Goal: Task Accomplishment & Management: Manage account settings

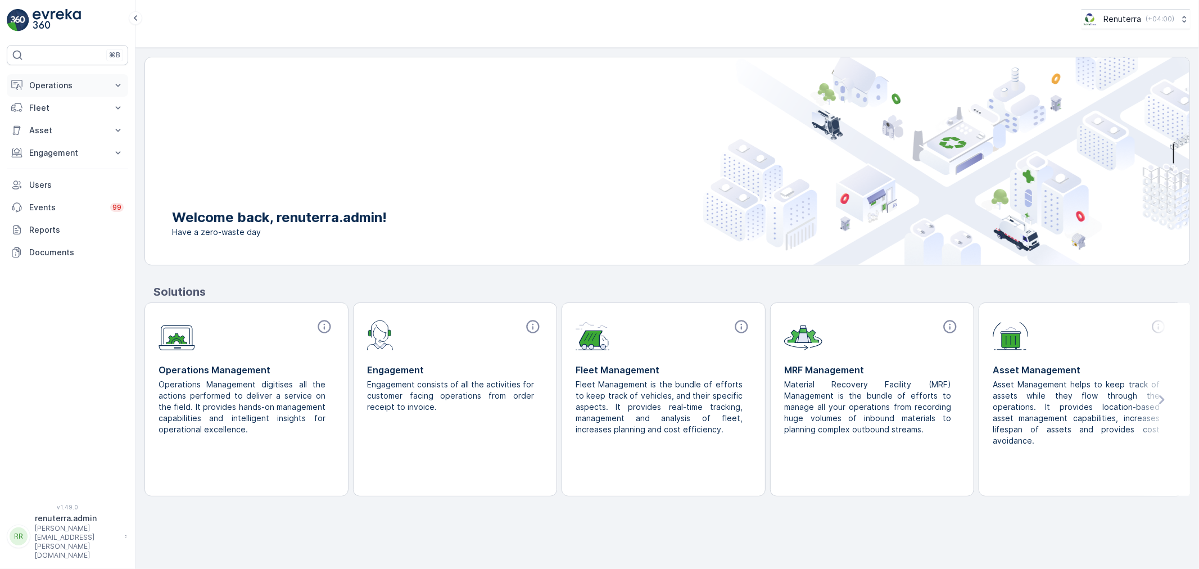
click at [69, 81] on p "Operations" at bounding box center [67, 85] width 76 height 11
click at [42, 123] on p "Planning" at bounding box center [44, 120] width 31 height 11
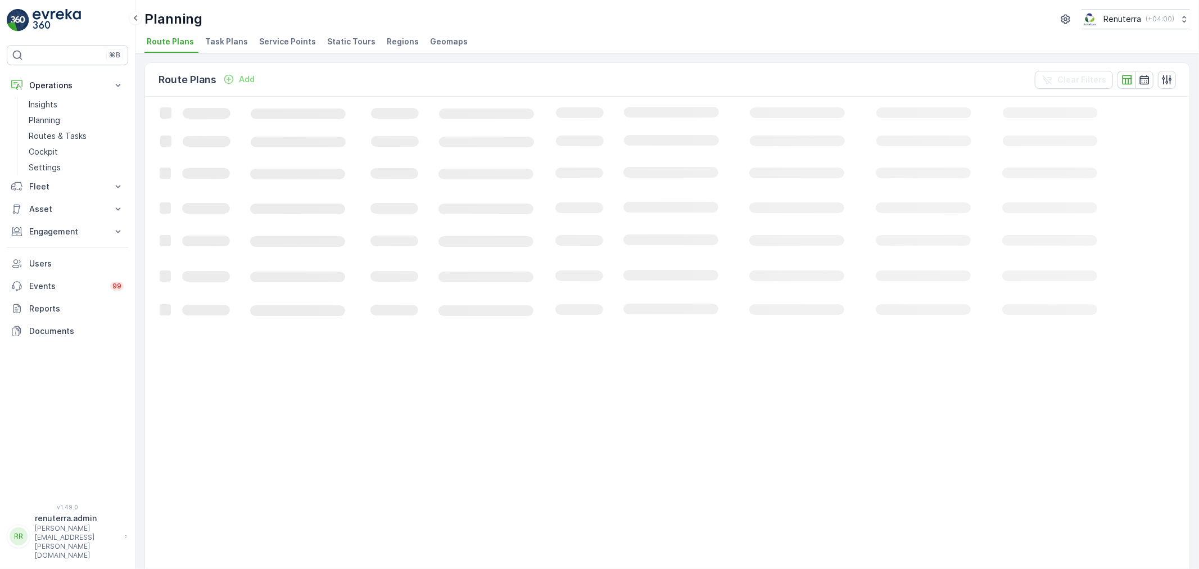
click at [267, 40] on span "Service Points" at bounding box center [287, 41] width 57 height 11
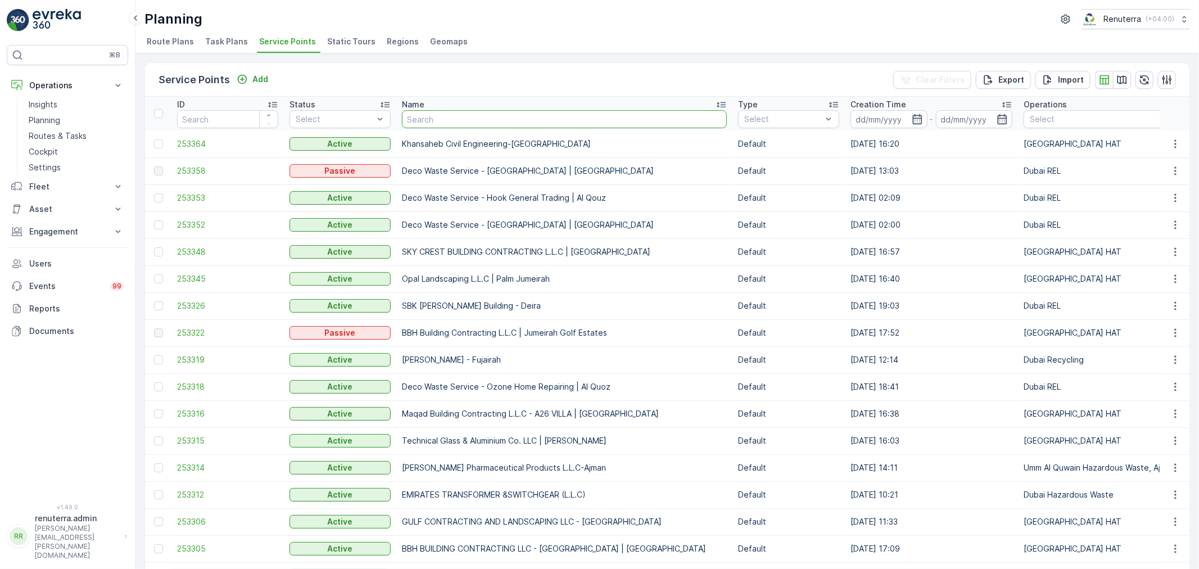
click at [419, 113] on input "text" at bounding box center [564, 119] width 325 height 18
type input "oxygen"
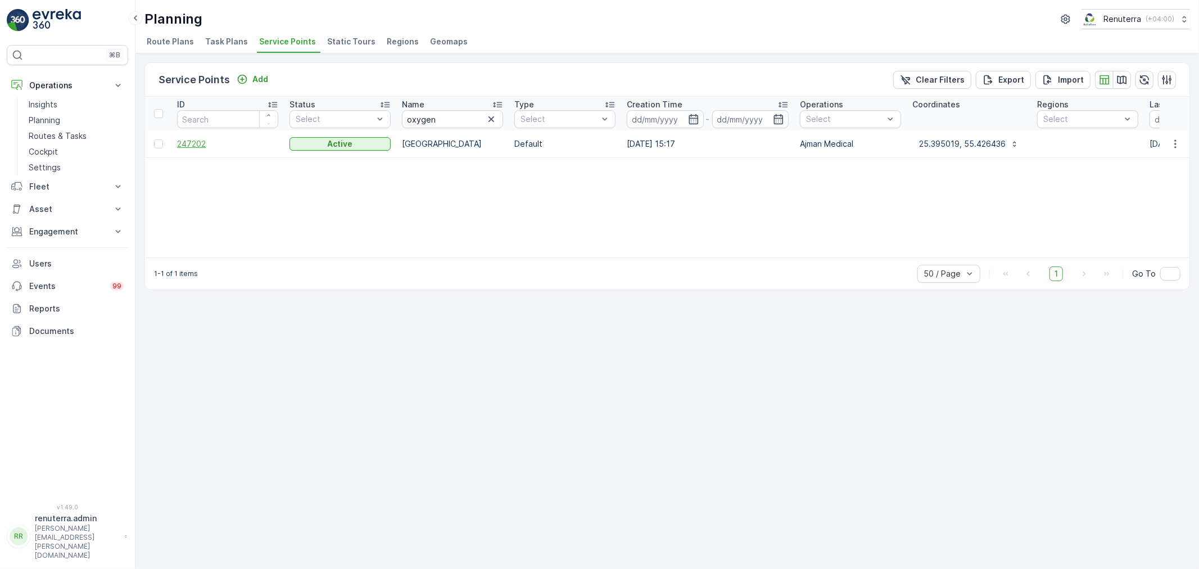
click at [197, 148] on span "247202" at bounding box center [227, 143] width 101 height 11
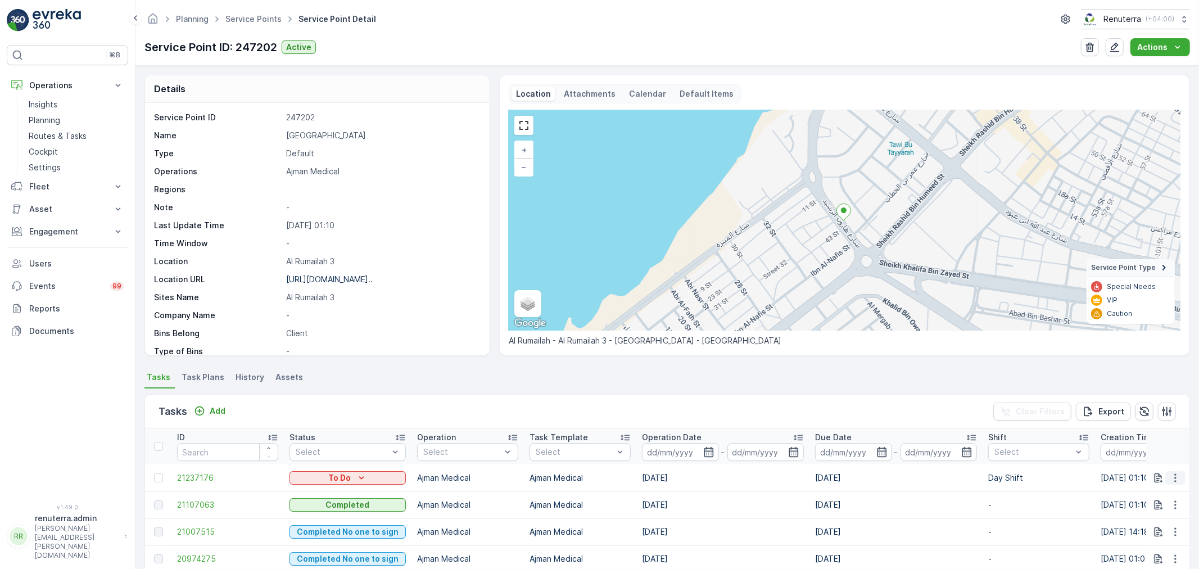
click at [1176, 473] on icon "button" at bounding box center [1175, 477] width 11 height 11
click at [1154, 425] on span "Change Route" at bounding box center [1146, 423] width 55 height 11
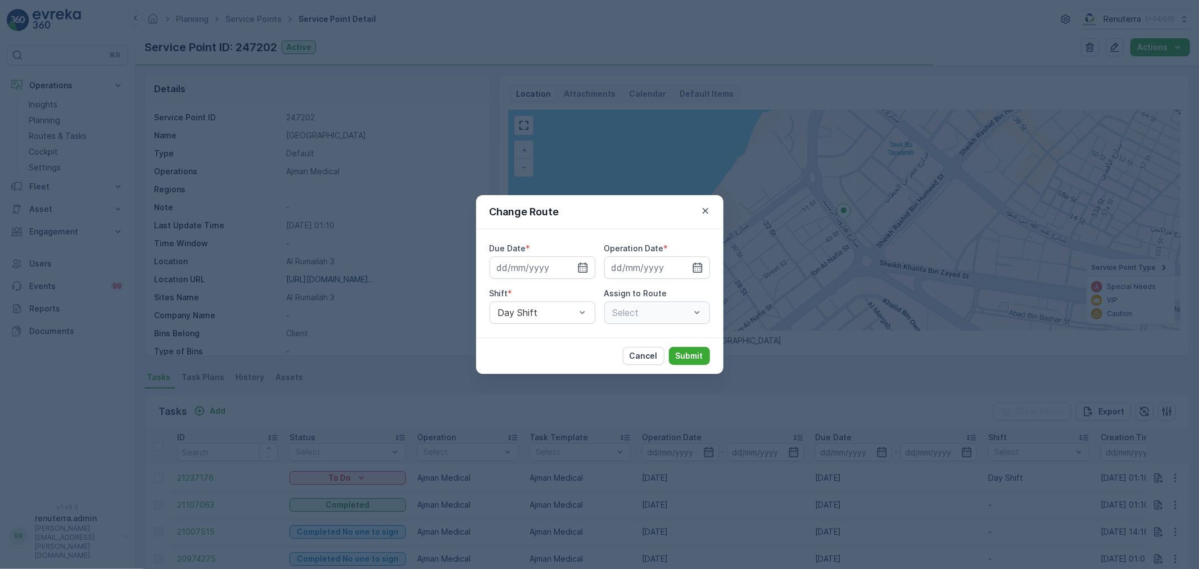
type input "01.09.2025"
click at [552, 266] on icon "button" at bounding box center [555, 267] width 11 height 11
type input "[DATE]"
click at [698, 265] on icon "button" at bounding box center [697, 267] width 11 height 11
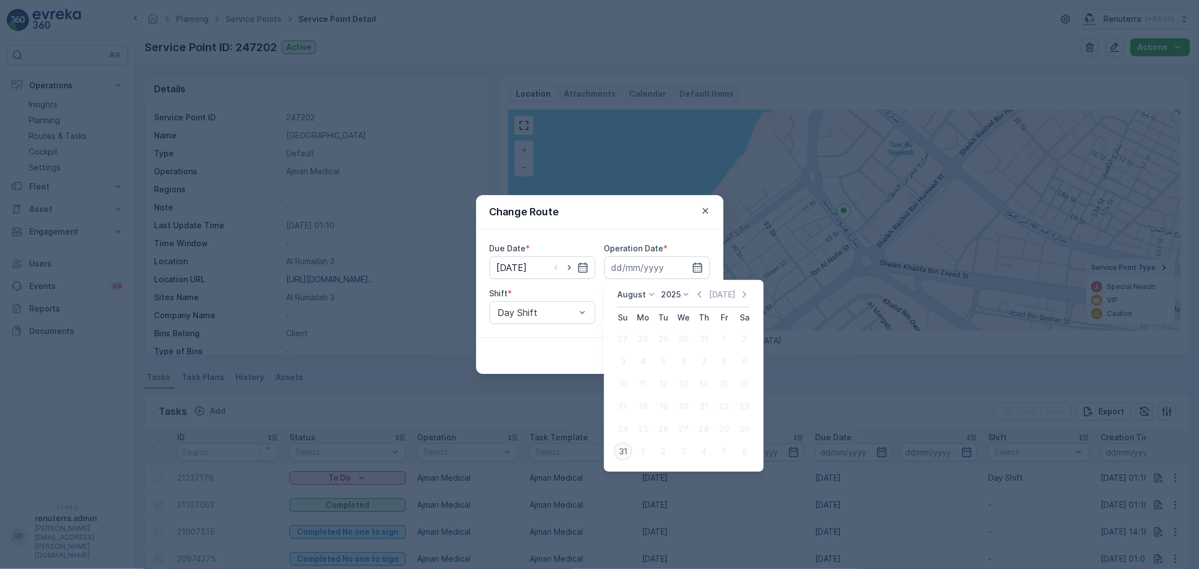
click at [622, 445] on div "31" at bounding box center [623, 451] width 18 height 18
type input "[DATE]"
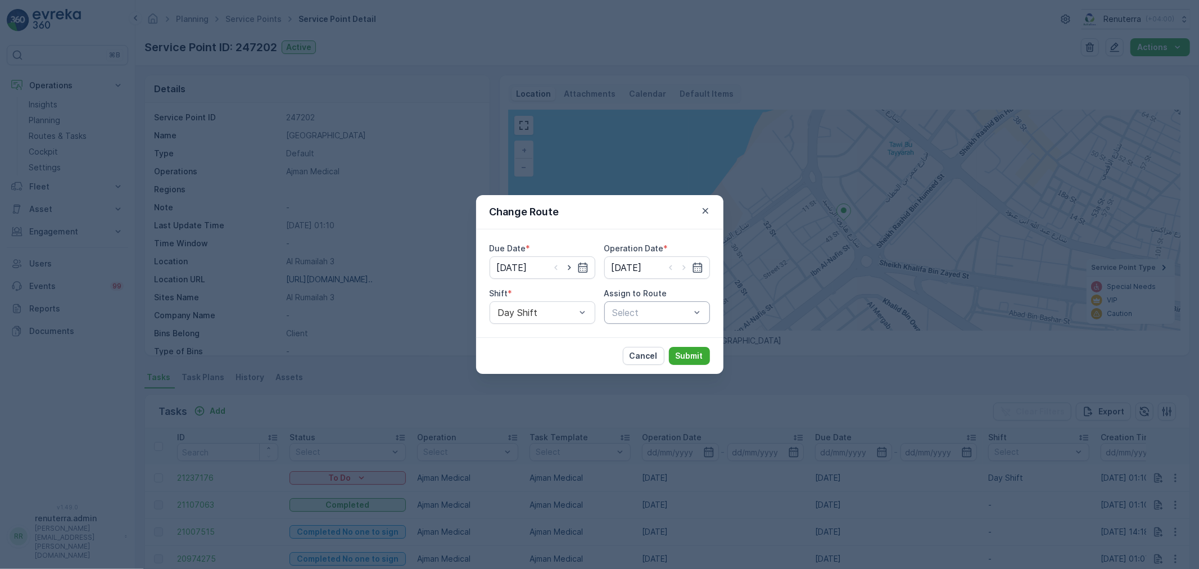
click at [654, 313] on div at bounding box center [651, 312] width 80 height 10
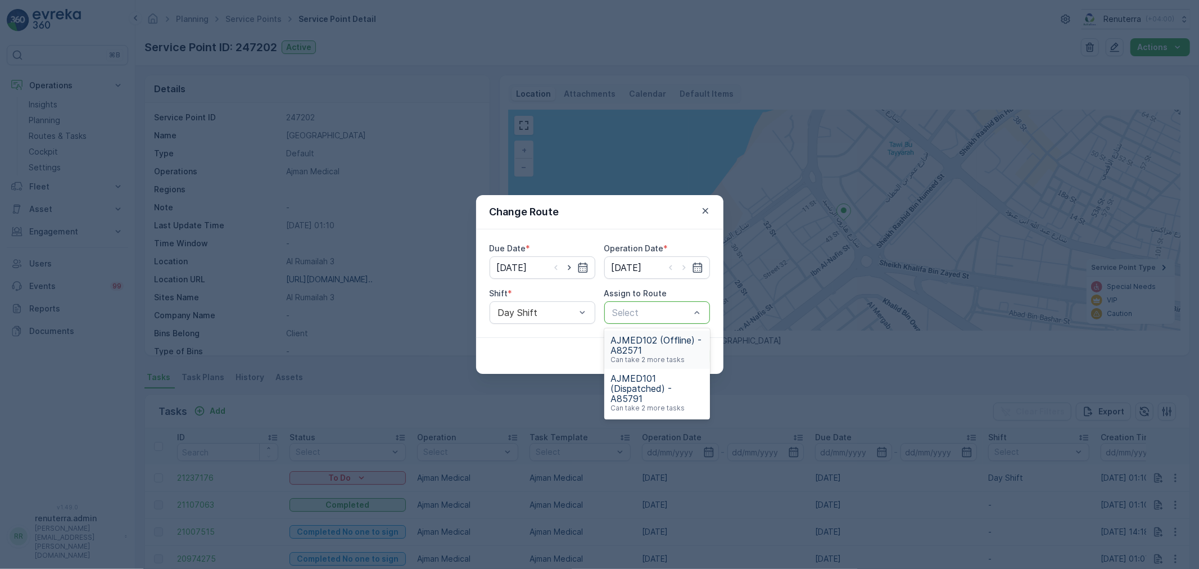
click at [656, 307] on div at bounding box center [651, 312] width 80 height 10
click at [642, 380] on span "AJMED101 (Dispatched) - A85791" at bounding box center [657, 388] width 92 height 30
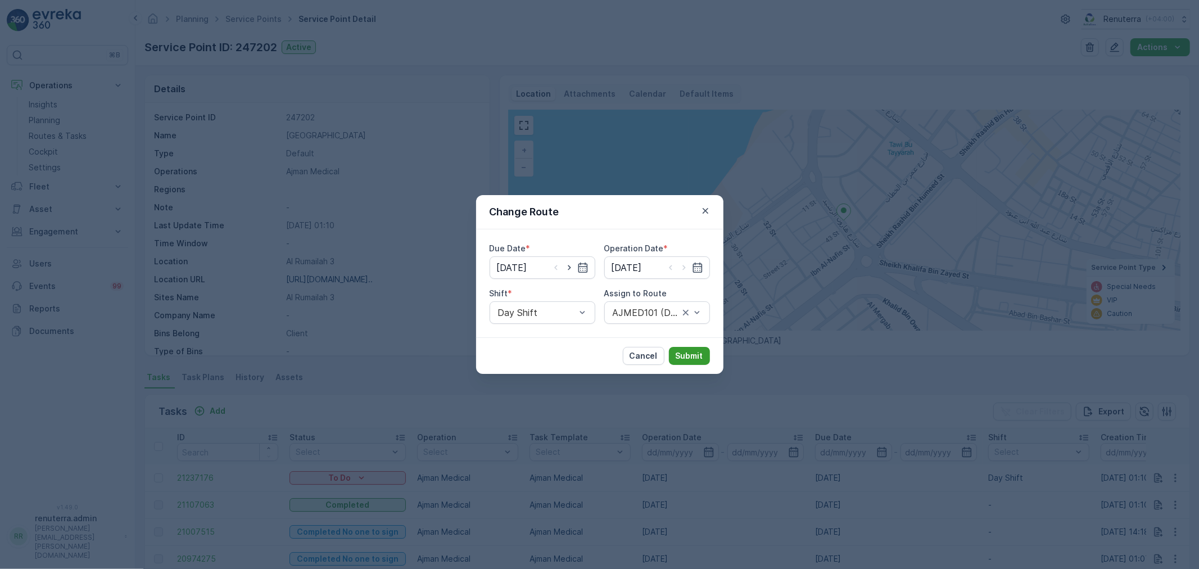
click at [683, 352] on p "Submit" at bounding box center [690, 355] width 28 height 11
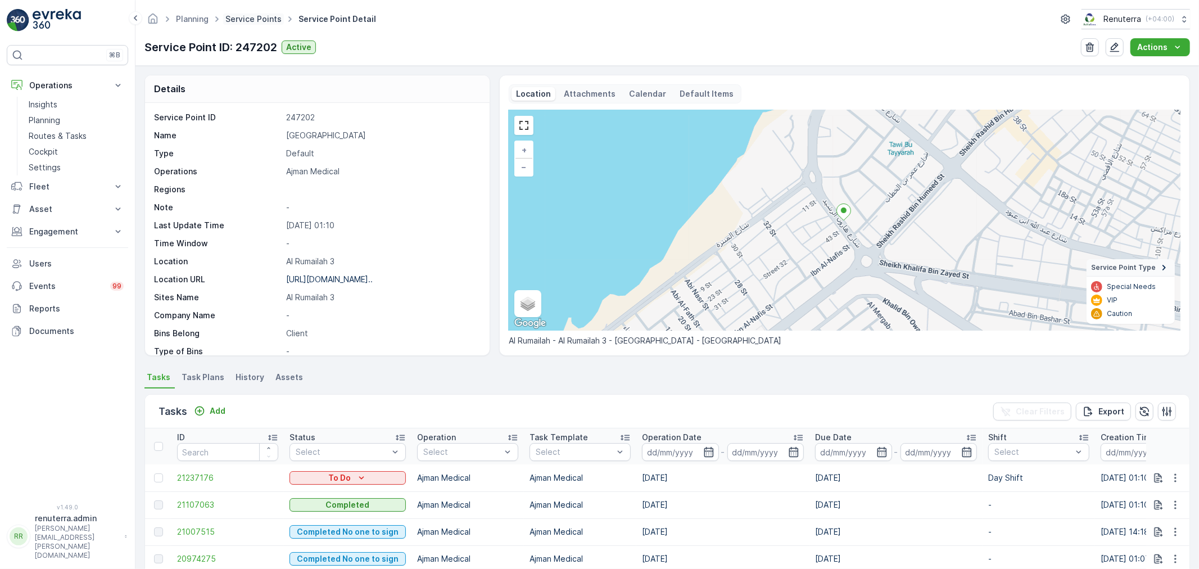
click at [242, 15] on link "Service Points" at bounding box center [253, 19] width 56 height 10
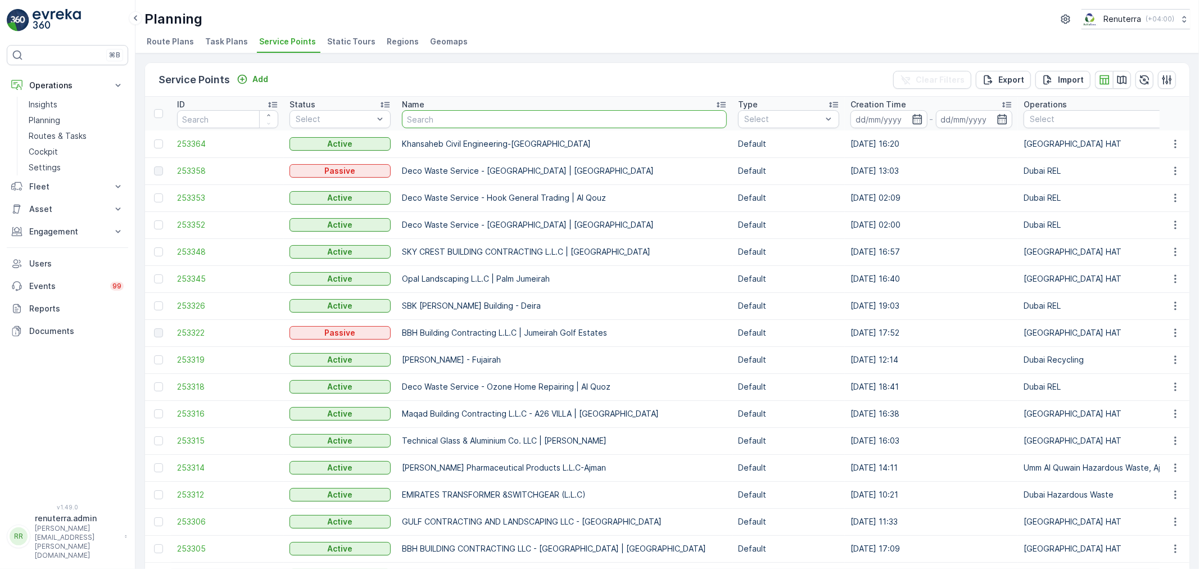
click at [424, 121] on input "text" at bounding box center [564, 119] width 325 height 18
type input "deco waste"
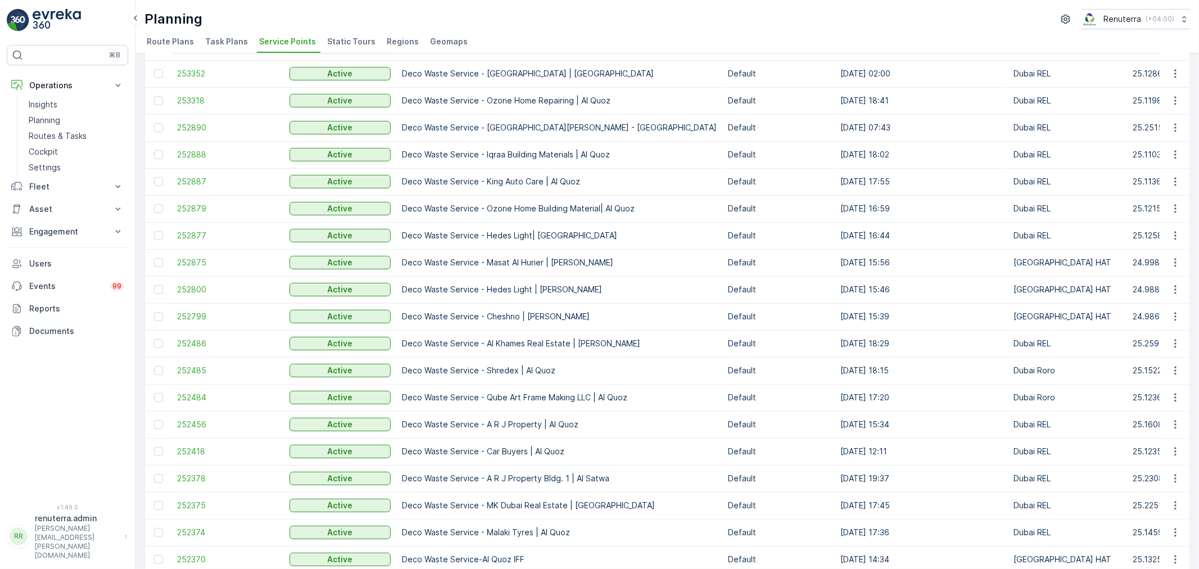
scroll to position [125, 0]
click at [194, 504] on span "252375" at bounding box center [227, 504] width 101 height 11
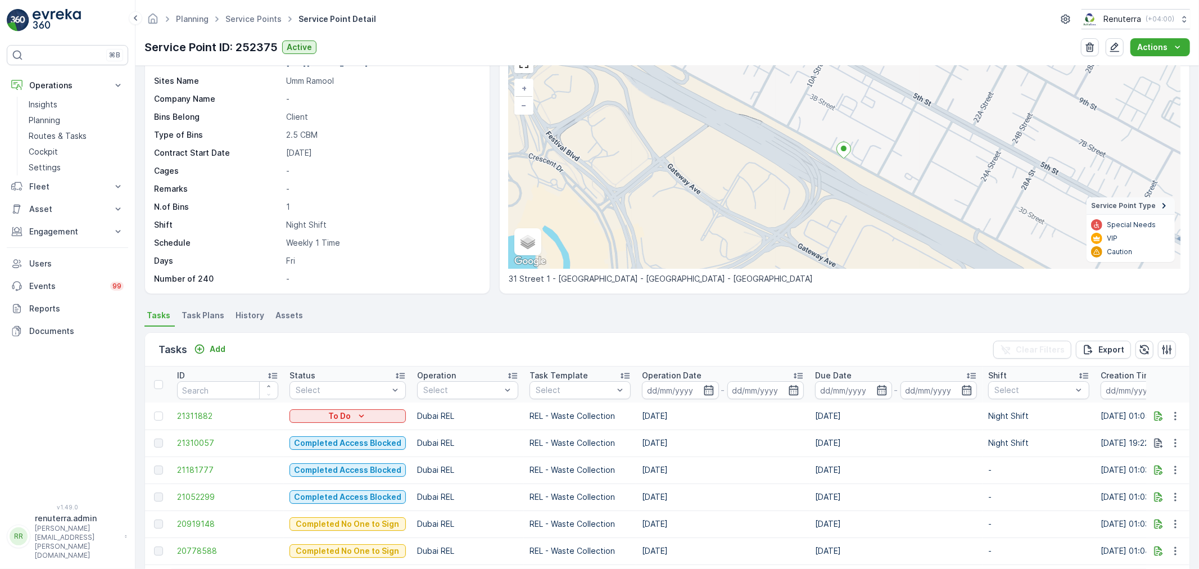
scroll to position [62, 0]
click at [190, 439] on span "21310057" at bounding box center [227, 442] width 101 height 11
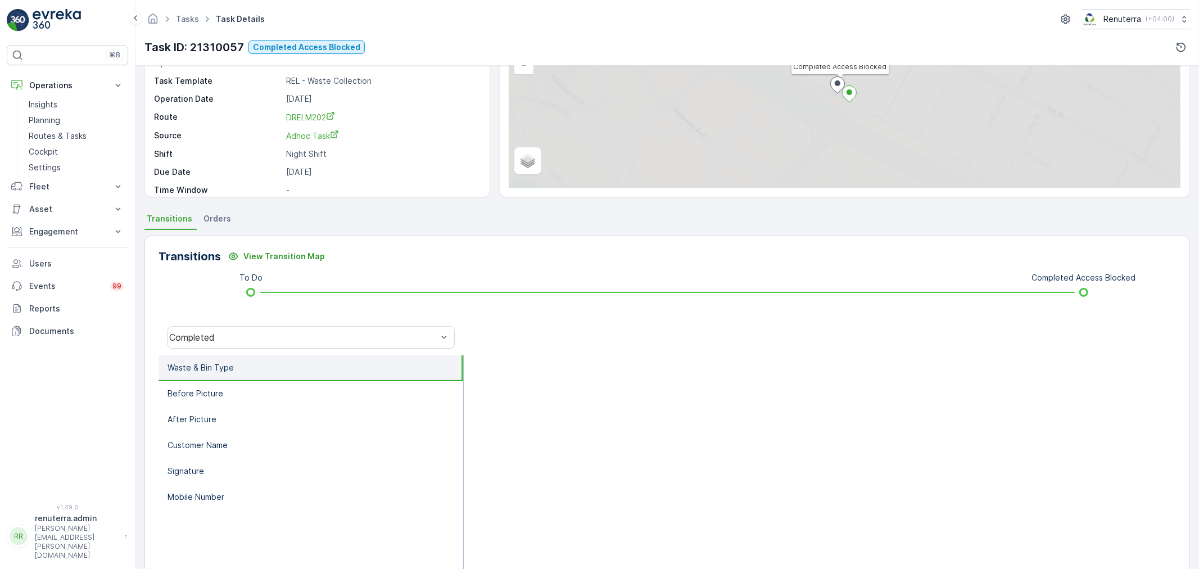
scroll to position [125, 0]
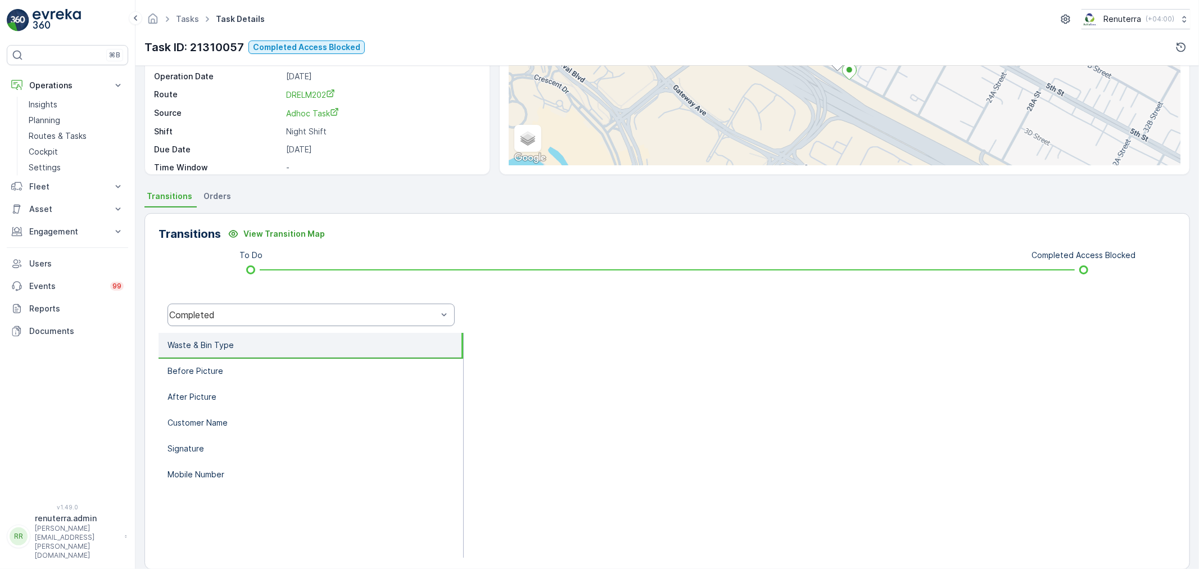
click at [234, 316] on div "Completed" at bounding box center [303, 315] width 268 height 10
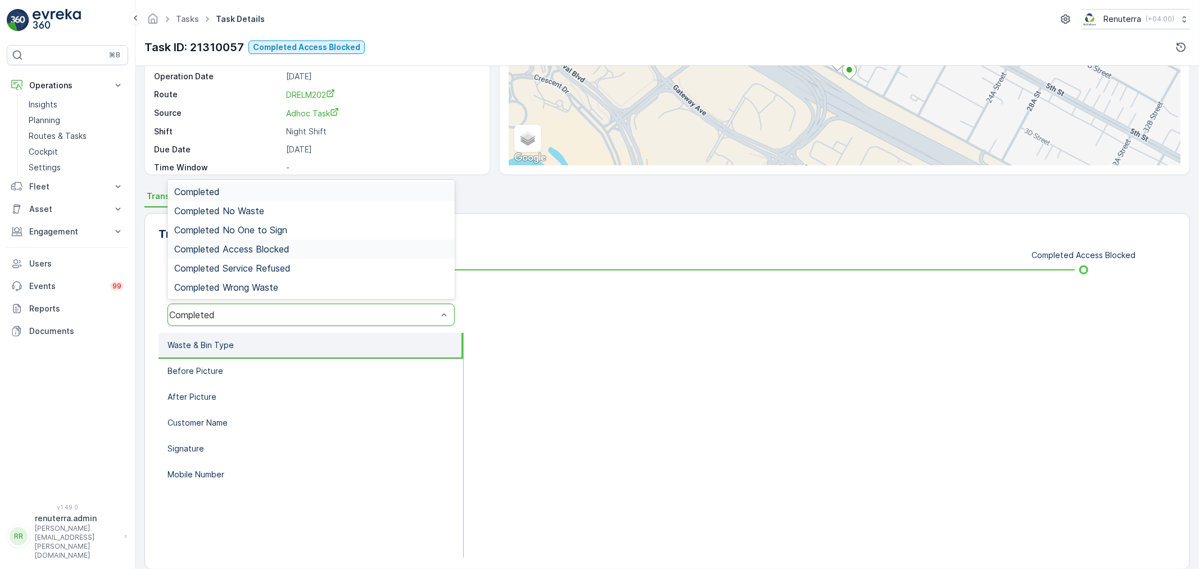
click at [254, 246] on span "Completed Access Blocked" at bounding box center [231, 249] width 115 height 10
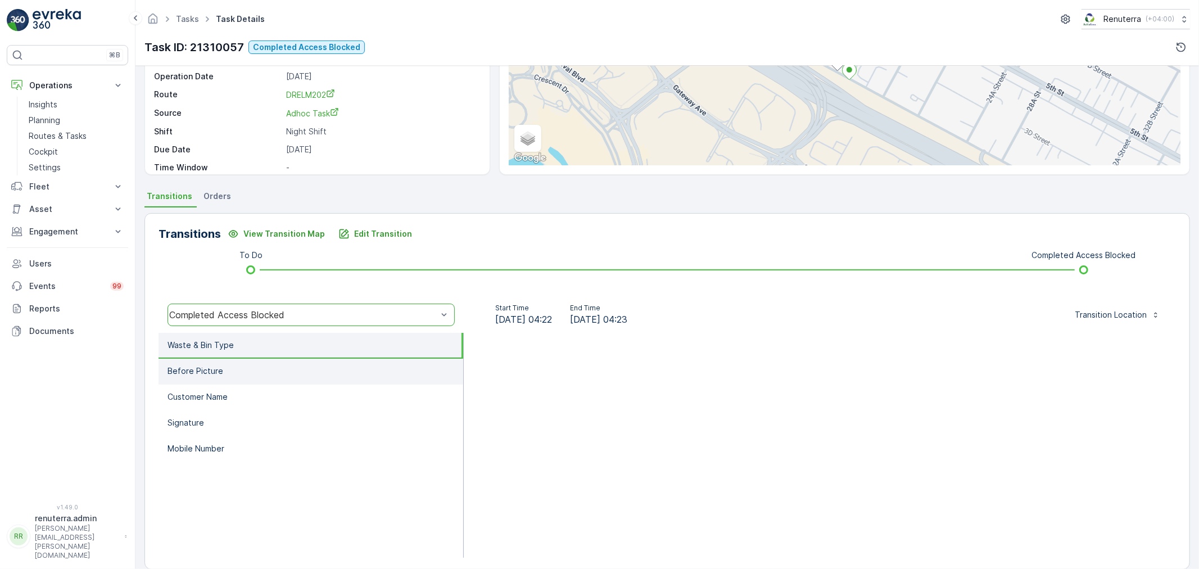
click at [215, 371] on p "Before Picture" at bounding box center [195, 370] width 56 height 11
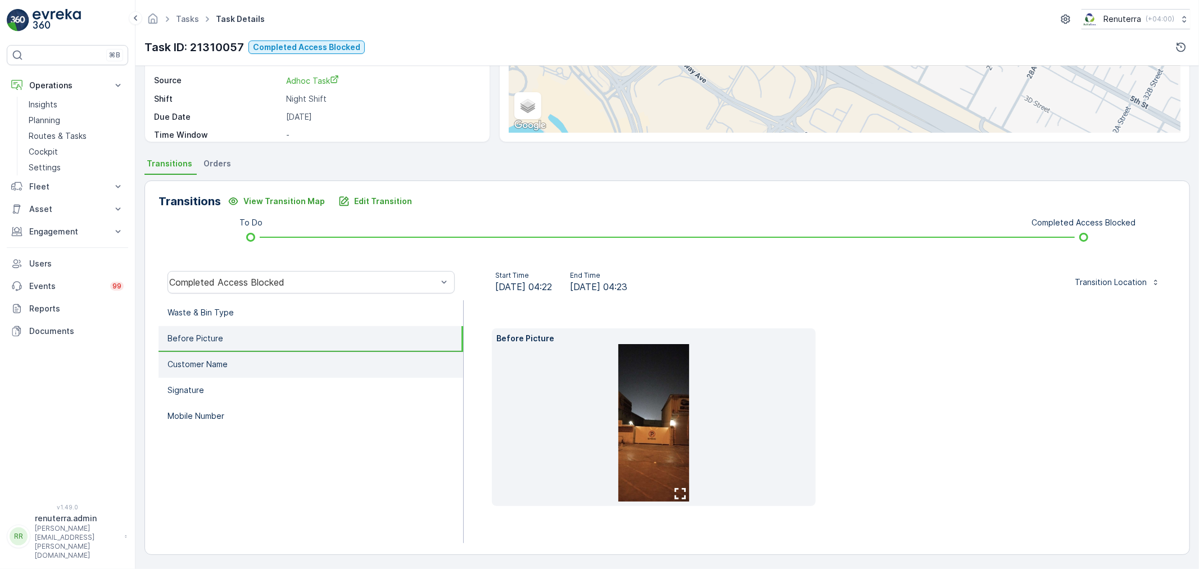
click at [212, 362] on p "Customer Name" at bounding box center [197, 364] width 60 height 11
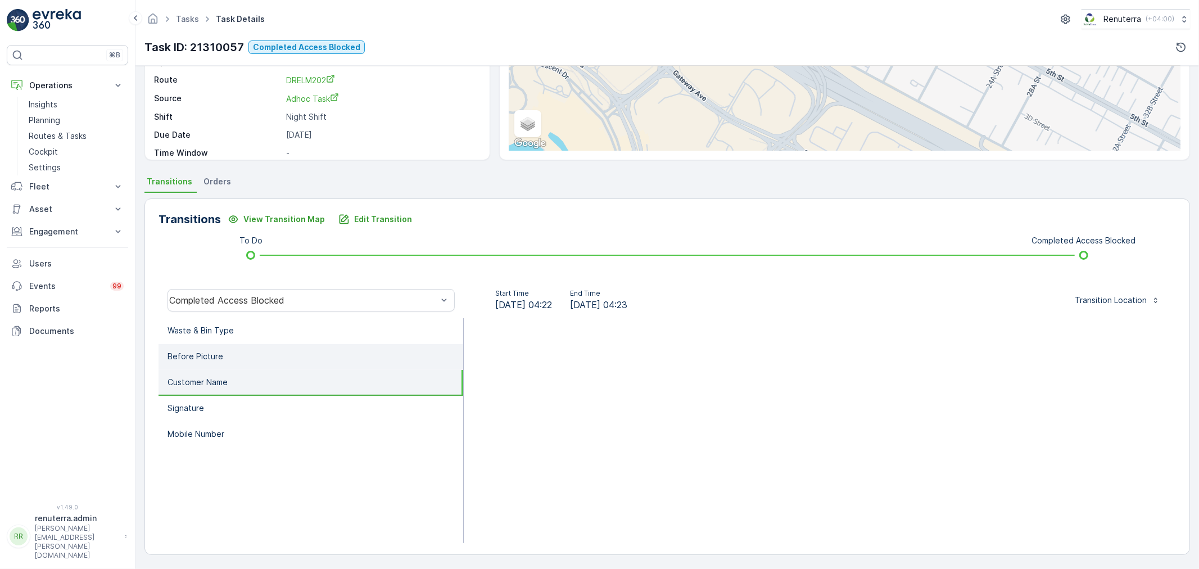
click at [212, 351] on p "Before Picture" at bounding box center [195, 356] width 56 height 11
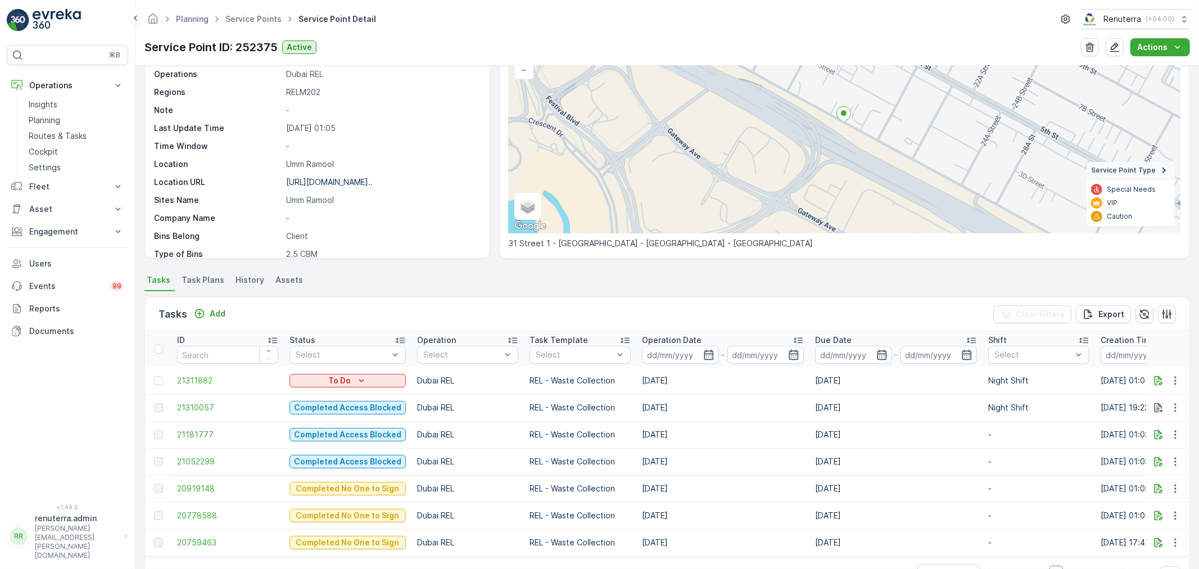
scroll to position [125, 0]
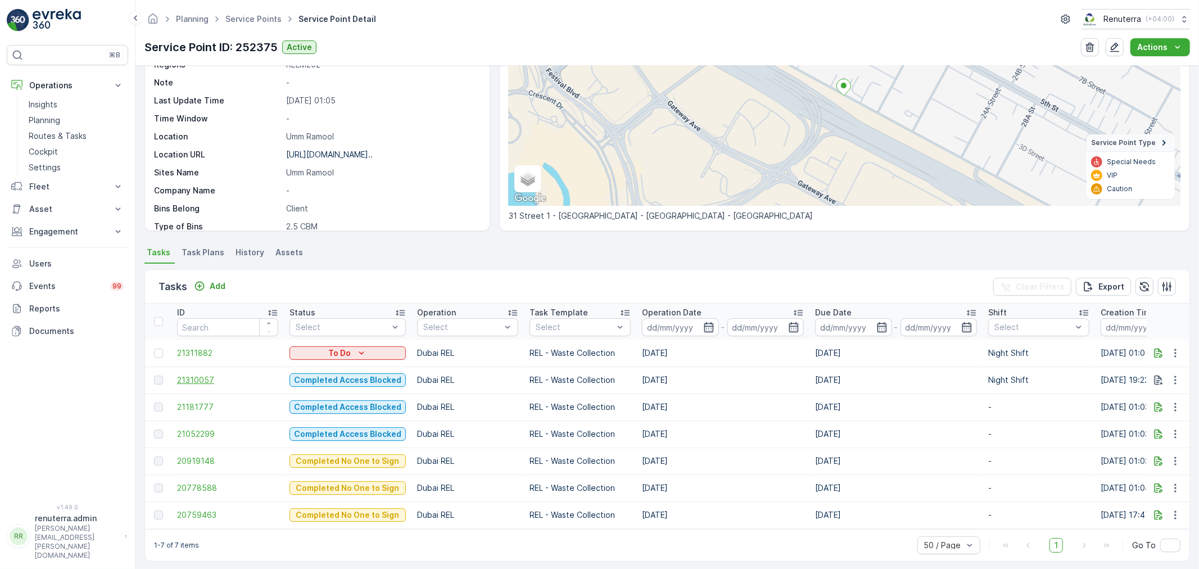
click at [205, 379] on span "21310057" at bounding box center [227, 379] width 101 height 11
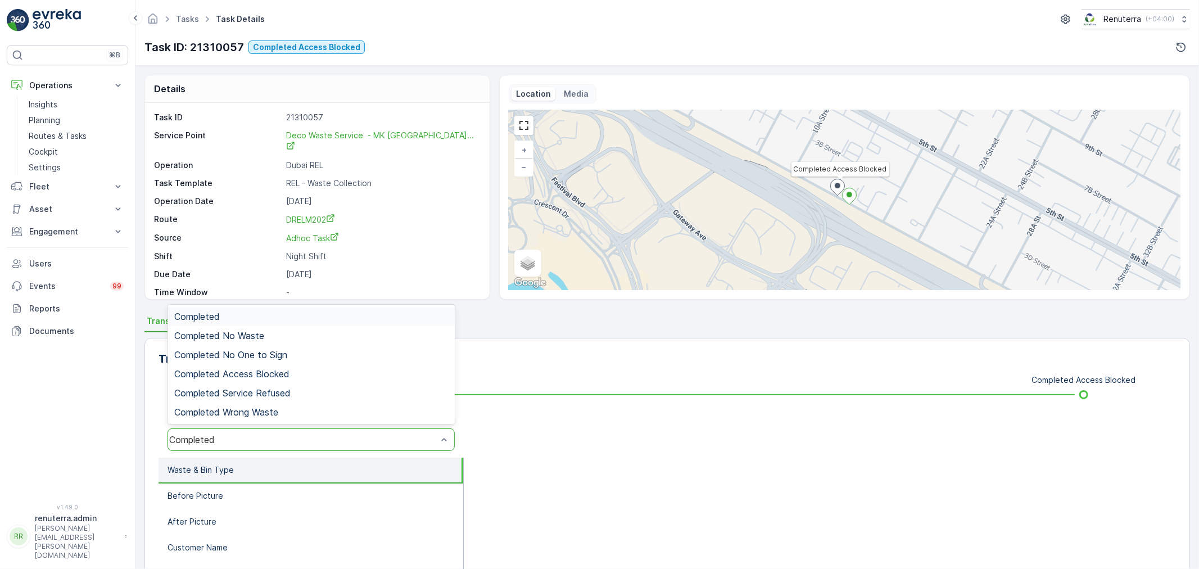
click at [279, 436] on div "Completed" at bounding box center [303, 439] width 268 height 10
click at [285, 352] on span "Completed No One to Sign" at bounding box center [230, 355] width 113 height 10
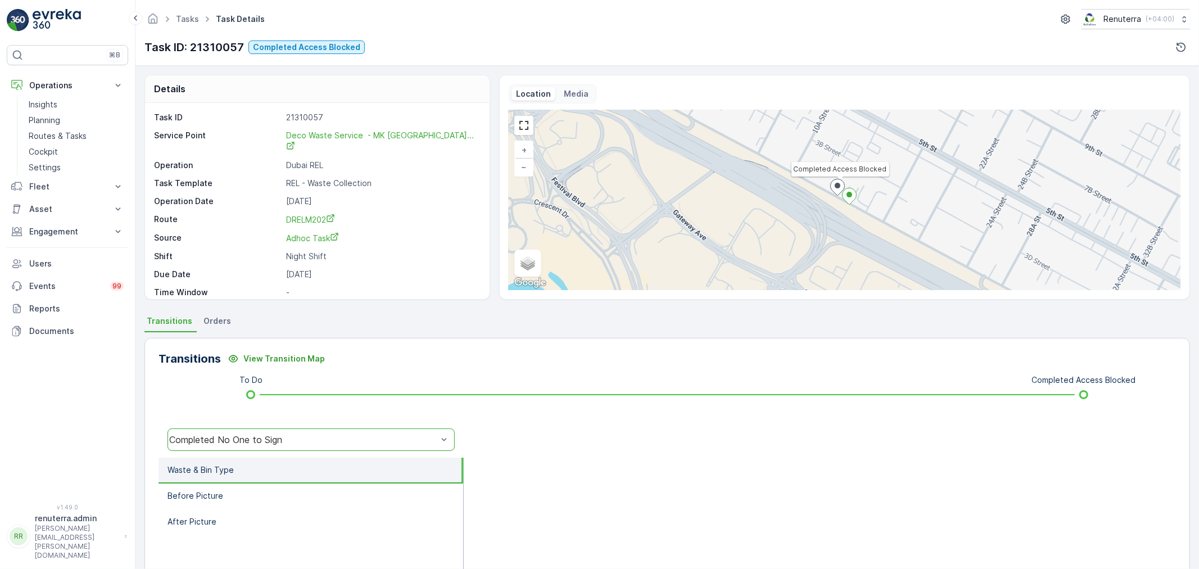
click at [306, 434] on div "Completed No One to Sign" at bounding box center [303, 439] width 268 height 10
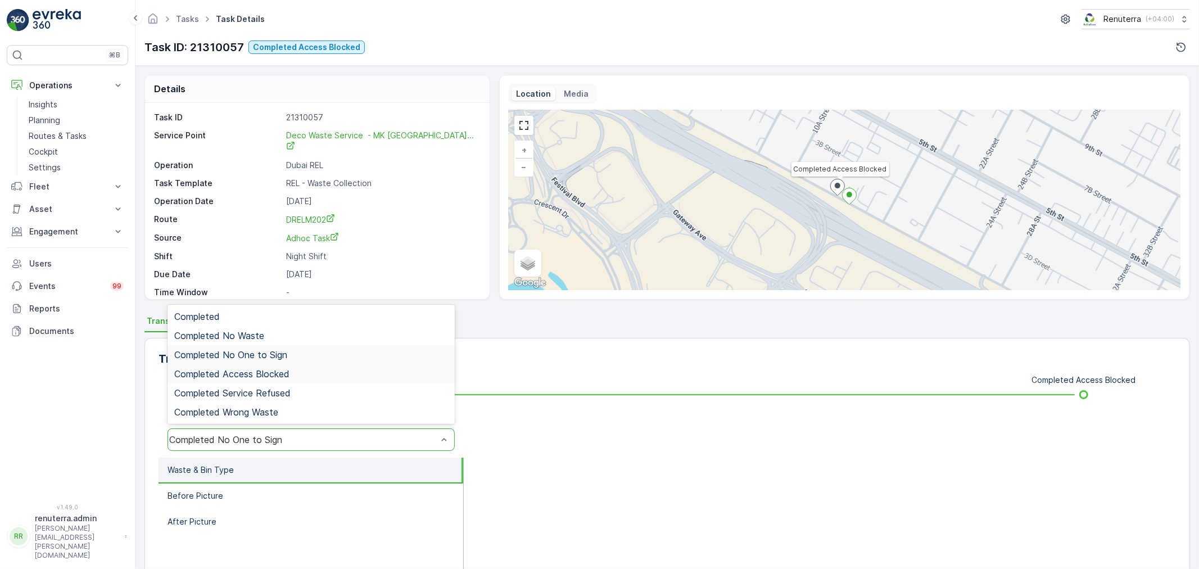
click at [287, 377] on span "Completed Access Blocked" at bounding box center [231, 374] width 115 height 10
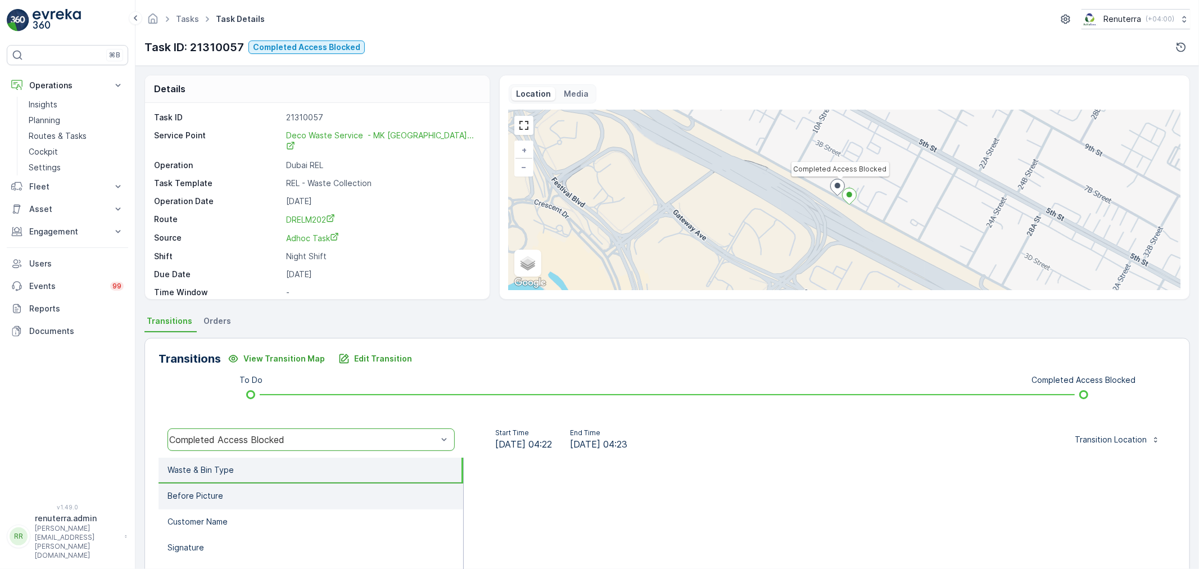
click at [240, 486] on li "Before Picture" at bounding box center [310, 496] width 305 height 26
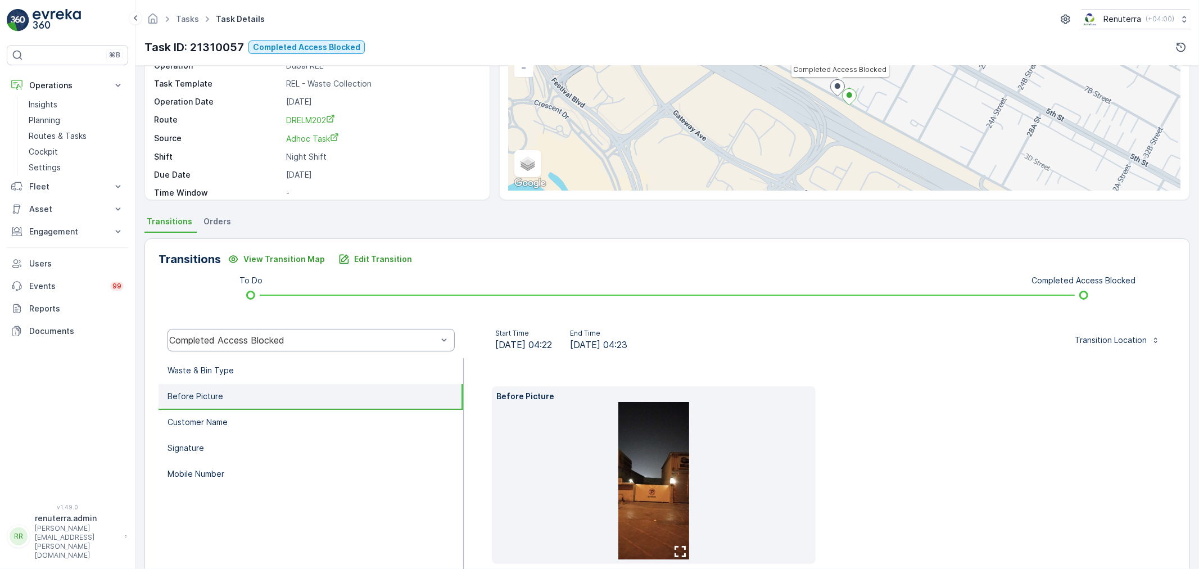
scroll to position [157, 0]
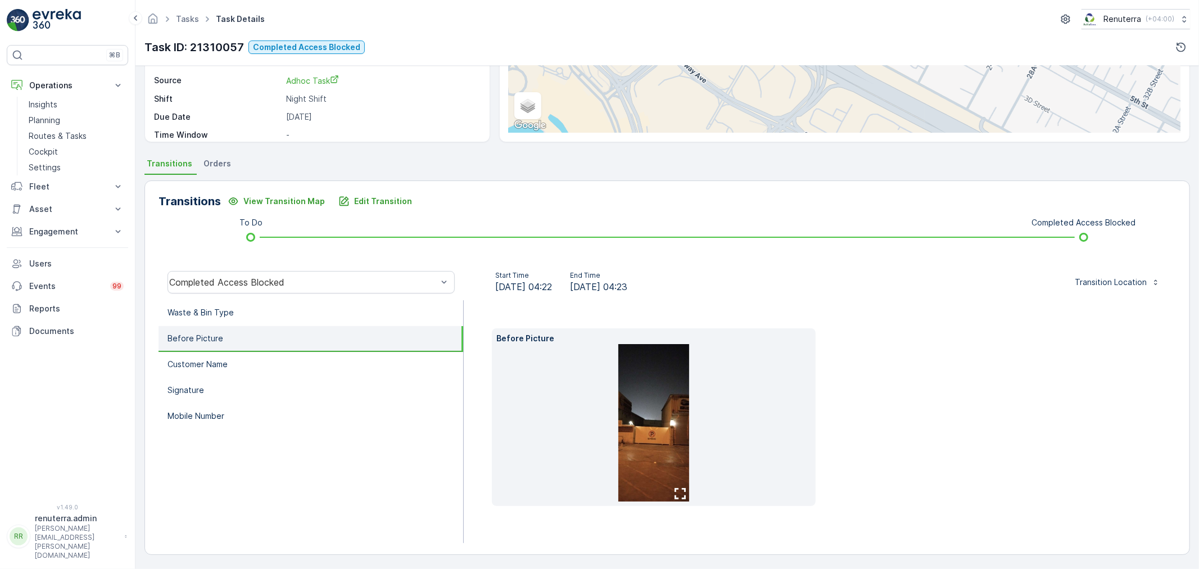
click at [668, 432] on img at bounding box center [653, 422] width 71 height 157
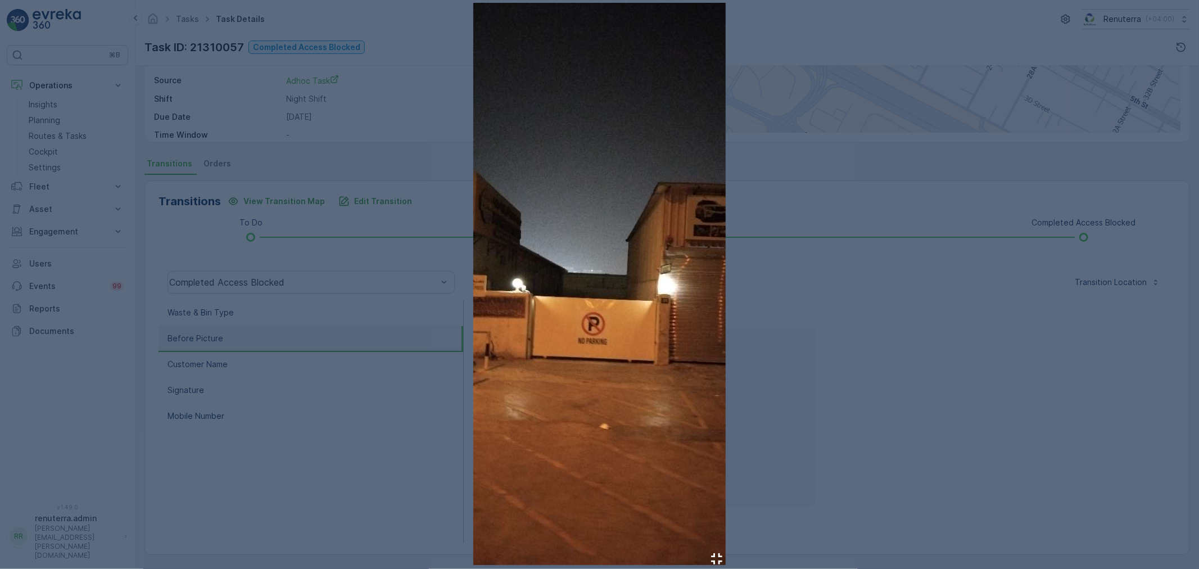
click at [874, 384] on div at bounding box center [599, 284] width 1199 height 569
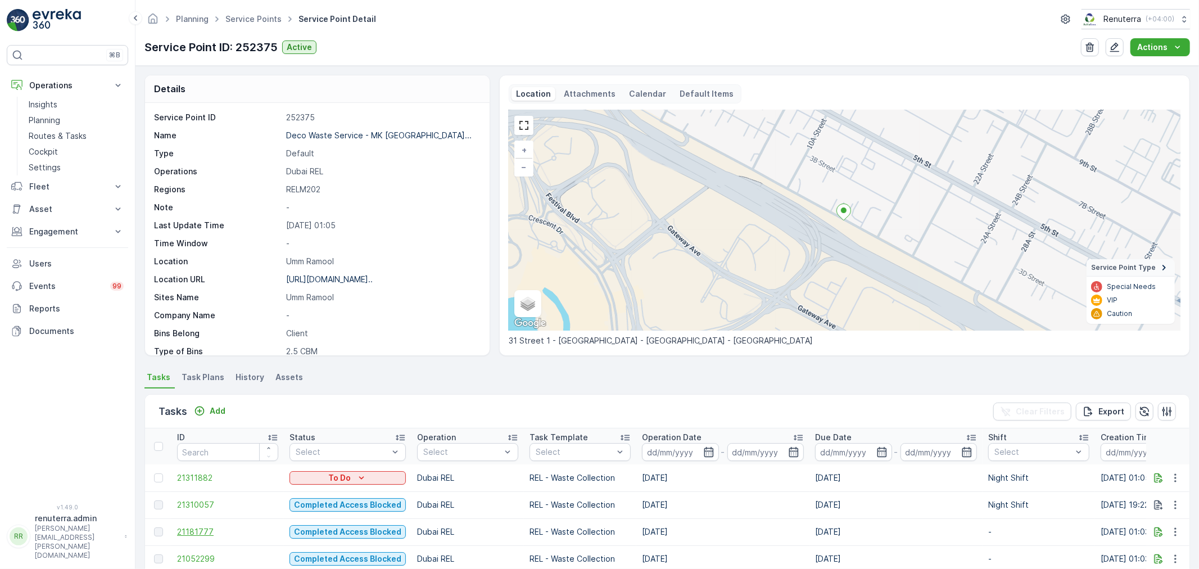
click at [194, 527] on span "21181777" at bounding box center [227, 531] width 101 height 11
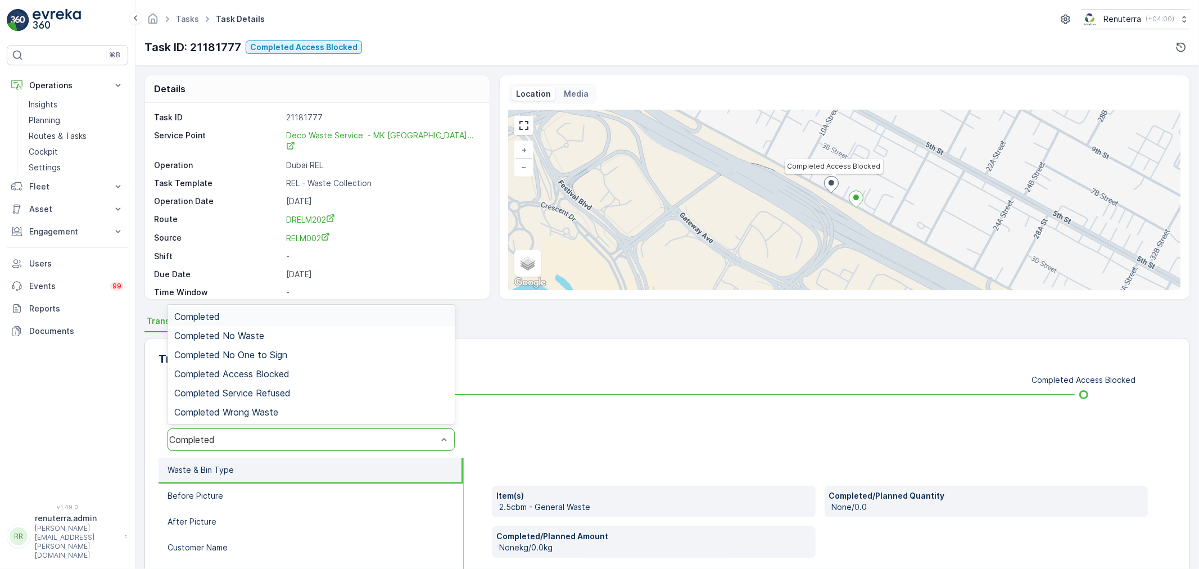
click at [219, 435] on div "Completed" at bounding box center [303, 439] width 268 height 10
click at [283, 374] on span "Completed Access Blocked" at bounding box center [231, 374] width 115 height 10
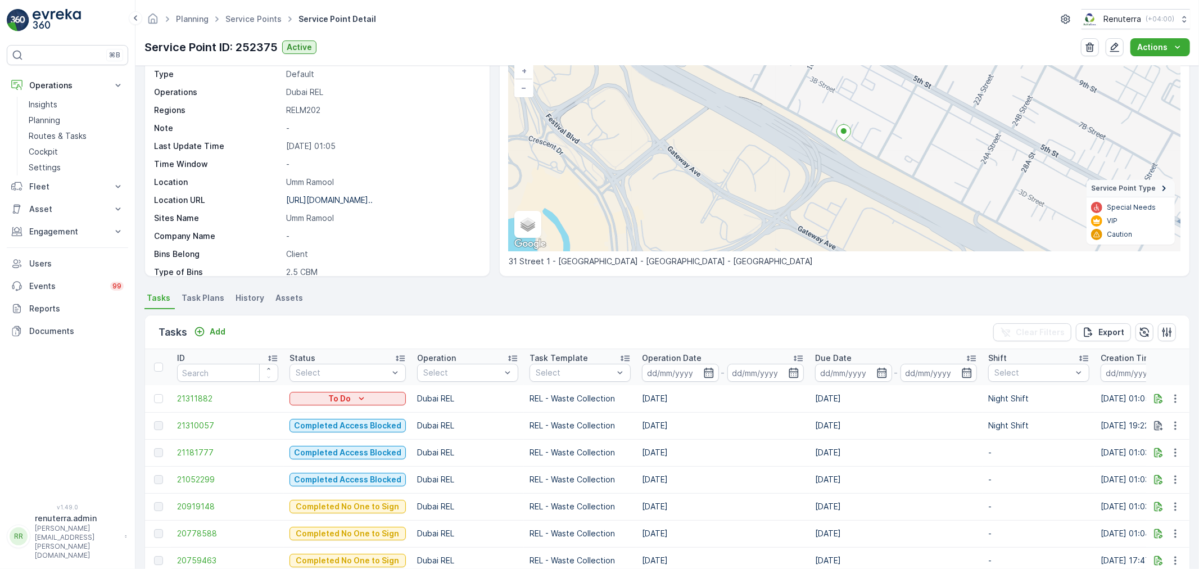
scroll to position [125, 0]
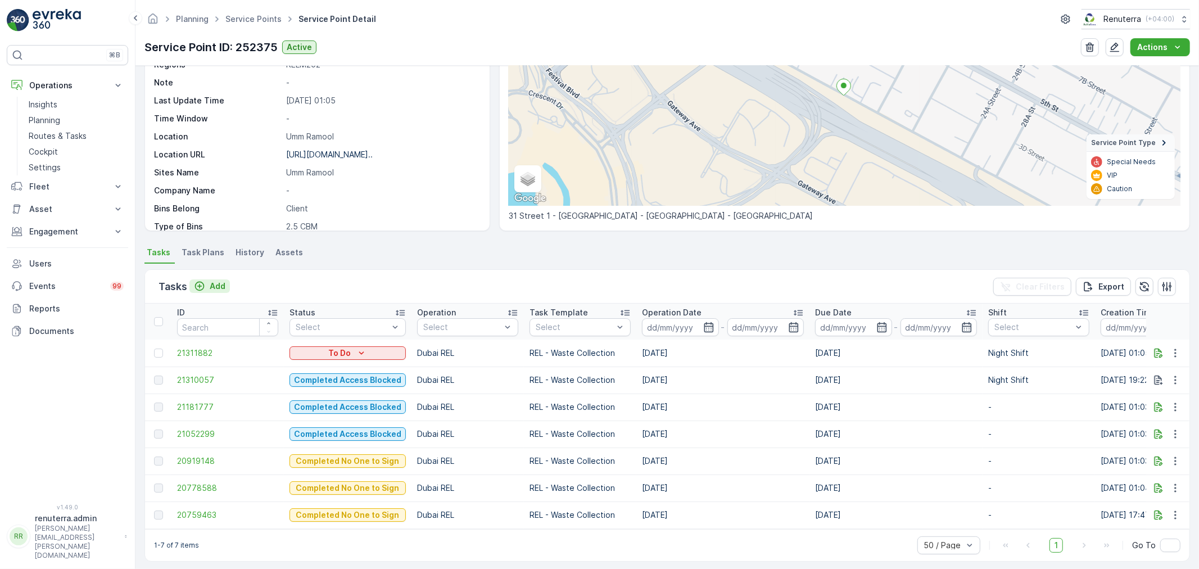
click at [216, 280] on p "Add" at bounding box center [218, 285] width 16 height 11
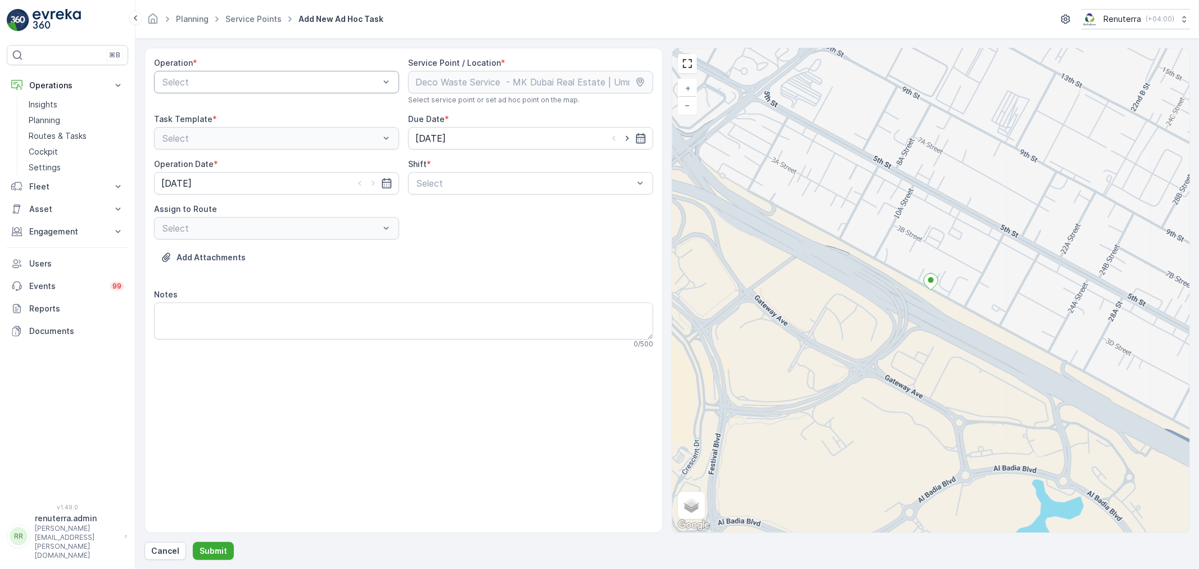
click at [311, 82] on div at bounding box center [270, 82] width 219 height 10
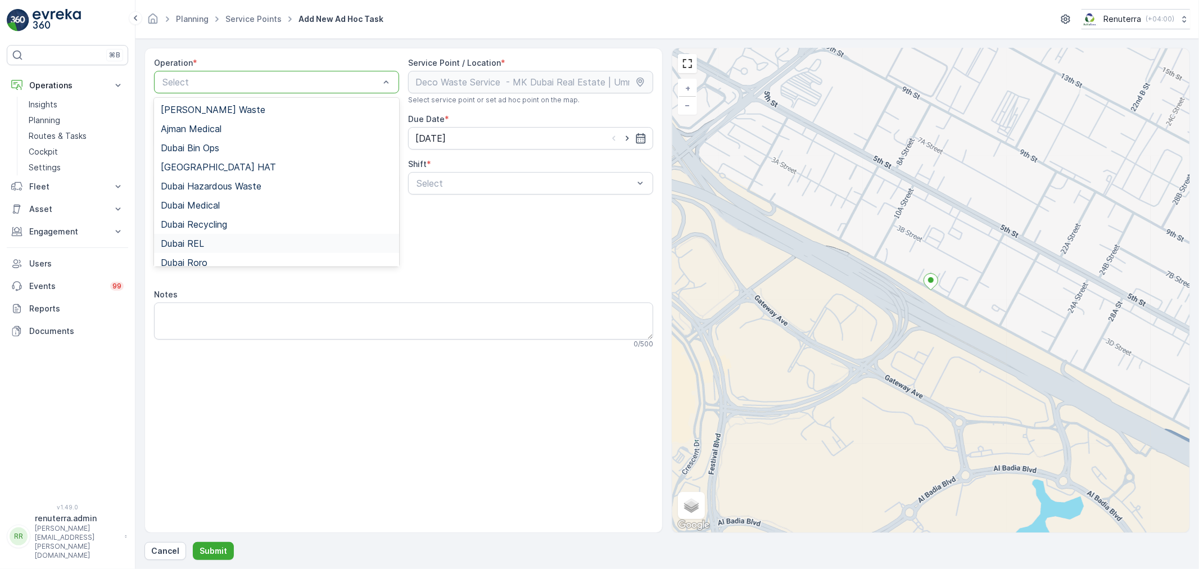
click at [217, 243] on div "Dubai REL" at bounding box center [277, 243] width 232 height 10
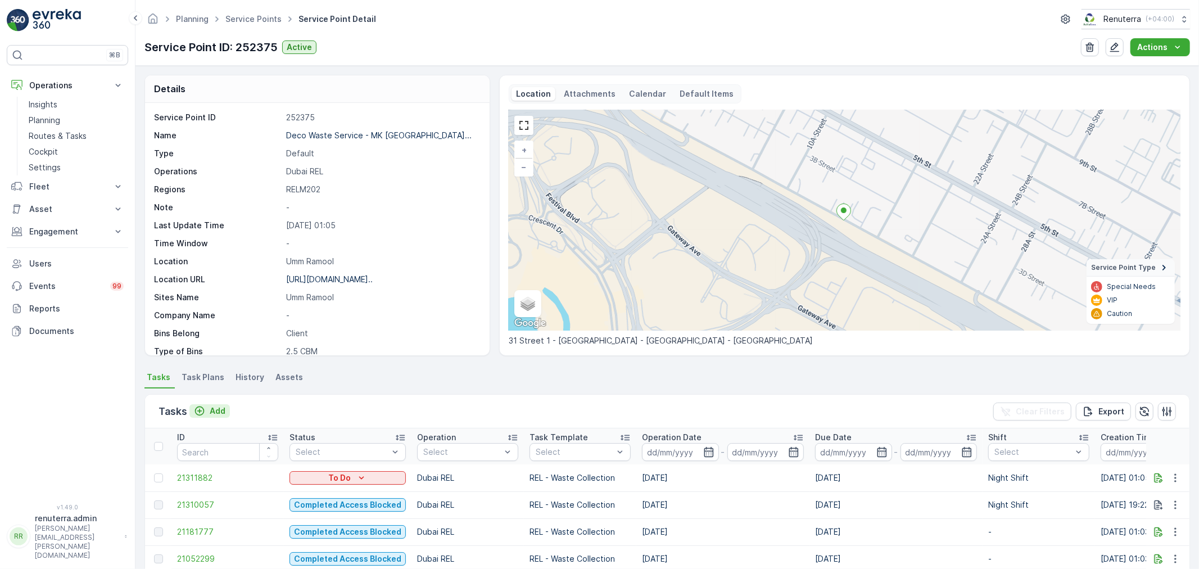
click at [208, 405] on div "Add" at bounding box center [209, 410] width 31 height 11
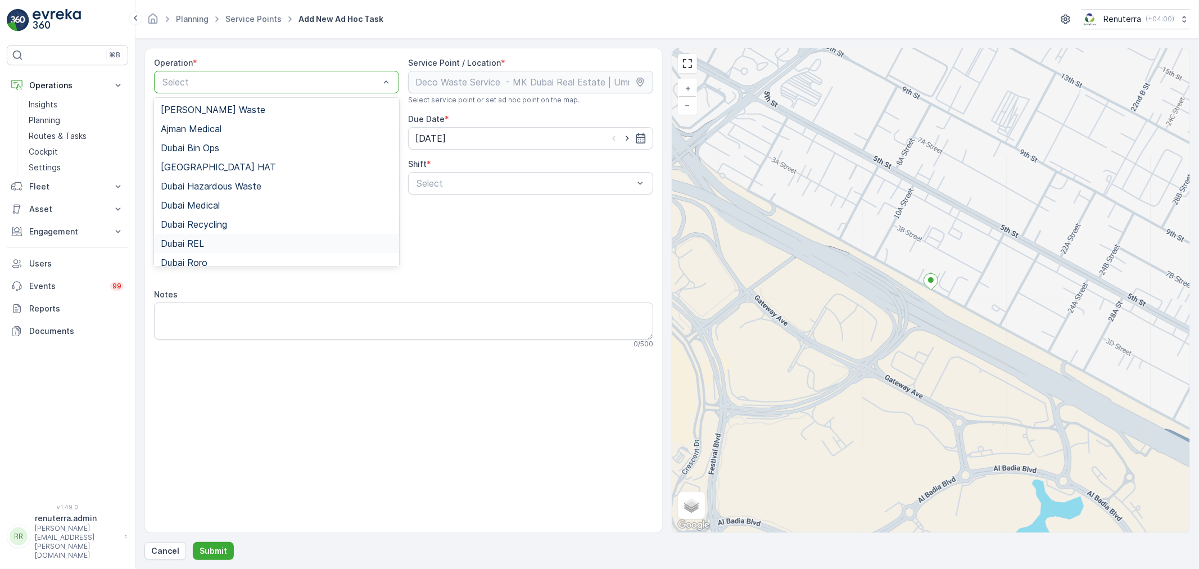
click at [218, 242] on div "Dubai REL" at bounding box center [277, 243] width 232 height 10
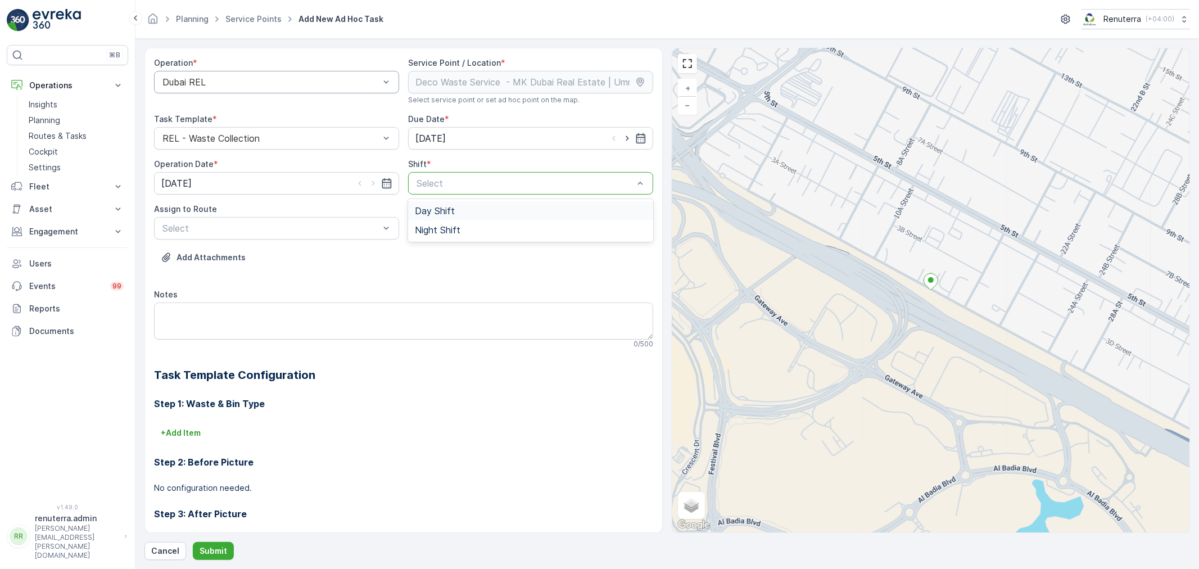
click at [534, 183] on div at bounding box center [524, 183] width 219 height 10
click at [432, 230] on span "Night Shift" at bounding box center [438, 230] width 46 height 10
click at [309, 232] on div at bounding box center [270, 228] width 219 height 10
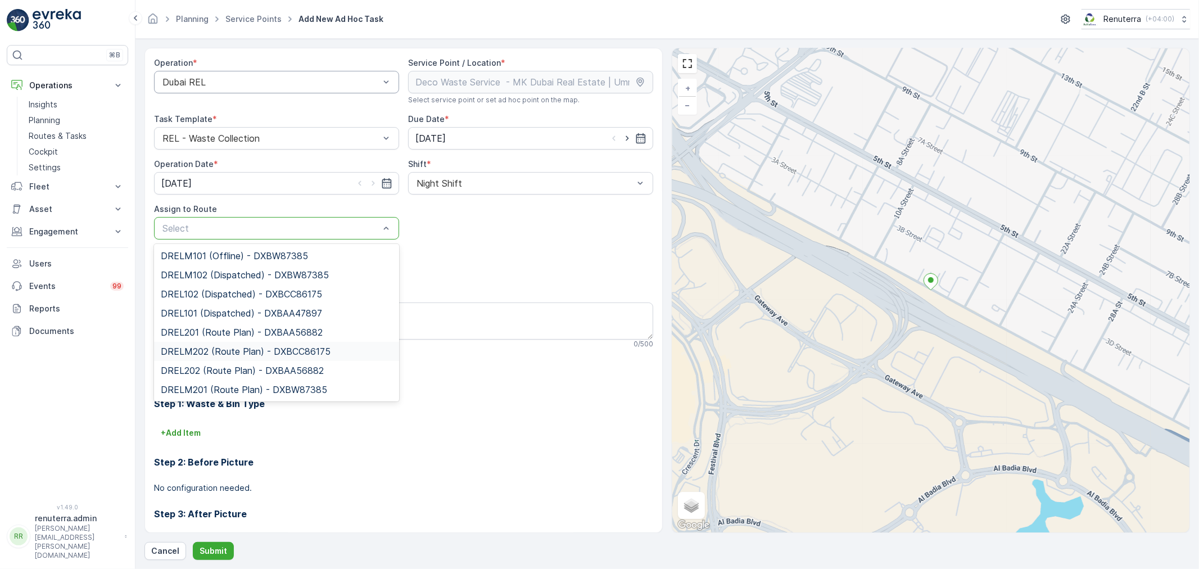
click at [229, 345] on div "DRELM202 (Route Plan) - DXBCC86175" at bounding box center [276, 351] width 245 height 19
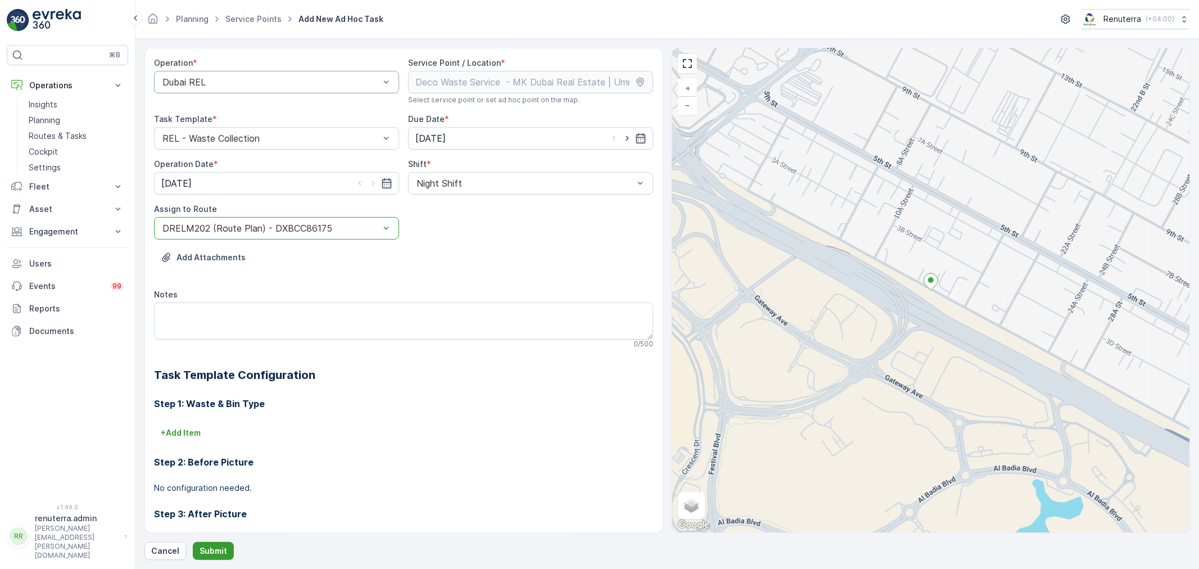
click at [212, 545] on p "Submit" at bounding box center [214, 550] width 28 height 11
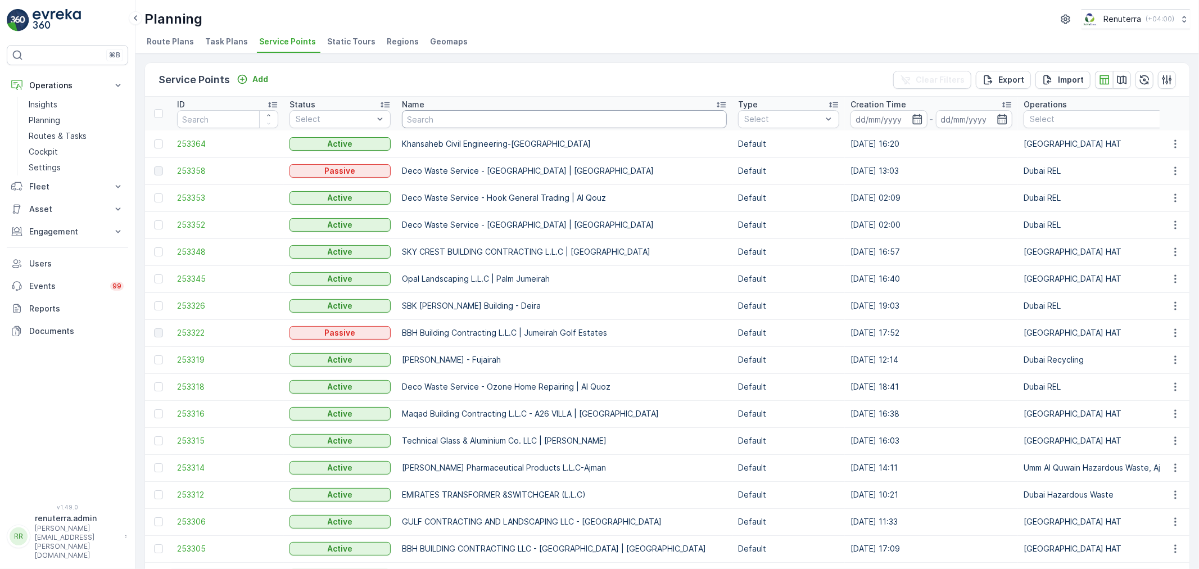
click at [446, 124] on input "text" at bounding box center [564, 119] width 325 height 18
type input "mk"
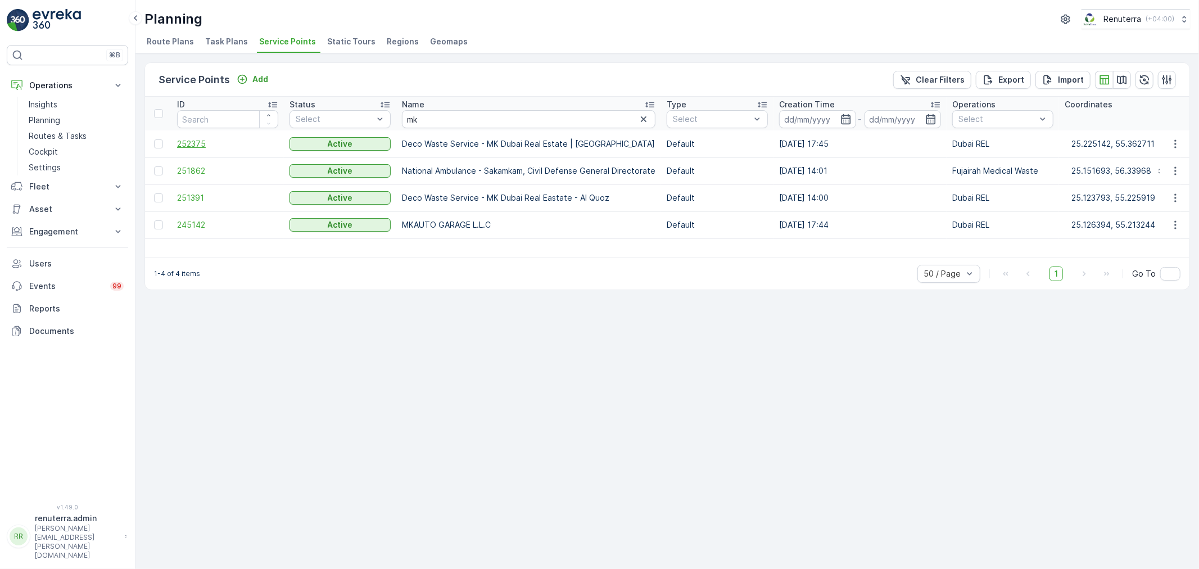
click at [193, 144] on span "252375" at bounding box center [227, 143] width 101 height 11
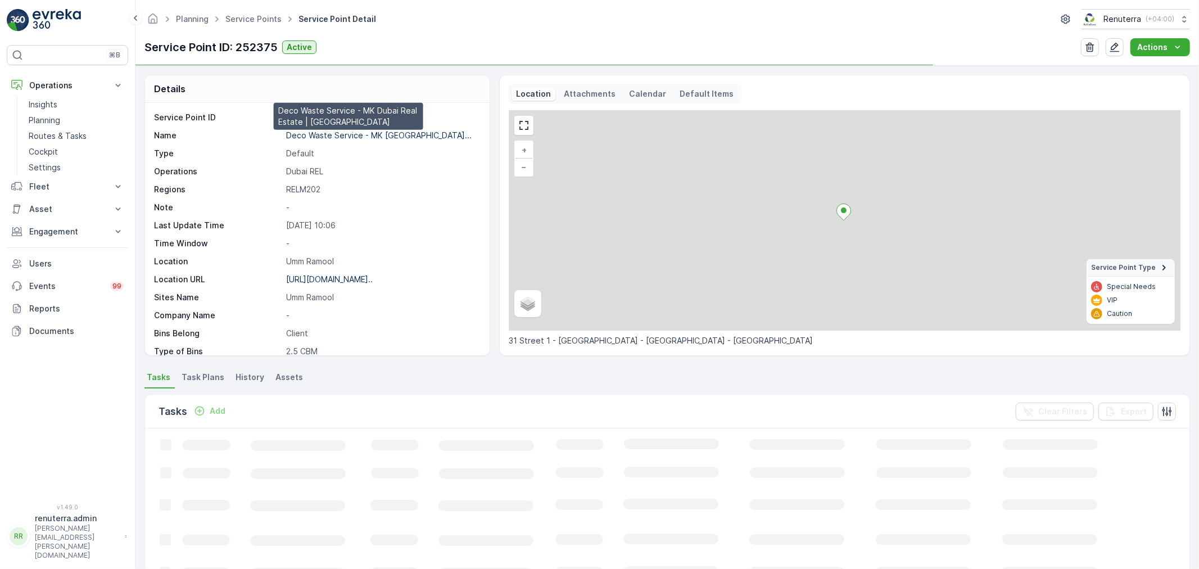
click at [356, 137] on p "Deco Waste Service - MK Dubai..." at bounding box center [378, 135] width 185 height 10
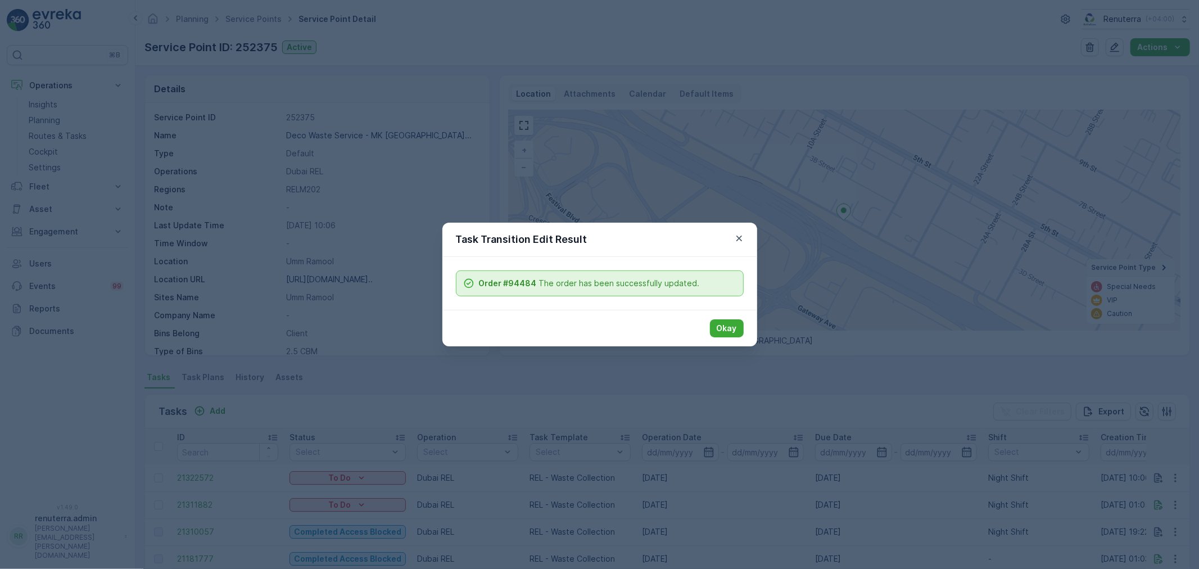
click at [716, 329] on button "Okay" at bounding box center [727, 328] width 34 height 18
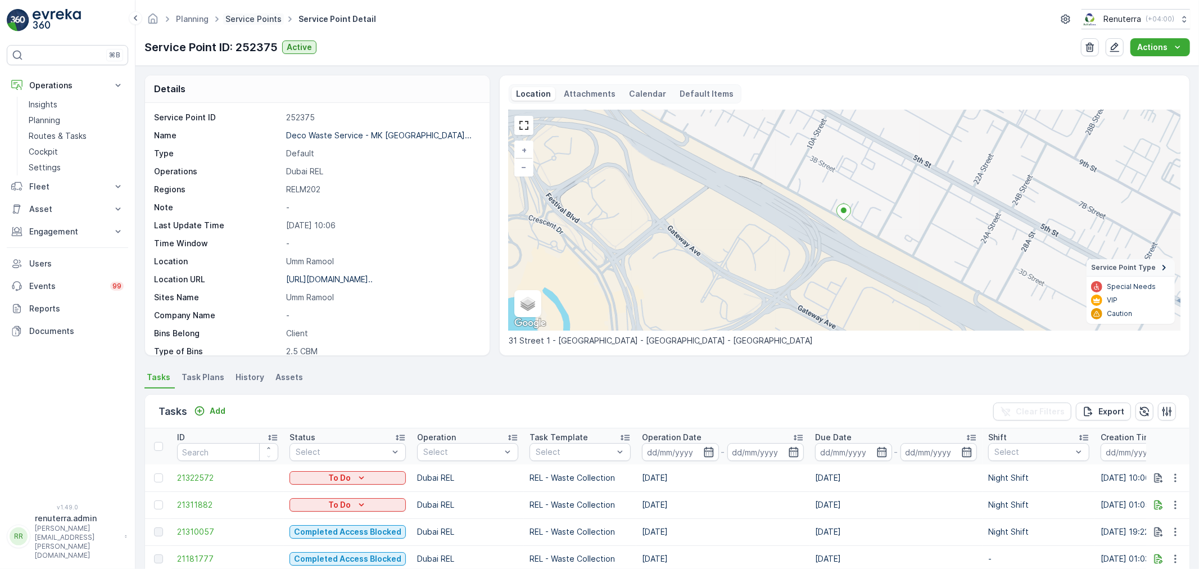
click at [252, 21] on link "Service Points" at bounding box center [253, 19] width 56 height 10
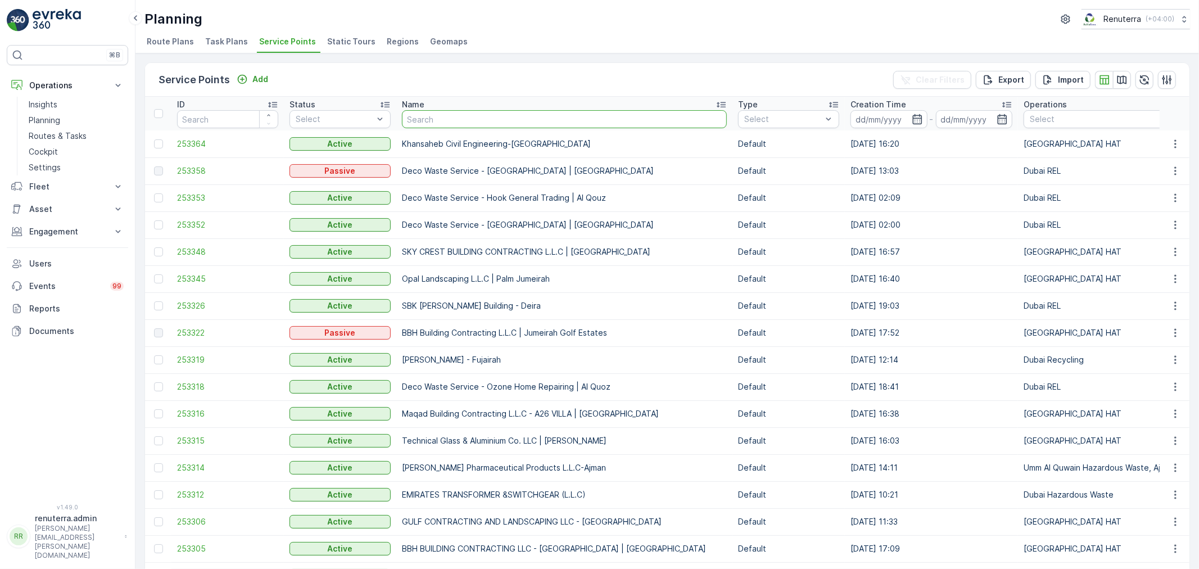
click at [414, 119] on input "text" at bounding box center [564, 119] width 325 height 18
type input "besix"
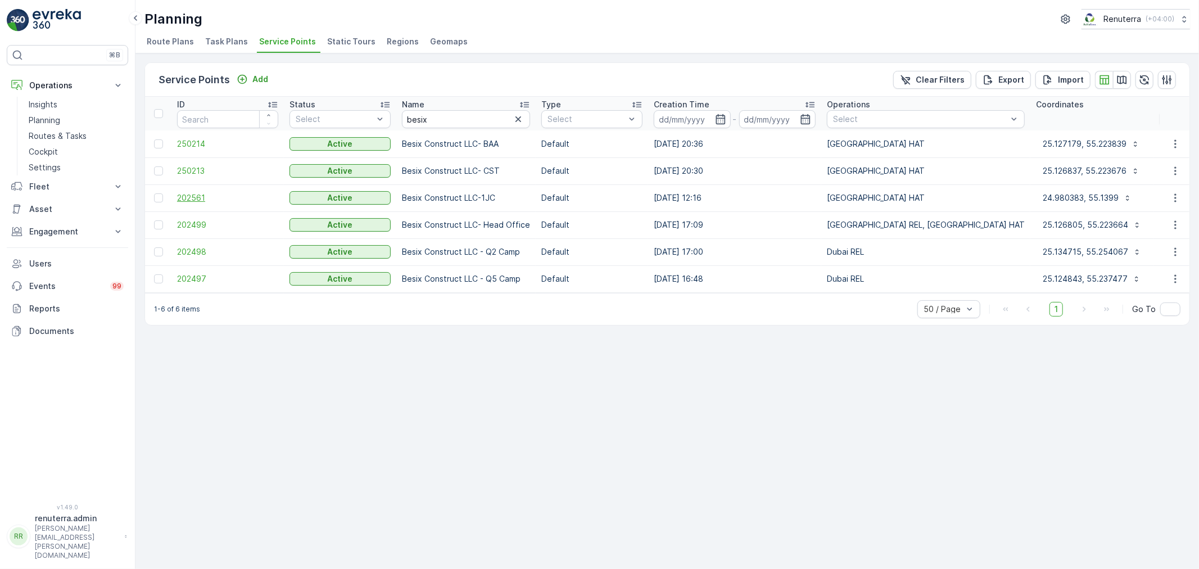
click at [194, 192] on span "202561" at bounding box center [227, 197] width 101 height 11
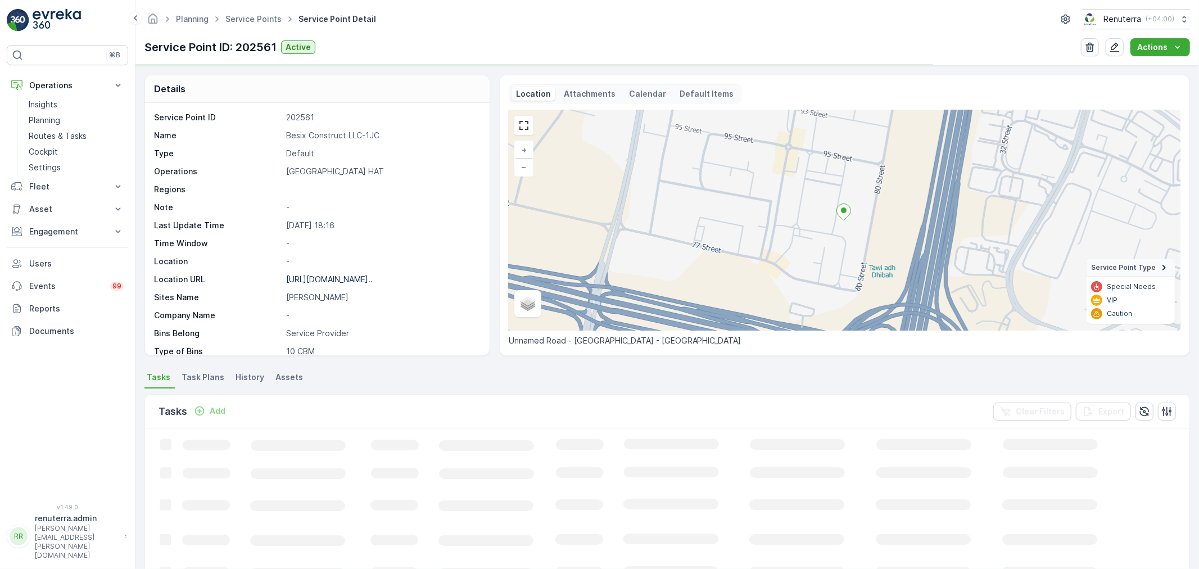
click at [326, 136] on p "Besix Construct LLC-1JC" at bounding box center [382, 135] width 192 height 11
copy p "Besix Construct LLC-1JC"
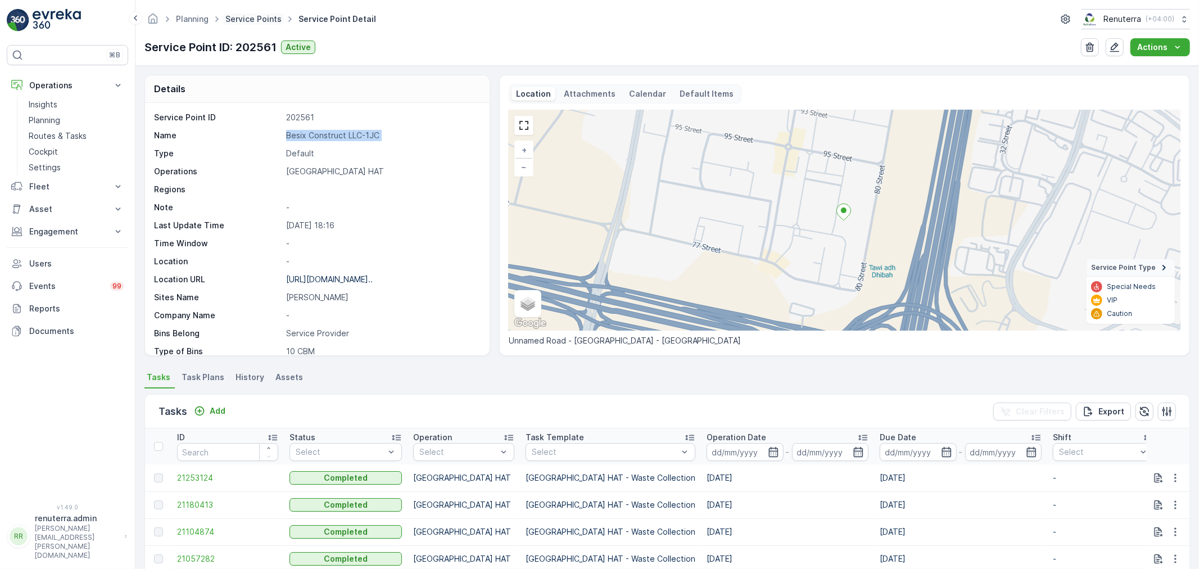
click at [257, 15] on link "Service Points" at bounding box center [253, 19] width 56 height 10
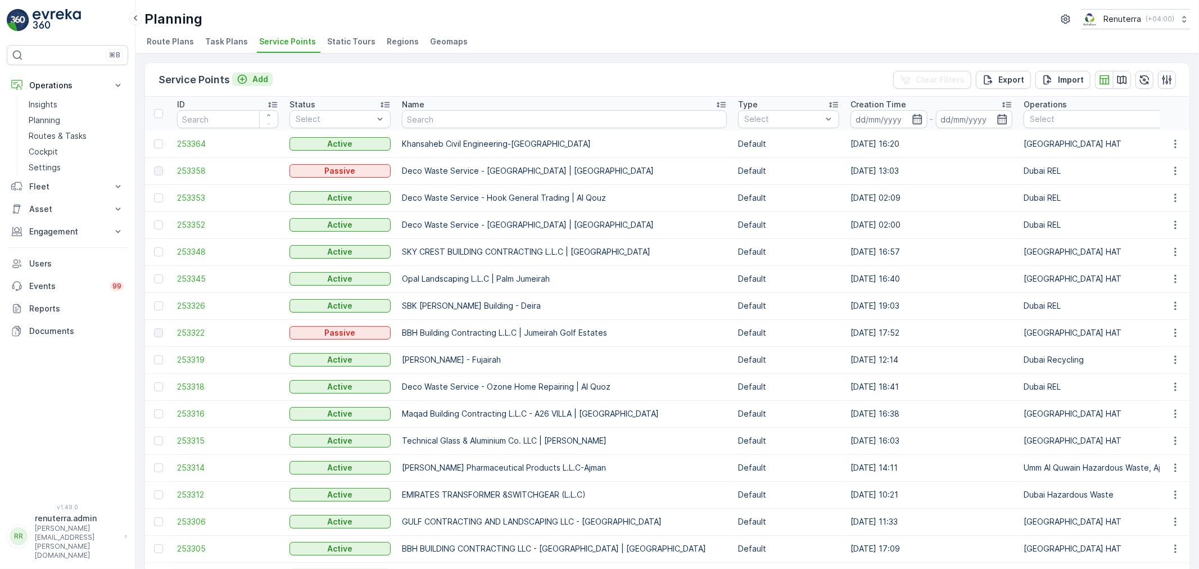
click at [246, 79] on icon "Add" at bounding box center [242, 79] width 11 height 11
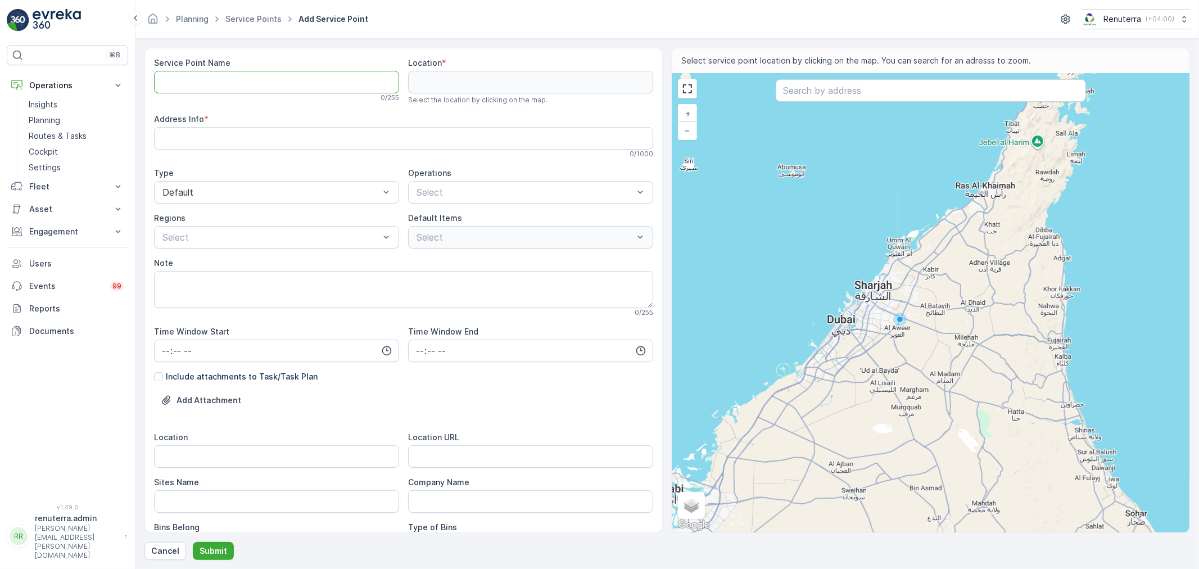
click at [240, 86] on Name "Service Point Name" at bounding box center [276, 82] width 245 height 22
paste Name "1. Dr. Dana Diet Center"
click at [181, 82] on Name "1. Dr. Dana Diet Center" at bounding box center [276, 82] width 245 height 22
click at [311, 84] on Name "Dr. Dana Diet Center" at bounding box center [276, 82] width 245 height 22
paste Name "DUBAI HEALTH CARE CITY"
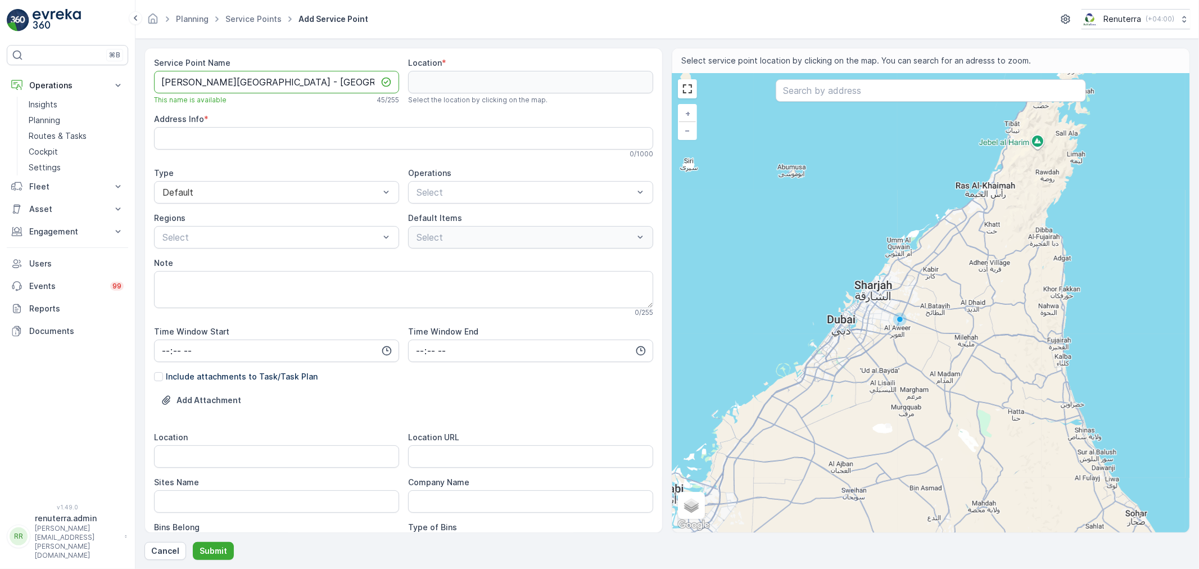
click at [284, 81] on Name "Dr. Dana Diet Center - DUBAI HEALTH CARE CITY" at bounding box center [276, 82] width 245 height 22
click at [319, 81] on Name "Dr. Dana Diet Center - Dubai HEALTH CARE CITY" at bounding box center [276, 82] width 245 height 22
click at [336, 81] on Name "Dr. Dana Diet Center - Dubai Health CARE CITY" at bounding box center [276, 82] width 245 height 22
click at [359, 80] on Name "Dr. Dana Diet Center - Dubai Health Care CITY" at bounding box center [276, 82] width 245 height 22
type Name "Dr. Dana Diet Center - Dubai Health Care City"
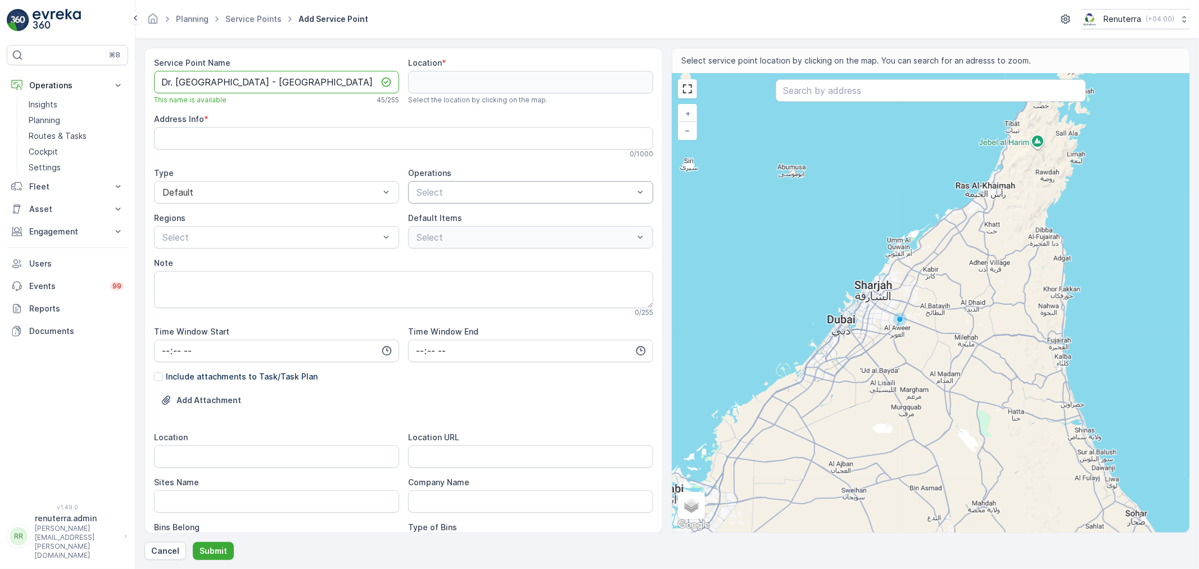
click at [419, 192] on div at bounding box center [524, 192] width 219 height 10
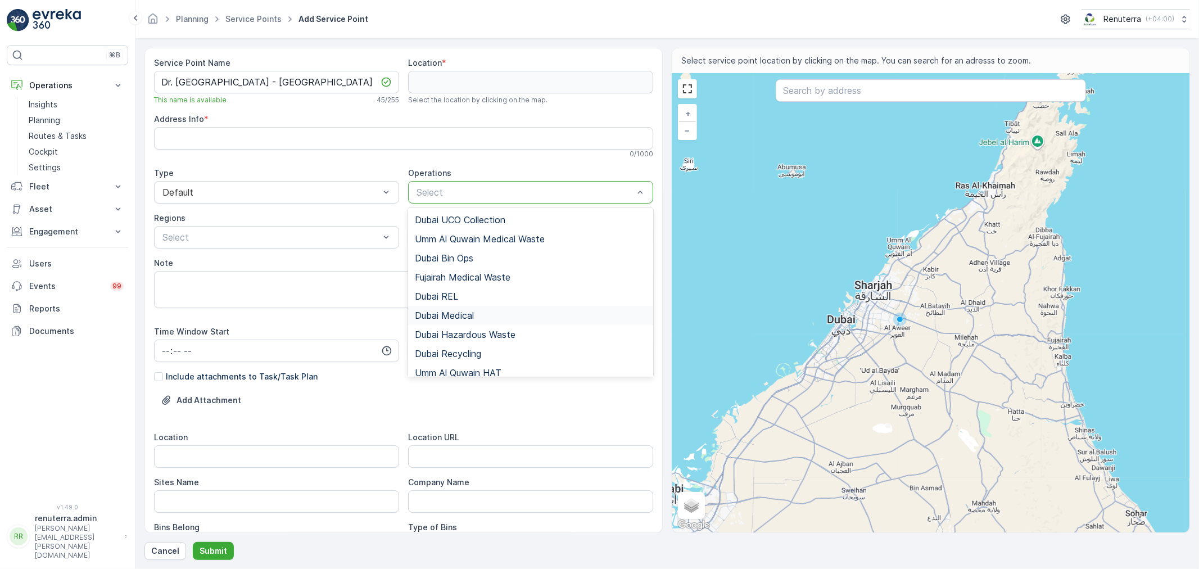
click at [480, 318] on div "Dubai Medical" at bounding box center [531, 315] width 232 height 10
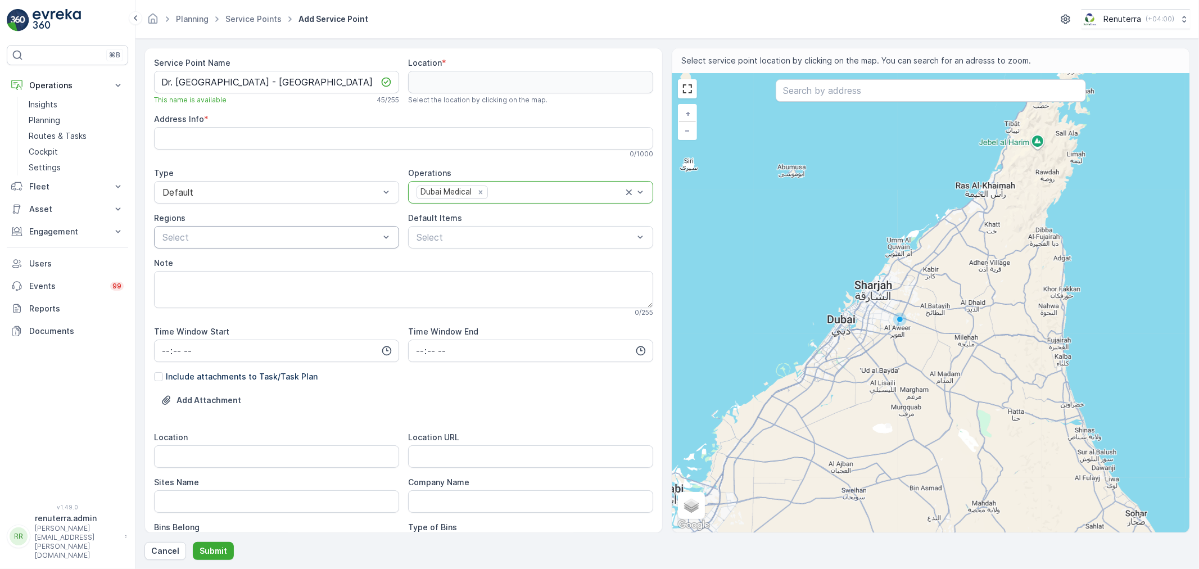
click at [217, 234] on div at bounding box center [270, 237] width 219 height 10
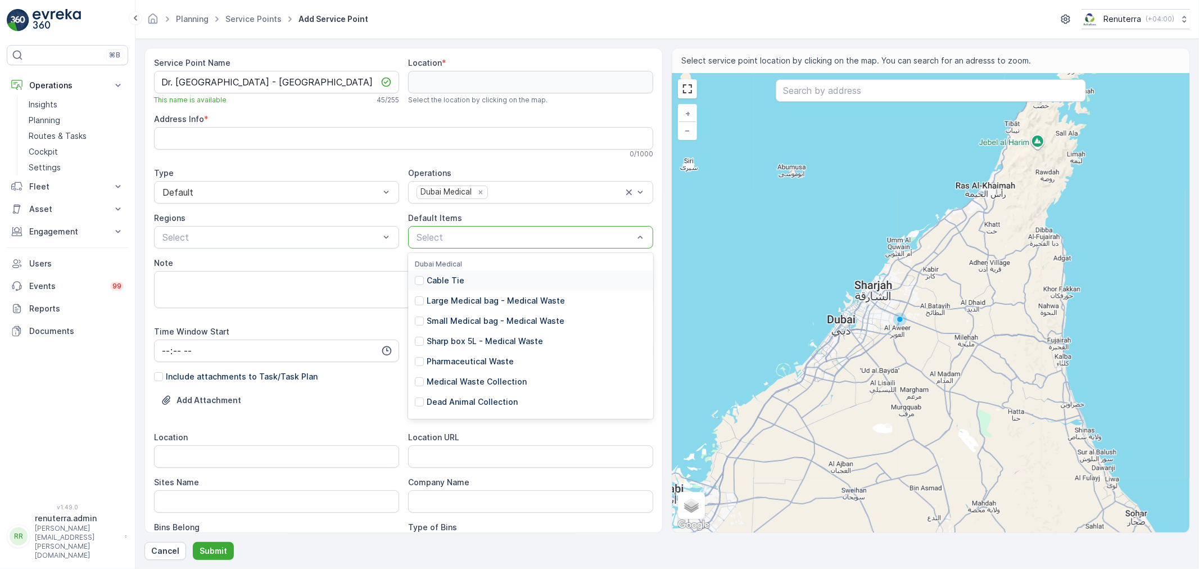
click at [452, 242] on div at bounding box center [524, 237] width 219 height 10
click at [470, 239] on div at bounding box center [524, 237] width 219 height 10
click at [491, 380] on p "Medical Waste Collection" at bounding box center [477, 381] width 100 height 11
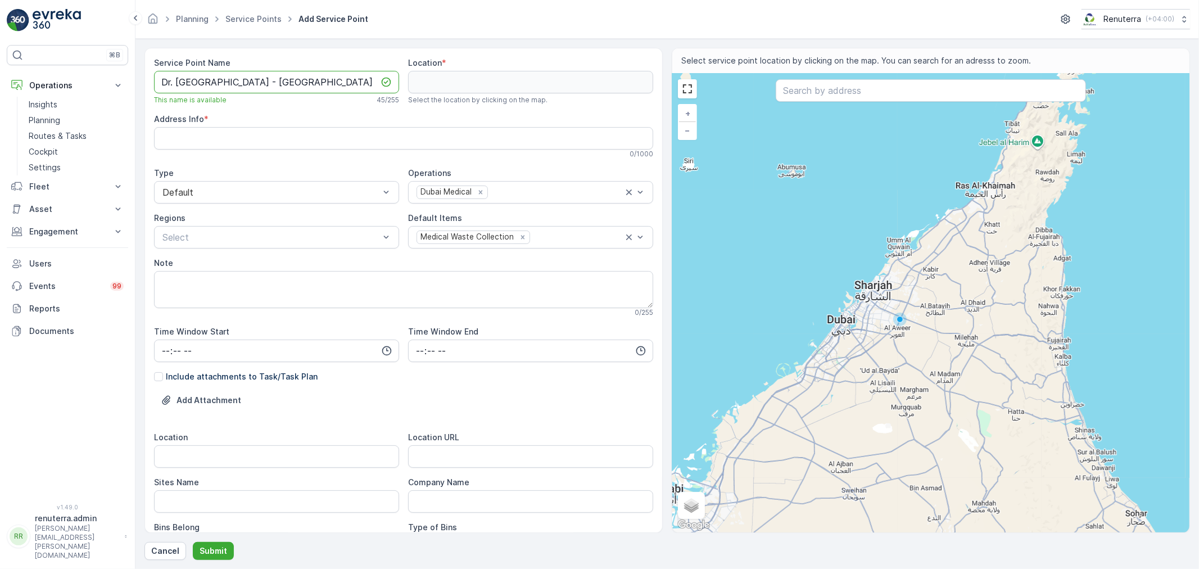
click at [437, 81] on div "Service Point Name Dr. Dana Diet Center - Dubai Health Care City This name is a…" at bounding box center [403, 419] width 499 height 725
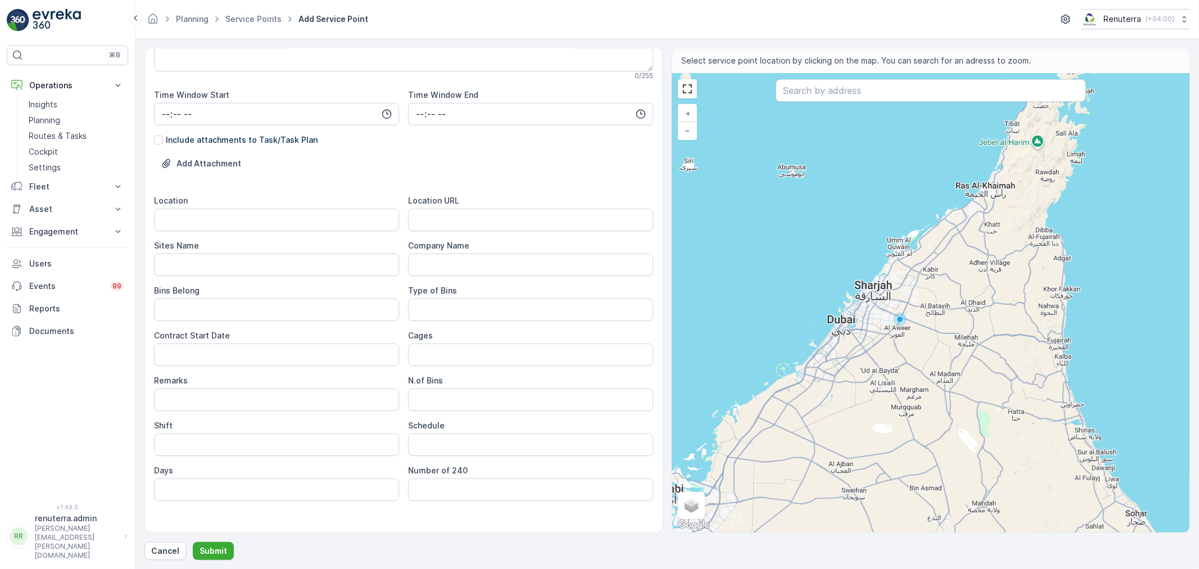
scroll to position [250, 0]
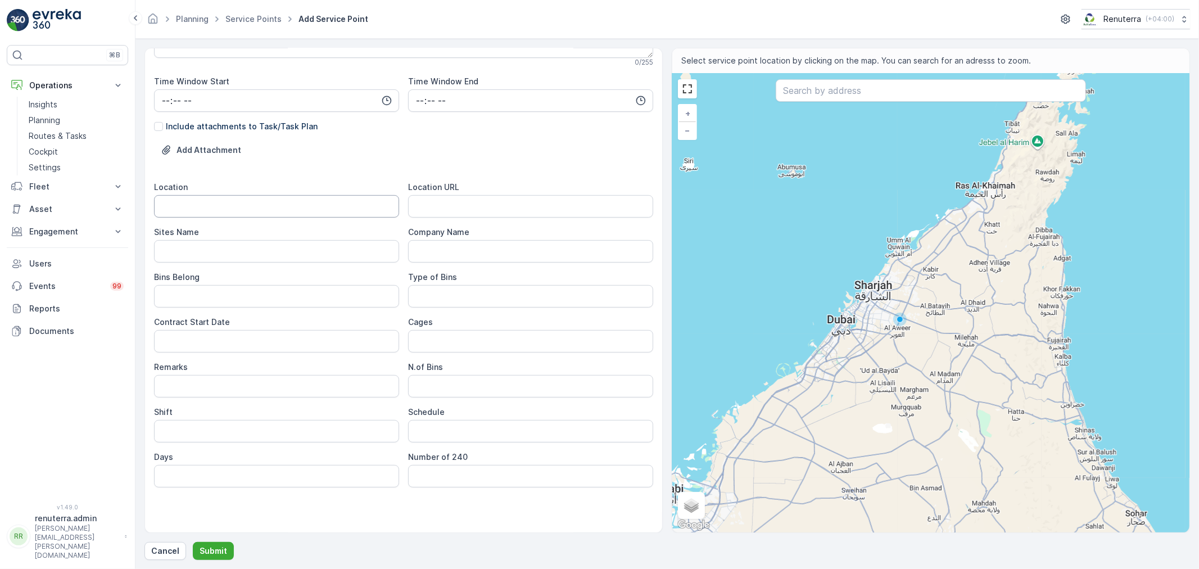
click at [194, 205] on input "Location" at bounding box center [276, 206] width 245 height 22
paste input "Dubai Health Care City"
type input "Dubai Health Care City"
click at [193, 255] on Name "Sites Name" at bounding box center [276, 251] width 245 height 22
paste Name "Dubai Health Care City"
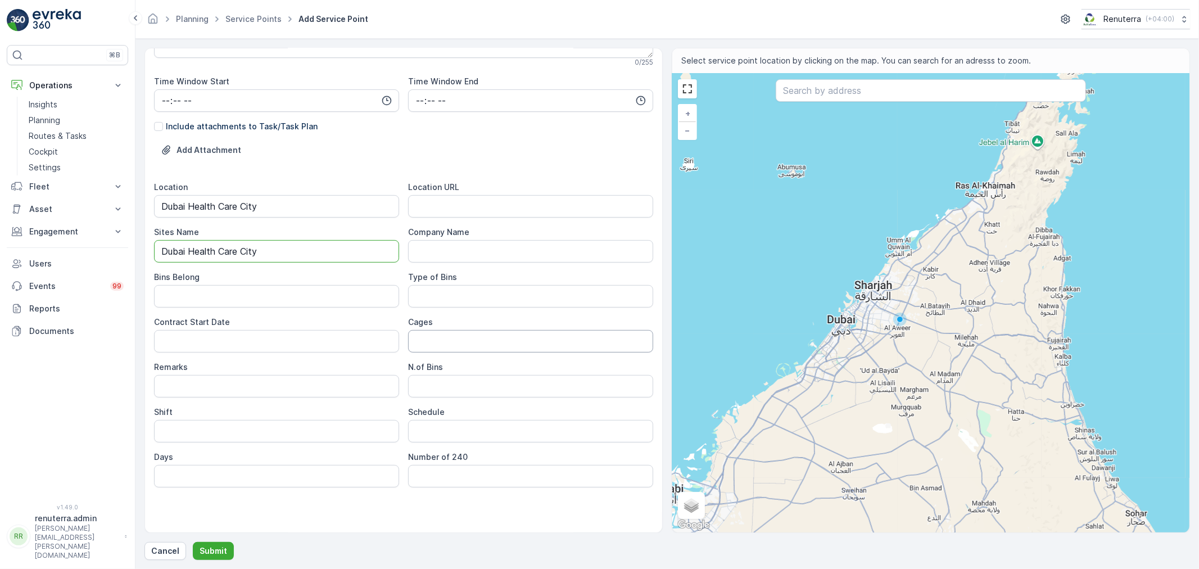
type Name "Dubai Health Care City"
click at [452, 206] on URL "Location URL" at bounding box center [530, 206] width 245 height 22
paste URL "https://maps.app.goo.gl/XefkqhYrz7GhWkZk9"
type URL "https://maps.app.goo.gl/XefkqhYrz7GhWkZk9"
click at [266, 335] on Date "Contract Start Date" at bounding box center [276, 341] width 245 height 22
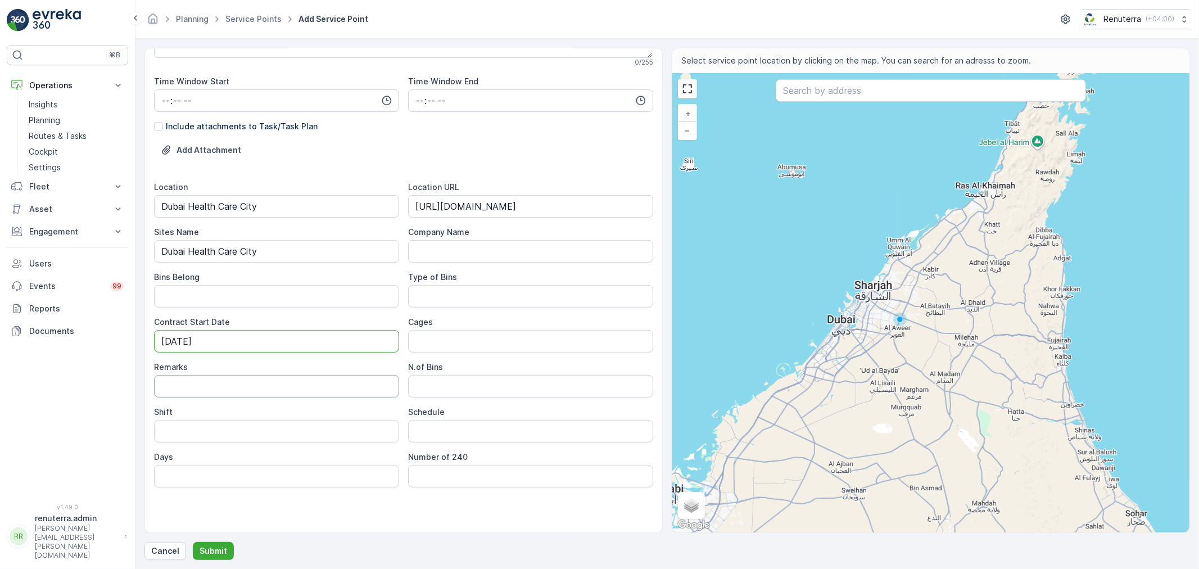
type Date "01-09-2025"
drag, startPoint x: 187, startPoint y: 385, endPoint x: 205, endPoint y: 386, distance: 17.5
click at [187, 385] on input "Remarks" at bounding box center [276, 386] width 245 height 22
click at [481, 386] on Bins "N.of Bins" at bounding box center [530, 386] width 245 height 22
click at [229, 433] on input "Shift" at bounding box center [276, 431] width 245 height 22
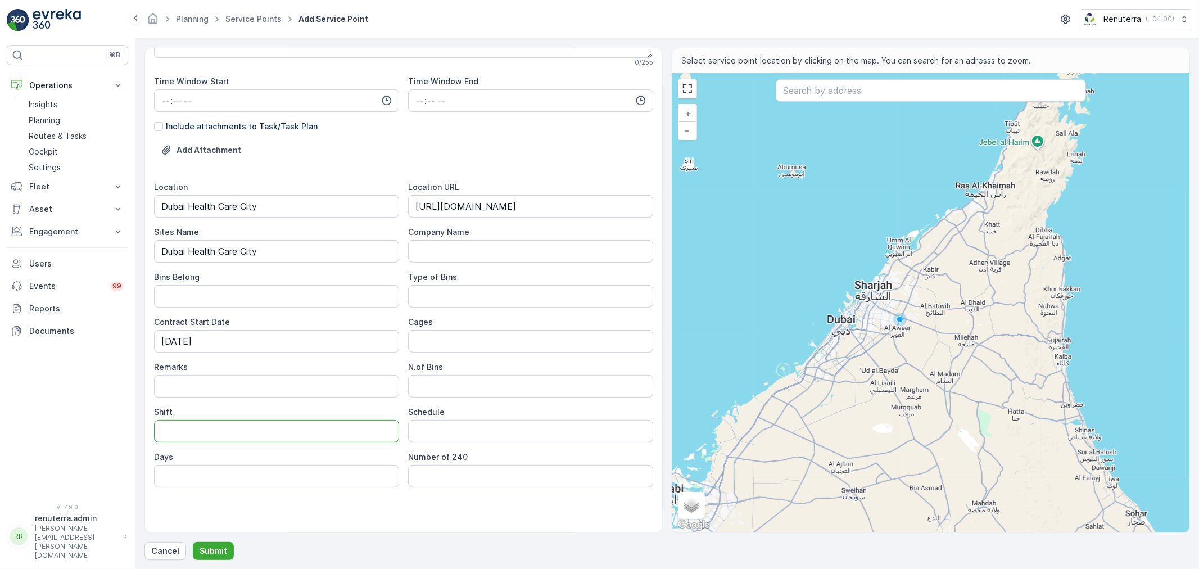
type input "Day Shift"
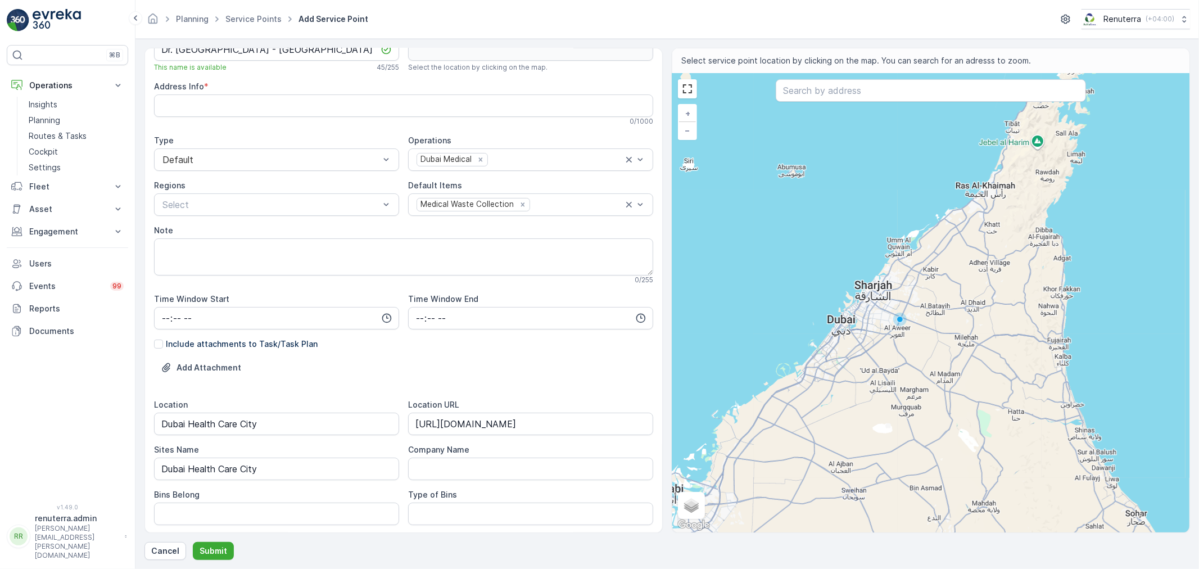
scroll to position [0, 0]
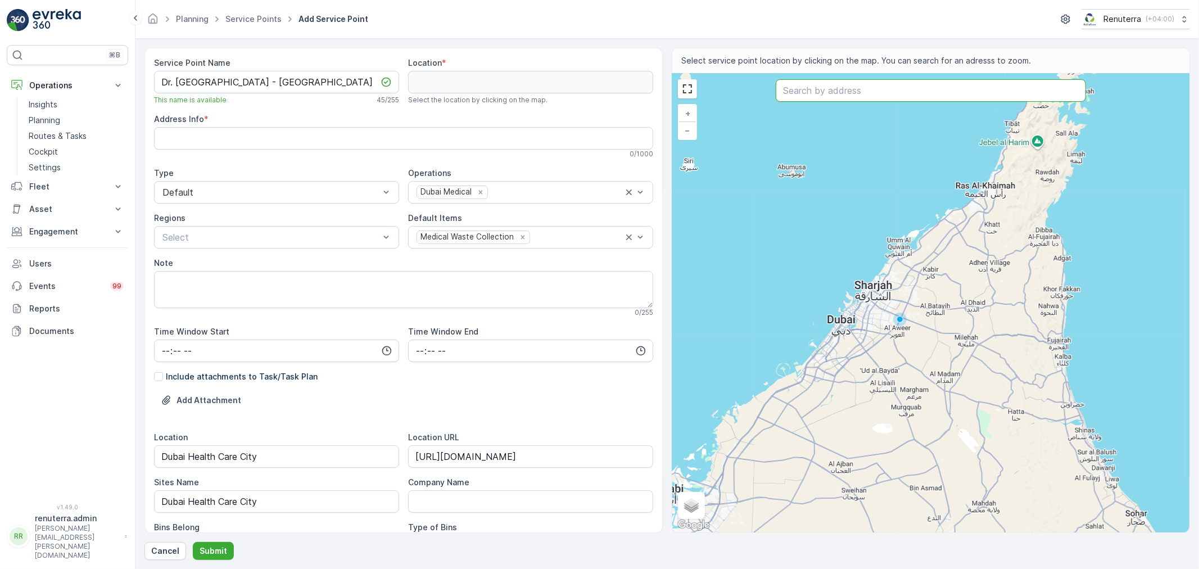
click at [902, 87] on input "text" at bounding box center [931, 90] width 310 height 22
paste input "Parkway Clinical Laboratories"
type input "Parkway Clinical Laboratories"
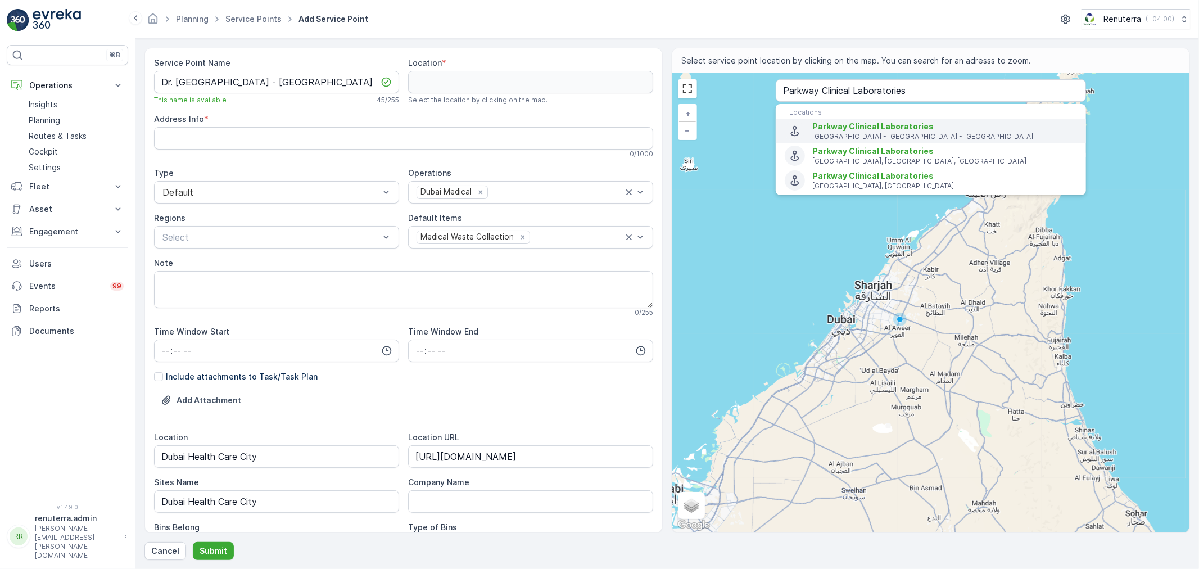
click at [827, 128] on span "Parkway Clinical Laboratories" at bounding box center [872, 126] width 121 height 10
type input "25.2313931,55.3261626"
type Info "Ibn Sina Building # 27 - Block C - 2nd Floor - Office# 201 - 26th St - Dubai - …"
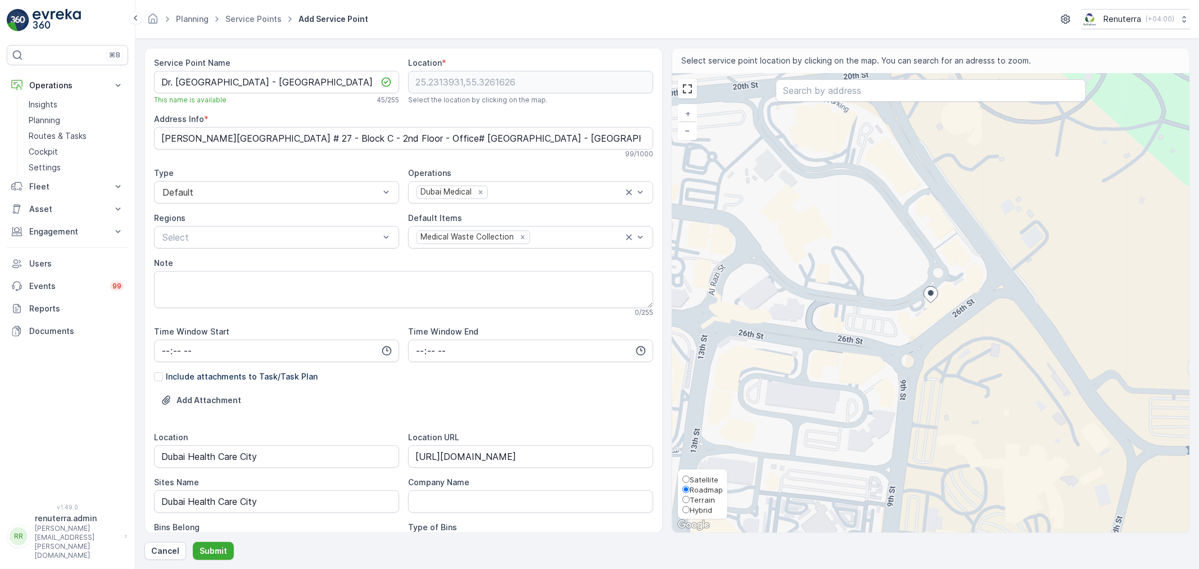
click at [697, 476] on span "Satellite" at bounding box center [704, 479] width 29 height 9
click at [690, 476] on input "Satellite" at bounding box center [685, 478] width 7 height 7
radio input "true"
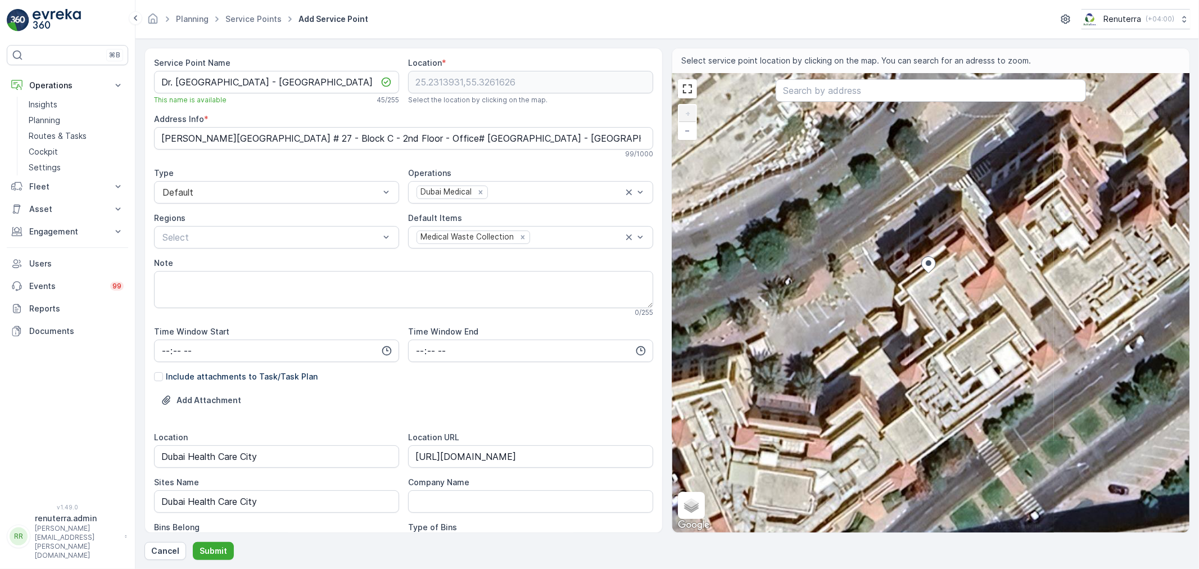
click at [895, 249] on div "+ − Satellite Roadmap Terrain Hybrid Leaflet Keyboard shortcuts Map Data Imager…" at bounding box center [930, 303] width 517 height 459
type input "25.231445824082044,55.32608326188469"
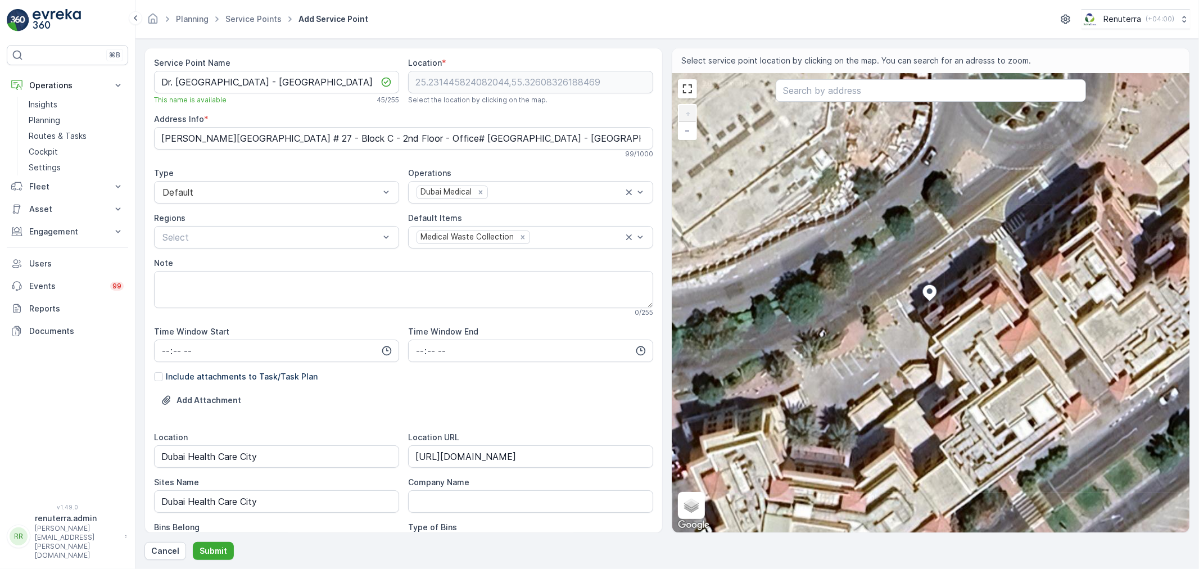
type Info "Block C 27th St - Umm Hurair 2 - Dubai Healthcare City - Dubai - United Arab Em…"
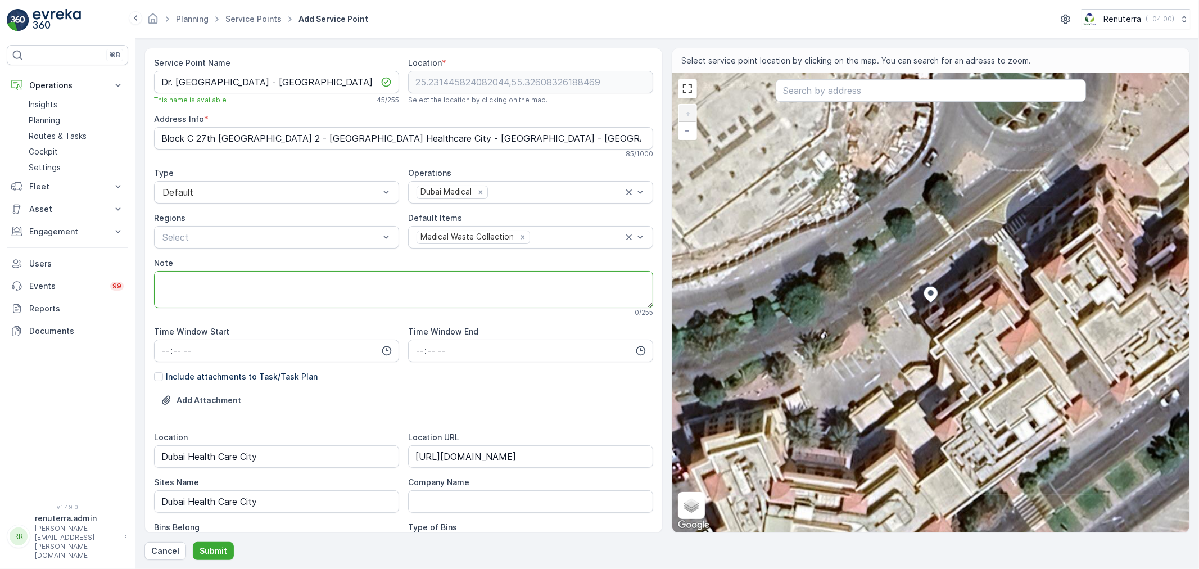
click at [259, 292] on textarea "Note" at bounding box center [403, 289] width 499 height 37
paste textarea "Richell Alinsug 0589473788"
type textarea "POC: Richell Alinsug 0589473788"
click at [285, 85] on Name "Dr. [GEOGRAPHIC_DATA] - [GEOGRAPHIC_DATA]" at bounding box center [276, 82] width 245 height 22
click at [211, 547] on p "Submit" at bounding box center [214, 550] width 28 height 11
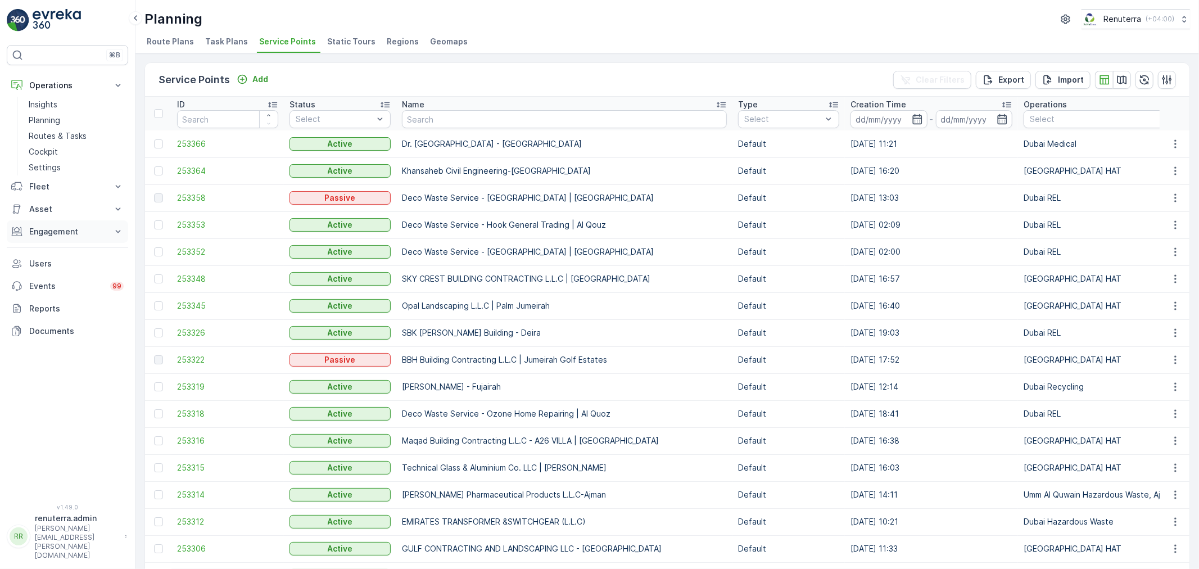
click at [68, 231] on p "Engagement" at bounding box center [67, 231] width 76 height 11
click at [58, 265] on link "Entities" at bounding box center [76, 267] width 104 height 16
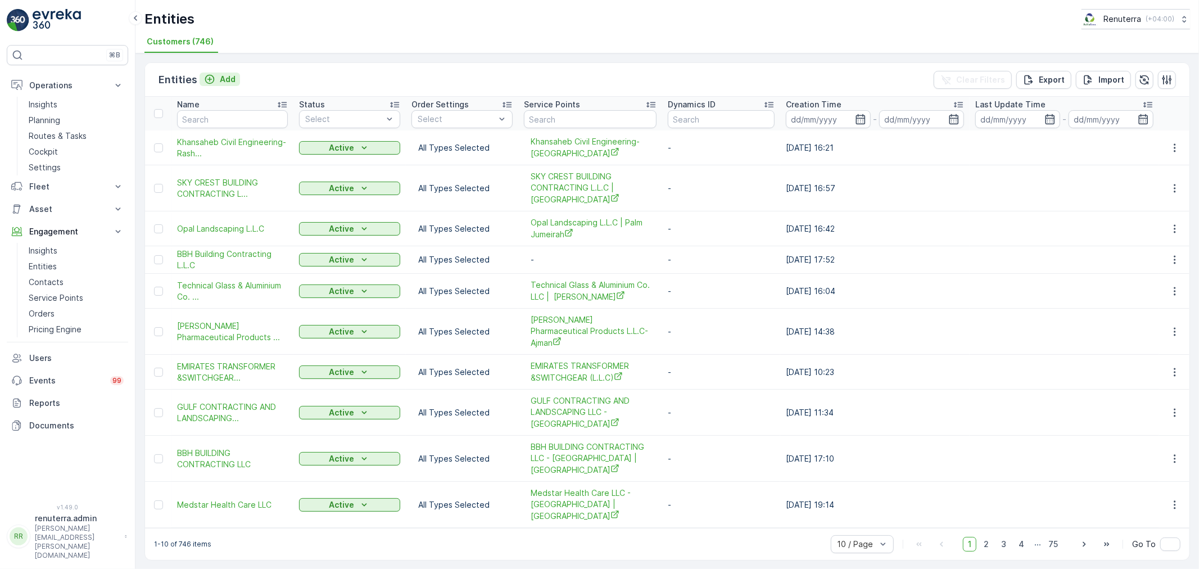
click at [215, 82] on div "Add" at bounding box center [219, 79] width 31 height 11
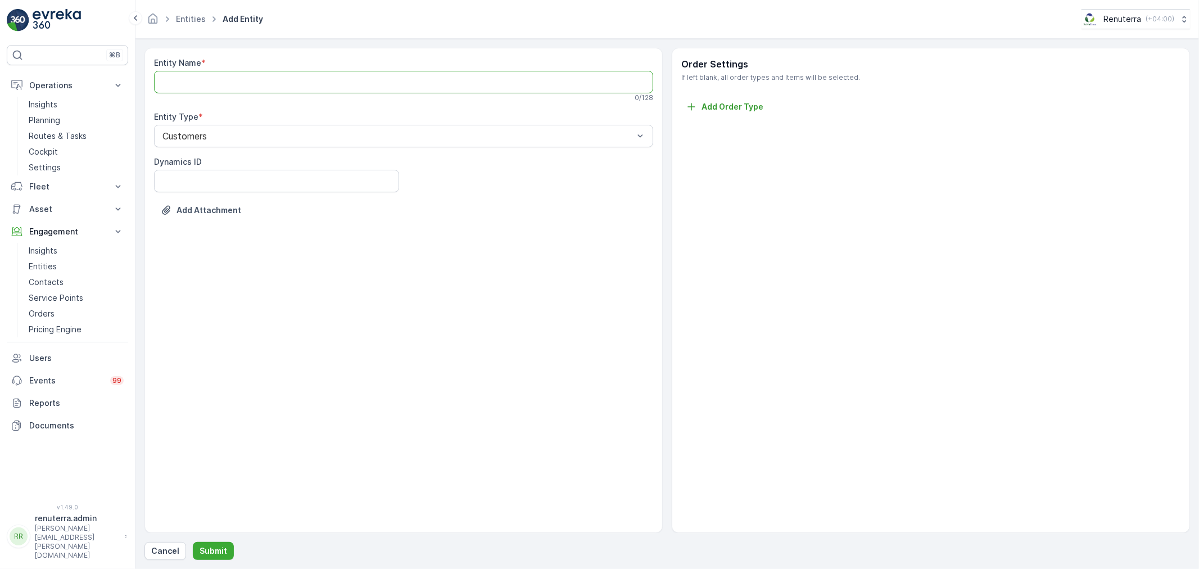
click at [215, 82] on Name "Entity Name" at bounding box center [403, 82] width 499 height 22
paste Name "Dr. [GEOGRAPHIC_DATA] - [GEOGRAPHIC_DATA]"
type Name "Dr. [GEOGRAPHIC_DATA] - [GEOGRAPHIC_DATA]"
click at [202, 547] on p "Submit" at bounding box center [214, 550] width 28 height 11
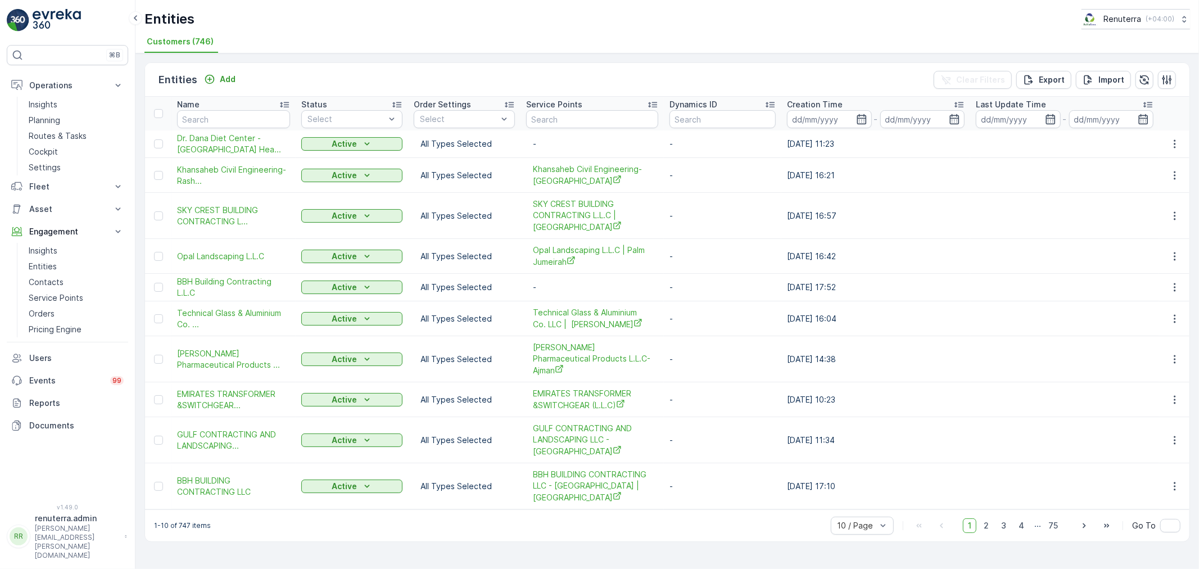
click at [487, 551] on div "Entities Add Clear Filters Export Import Name Status Select Order Settings Sele…" at bounding box center [666, 310] width 1063 height 515
click at [62, 294] on p "Service Points" at bounding box center [56, 297] width 55 height 11
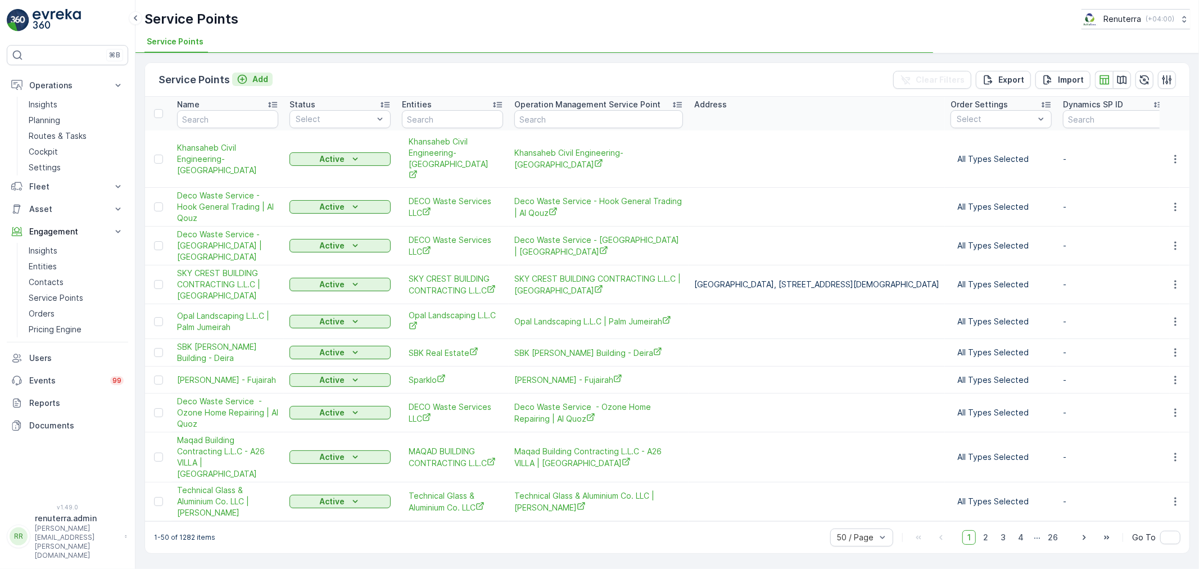
click at [256, 81] on p "Add" at bounding box center [260, 79] width 16 height 11
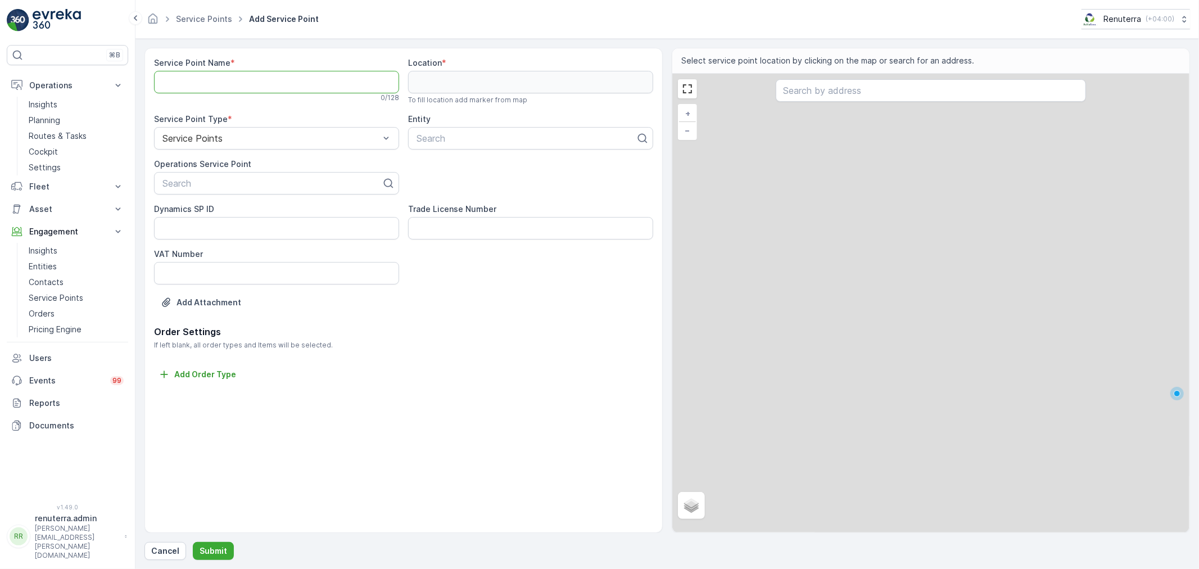
click at [256, 81] on Name "Service Point Name" at bounding box center [276, 82] width 245 height 22
paste Name "Dr. [GEOGRAPHIC_DATA] - [GEOGRAPHIC_DATA]"
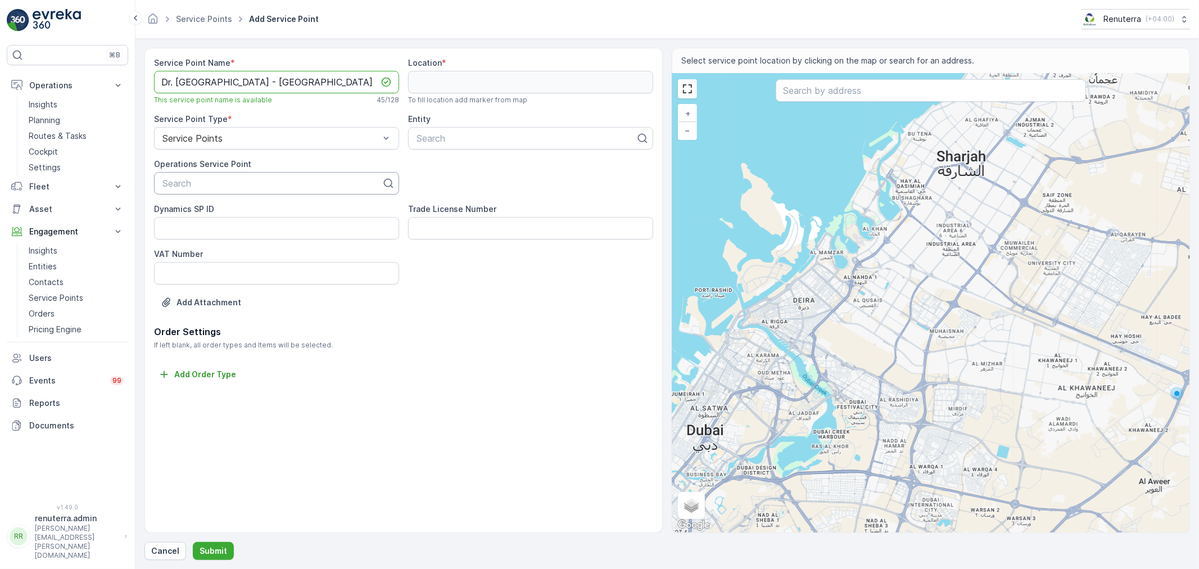
type Name "Dr. [GEOGRAPHIC_DATA] - [GEOGRAPHIC_DATA]"
click at [242, 183] on div at bounding box center [271, 183] width 221 height 10
paste input "Dr. [GEOGRAPHIC_DATA] - [GEOGRAPHIC_DATA]"
type input "Dr. [GEOGRAPHIC_DATA] - [GEOGRAPHIC_DATA]"
click at [248, 210] on span "Dr. [GEOGRAPHIC_DATA] - [GEOGRAPHIC_DATA]" at bounding box center [266, 211] width 211 height 10
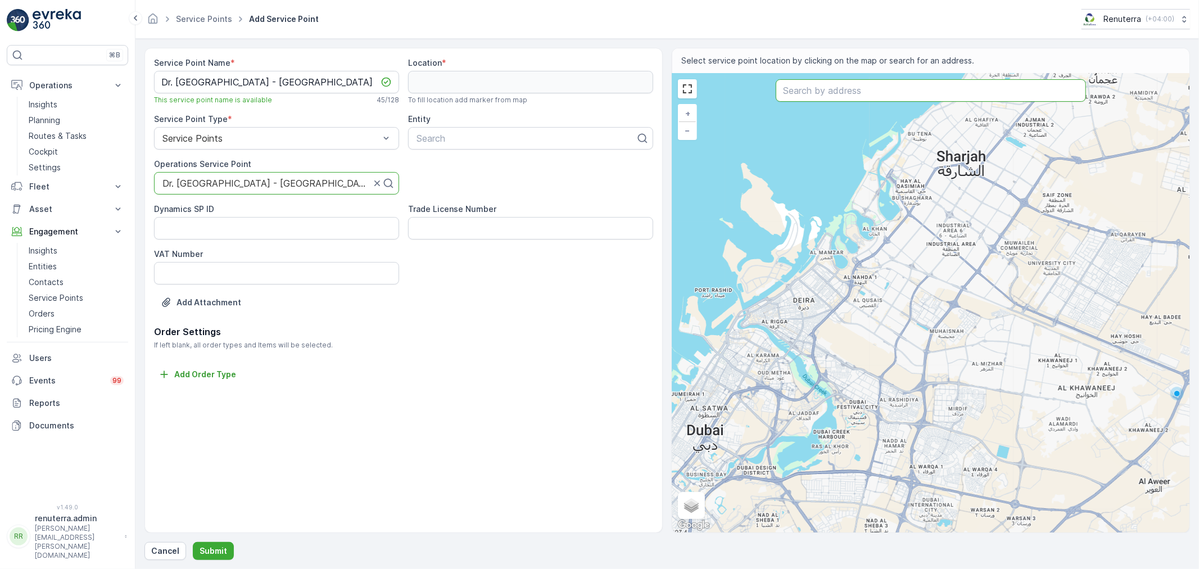
click at [823, 94] on input "text" at bounding box center [931, 90] width 310 height 22
paste input "Parkway Clinical Laboratories"
type input "Parkway Clinical Laboratories"
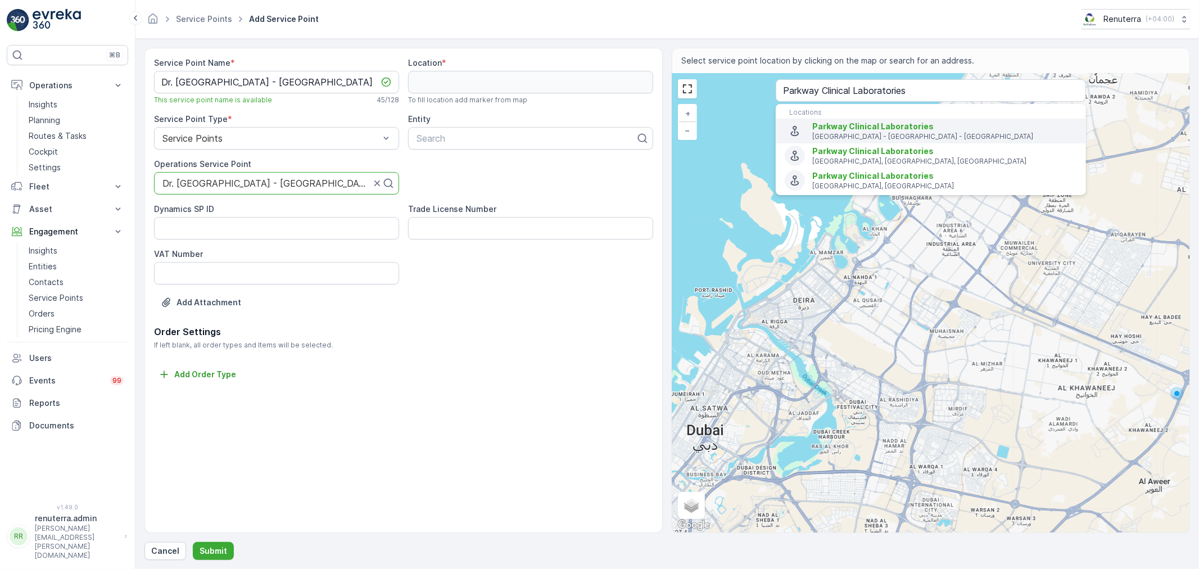
click at [840, 130] on span "Parkway Clinical Laboratories" at bounding box center [872, 126] width 121 height 10
type input "25.2313931,55.3261626"
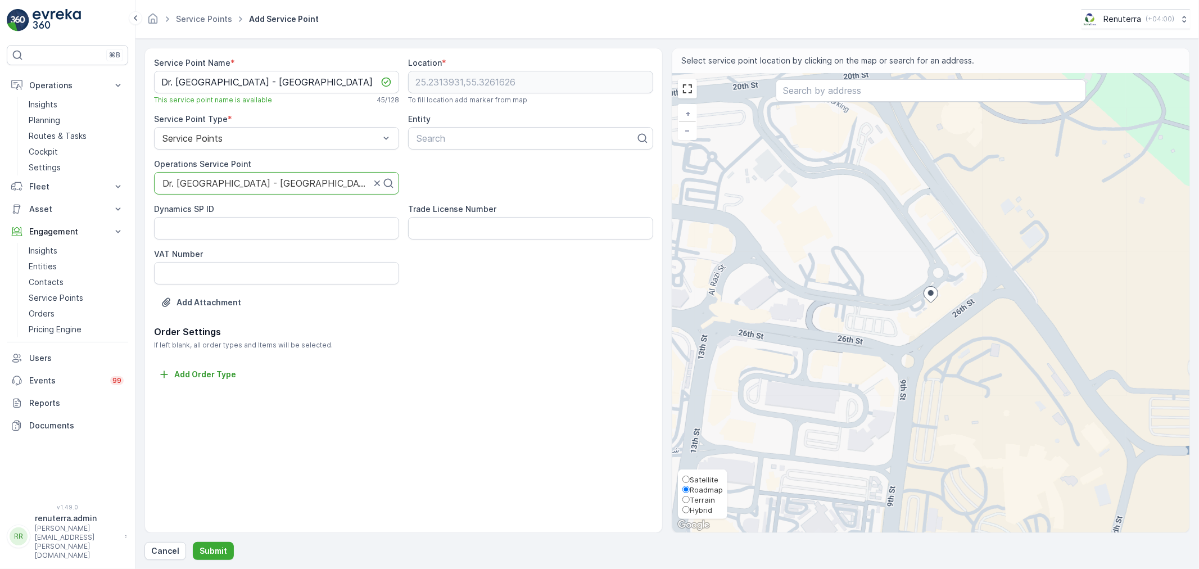
click at [700, 478] on span "Satellite" at bounding box center [704, 479] width 29 height 9
click at [690, 478] on input "Satellite" at bounding box center [685, 478] width 7 height 7
radio input "true"
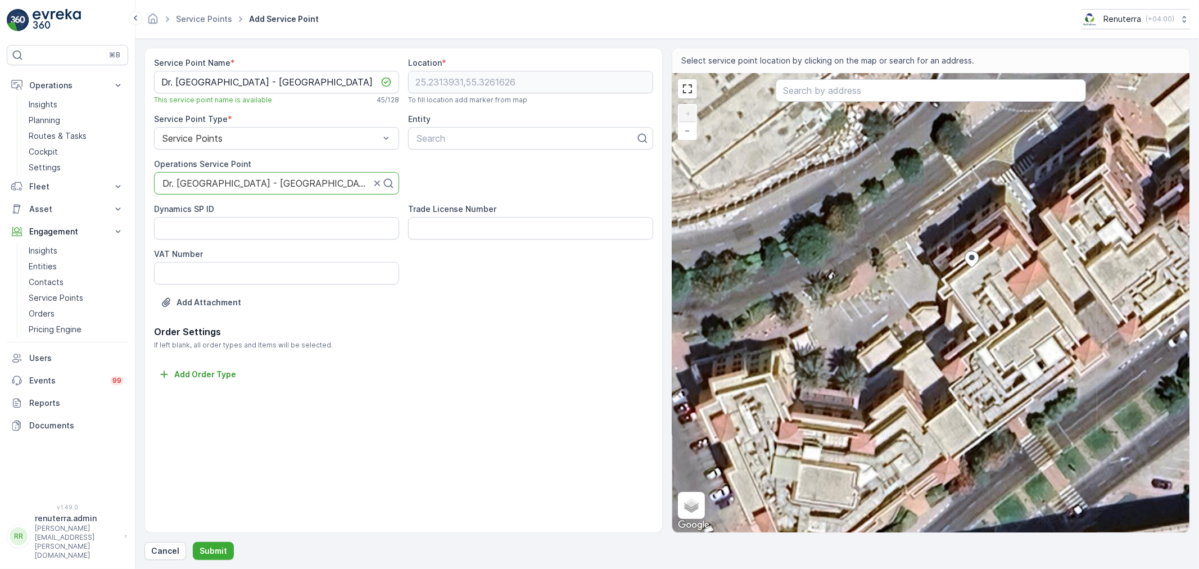
click at [944, 242] on div "+ − Satellite Roadmap Terrain Hybrid Leaflet Keyboard shortcuts Map Data Imager…" at bounding box center [930, 303] width 517 height 459
type input "25.23144825677278,55.32609667732662"
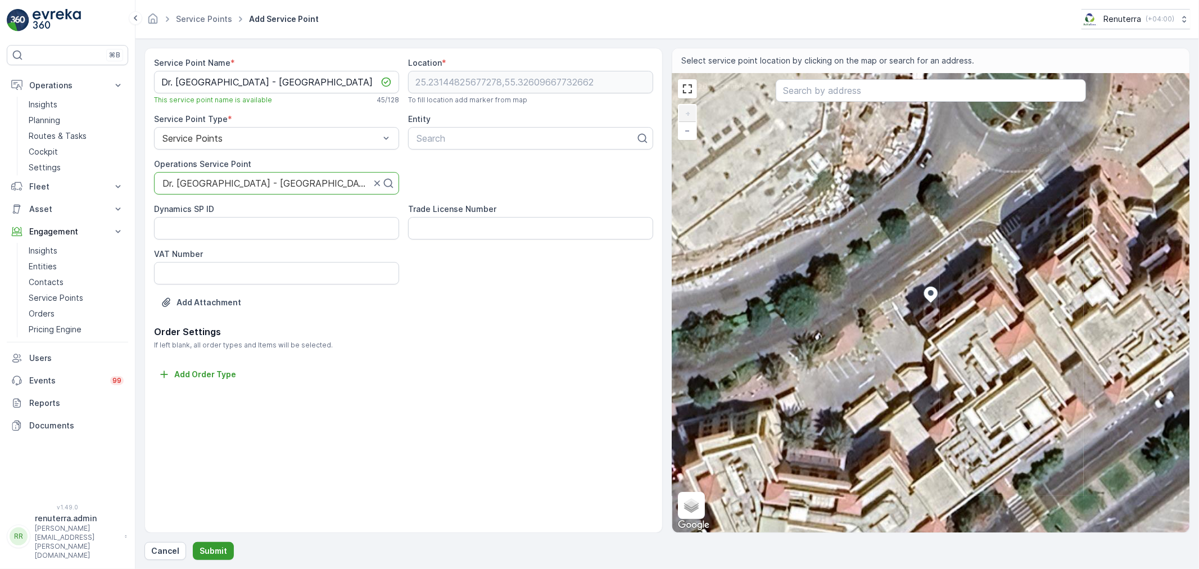
click at [215, 547] on p "Submit" at bounding box center [214, 550] width 28 height 11
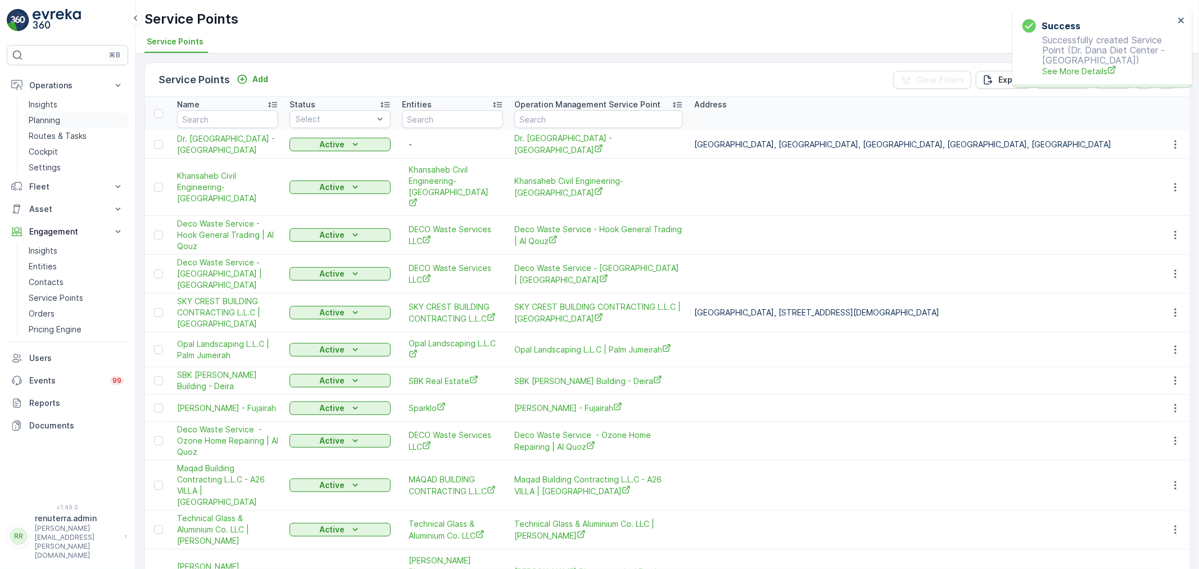
click at [60, 117] on p "Planning" at bounding box center [44, 120] width 31 height 11
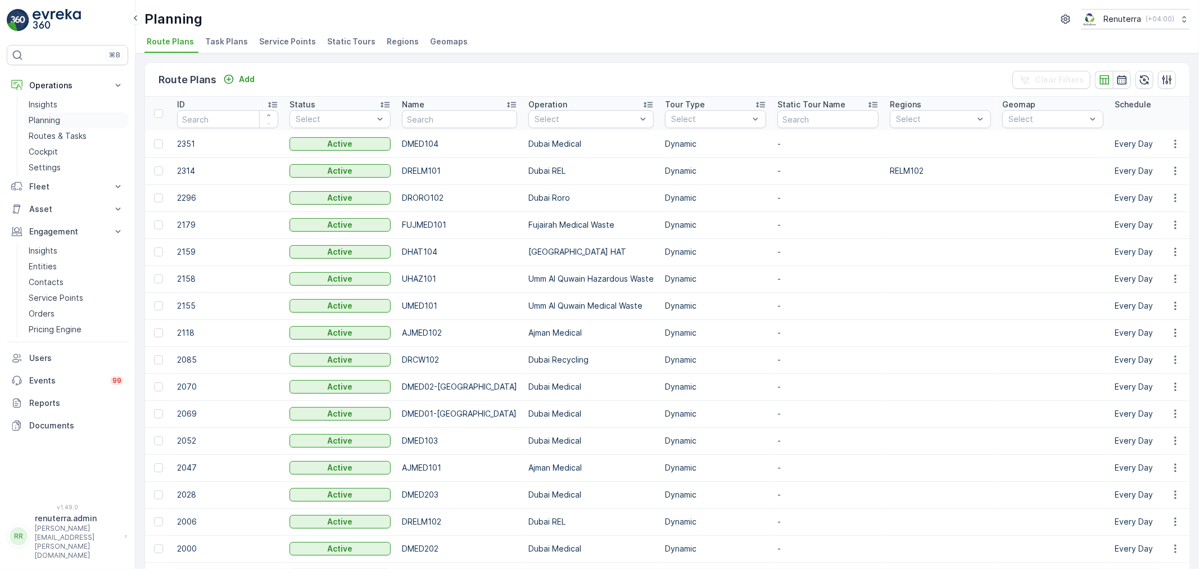
click at [48, 120] on p "Planning" at bounding box center [44, 120] width 31 height 11
click at [273, 35] on li "Service Points" at bounding box center [289, 43] width 64 height 19
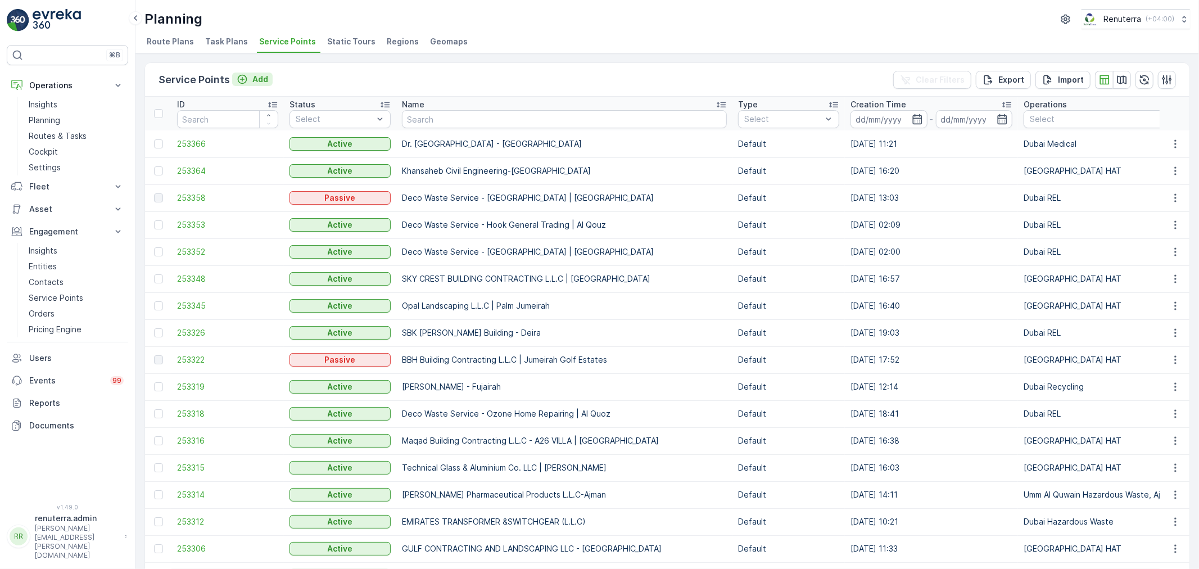
click at [256, 77] on p "Add" at bounding box center [260, 79] width 16 height 11
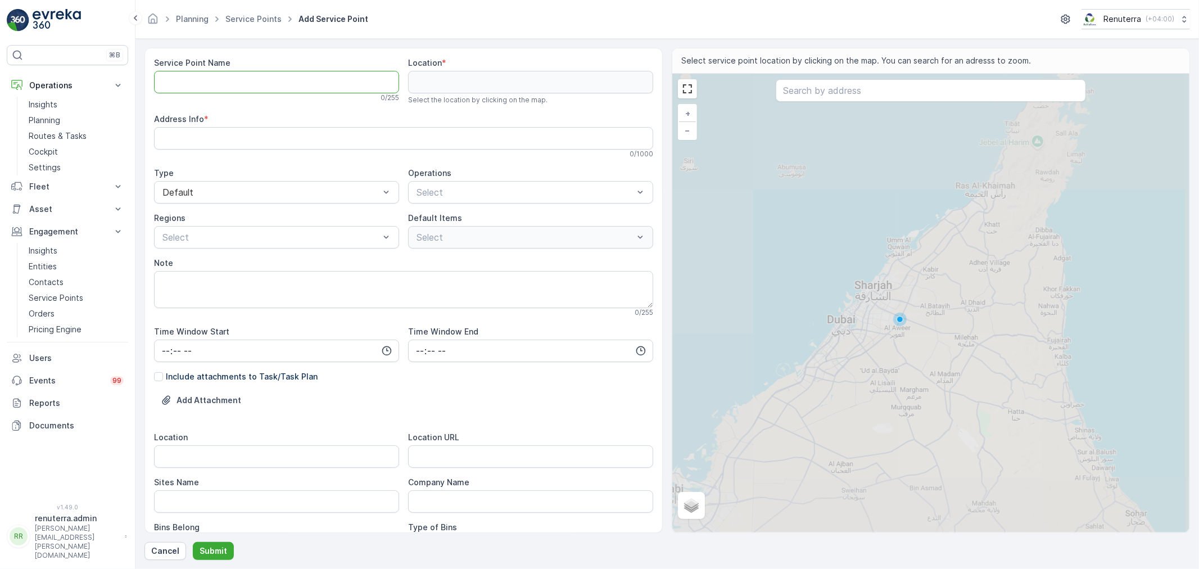
click at [217, 85] on Name "Service Point Name" at bounding box center [276, 82] width 245 height 22
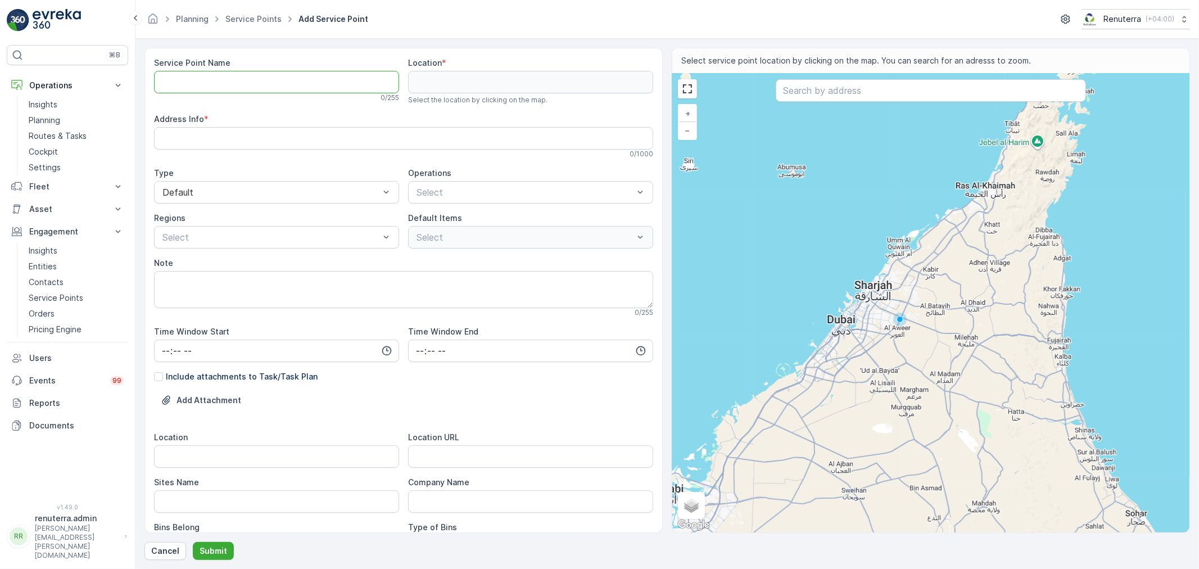
paste Name "Med Lab Analytik FZ-LLC"
click at [533, 287] on textarea "Note" at bounding box center [403, 289] width 499 height 37
click at [294, 79] on Name "Med Lab Analytik FZ-LLC" at bounding box center [276, 82] width 245 height 22
type Name "Med Lab Analytik FZ-LLC -"
click at [809, 94] on input "text" at bounding box center [931, 90] width 310 height 22
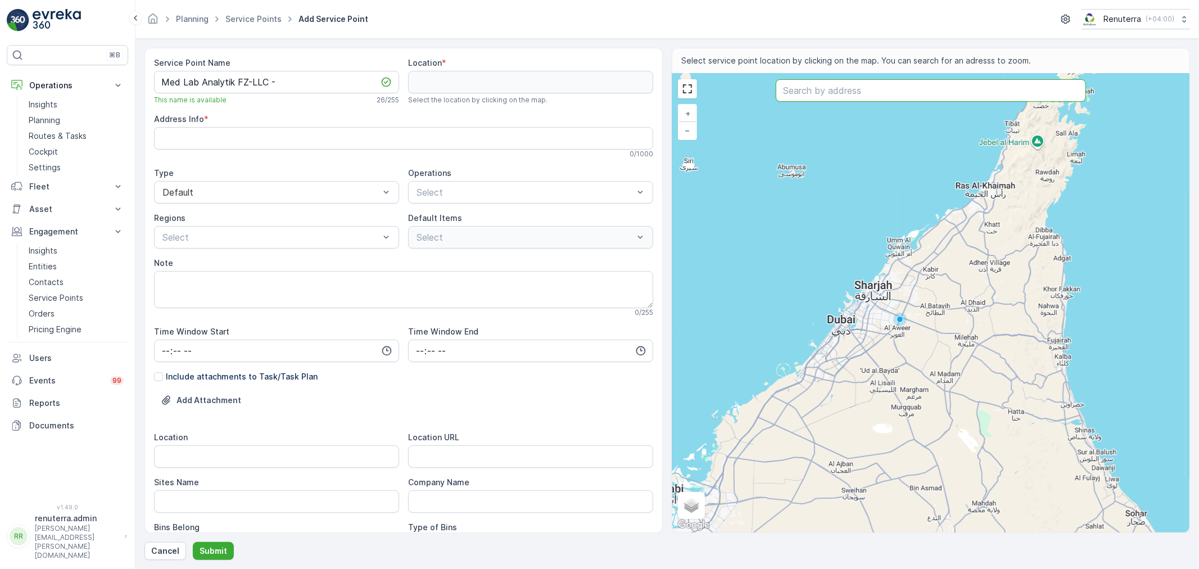
paste input "Emirates Medical Fitness Center"
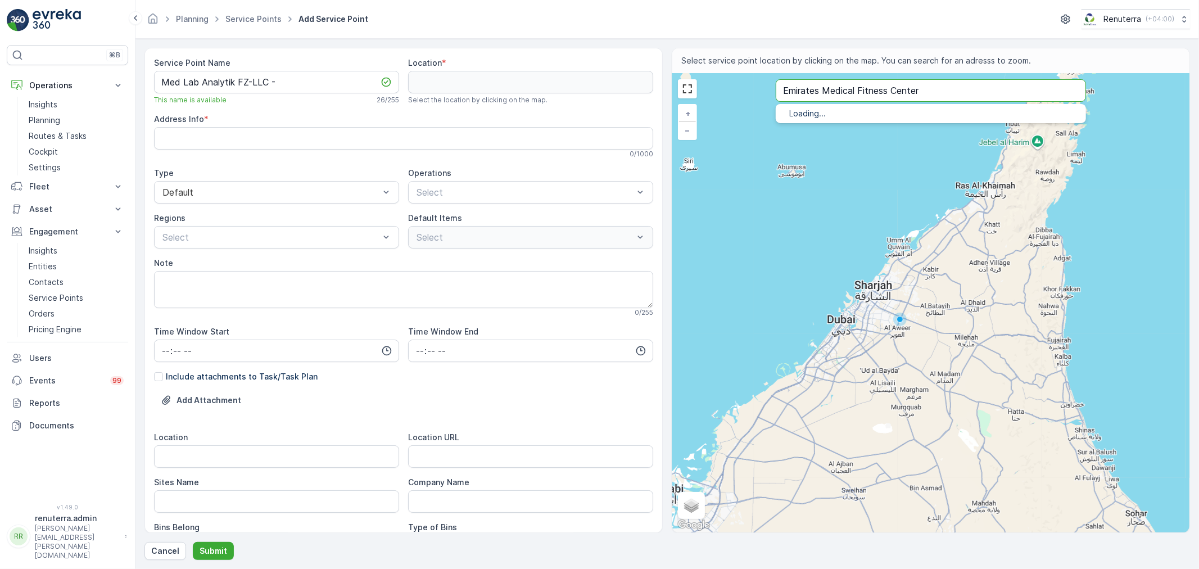
type input "Emirates Medical Fitness Center"
click at [860, 133] on p "Dubai - United Arab Emirates" at bounding box center [944, 136] width 265 height 9
type input "25.2316841,55.3264749"
type Info "Health care city, building 27,block B, Dubai - Dubai - United Arab Emirates"
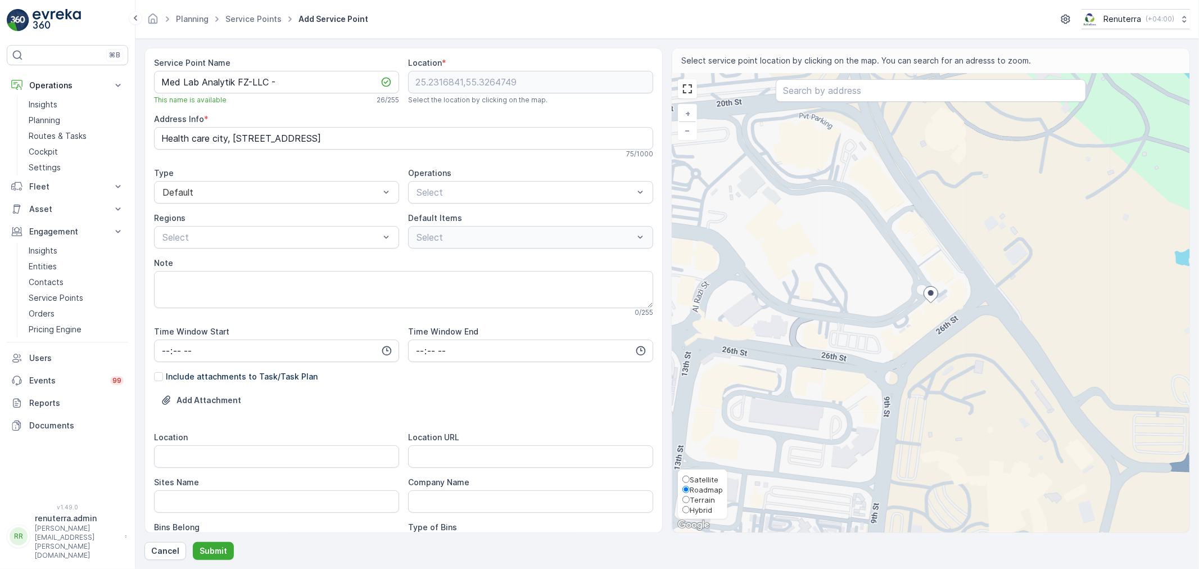
click at [699, 475] on span "Satellite" at bounding box center [704, 479] width 29 height 9
click at [690, 475] on input "Satellite" at bounding box center [685, 478] width 7 height 7
radio input "true"
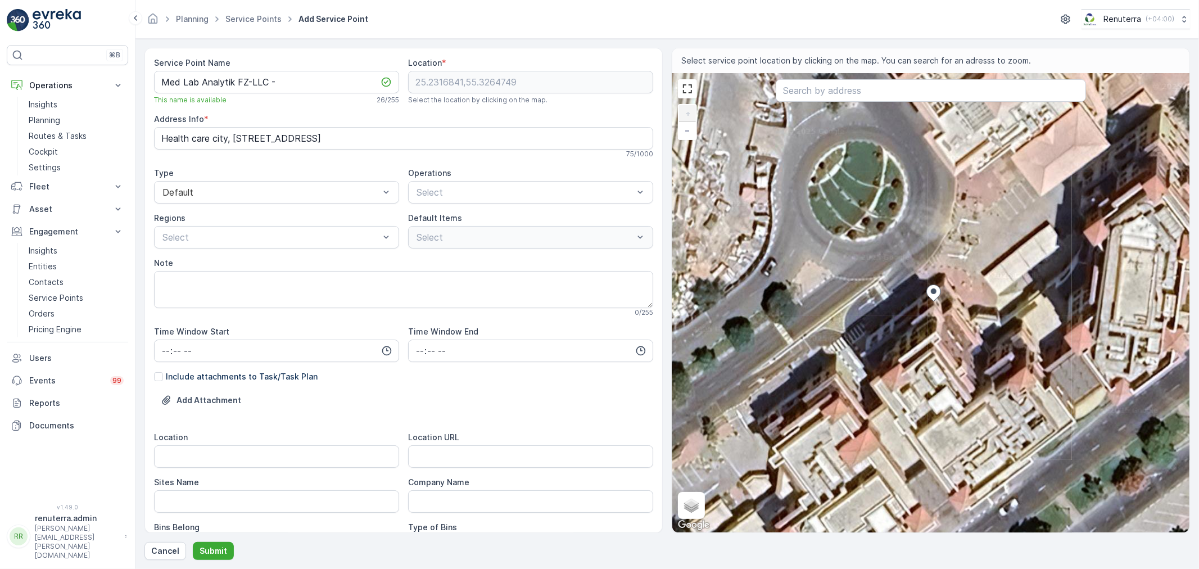
click at [917, 251] on div "+ − Satellite Roadmap Terrain Hybrid Leaflet Keyboard shortcuts Map Data Imager…" at bounding box center [930, 303] width 517 height 459
type input "25.231793997204246,55.32643463318611"
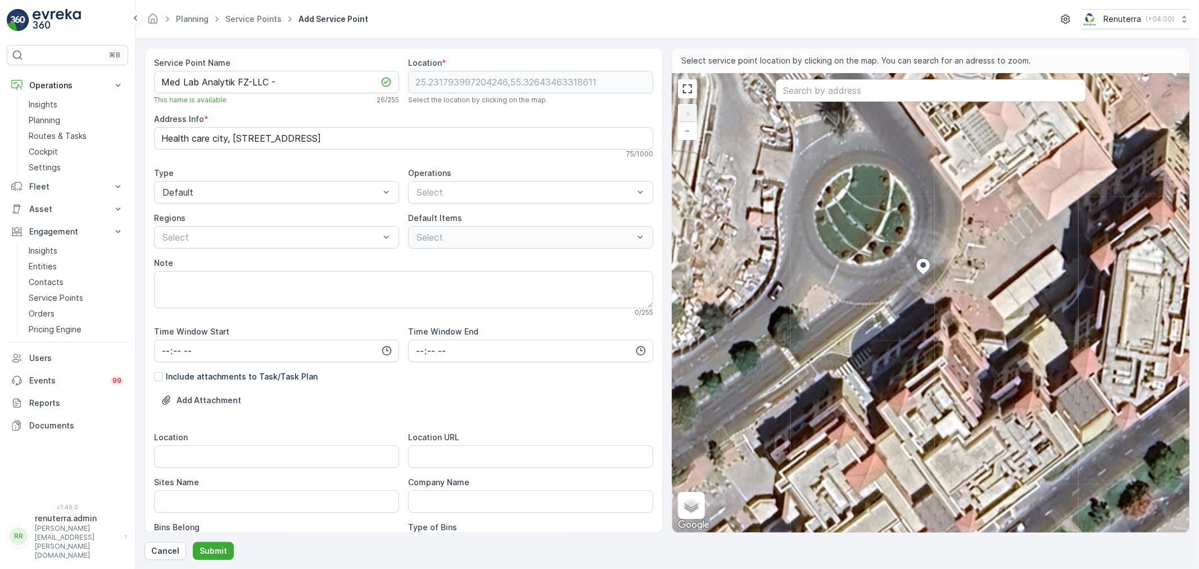
type Info "Health care city, building 27,block B, Dubai - أم هرير ٢ - Dubai Healthcare Cit…"
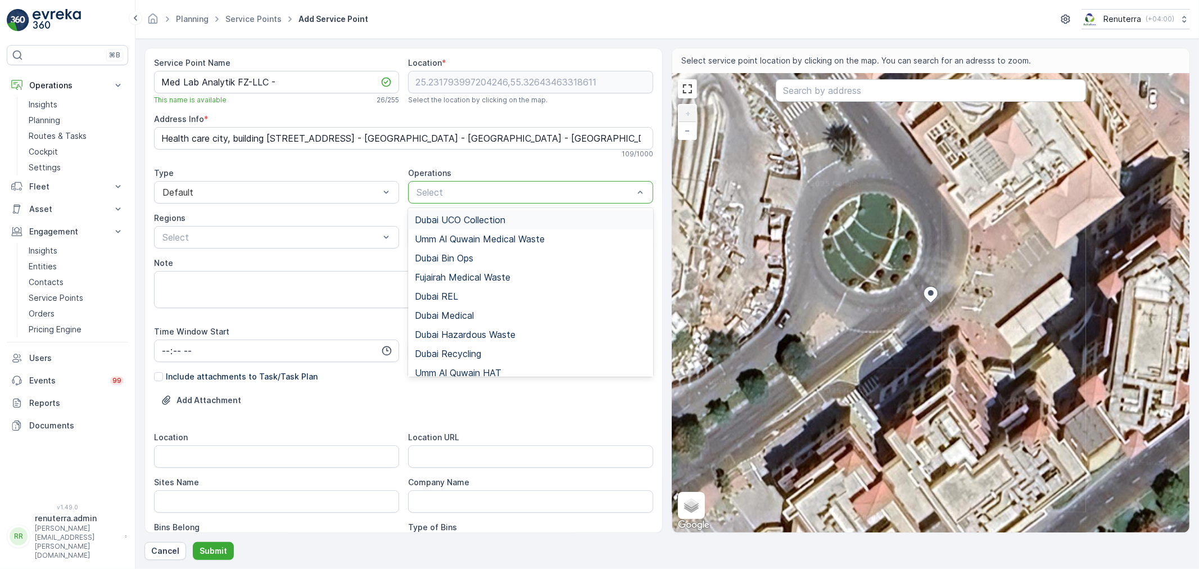
click at [464, 192] on div at bounding box center [524, 192] width 219 height 10
click at [463, 318] on span "Dubai Medical" at bounding box center [444, 315] width 59 height 10
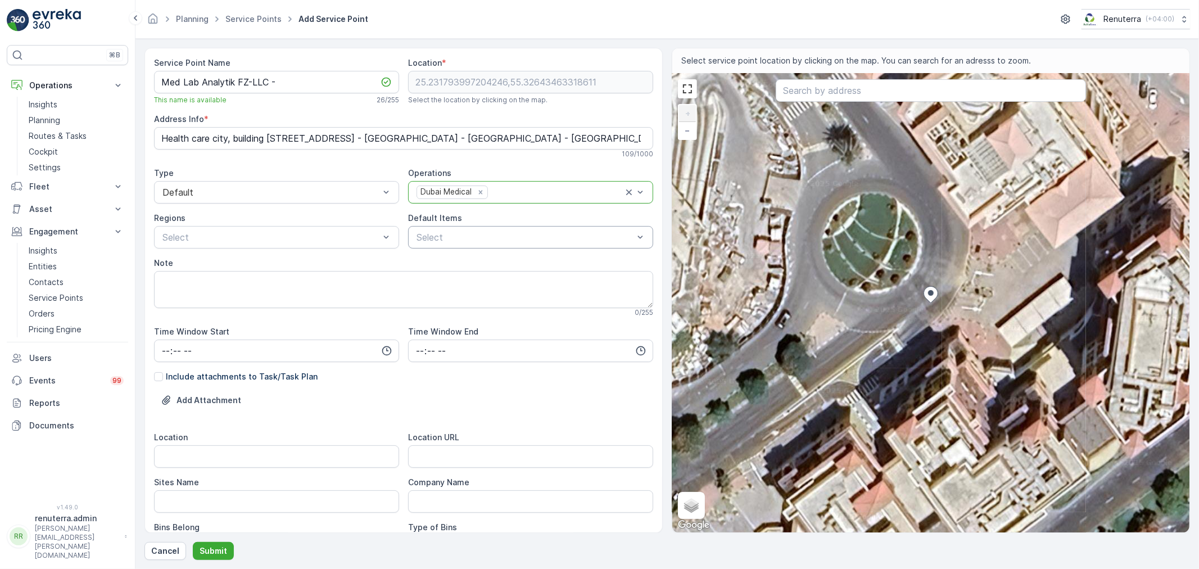
click at [453, 232] on div at bounding box center [524, 237] width 219 height 10
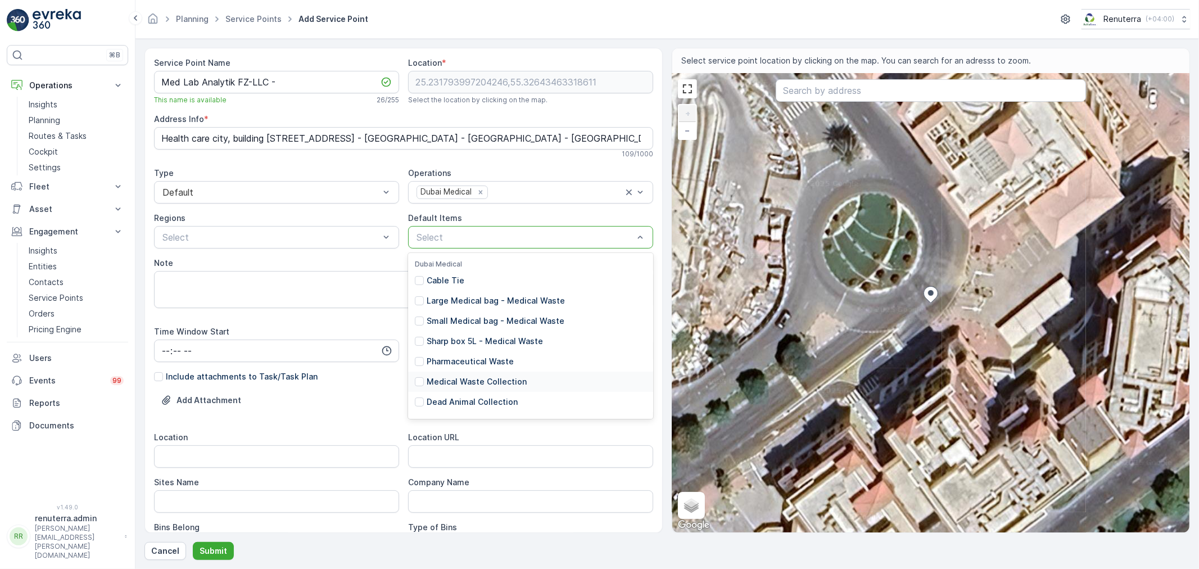
click at [474, 377] on p "Medical Waste Collection" at bounding box center [477, 381] width 100 height 11
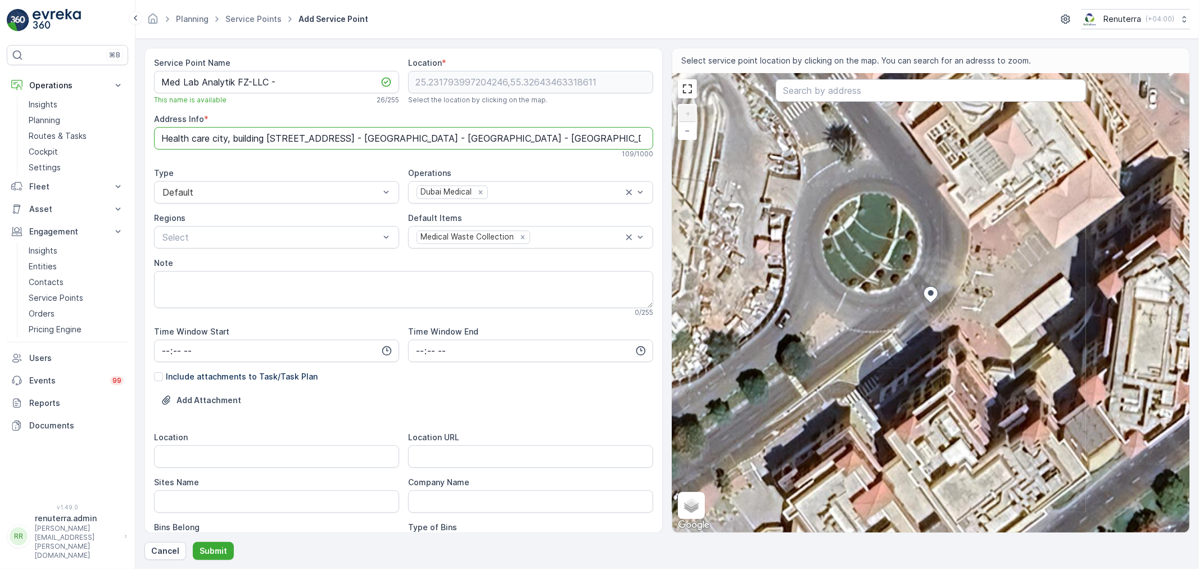
drag, startPoint x: 390, startPoint y: 135, endPoint x: 482, endPoint y: 135, distance: 91.6
click at [482, 135] on Info "Health care city, building 27,block B, Dubai - أم هرير ٢ - Dubai Healthcare Cit…" at bounding box center [403, 138] width 499 height 22
click at [305, 79] on Name "Med Lab Analytik FZ-LLC -" at bounding box center [276, 82] width 245 height 22
paste Name "Dubai Healthcare City"
type Name "Med Lab Analytik FZ-LLC - Dubai Healthcare City"
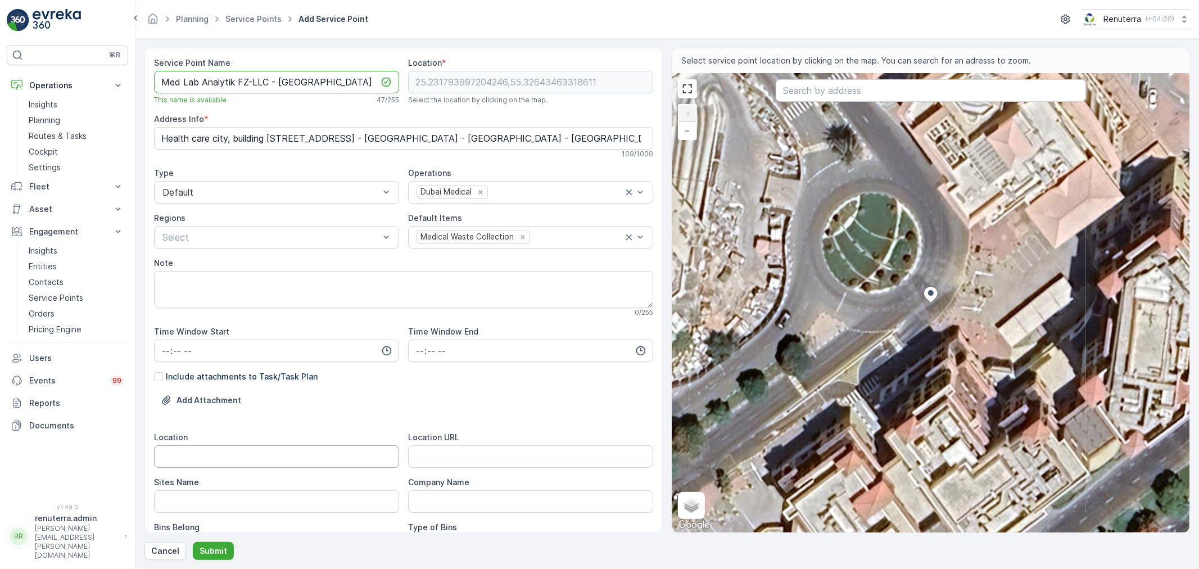
click at [221, 459] on input "Location" at bounding box center [276, 456] width 245 height 22
paste input "Dubai Healthcare City"
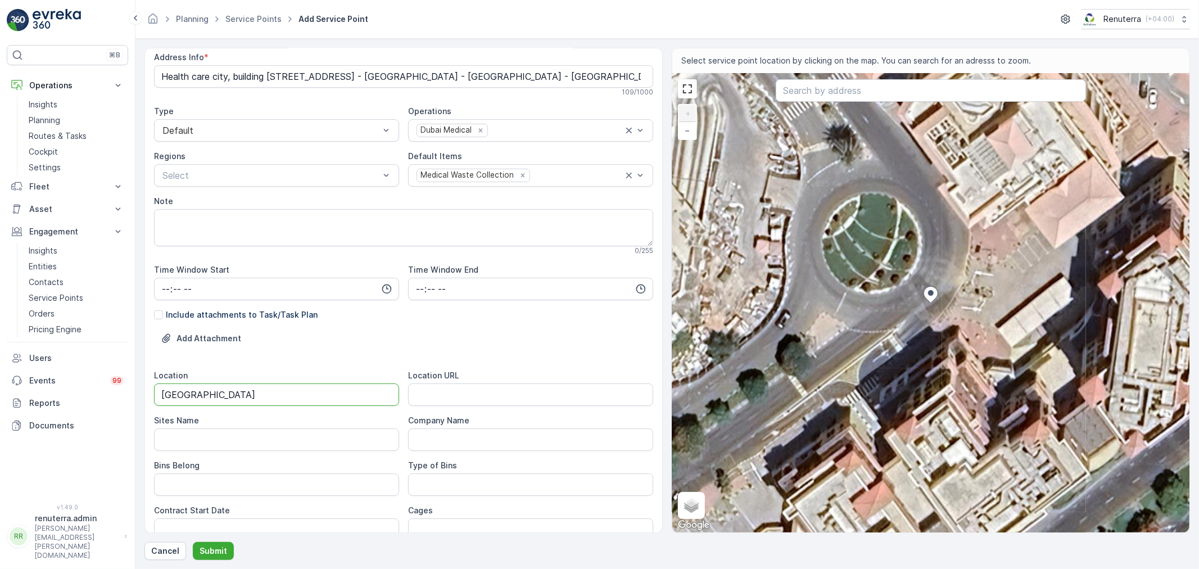
scroll to position [62, 0]
type input "Dubai Healthcare City"
click at [233, 434] on Name "Sites Name" at bounding box center [276, 439] width 245 height 22
paste Name "Dubai Healthcare City"
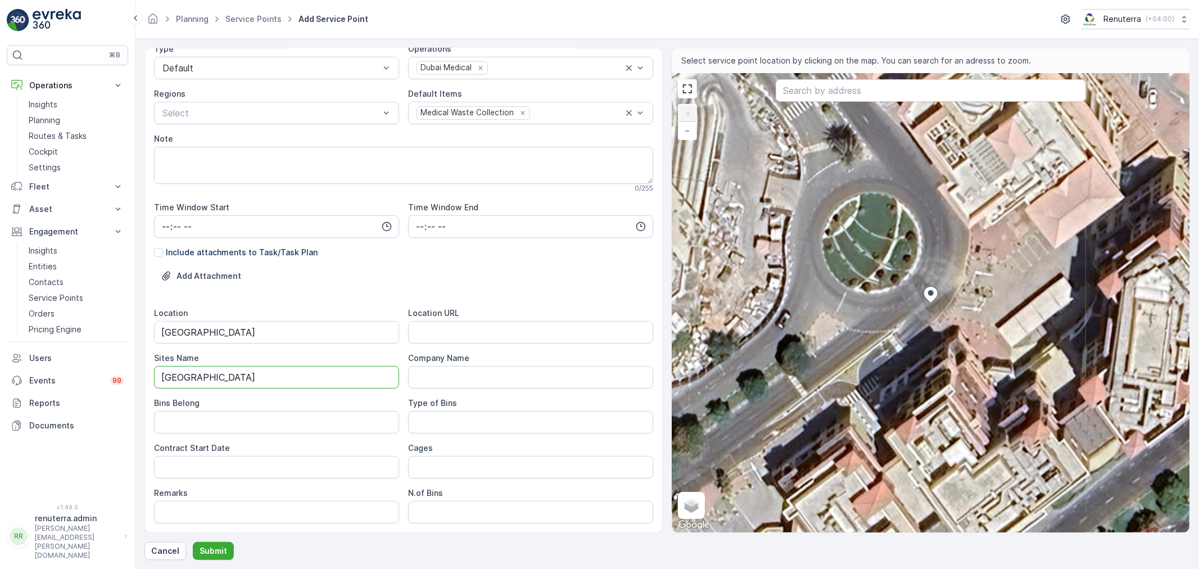
scroll to position [125, 0]
type Name "Dubai Healthcare City"
click at [460, 329] on URL "Location URL" at bounding box center [530, 331] width 245 height 22
paste URL "https://maps.app.goo.gl/9R4ptPE7E3EKusXi6"
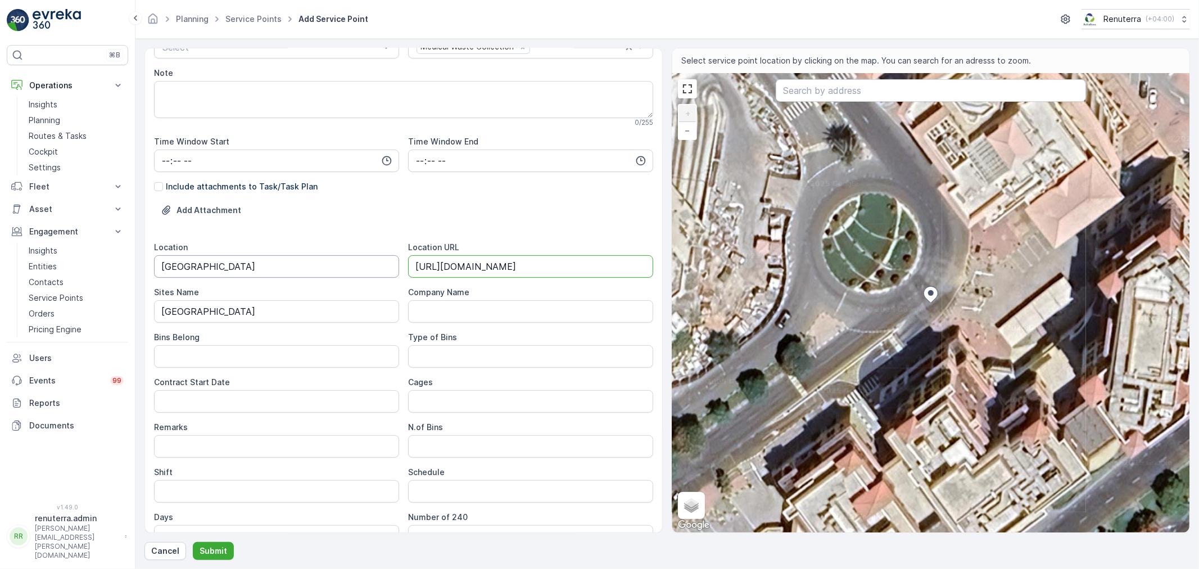
scroll to position [250, 0]
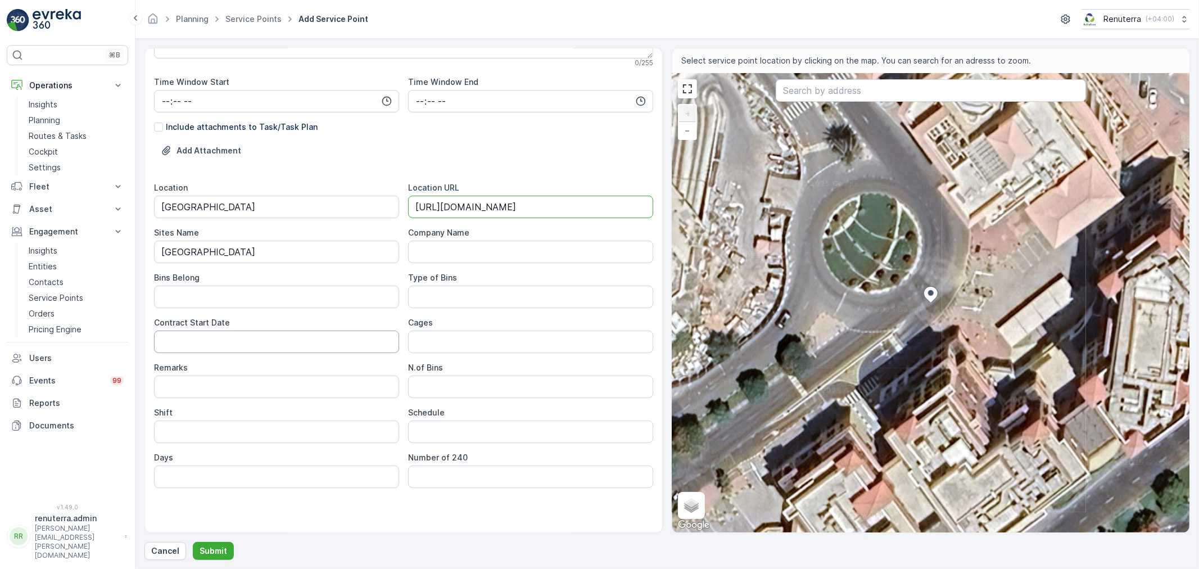
type URL "https://maps.app.goo.gl/9R4ptPE7E3EKusXi6"
click at [262, 344] on Date "Contract Start Date" at bounding box center [276, 341] width 245 height 22
type Date "01-09-2025"
click at [289, 436] on input "Shift" at bounding box center [276, 431] width 245 height 22
type input "Day Shift"
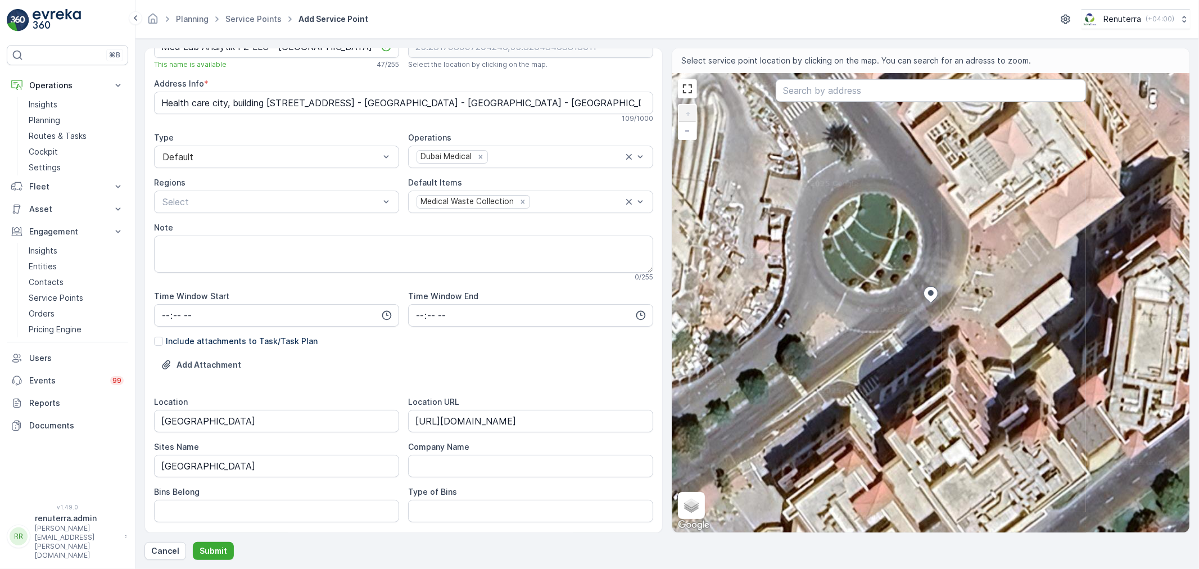
scroll to position [0, 0]
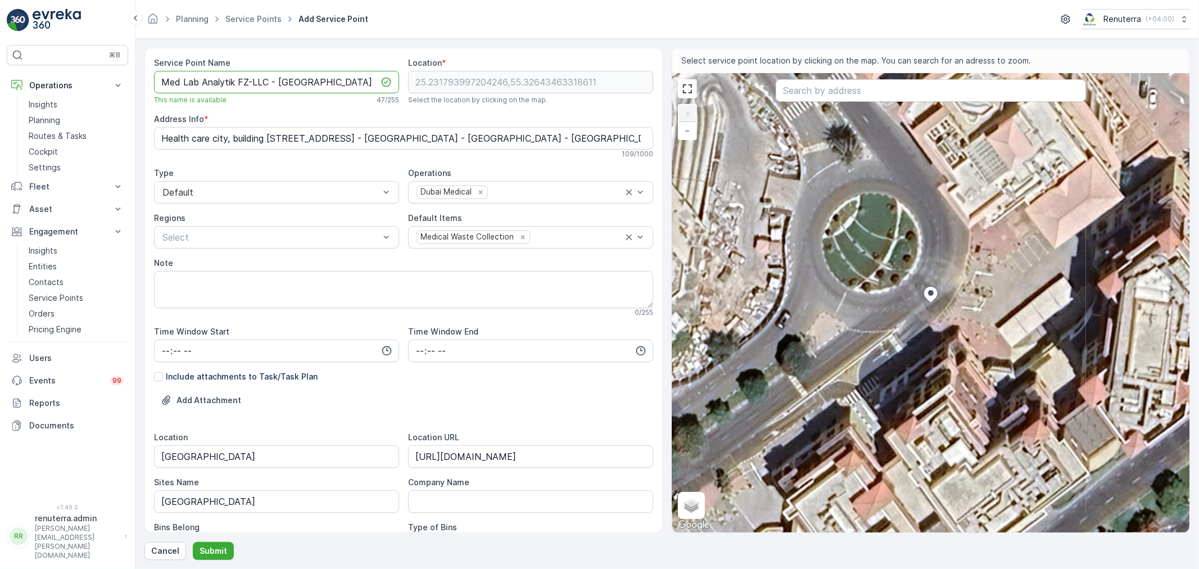
click at [192, 78] on Name "Med Lab Analytik FZ-LLC - Dubai Healthcare City" at bounding box center [276, 82] width 245 height 22
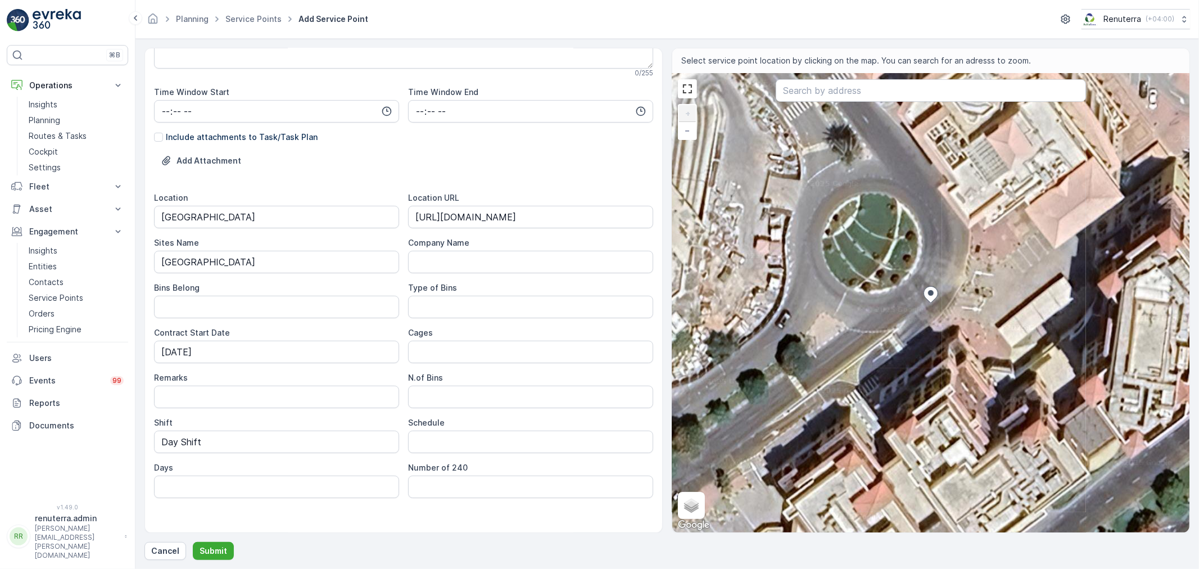
scroll to position [250, 0]
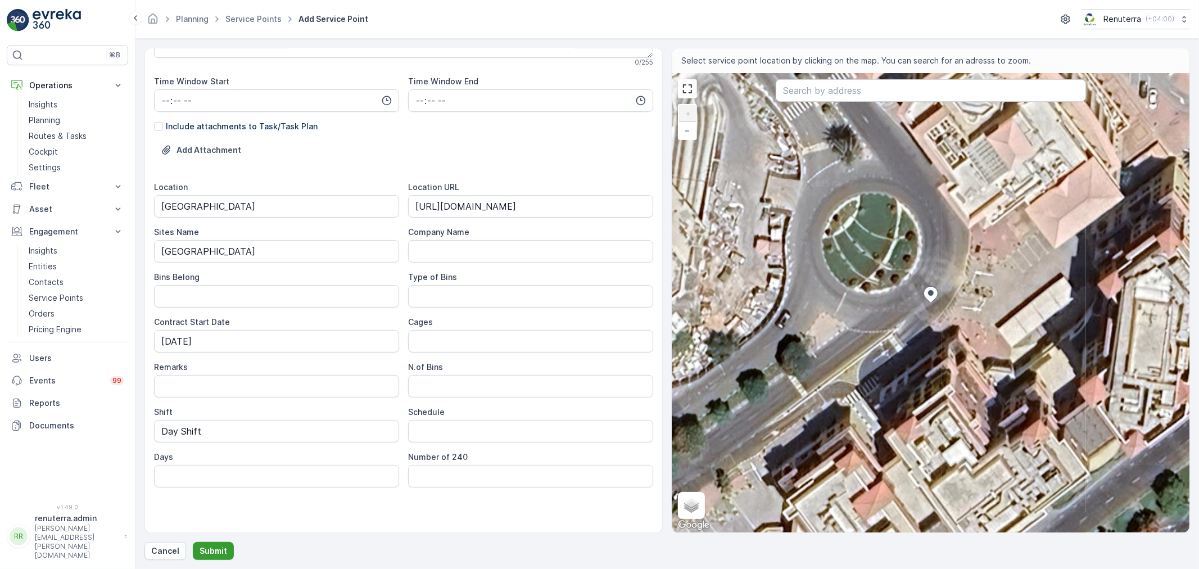
click at [217, 552] on p "Submit" at bounding box center [214, 550] width 28 height 11
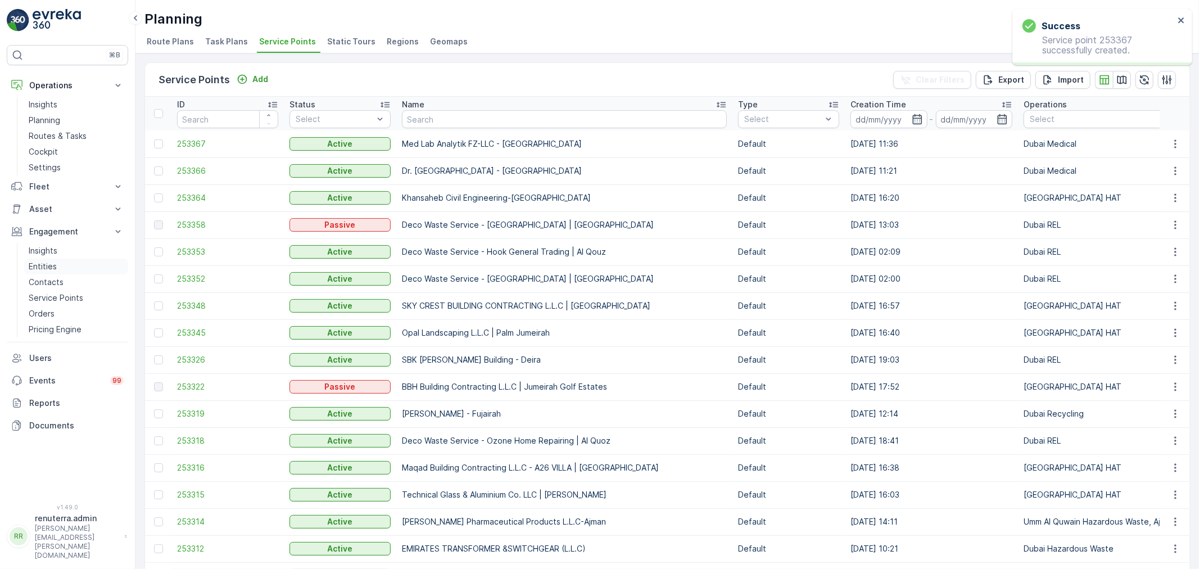
click at [49, 266] on p "Entities" at bounding box center [43, 266] width 28 height 11
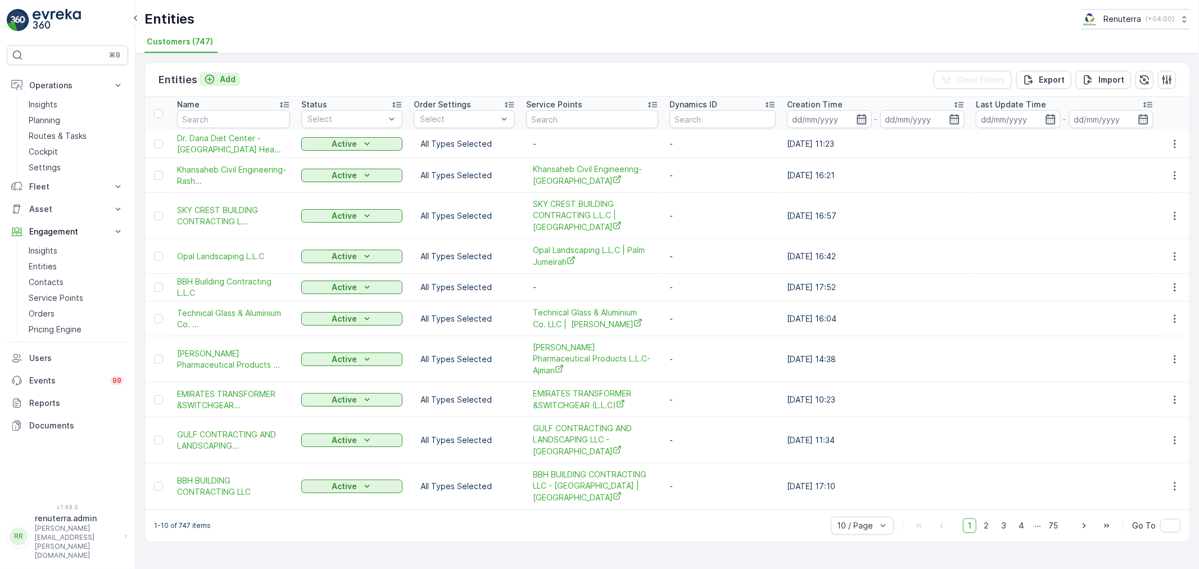
click at [220, 78] on p "Add" at bounding box center [228, 79] width 16 height 11
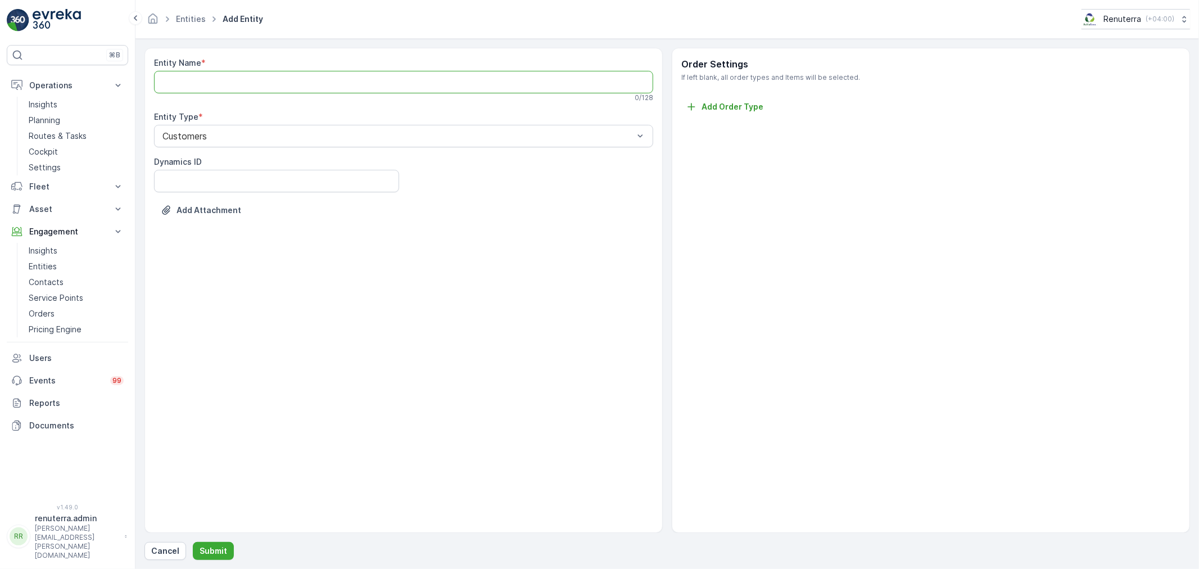
click at [223, 84] on Name "Entity Name" at bounding box center [403, 82] width 499 height 22
paste Name "Med Lab Analytik FZ-LLC - [GEOGRAPHIC_DATA]"
type Name "Med Lab Analytik FZ-LLC - [GEOGRAPHIC_DATA]"
click at [223, 548] on p "Submit" at bounding box center [214, 550] width 28 height 11
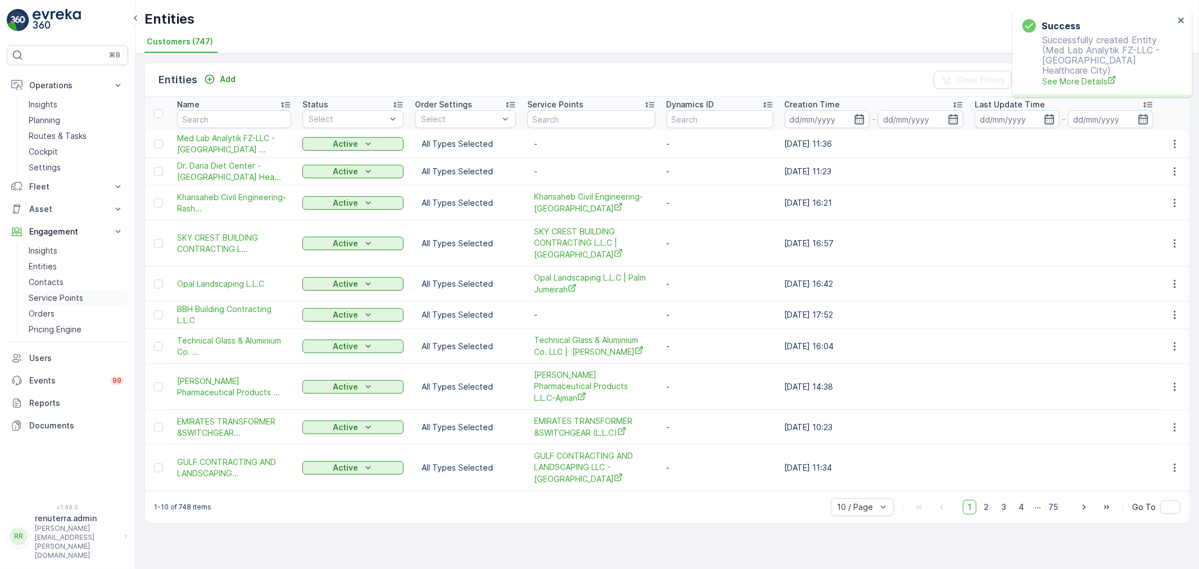
click at [76, 295] on p "Service Points" at bounding box center [56, 297] width 55 height 11
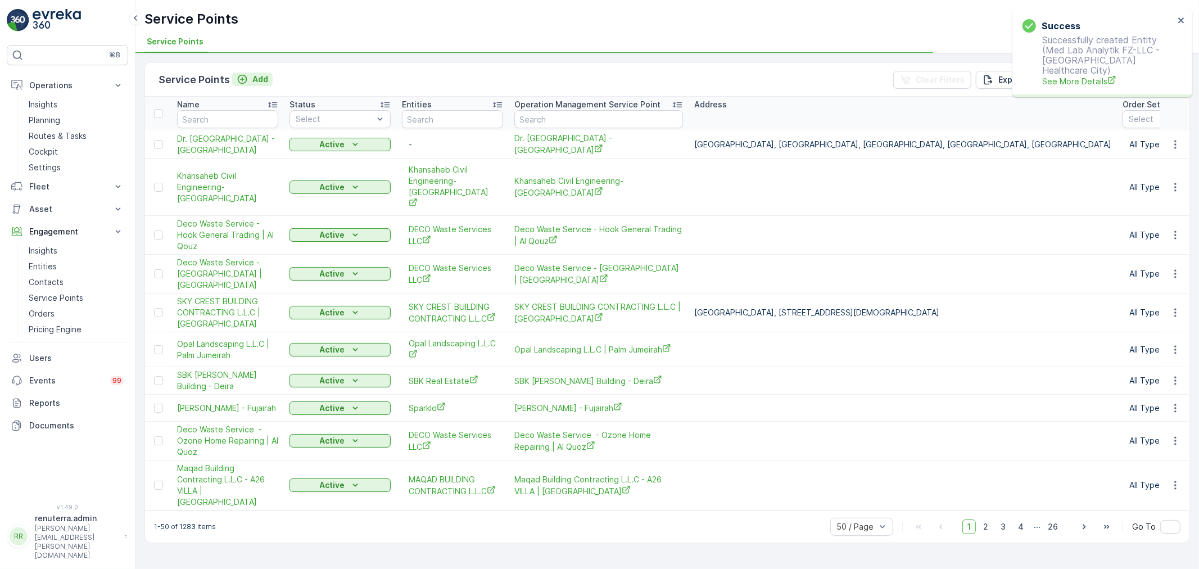
click at [262, 76] on p "Add" at bounding box center [260, 79] width 16 height 11
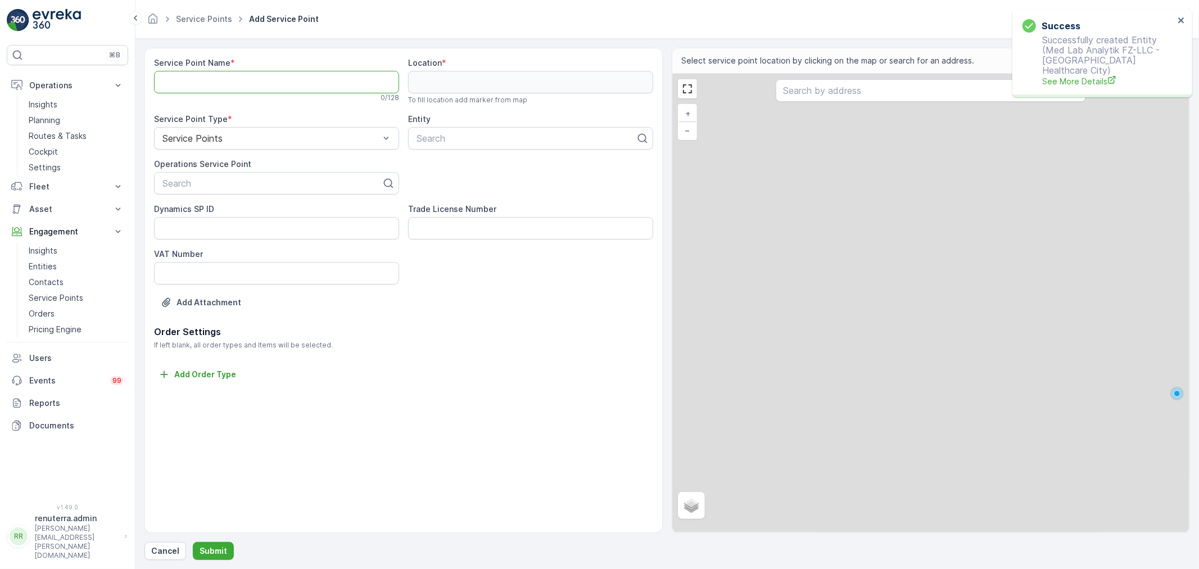
click at [261, 81] on Name "Service Point Name" at bounding box center [276, 82] width 245 height 22
paste Name "Med Lab Analytik FZ-LLC - Dubai Healthcare City"
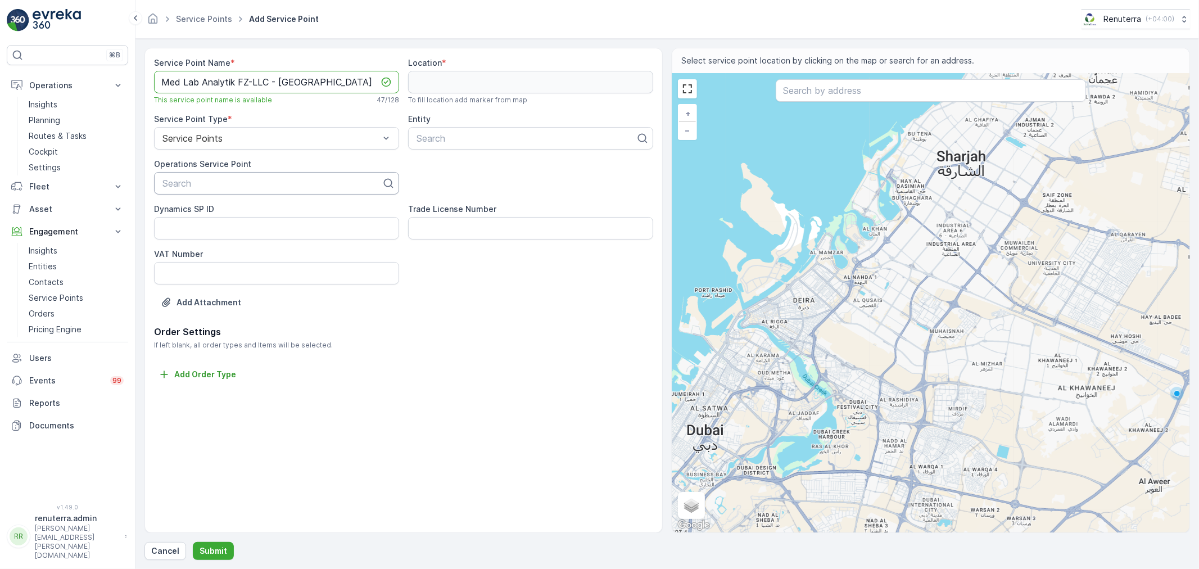
type Name "Med Lab Analytik FZ-LLC - Dubai Healthcare City"
click at [244, 182] on div at bounding box center [271, 183] width 221 height 10
paste input "Med Lab Analytik FZ-LLC - Dubai Healthcare City"
type input "Med Lab Analytik FZ-LLC - Dubai Healthcare City"
click at [257, 210] on span "Med Lab Analytik FZ-LLC - Dubai Healthcare City" at bounding box center [266, 211] width 211 height 10
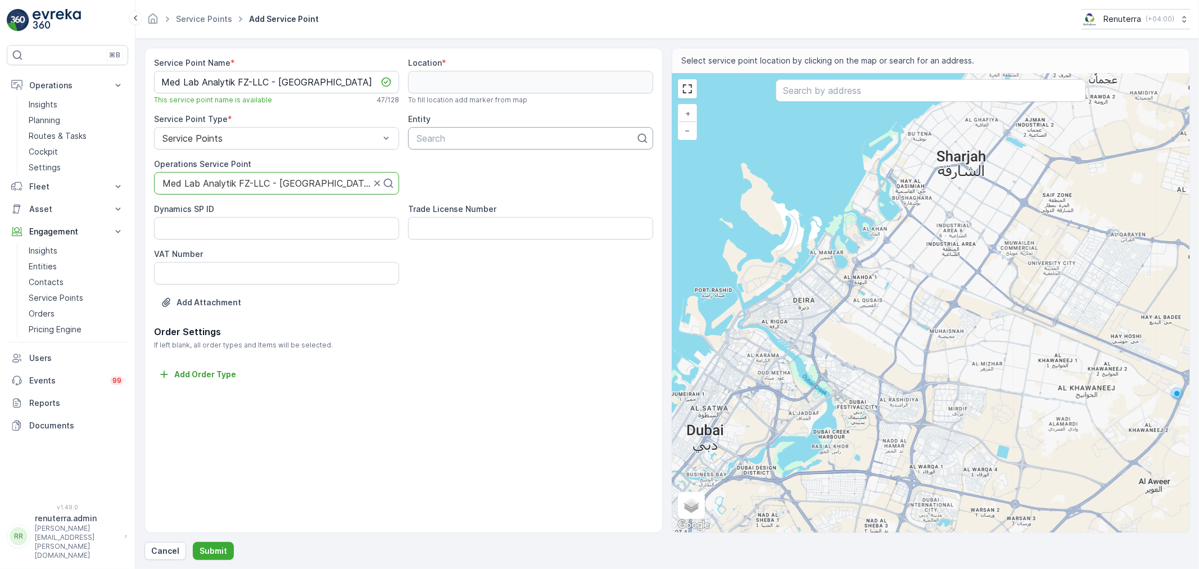
click at [463, 139] on div at bounding box center [525, 138] width 221 height 10
paste input "Med Lab Analytik FZ-LLC - Dubai Healthcare City"
type input "Med Lab Analytik FZ-LLC - Dubai Healthcare City"
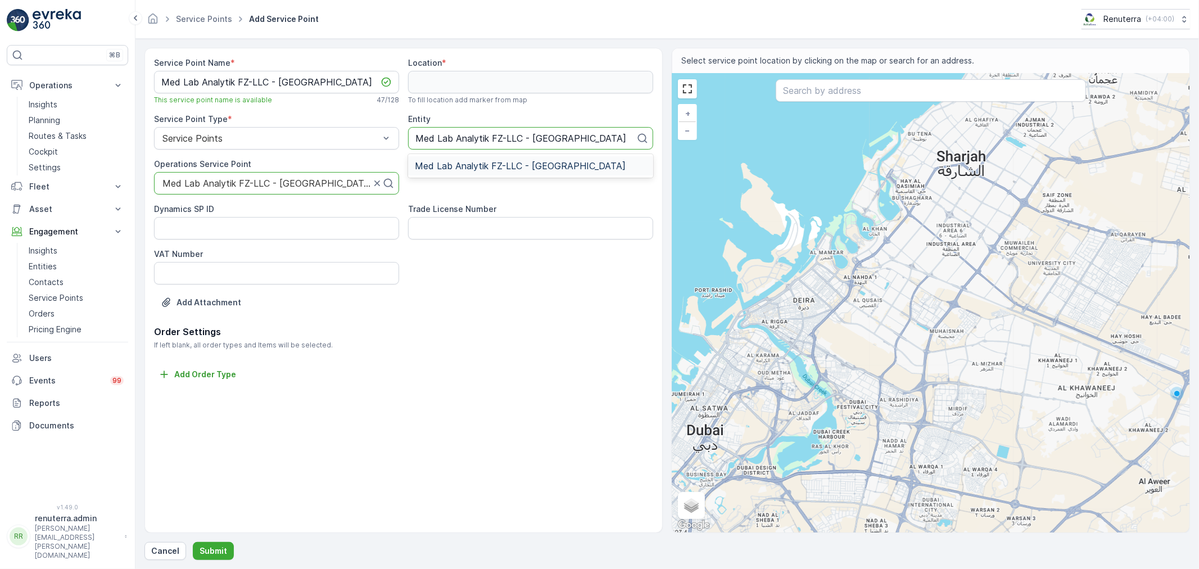
click at [474, 166] on span "Med Lab Analytik FZ-LLC - Dubai Healthcare City" at bounding box center [520, 166] width 211 height 10
click at [887, 96] on input "text" at bounding box center [931, 90] width 310 height 22
paste input "Emirates Medical Fitness Center"
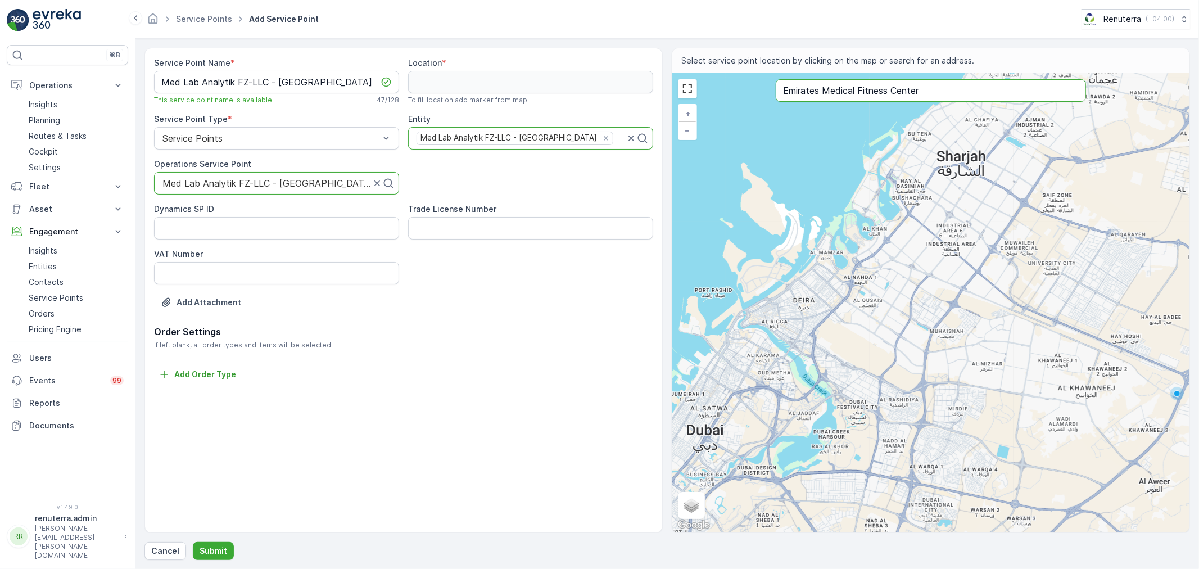
type input "Emirates Medical Fitness Center"
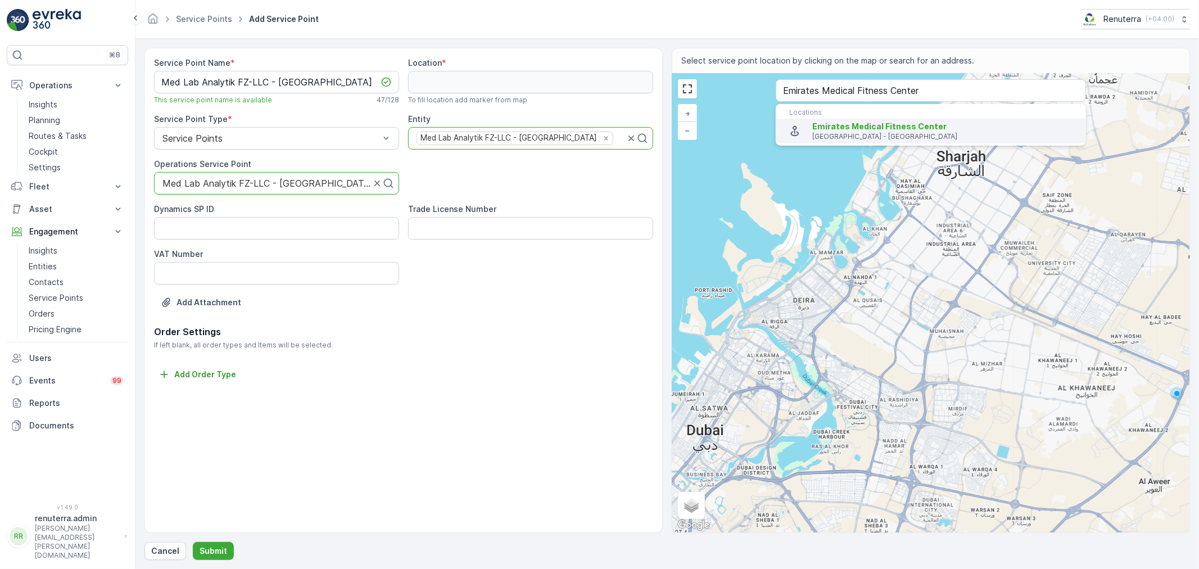
click at [862, 130] on span "Emirates Medical Fitness Center" at bounding box center [879, 126] width 134 height 10
type input "25.2316841,55.3264749"
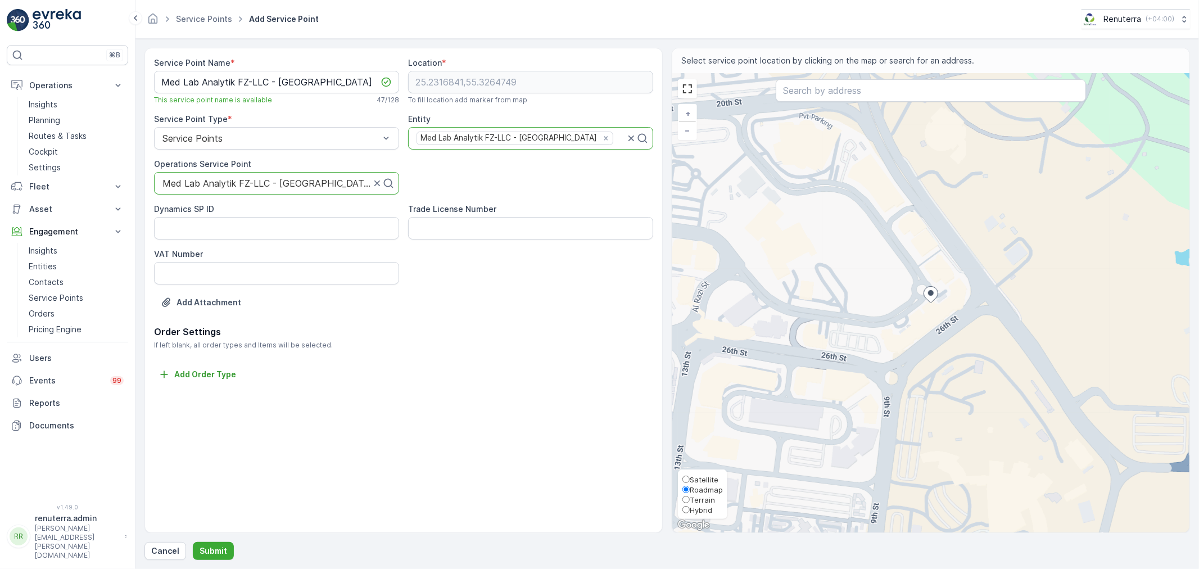
click at [701, 475] on span "Satellite" at bounding box center [704, 479] width 29 height 9
click at [690, 475] on input "Satellite" at bounding box center [685, 478] width 7 height 7
radio input "true"
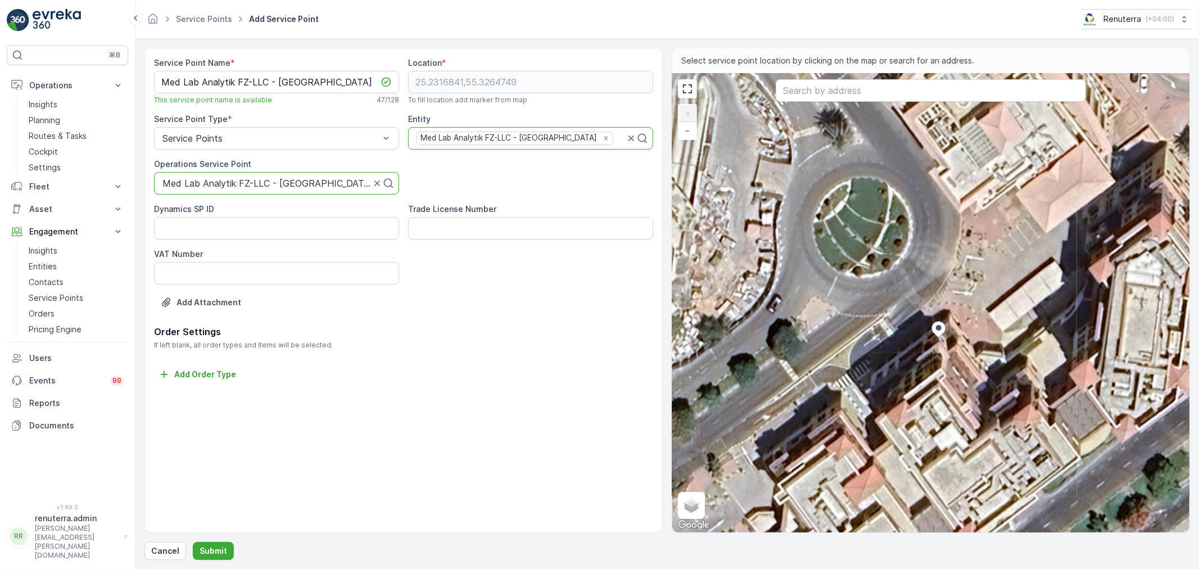
click at [896, 285] on div "+ − Satellite Roadmap Terrain Hybrid Leaflet Keyboard shortcuts Map Data Imager…" at bounding box center [930, 303] width 517 height 459
type input "25.231797603679038,55.32637428166389"
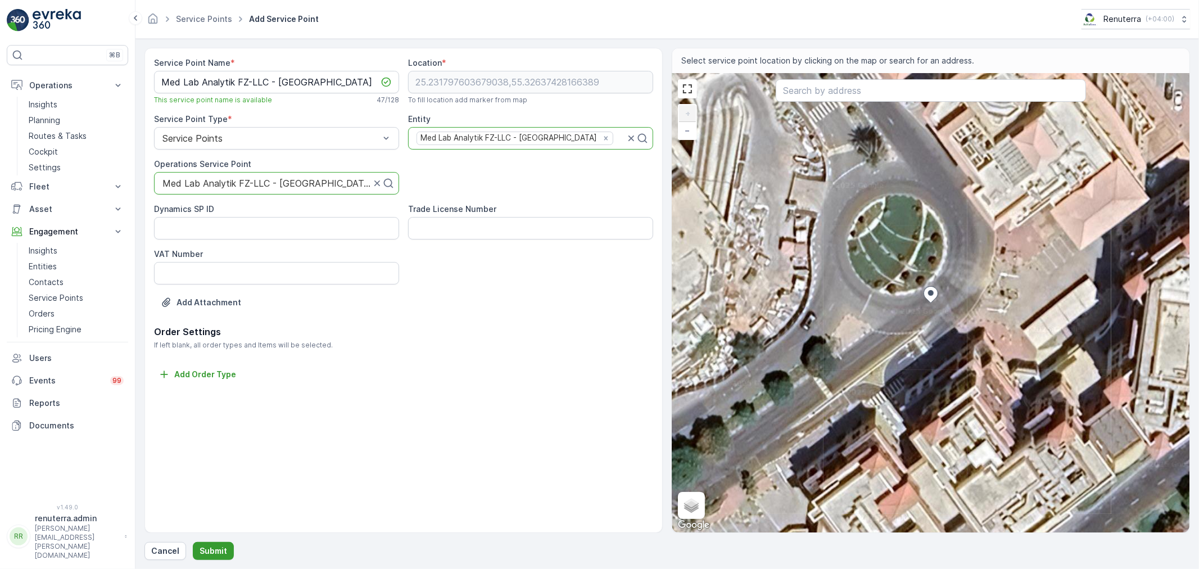
click at [212, 546] on p "Submit" at bounding box center [214, 550] width 28 height 11
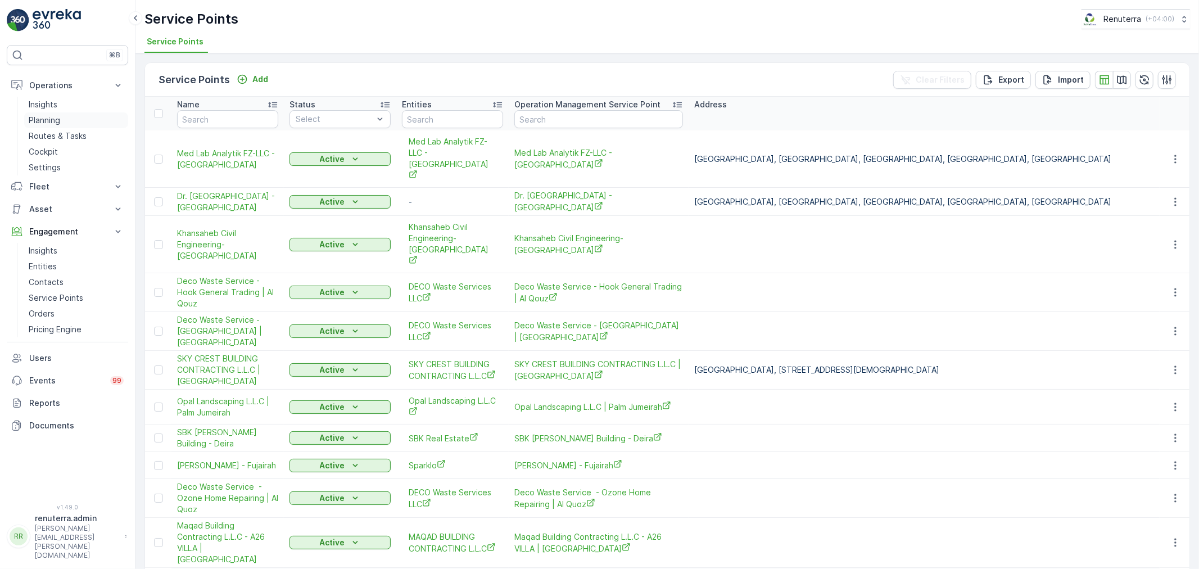
click at [51, 117] on p "Planning" at bounding box center [44, 120] width 31 height 11
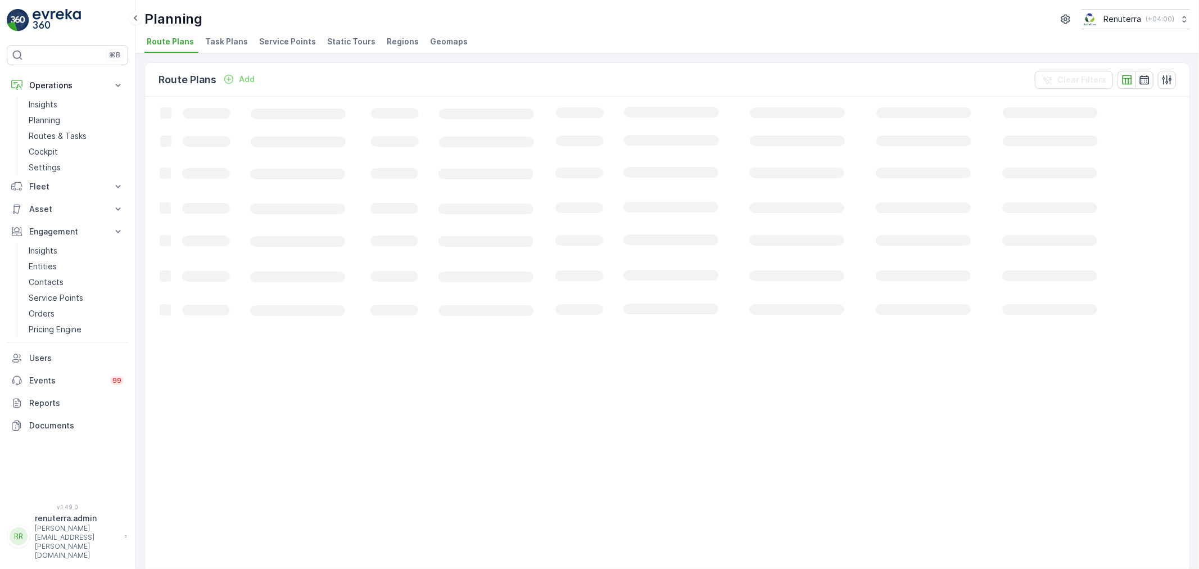
click at [275, 37] on span "Service Points" at bounding box center [287, 41] width 57 height 11
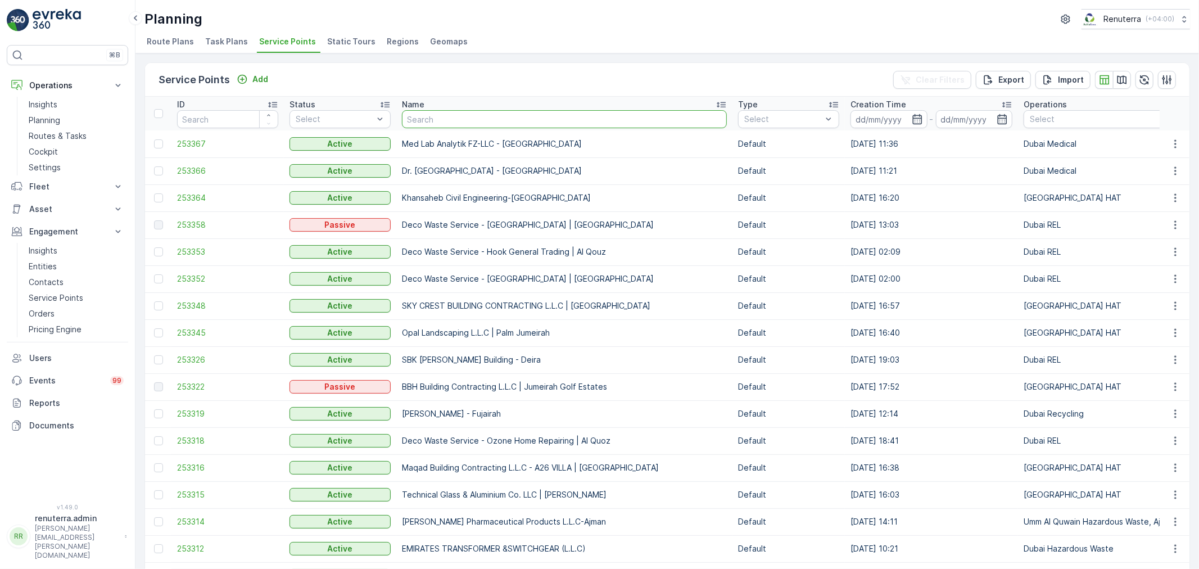
click at [444, 117] on input "text" at bounding box center [564, 119] width 325 height 18
click at [246, 79] on icon "Add" at bounding box center [242, 79] width 11 height 11
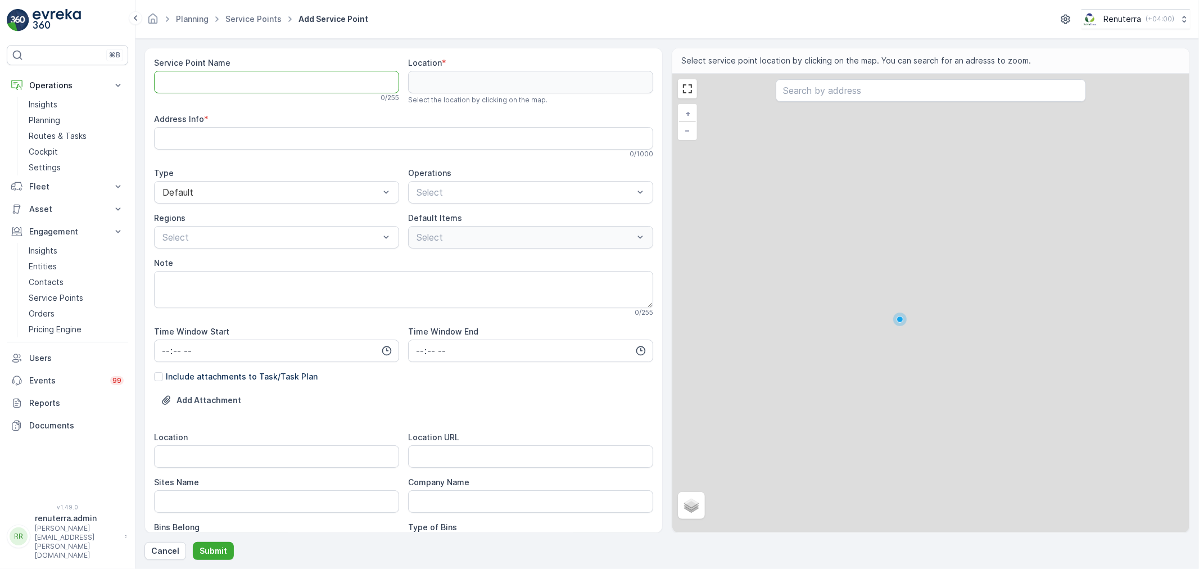
click at [241, 81] on Name "Service Point Name" at bounding box center [276, 82] width 245 height 22
paste Name "MITERA CLINIC"
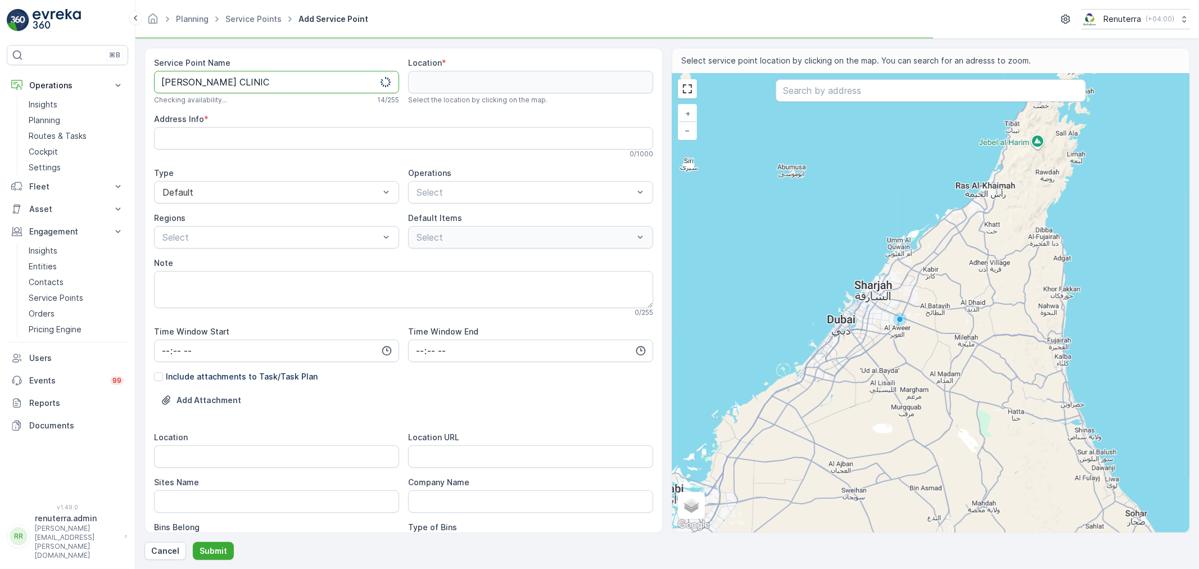
click at [192, 80] on Name "MITERA CLINIC" at bounding box center [276, 82] width 245 height 22
click at [237, 74] on Name "Mitera CLINIC" at bounding box center [276, 82] width 245 height 22
click at [279, 81] on Name "Mitera Clinic - Dubai Health City" at bounding box center [276, 82] width 245 height 22
type Name "Mitera Clinic - Dubai Health Care City"
click at [868, 89] on input "text" at bounding box center [931, 90] width 310 height 22
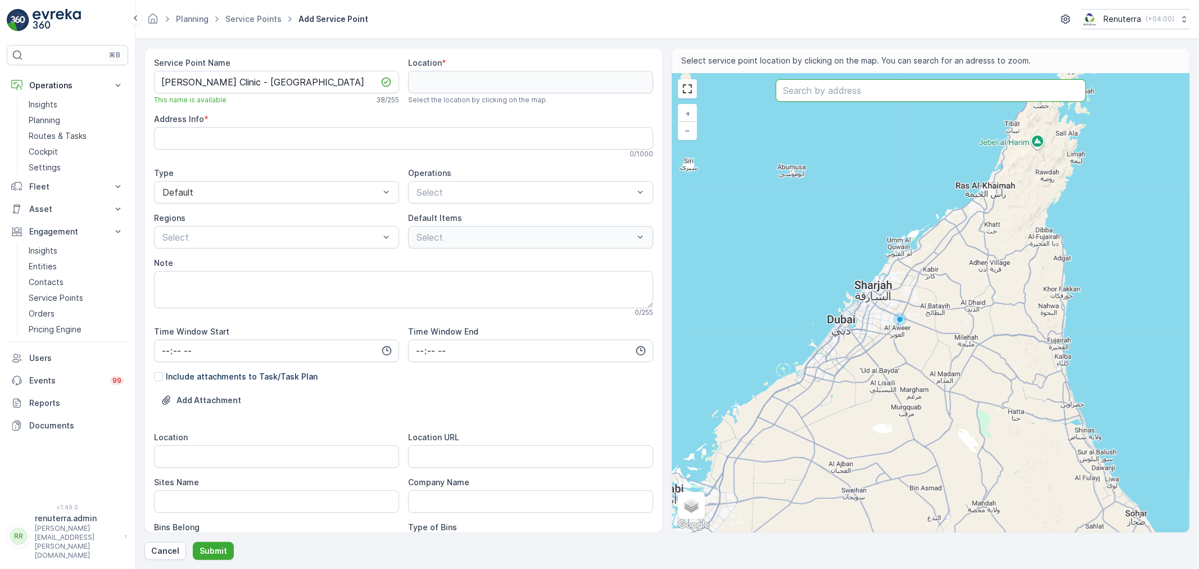
paste input "Dr.Abeer Cosm Plastic Clinic"
type input "Dr.Abeer Cosm Plastic Clinic"
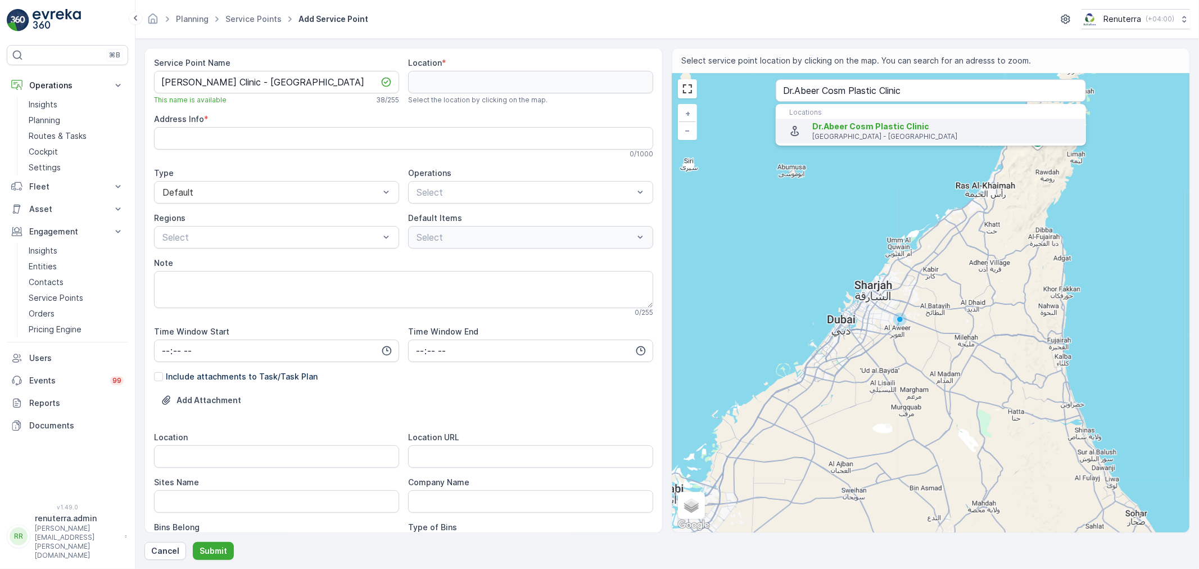
click at [852, 126] on span "Dr.Abeer Cosm Plastic Clinic" at bounding box center [870, 126] width 117 height 10
type input "25.2342503,55.3183236"
type Info "Building 64 - Umm Hurair 2 - Dubai Healthcare City - Dubai - United Arab Emirat…"
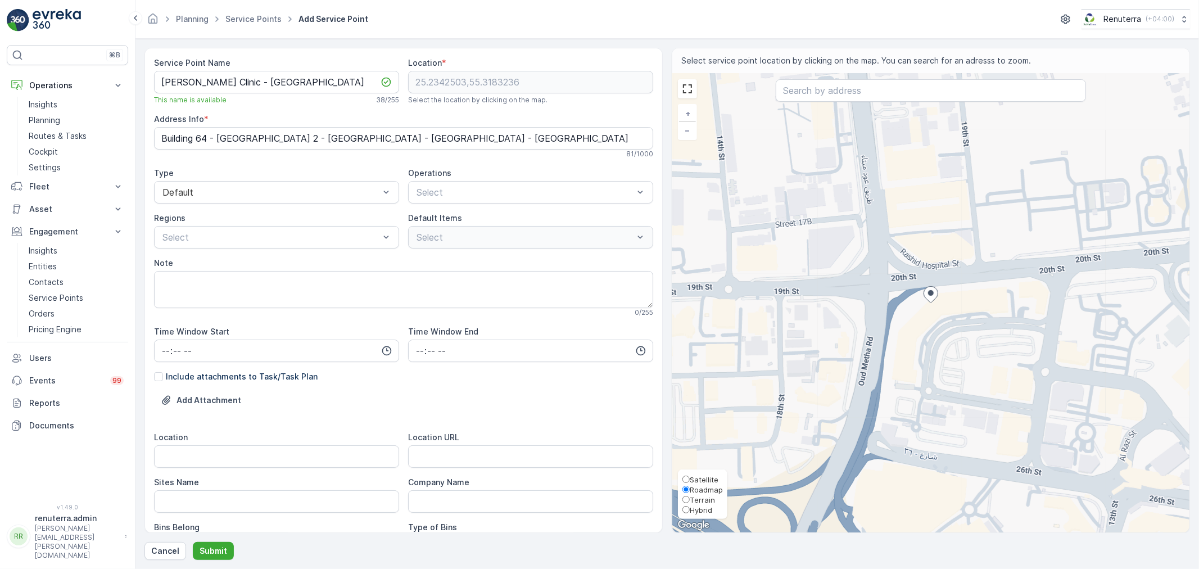
click at [706, 474] on label "Satellite" at bounding box center [702, 479] width 40 height 10
click at [690, 475] on input "Satellite" at bounding box center [685, 478] width 7 height 7
radio input "true"
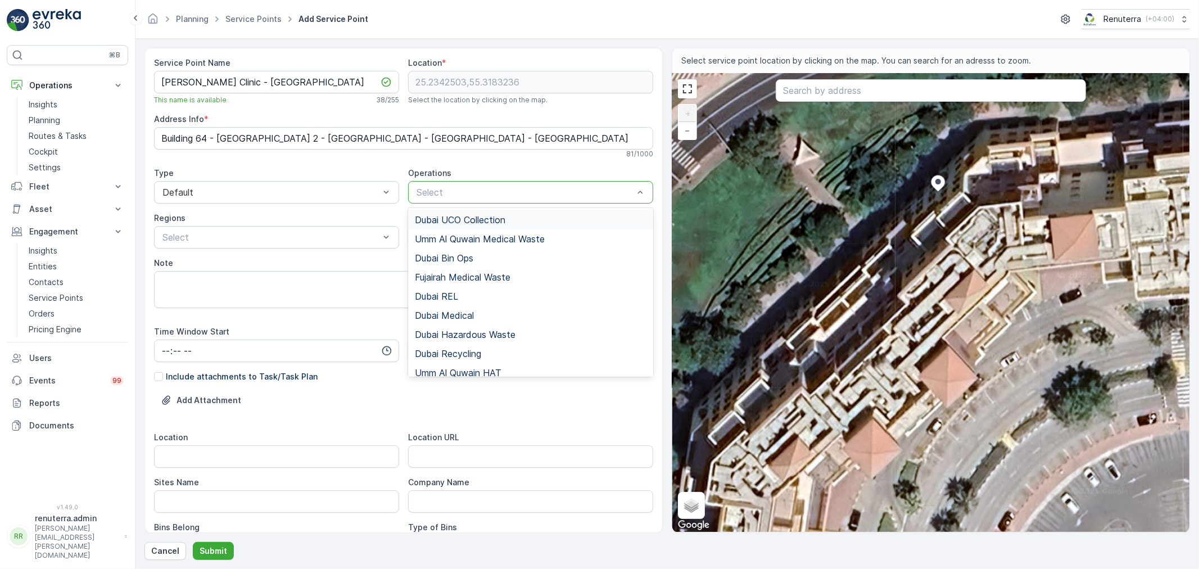
click at [463, 192] on div at bounding box center [524, 192] width 219 height 10
click at [447, 312] on span "Dubai Medical" at bounding box center [444, 315] width 59 height 10
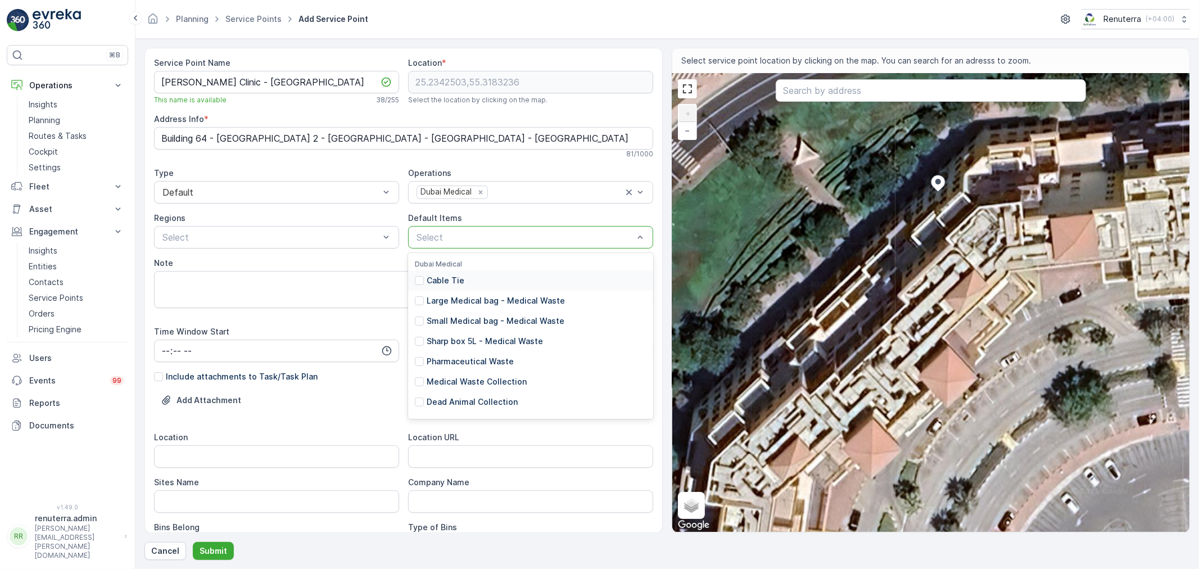
click at [468, 232] on div at bounding box center [524, 237] width 219 height 10
click at [471, 379] on p "Medical Waste Collection" at bounding box center [477, 381] width 100 height 11
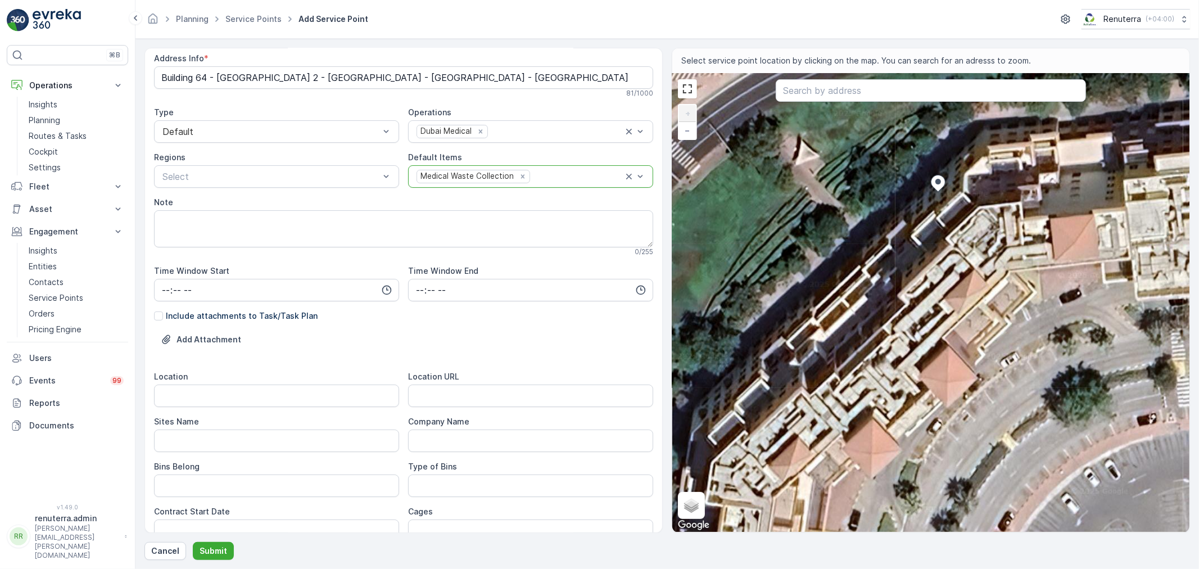
scroll to position [62, 0]
click at [229, 395] on input "Location" at bounding box center [276, 394] width 245 height 22
paste input "Dr.Abeer Cosm Plastic Clinic"
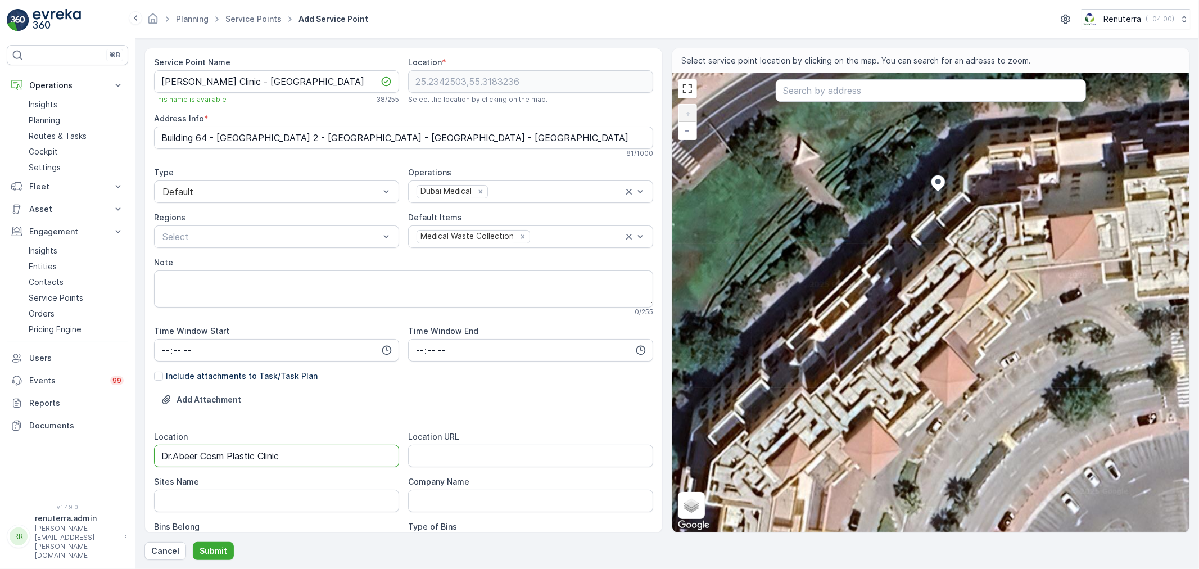
scroll to position [0, 0]
drag, startPoint x: 287, startPoint y: 135, endPoint x: 378, endPoint y: 138, distance: 91.1
click at [378, 138] on Info "Building 64 - Umm Hurair 2 - Dubai Healthcare City - Dubai - United Arab Emirat…" at bounding box center [403, 138] width 499 height 22
drag, startPoint x: 293, startPoint y: 461, endPoint x: 17, endPoint y: 454, distance: 276.1
click at [17, 454] on div "⌘B Operations Insights Planning Routes & Tasks Cockpit Settings Fleet Live Trac…" at bounding box center [599, 284] width 1199 height 569
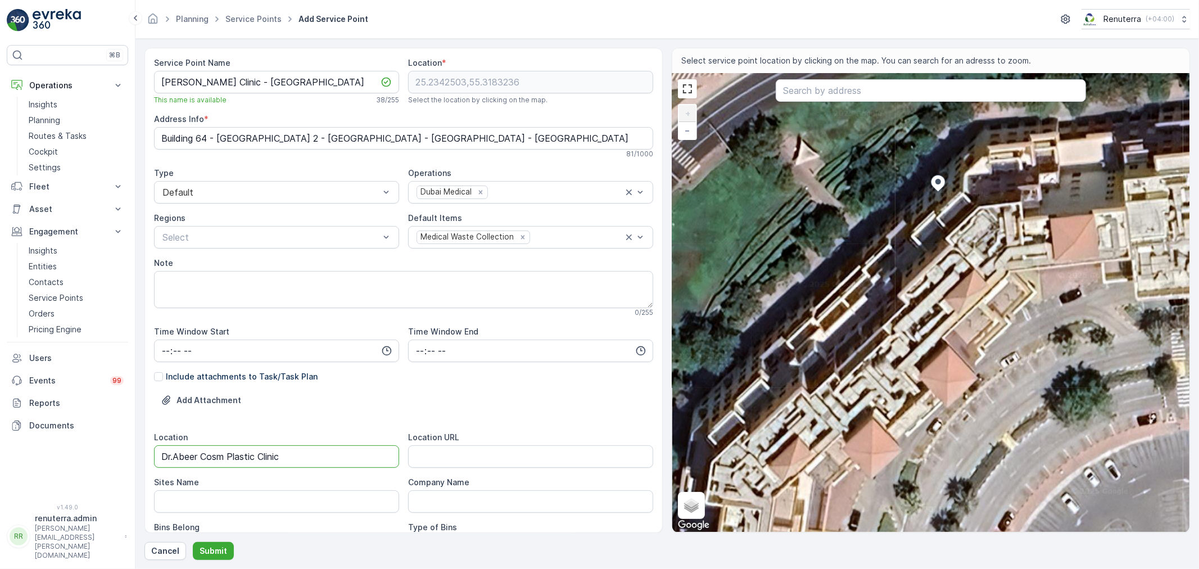
paste input "ubai Healthcare City"
type input "Dubai Healthcare City"
click at [203, 504] on Name "Sites Name" at bounding box center [276, 501] width 245 height 22
paste Name "Dubai Healthcare City"
type Name "Dubai Healthcare City"
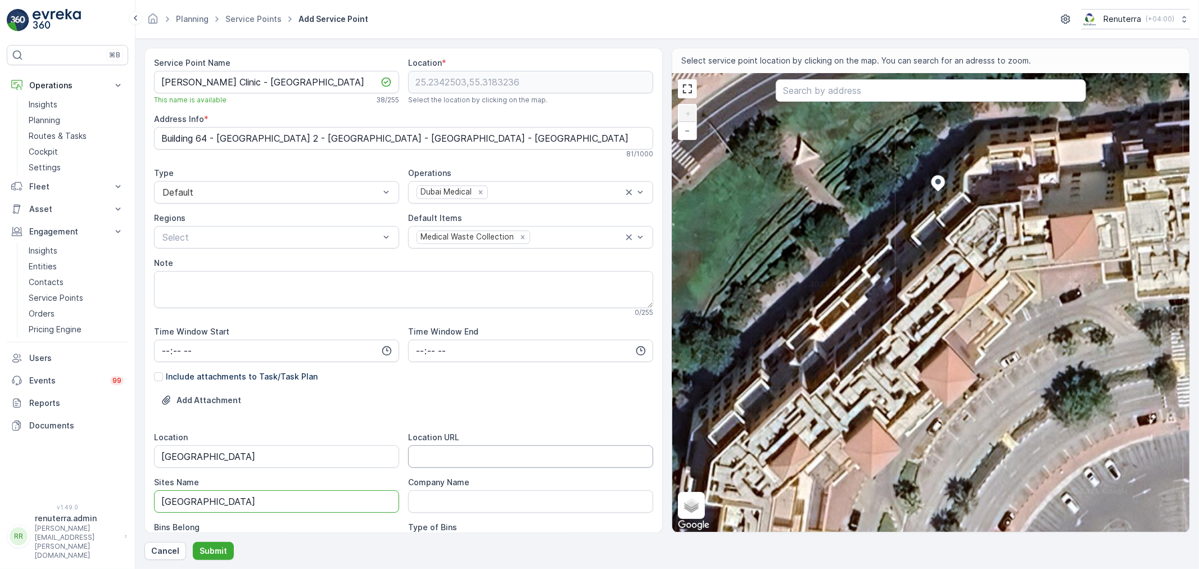
click at [447, 457] on URL "Location URL" at bounding box center [530, 456] width 245 height 22
paste URL "https://maps.app.goo.gl/8TsMpM58TMTYPnA36"
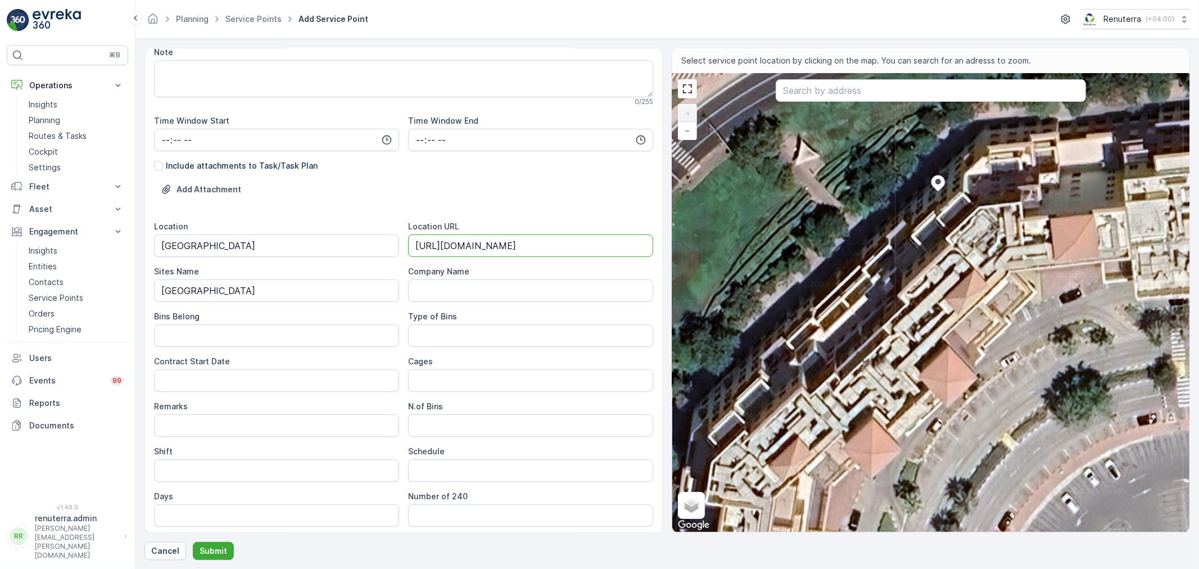
scroll to position [250, 0]
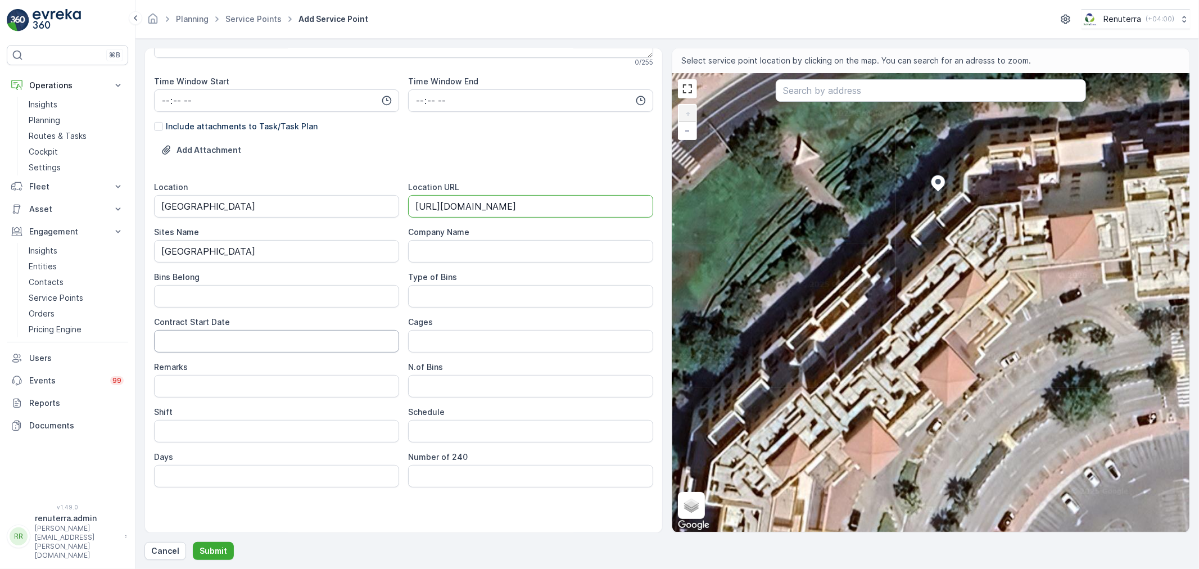
type URL "https://maps.app.goo.gl/8TsMpM58TMTYPnA36"
click at [204, 335] on Date "Contract Start Date" at bounding box center [276, 341] width 245 height 22
type Date "01-09-2025"
click at [180, 434] on input "Shift" at bounding box center [276, 431] width 245 height 22
type input "Day Shift"
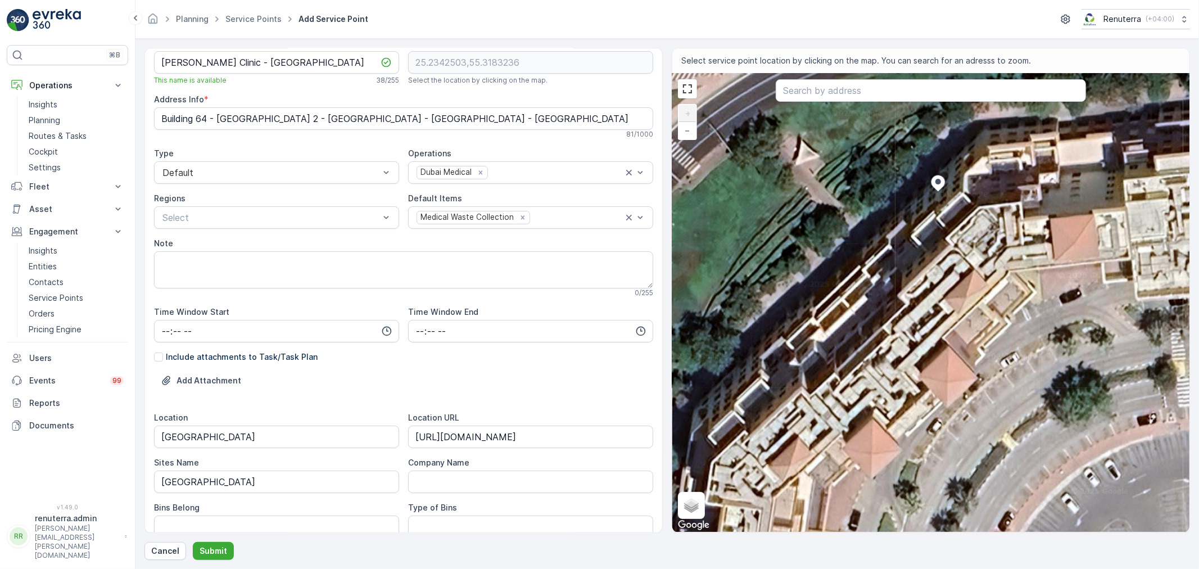
scroll to position [0, 0]
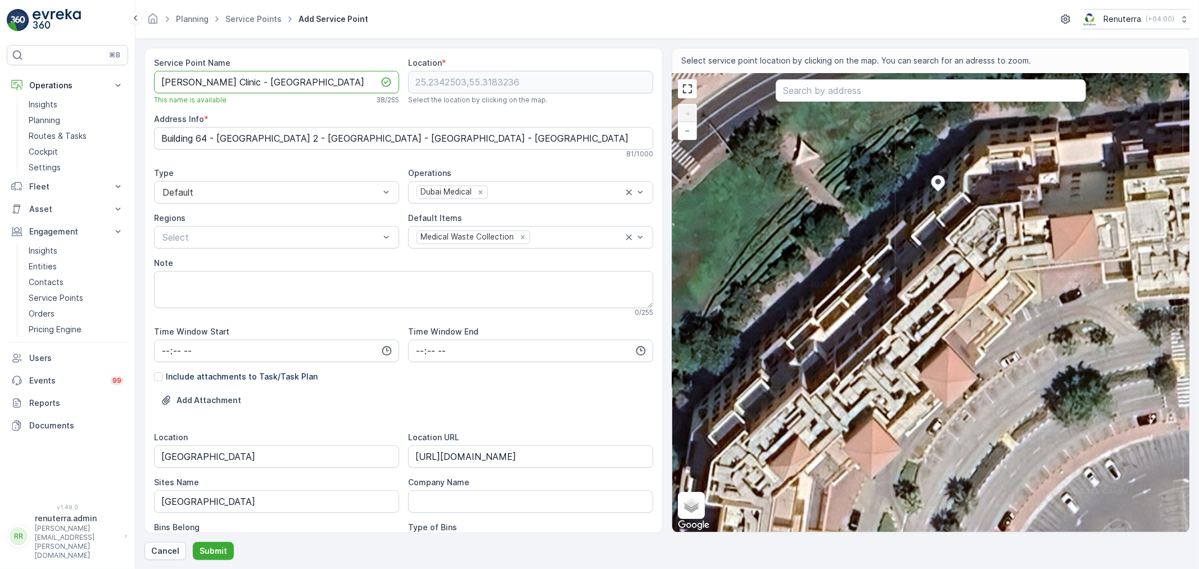
click at [259, 76] on Name "Mitera Clinic - Dubai Health Care City" at bounding box center [276, 82] width 245 height 22
click at [210, 546] on p "Submit" at bounding box center [214, 550] width 28 height 11
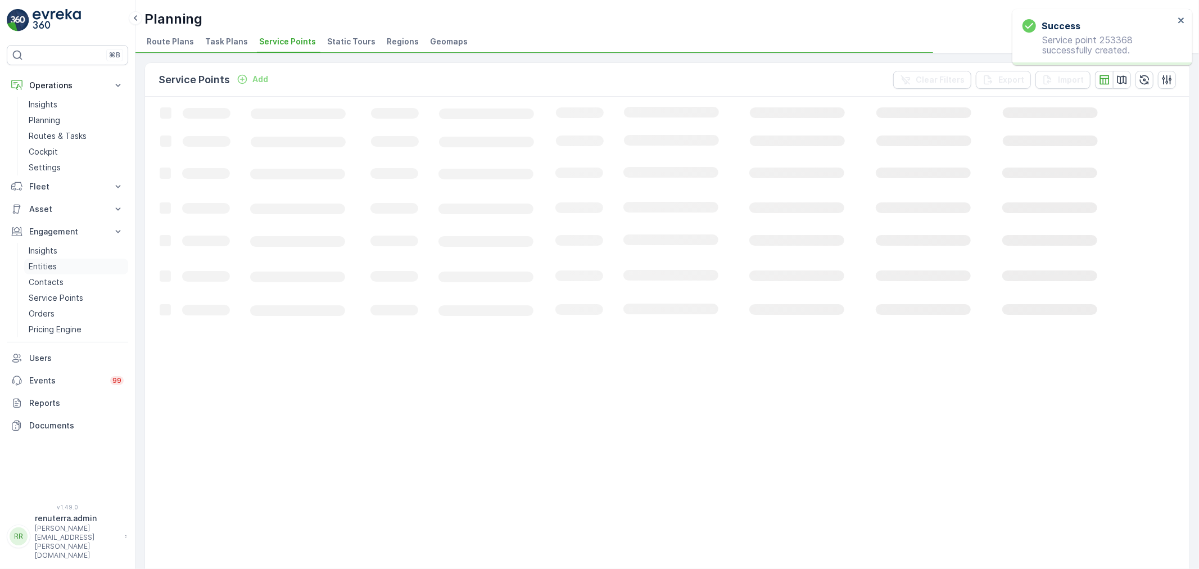
click at [42, 265] on p "Entities" at bounding box center [43, 266] width 28 height 11
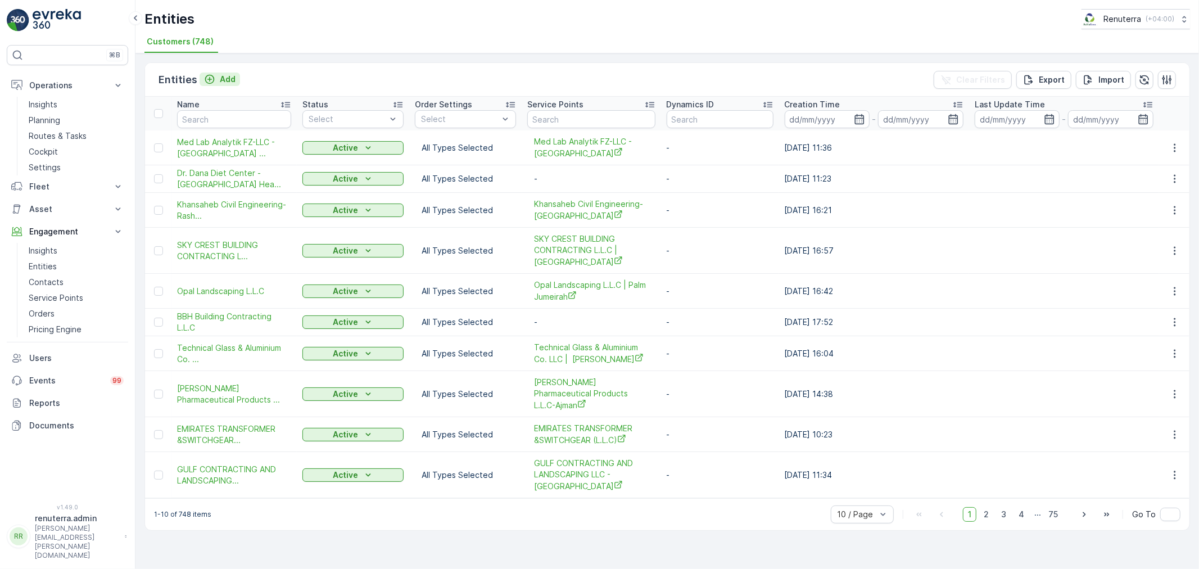
click at [226, 78] on p "Add" at bounding box center [228, 79] width 16 height 11
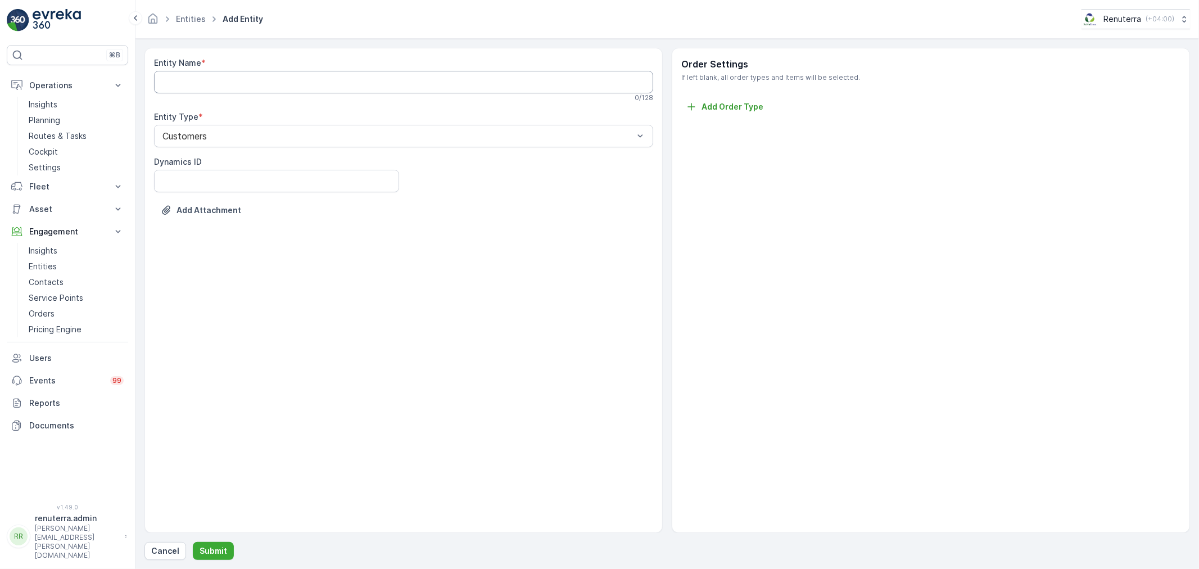
click at [233, 83] on Name "Entity Name" at bounding box center [403, 82] width 499 height 22
paste Name "Mitera Clinic - Dubai Health Care City"
drag, startPoint x: 214, startPoint y: 80, endPoint x: 534, endPoint y: 94, distance: 320.1
click at [534, 94] on div "Entity Name * Mitera Clinic - Dubai Health Care City This entity name is availa…" at bounding box center [403, 80] width 499 height 47
type Name "Mitera Clinic"
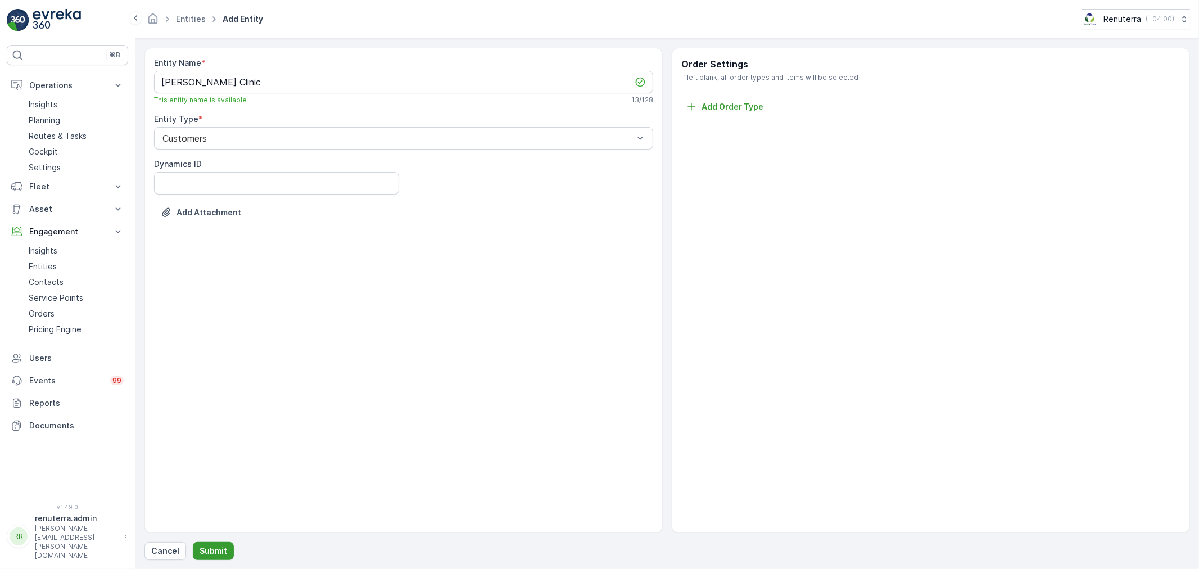
click at [209, 550] on p "Submit" at bounding box center [214, 550] width 28 height 11
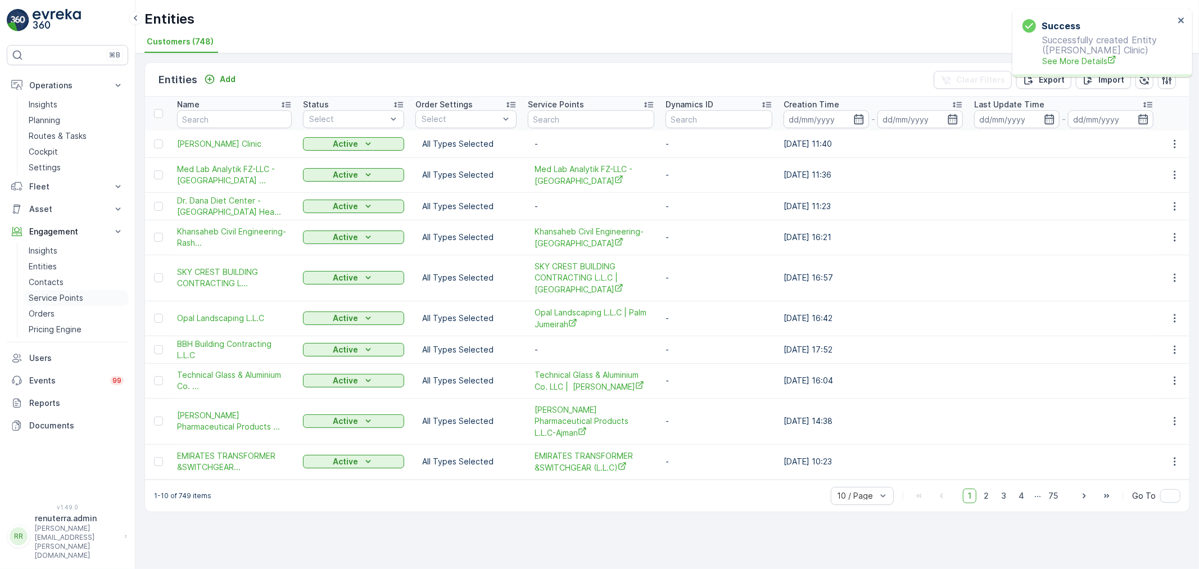
click at [53, 298] on p "Service Points" at bounding box center [56, 297] width 55 height 11
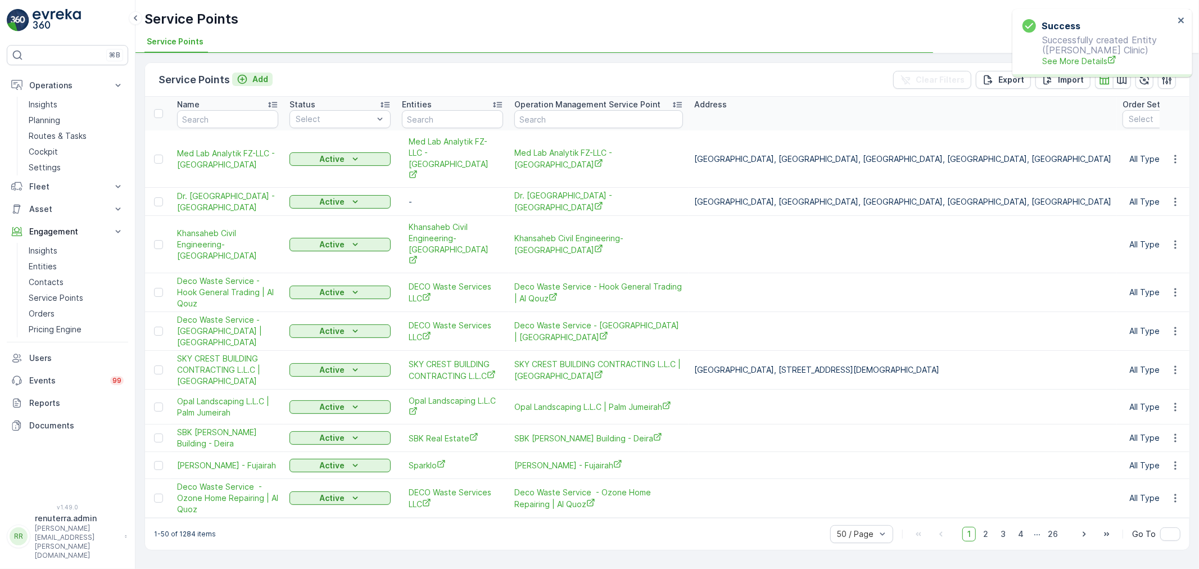
click at [255, 78] on p "Add" at bounding box center [260, 79] width 16 height 11
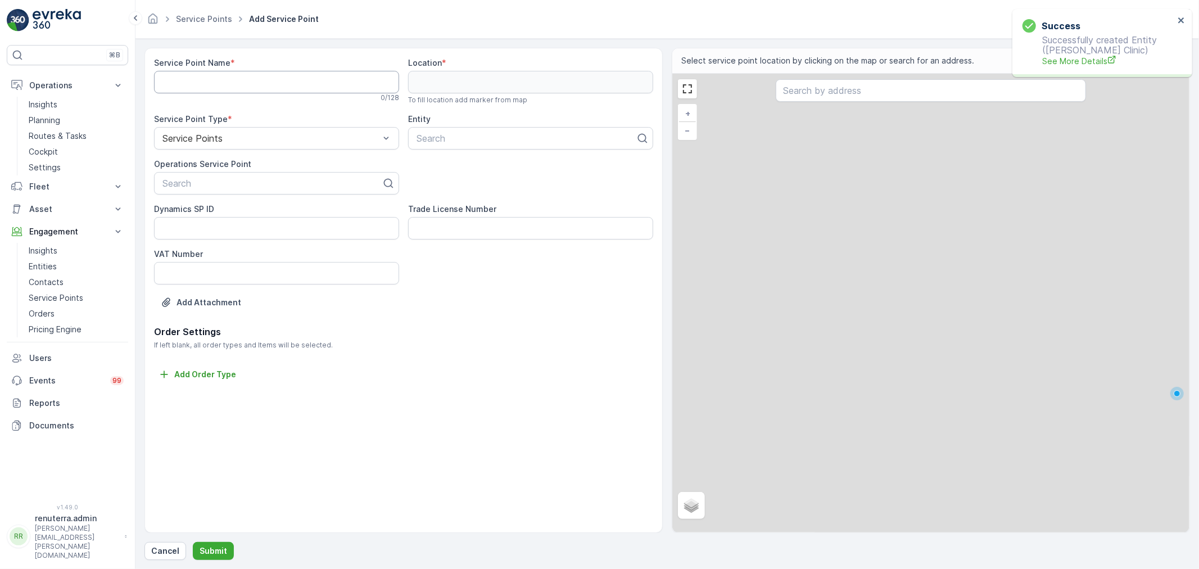
click at [224, 80] on Name "Service Point Name" at bounding box center [276, 82] width 245 height 22
paste Name "Mitera Clinic - Dubai Health Care City"
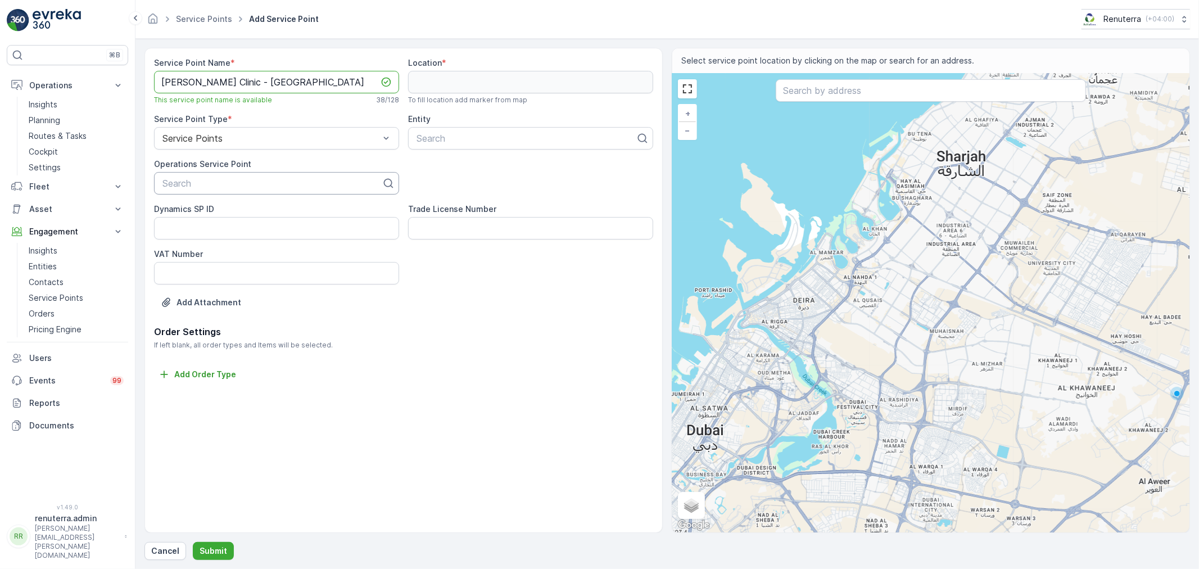
type Name "Mitera Clinic - Dubai Health Care City"
click at [234, 183] on div at bounding box center [271, 183] width 221 height 10
paste input "Mitera Clinic - Dubai Health Care City"
type input "Mitera Clinic - Dubai Health Care City"
click at [255, 211] on span "Mitera Clinic - Dubai Health Care City" at bounding box center [262, 211] width 203 height 10
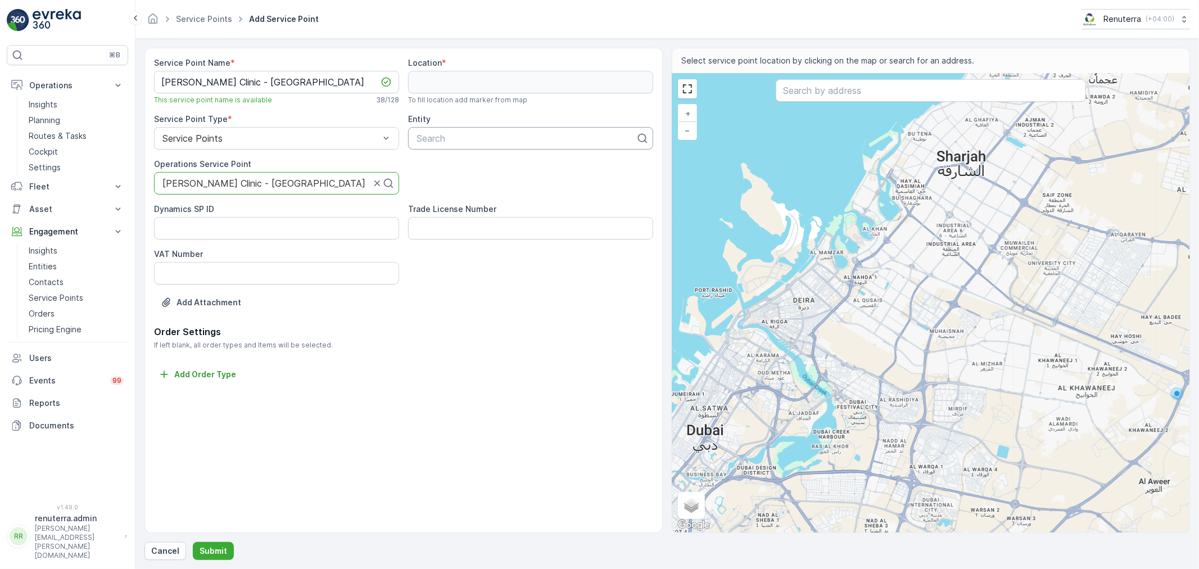
click at [462, 138] on div at bounding box center [525, 138] width 221 height 10
type input "mitera"
click at [468, 164] on div "Mitera Clinic" at bounding box center [531, 166] width 232 height 10
click at [856, 97] on input "text" at bounding box center [931, 90] width 310 height 22
paste input "Dr.Abeer Cosm Plastic Clinic"
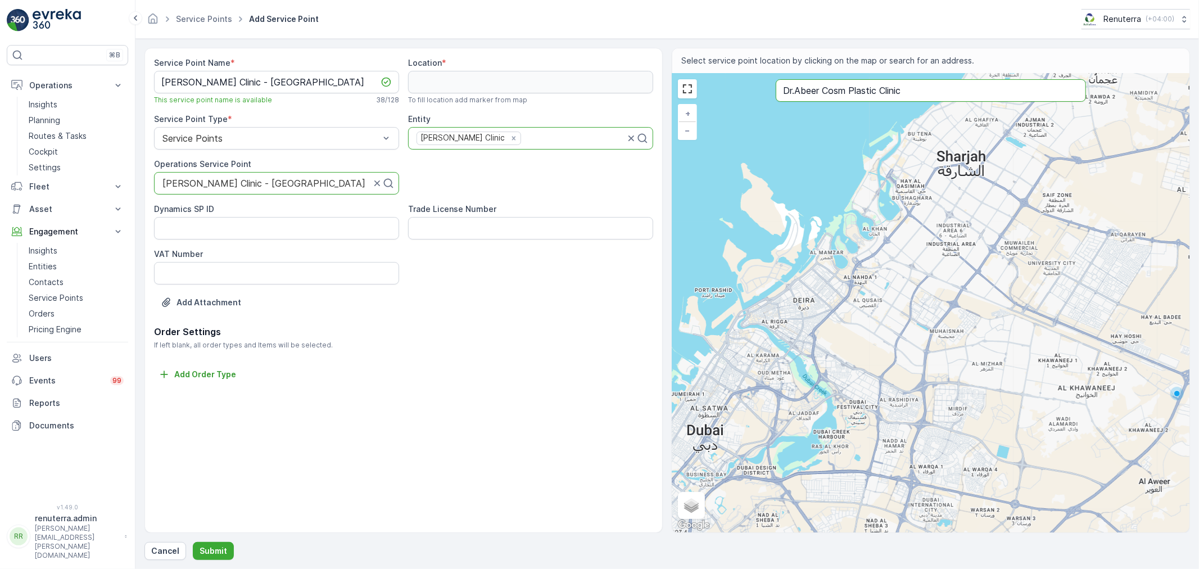
type input "Dr.Abeer Cosm Plastic Clinic"
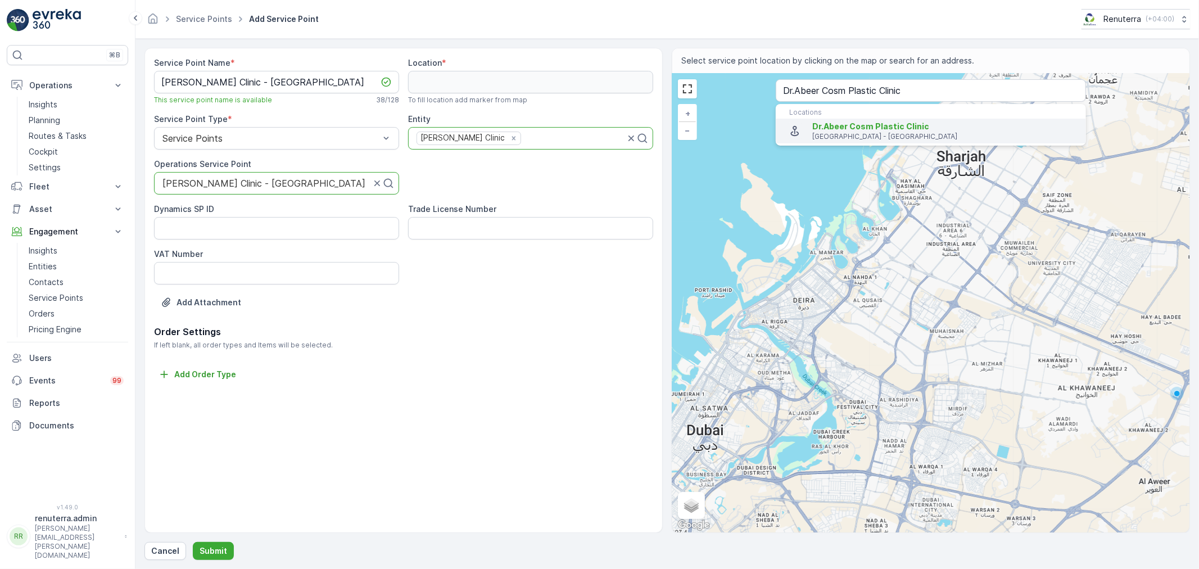
click at [841, 136] on p "Dubai - United Arab Emirates" at bounding box center [944, 136] width 265 height 9
type input "25.2342503,55.3183236"
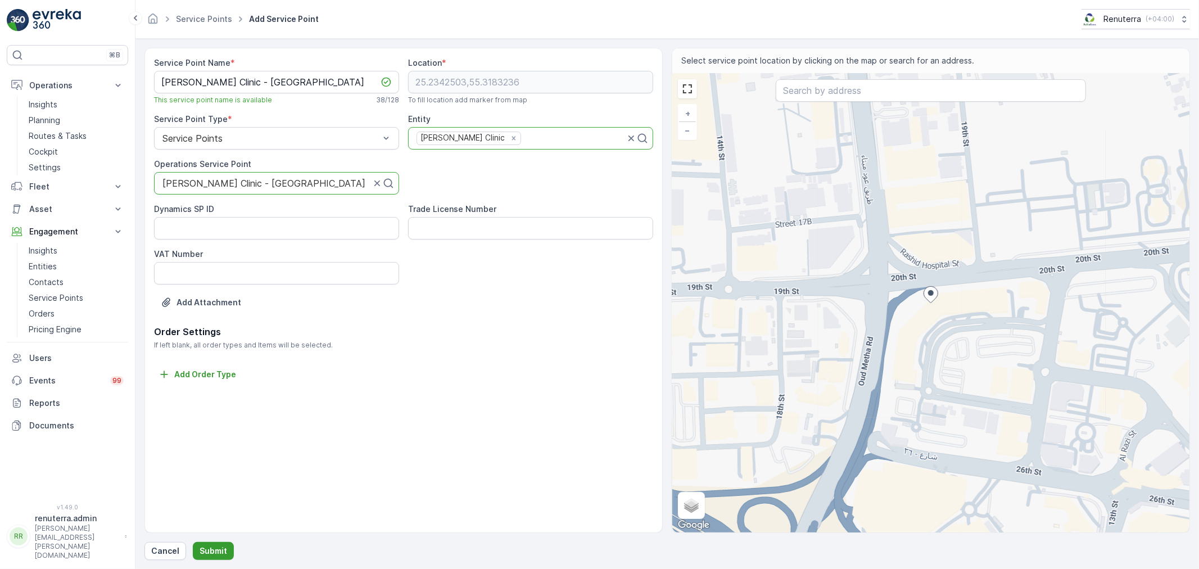
click at [215, 546] on p "Submit" at bounding box center [214, 550] width 28 height 11
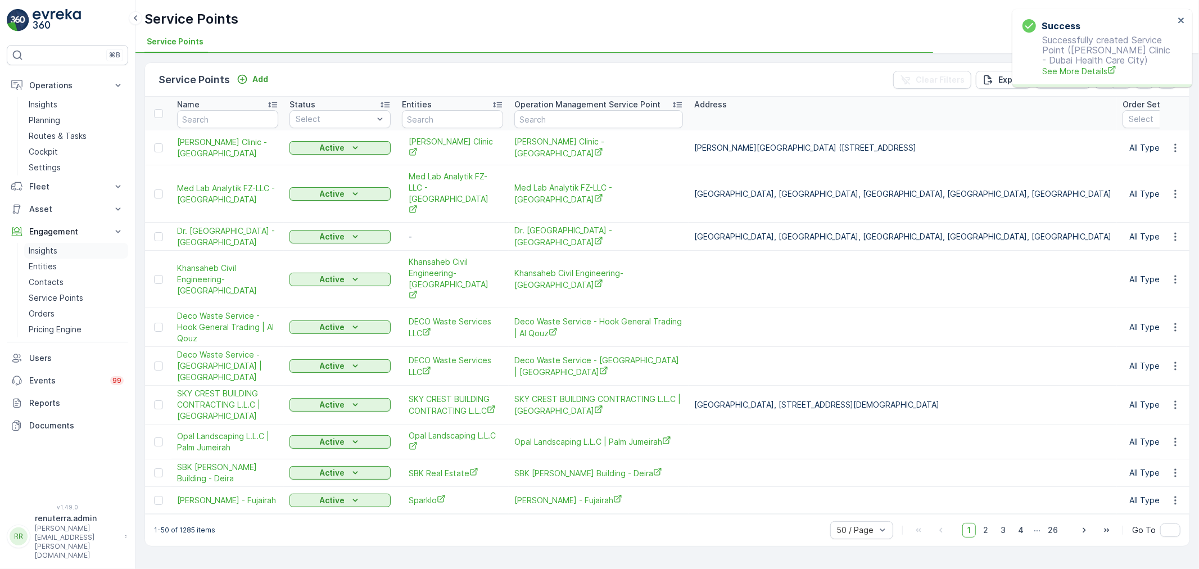
click at [66, 252] on link "Insights" at bounding box center [76, 251] width 104 height 16
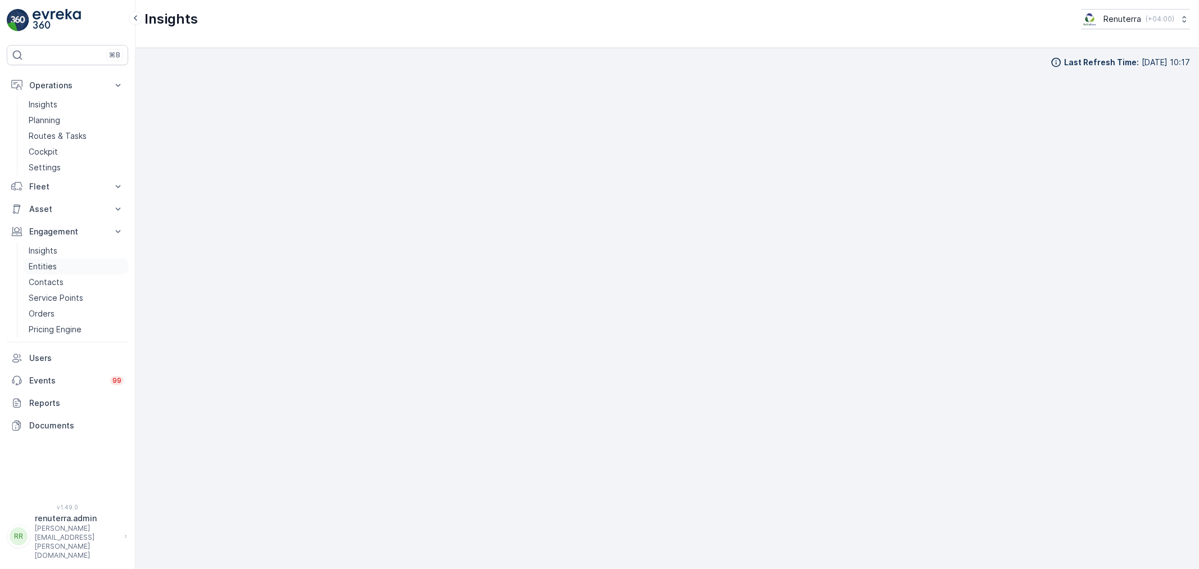
click at [53, 267] on p "Entities" at bounding box center [43, 266] width 28 height 11
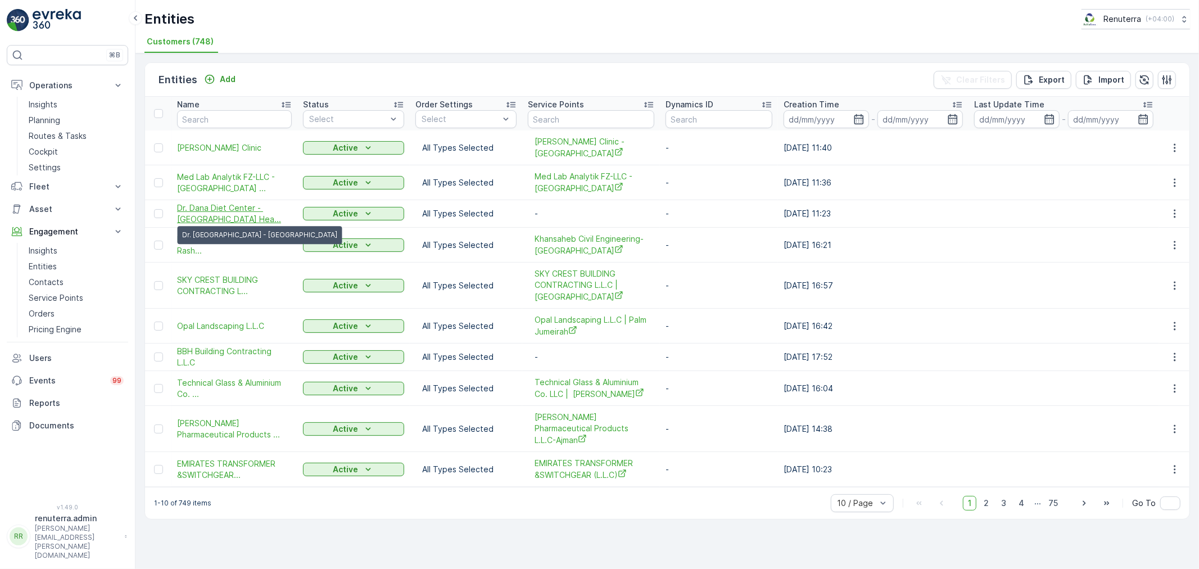
click at [234, 212] on span "Dr. Dana Diet Center - Dubai Hea..." at bounding box center [234, 213] width 115 height 22
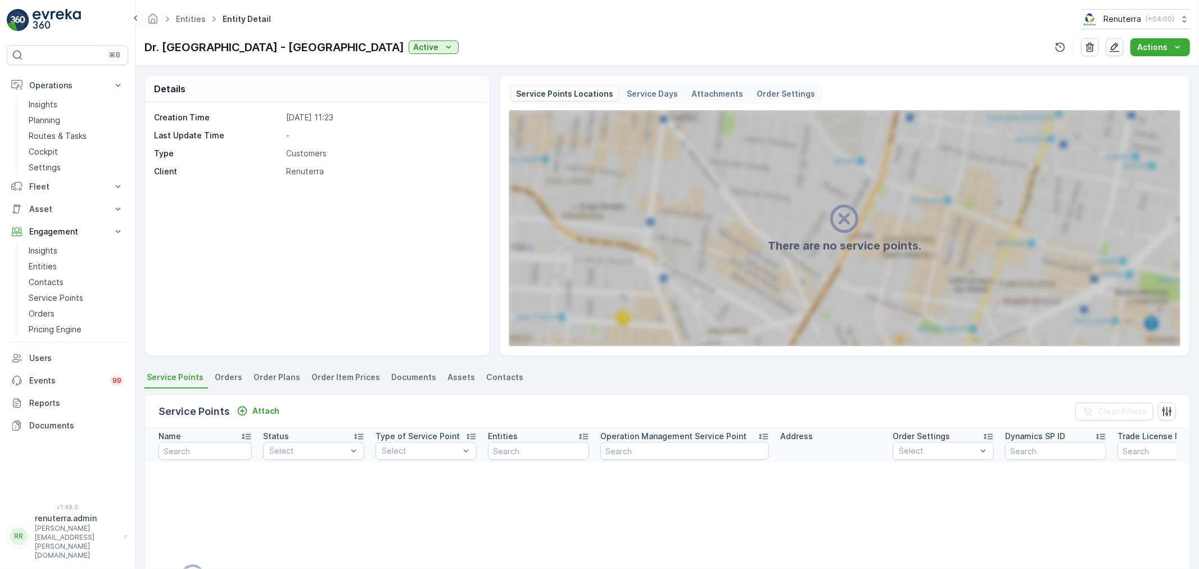
click at [1116, 51] on icon "button" at bounding box center [1115, 48] width 10 height 10
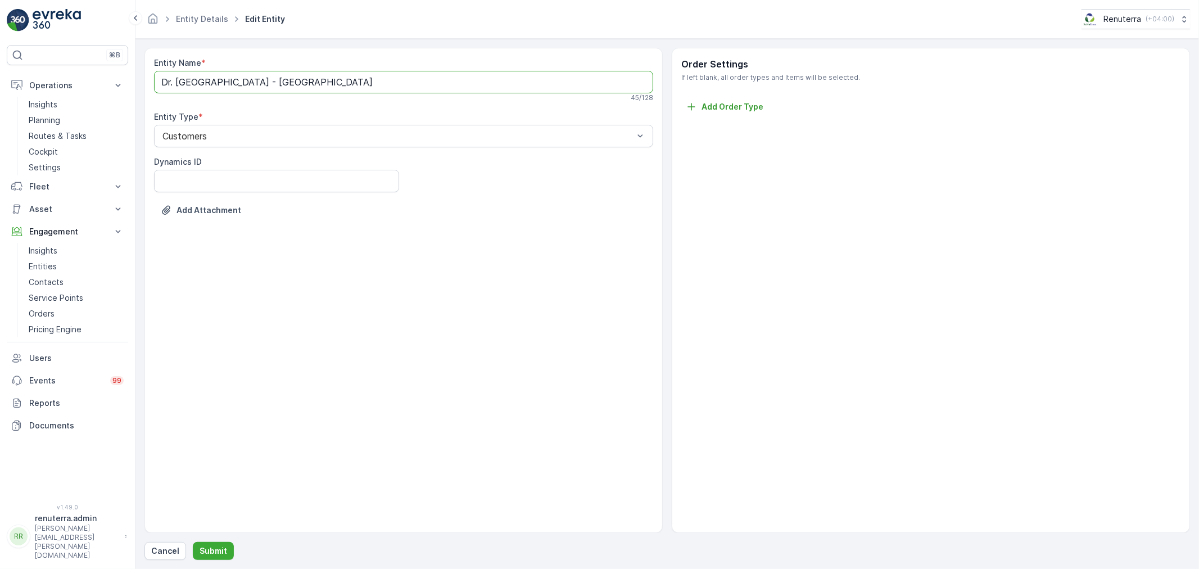
drag, startPoint x: 251, startPoint y: 80, endPoint x: 433, endPoint y: 97, distance: 183.4
click at [433, 97] on div "Entity Name * Dr. Dana Diet Center - Dubai Health Care City 45 / 128" at bounding box center [403, 79] width 499 height 45
type Name "Dr. Dana Diet Center"
click at [209, 547] on p "Submit" at bounding box center [214, 550] width 28 height 11
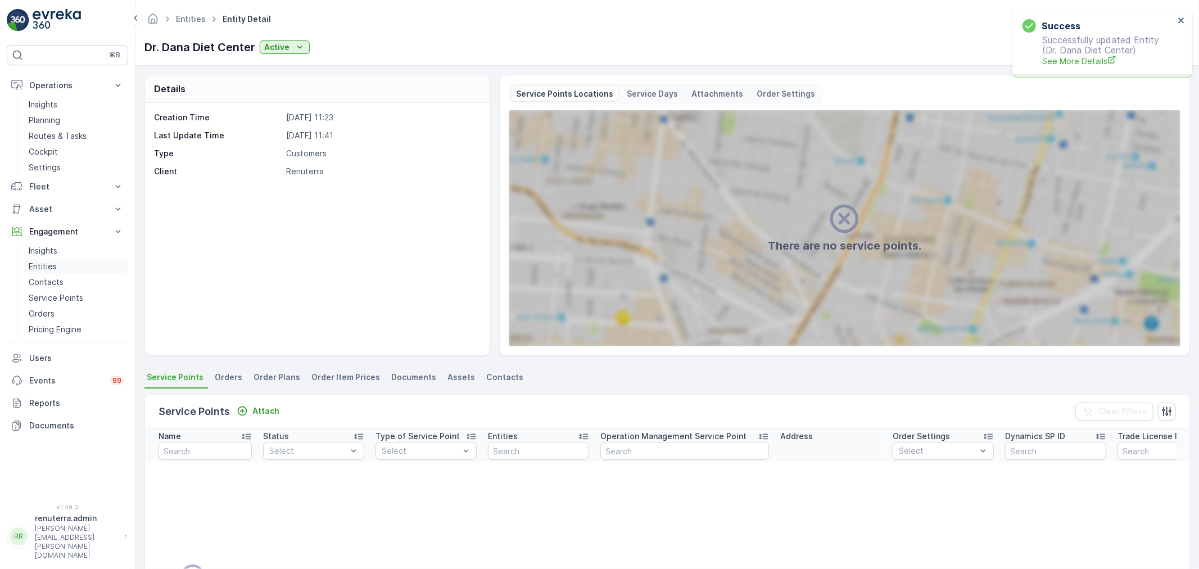
click at [46, 268] on p "Entities" at bounding box center [43, 266] width 28 height 11
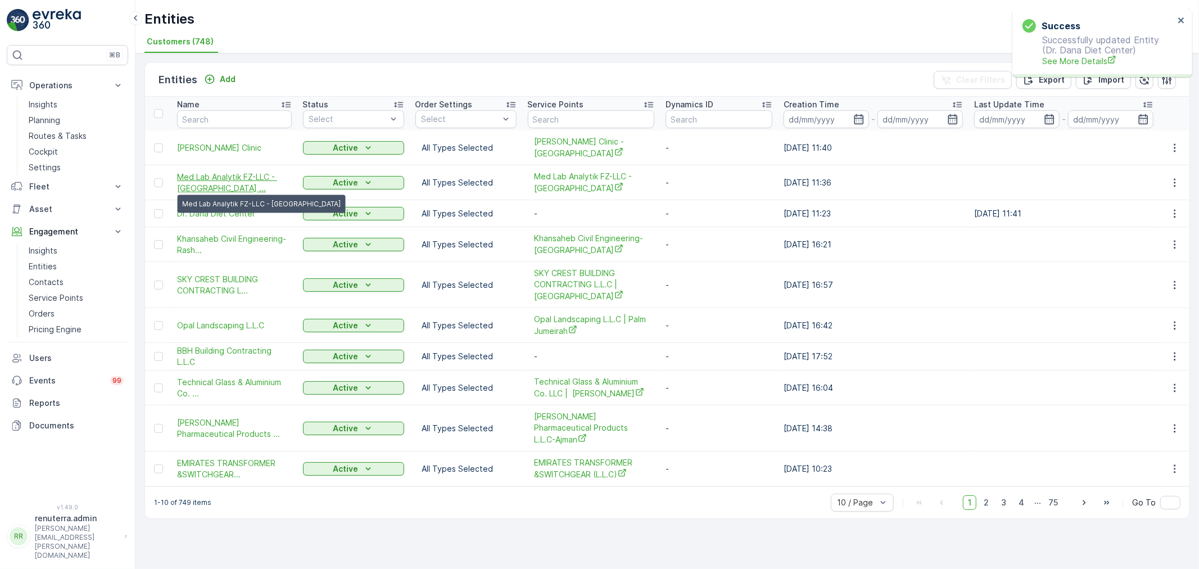
click at [242, 175] on span "Med Lab Analytik FZ-LLC - Dubai ..." at bounding box center [234, 182] width 115 height 22
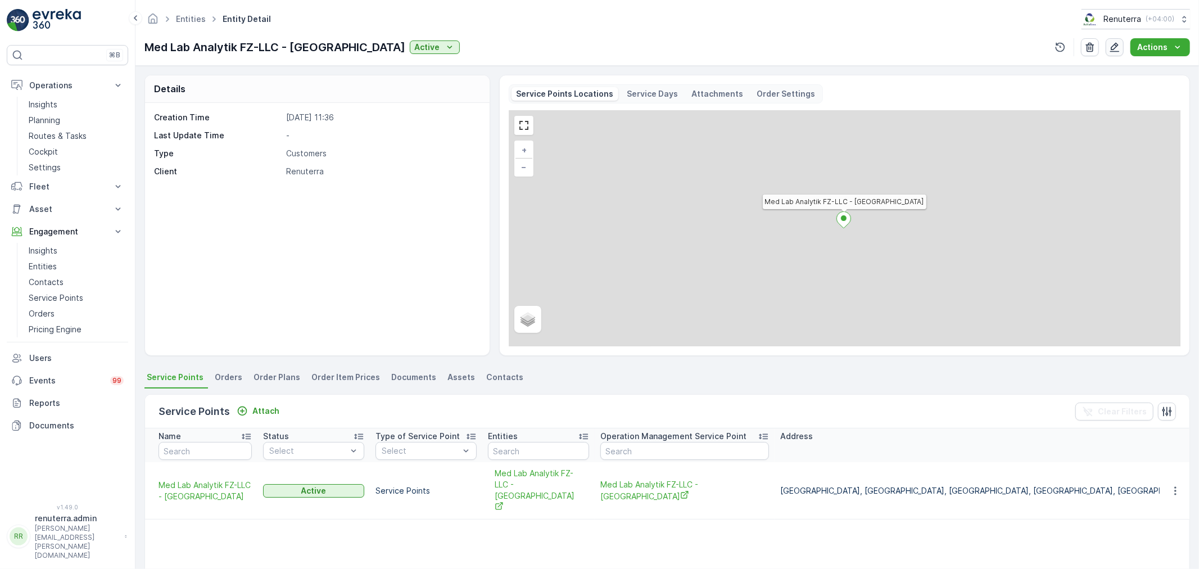
click at [1113, 43] on icon "button" at bounding box center [1114, 47] width 11 height 11
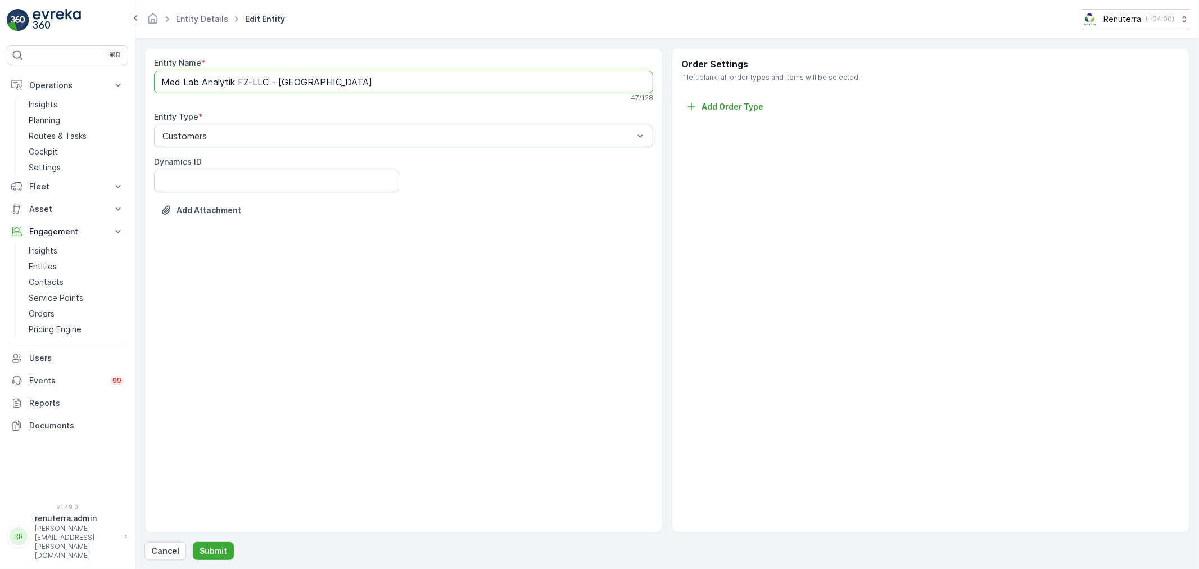
drag, startPoint x: 270, startPoint y: 82, endPoint x: 511, endPoint y: 102, distance: 241.9
click at [511, 102] on div "Entity Name * Med Lab Analytik FZ-LLC - Dubai Healthcare City 47 / 128" at bounding box center [403, 79] width 499 height 45
type Name "Med Lab Analytik FZ-LLC"
click at [202, 552] on p "Submit" at bounding box center [214, 550] width 28 height 11
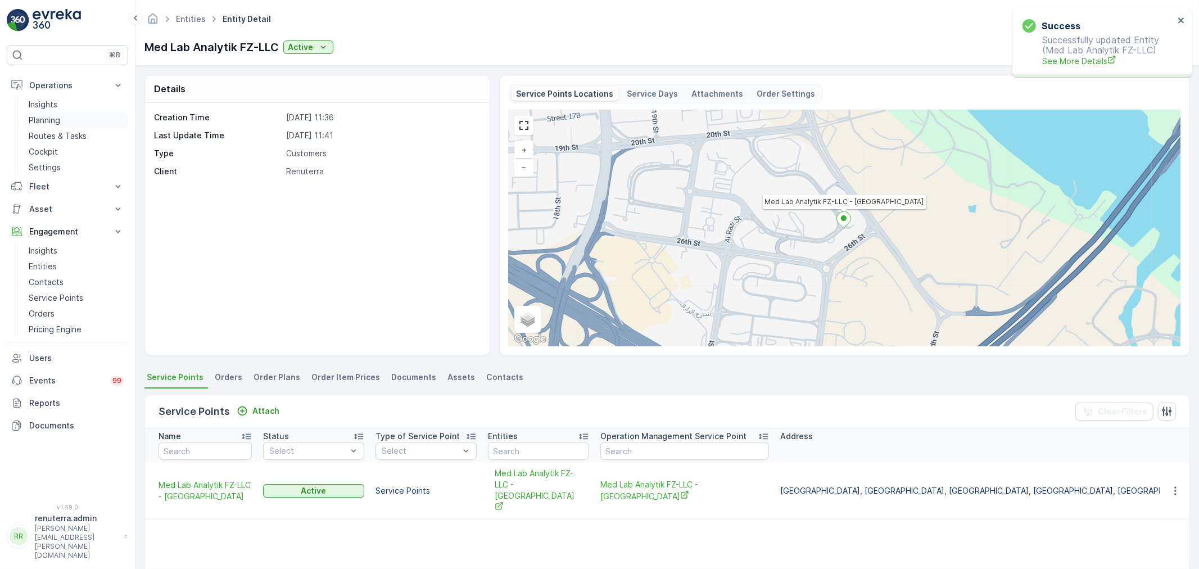
click at [53, 119] on p "Planning" at bounding box center [44, 120] width 31 height 11
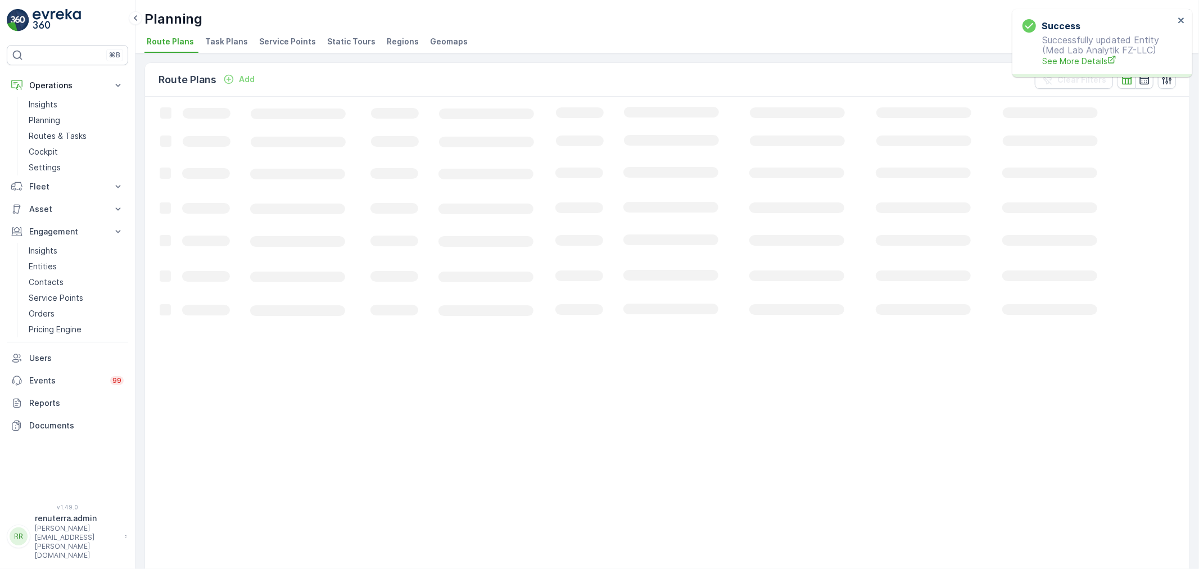
click at [268, 38] on span "Service Points" at bounding box center [287, 41] width 57 height 11
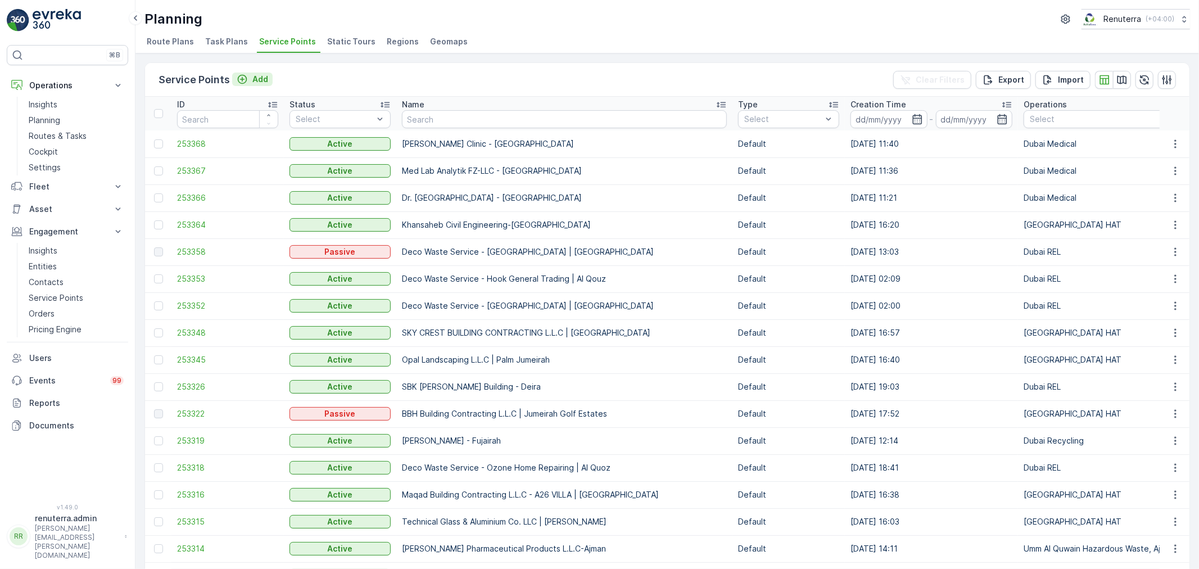
click at [255, 74] on p "Add" at bounding box center [260, 79] width 16 height 11
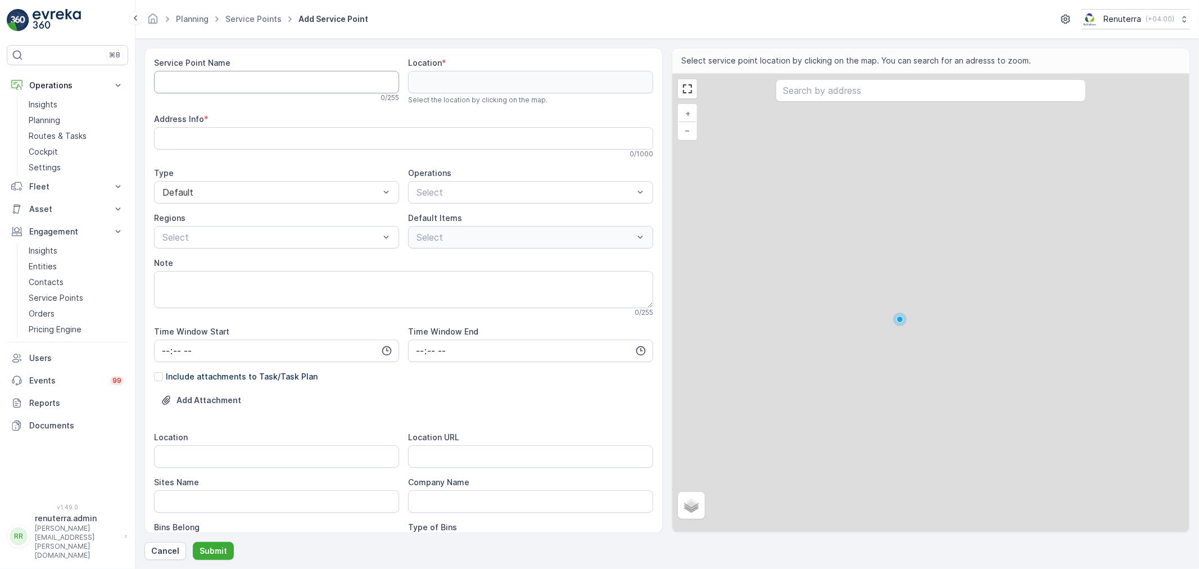
click at [249, 80] on Name "Service Point Name" at bounding box center [276, 82] width 245 height 22
paste Name "The Diabetes and Endocrine Centre"
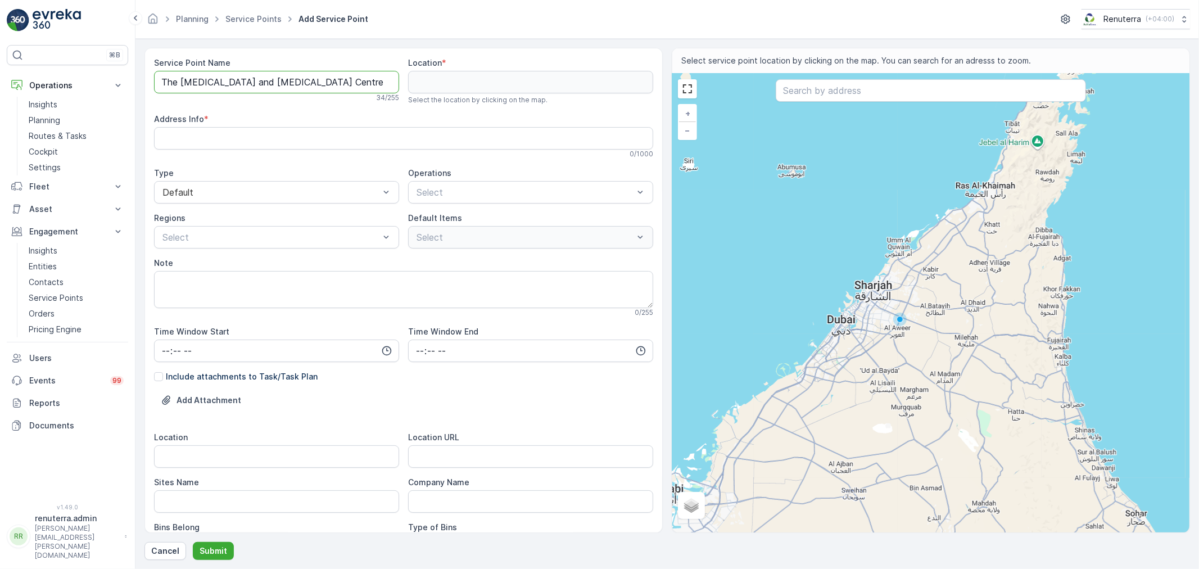
type Name "The Diabetes and Endocrine Centre"
click at [844, 88] on input "text" at bounding box center [931, 90] width 310 height 22
paste input "German Neuroscience Center"
type input "German Neuroscience Center"
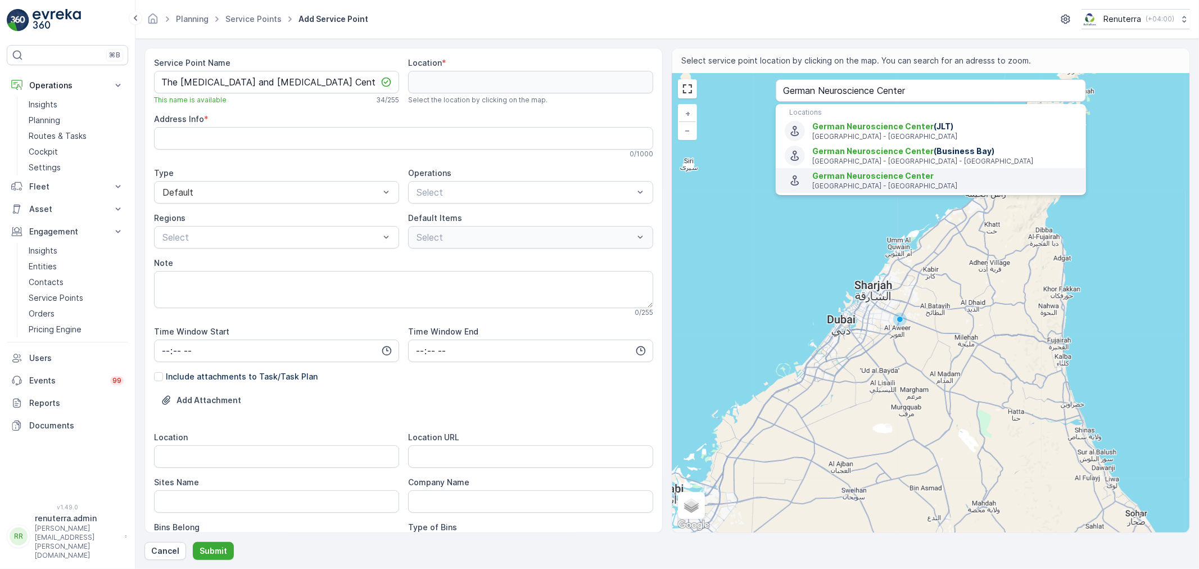
click at [864, 178] on span "German Neuroscience Center" at bounding box center [872, 176] width 121 height 10
type input "25.2332548,55.3178624"
type Info "Al Razi Building 64, Block A, Second floor, Clinic 2006, Oud Metha Road, Dubai …"
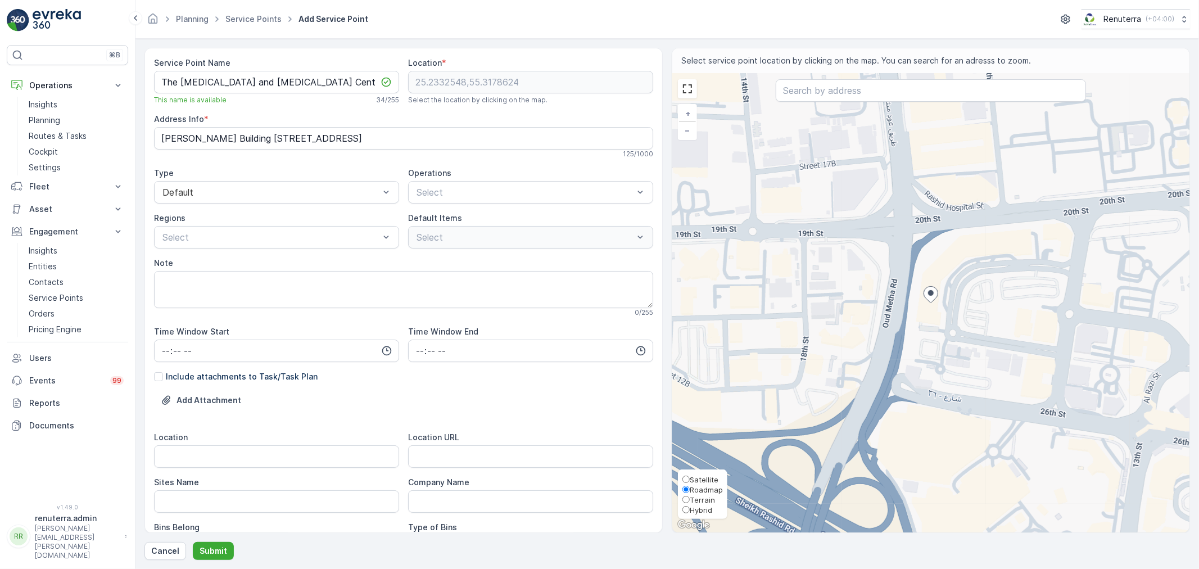
click at [703, 479] on span "Satellite" at bounding box center [704, 479] width 29 height 9
click at [690, 479] on input "Satellite" at bounding box center [685, 478] width 7 height 7
radio input "true"
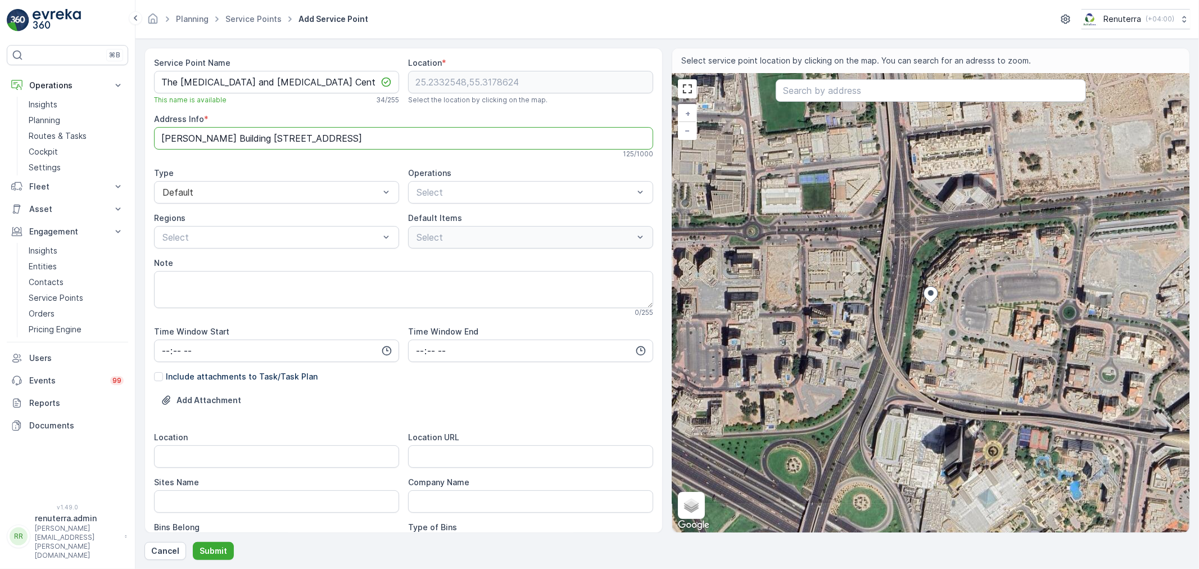
drag, startPoint x: 470, startPoint y: 137, endPoint x: 560, endPoint y: 137, distance: 90.5
click at [560, 137] on Info "Al Razi Building 64, Block A, Second floor, Clinic 2006, Oud Metha Road, Dubai …" at bounding box center [403, 138] width 499 height 22
click at [210, 458] on input "Location" at bounding box center [276, 456] width 245 height 22
paste input "Dubai Healthcare City"
type input "Dubai Healthcare City"
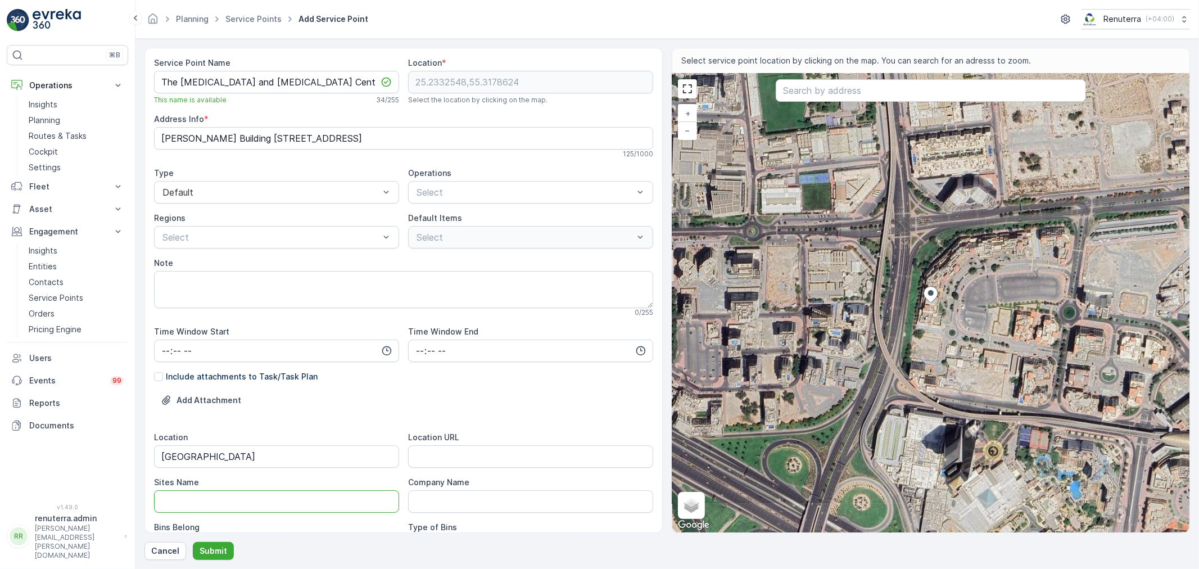
click at [204, 501] on Name "Sites Name" at bounding box center [276, 501] width 245 height 22
paste Name "Dubai Healthcare City"
type Name "Dubai Healthcare City"
click at [472, 455] on URL "Location URL" at bounding box center [530, 456] width 245 height 22
paste URL "https://maps.app.goo.gl/Xmyfm9GURMxX1wvUA"
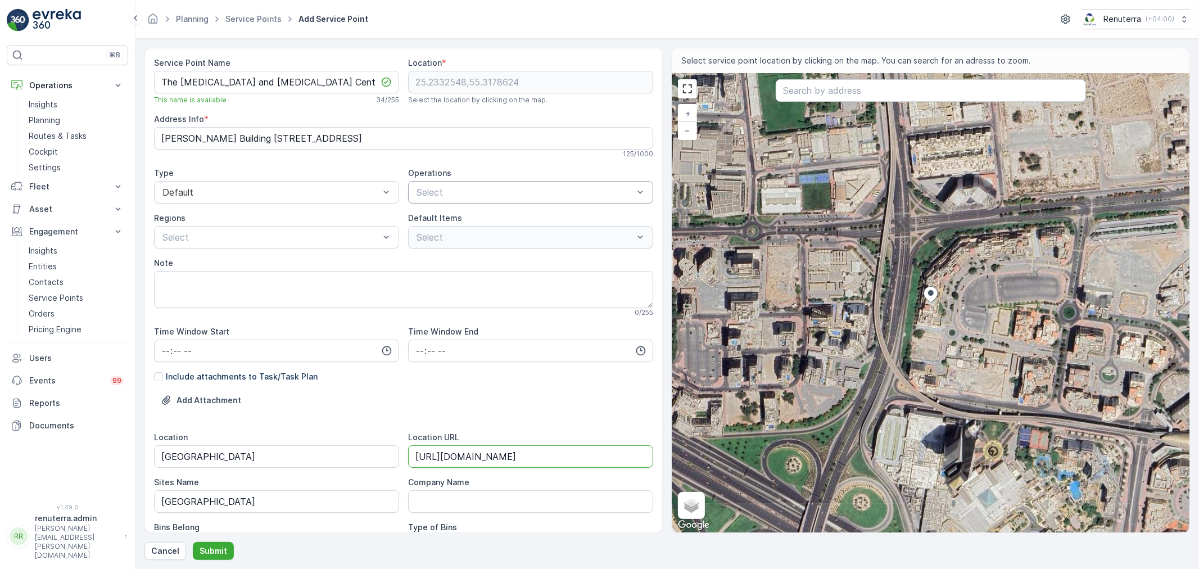
type URL "https://maps.app.goo.gl/Xmyfm9GURMxX1wvUA"
click at [483, 190] on div at bounding box center [524, 192] width 219 height 10
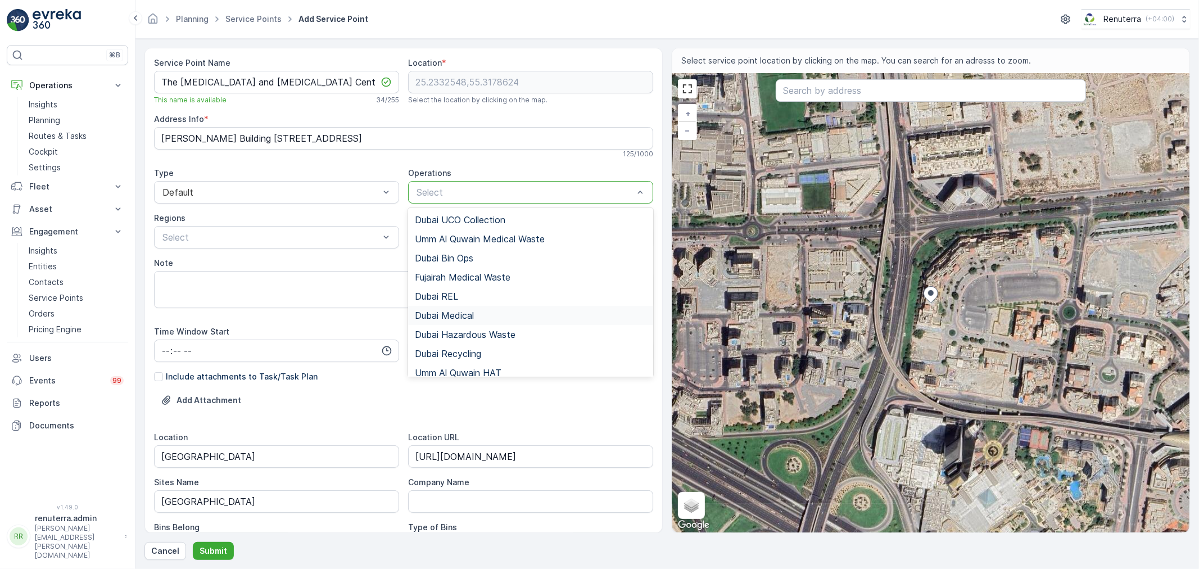
click at [458, 318] on span "Dubai Medical" at bounding box center [444, 315] width 59 height 10
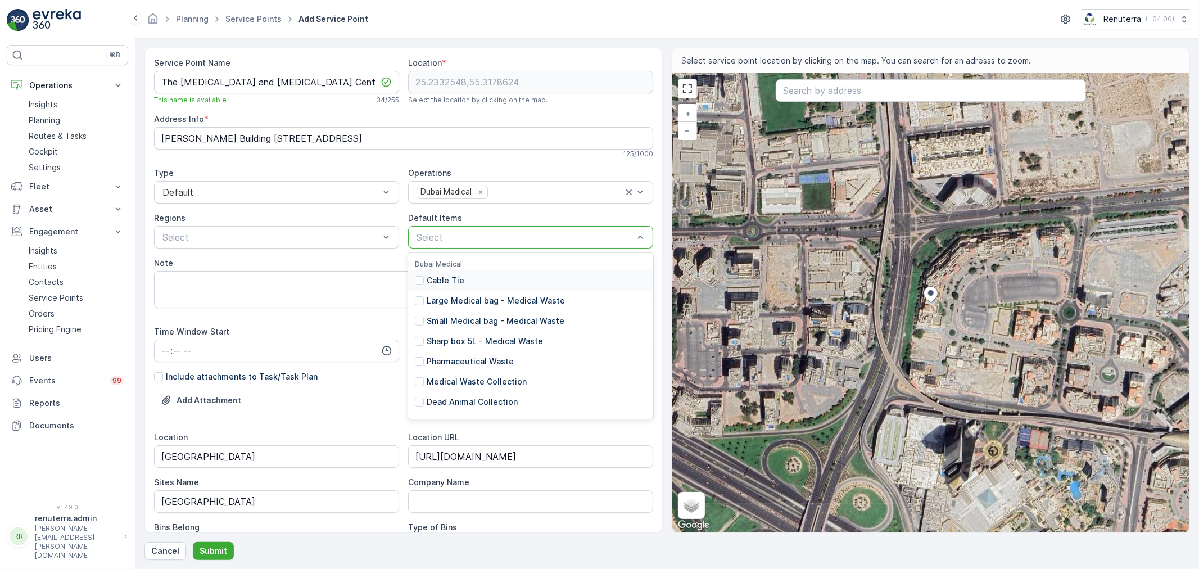
click at [450, 235] on div at bounding box center [524, 237] width 219 height 10
click at [464, 384] on p "Medical Waste Collection" at bounding box center [477, 381] width 100 height 11
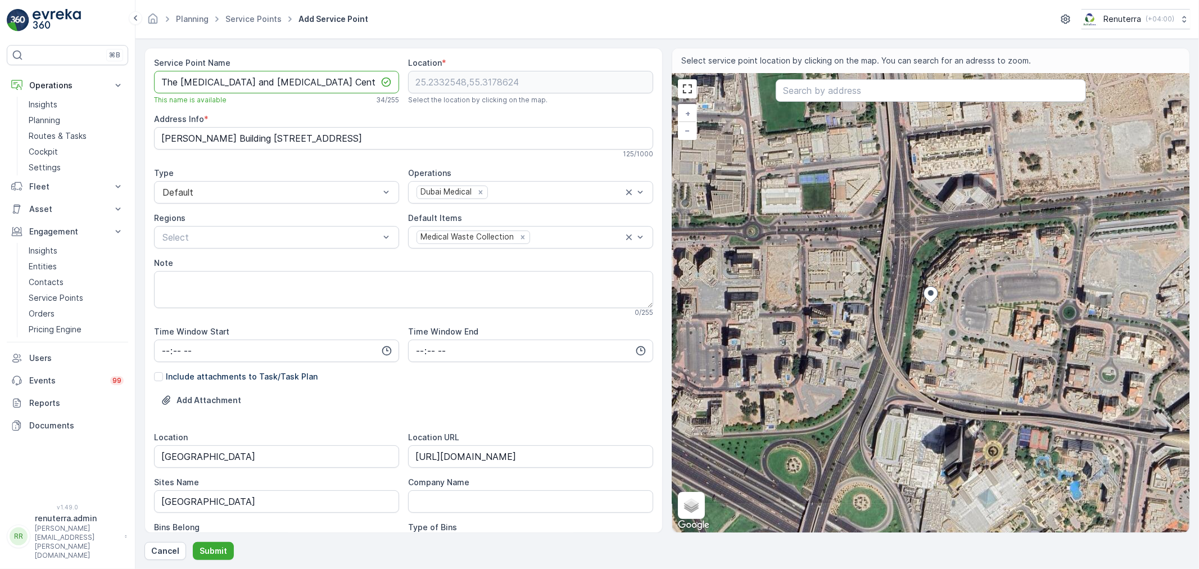
click at [319, 80] on Name "The Diabetes and Endocrine Centre" at bounding box center [276, 82] width 245 height 22
paste Name "https://maps.app.goo.gl/Xmyfm9GURMxX1wvUA"
click at [223, 457] on input "Dubai Healthcare City" at bounding box center [276, 456] width 245 height 22
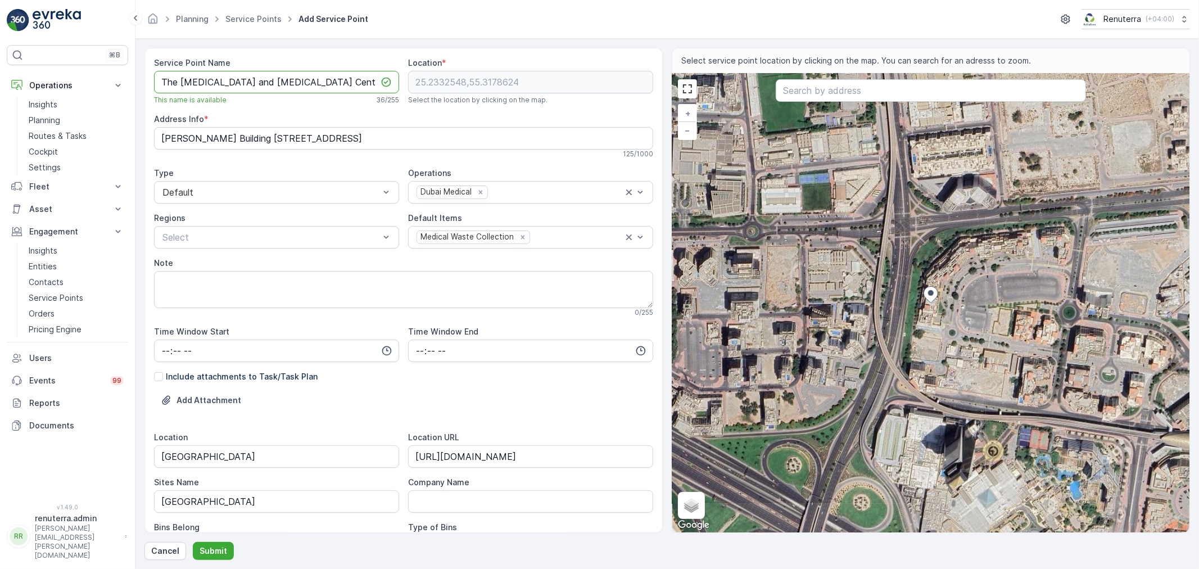
click at [339, 84] on Name "The Diabetes and Endocrine Centre -" at bounding box center [276, 82] width 245 height 22
paste Name "Dubai Healthcare City"
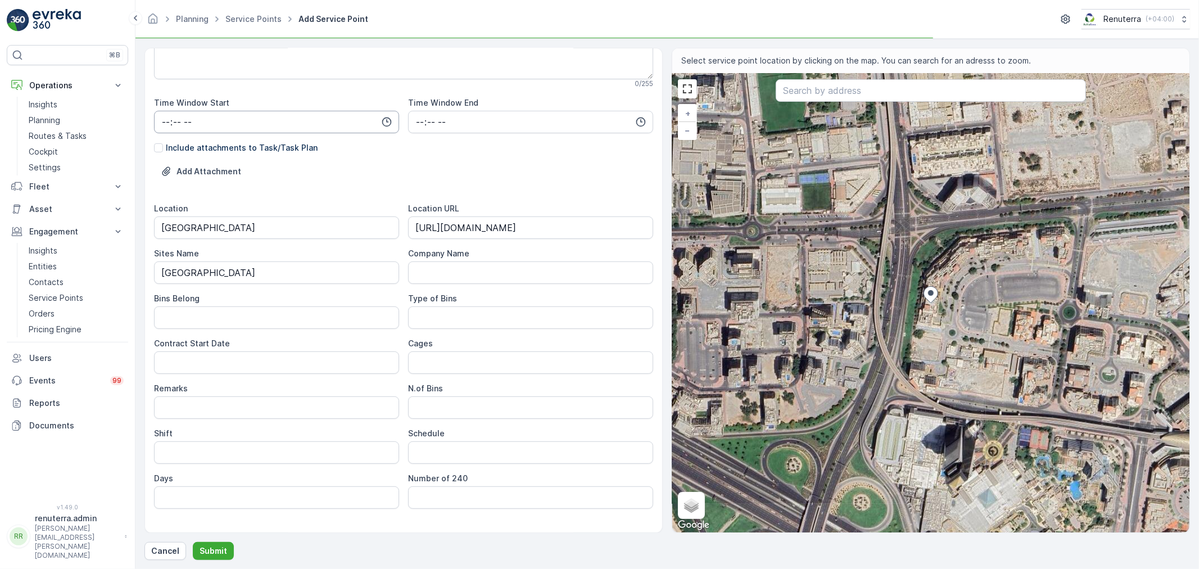
scroll to position [250, 0]
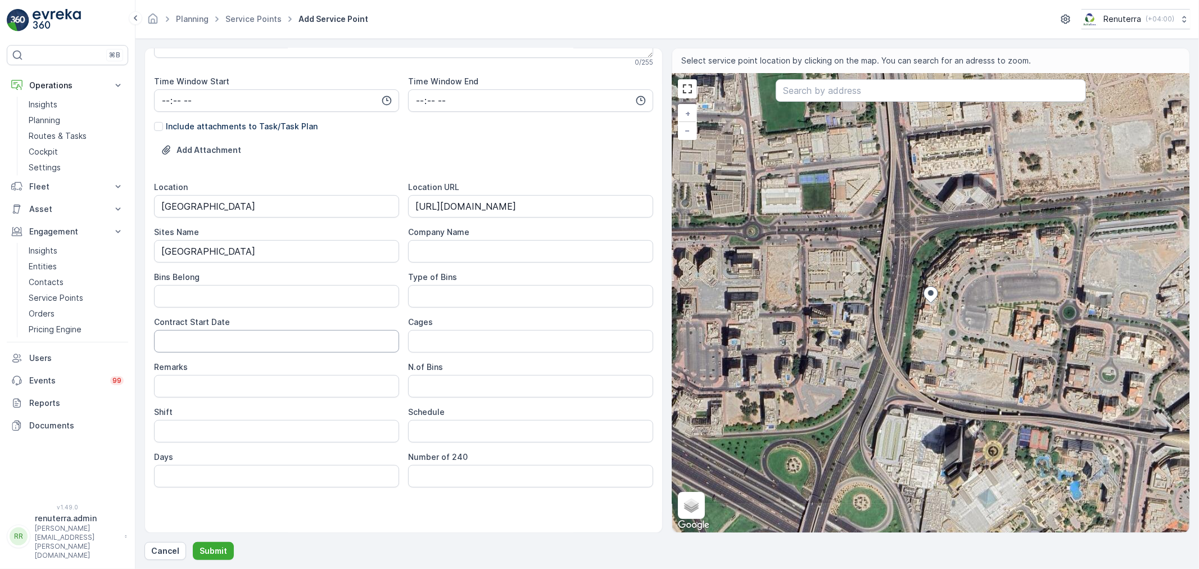
type Name "The Diabetes and Endocrine Centre - Dubai Healthcare City"
click at [279, 343] on Date "Contract Start Date" at bounding box center [276, 341] width 245 height 22
type Date "01-09-2025"
click at [438, 387] on Bins "N.of Bins" at bounding box center [530, 386] width 245 height 22
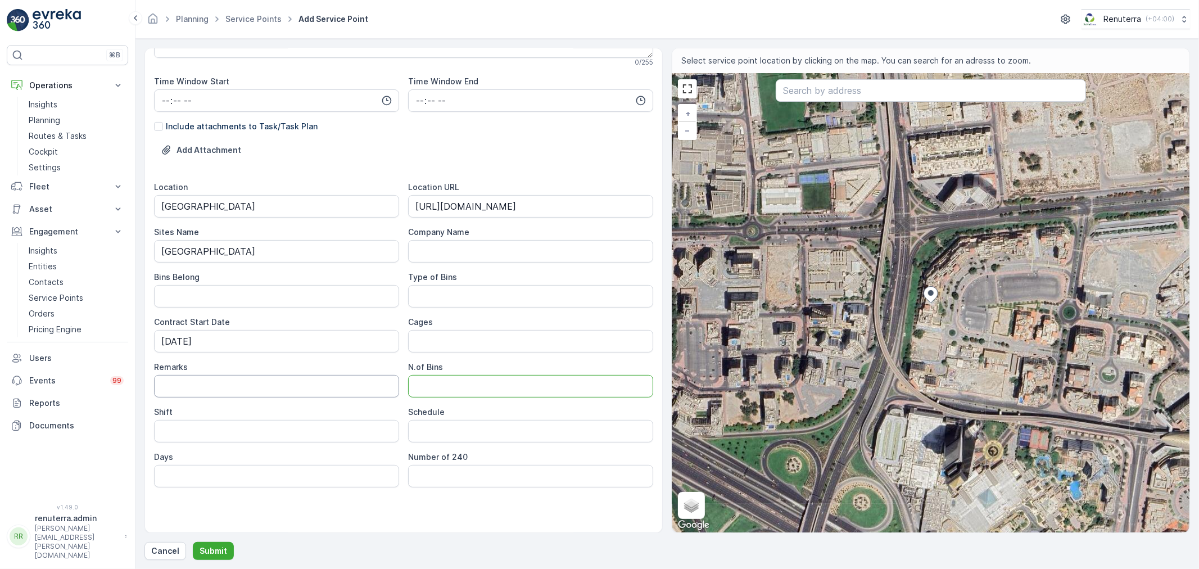
click at [206, 391] on input "Remarks" at bounding box center [276, 386] width 245 height 22
click at [187, 427] on input "Shift" at bounding box center [276, 431] width 245 height 22
type input "Day Shift"
click at [442, 436] on input "Schedule" at bounding box center [530, 431] width 245 height 22
click at [391, 515] on div "Service Point Name The Diabetes and Endocrine Centre - Dubai Healthcare City Th…" at bounding box center [403, 169] width 499 height 725
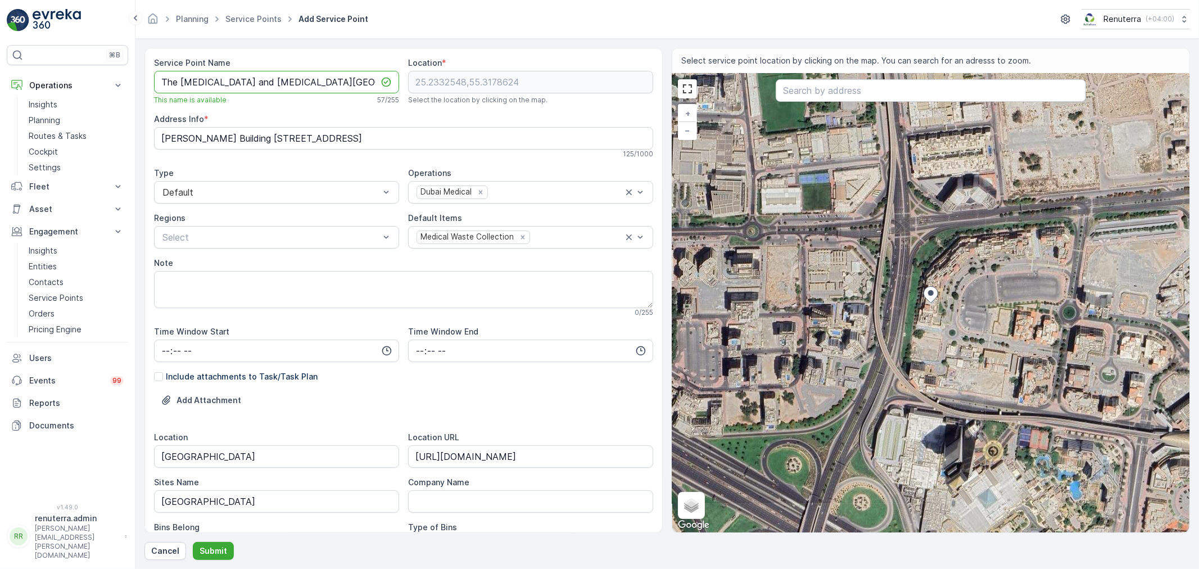
click at [282, 81] on Name "The Diabetes and Endocrine Centre - Dubai Healthcare City" at bounding box center [276, 82] width 245 height 22
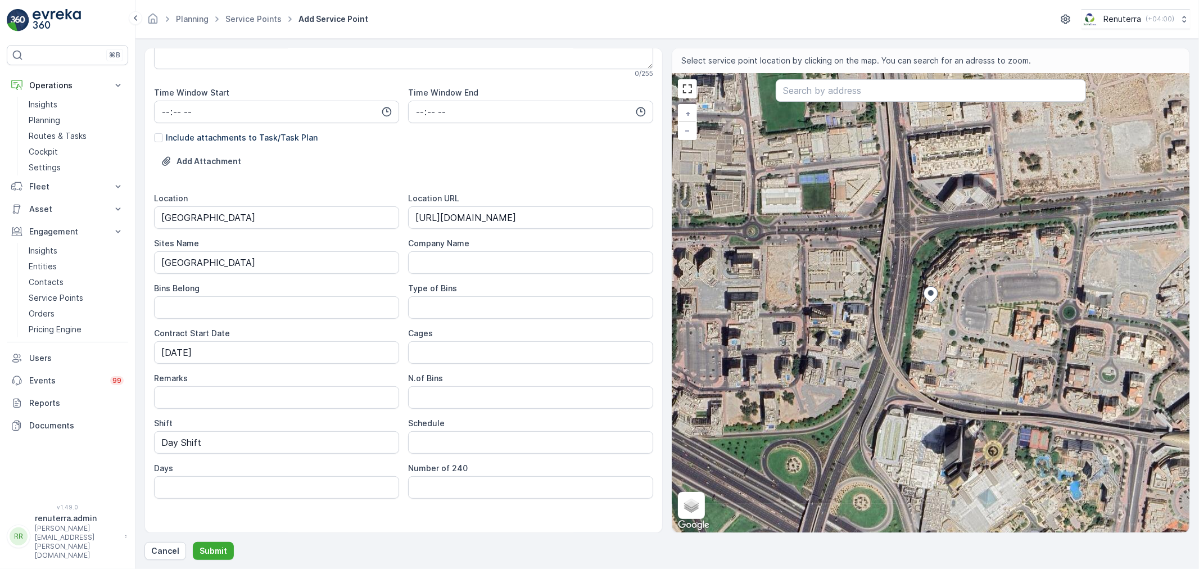
scroll to position [250, 0]
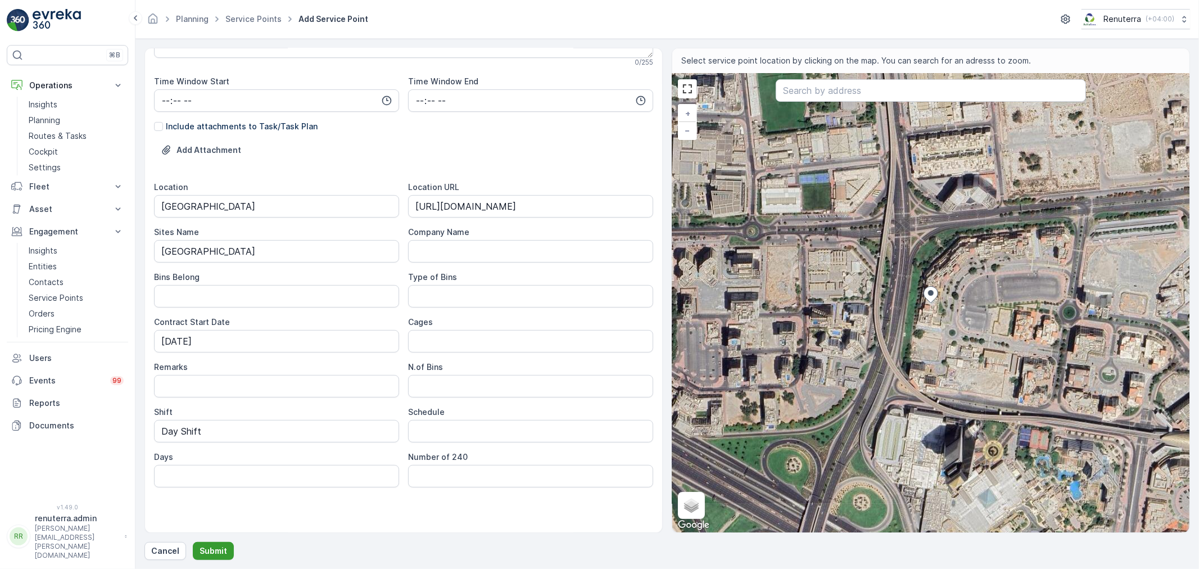
click at [217, 551] on p "Submit" at bounding box center [214, 550] width 28 height 11
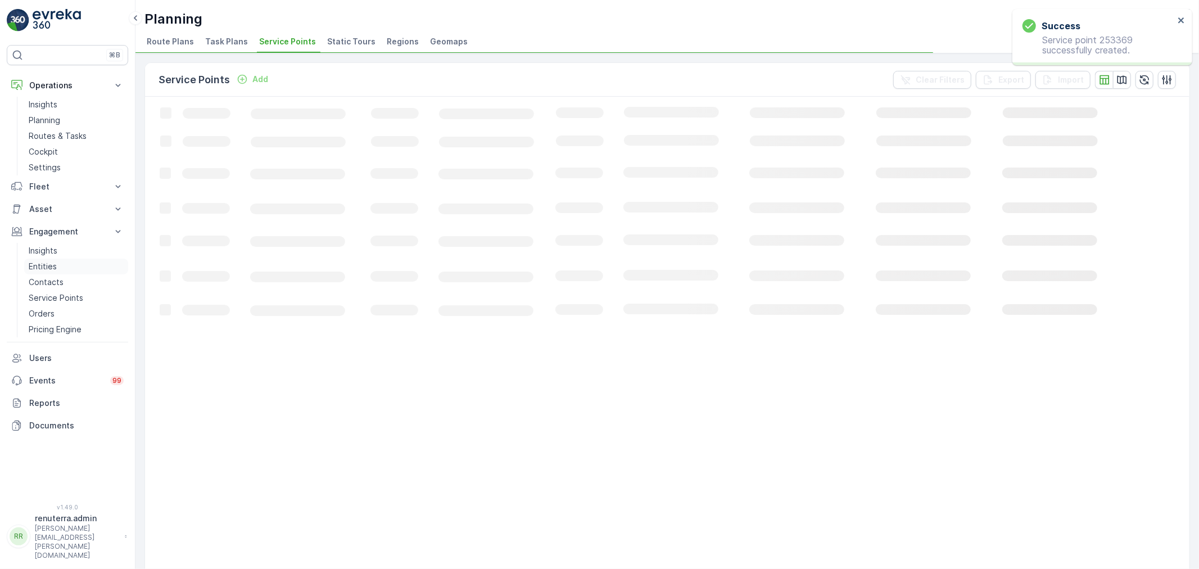
click at [55, 265] on p "Entities" at bounding box center [43, 266] width 28 height 11
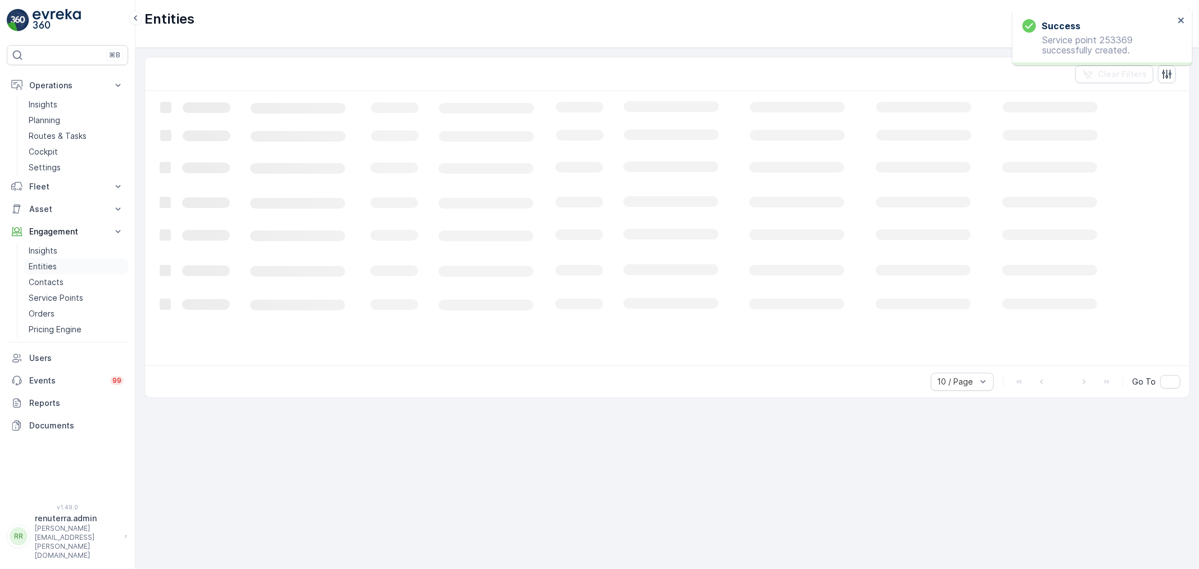
click at [55, 265] on p "Entities" at bounding box center [43, 266] width 28 height 11
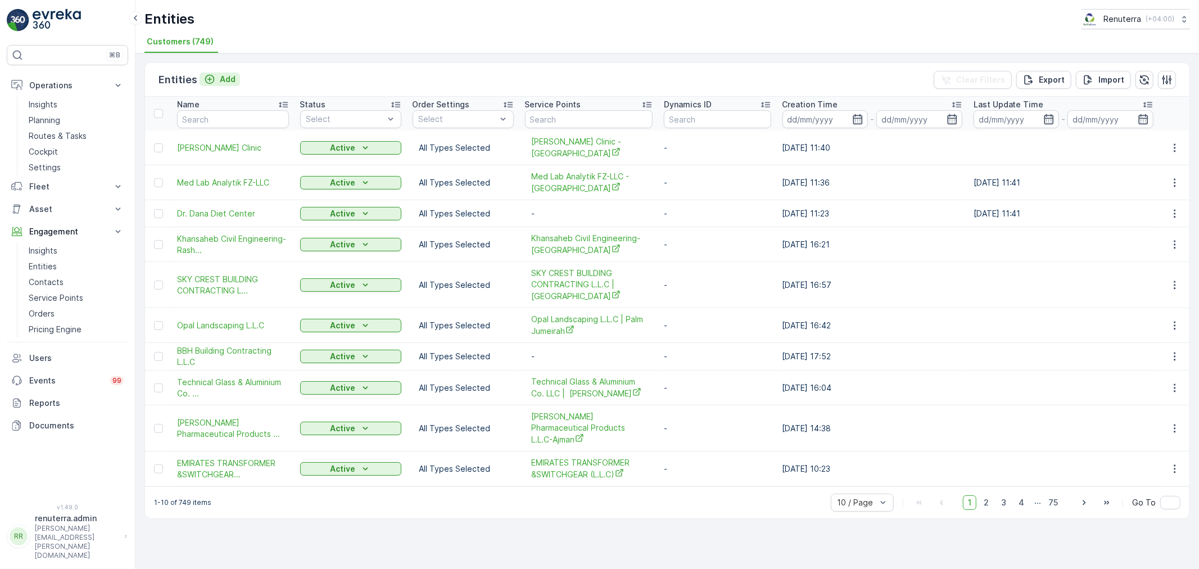
click at [220, 74] on p "Add" at bounding box center [228, 79] width 16 height 11
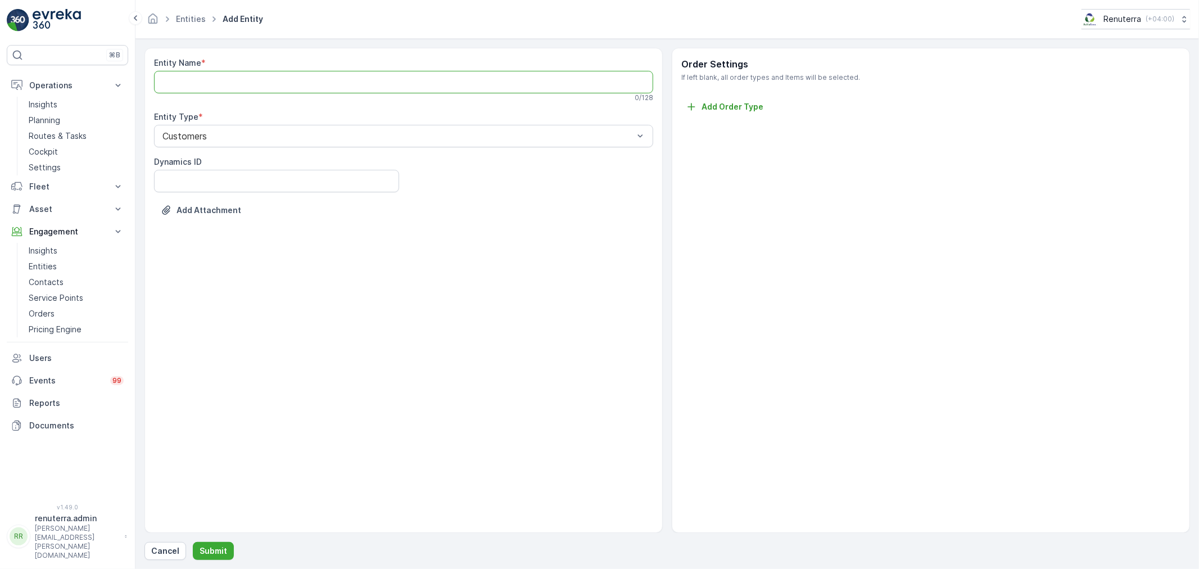
click at [287, 81] on Name "Entity Name" at bounding box center [403, 82] width 499 height 22
paste Name "The Diabetes and Endocrine Centre - Dubai Healthcare City"
drag, startPoint x: 314, startPoint y: 82, endPoint x: 506, endPoint y: 92, distance: 193.0
click at [506, 92] on Name "The Diabetes and Endocrine Centre - Dubai Healthcare City" at bounding box center [403, 82] width 499 height 22
type Name "The Diabetes and Endocrine Centre"
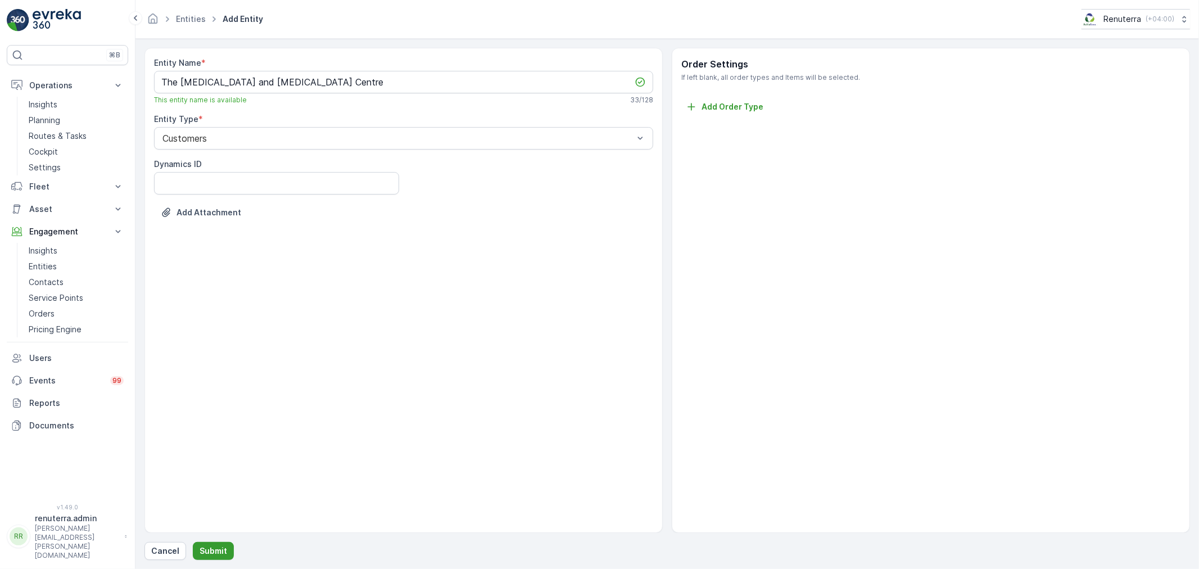
click at [212, 549] on p "Submit" at bounding box center [214, 550] width 28 height 11
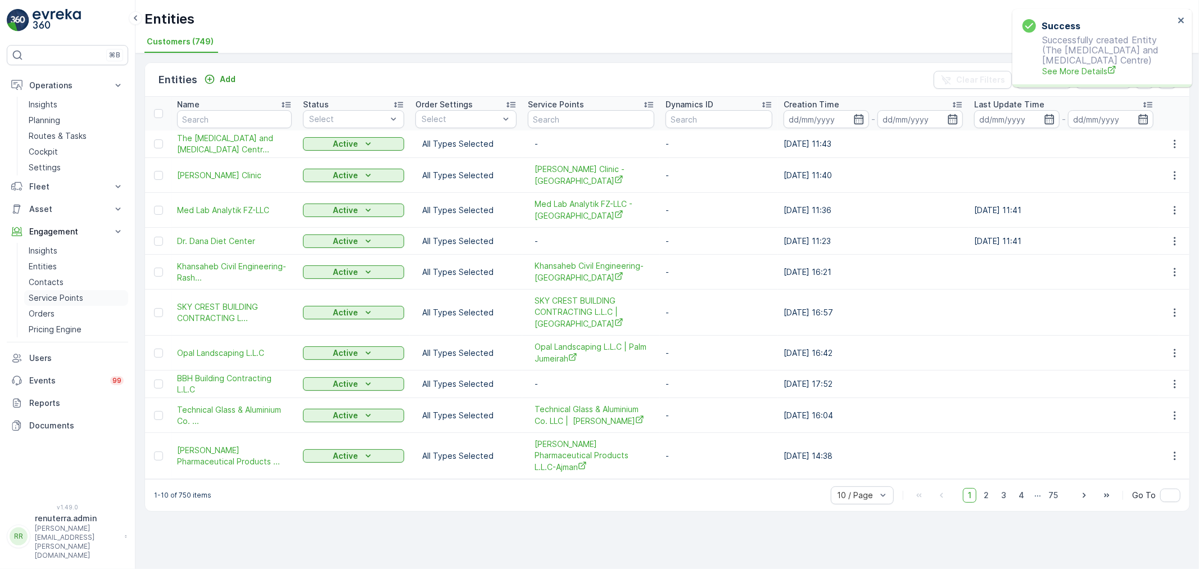
click at [59, 300] on p "Service Points" at bounding box center [56, 297] width 55 height 11
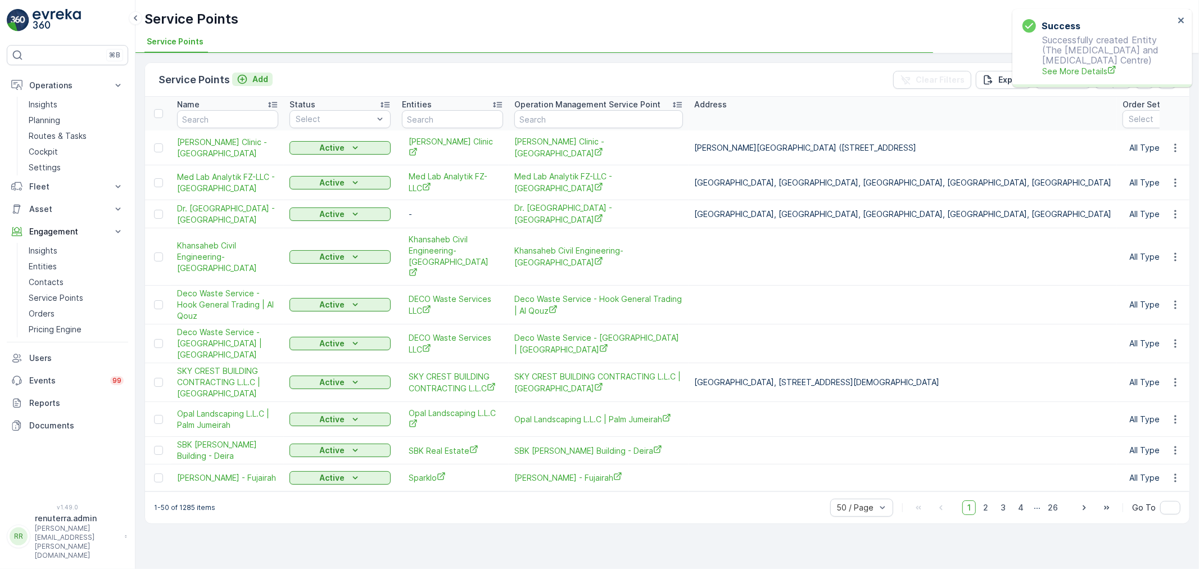
click at [252, 78] on p "Add" at bounding box center [260, 79] width 16 height 11
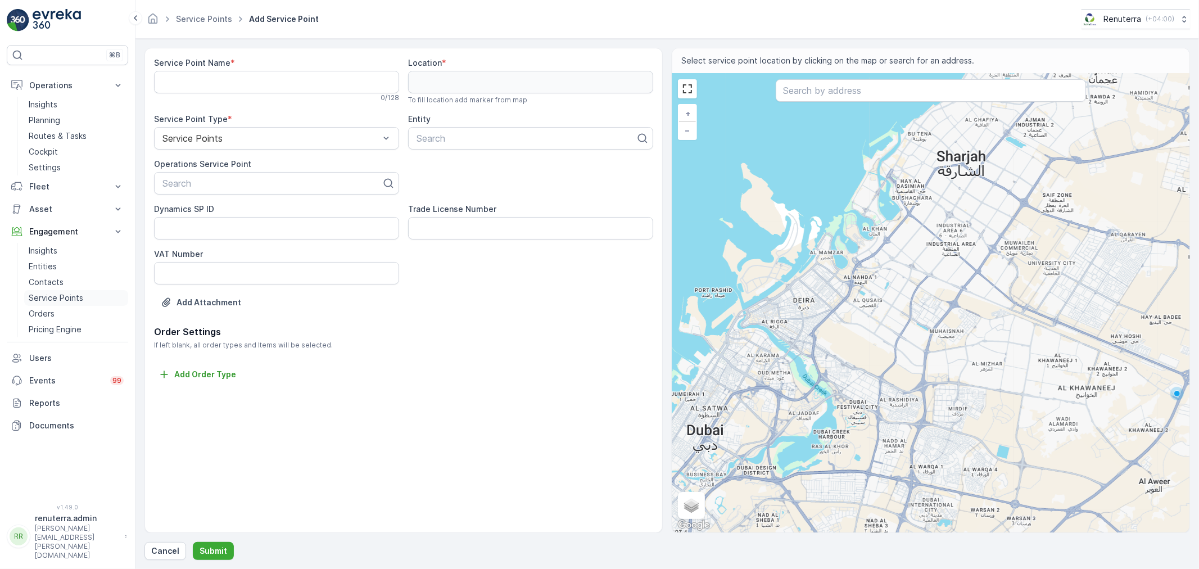
click at [60, 297] on p "Service Points" at bounding box center [56, 297] width 55 height 11
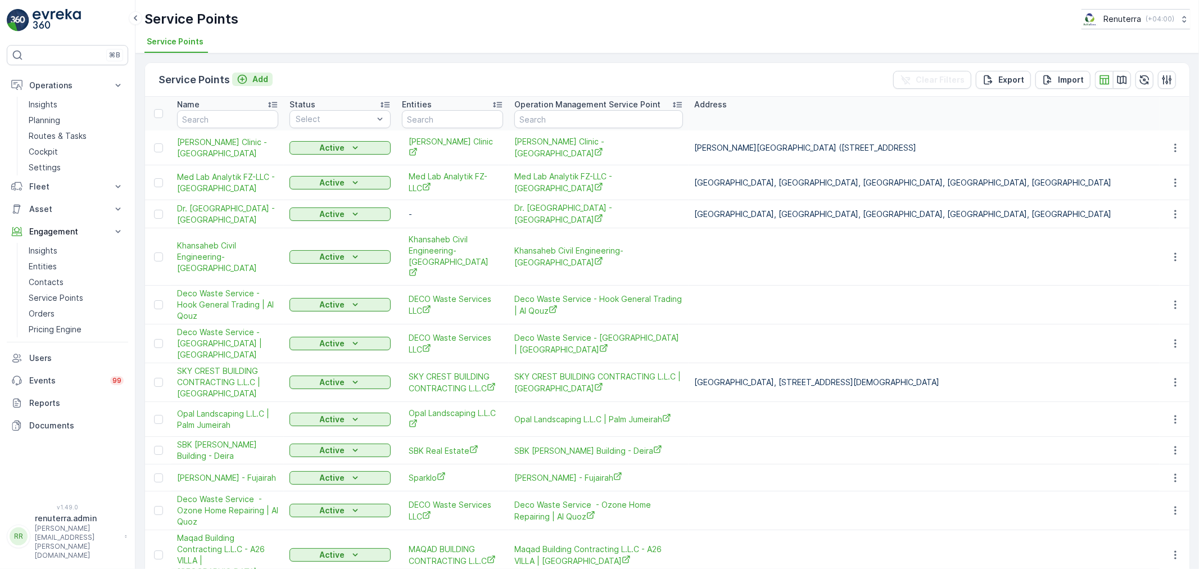
click at [242, 76] on icon "Add" at bounding box center [242, 79] width 11 height 11
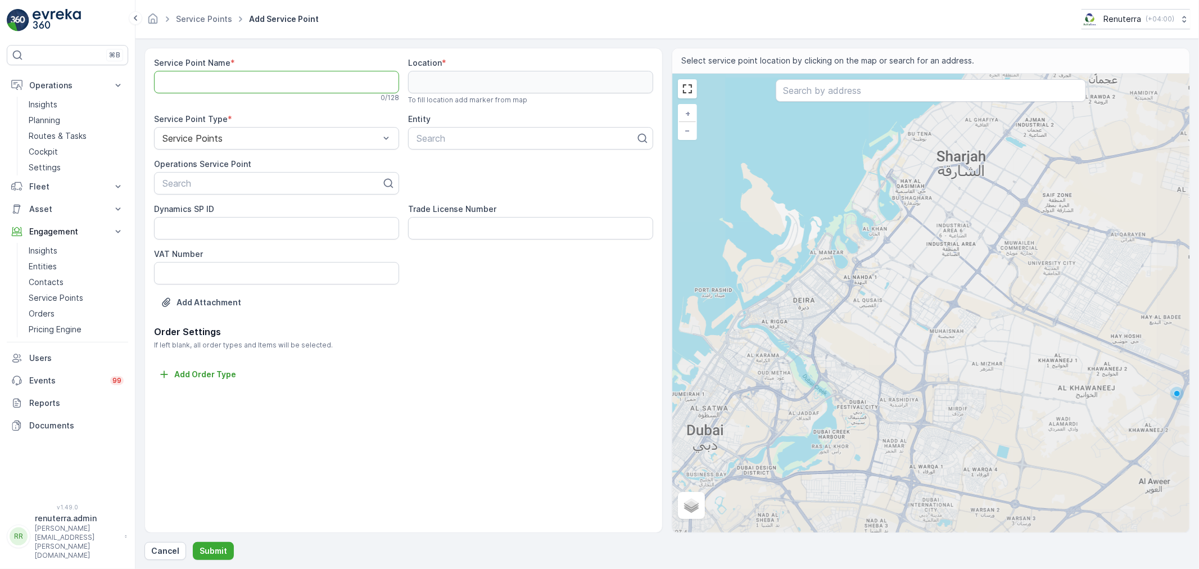
click at [243, 81] on Name "Service Point Name" at bounding box center [276, 82] width 245 height 22
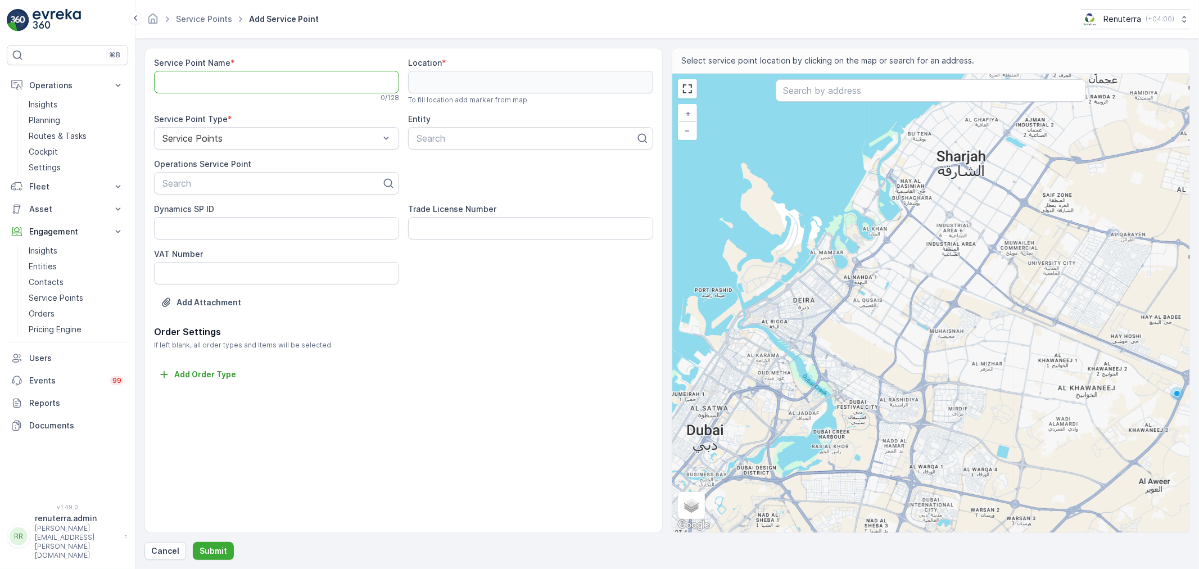
paste Name "The Diabetes and Endocrine Centre - Dubai Healthcare City"
type Name "The Diabetes and Endocrine Centre - Dubai Healthcare City"
click at [248, 185] on div at bounding box center [271, 183] width 221 height 10
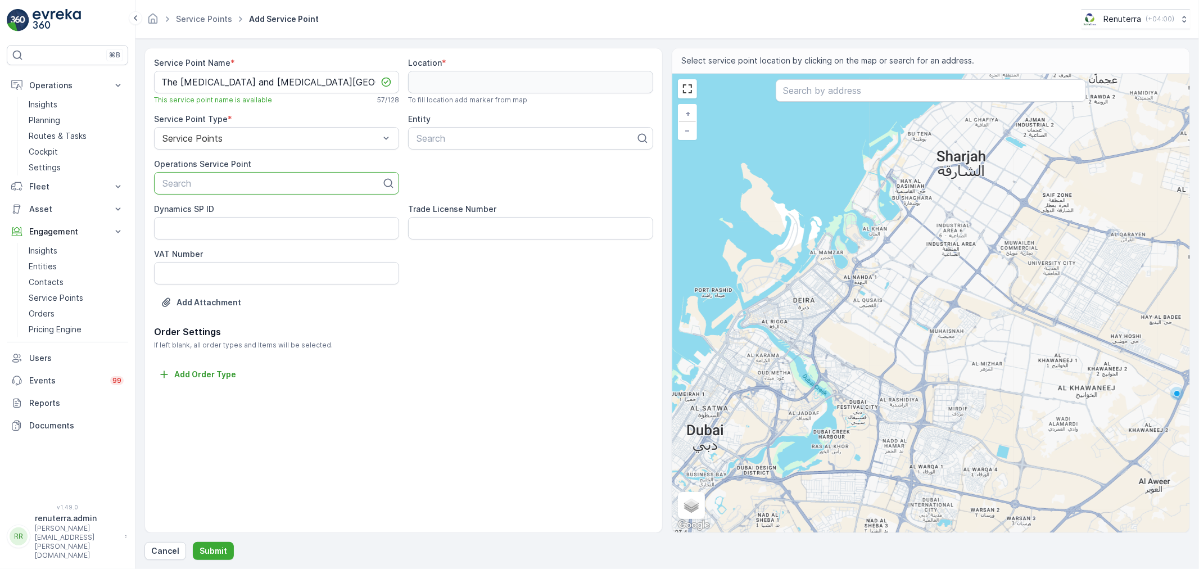
paste input "The Diabetes and Endocrine Centre - Dubai Healthcare City"
type input "The Diabetes and Endocrine Centre - Dubai Healthcare City"
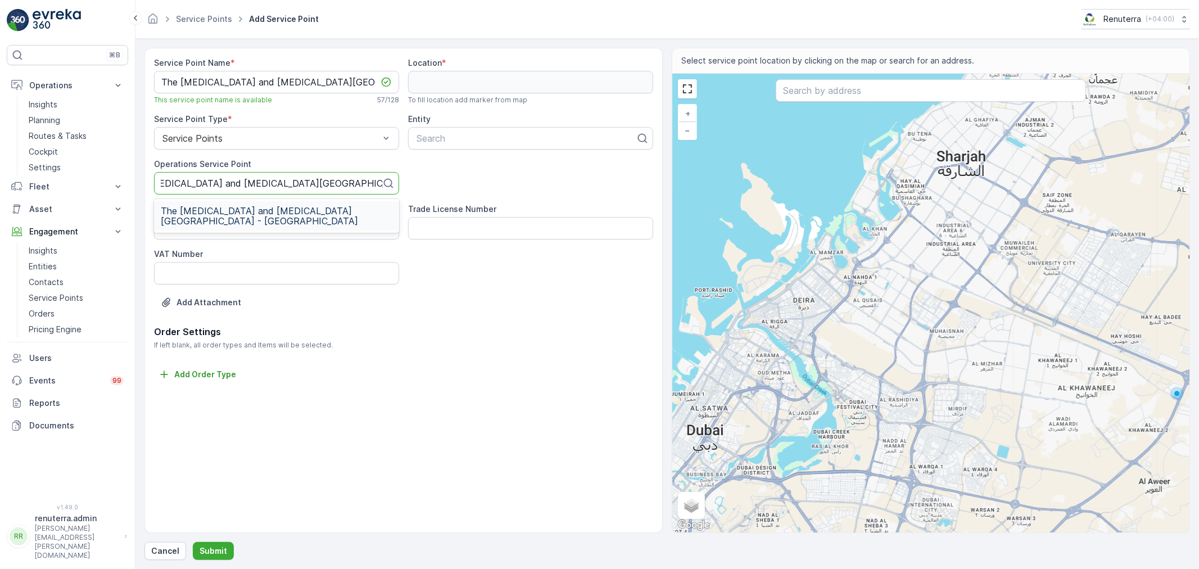
scroll to position [0, 35]
click at [251, 209] on span "The Diabetes and Endocrine Centre - Dubai Healthcare City" at bounding box center [277, 216] width 232 height 20
click at [479, 130] on div "Search" at bounding box center [530, 138] width 245 height 22
type input "the daib"
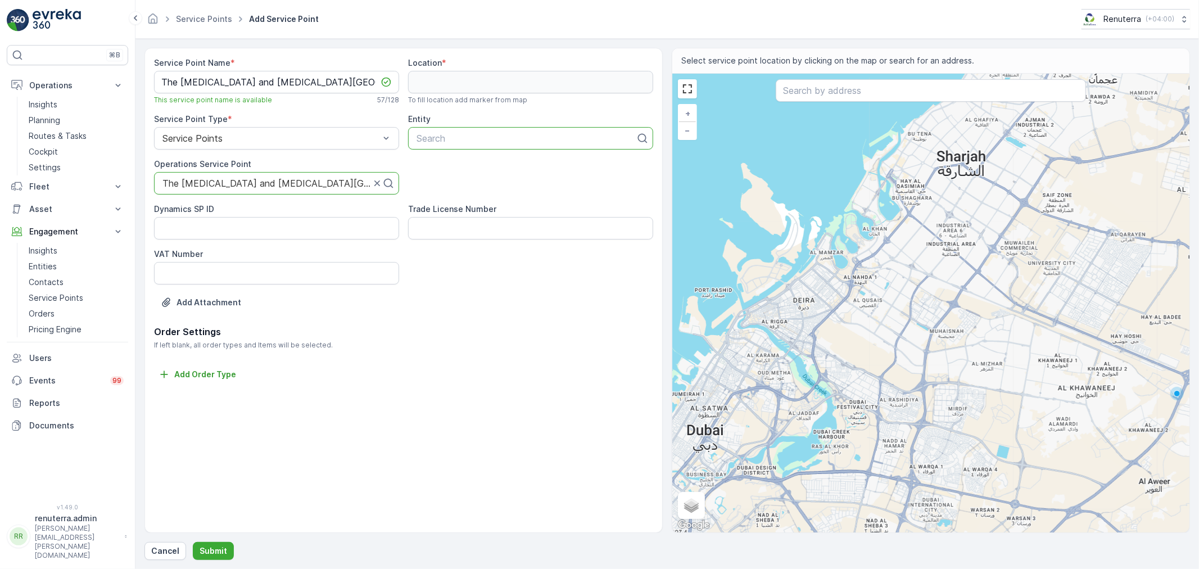
click at [468, 139] on div at bounding box center [525, 138] width 221 height 10
type input "the diabe"
click at [482, 165] on span "The Diabetes and Endocrine Centre" at bounding box center [526, 166] width 222 height 10
click at [856, 97] on input "text" at bounding box center [931, 90] width 310 height 22
paste input "https://maps.app.goo.gl/Xmyfm9GURMxX1wvUA"
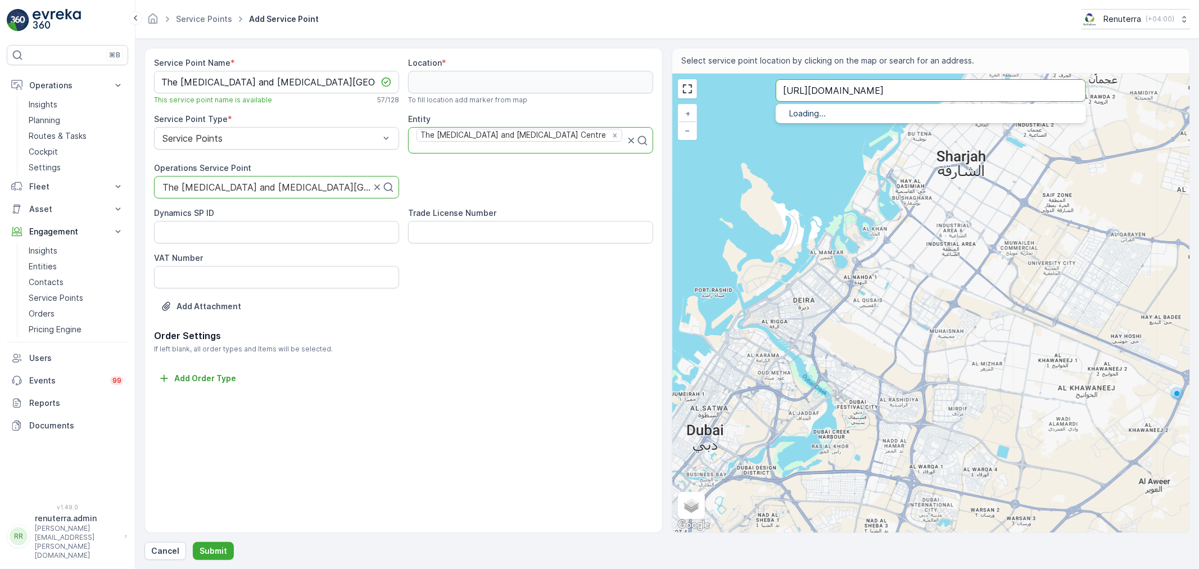
type input "https://maps.app.goo.gl/Xmyfm9GURMxX1wvUA"
drag, startPoint x: 1003, startPoint y: 93, endPoint x: 650, endPoint y: 113, distance: 354.1
click at [650, 113] on div "Service Point Name * The Diabetes and Endocrine Centre - Dubai Healthcare City …" at bounding box center [666, 290] width 1045 height 485
paste input "German Neuroscience Center"
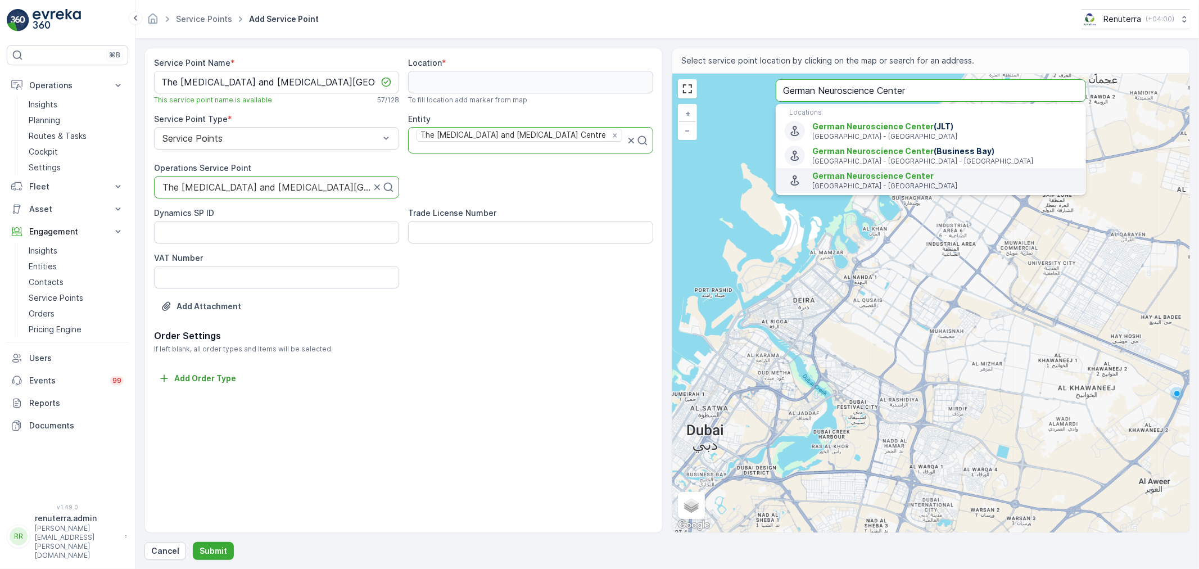
type input "German Neuroscience Center"
click at [865, 175] on span "German Neuroscience Center" at bounding box center [872, 176] width 121 height 10
type input "25.2332548,55.3178624"
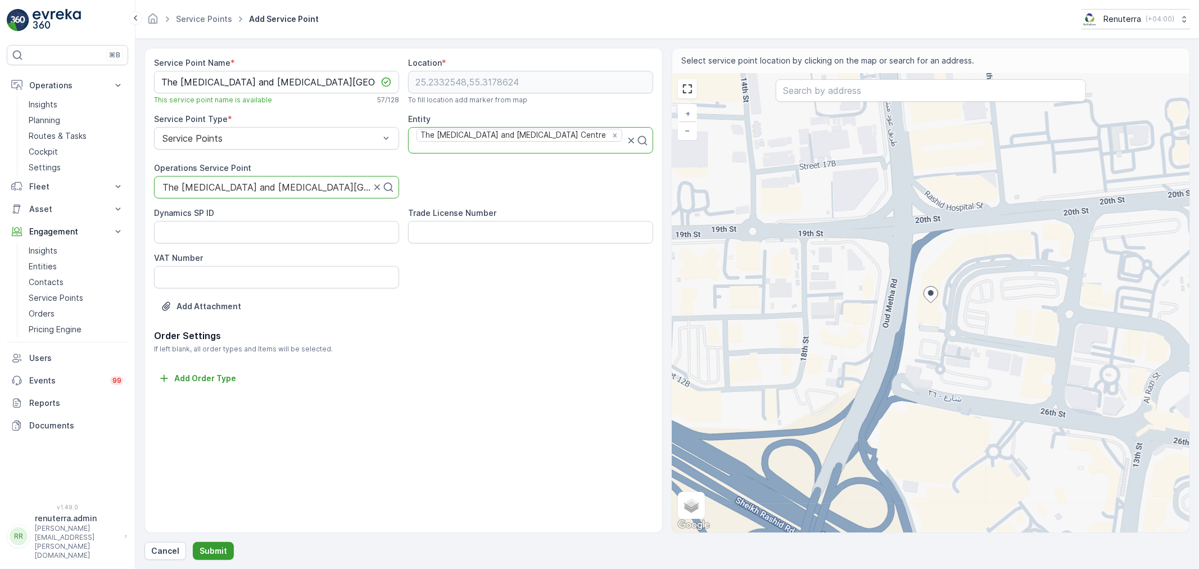
click at [210, 551] on p "Submit" at bounding box center [214, 550] width 28 height 11
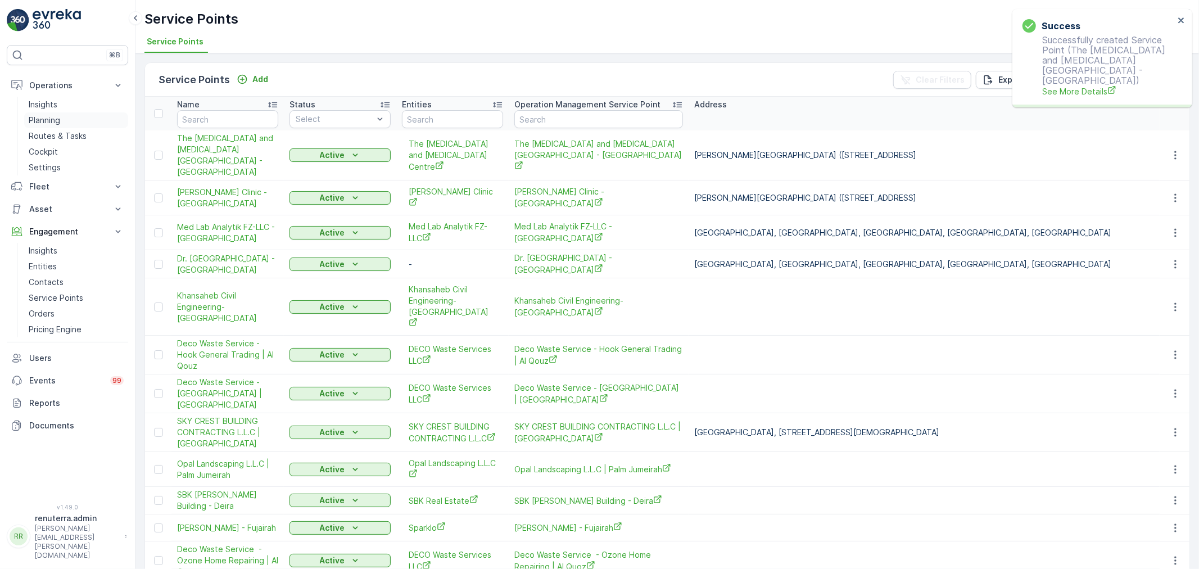
click at [45, 120] on p "Planning" at bounding box center [44, 120] width 31 height 11
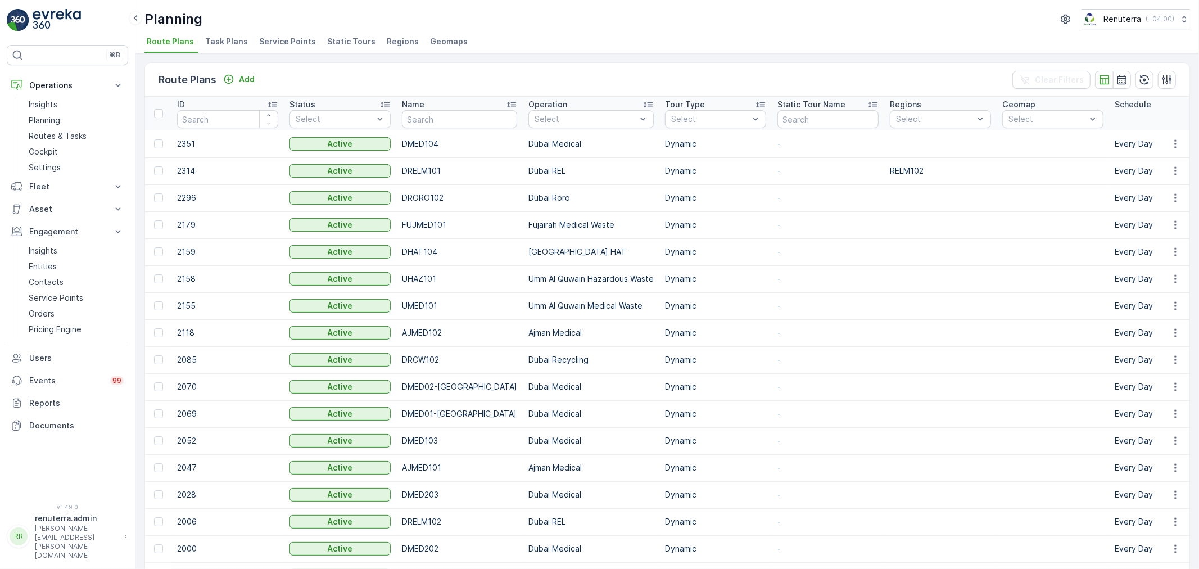
click at [279, 43] on span "Service Points" at bounding box center [287, 41] width 57 height 11
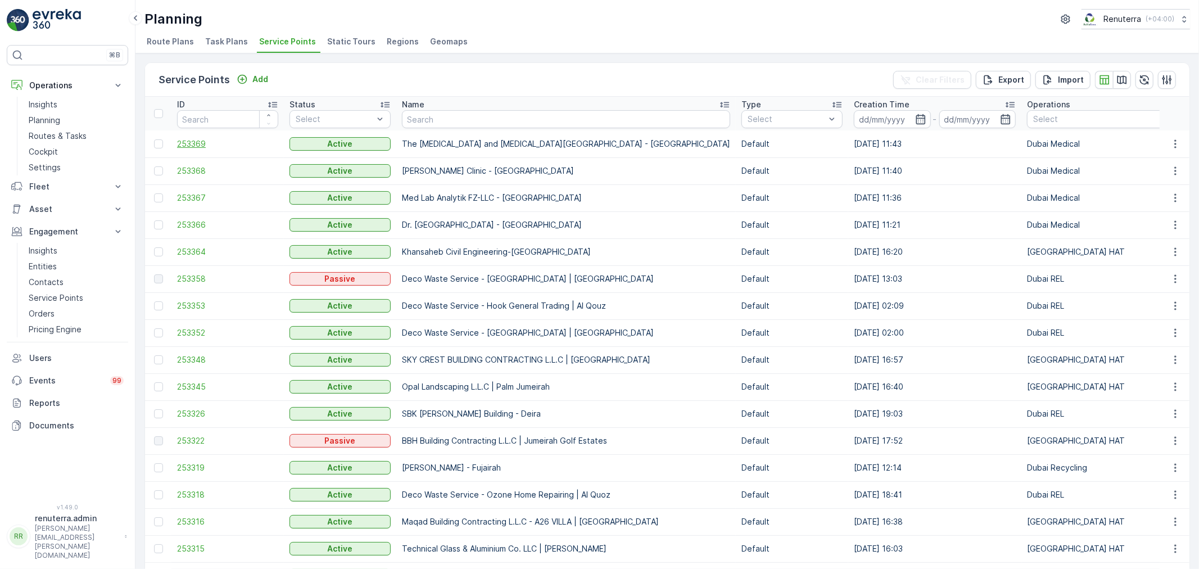
click at [187, 141] on span "253369" at bounding box center [227, 143] width 101 height 11
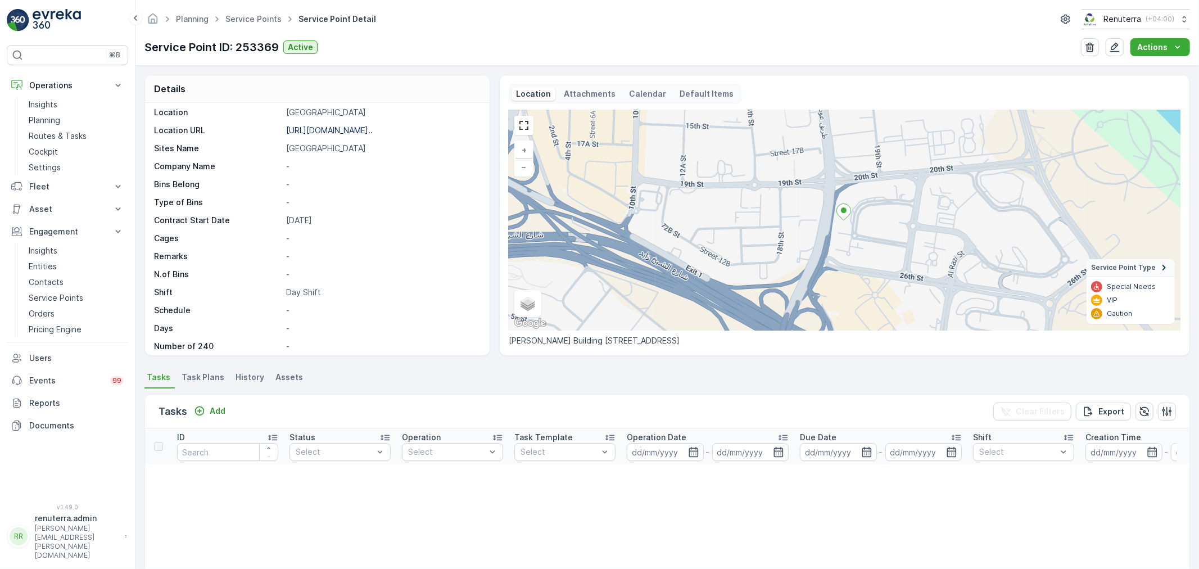
scroll to position [155, 0]
click at [215, 411] on p "Add" at bounding box center [218, 410] width 16 height 11
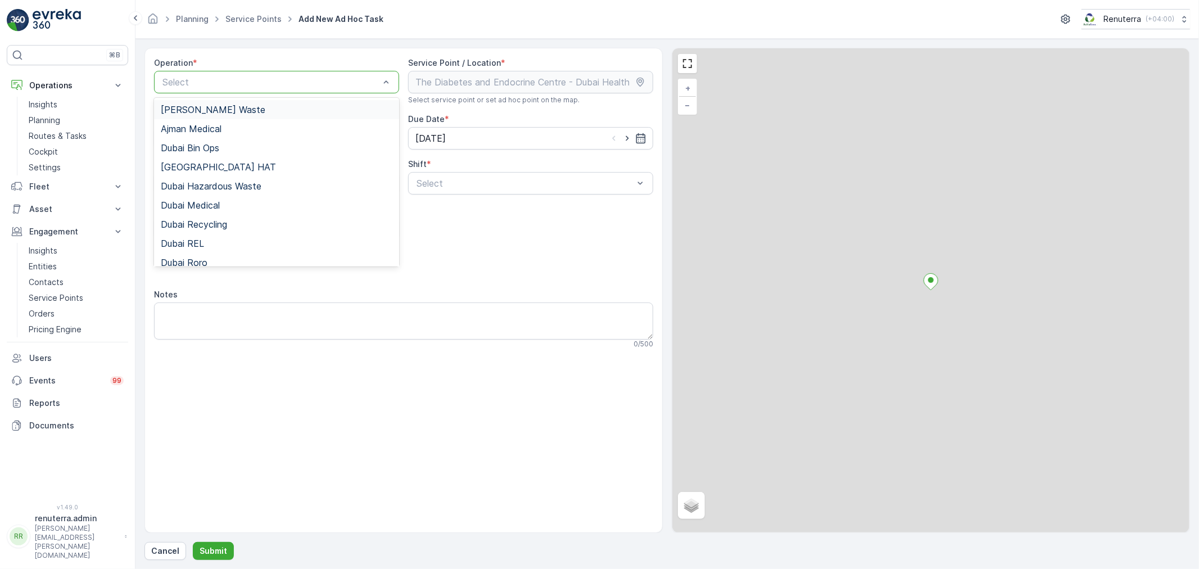
click at [264, 80] on div at bounding box center [270, 82] width 219 height 10
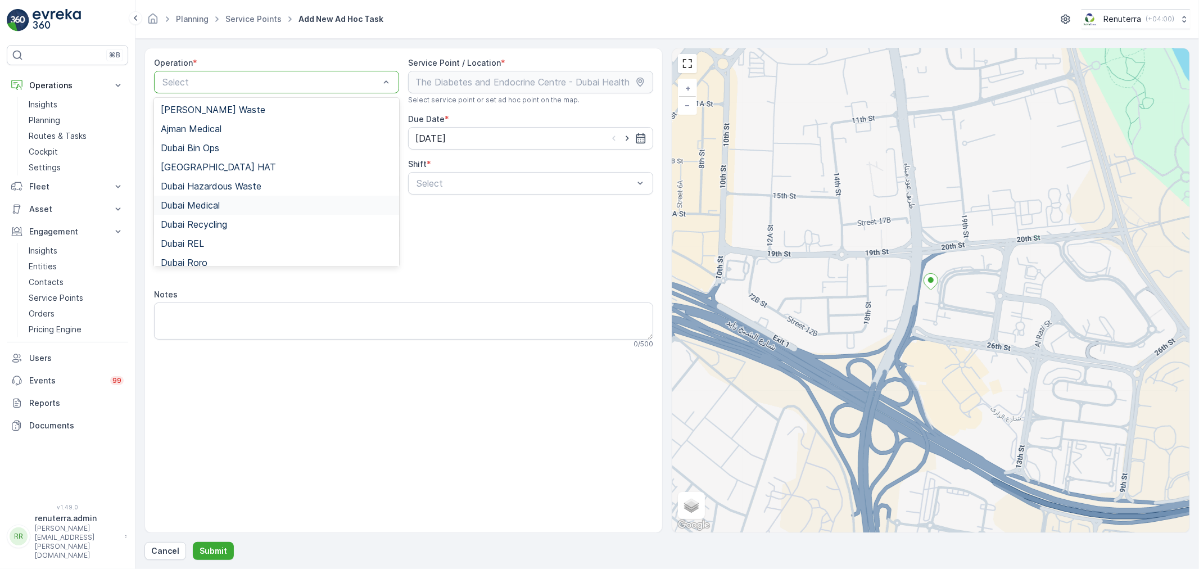
click at [212, 200] on span "Dubai Medical" at bounding box center [190, 205] width 59 height 10
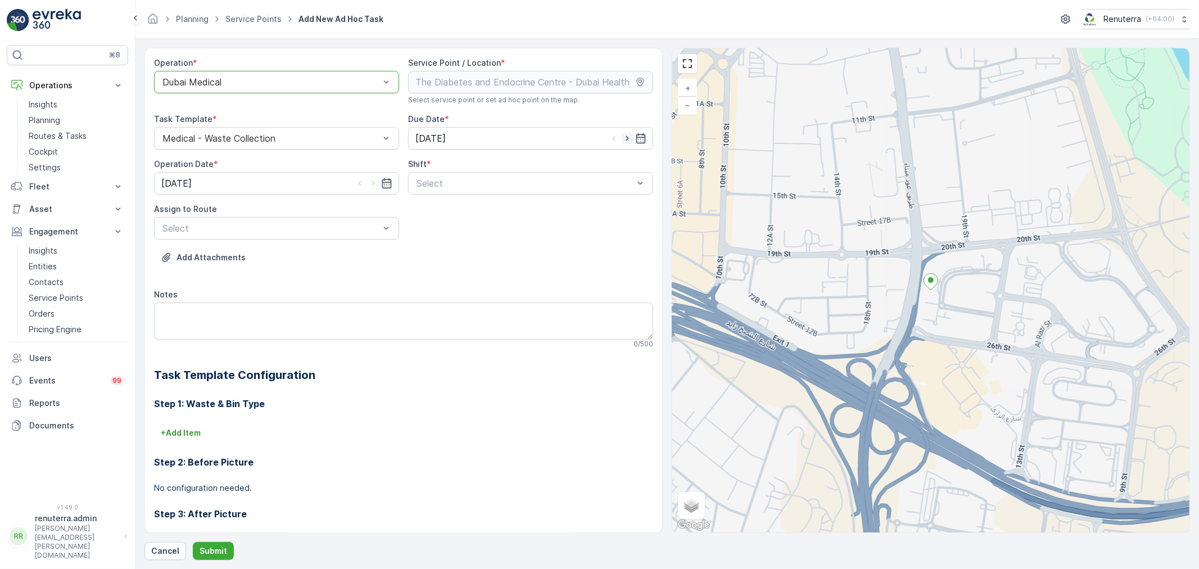
click at [627, 135] on icon "button" at bounding box center [627, 138] width 11 height 11
type input "01.09.2025"
click at [371, 183] on icon "button" at bounding box center [373, 183] width 11 height 11
type input "01.09.2025"
click at [474, 182] on div at bounding box center [524, 183] width 219 height 10
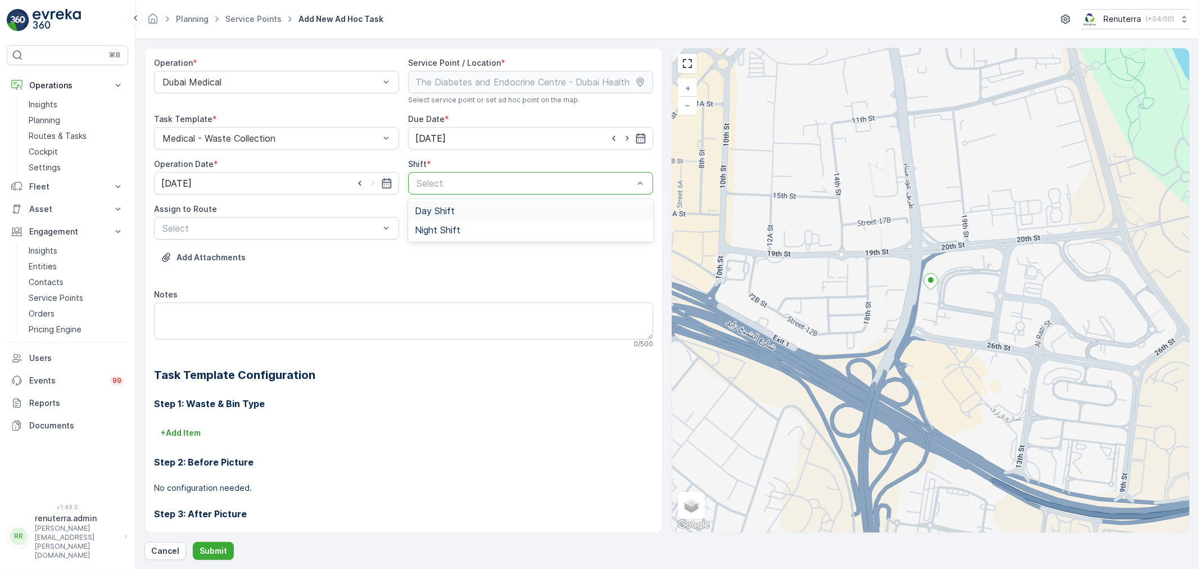
click at [441, 215] on span "Day Shift" at bounding box center [435, 211] width 40 height 10
click at [308, 226] on div at bounding box center [270, 228] width 219 height 10
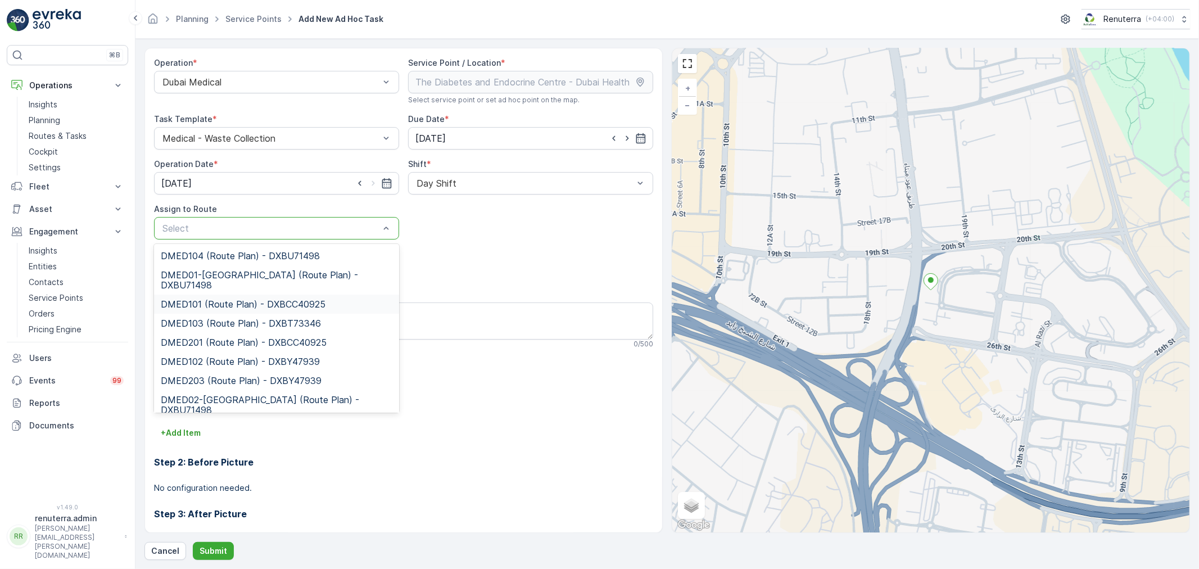
click at [228, 299] on span "DMED101 (Route Plan) - DXBCC40925" at bounding box center [243, 304] width 165 height 10
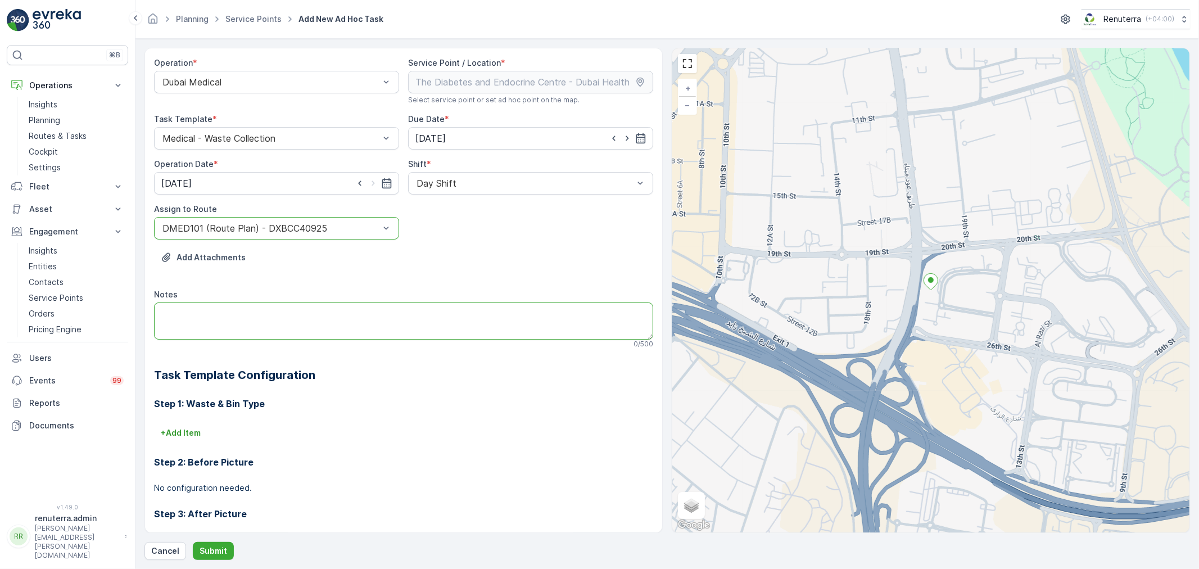
click at [178, 321] on textarea "Notes" at bounding box center [403, 320] width 499 height 37
paste textarea "Richell Alinsug 0589473788"
type textarea "Richell Alinsug 0589473788"
click at [203, 547] on p "Submit" at bounding box center [214, 550] width 28 height 11
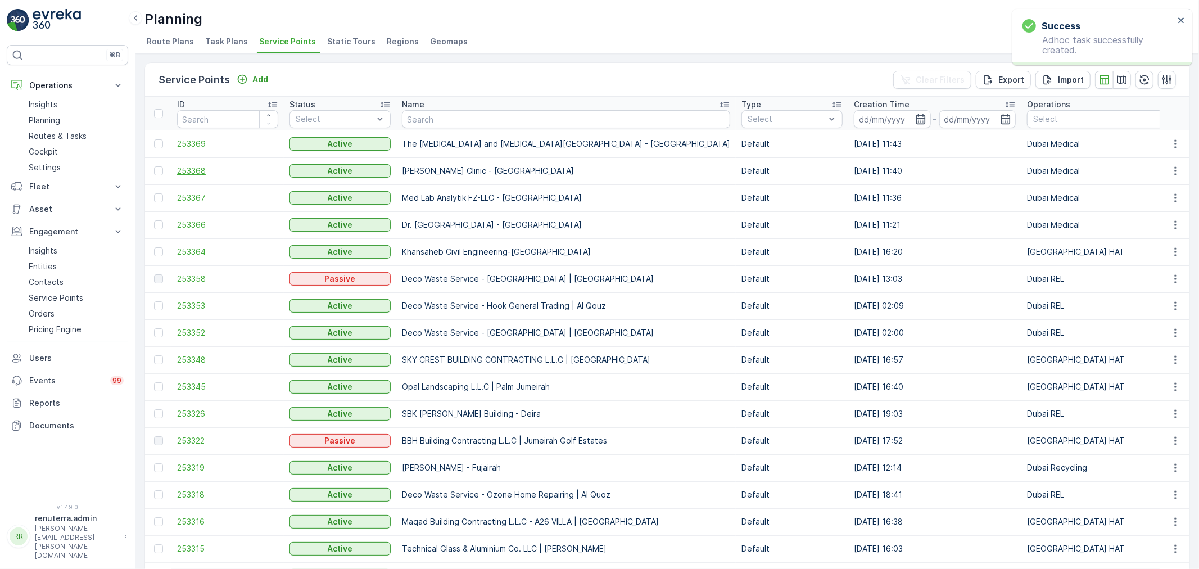
click at [203, 167] on span "253368" at bounding box center [227, 170] width 101 height 11
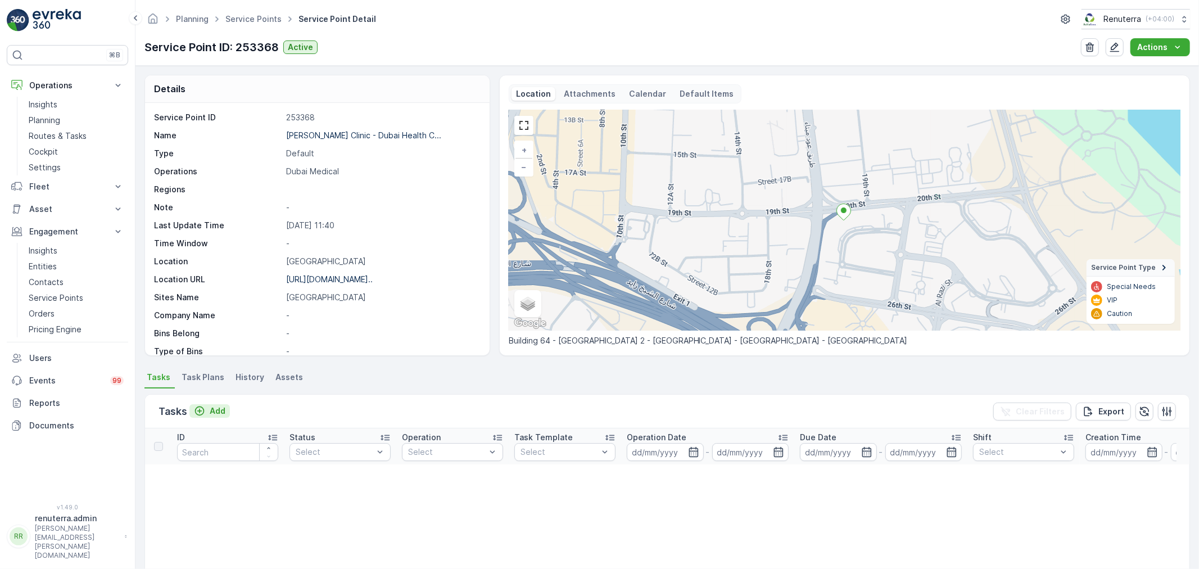
click at [215, 411] on p "Add" at bounding box center [218, 410] width 16 height 11
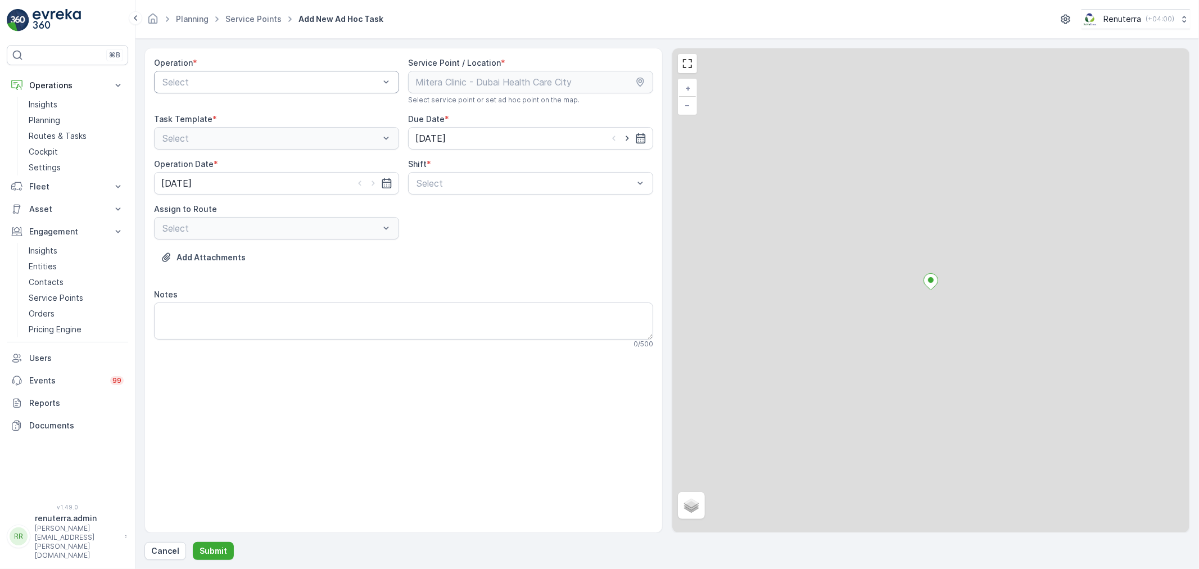
click at [271, 87] on div at bounding box center [270, 82] width 219 height 10
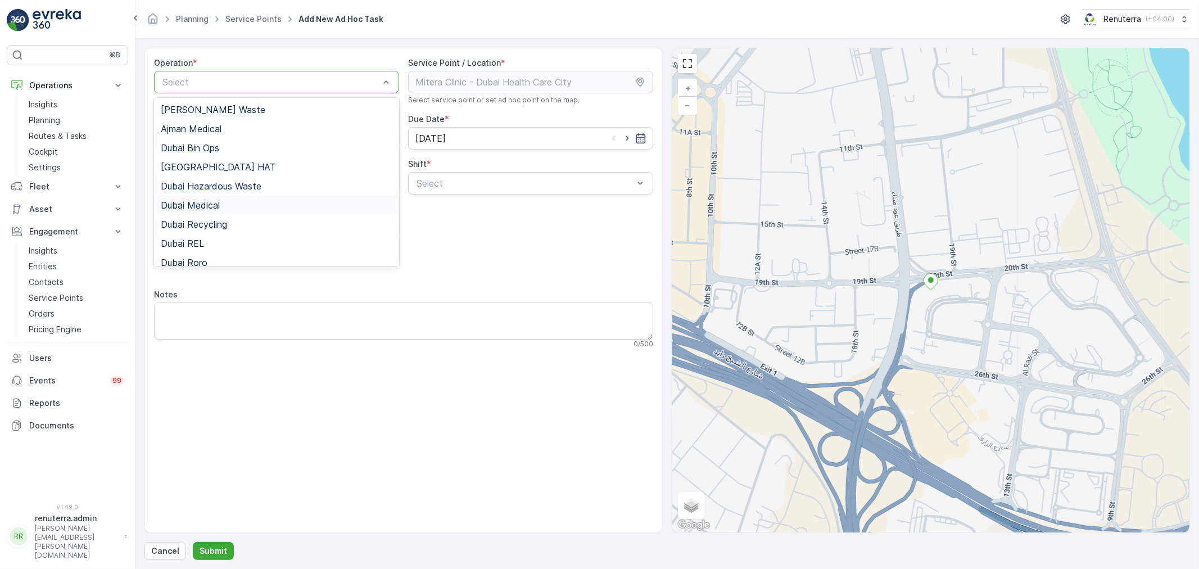
click at [214, 206] on span "Dubai Medical" at bounding box center [190, 205] width 59 height 10
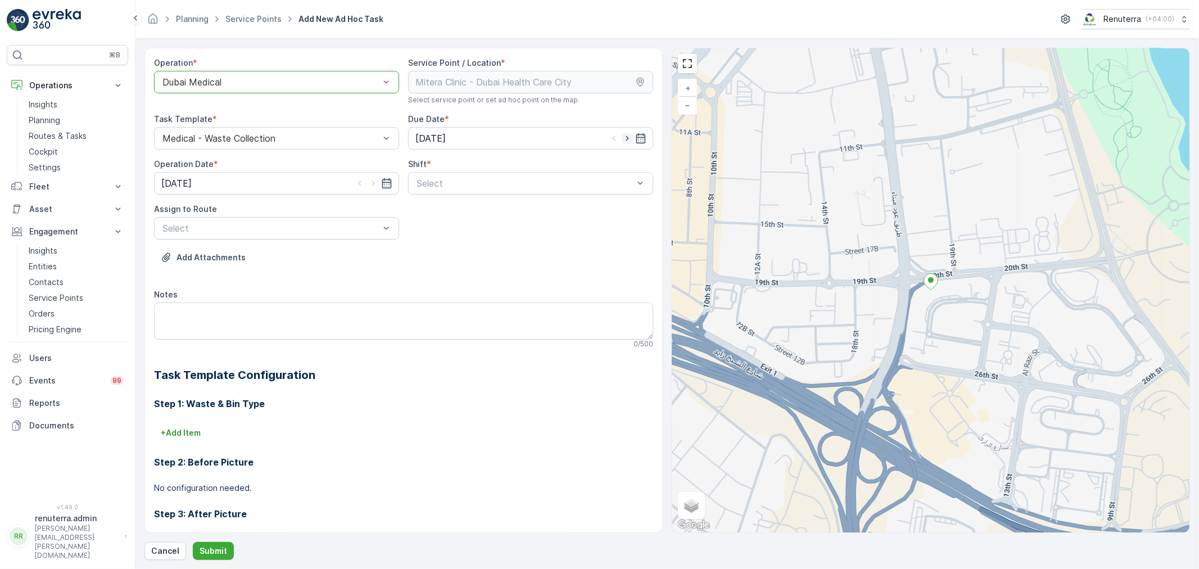
click at [622, 141] on icon "button" at bounding box center [627, 138] width 11 height 11
type input "01.09.2025"
click at [375, 180] on icon "button" at bounding box center [373, 183] width 11 height 11
type input "01.09.2025"
click at [439, 184] on div at bounding box center [524, 183] width 219 height 10
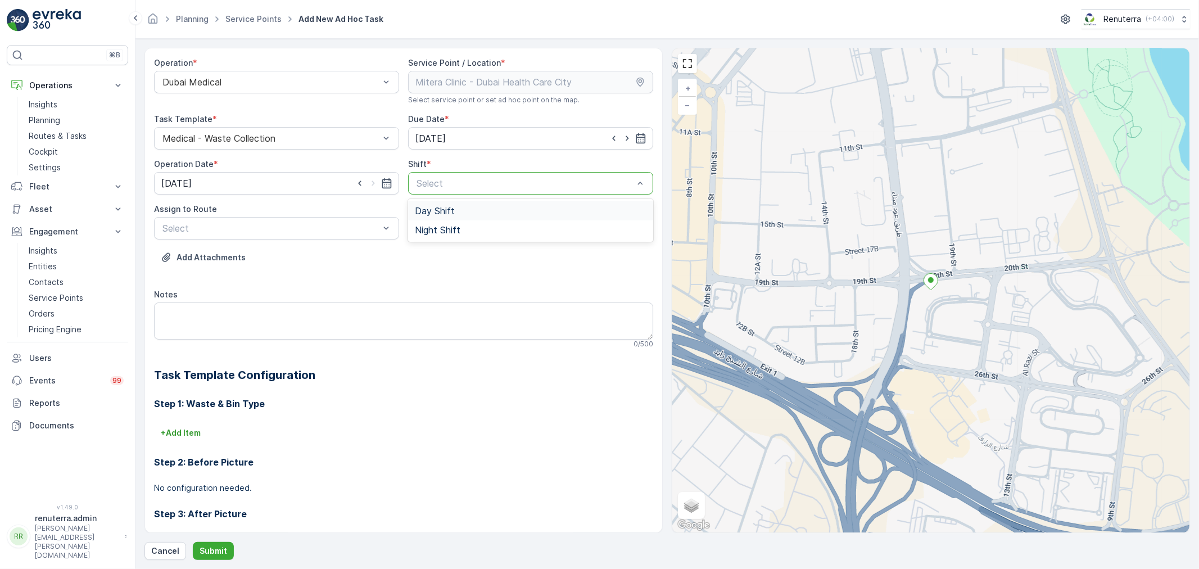
click at [437, 209] on span "Day Shift" at bounding box center [435, 211] width 40 height 10
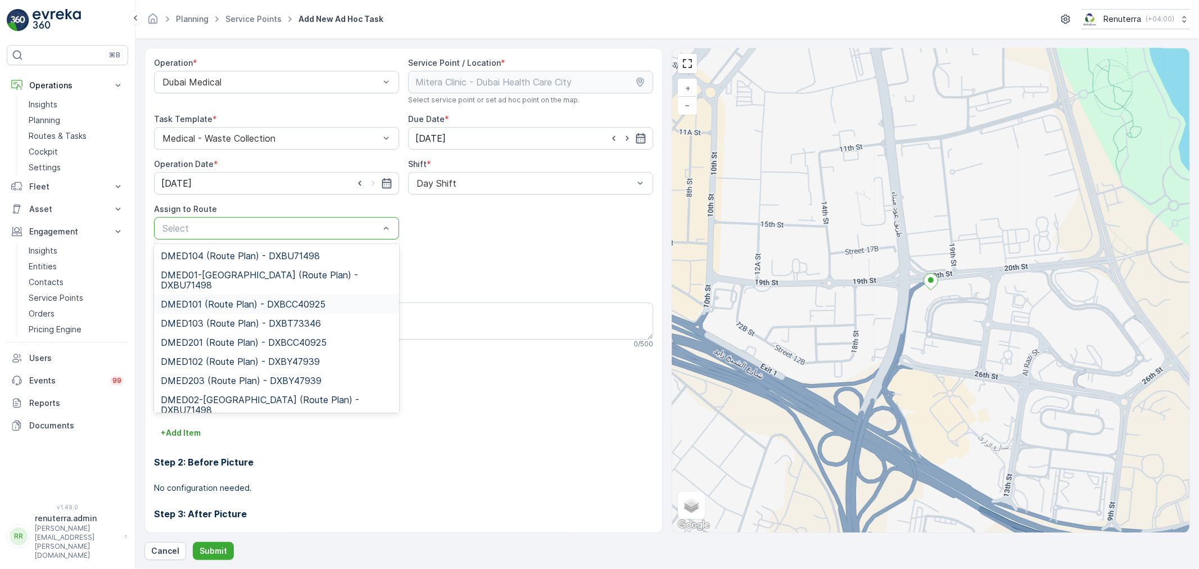
click at [244, 299] on span "DMED101 (Route Plan) - DXBCC40925" at bounding box center [243, 304] width 165 height 10
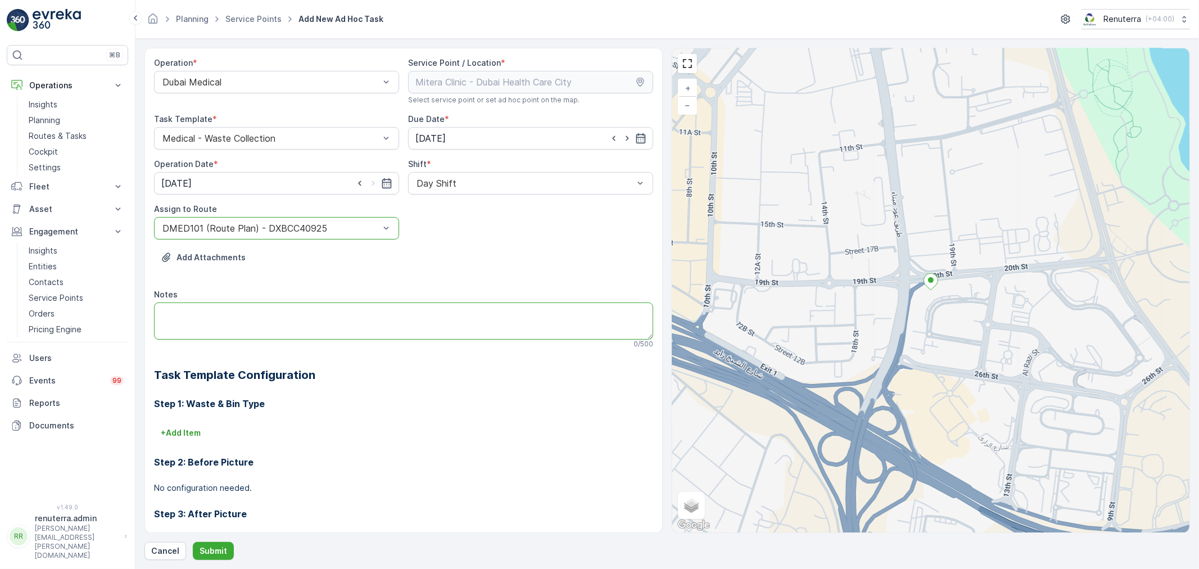
click at [234, 319] on textarea "Notes" at bounding box center [403, 320] width 499 height 37
paste textarea "Richell Alinsug 0589473788"
type textarea "Richell Alinsug 0589473788"
click at [206, 551] on p "Submit" at bounding box center [214, 550] width 28 height 11
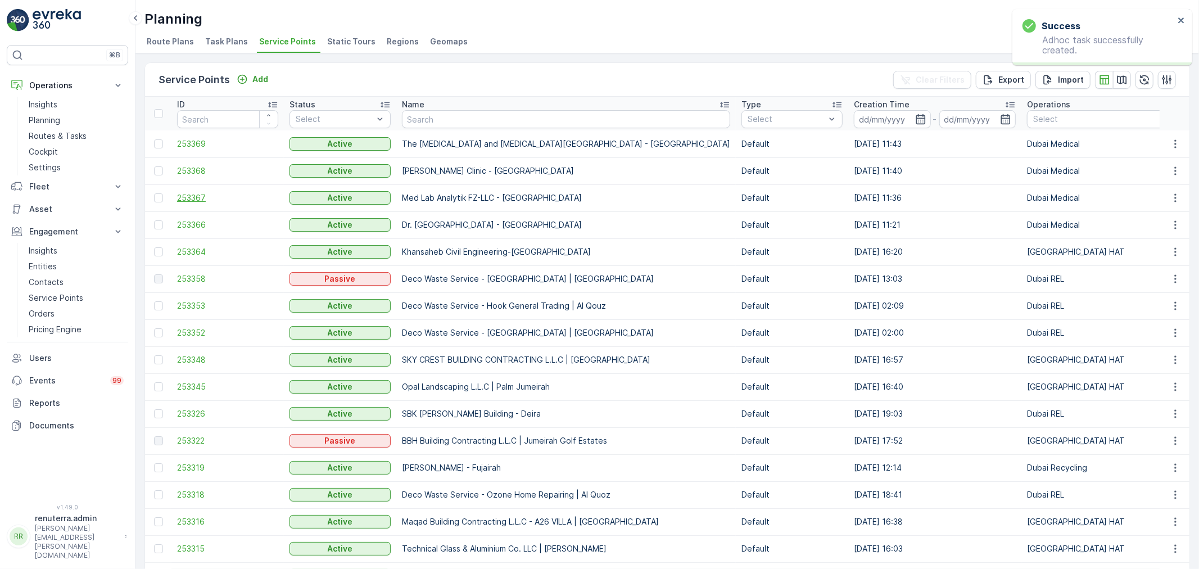
click at [187, 199] on span "253367" at bounding box center [227, 197] width 101 height 11
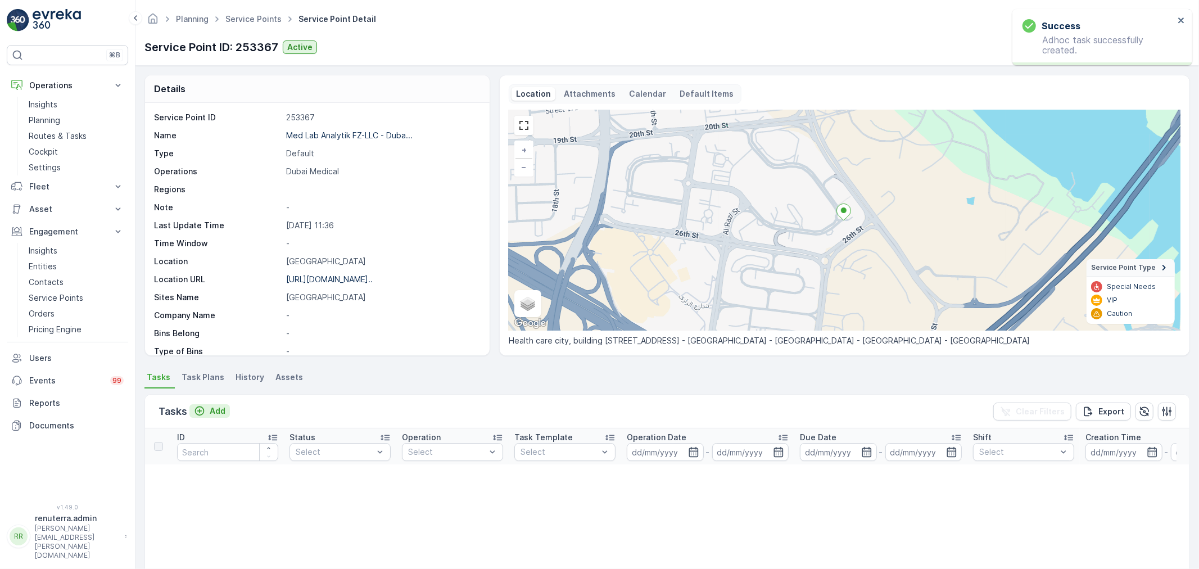
click at [218, 410] on p "Add" at bounding box center [218, 410] width 16 height 11
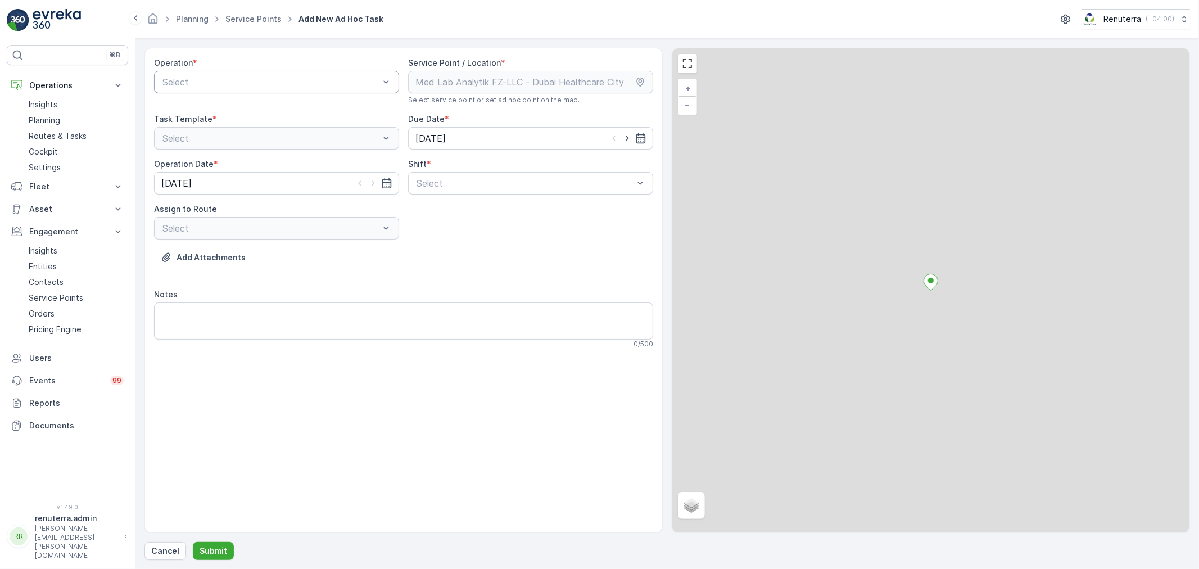
click at [236, 74] on div "Select" at bounding box center [276, 82] width 245 height 22
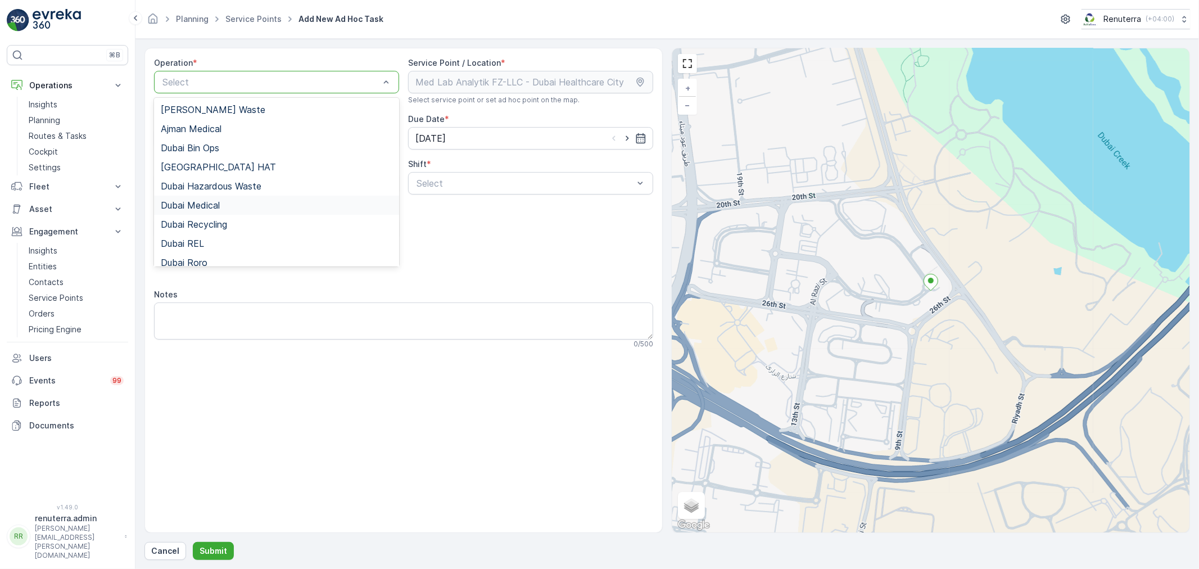
click at [203, 206] on span "Dubai Medical" at bounding box center [190, 205] width 59 height 10
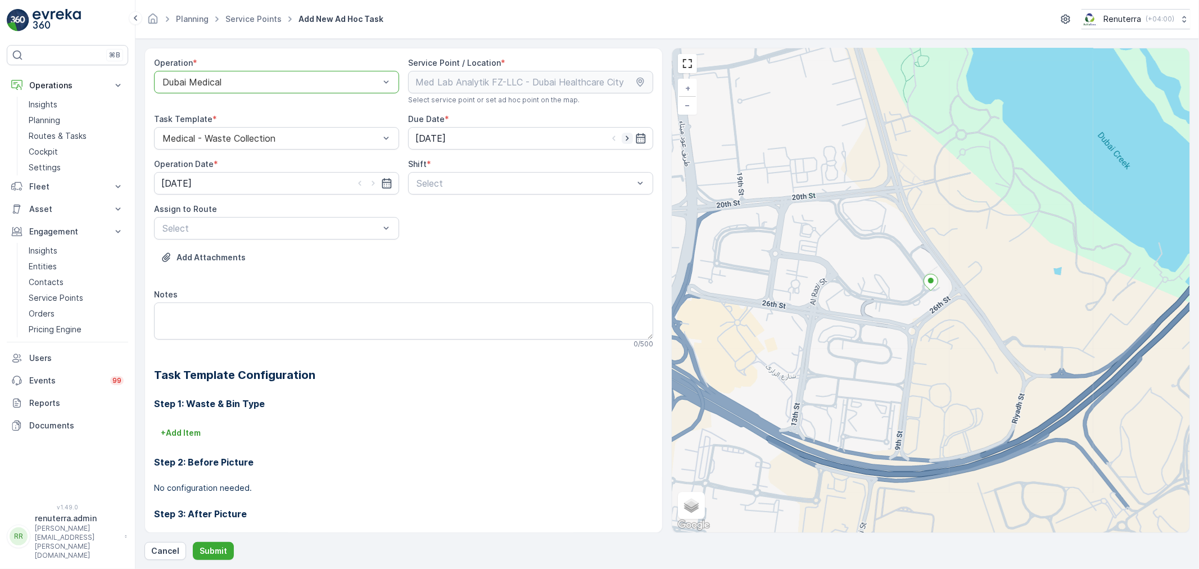
click at [628, 135] on icon "button" at bounding box center [627, 138] width 11 height 11
type input "01.09.2025"
click at [368, 180] on icon "button" at bounding box center [373, 183] width 11 height 11
type input "01.09.2025"
click at [452, 187] on div at bounding box center [524, 183] width 219 height 10
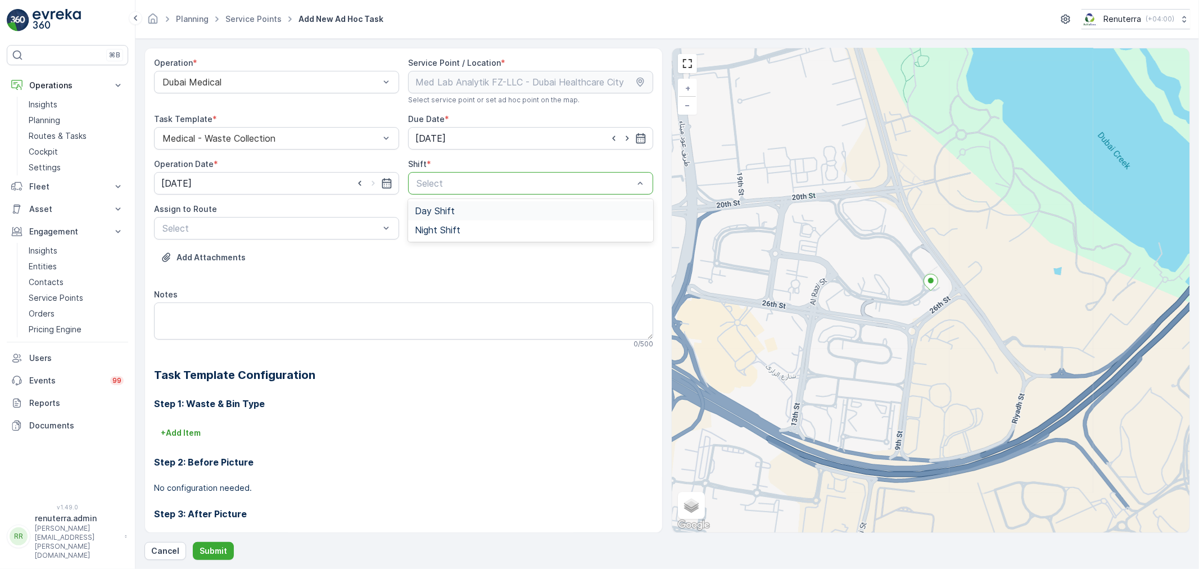
click at [437, 214] on span "Day Shift" at bounding box center [435, 211] width 40 height 10
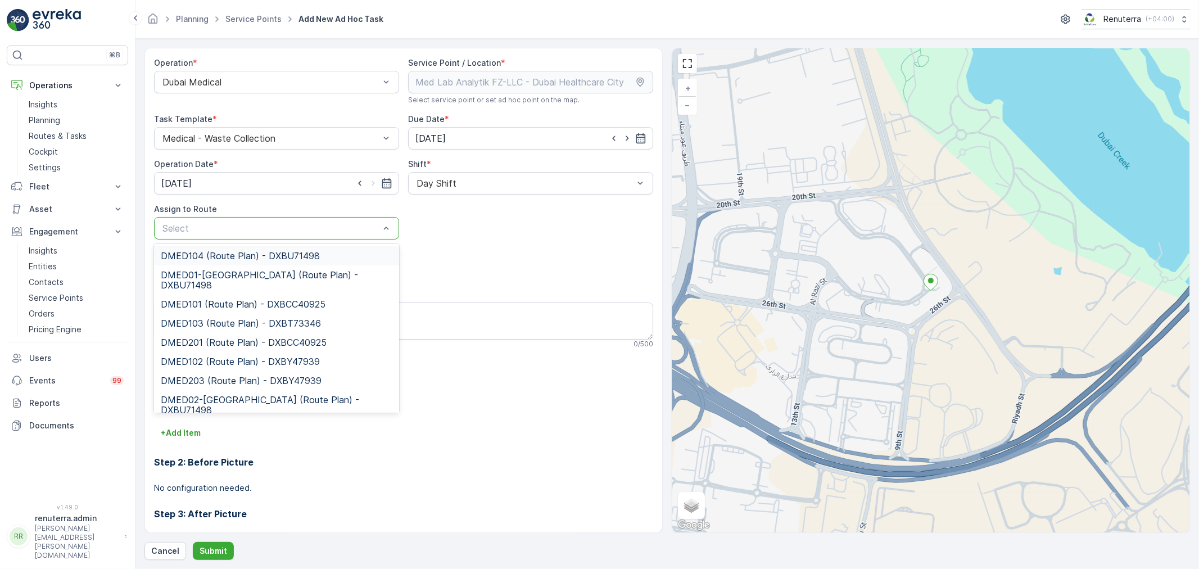
click at [317, 223] on div at bounding box center [270, 228] width 219 height 10
click at [244, 299] on span "DMED101 (Route Plan) - DXBCC40925" at bounding box center [243, 304] width 165 height 10
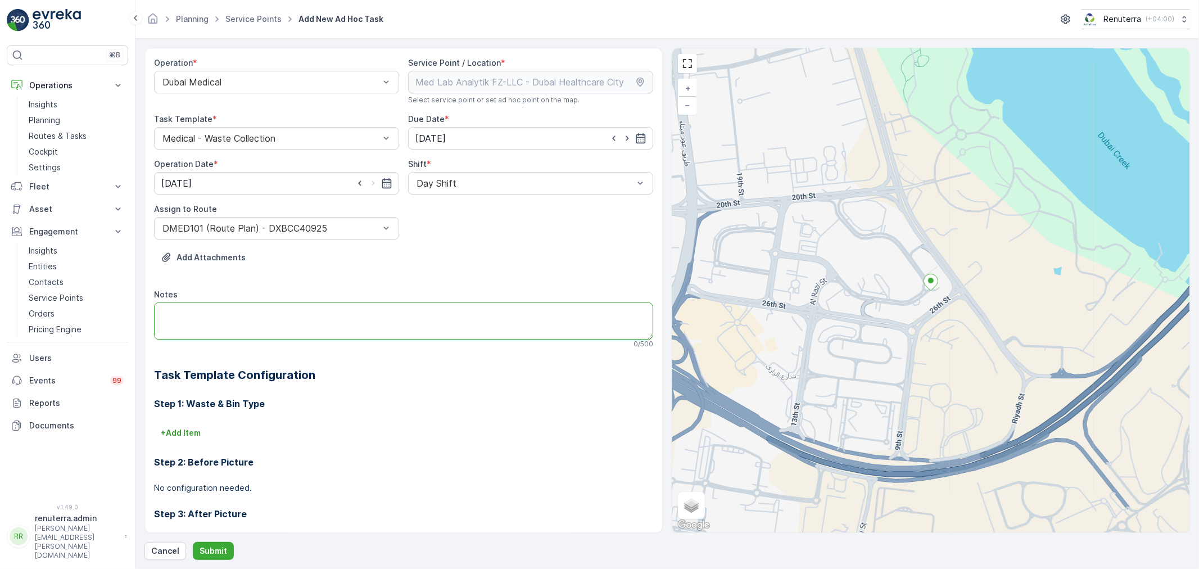
click at [244, 312] on textarea "Notes" at bounding box center [403, 320] width 499 height 37
paste textarea "Richell Alinsug 0589473788"
type textarea "Richell Alinsug 0589473788"
click at [217, 545] on p "Submit" at bounding box center [214, 550] width 28 height 11
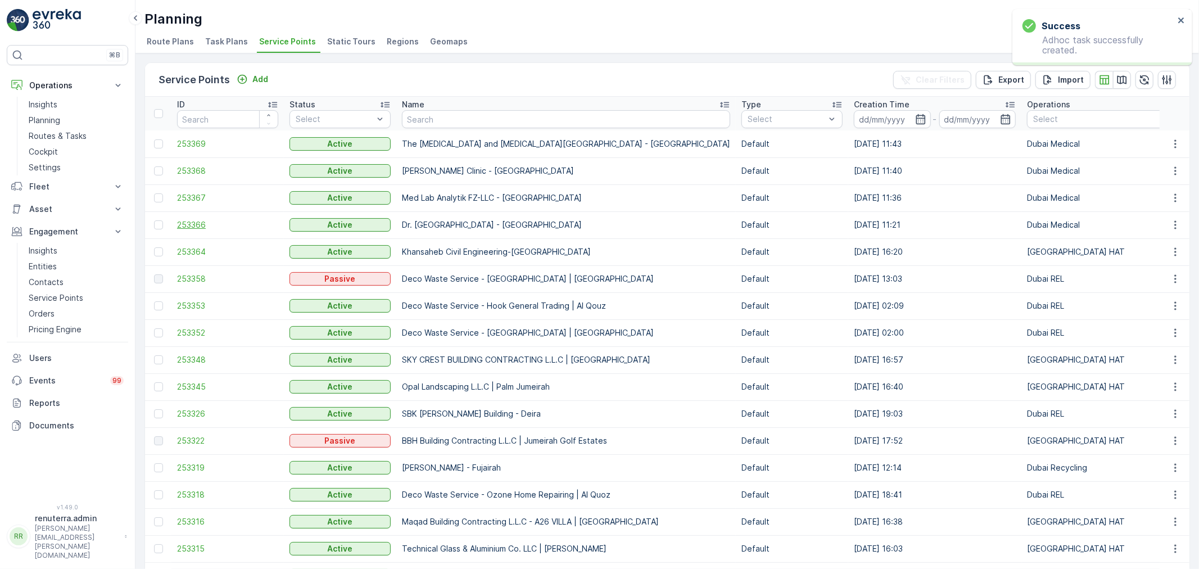
click at [192, 221] on span "253366" at bounding box center [227, 224] width 101 height 11
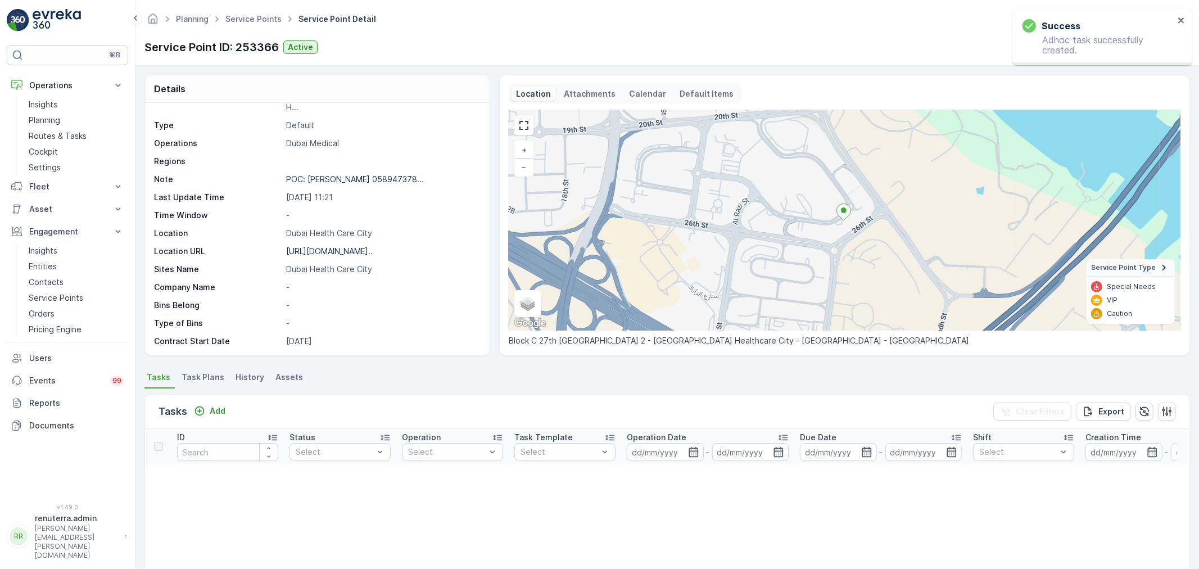
scroll to position [155, 0]
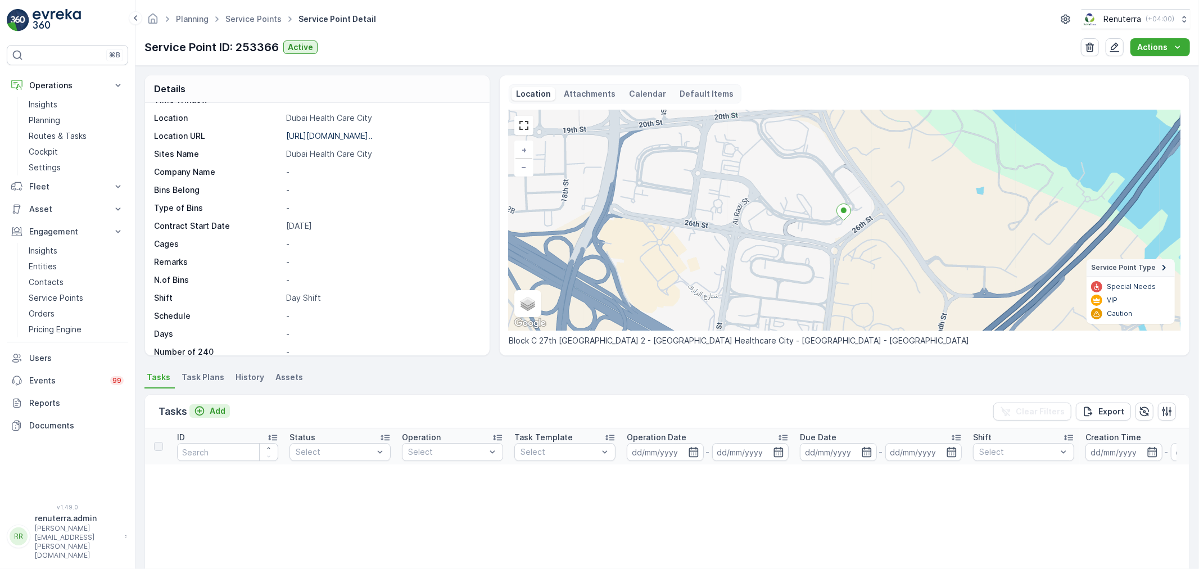
click at [210, 409] on p "Add" at bounding box center [218, 410] width 16 height 11
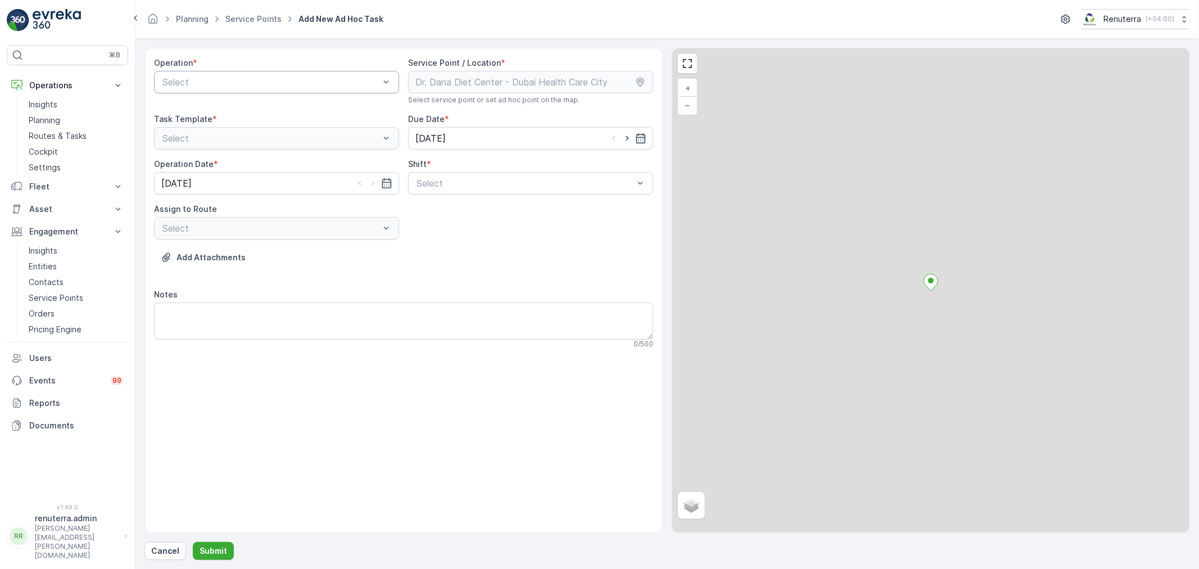
click at [276, 80] on div at bounding box center [270, 82] width 219 height 10
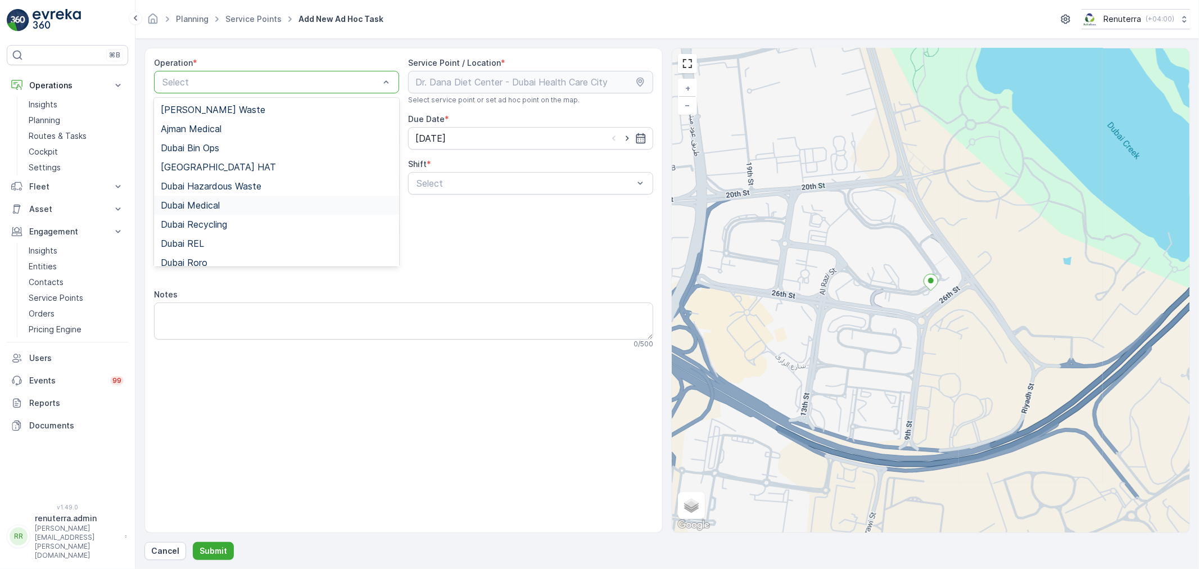
click at [215, 202] on span "Dubai Medical" at bounding box center [190, 205] width 59 height 10
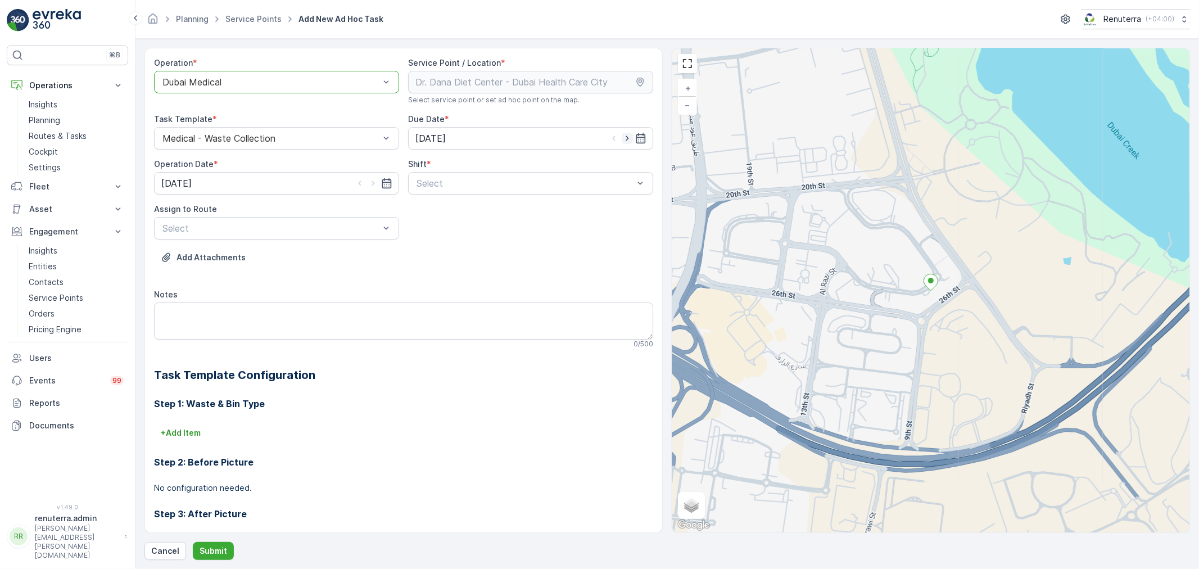
click at [624, 138] on icon "button" at bounding box center [627, 138] width 11 height 11
type input "01.09.2025"
click at [375, 182] on icon "button" at bounding box center [373, 183] width 11 height 11
type input "01.09.2025"
click at [456, 180] on div at bounding box center [524, 183] width 219 height 10
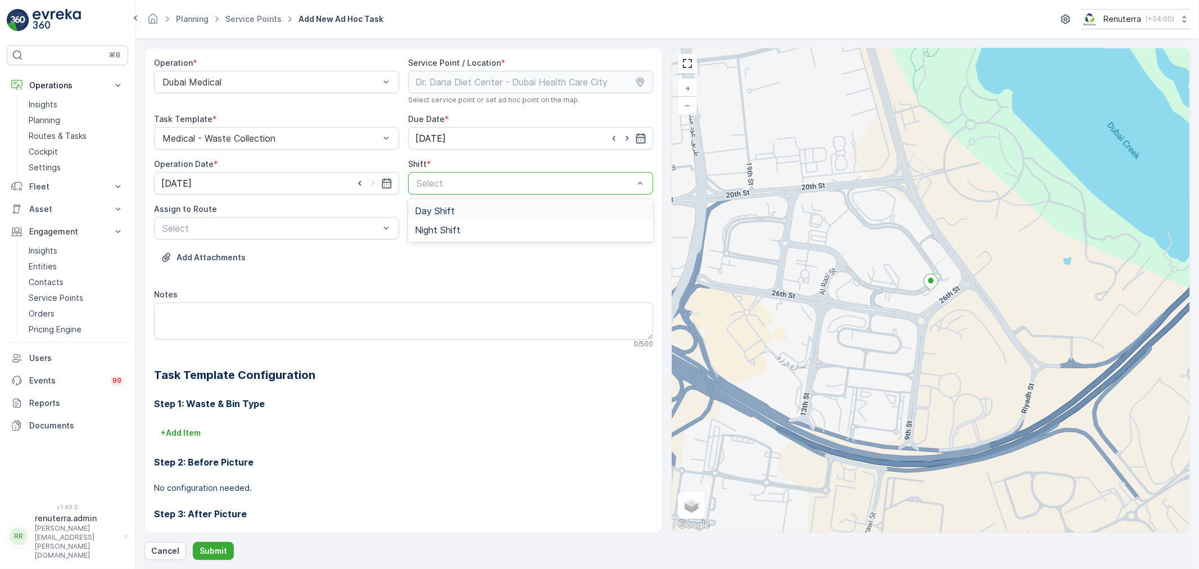
click at [441, 209] on span "Day Shift" at bounding box center [435, 211] width 40 height 10
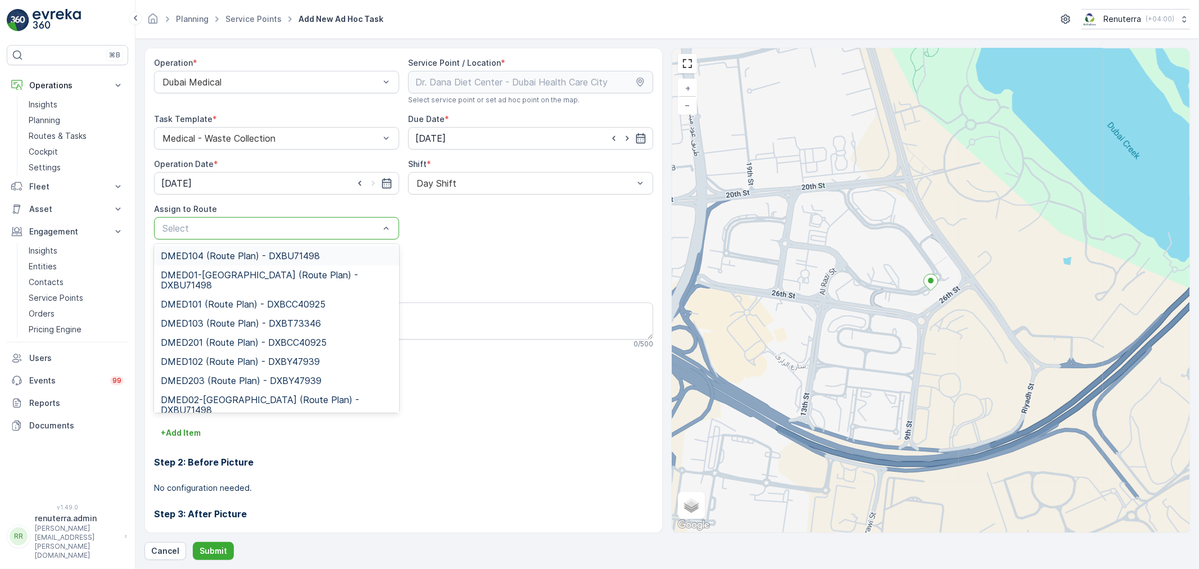
click at [304, 229] on div at bounding box center [270, 228] width 219 height 10
click at [245, 300] on div "DMED101 (Route Plan) - DXBCC40925" at bounding box center [276, 303] width 245 height 19
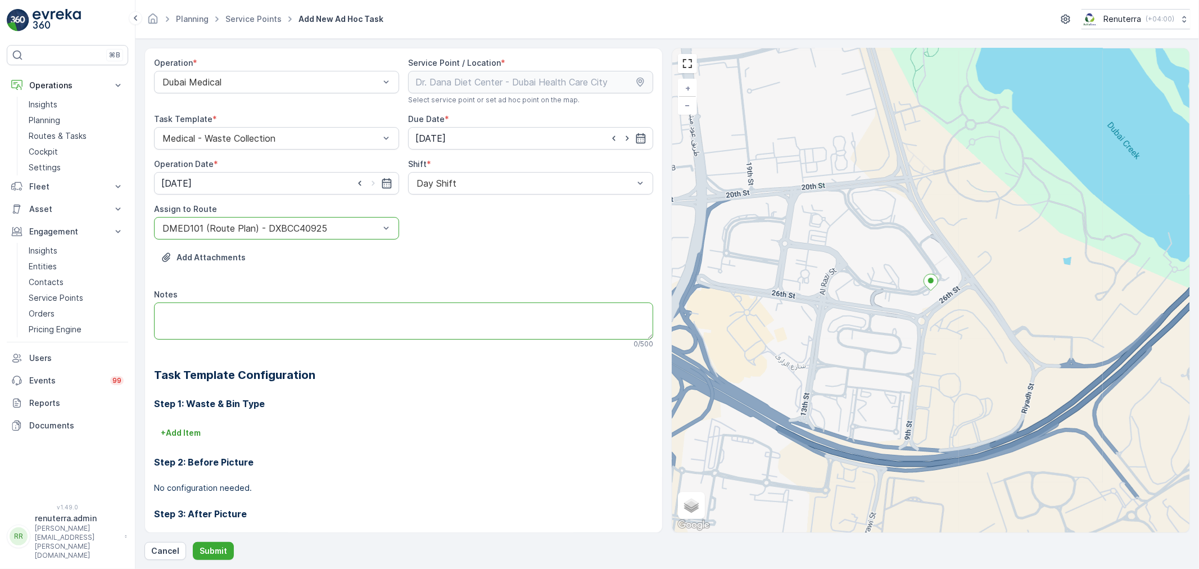
click at [255, 320] on textarea "Notes" at bounding box center [403, 320] width 499 height 37
paste textarea "Richell Alinsug 0589473788"
type textarea "Richell Alinsug 0589473788"
click at [218, 548] on p "Submit" at bounding box center [214, 550] width 28 height 11
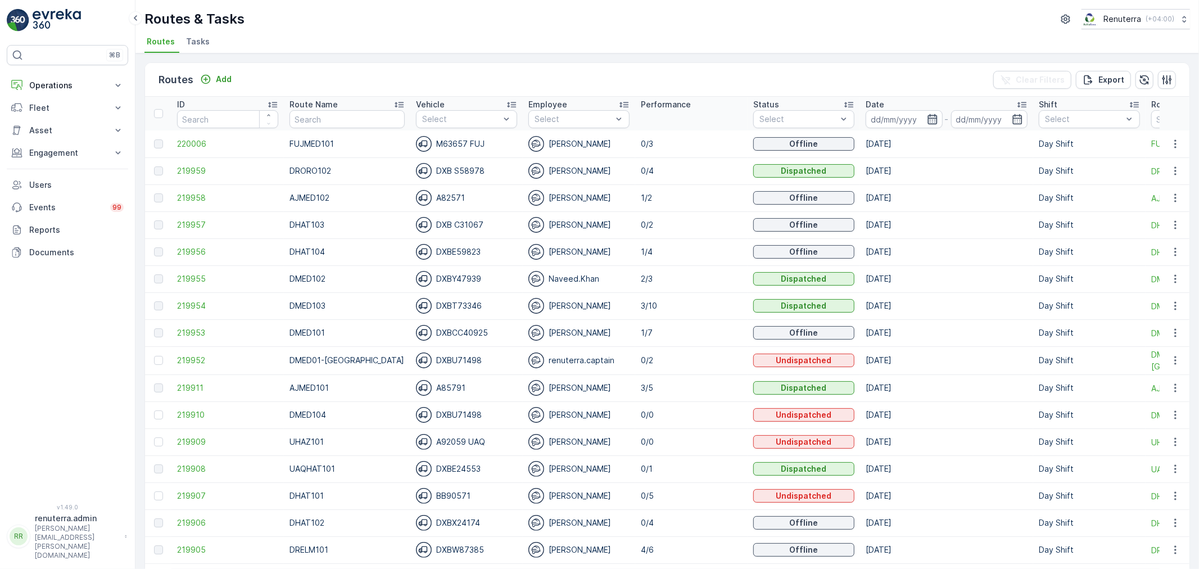
click at [927, 120] on icon "button" at bounding box center [932, 119] width 11 height 11
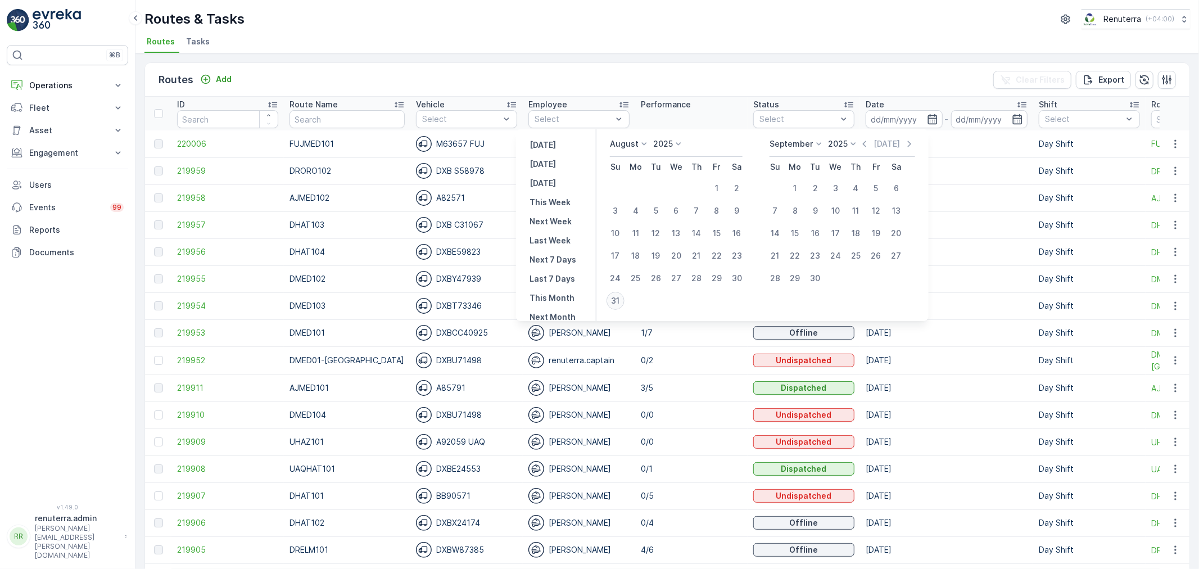
click at [618, 296] on div "31" at bounding box center [615, 301] width 18 height 18
type input "[DATE]"
click at [618, 296] on div "31" at bounding box center [615, 301] width 18 height 18
type input "[DATE]"
click at [568, 14] on div "Routes & Tasks Renuterra ( +04:00 )" at bounding box center [666, 19] width 1045 height 20
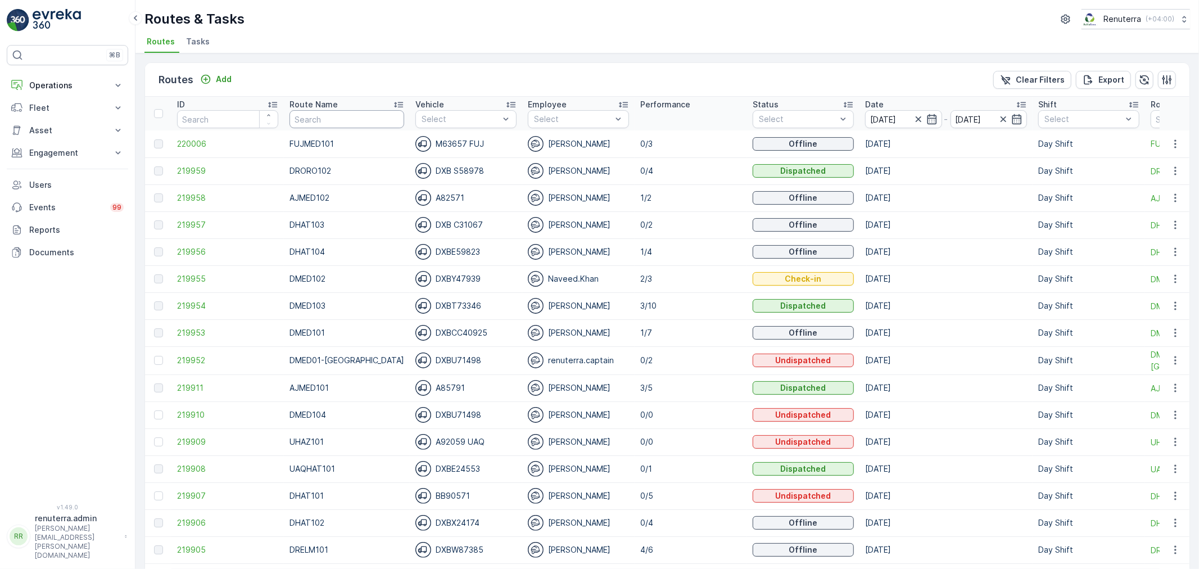
click at [318, 120] on input "text" at bounding box center [346, 119] width 115 height 18
type input "rel"
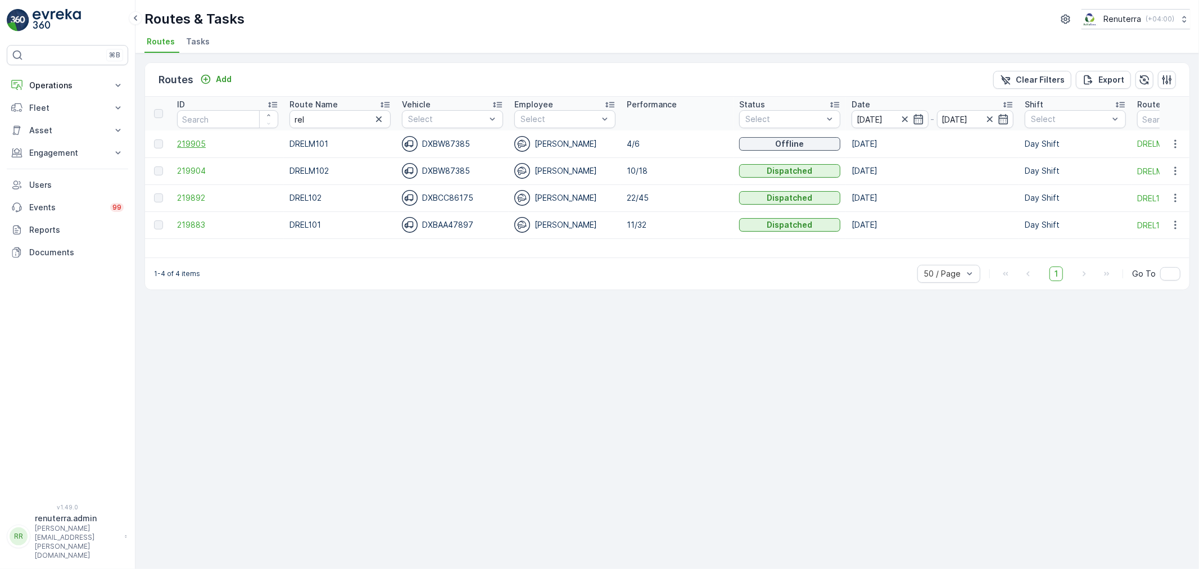
click at [203, 138] on span "219905" at bounding box center [227, 143] width 101 height 11
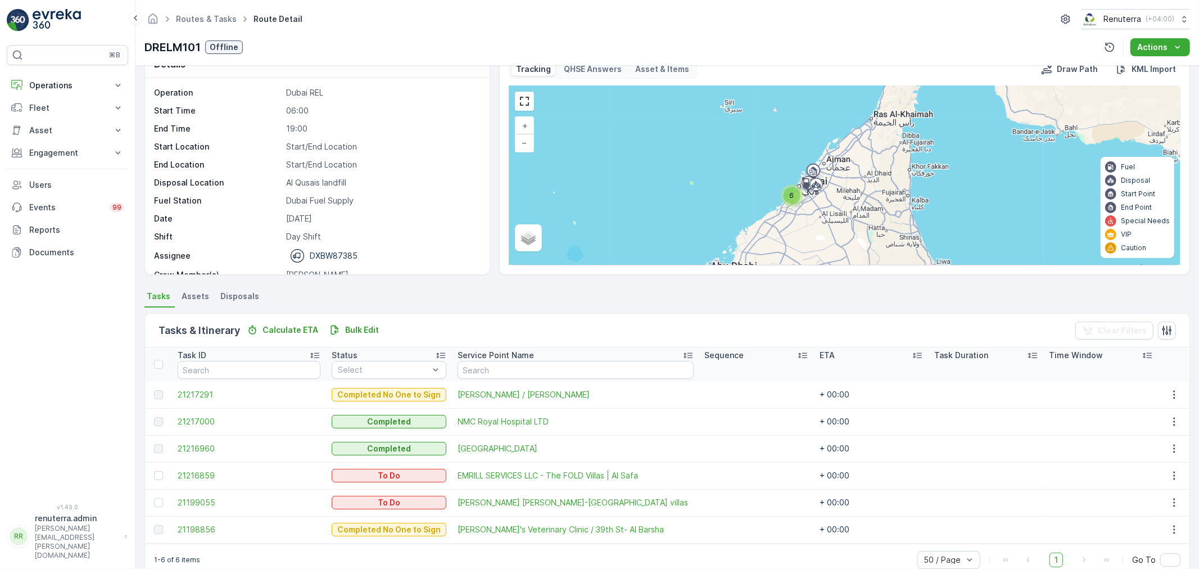
scroll to position [46, 0]
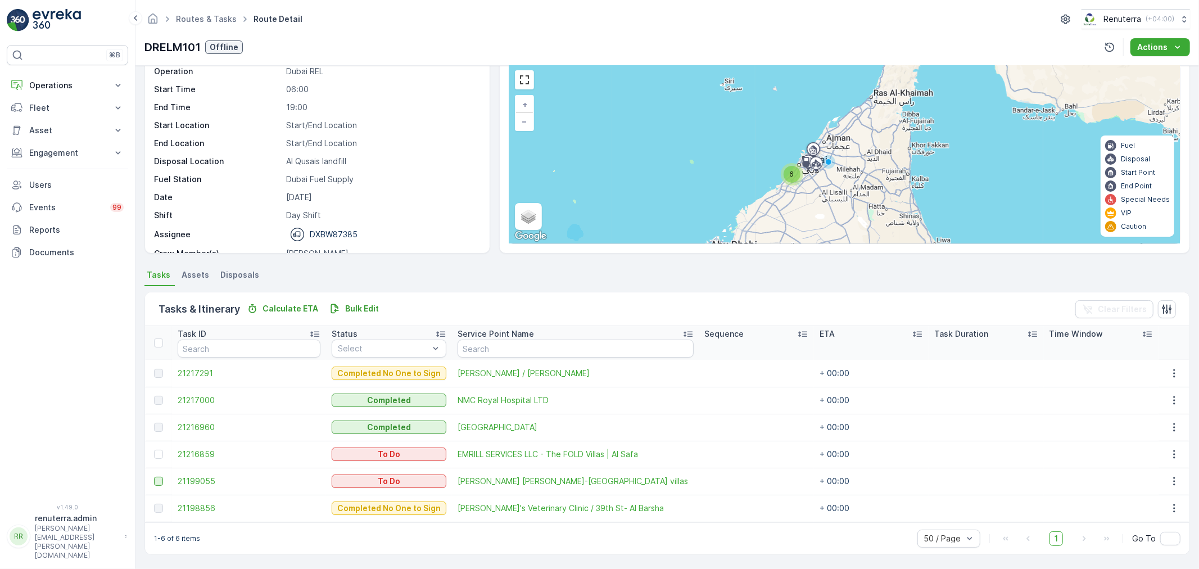
click at [156, 479] on div at bounding box center [158, 481] width 9 height 9
click at [154, 477] on input "checkbox" at bounding box center [154, 477] width 0 height 0
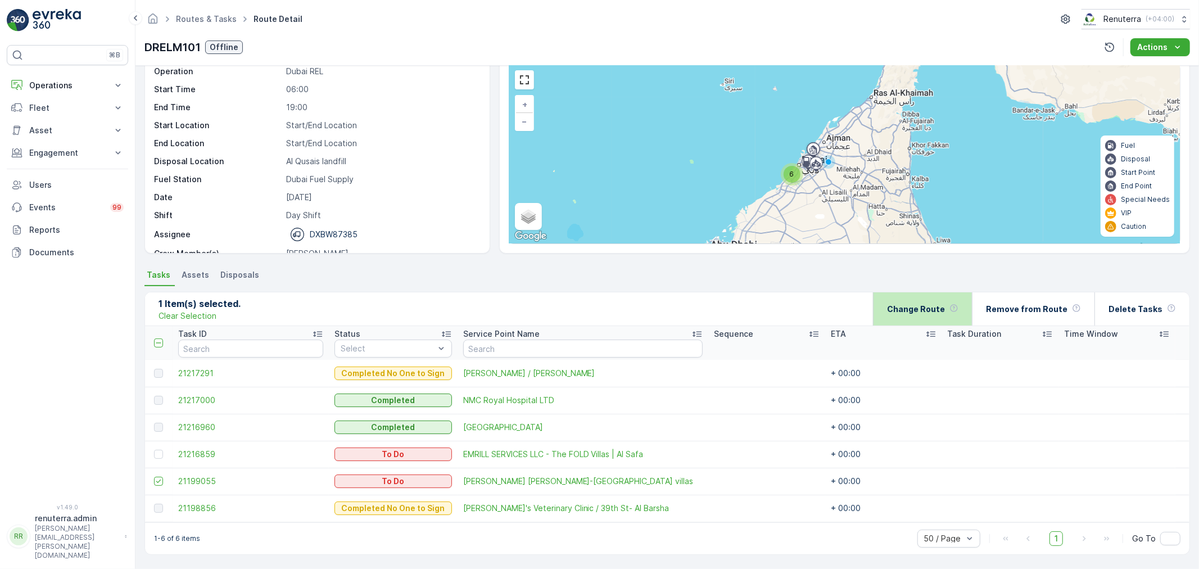
click at [933, 306] on p "Change Route" at bounding box center [916, 308] width 58 height 11
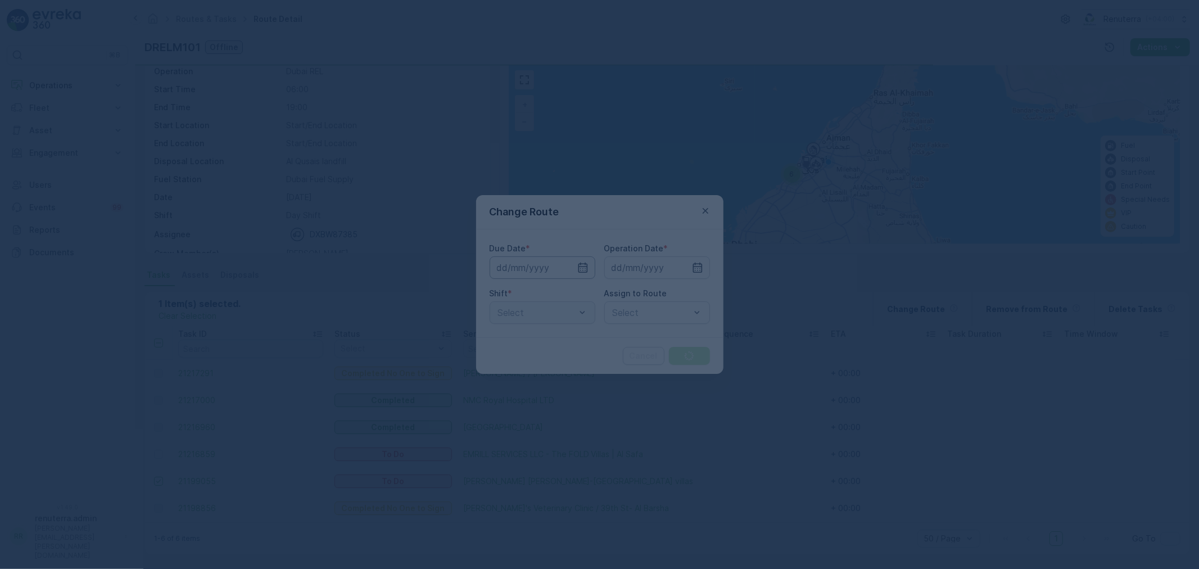
type input "[DATE]"
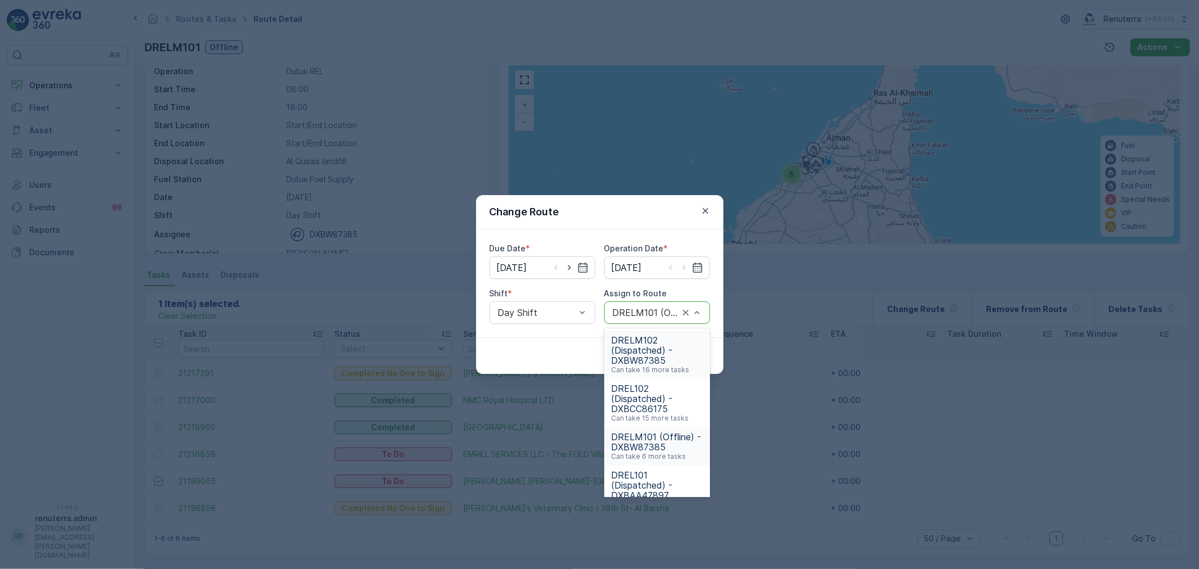
click at [642, 312] on div at bounding box center [645, 312] width 69 height 10
click at [650, 351] on span "DRELM102 (Dispatched) - DXBW87385" at bounding box center [657, 350] width 92 height 30
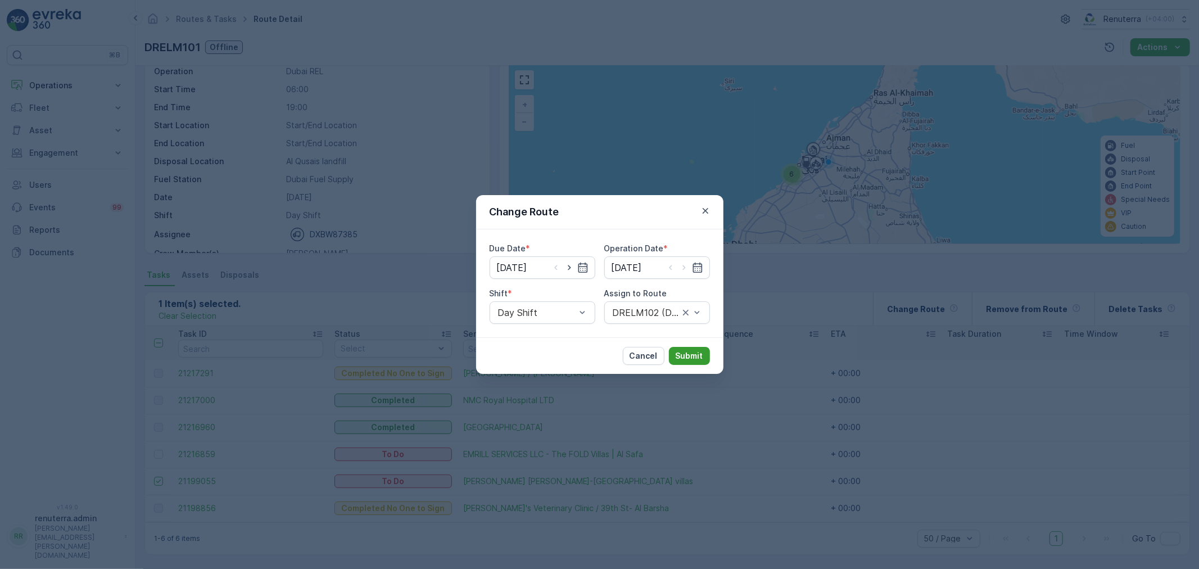
click at [688, 353] on p "Submit" at bounding box center [690, 355] width 28 height 11
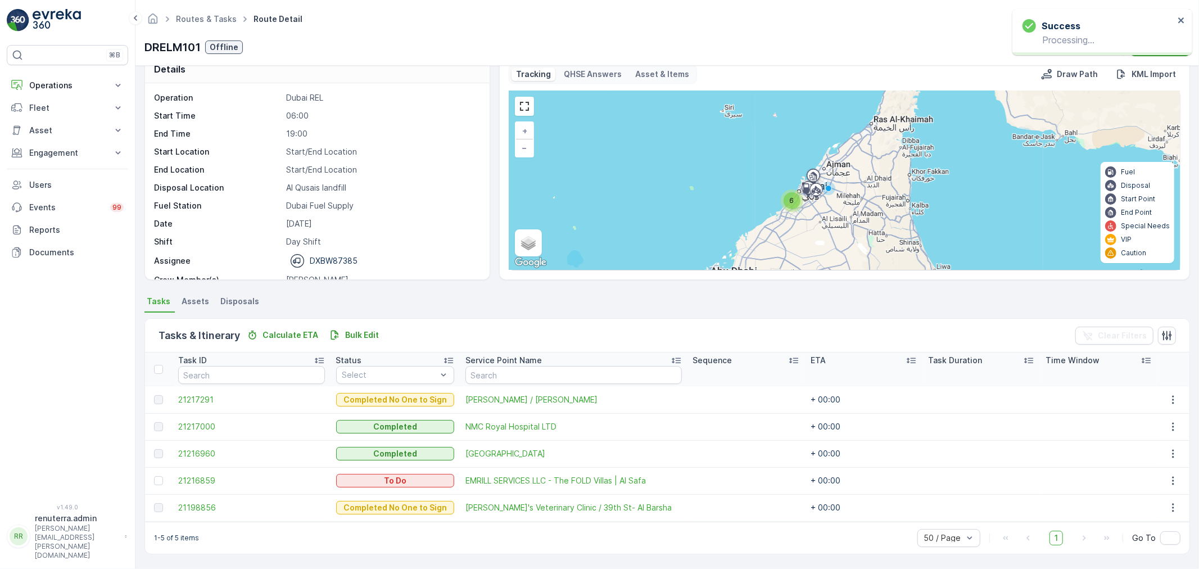
scroll to position [19, 0]
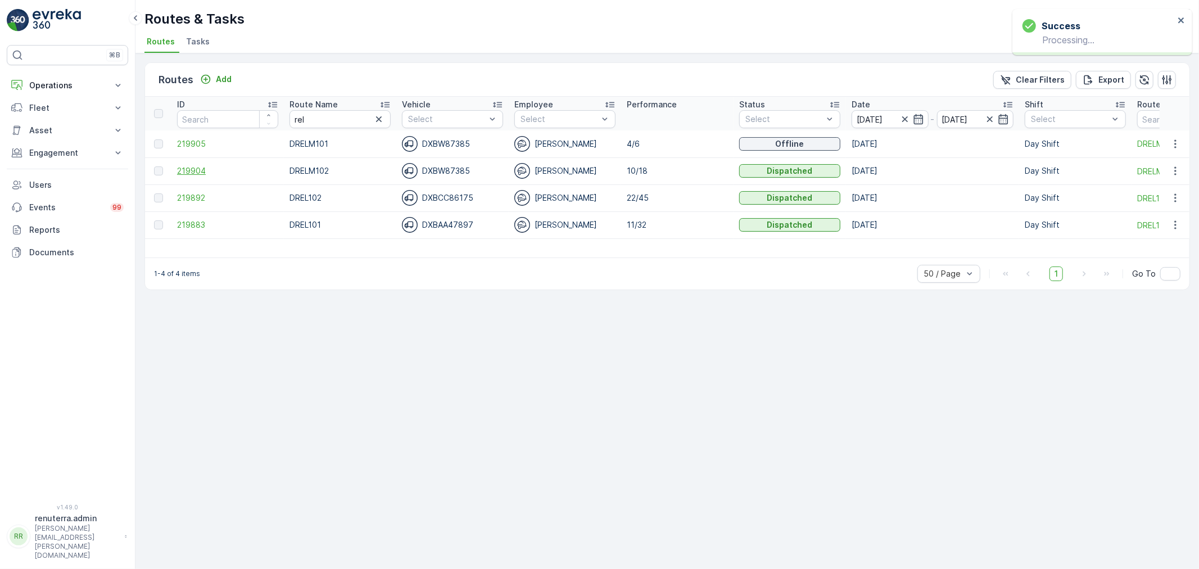
click at [194, 170] on span "219904" at bounding box center [227, 170] width 101 height 11
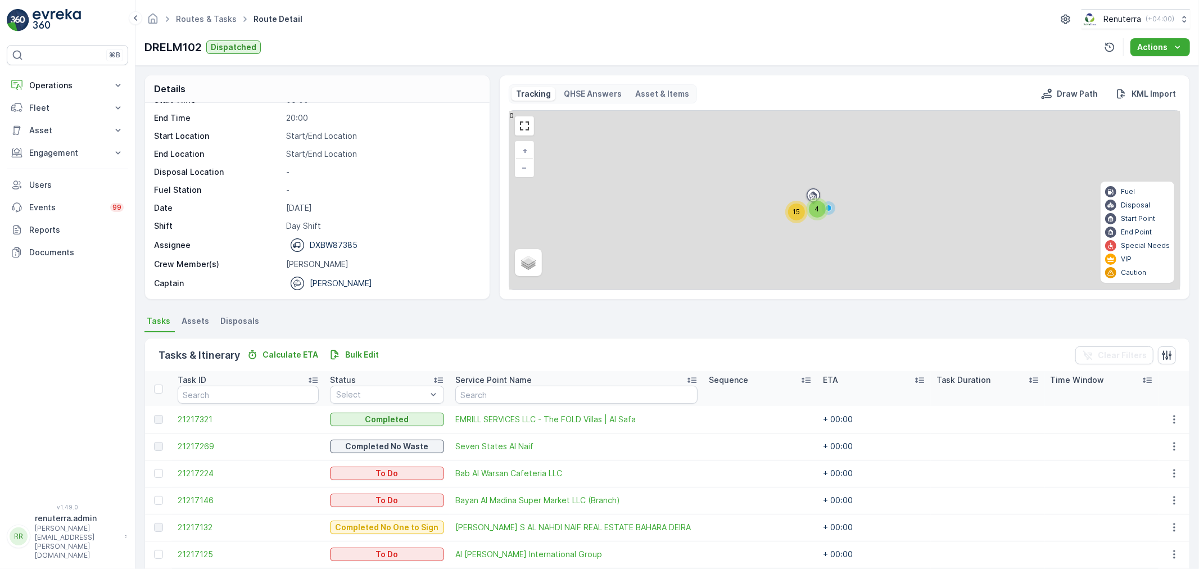
scroll to position [250, 0]
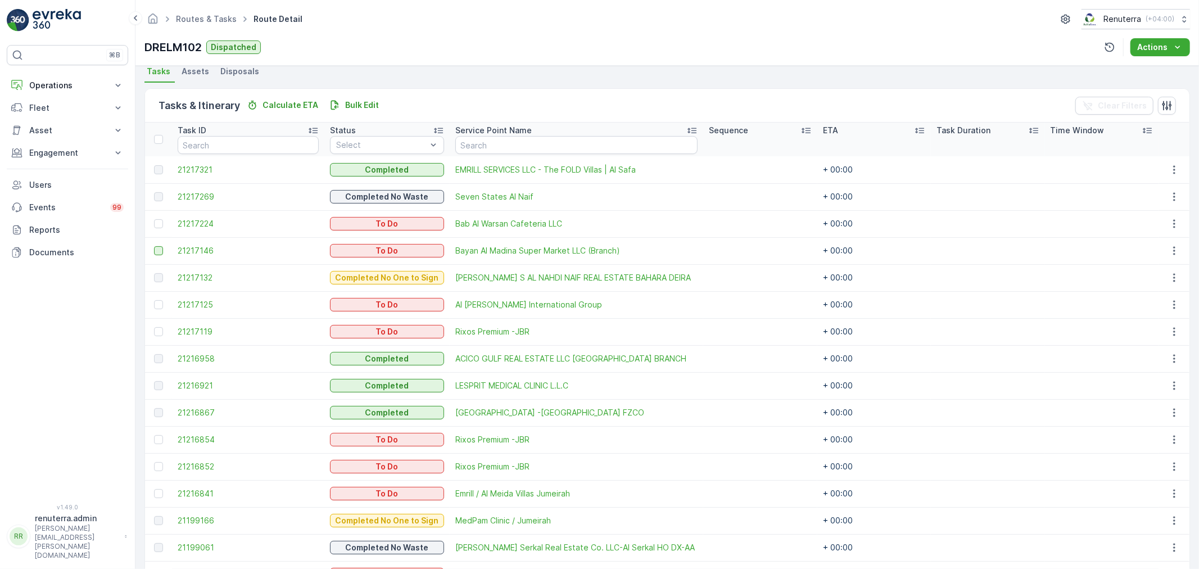
click at [159, 246] on div at bounding box center [158, 250] width 9 height 9
click at [154, 246] on input "checkbox" at bounding box center [154, 246] width 0 height 0
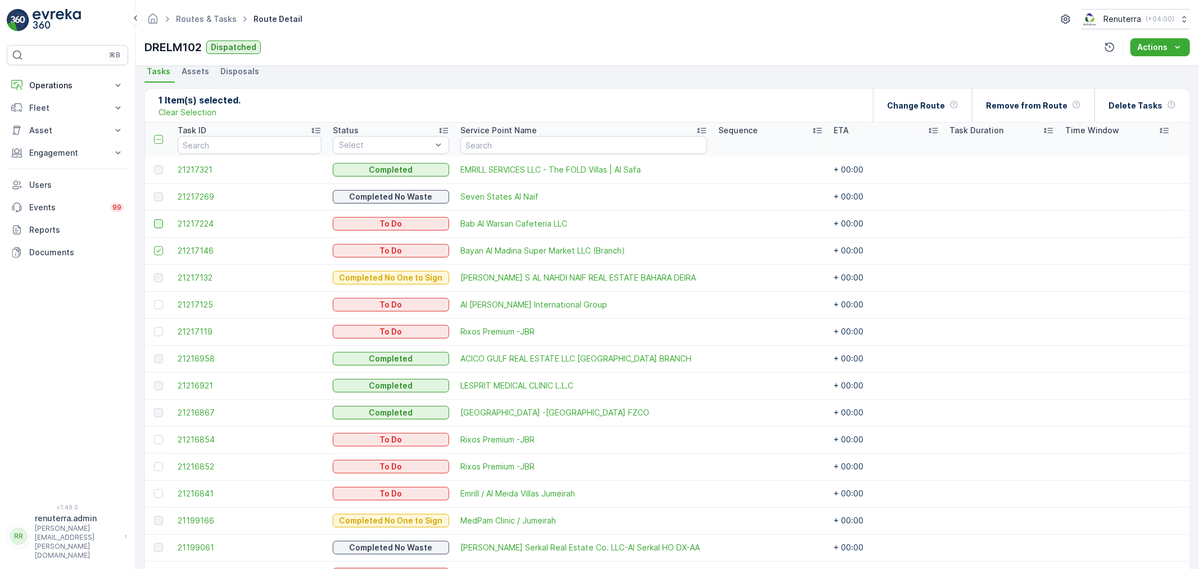
click at [160, 223] on div at bounding box center [158, 223] width 9 height 9
click at [154, 219] on input "checkbox" at bounding box center [154, 219] width 0 height 0
click at [923, 104] on p "Change Route" at bounding box center [916, 105] width 58 height 11
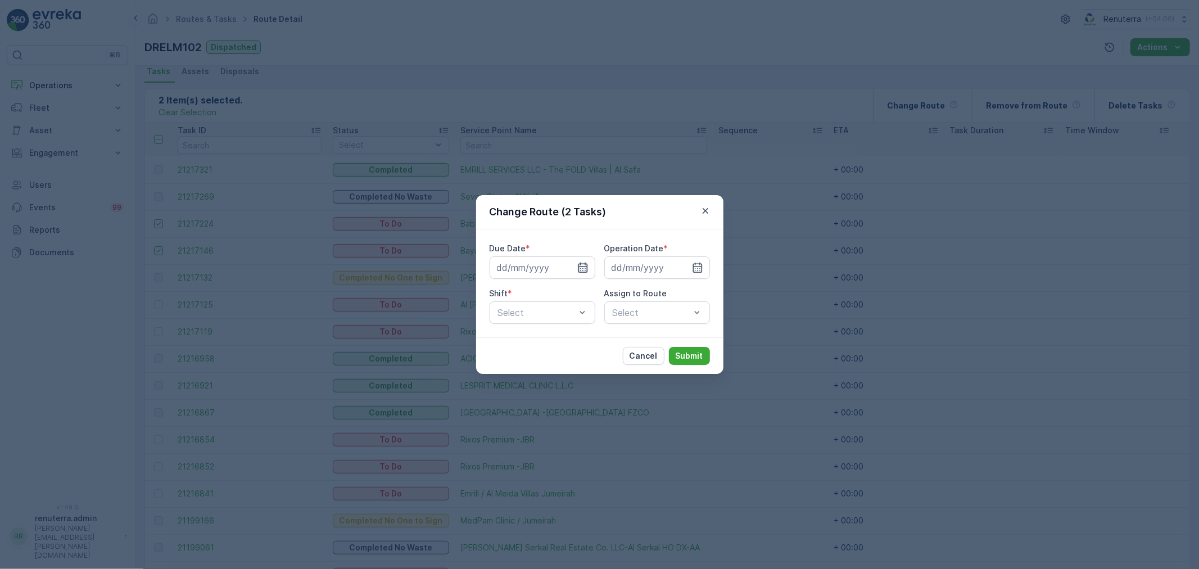
click at [582, 266] on icon "button" at bounding box center [582, 267] width 11 height 11
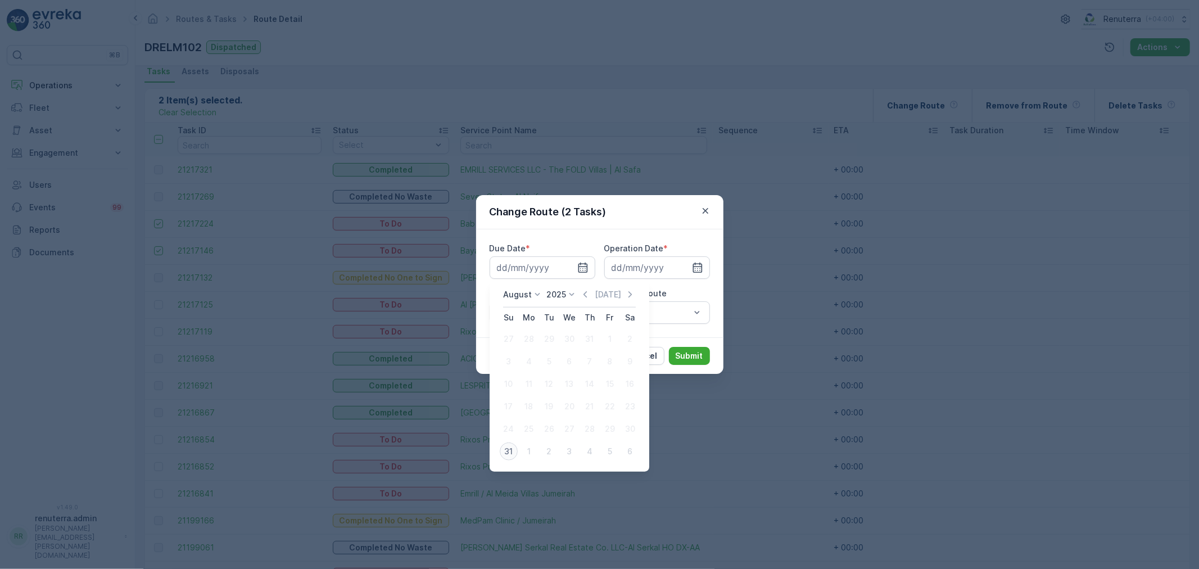
click at [508, 448] on div "31" at bounding box center [509, 451] width 18 height 18
type input "[DATE]"
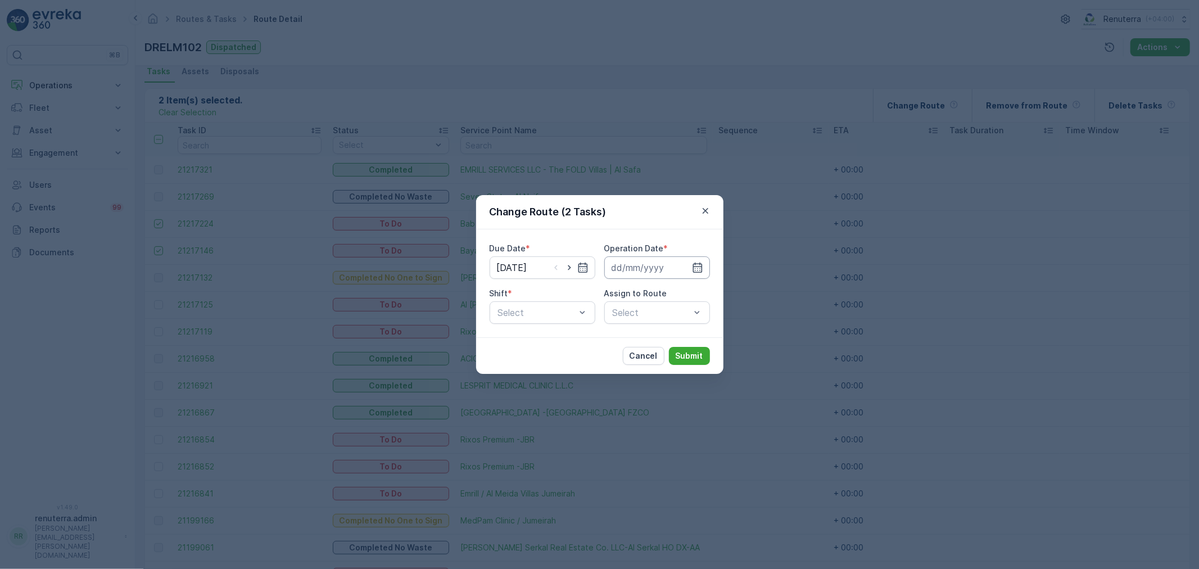
click at [637, 264] on input at bounding box center [657, 267] width 106 height 22
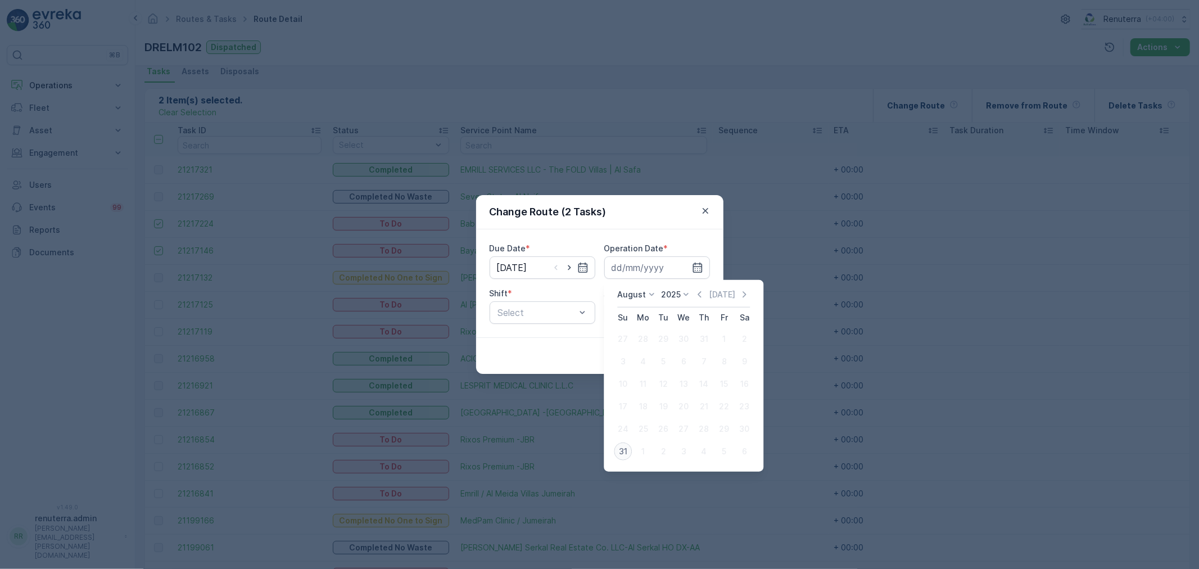
click at [622, 446] on div "31" at bounding box center [623, 451] width 18 height 18
type input "[DATE]"
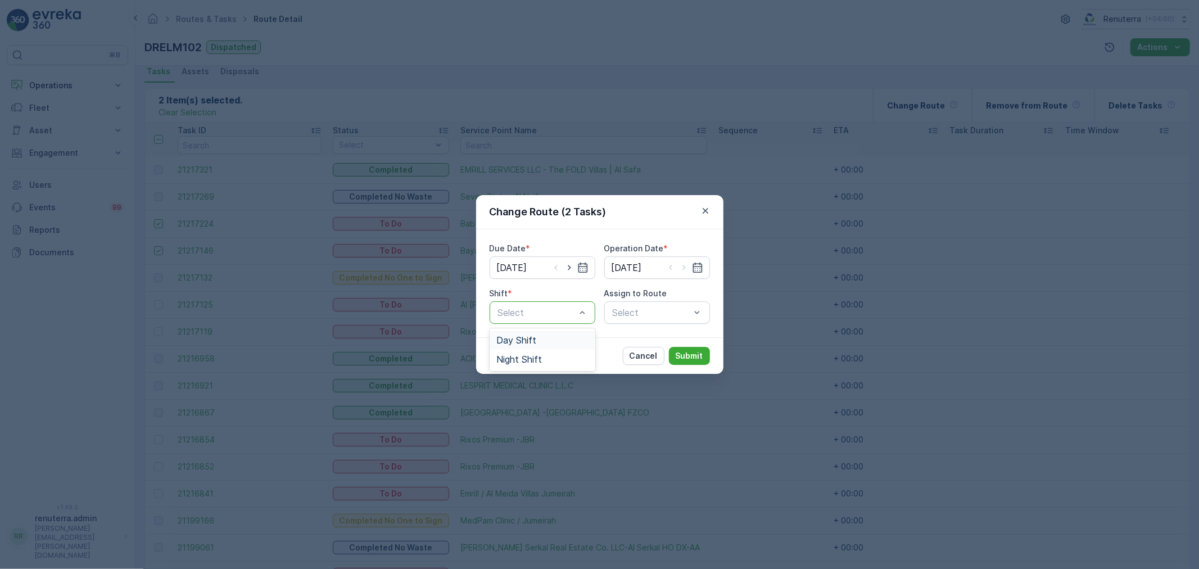
drag, startPoint x: 535, startPoint y: 306, endPoint x: 536, endPoint y: 315, distance: 9.0
click at [525, 344] on span "Day Shift" at bounding box center [516, 340] width 40 height 10
click at [646, 319] on div "Select" at bounding box center [657, 312] width 106 height 22
click at [638, 303] on div "Select" at bounding box center [657, 312] width 106 height 22
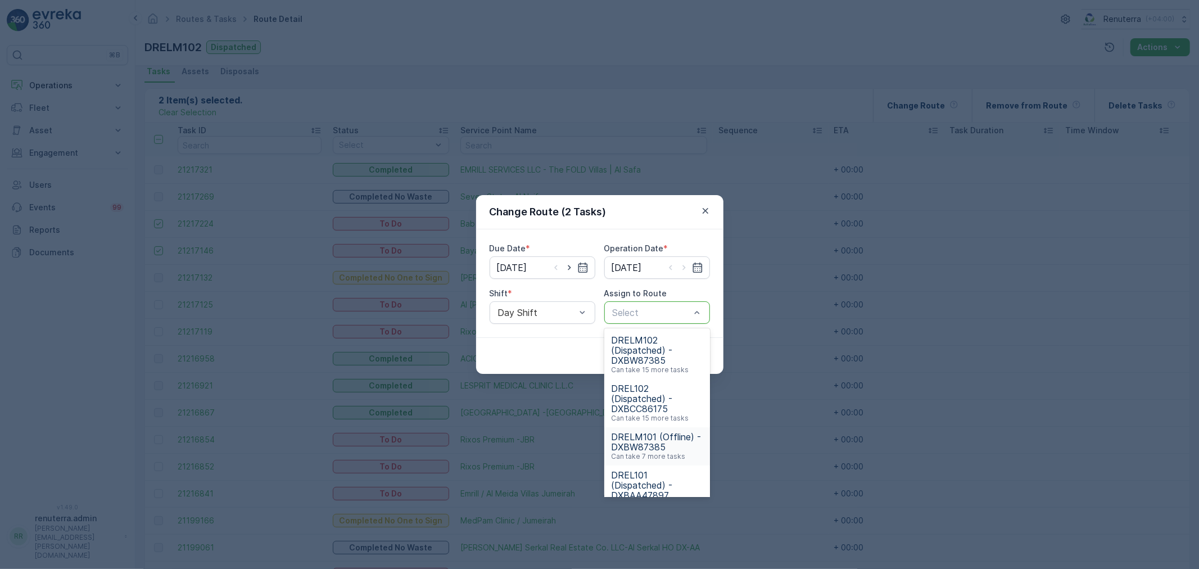
click at [655, 442] on span "DRELM101 (Offline) - DXBW87385" at bounding box center [657, 442] width 92 height 20
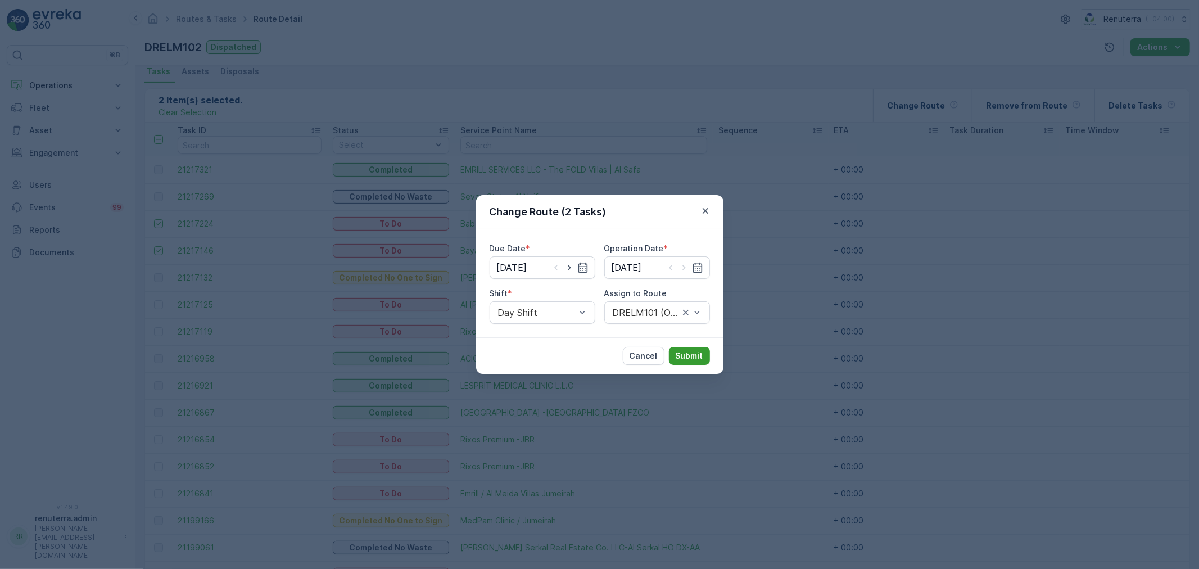
click at [680, 352] on p "Submit" at bounding box center [690, 355] width 28 height 11
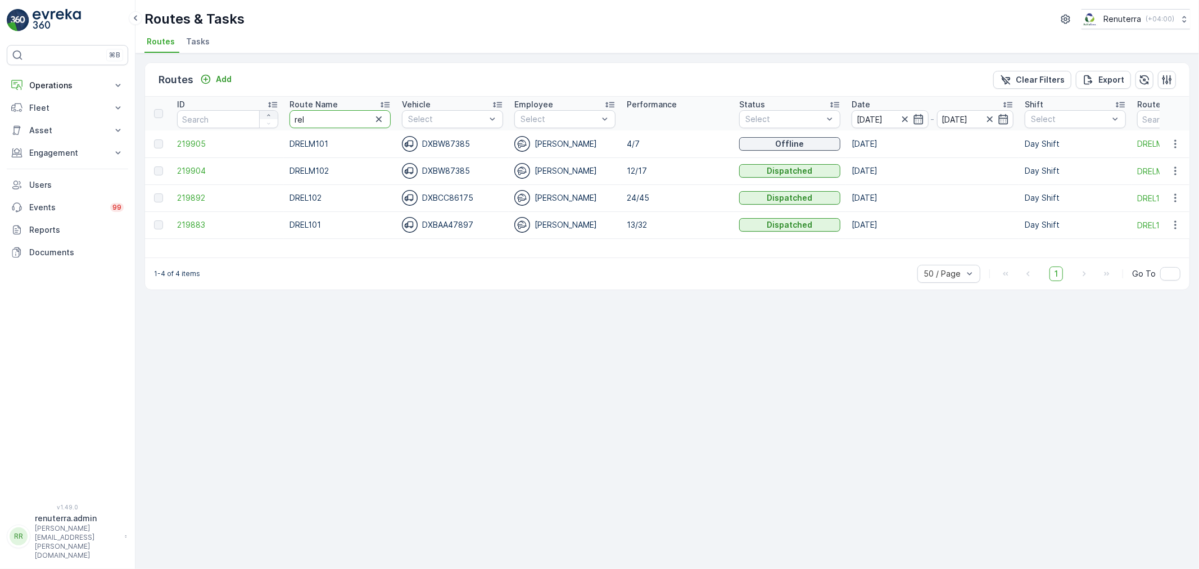
drag, startPoint x: 297, startPoint y: 115, endPoint x: 263, endPoint y: 115, distance: 33.7
click at [263, 115] on tr "ID Route Name rel Vehicle Select Employee Select Performance Status Select Date…" at bounding box center [709, 114] width 1129 height 34
type input "hat"
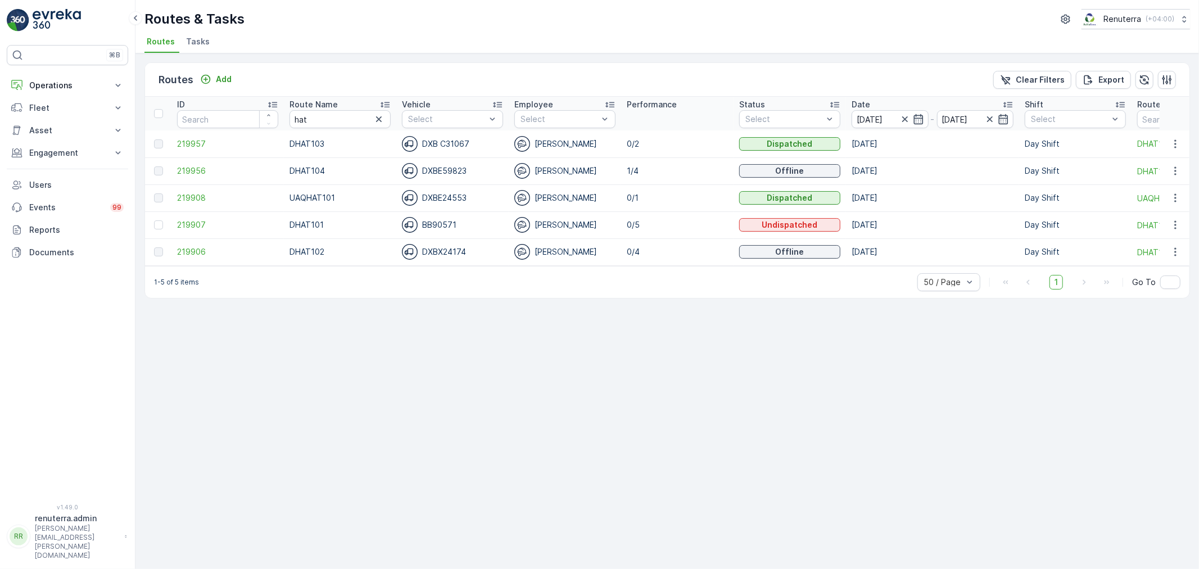
click at [383, 102] on icon at bounding box center [384, 104] width 11 height 11
click at [194, 139] on span "219907" at bounding box center [227, 143] width 101 height 11
click at [193, 169] on span "219906" at bounding box center [227, 170] width 101 height 11
click at [197, 193] on span "219957" at bounding box center [227, 197] width 101 height 11
click at [197, 220] on span "219956" at bounding box center [227, 224] width 101 height 11
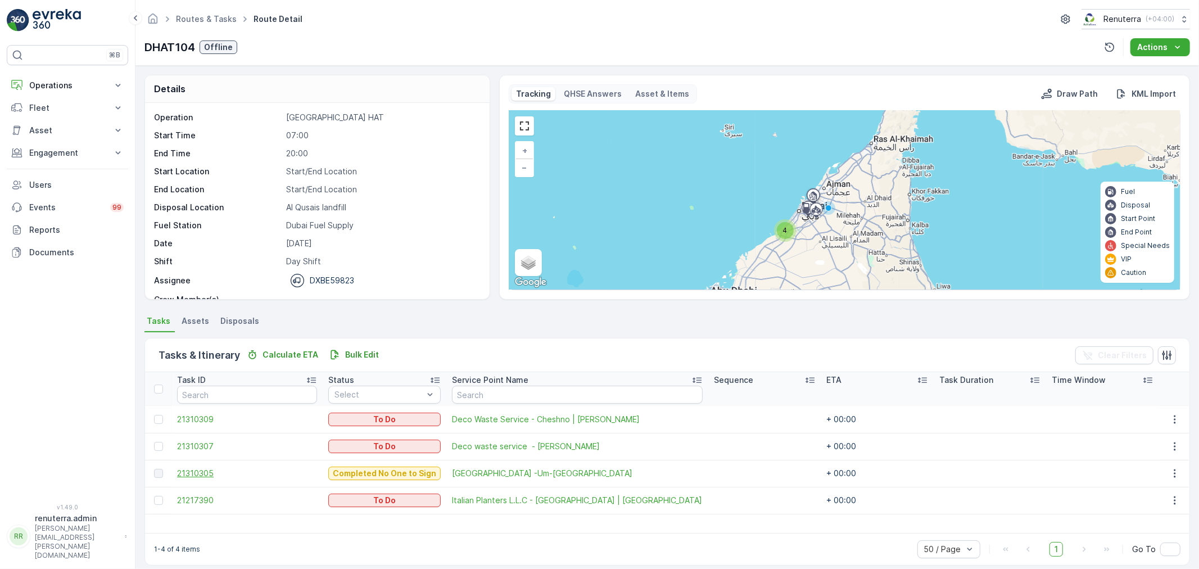
click at [205, 469] on span "21310305" at bounding box center [247, 473] width 140 height 11
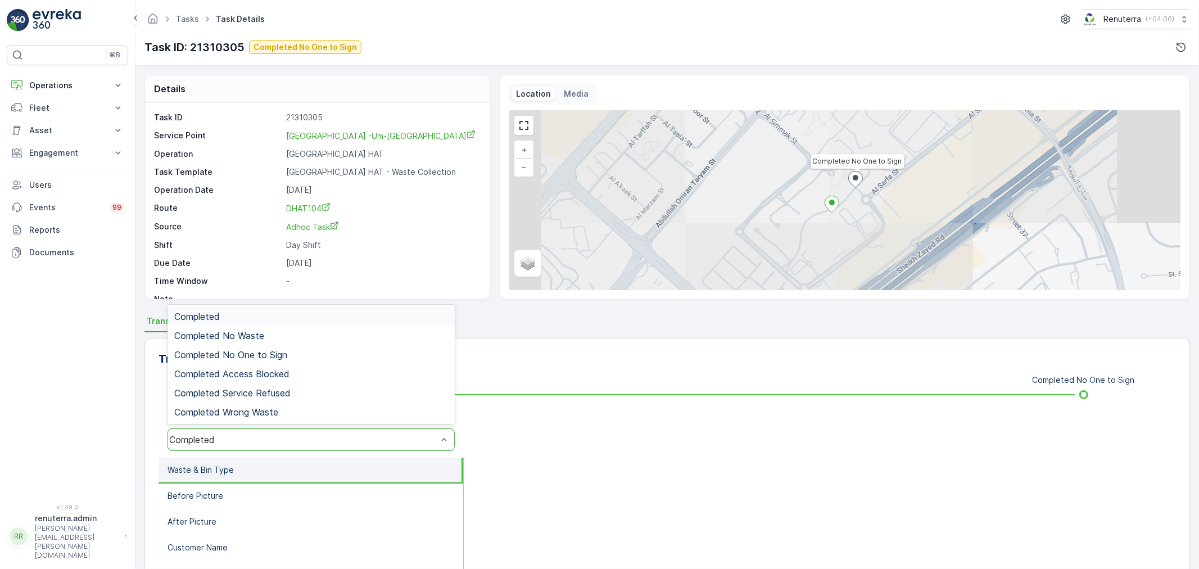
click at [265, 442] on div "Completed" at bounding box center [303, 439] width 268 height 10
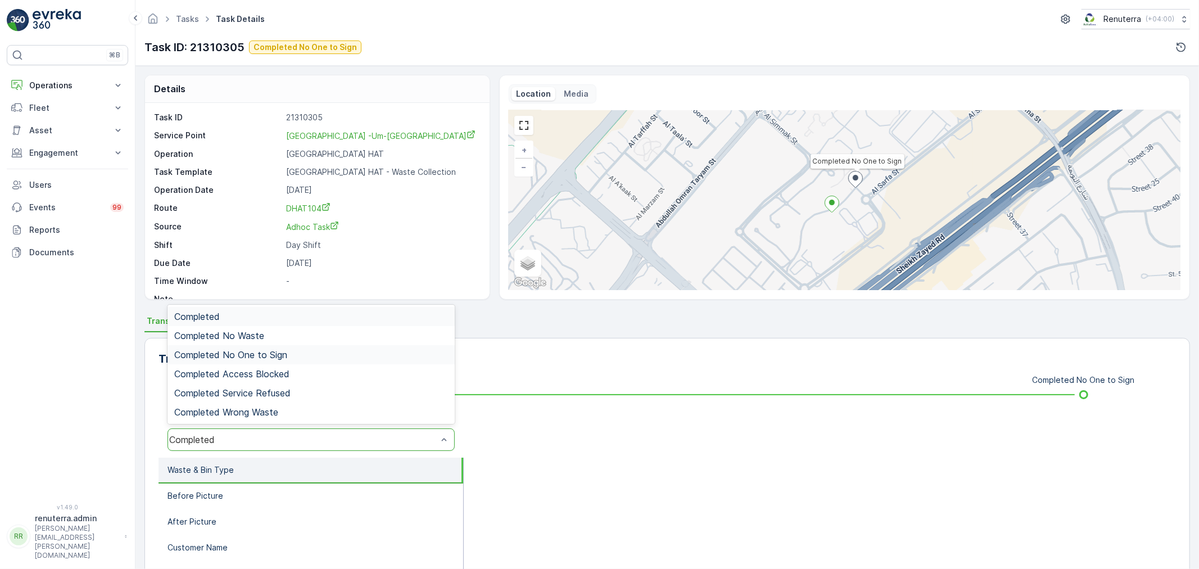
click at [276, 352] on span "Completed No One to Sign" at bounding box center [230, 355] width 113 height 10
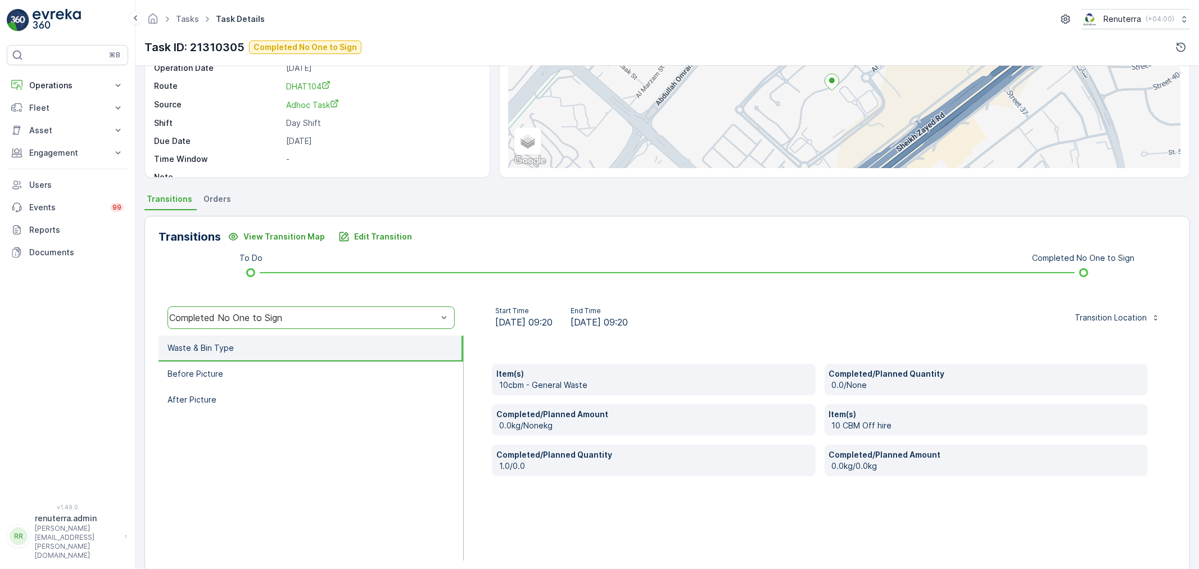
scroll to position [125, 0]
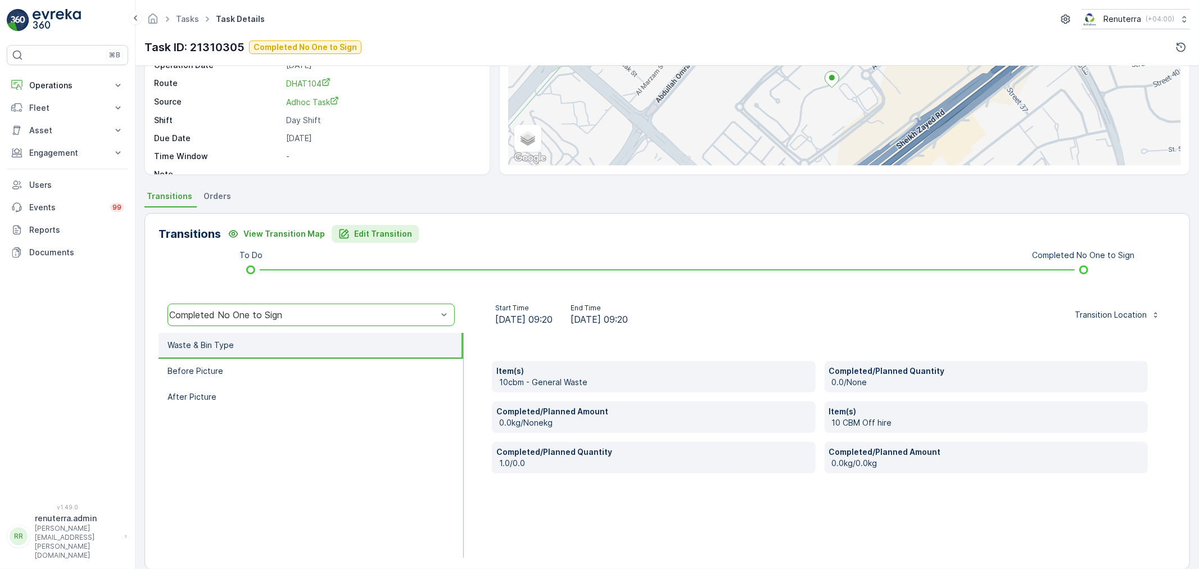
click at [354, 231] on p "Edit Transition" at bounding box center [383, 233] width 58 height 11
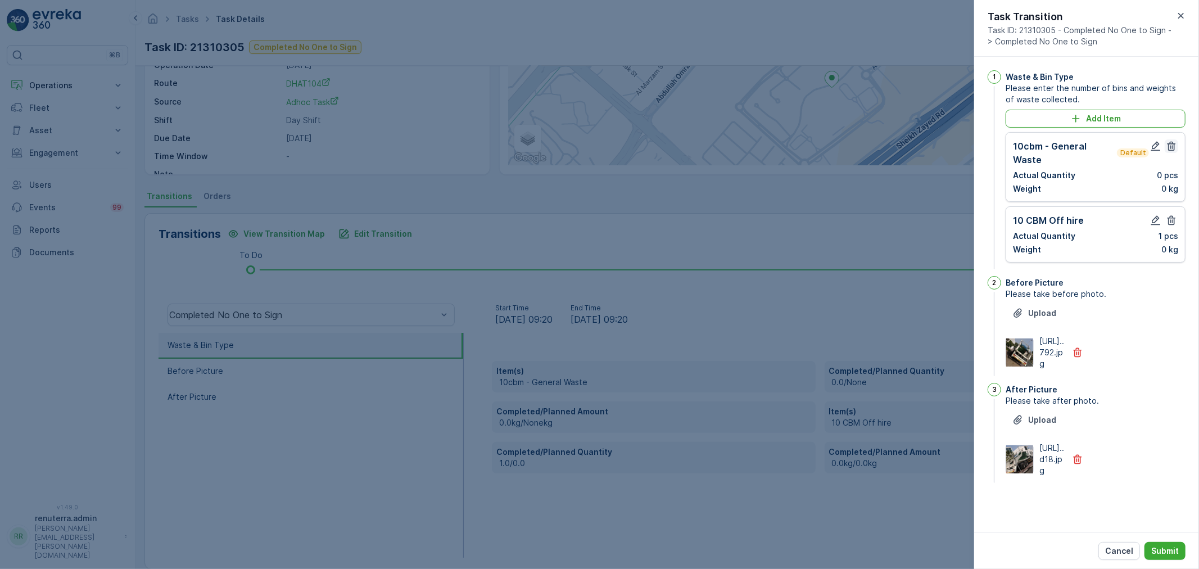
click at [1169, 146] on icon "button" at bounding box center [1171, 147] width 8 height 10
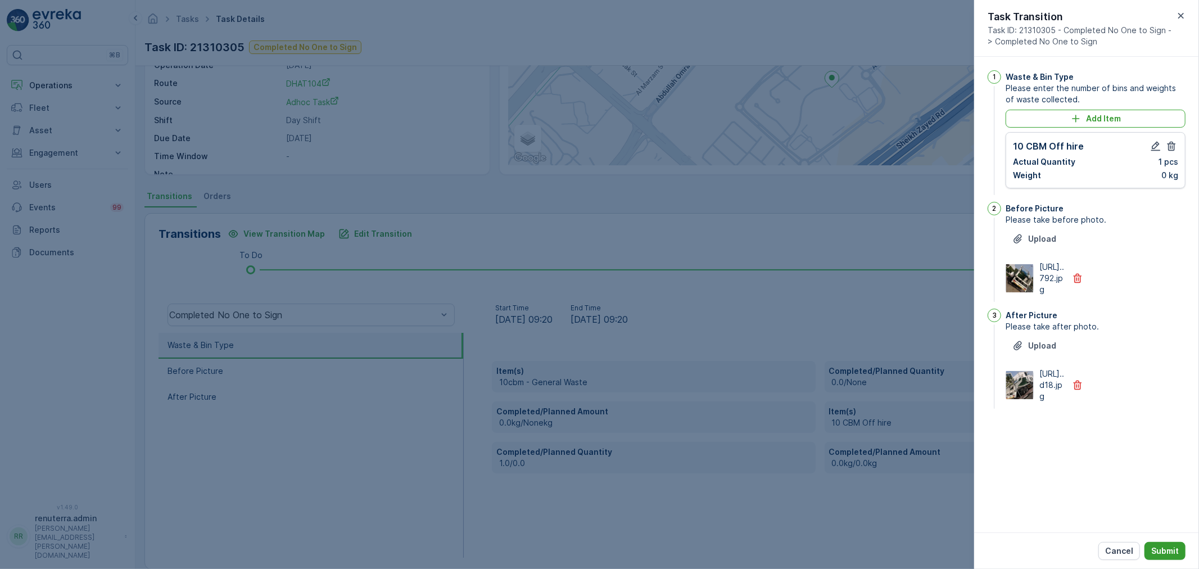
click at [1170, 552] on p "Submit" at bounding box center [1165, 550] width 28 height 11
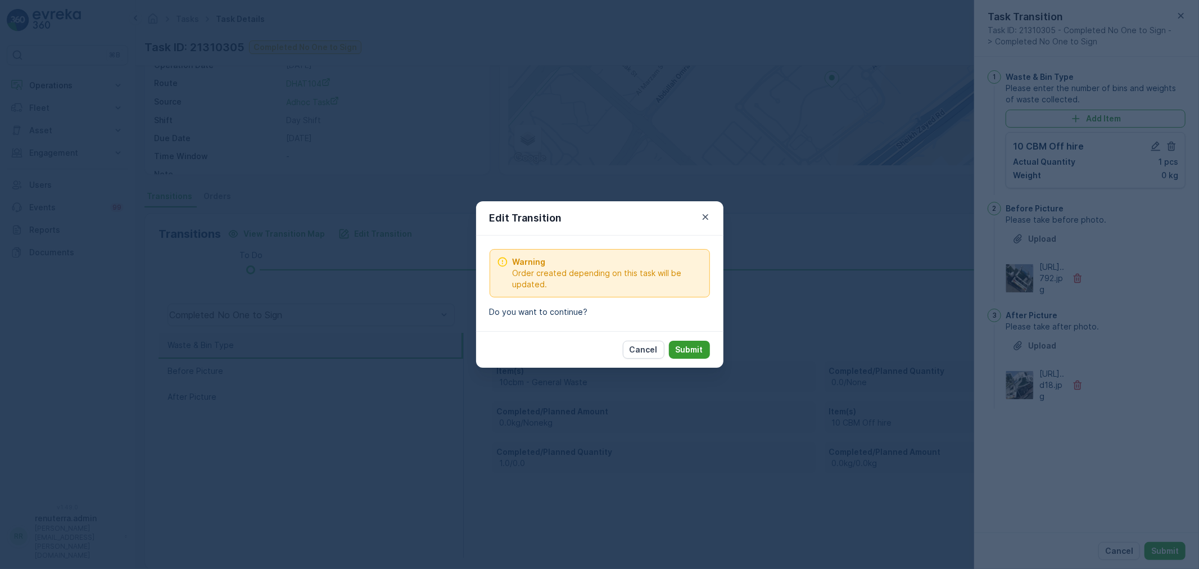
click at [700, 345] on p "Submit" at bounding box center [690, 349] width 28 height 11
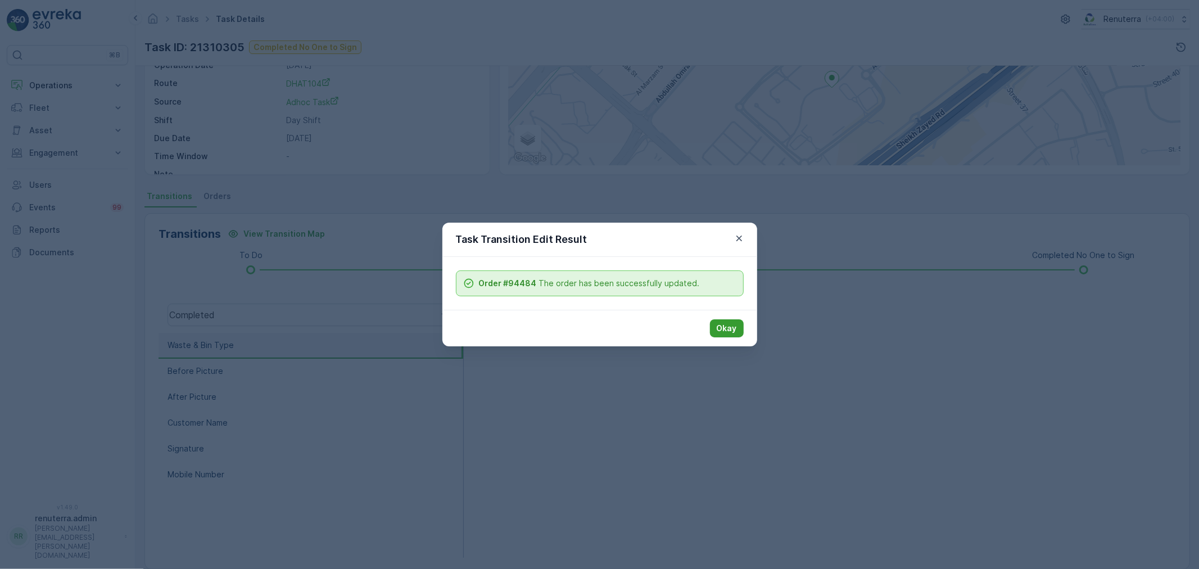
click at [727, 323] on p "Okay" at bounding box center [727, 328] width 20 height 11
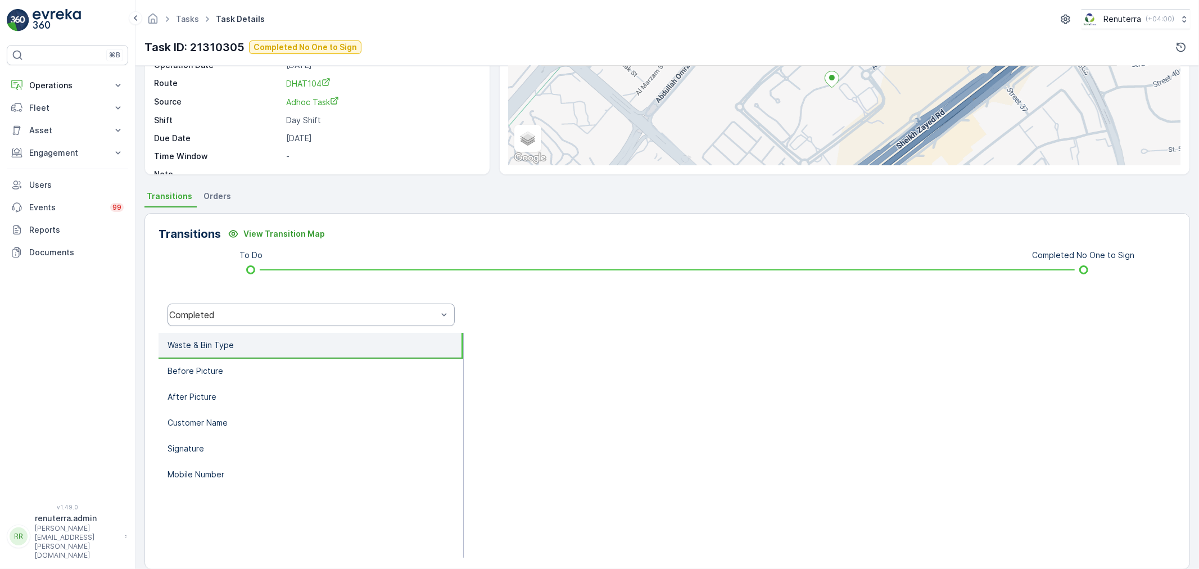
click at [268, 307] on div "Completed" at bounding box center [310, 314] width 287 height 22
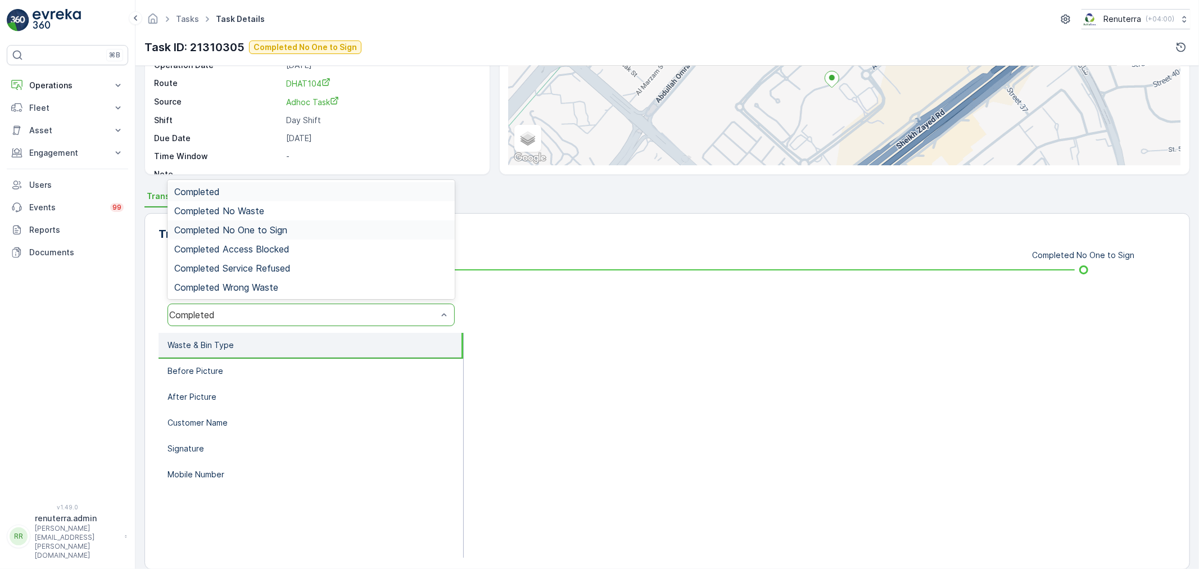
click at [272, 229] on span "Completed No One to Sign" at bounding box center [230, 230] width 113 height 10
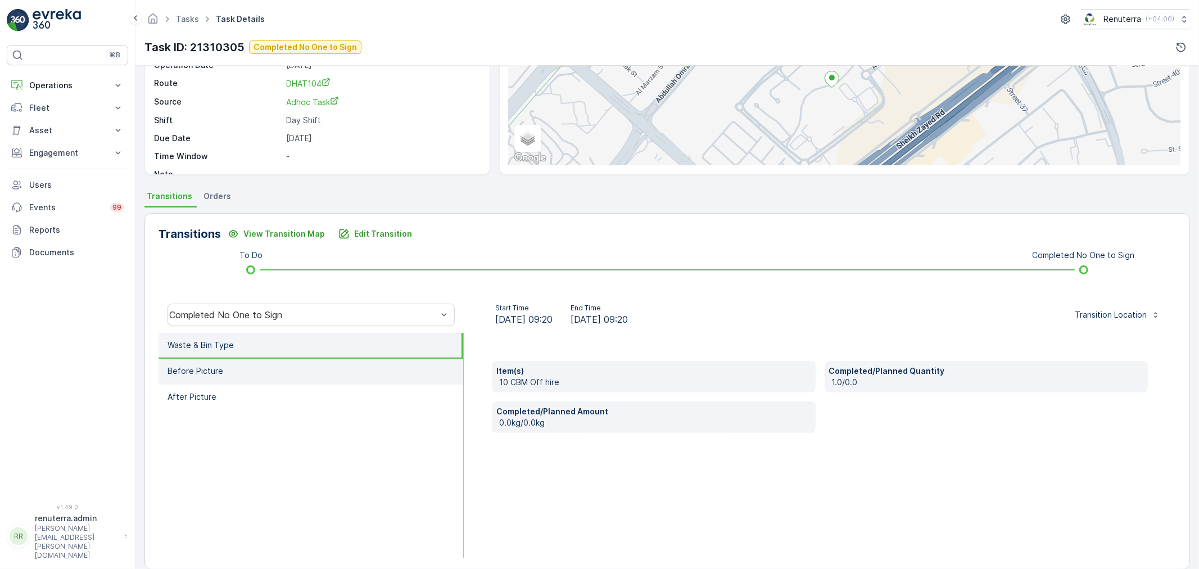
click at [238, 369] on li "Before Picture" at bounding box center [310, 372] width 305 height 26
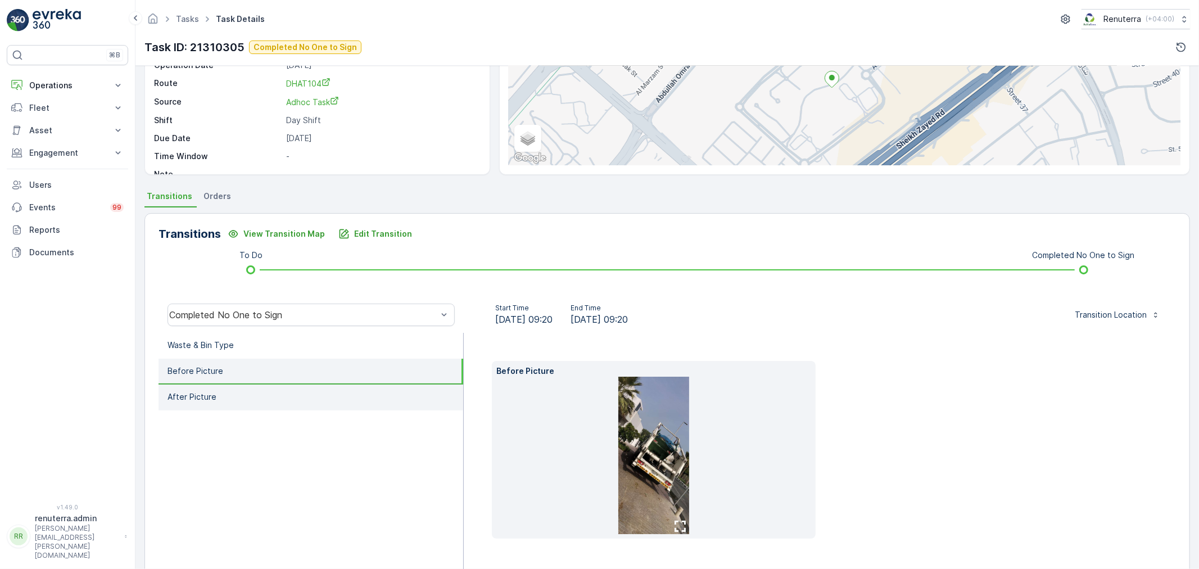
click at [244, 401] on li "After Picture" at bounding box center [310, 397] width 305 height 26
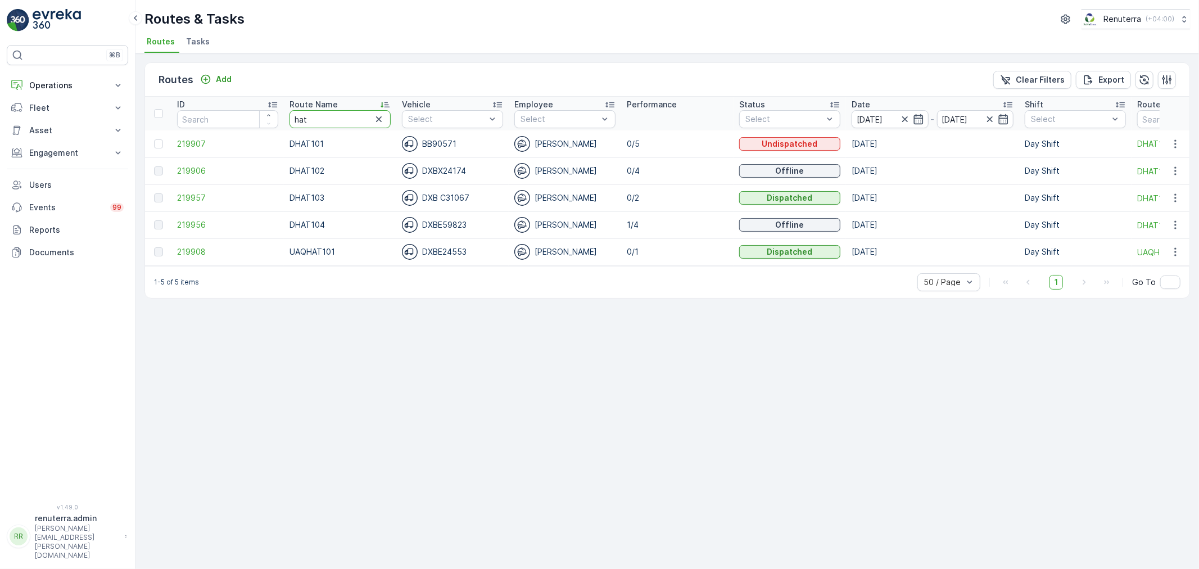
drag, startPoint x: 319, startPoint y: 116, endPoint x: 264, endPoint y: 108, distance: 55.6
click at [264, 108] on tr "ID Route Name hat Vehicle Select Employee Select Performance Status Select Date…" at bounding box center [709, 114] width 1129 height 34
type input "roro"
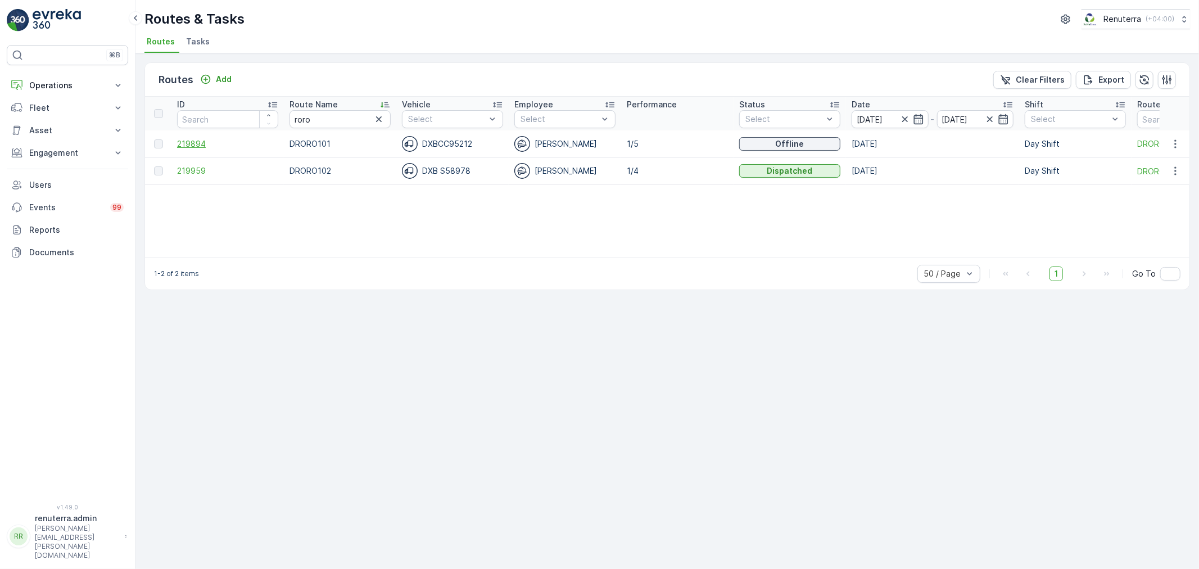
click at [194, 141] on span "219894" at bounding box center [227, 143] width 101 height 11
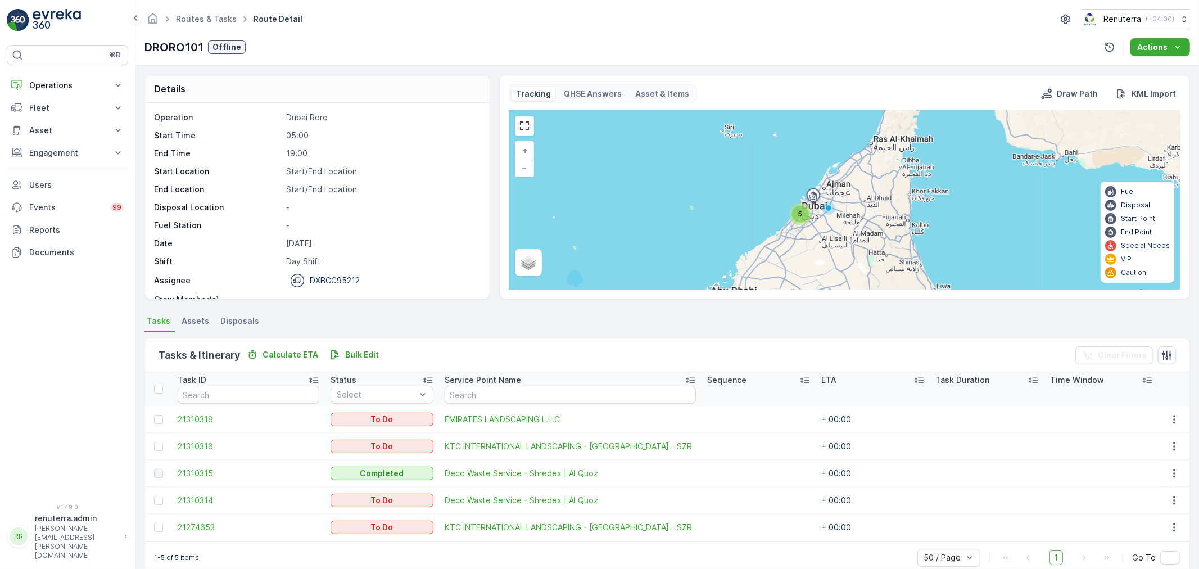
scroll to position [19, 0]
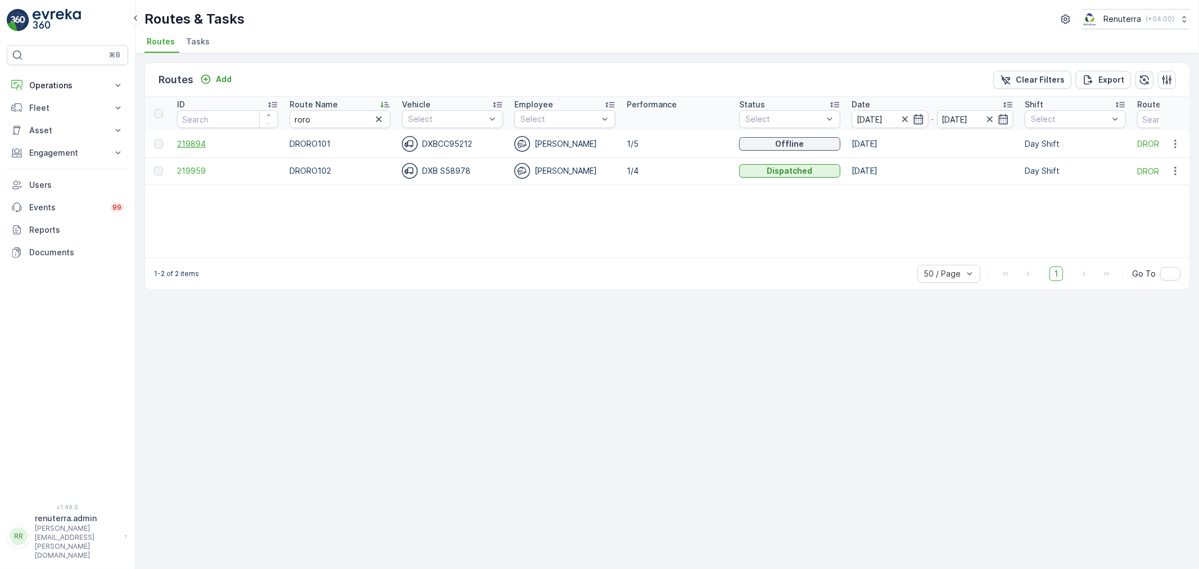
click at [198, 142] on span "219894" at bounding box center [227, 143] width 101 height 11
click at [205, 171] on span "219959" at bounding box center [227, 170] width 101 height 11
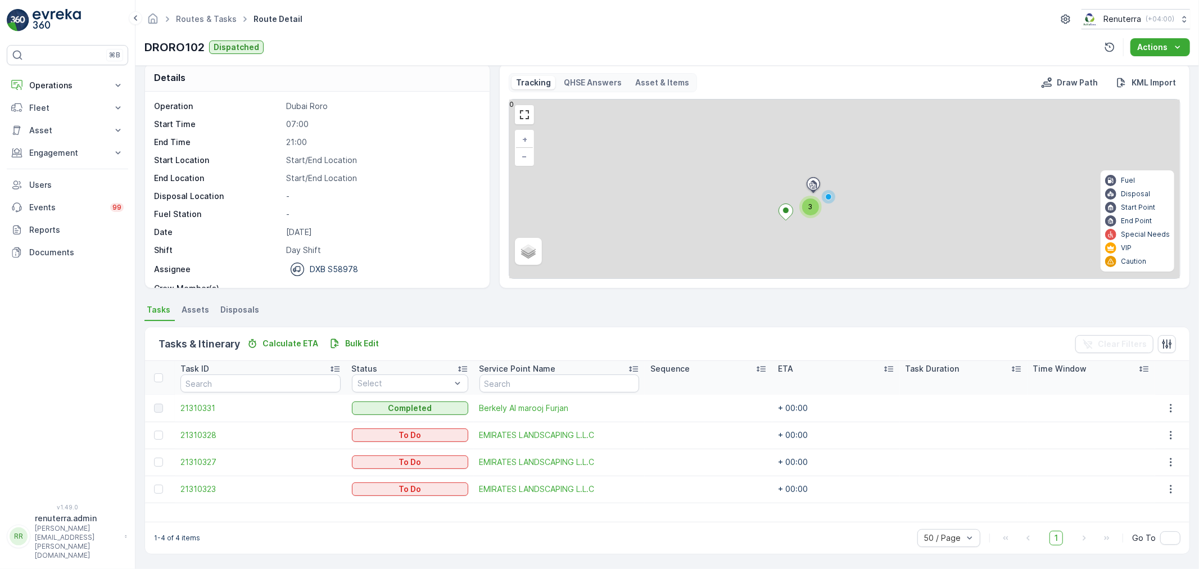
scroll to position [10, 0]
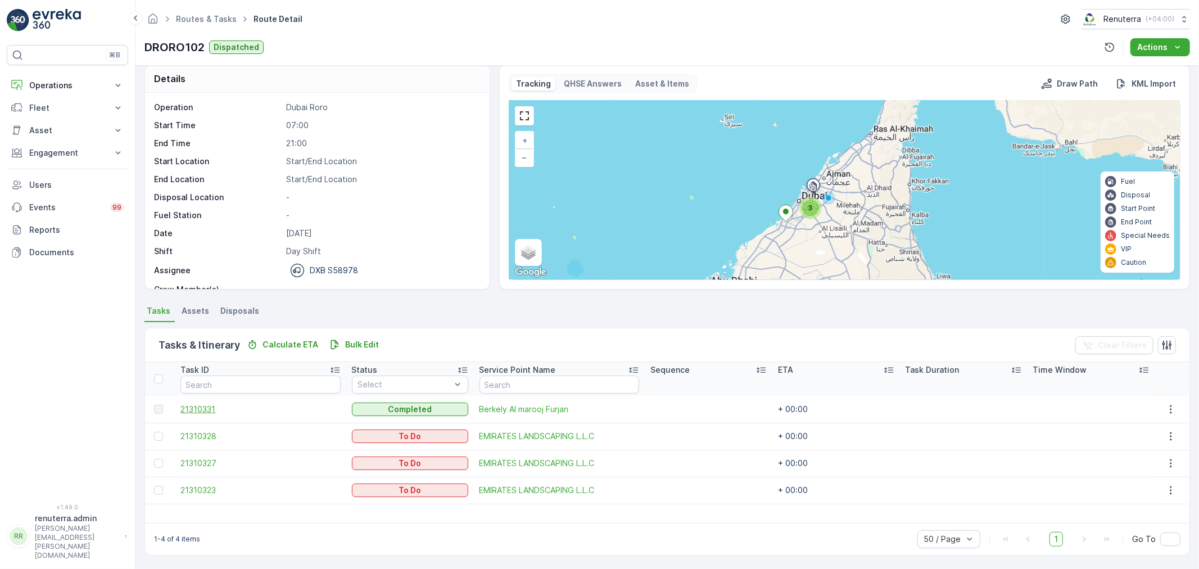
click at [203, 405] on span "21310331" at bounding box center [260, 409] width 160 height 11
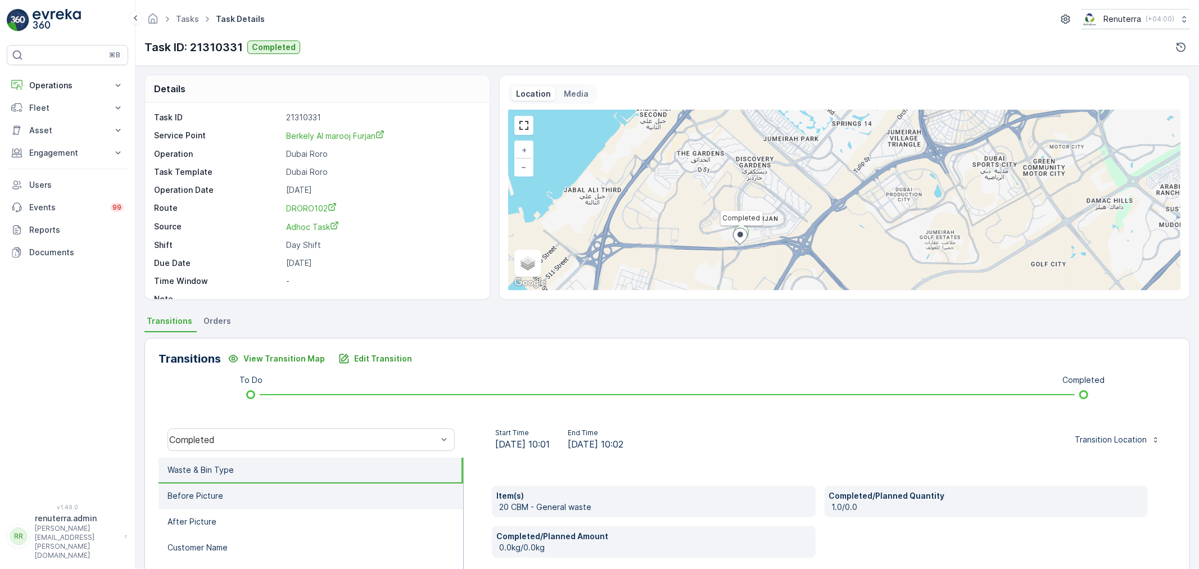
click at [193, 496] on p "Before Picture" at bounding box center [195, 495] width 56 height 11
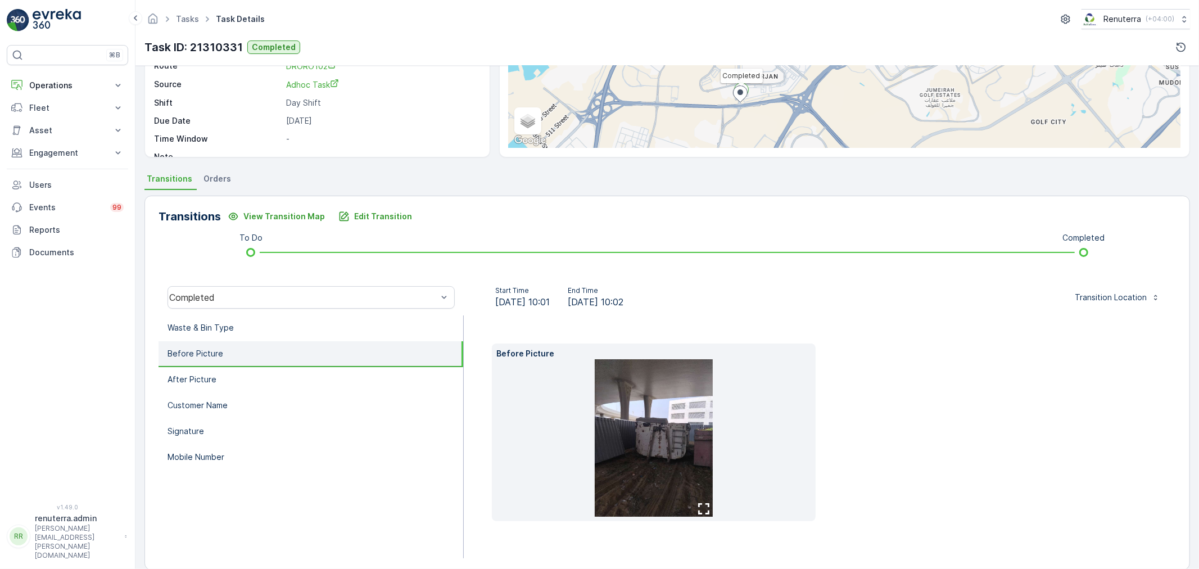
scroll to position [157, 0]
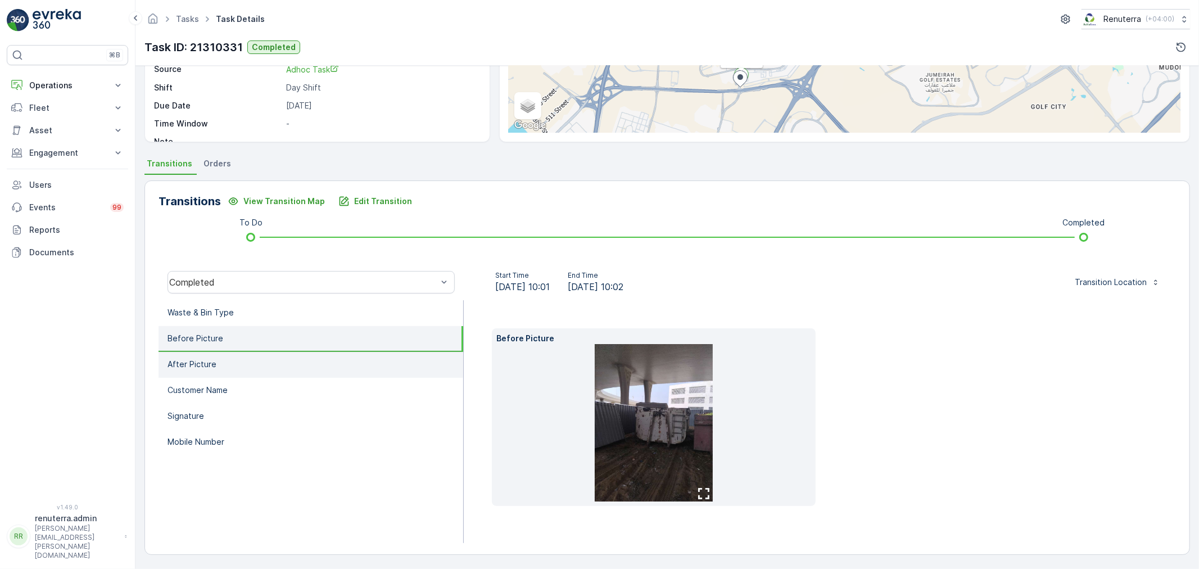
click at [207, 360] on p "After Picture" at bounding box center [191, 364] width 49 height 11
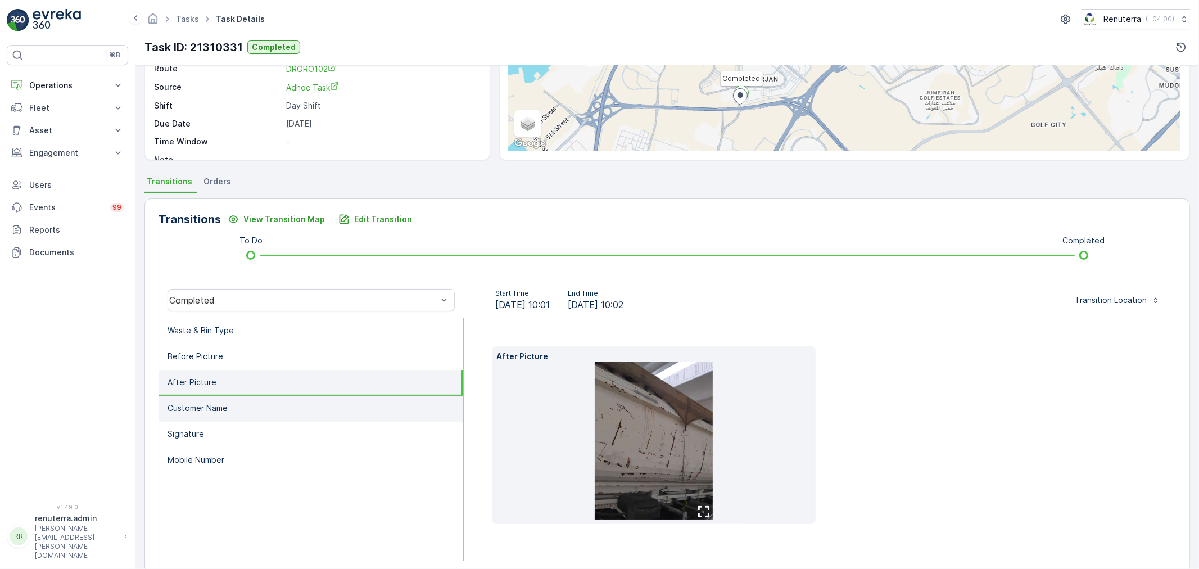
click at [235, 396] on li "Customer Name" at bounding box center [310, 409] width 305 height 26
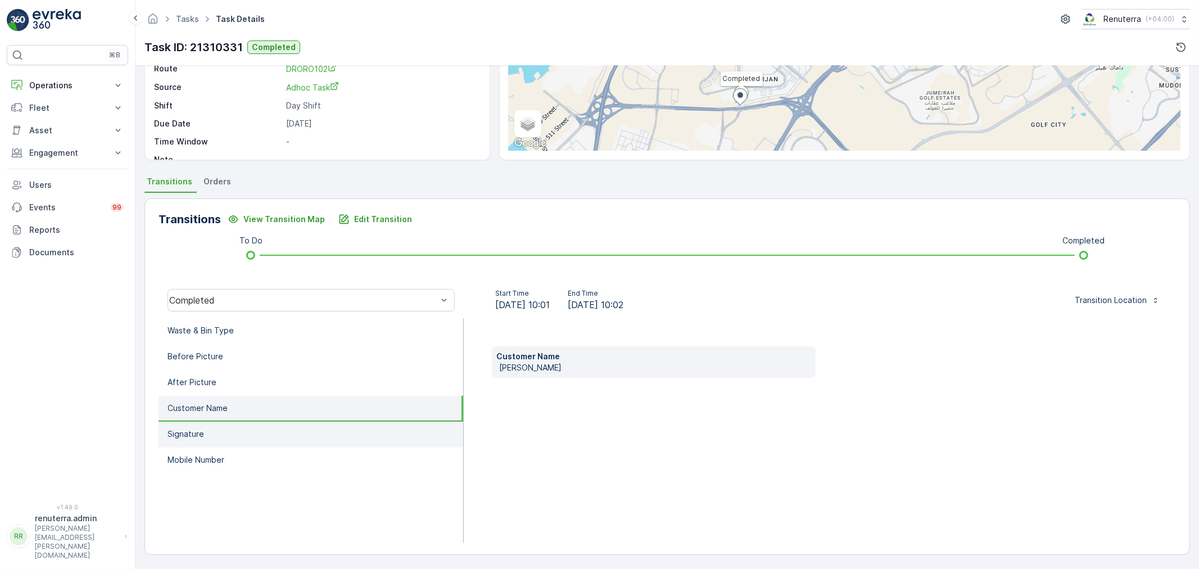
click at [239, 423] on li "Signature" at bounding box center [310, 435] width 305 height 26
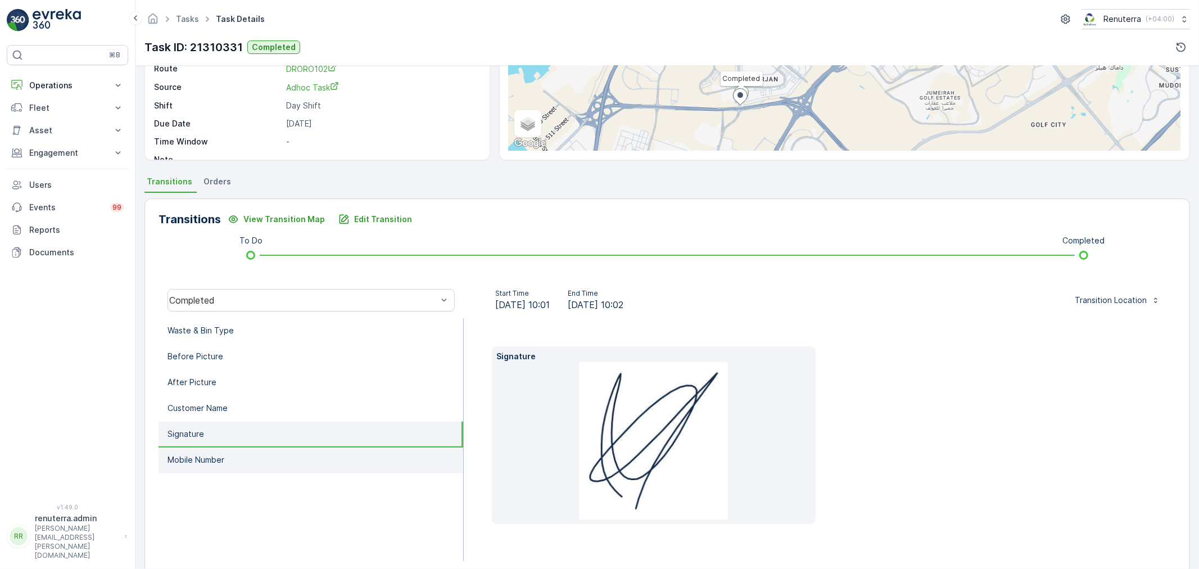
click at [250, 447] on li "Mobile Number" at bounding box center [310, 460] width 305 height 26
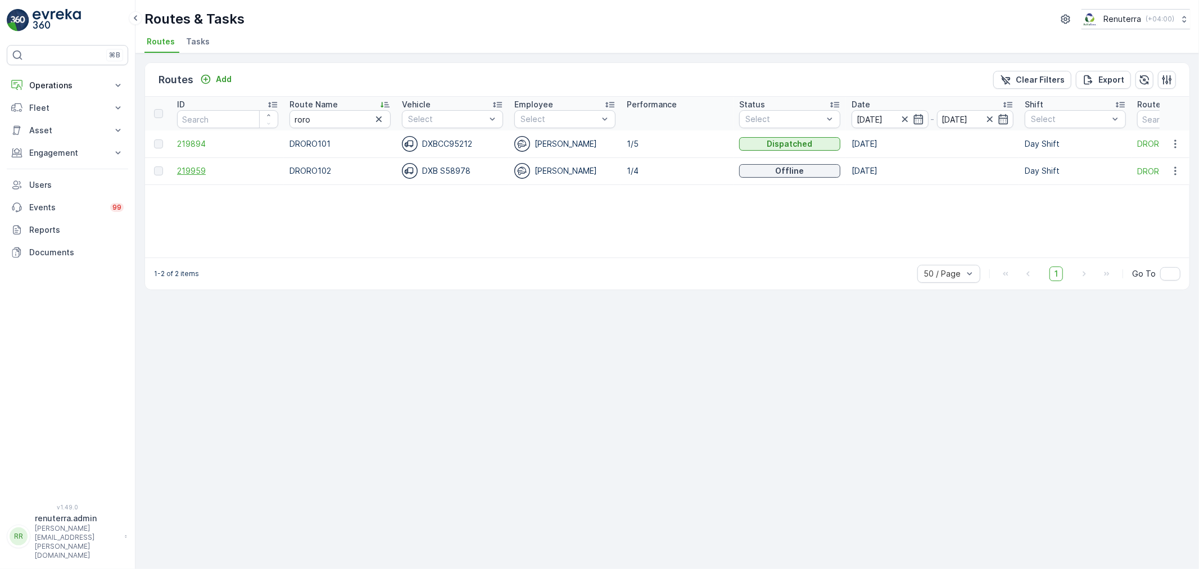
click at [194, 167] on span "219959" at bounding box center [227, 170] width 101 height 11
click at [180, 144] on span "219894" at bounding box center [227, 143] width 101 height 11
drag, startPoint x: 323, startPoint y: 116, endPoint x: 260, endPoint y: 111, distance: 63.8
click at [260, 111] on tr "ID Route Name roro Vehicle Select Employee Select Performance Status Select Dat…" at bounding box center [709, 114] width 1129 height 34
type input "hat"
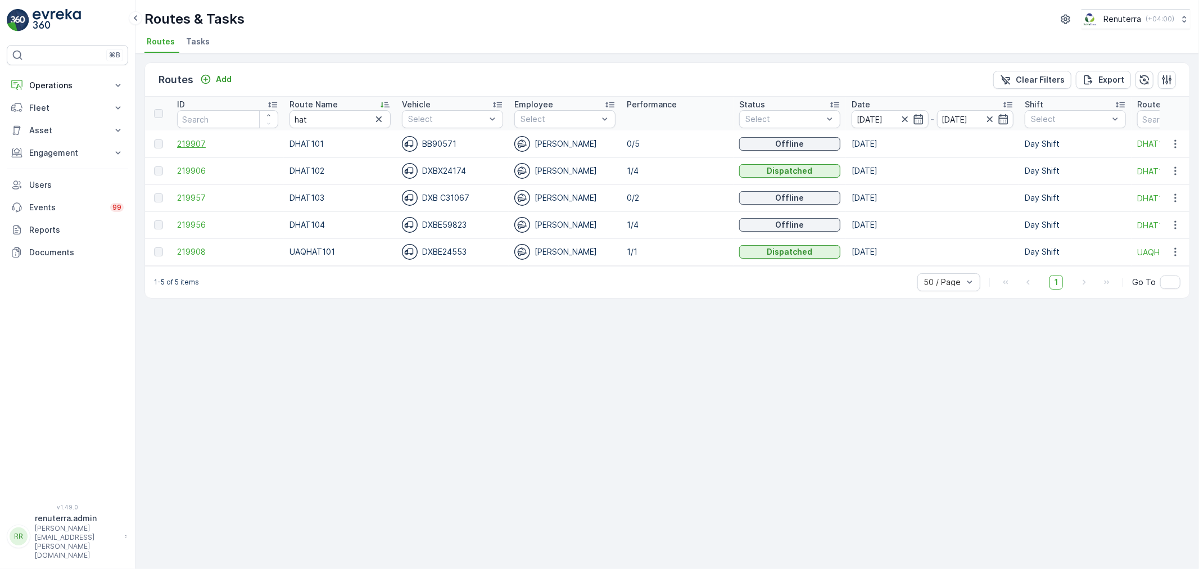
click at [198, 139] on span "219907" at bounding box center [227, 143] width 101 height 11
click at [198, 171] on span "219906" at bounding box center [227, 170] width 101 height 11
click at [188, 191] on td "219957" at bounding box center [227, 197] width 112 height 27
click at [191, 195] on span "219957" at bounding box center [227, 197] width 101 height 11
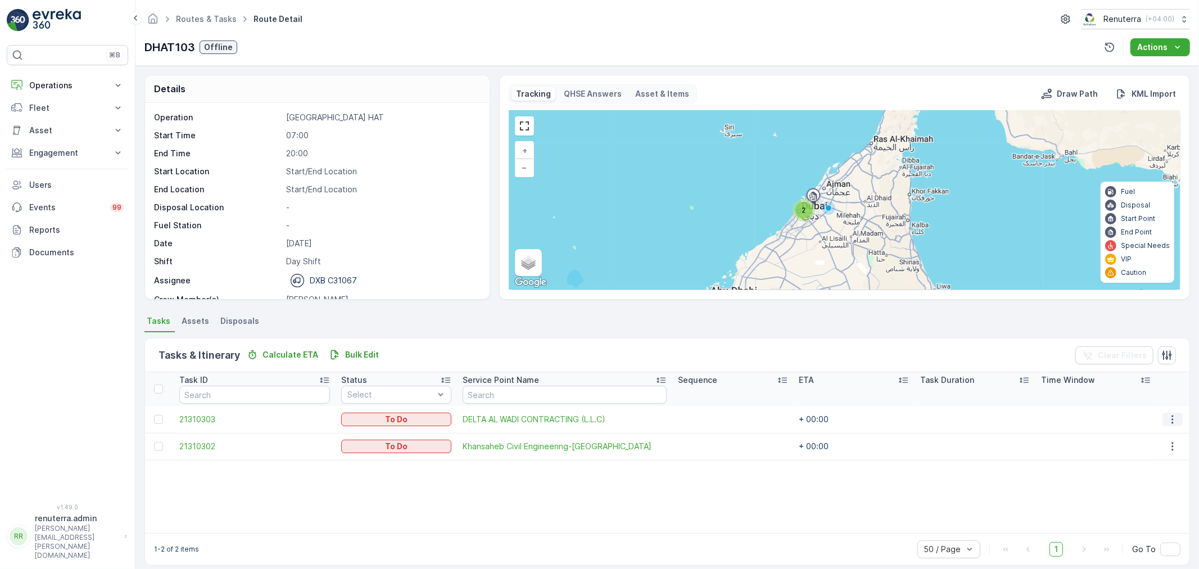
click at [1168, 414] on icon "button" at bounding box center [1172, 419] width 11 height 11
click at [1150, 465] on span "Change Route" at bounding box center [1146, 466] width 55 height 11
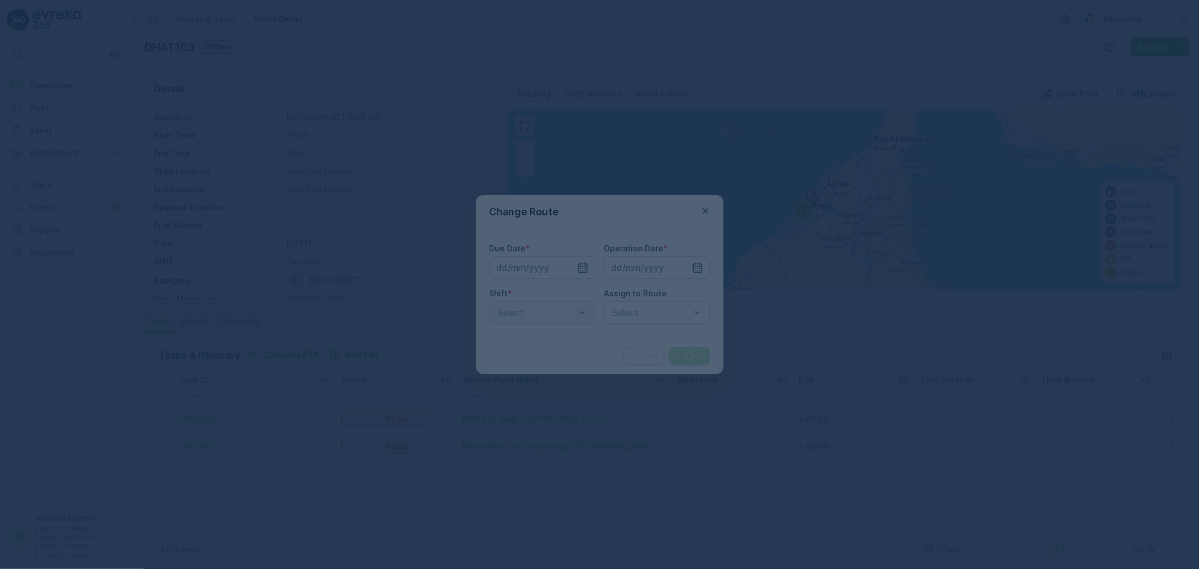
type input "[DATE]"
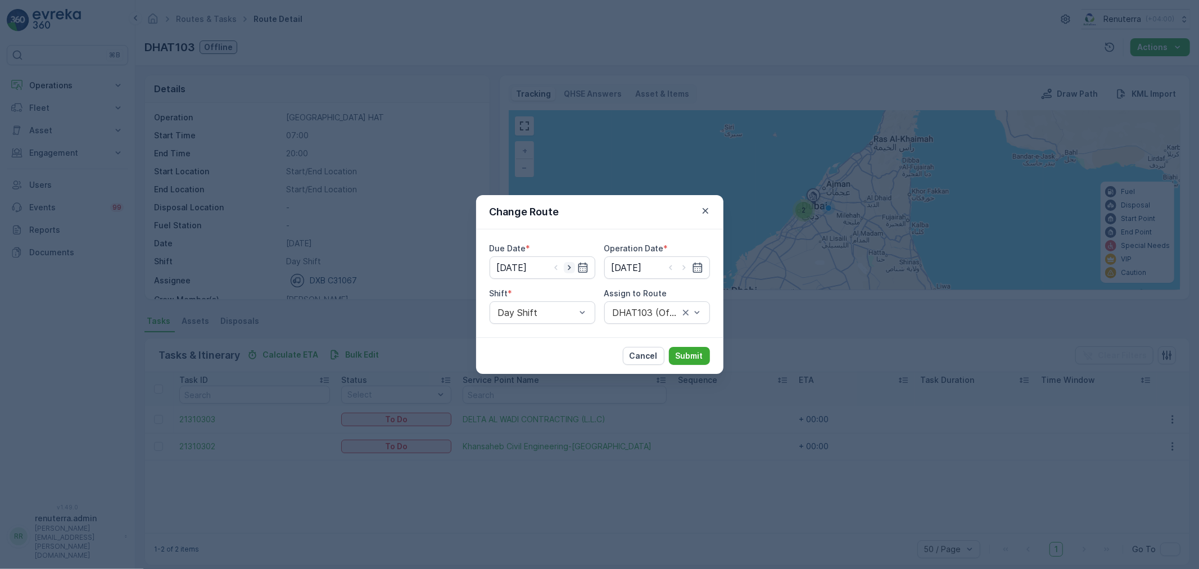
click at [570, 262] on icon "button" at bounding box center [569, 267] width 11 height 11
type input "[DATE]"
click at [683, 266] on icon "button" at bounding box center [683, 267] width 3 height 5
type input "[DATE]"
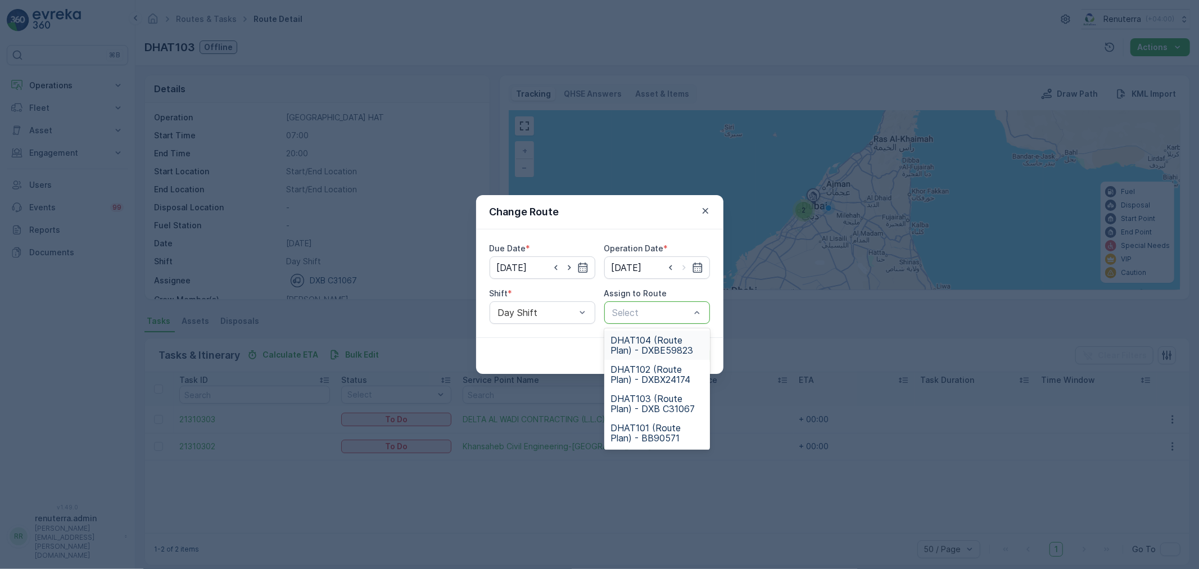
click at [642, 314] on div at bounding box center [651, 312] width 80 height 10
click at [653, 399] on span "DHAT103 (Route Plan) - DXB C31067" at bounding box center [657, 403] width 92 height 20
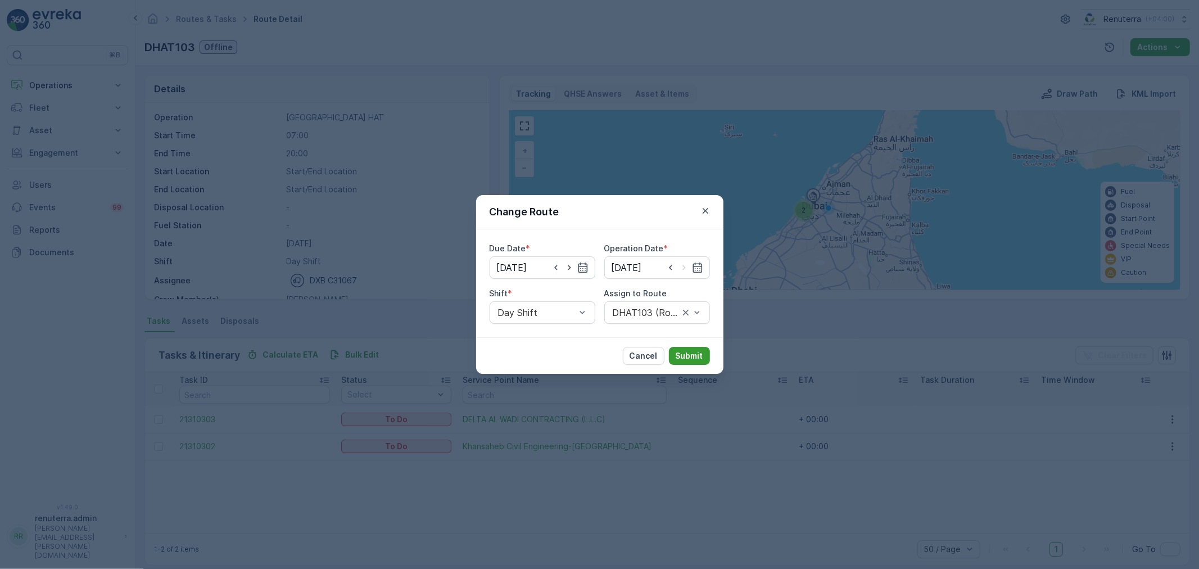
click at [699, 356] on p "Submit" at bounding box center [690, 355] width 28 height 11
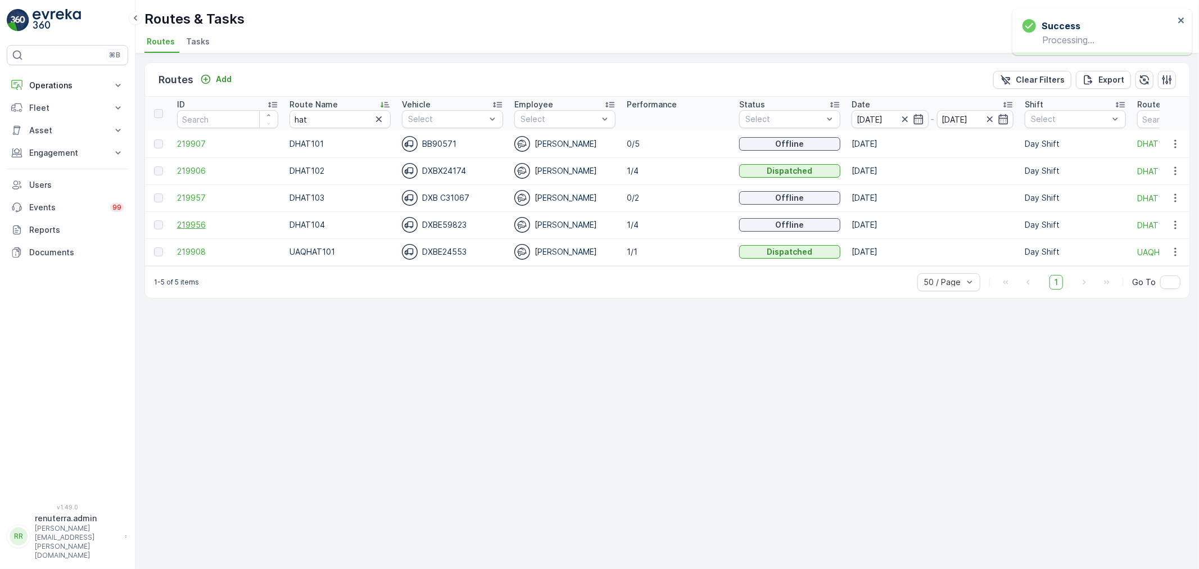
click at [198, 223] on span "219956" at bounding box center [227, 224] width 101 height 11
drag, startPoint x: 306, startPoint y: 143, endPoint x: 666, endPoint y: 141, distance: 360.2
click at [666, 141] on tr "219907 DHAT101 BB90571 [PERSON_NAME] 0/5 Dispatched [DATE] Day Shift DHAT101" at bounding box center [709, 143] width 1129 height 27
click at [614, 172] on div "[PERSON_NAME]" at bounding box center [564, 171] width 101 height 16
click at [186, 170] on span "219906" at bounding box center [227, 170] width 101 height 11
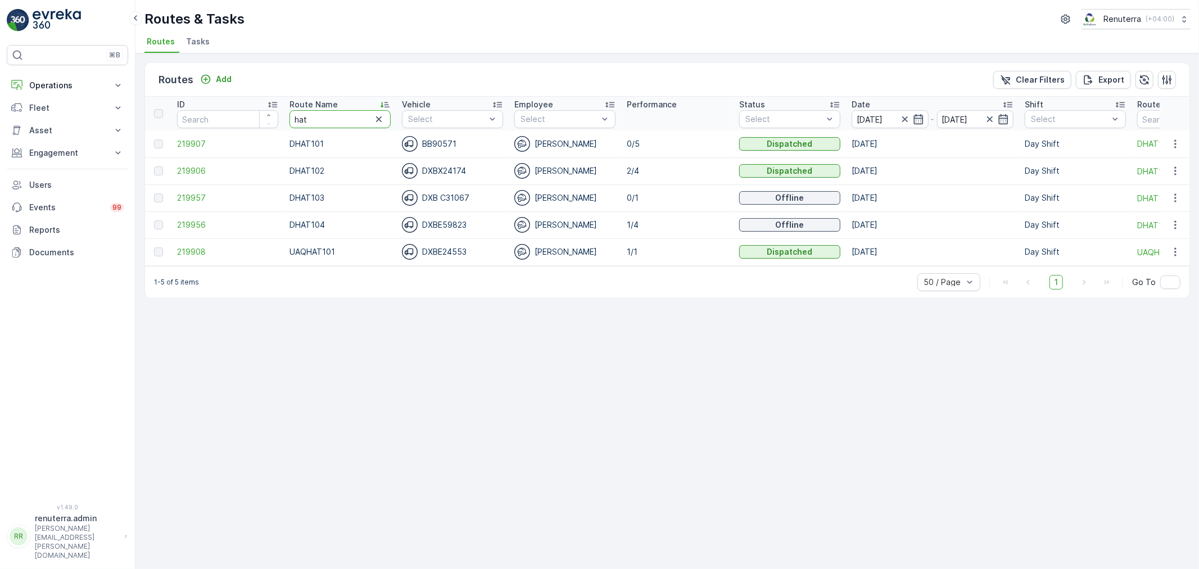
drag, startPoint x: 345, startPoint y: 121, endPoint x: 183, endPoint y: 98, distance: 162.9
click at [183, 98] on tr "ID Route Name hat Vehicle Select Employee Select Performance Status Select Date…" at bounding box center [709, 114] width 1129 height 34
type input "roro"
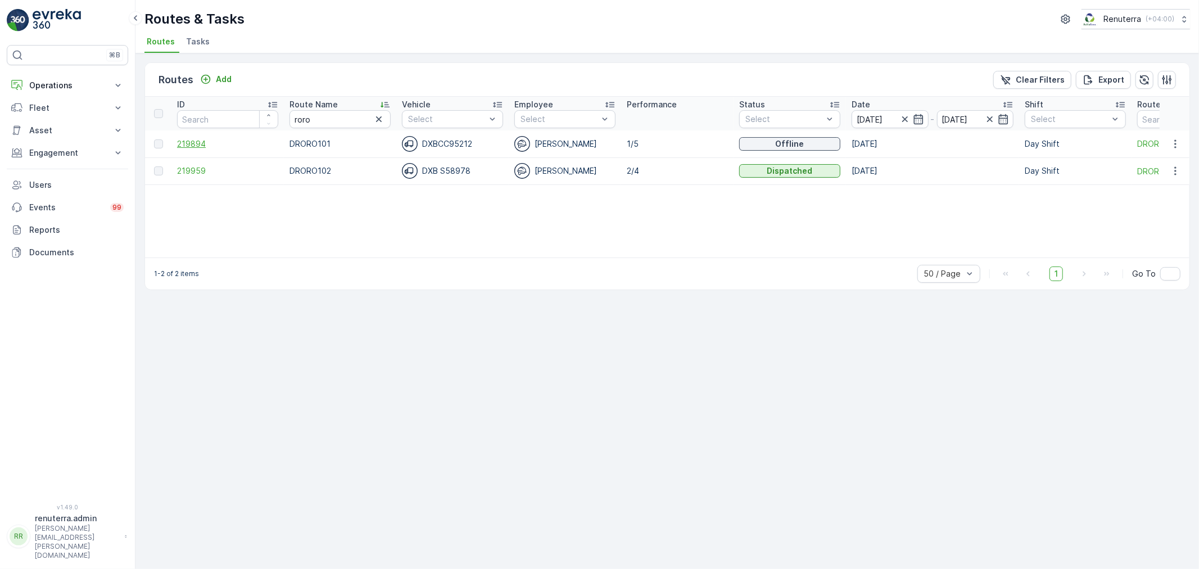
click at [200, 139] on span "219894" at bounding box center [227, 143] width 101 height 11
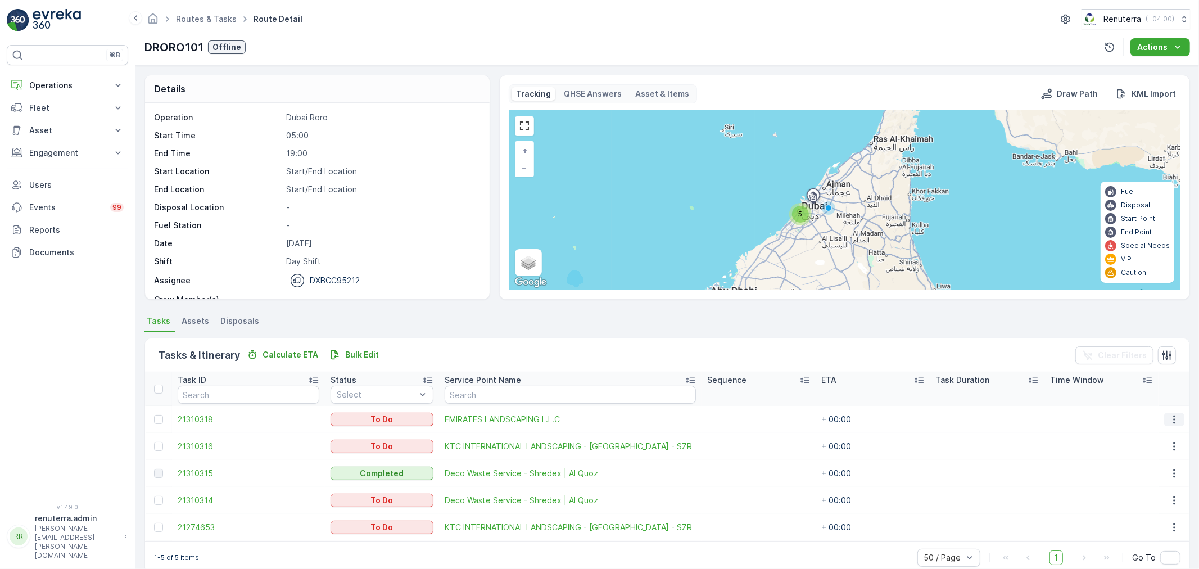
click at [1172, 418] on icon "button" at bounding box center [1173, 419] width 11 height 11
click at [1139, 465] on span "Change Route" at bounding box center [1146, 466] width 55 height 11
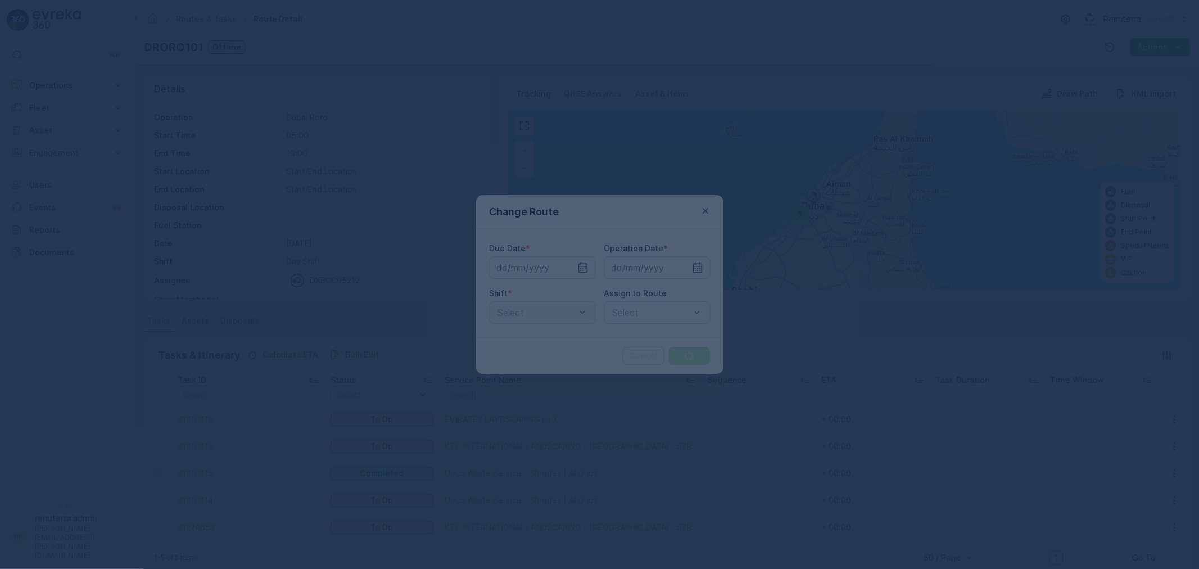
type input "[DATE]"
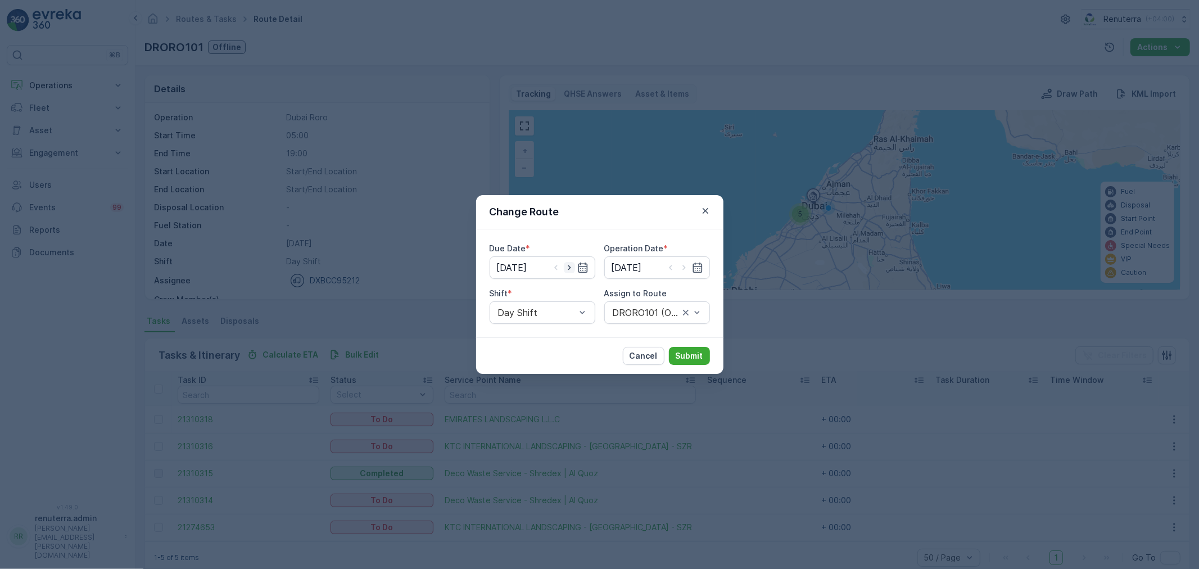
click at [568, 263] on icon "button" at bounding box center [569, 267] width 11 height 11
type input "[DATE]"
click at [683, 265] on icon "button" at bounding box center [683, 267] width 11 height 11
type input "[DATE]"
click at [643, 311] on div at bounding box center [651, 312] width 80 height 10
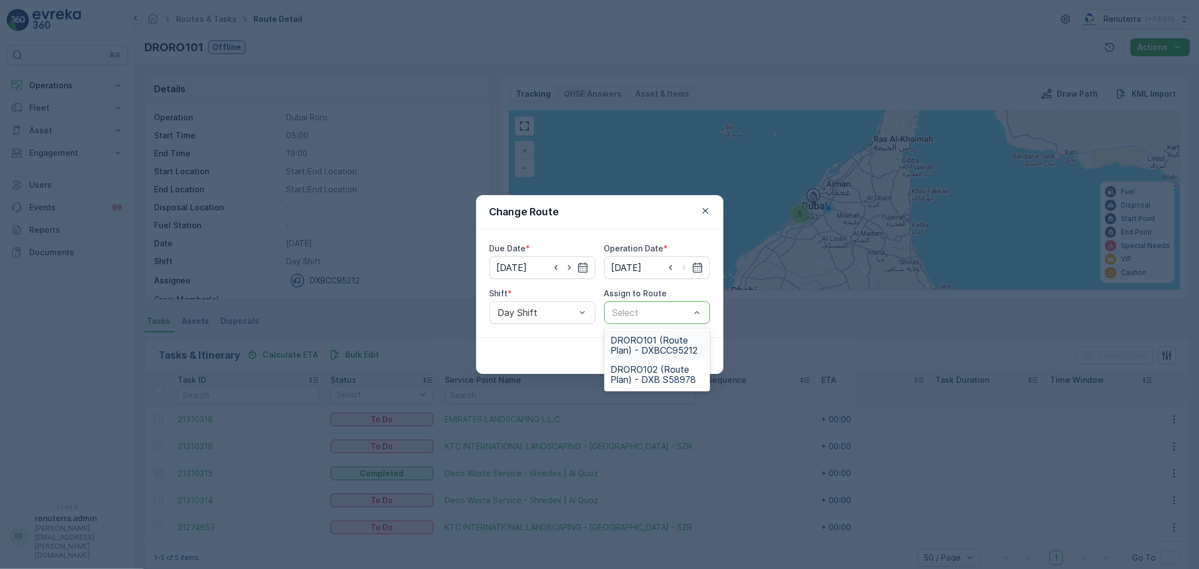
click at [649, 344] on span "DRORO101 (Route Plan) - DXBCC95212" at bounding box center [657, 345] width 92 height 20
click at [692, 352] on p "Submit" at bounding box center [690, 355] width 28 height 11
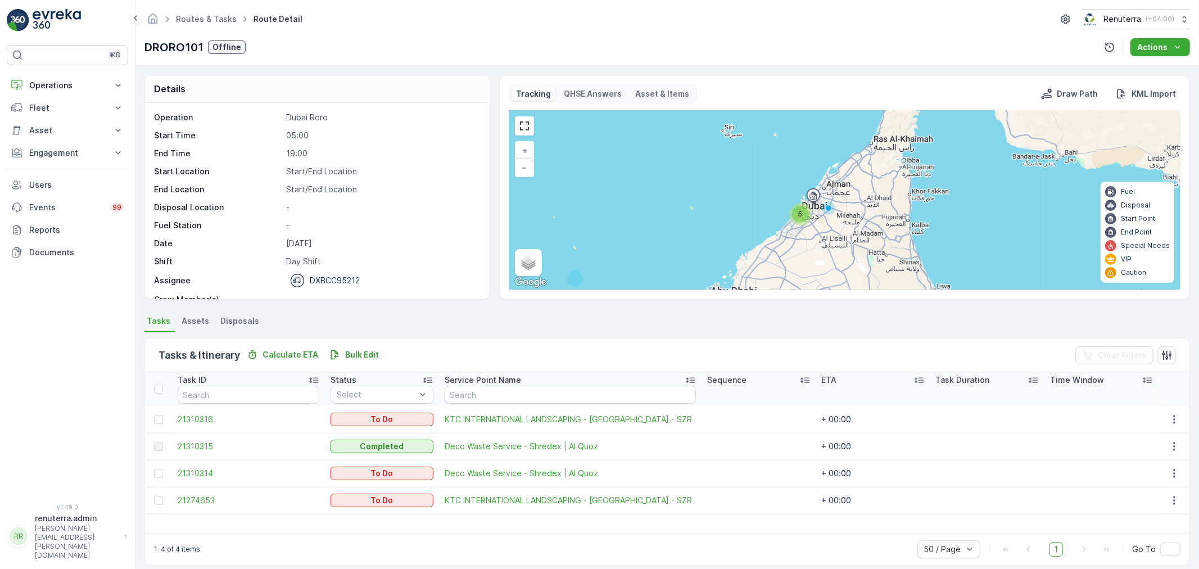
drag, startPoint x: 658, startPoint y: 521, endPoint x: 745, endPoint y: 519, distance: 87.1
click at [745, 519] on div "Task ID Status Select Service Point Name Sequence ETA Task Duration Time Window…" at bounding box center [667, 452] width 1044 height 161
click at [750, 529] on div "Task ID Status Select Service Point Name Sequence ETA Task Duration Time Window…" at bounding box center [667, 452] width 1044 height 161
click at [579, 540] on div "1-4 of 4 items 50 / Page 1 Go To" at bounding box center [667, 549] width 1044 height 32
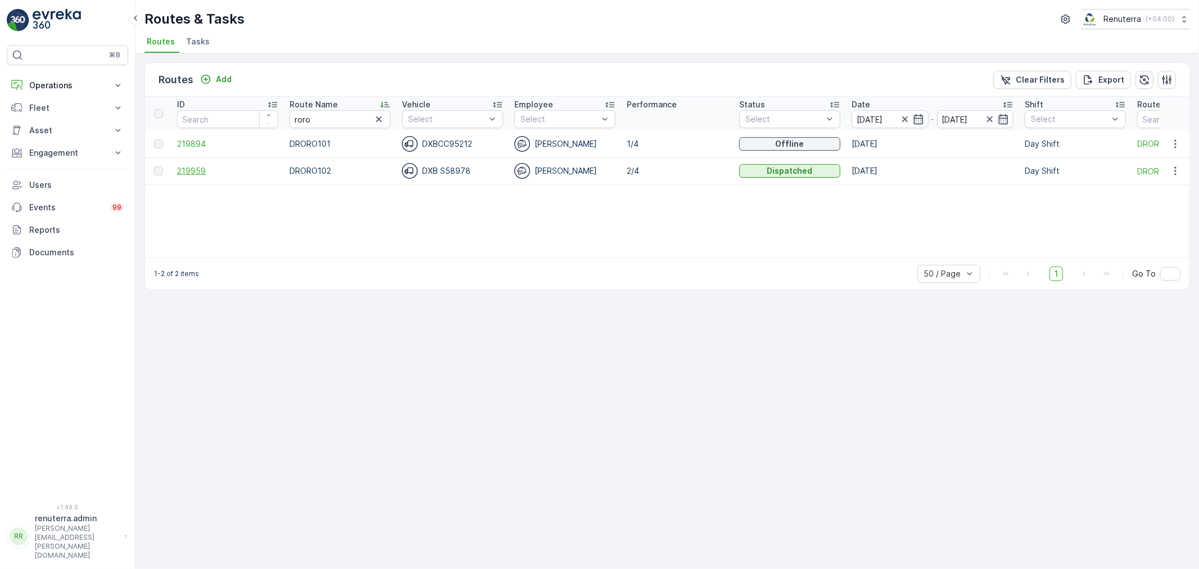
click at [201, 167] on span "219959" at bounding box center [227, 170] width 101 height 11
click at [188, 142] on span "219894" at bounding box center [227, 143] width 101 height 11
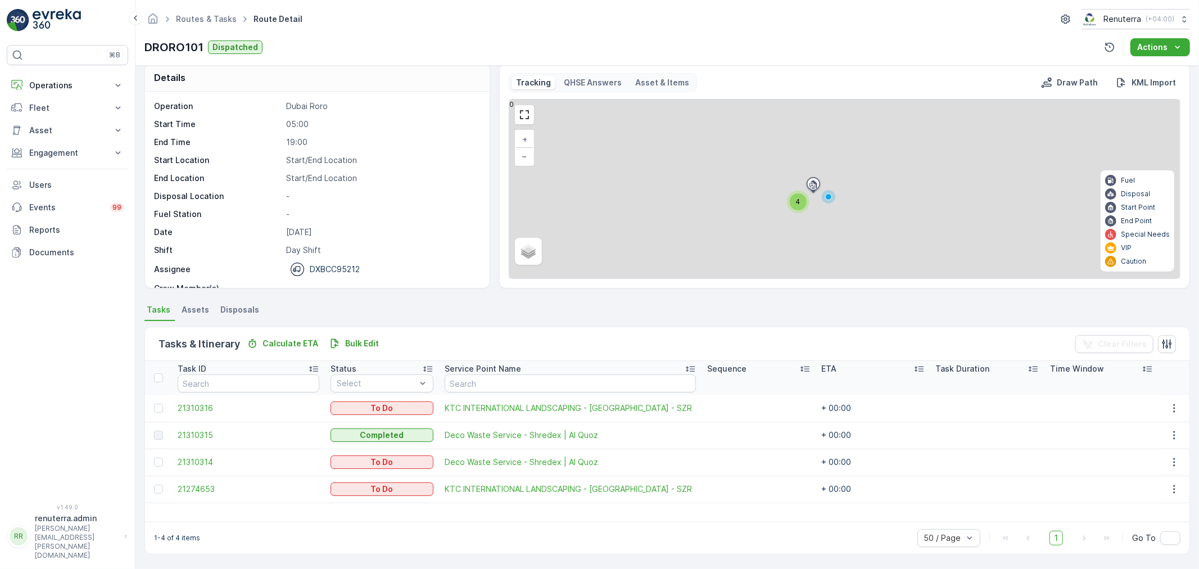
scroll to position [10, 0]
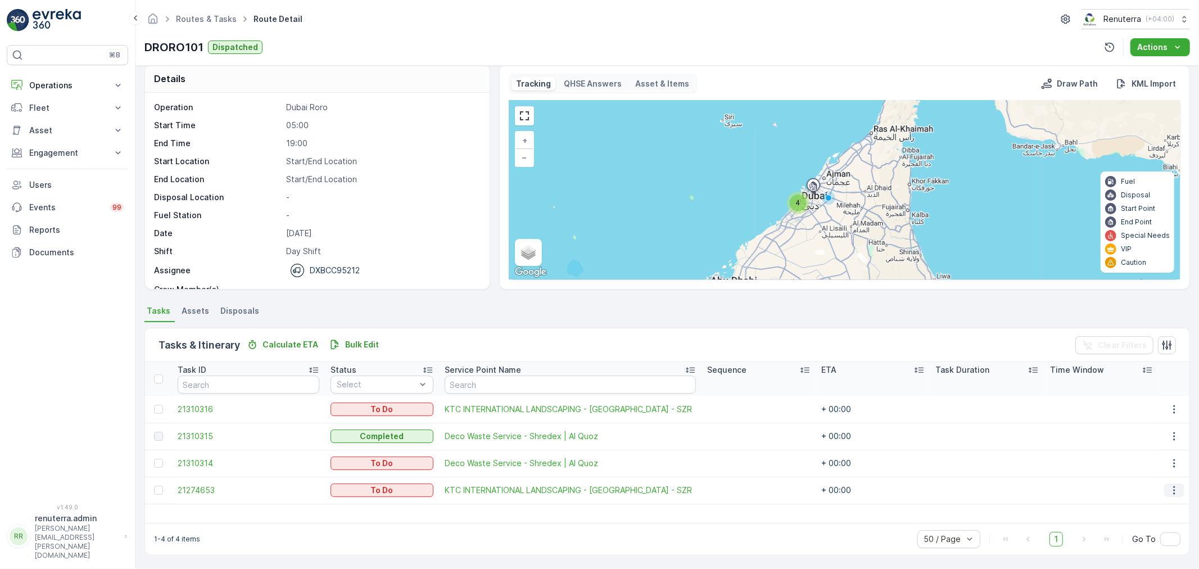
click at [1170, 493] on icon "button" at bounding box center [1173, 489] width 11 height 11
click at [1156, 436] on span "Change Route" at bounding box center [1146, 435] width 55 height 11
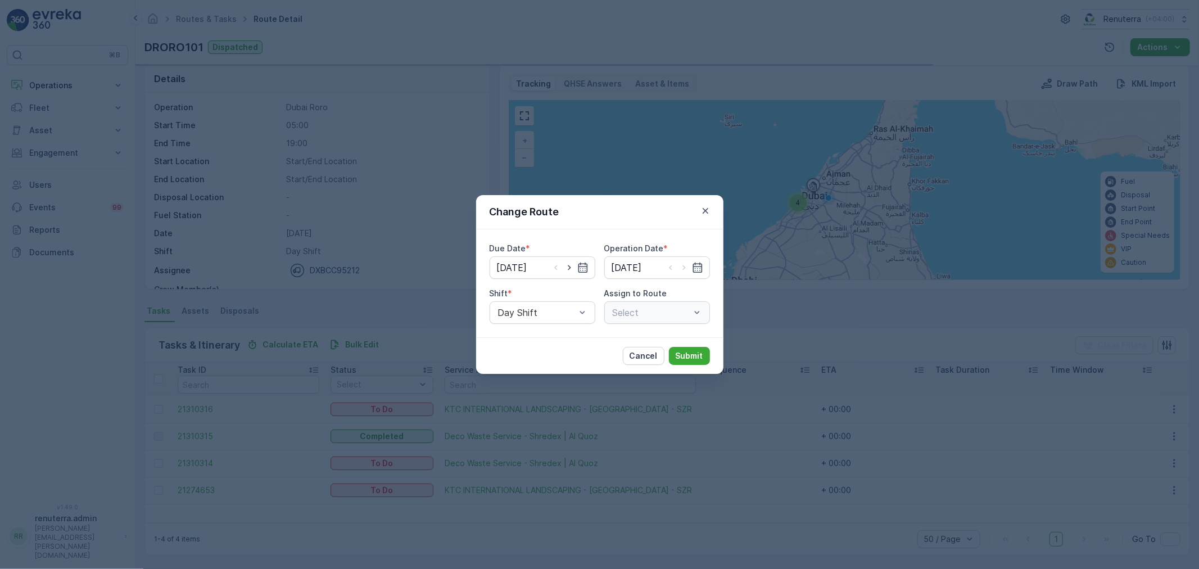
type input "[DATE]"
click at [570, 266] on icon "button" at bounding box center [569, 267] width 11 height 11
type input "[DATE]"
click at [683, 266] on icon "button" at bounding box center [683, 267] width 3 height 5
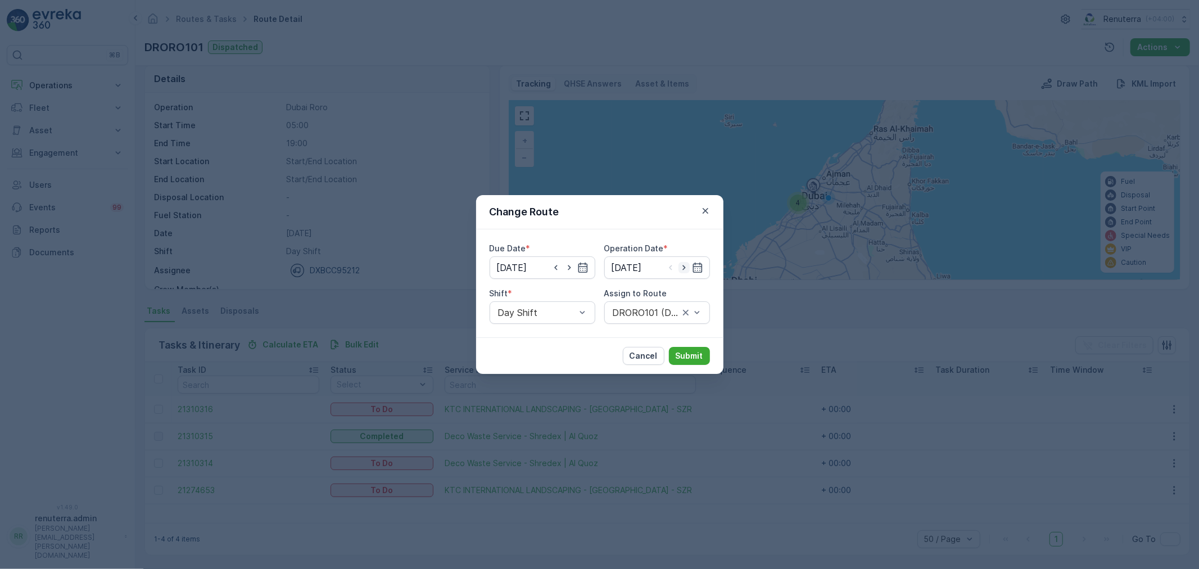
type input "[DATE]"
click at [642, 311] on div at bounding box center [651, 312] width 80 height 10
click at [645, 342] on span "DRORO101 (Route Plan) - DXBCC95212" at bounding box center [657, 345] width 92 height 20
click at [685, 352] on p "Submit" at bounding box center [690, 355] width 28 height 11
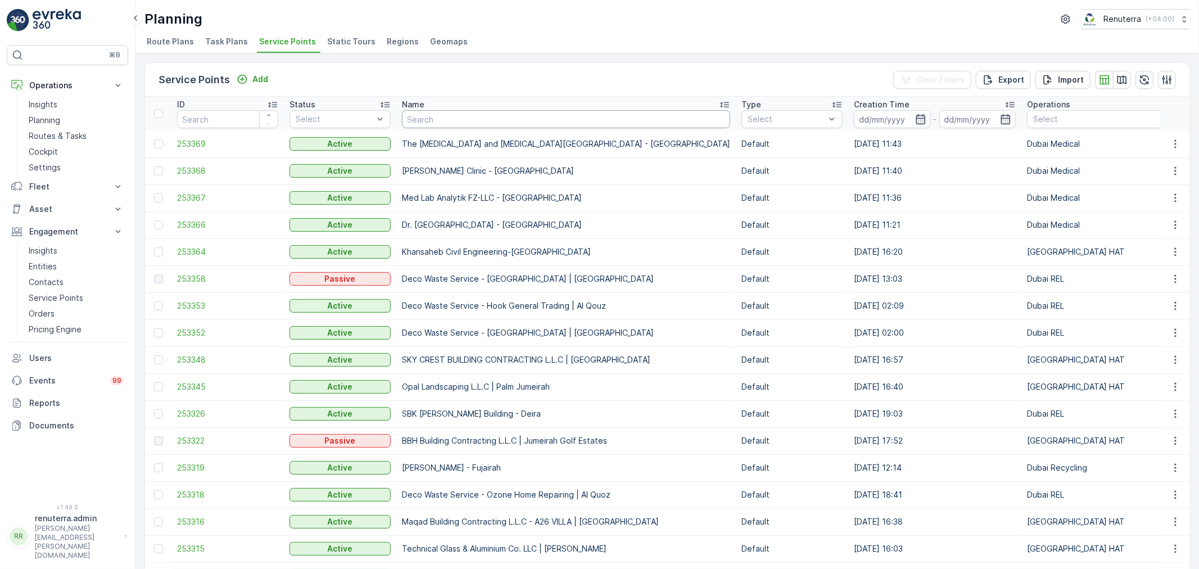
click at [450, 121] on input "text" at bounding box center [566, 119] width 328 height 18
type input "emira"
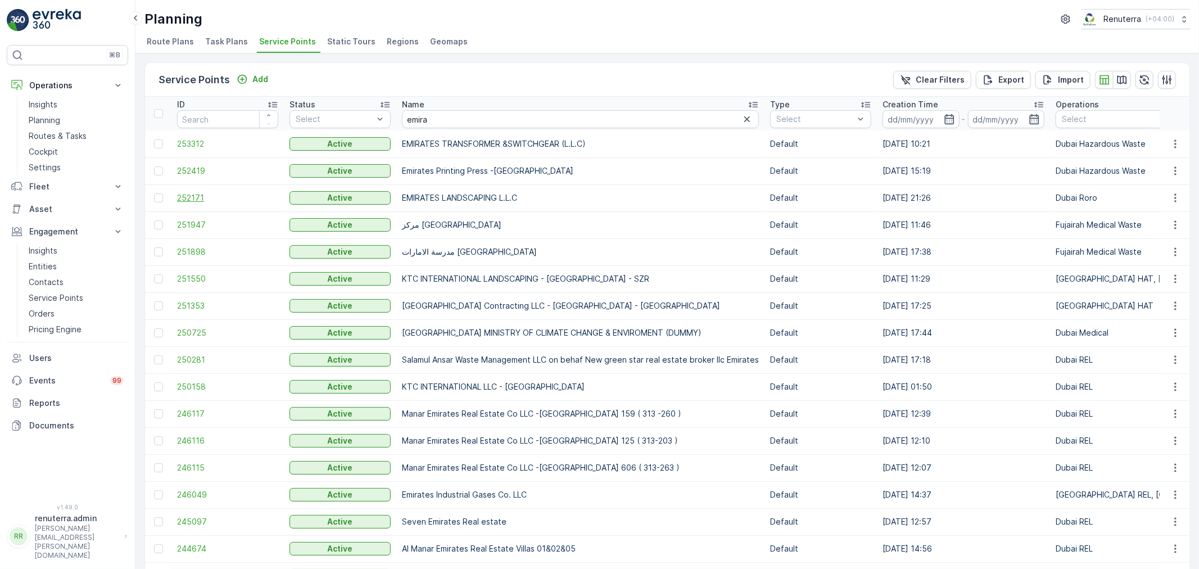
click at [182, 194] on span "252171" at bounding box center [227, 197] width 101 height 11
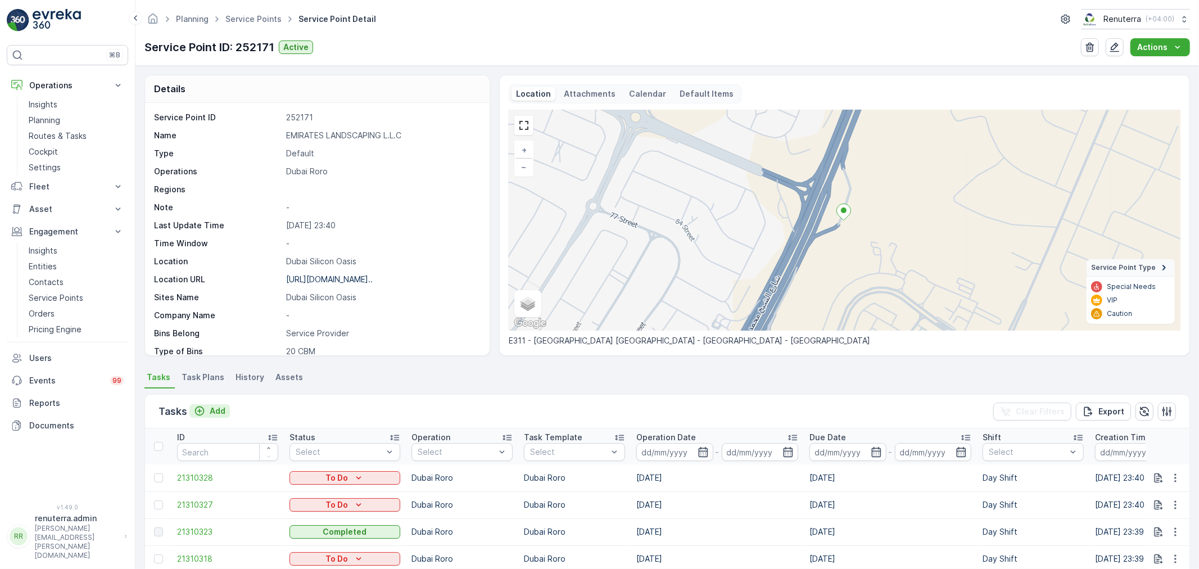
click at [215, 409] on p "Add" at bounding box center [218, 410] width 16 height 11
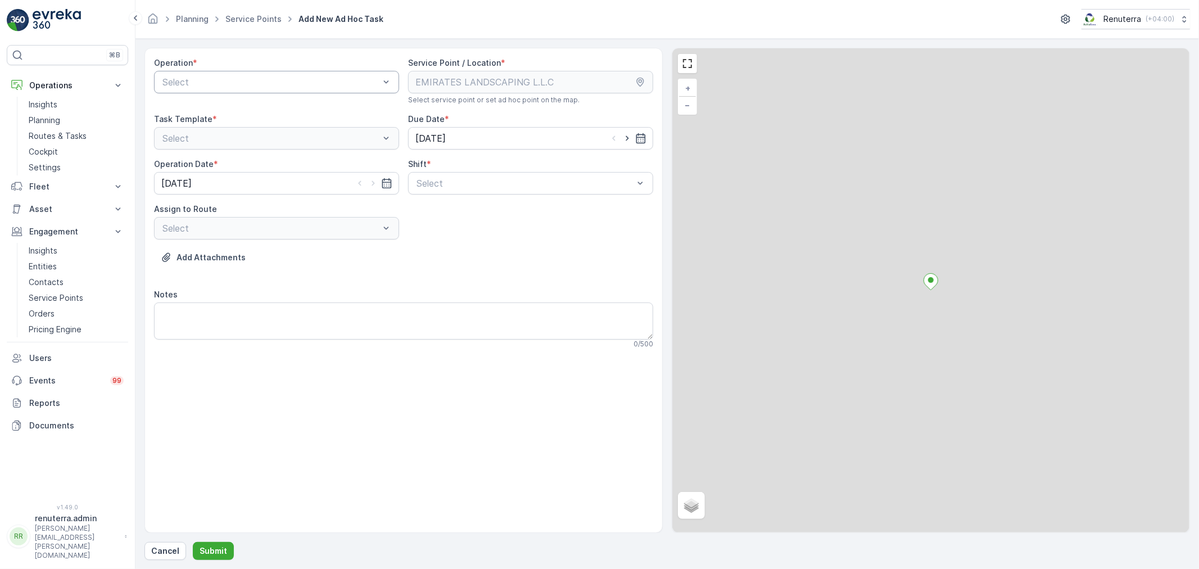
click at [250, 78] on div at bounding box center [270, 82] width 219 height 10
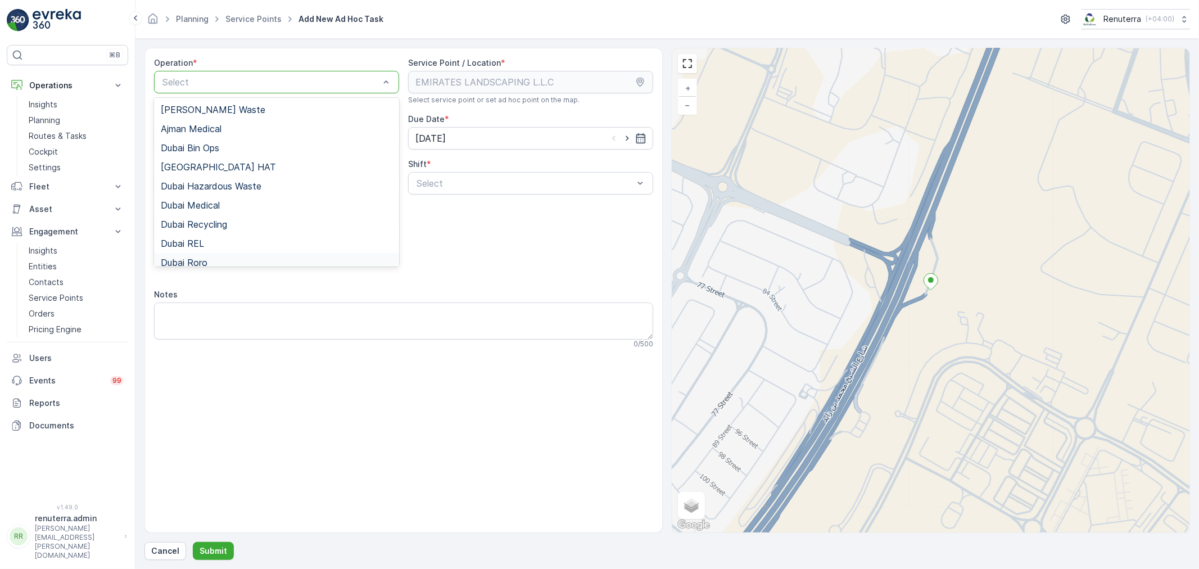
click at [209, 259] on div "Dubai Roro" at bounding box center [277, 262] width 232 height 10
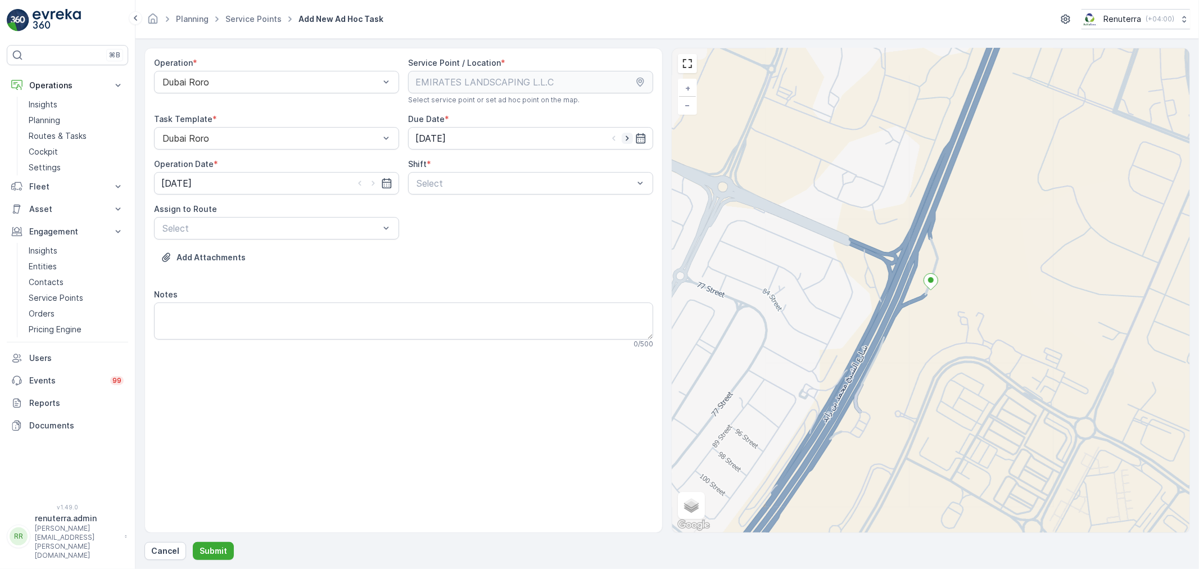
click at [625, 137] on icon "button" at bounding box center [627, 138] width 11 height 11
type input "[DATE]"
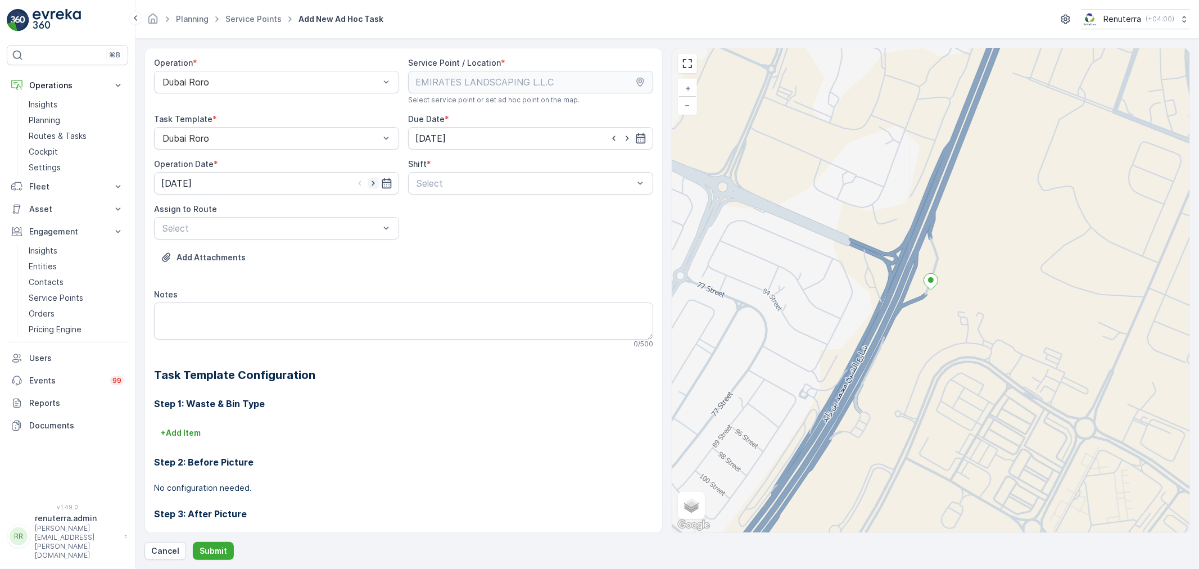
click at [370, 182] on icon "button" at bounding box center [373, 183] width 11 height 11
type input "[DATE]"
click at [456, 183] on div at bounding box center [524, 183] width 219 height 10
click at [438, 214] on span "Day Shift" at bounding box center [435, 211] width 40 height 10
click at [334, 228] on div at bounding box center [270, 228] width 219 height 10
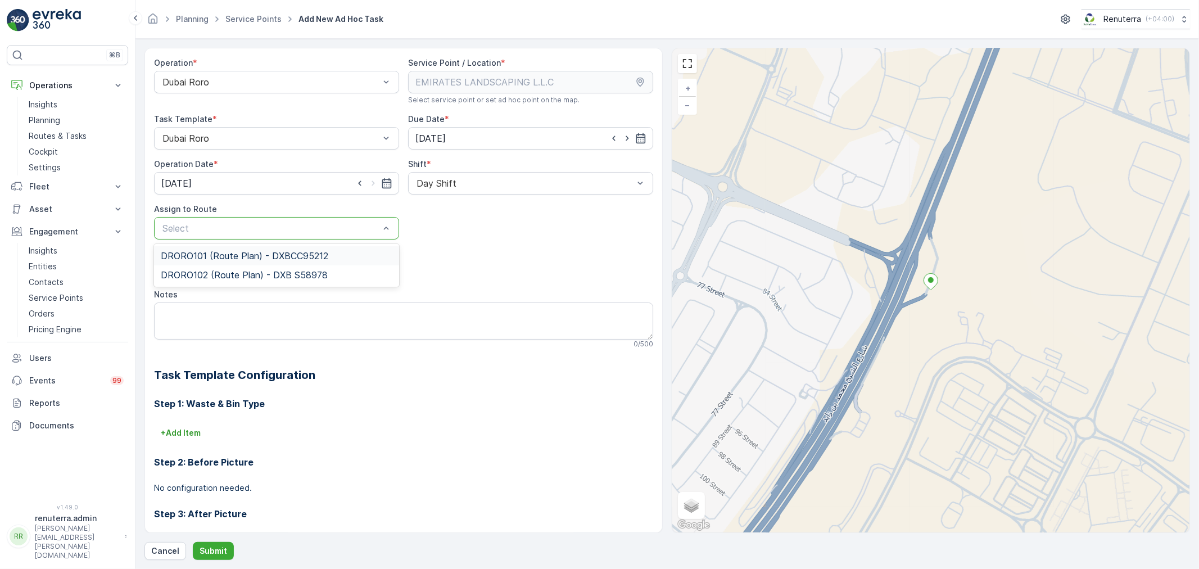
click at [226, 248] on div "DRORO101 (Route Plan) - DXBCC95212" at bounding box center [276, 255] width 245 height 19
click at [217, 549] on p "Submit" at bounding box center [214, 550] width 28 height 11
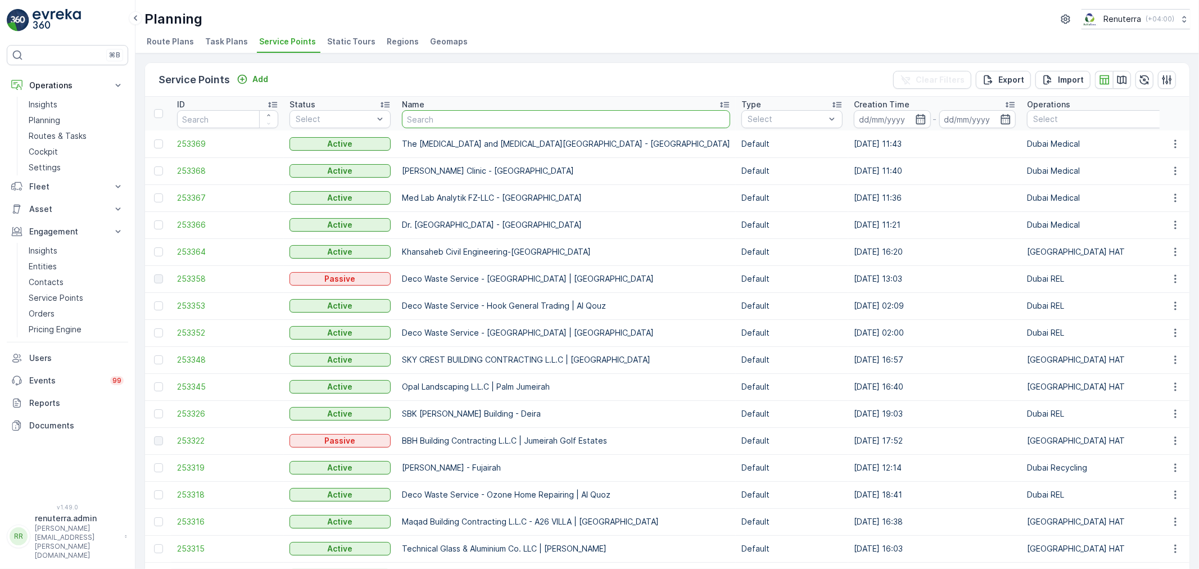
click at [419, 121] on input "text" at bounding box center [566, 119] width 328 height 18
type input "emirates"
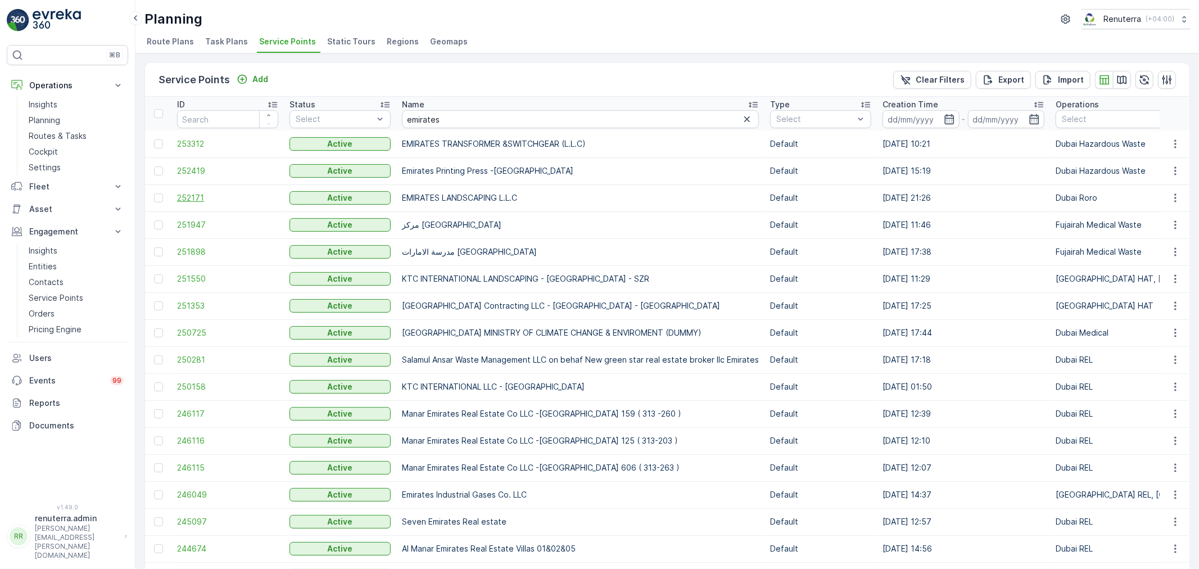
click at [197, 197] on span "252171" at bounding box center [227, 197] width 101 height 11
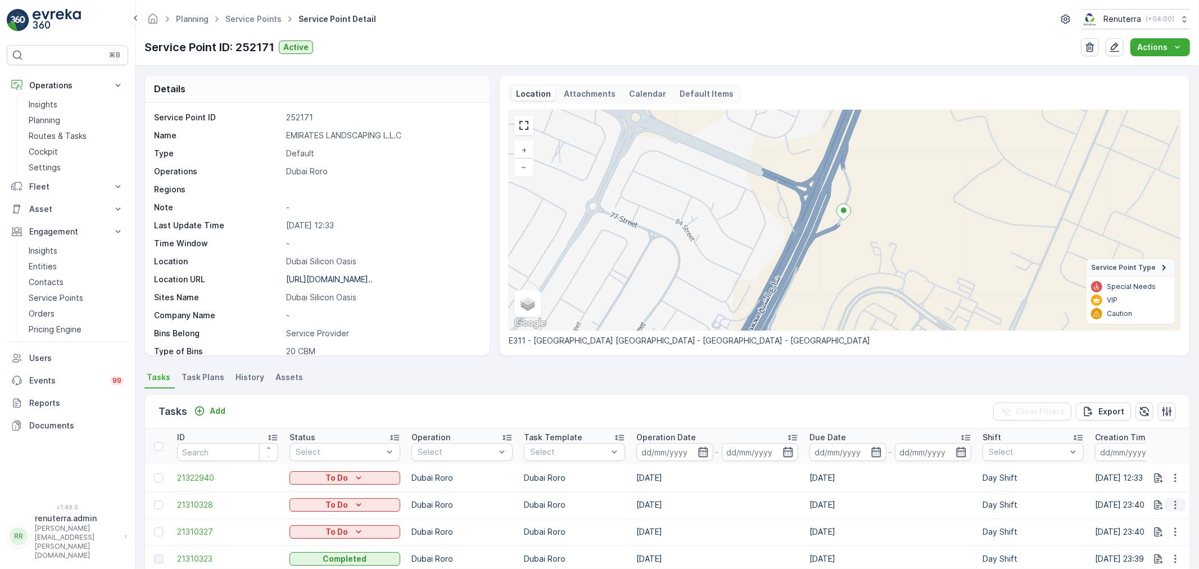
click at [1176, 500] on icon "button" at bounding box center [1175, 504] width 11 height 11
click at [1139, 447] on span "Change Route" at bounding box center [1146, 450] width 55 height 11
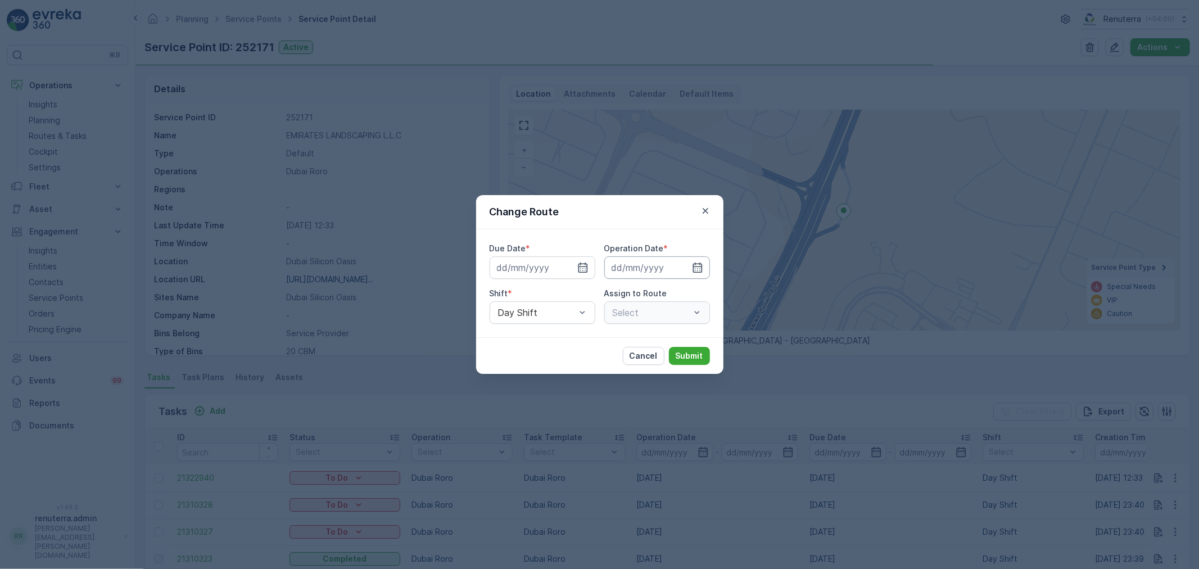
type input "[DATE]"
click at [700, 207] on icon "button" at bounding box center [705, 210] width 11 height 11
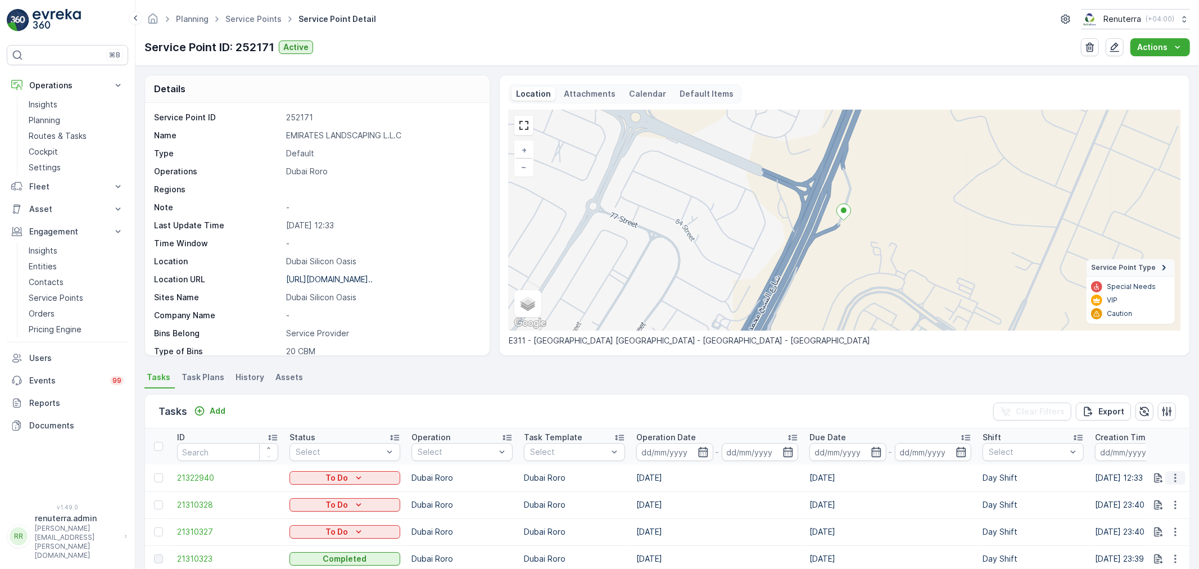
click at [1178, 475] on icon "button" at bounding box center [1175, 477] width 11 height 11
click at [1144, 420] on span "Change Route" at bounding box center [1146, 423] width 55 height 11
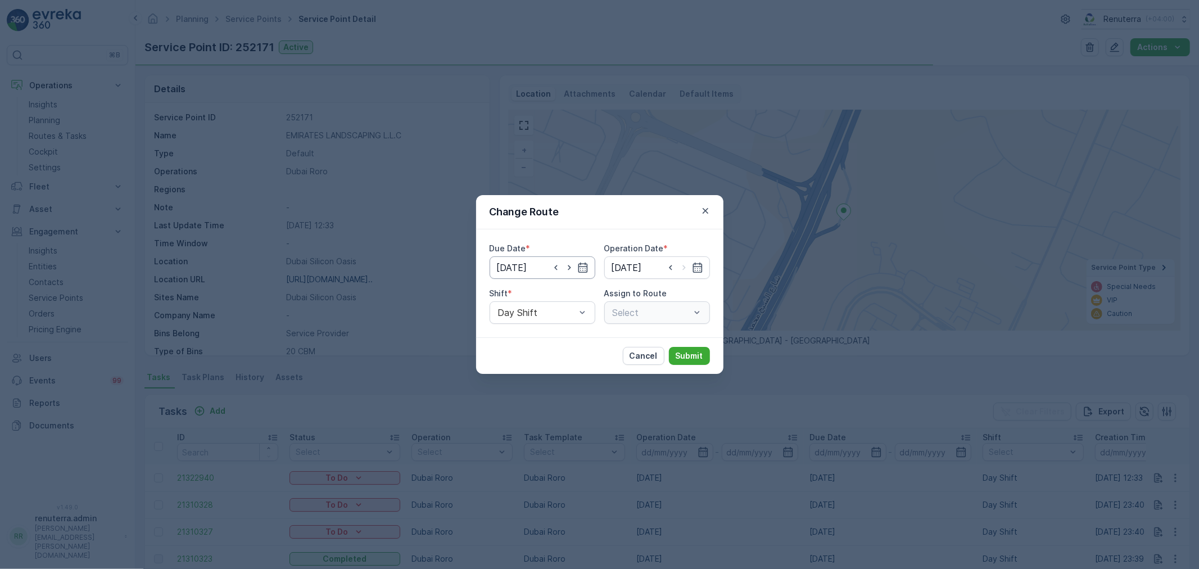
type input "[DATE]"
click at [581, 269] on icon "button" at bounding box center [582, 267] width 11 height 11
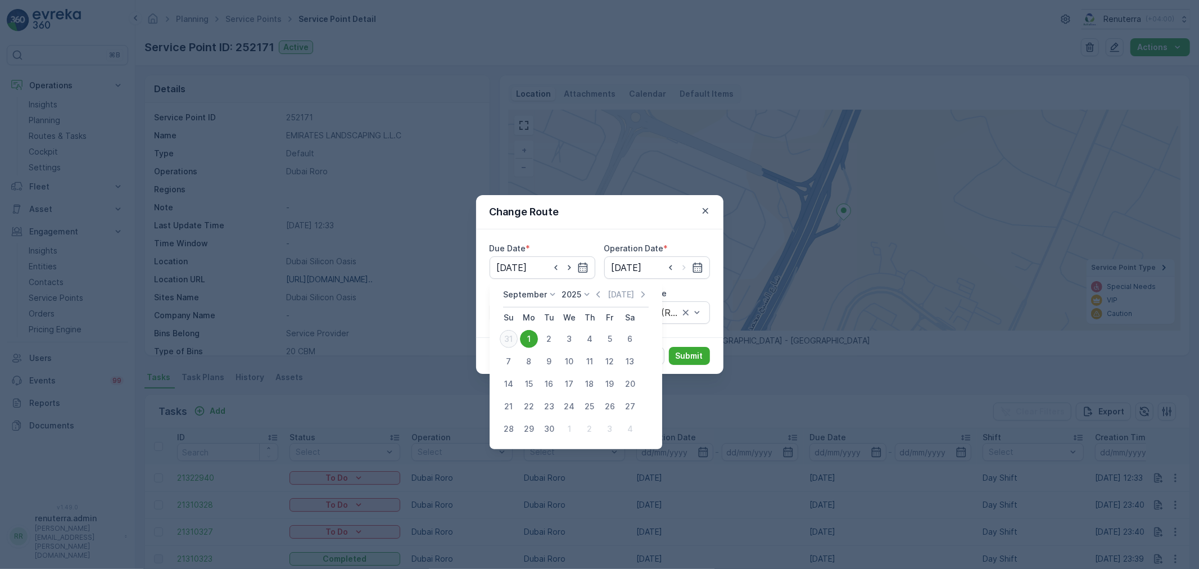
click at [505, 332] on div "31" at bounding box center [509, 339] width 18 height 18
type input "[DATE]"
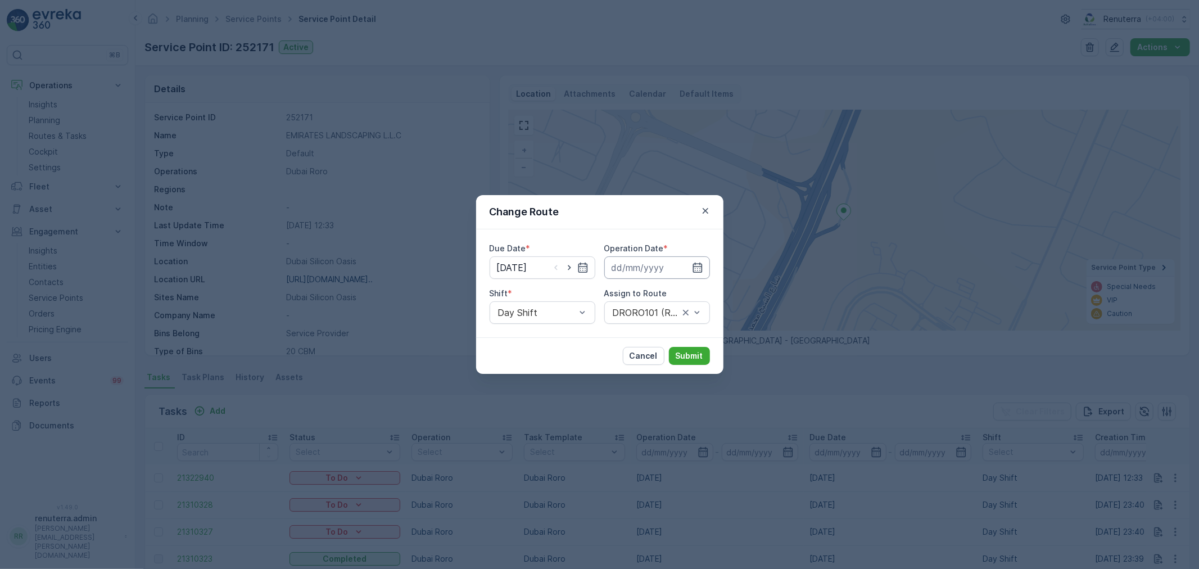
click at [671, 268] on input at bounding box center [657, 267] width 106 height 22
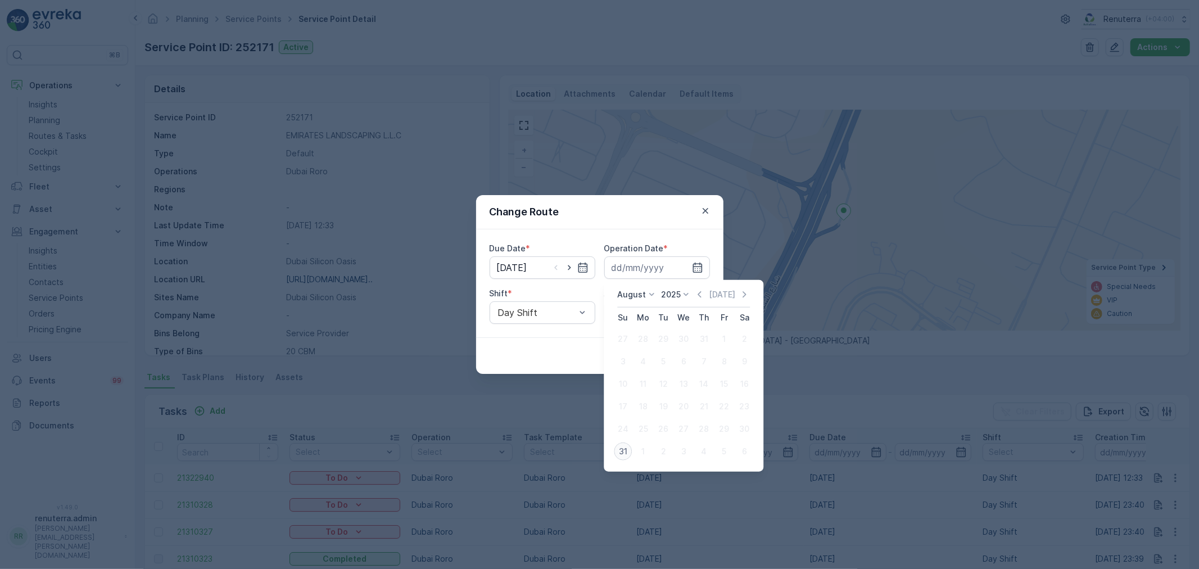
click at [620, 446] on div "31" at bounding box center [623, 451] width 18 height 18
type input "[DATE]"
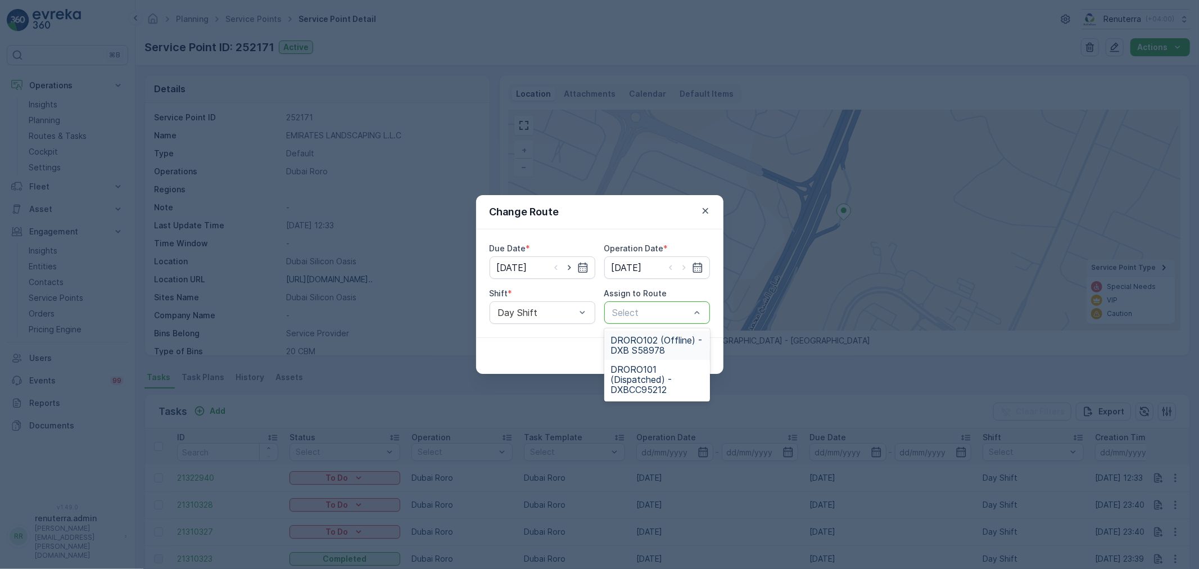
click at [648, 312] on div at bounding box center [651, 312] width 80 height 10
click at [646, 371] on span "DRORO101 (Dispatched) - DXBCC95212" at bounding box center [657, 379] width 92 height 30
click at [688, 354] on p "Submit" at bounding box center [690, 355] width 28 height 11
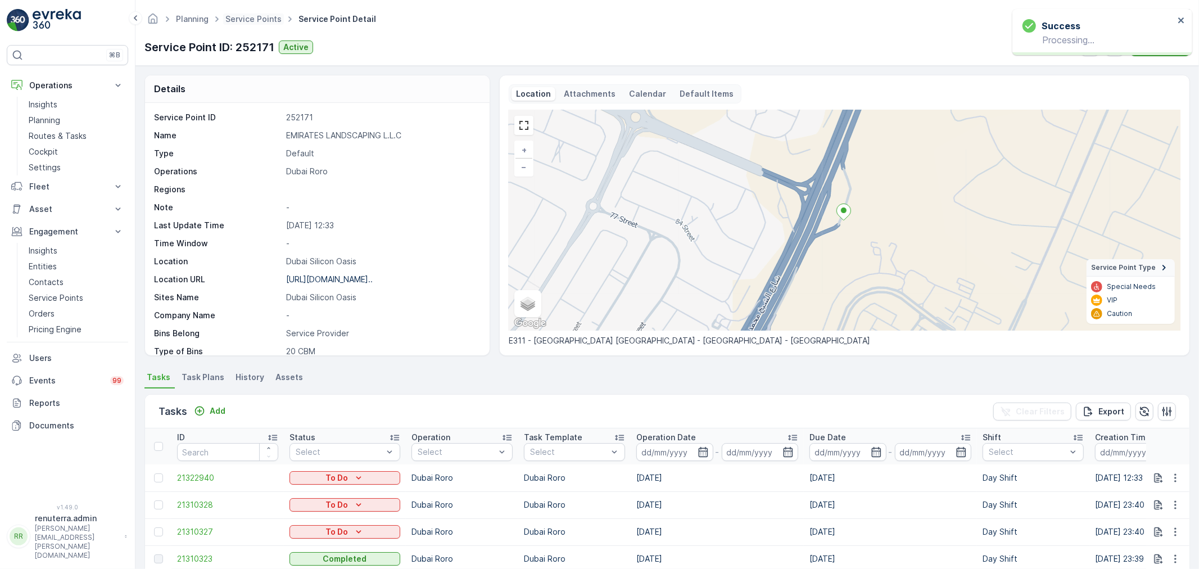
click at [234, 24] on span "Service Points" at bounding box center [253, 18] width 61 height 11
click at [242, 11] on ul "Service Points" at bounding box center [259, 19] width 73 height 16
click at [241, 22] on link "Service Points" at bounding box center [253, 19] width 56 height 10
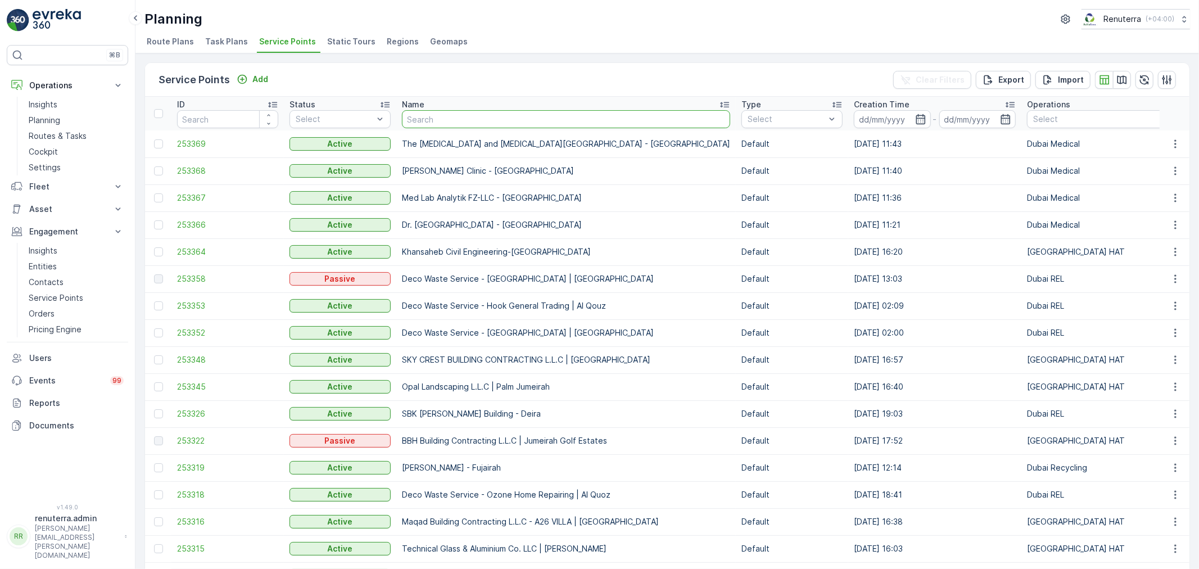
click at [424, 119] on input "text" at bounding box center [566, 119] width 328 height 18
type input "deco waste"
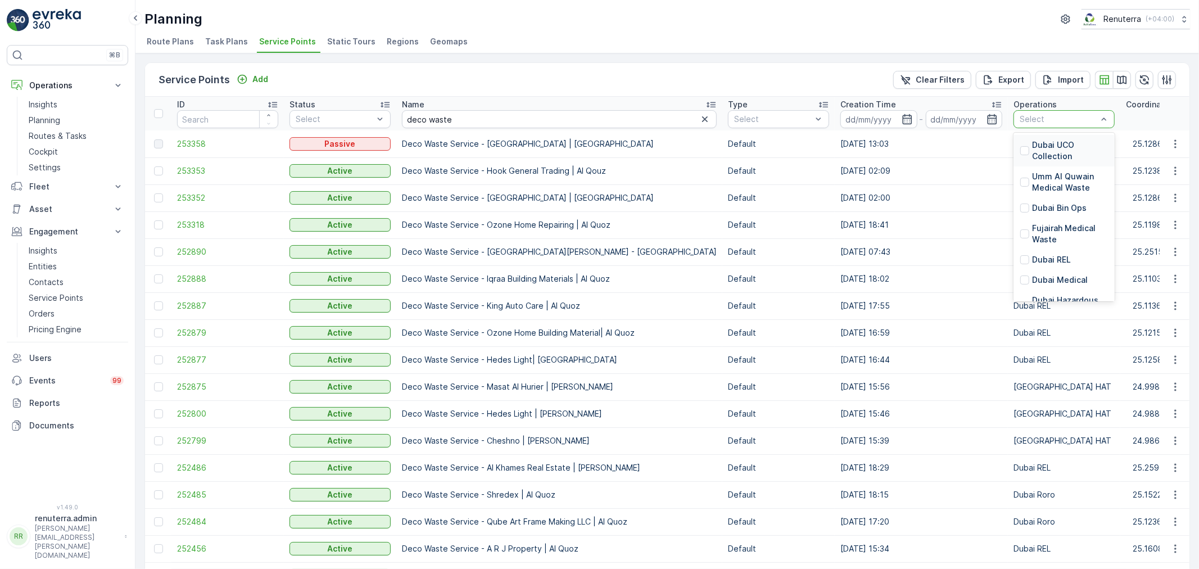
click at [1018, 116] on div at bounding box center [1058, 119] width 80 height 9
click at [1032, 253] on p "[GEOGRAPHIC_DATA] HAT" at bounding box center [1073, 264] width 82 height 22
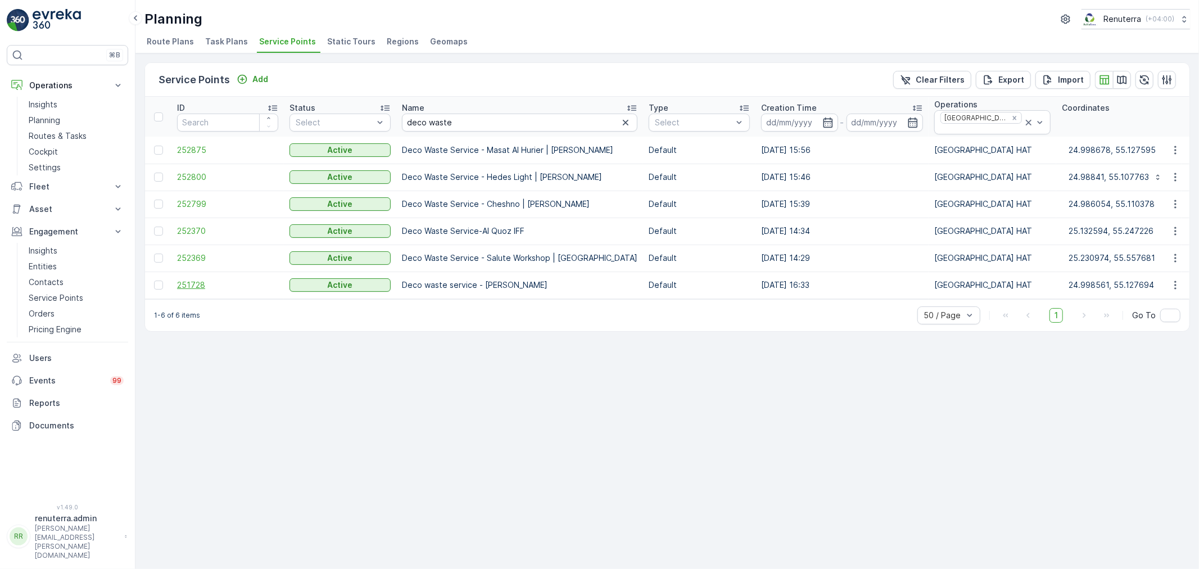
click at [182, 279] on span "251728" at bounding box center [227, 284] width 101 height 11
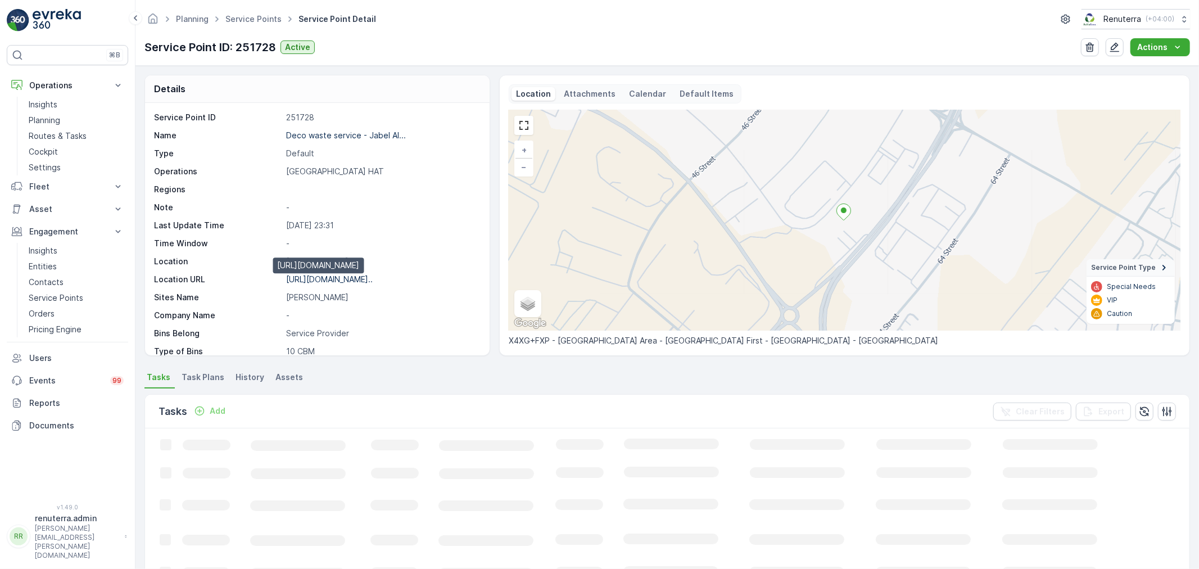
drag, startPoint x: 339, startPoint y: 277, endPoint x: 304, endPoint y: 231, distance: 58.1
click at [339, 277] on p "https://maps.app.goo.gl/frRg5o..." at bounding box center [329, 279] width 87 height 10
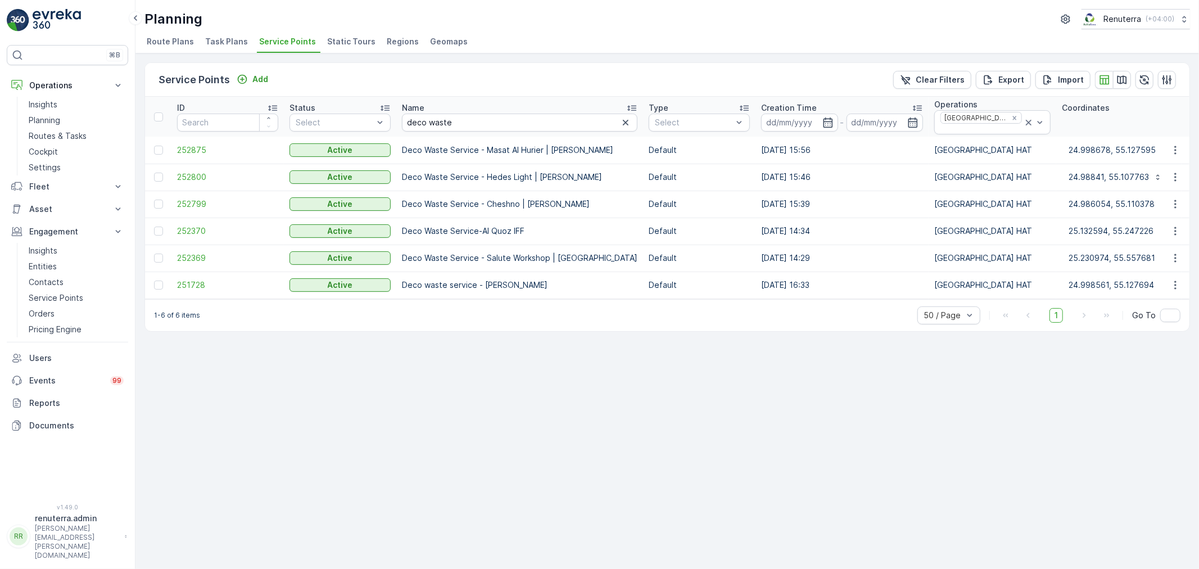
click at [589, 362] on div "Service Points Add Clear Filters Export Import ID Status Select Name deco waste…" at bounding box center [666, 310] width 1063 height 515
drag, startPoint x: 551, startPoint y: 169, endPoint x: 568, endPoint y: 170, distance: 17.4
click at [568, 170] on td "Deco Waste Service - Hedes Light | Jabel Ali" at bounding box center [519, 177] width 247 height 27
drag, startPoint x: 520, startPoint y: 196, endPoint x: 546, endPoint y: 198, distance: 26.6
click at [546, 198] on td "Deco Waste Service - Cheshno | [PERSON_NAME]" at bounding box center [519, 204] width 247 height 27
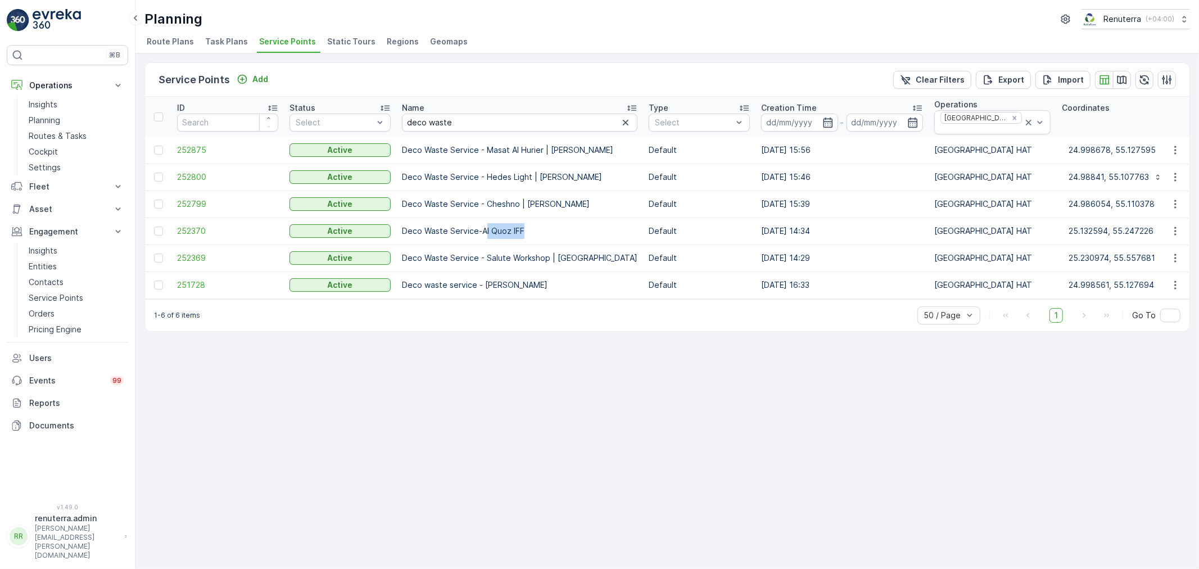
drag, startPoint x: 485, startPoint y: 225, endPoint x: 523, endPoint y: 224, distance: 38.2
click at [523, 224] on td "Deco Waste Service-Al Quoz IFF" at bounding box center [519, 230] width 247 height 27
click at [557, 223] on td "Deco Waste Service-Al Quoz IFF" at bounding box center [519, 230] width 247 height 27
drag, startPoint x: 488, startPoint y: 251, endPoint x: 538, endPoint y: 254, distance: 50.1
click at [538, 254] on td "Deco Waste Service - Salute Workshop | Khawaneej" at bounding box center [519, 257] width 247 height 27
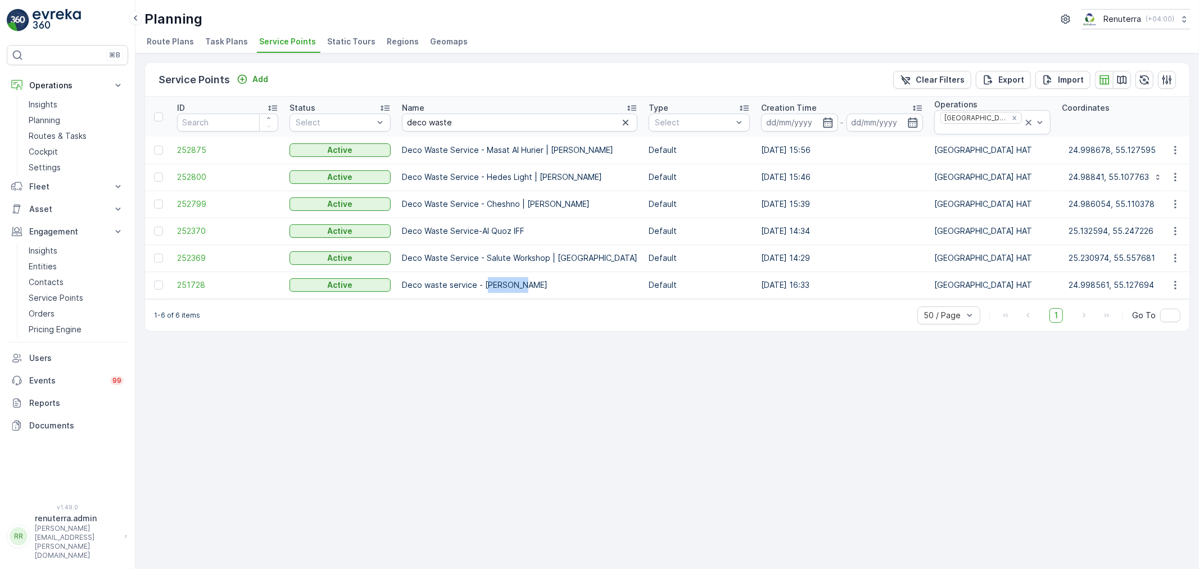
drag, startPoint x: 485, startPoint y: 274, endPoint x: 522, endPoint y: 277, distance: 36.6
click at [522, 277] on td "Deco waste service - Jabel Ali" at bounding box center [519, 284] width 247 height 27
click at [549, 332] on div "Service Points Add Clear Filters Export Import ID Status Select Name deco waste…" at bounding box center [666, 310] width 1063 height 515
click at [201, 279] on span "251728" at bounding box center [227, 284] width 101 height 11
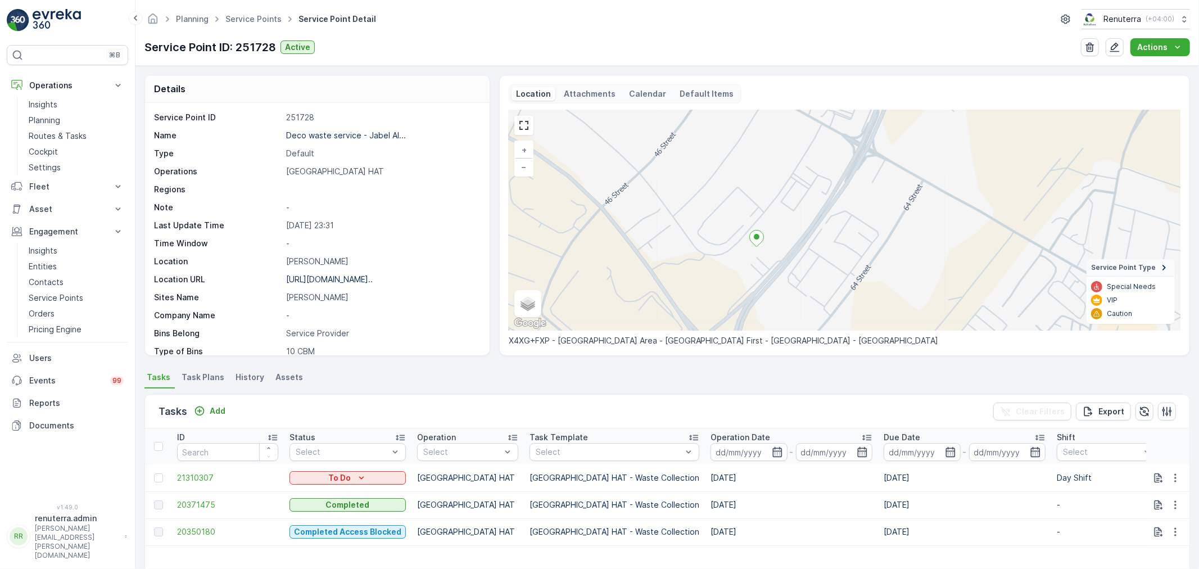
scroll to position [62, 0]
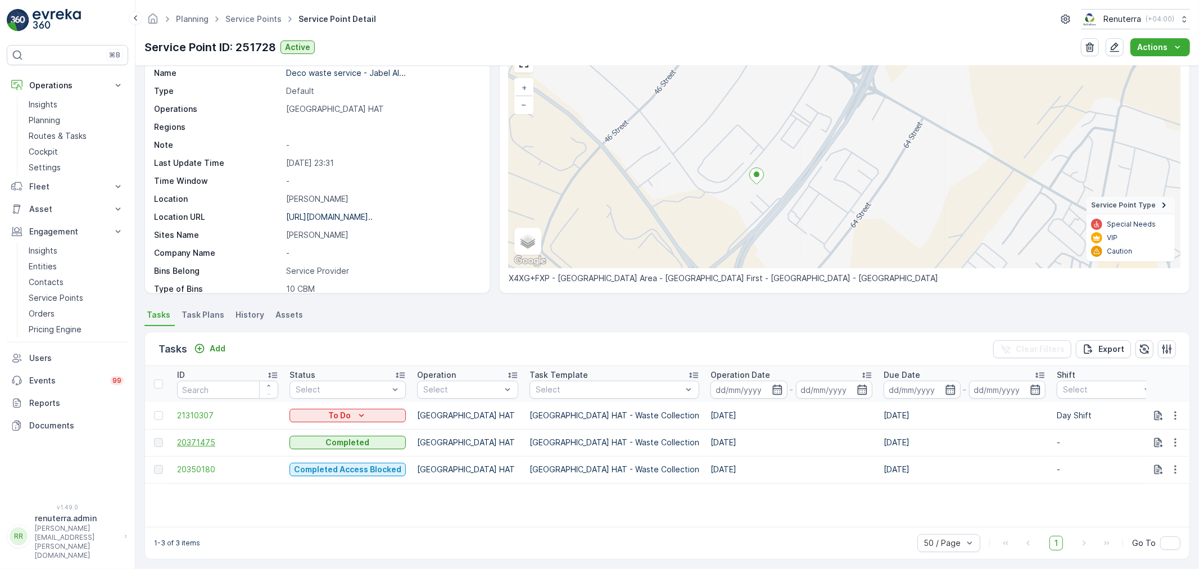
click at [210, 440] on span "20371475" at bounding box center [227, 442] width 101 height 11
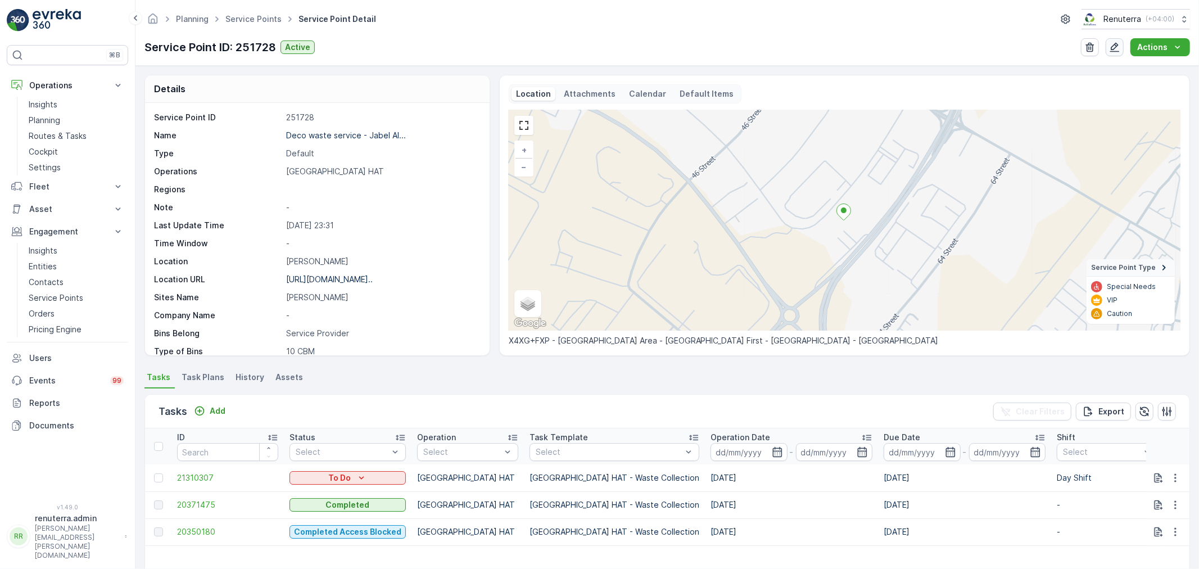
click at [1116, 42] on icon "button" at bounding box center [1114, 47] width 11 height 11
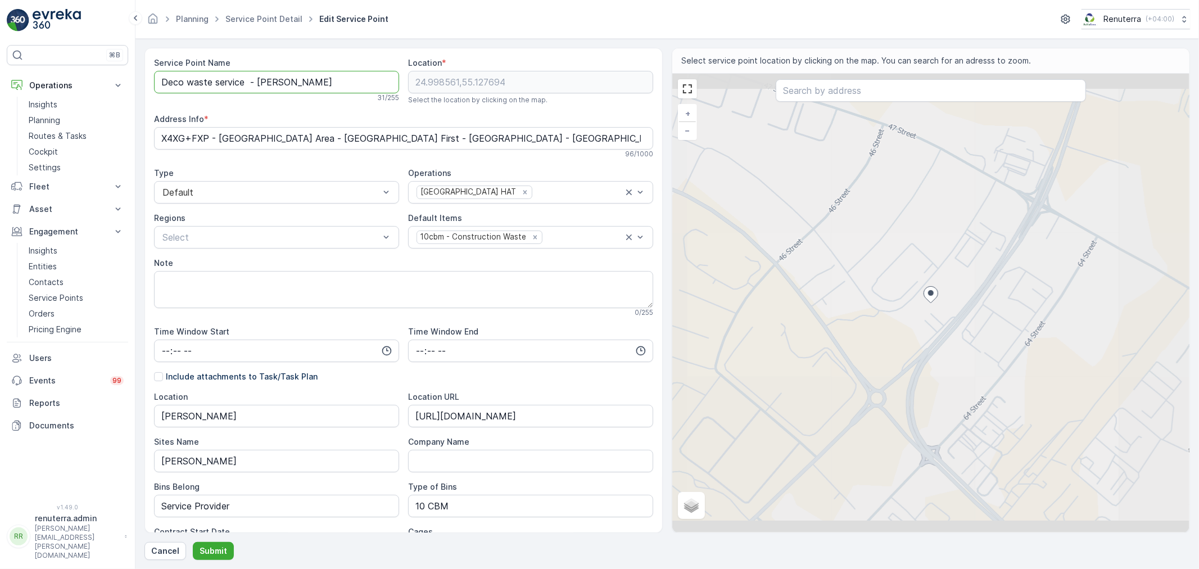
click at [293, 82] on Name "Deco waste service - Jabel Ali" at bounding box center [276, 82] width 245 height 22
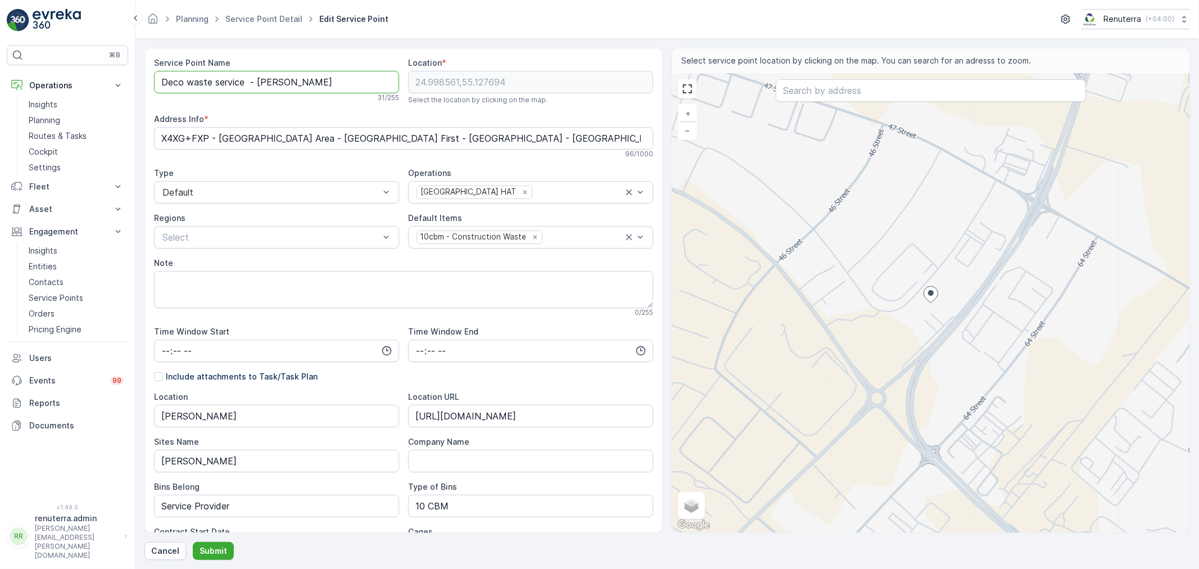
paste Name "Waste service - Mingash Engraving |"
click at [531, 238] on icon "Remove 10cbm - Construction Waste" at bounding box center [535, 237] width 8 height 8
type Name "Deco Waste service - Mingash Engraving | Jabel Ali"
click at [527, 238] on div at bounding box center [524, 237] width 219 height 10
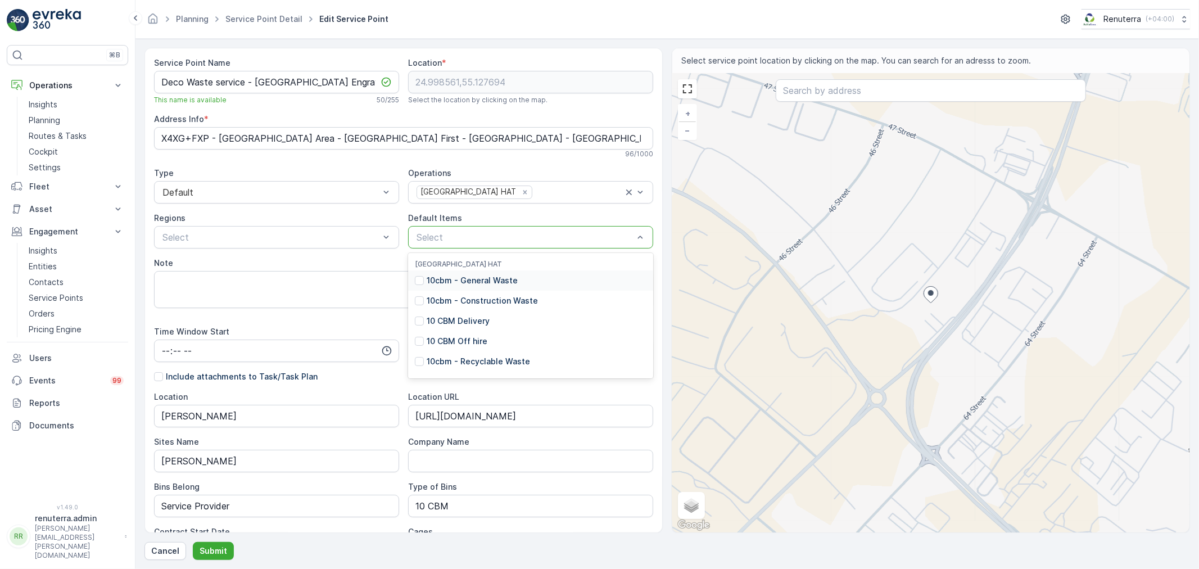
click at [486, 281] on p "10cbm - General Waste" at bounding box center [472, 280] width 91 height 11
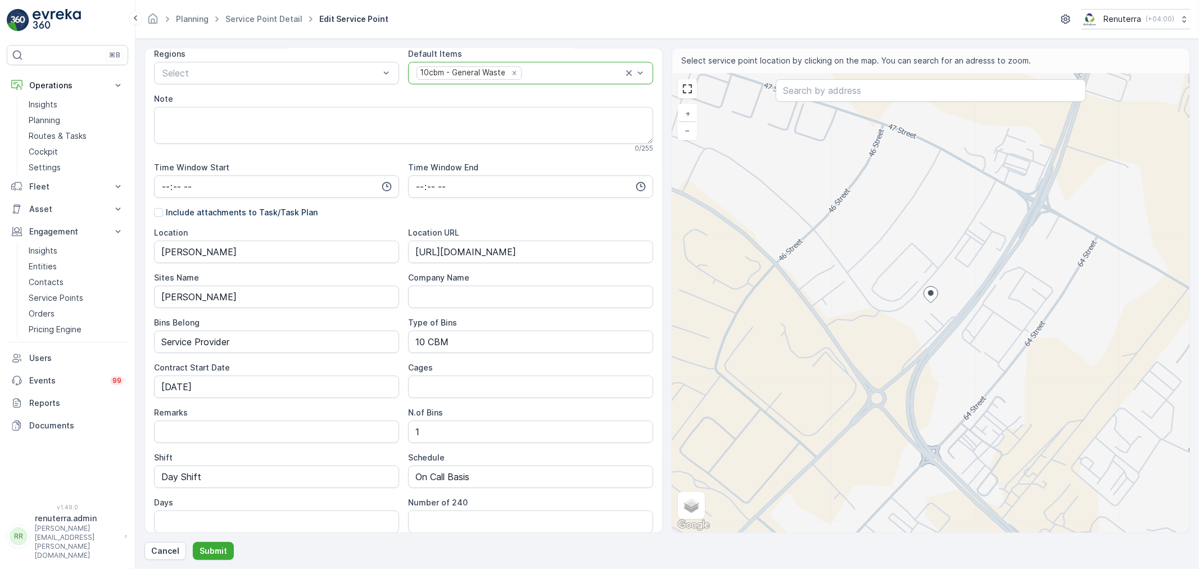
scroll to position [210, 0]
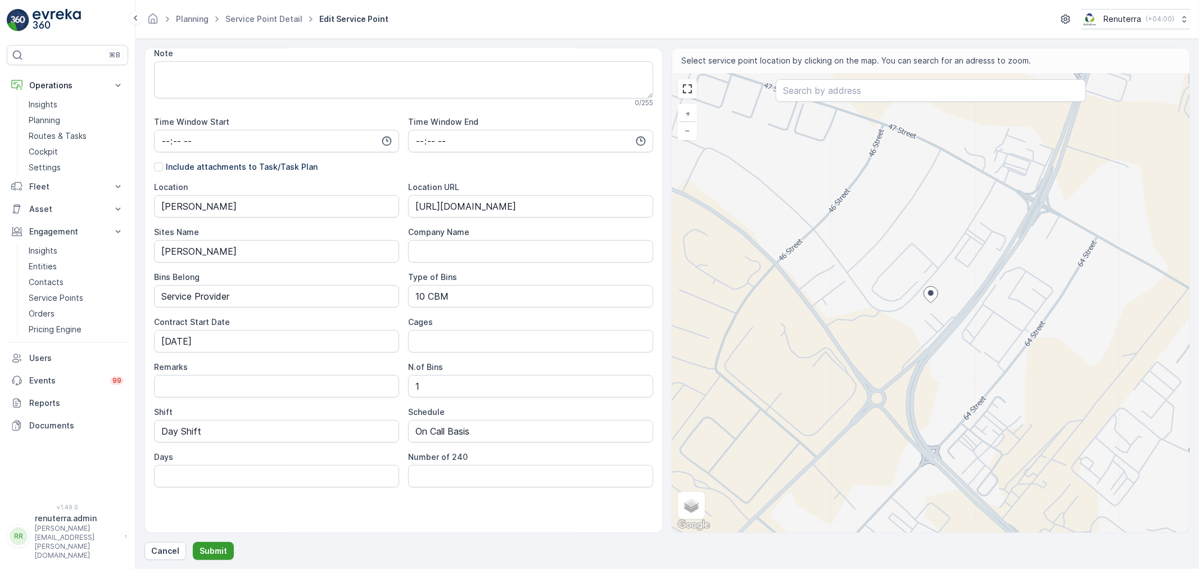
click at [210, 548] on p "Submit" at bounding box center [214, 550] width 28 height 11
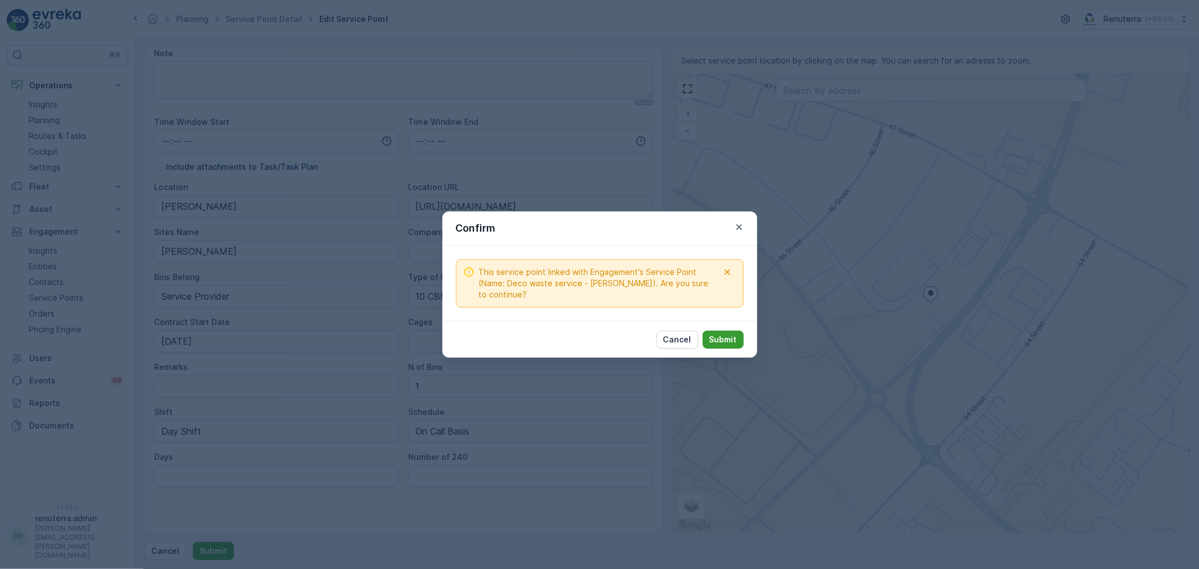
click at [717, 336] on p "Submit" at bounding box center [723, 339] width 28 height 11
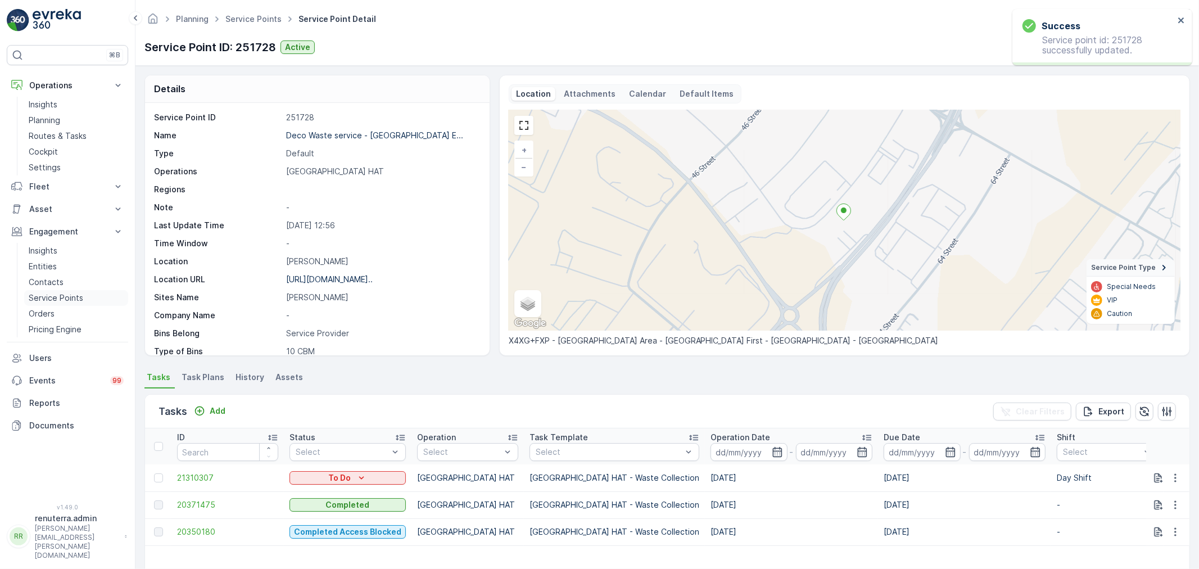
click at [60, 296] on p "Service Points" at bounding box center [56, 297] width 55 height 11
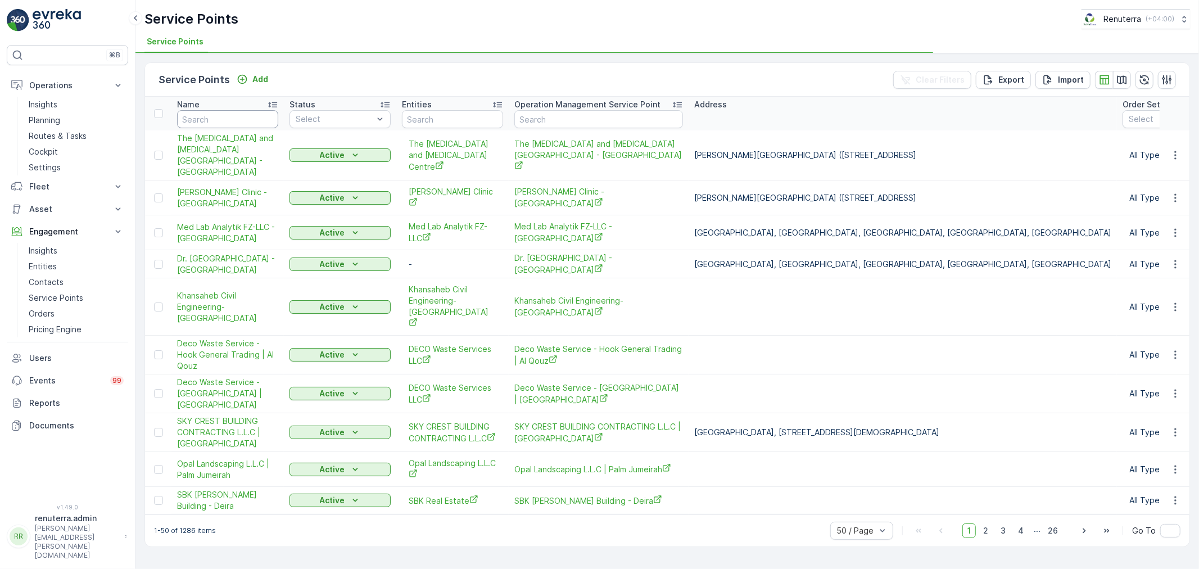
click at [240, 117] on input "text" at bounding box center [227, 119] width 101 height 18
type input "dec"
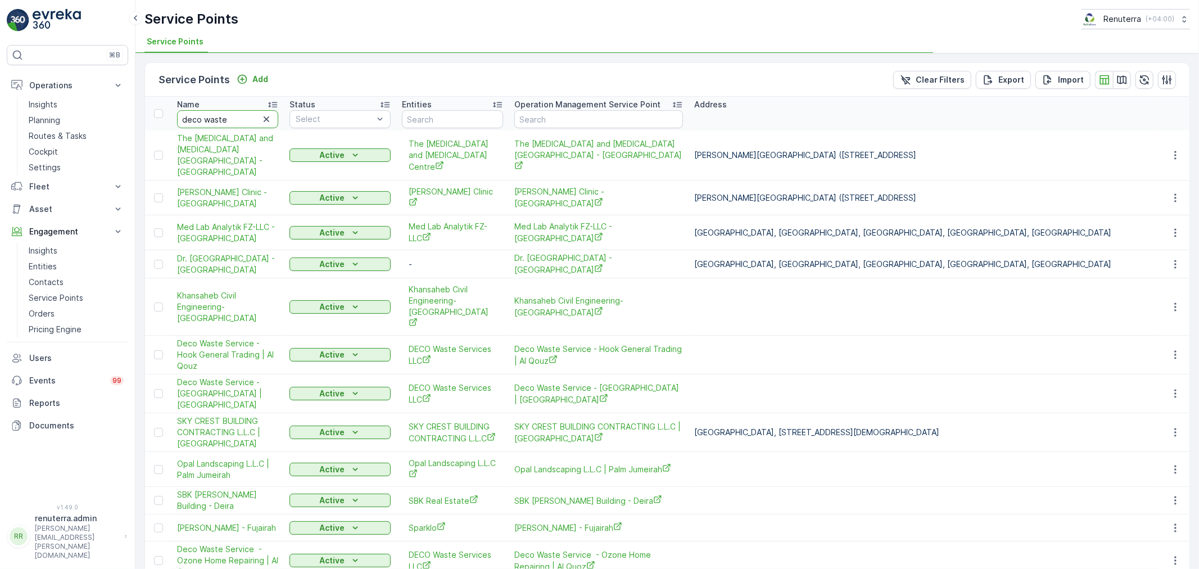
click at [239, 120] on input "deco waste" at bounding box center [227, 119] width 101 height 18
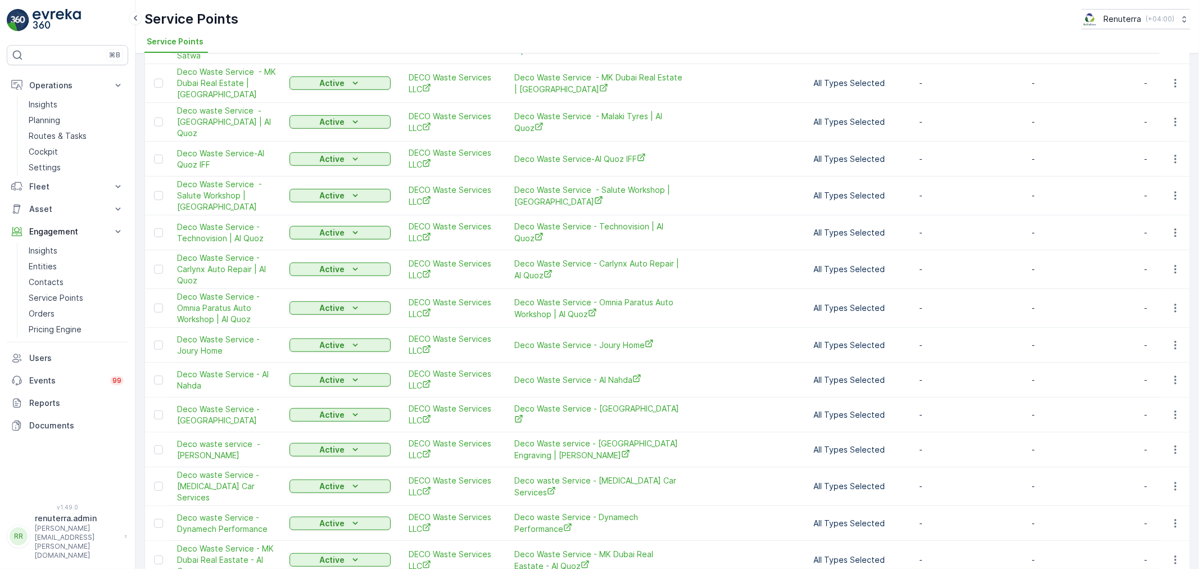
scroll to position [687, 0]
click at [219, 438] on span "Deco waste service - Jabel Ali" at bounding box center [227, 449] width 101 height 22
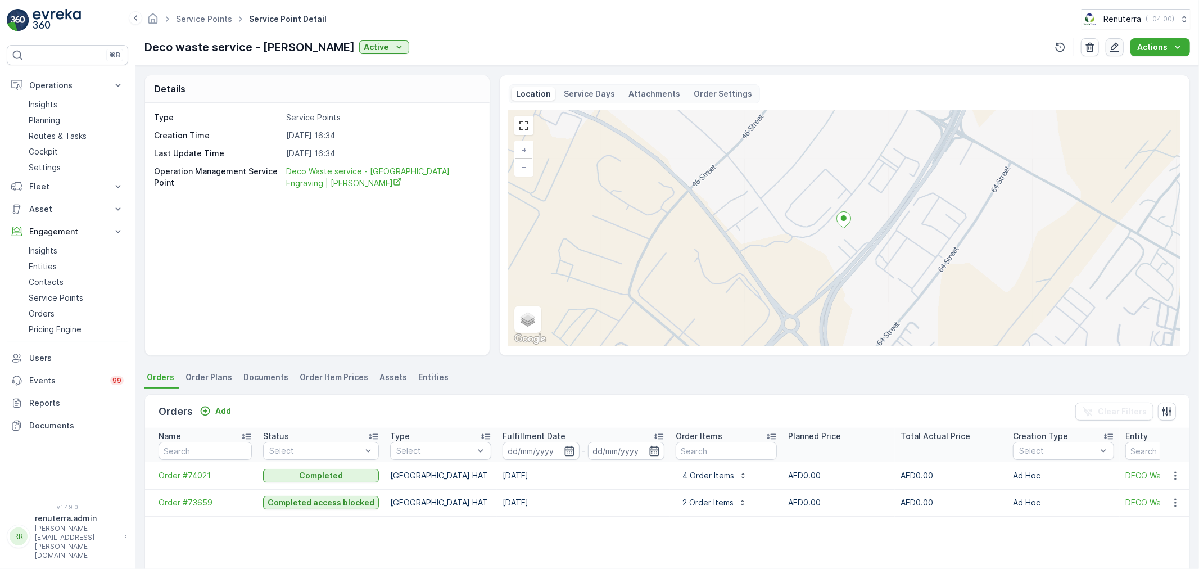
click at [1116, 46] on icon "button" at bounding box center [1114, 47] width 11 height 11
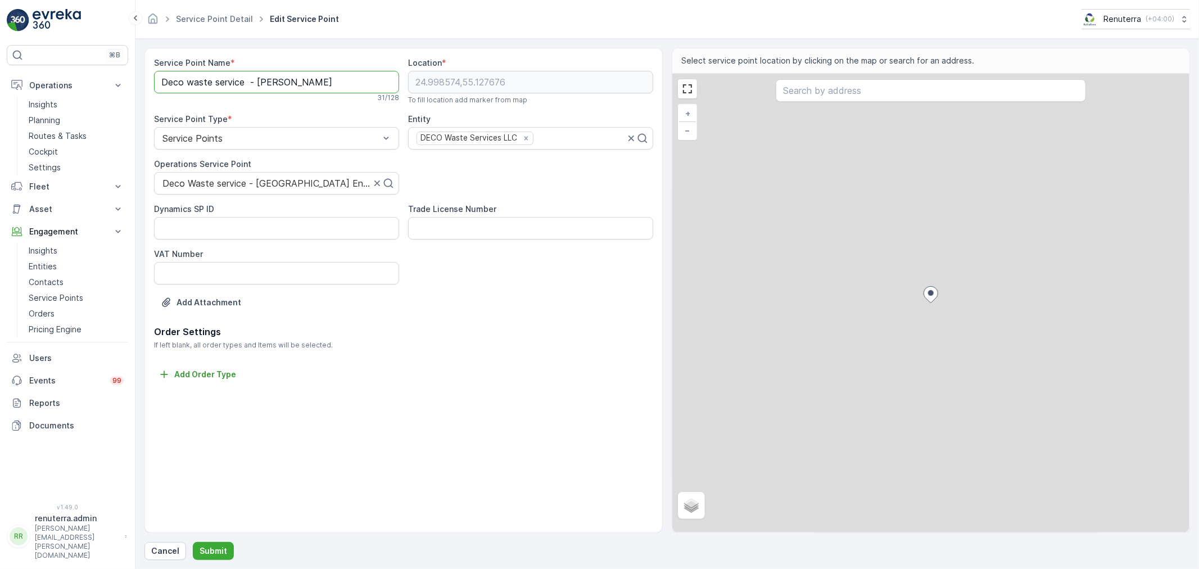
click at [323, 84] on Name "Deco waste service - Jabel Ali" at bounding box center [276, 82] width 245 height 22
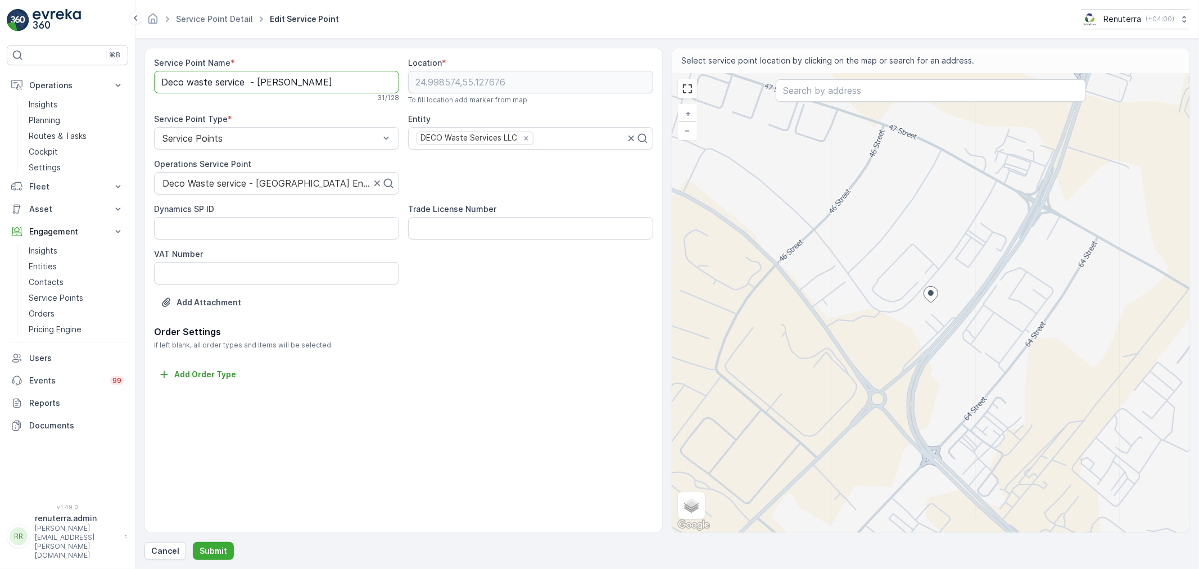
paste Name "Waste service - Mingash Engraving |"
type Name "Deco Waste service - Mingash Engraving | Jabel Ali"
click at [211, 543] on button "Submit" at bounding box center [213, 551] width 41 height 18
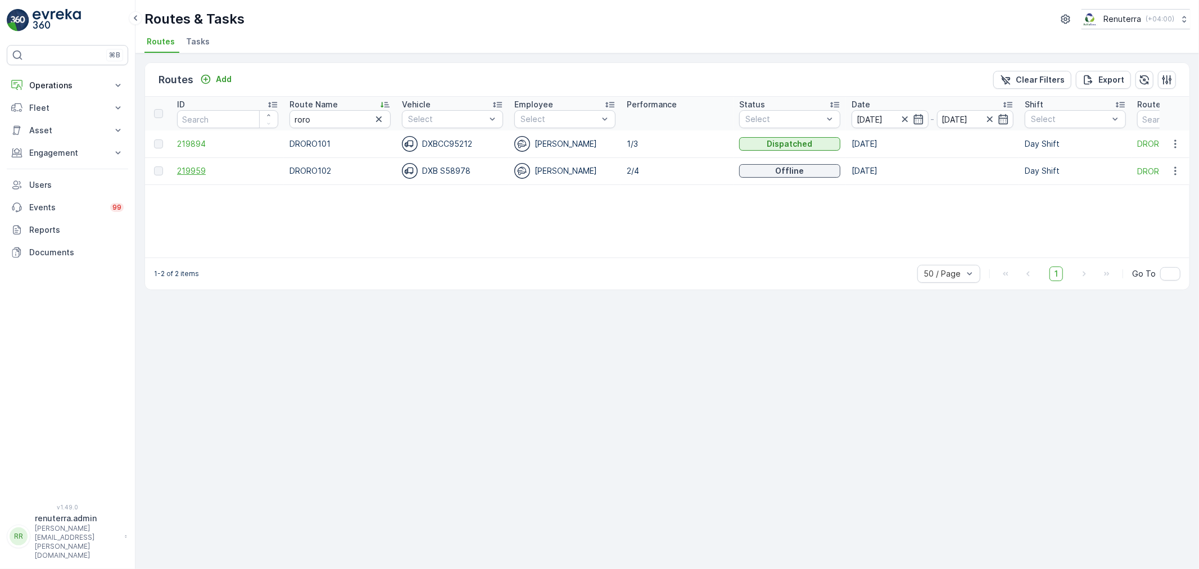
click at [197, 170] on span "219959" at bounding box center [227, 170] width 101 height 11
click at [195, 143] on span "219894" at bounding box center [227, 143] width 101 height 11
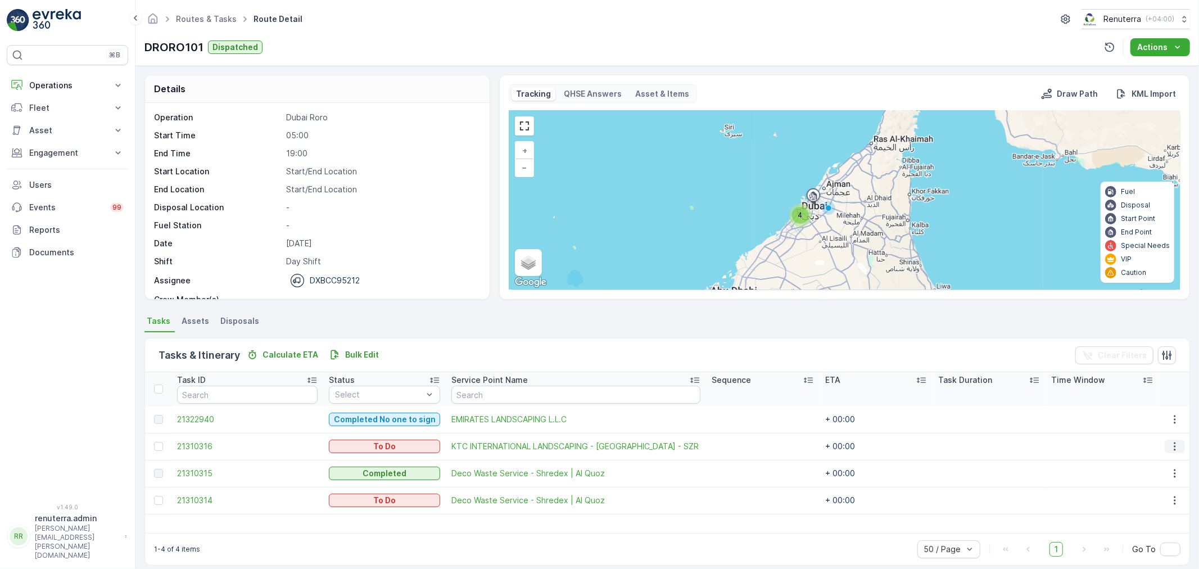
click at [1169, 443] on icon "button" at bounding box center [1174, 446] width 11 height 11
click at [1137, 495] on span "Change Route" at bounding box center [1146, 493] width 55 height 11
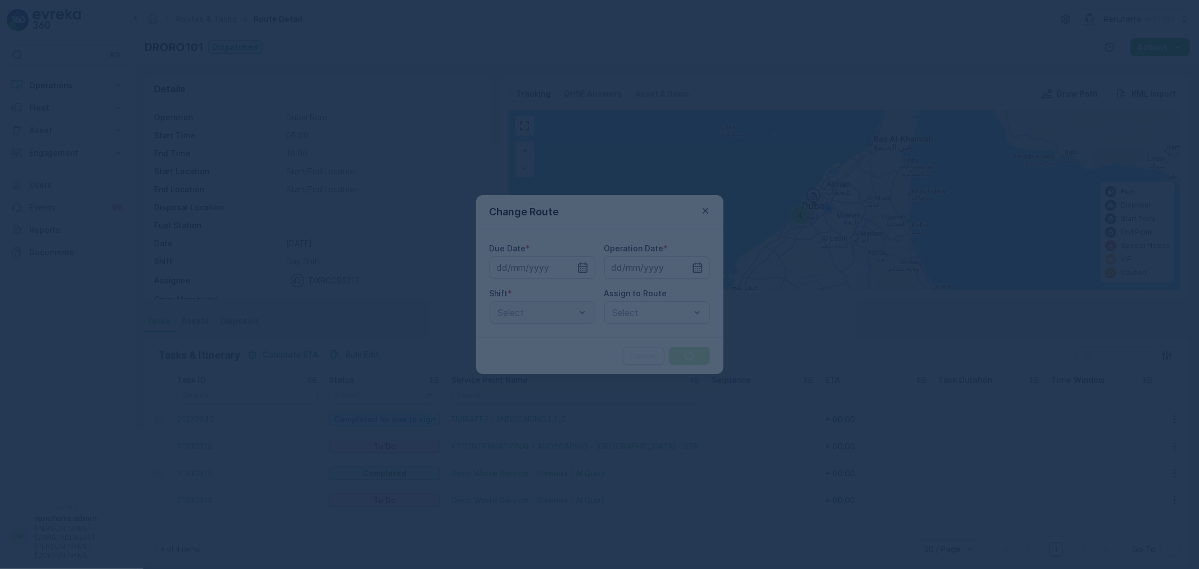
type input "[DATE]"
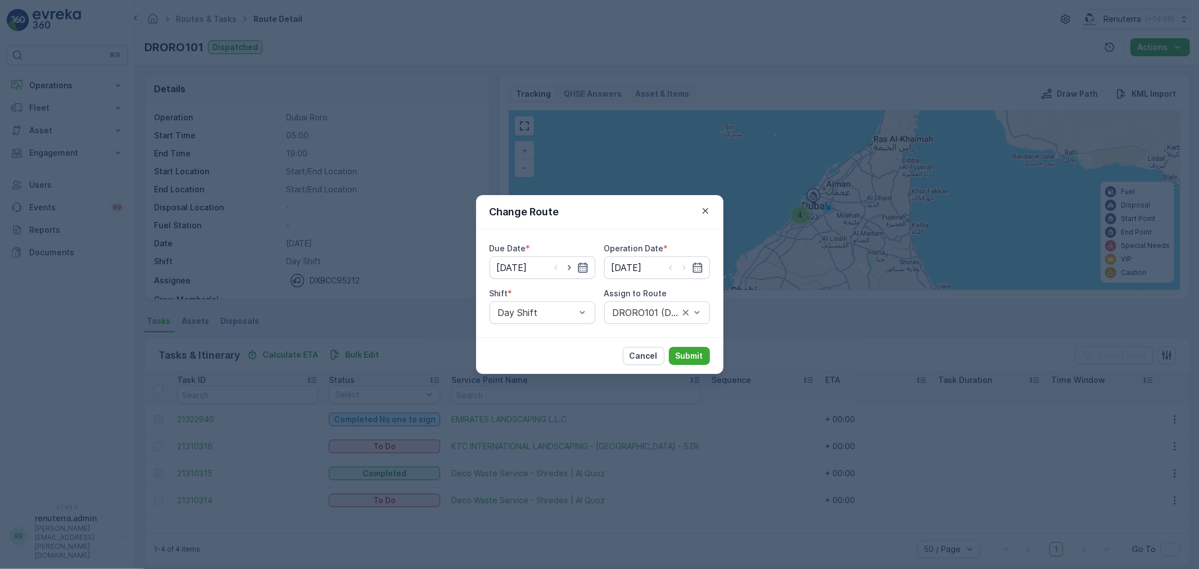
click at [577, 269] on icon "button" at bounding box center [582, 267] width 11 height 11
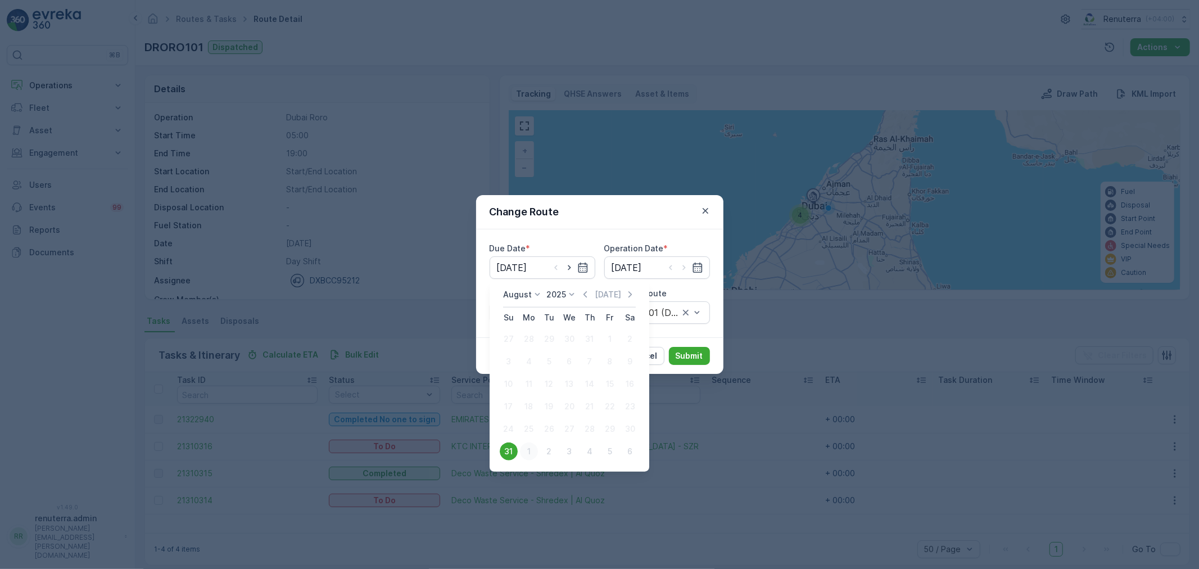
click at [524, 450] on div "1" at bounding box center [529, 451] width 18 height 18
type input "[DATE]"
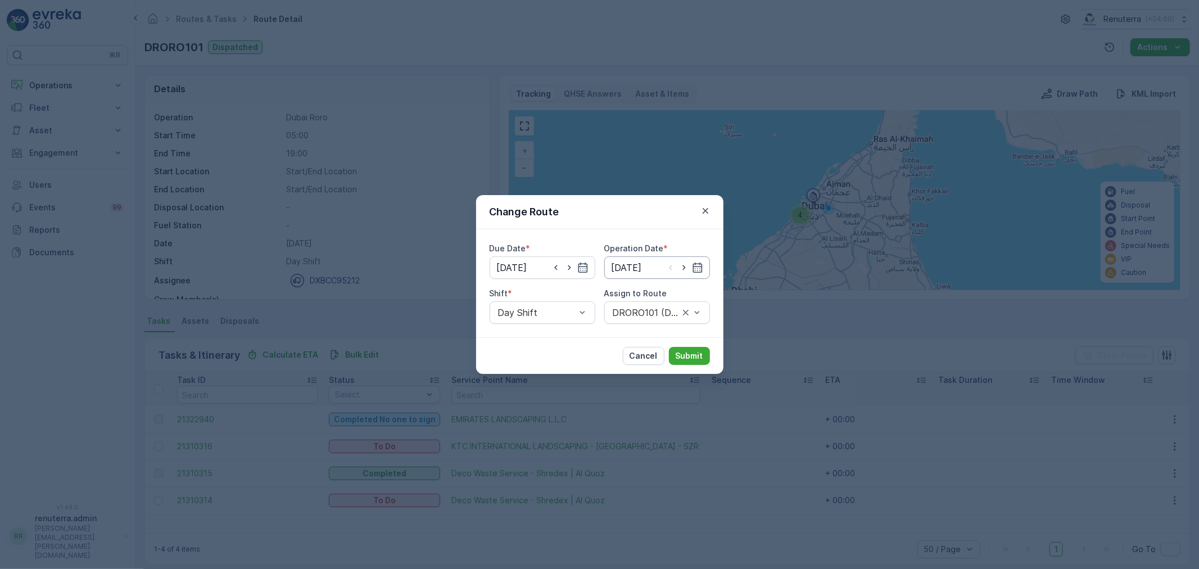
click at [658, 262] on input "[DATE]" at bounding box center [657, 267] width 106 height 22
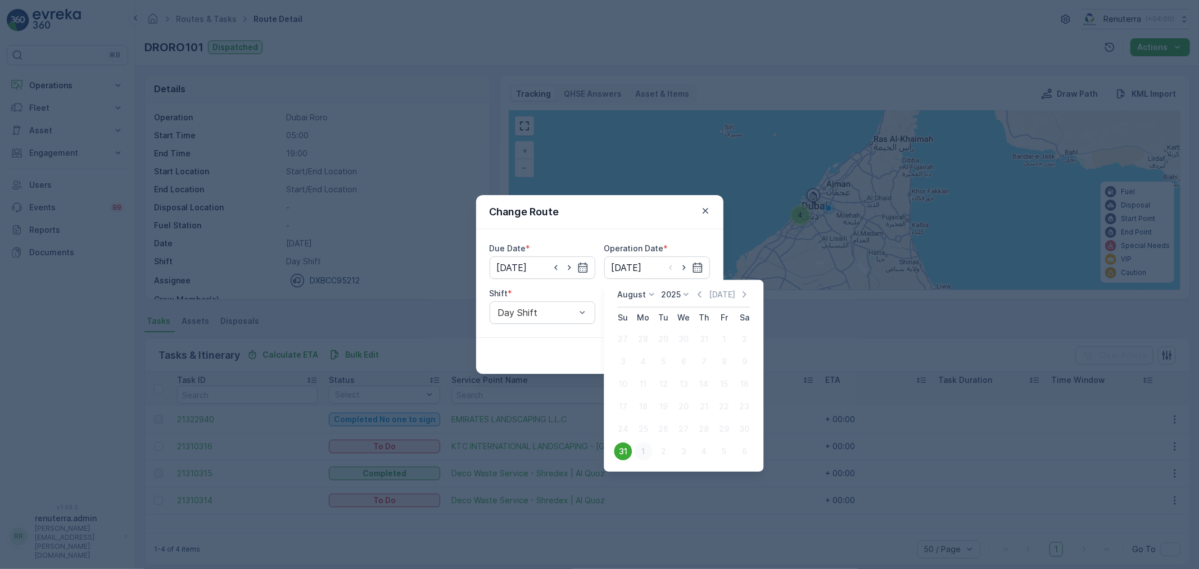
click at [645, 453] on div "1" at bounding box center [643, 451] width 18 height 18
type input "[DATE]"
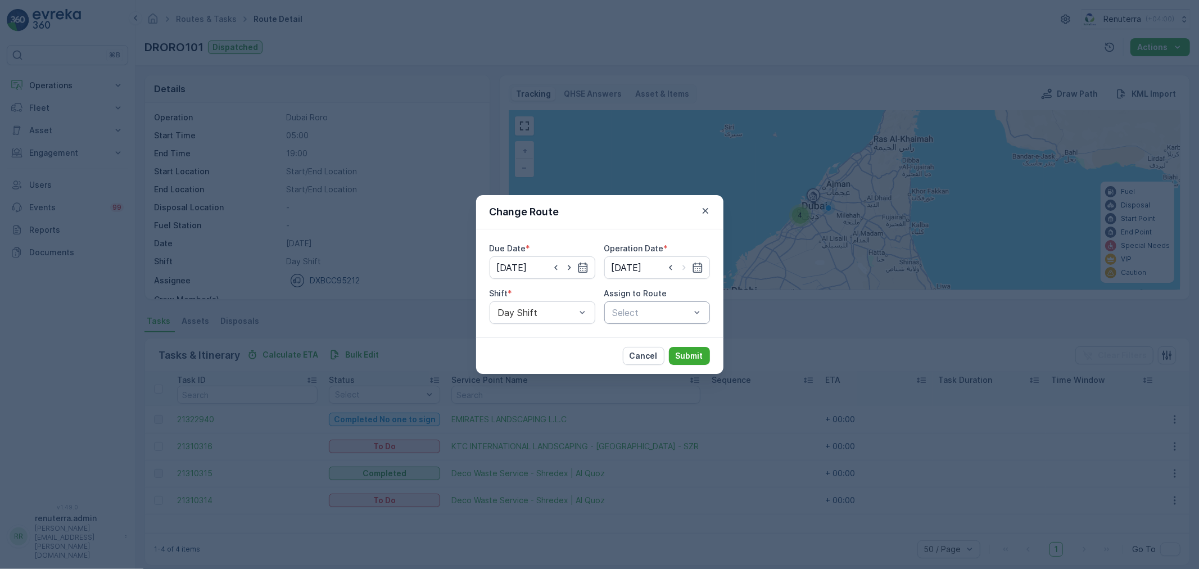
click at [644, 310] on div at bounding box center [651, 312] width 80 height 10
click at [647, 340] on span "DRORO101 (Route Plan) - DXBCC95212" at bounding box center [657, 345] width 92 height 20
click at [689, 352] on p "Submit" at bounding box center [690, 355] width 28 height 11
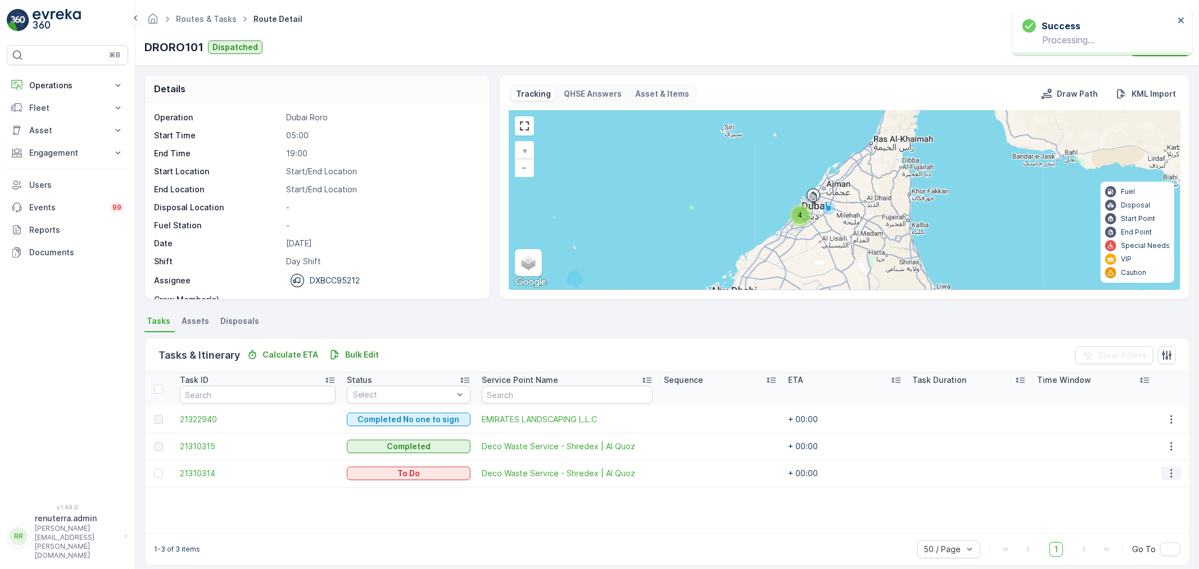
click at [1171, 470] on icon "button" at bounding box center [1171, 473] width 11 height 11
click at [1139, 522] on span "Change Route" at bounding box center [1146, 520] width 55 height 11
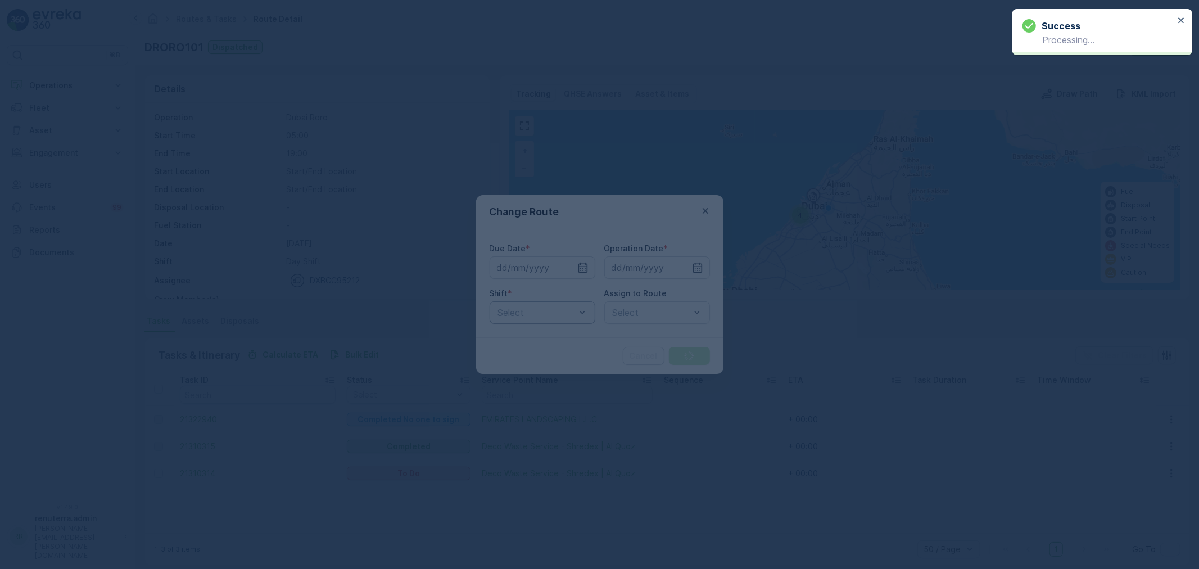
type input "[DATE]"
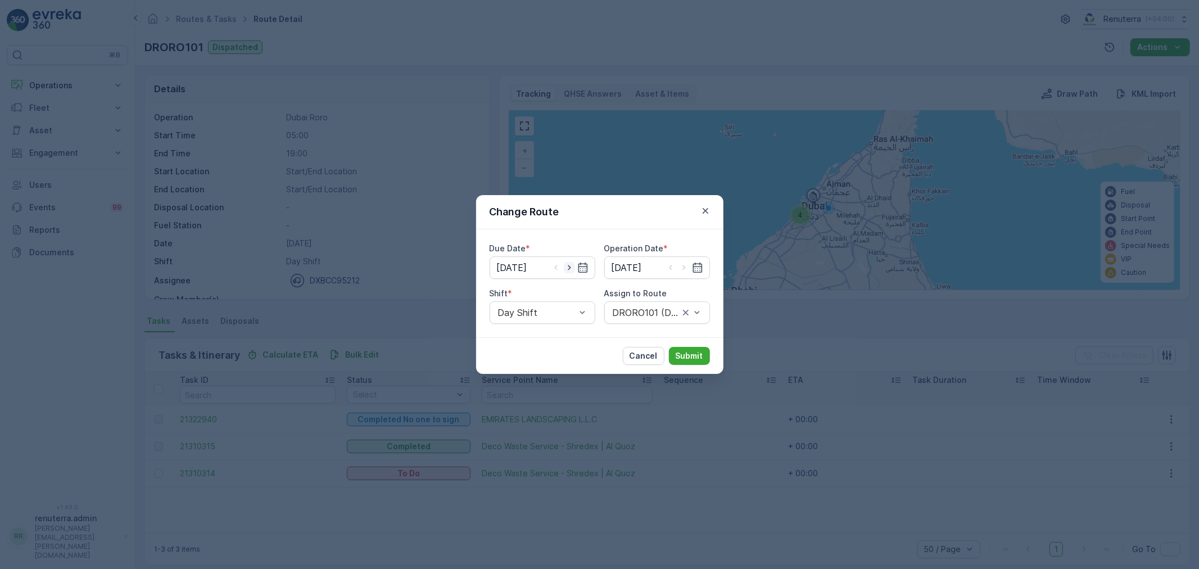
click at [572, 268] on icon "button" at bounding box center [569, 267] width 11 height 11
type input "[DATE]"
click at [681, 268] on icon "button" at bounding box center [683, 267] width 11 height 11
type input "[DATE]"
click at [625, 311] on div at bounding box center [651, 312] width 80 height 10
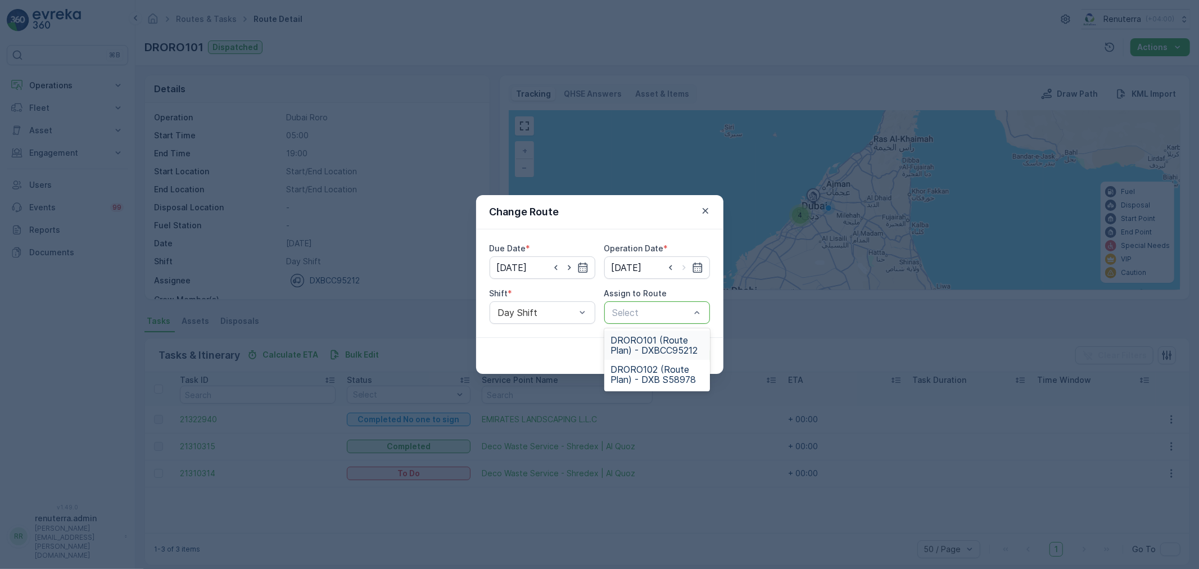
click at [637, 343] on span "DRORO101 (Route Plan) - DXBCC95212" at bounding box center [657, 345] width 92 height 20
click at [690, 355] on p "Submit" at bounding box center [690, 355] width 28 height 11
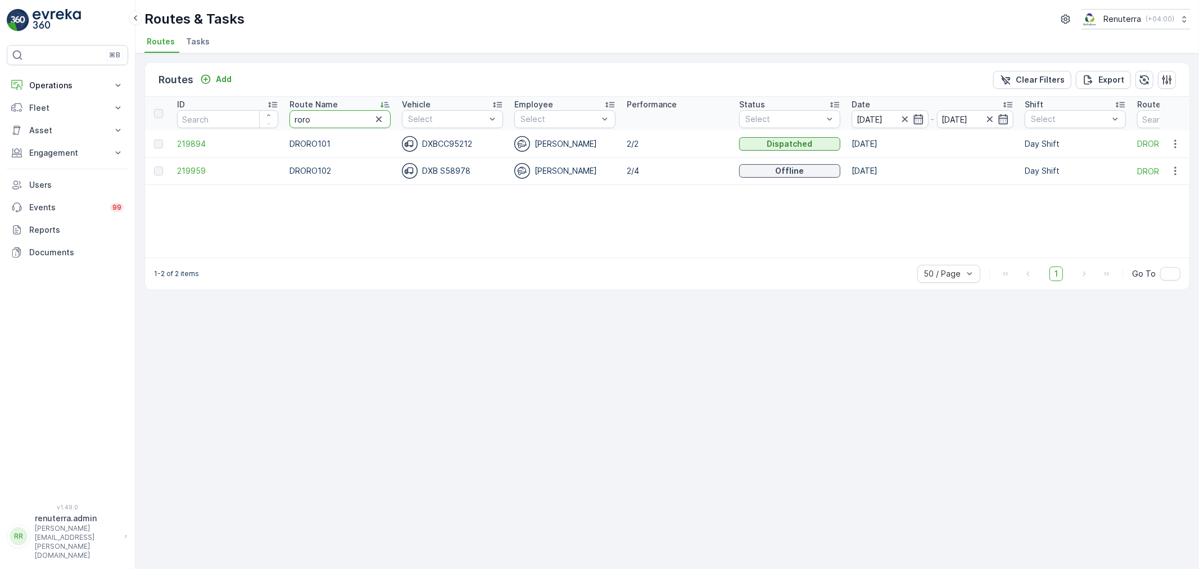
drag, startPoint x: 324, startPoint y: 120, endPoint x: 284, endPoint y: 121, distance: 39.9
click at [284, 121] on th "Route Name roro" at bounding box center [340, 114] width 112 height 34
type input "hat"
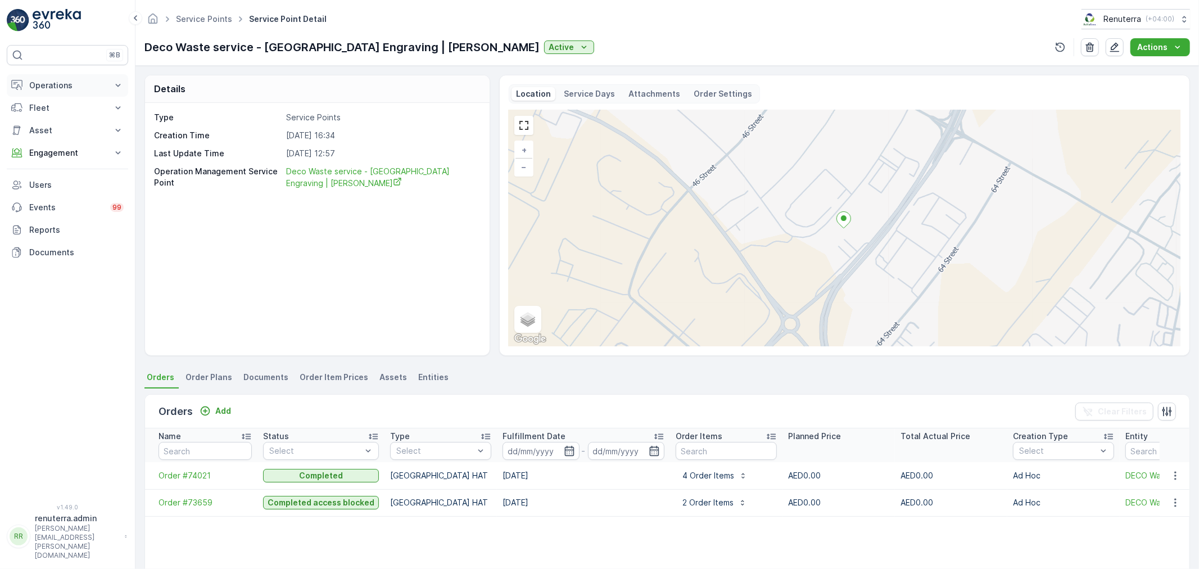
click at [58, 85] on p "Operations" at bounding box center [67, 85] width 76 height 11
click at [48, 121] on p "Planning" at bounding box center [44, 120] width 31 height 11
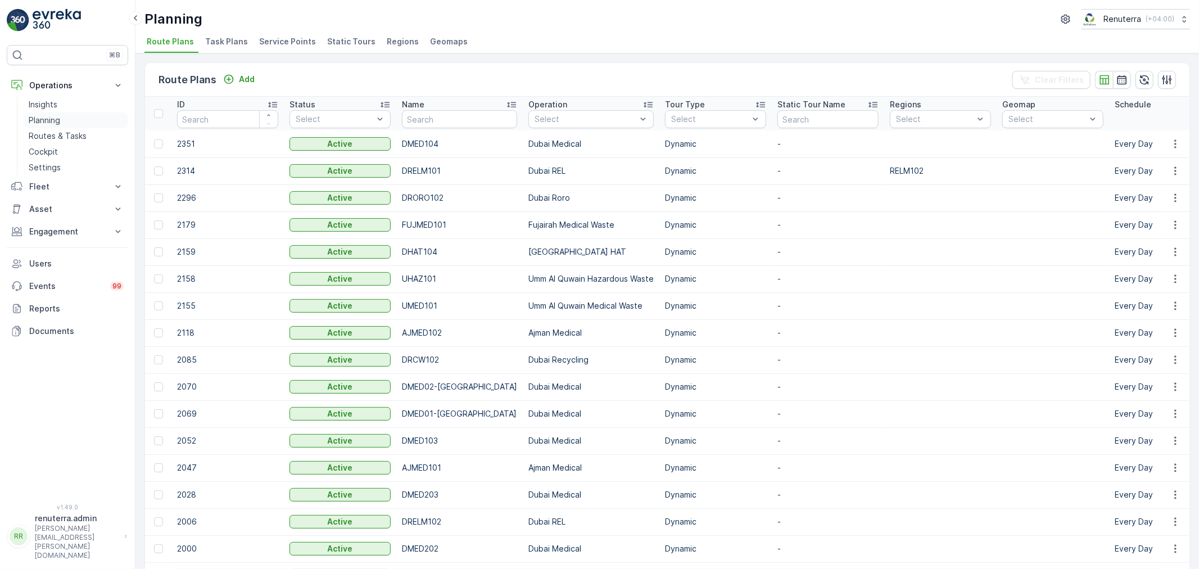
click at [47, 116] on p "Planning" at bounding box center [44, 120] width 31 height 11
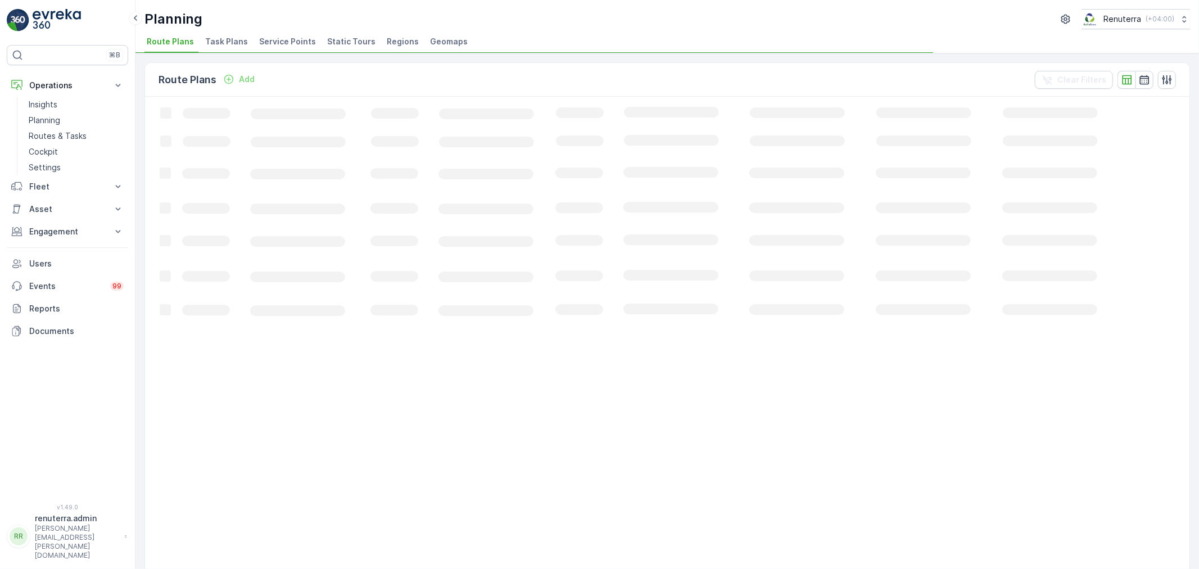
click at [273, 40] on span "Service Points" at bounding box center [287, 41] width 57 height 11
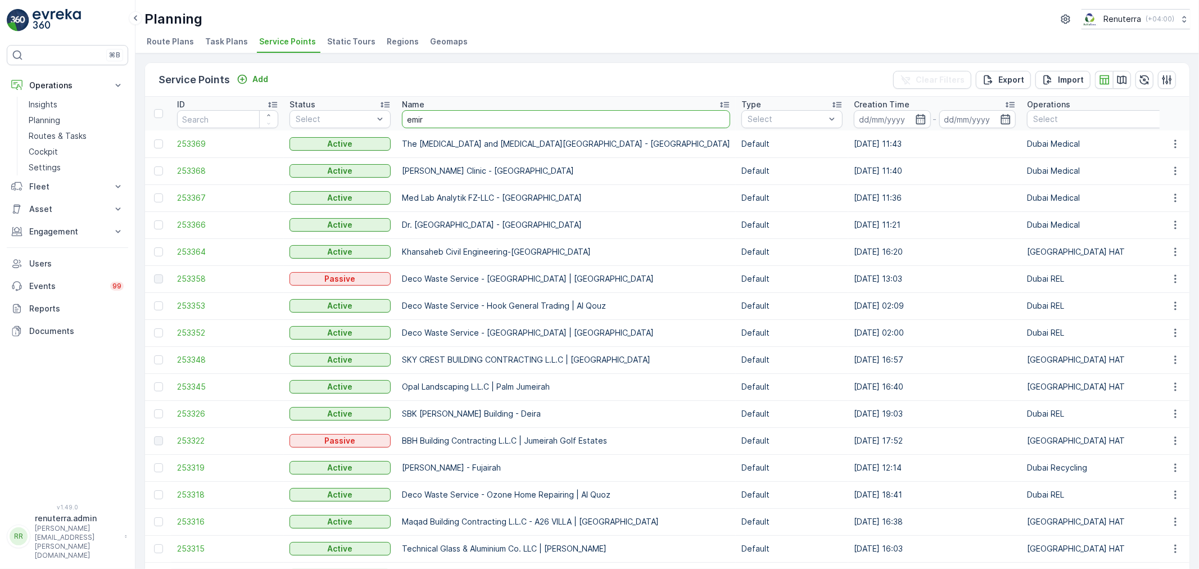
type input "emira"
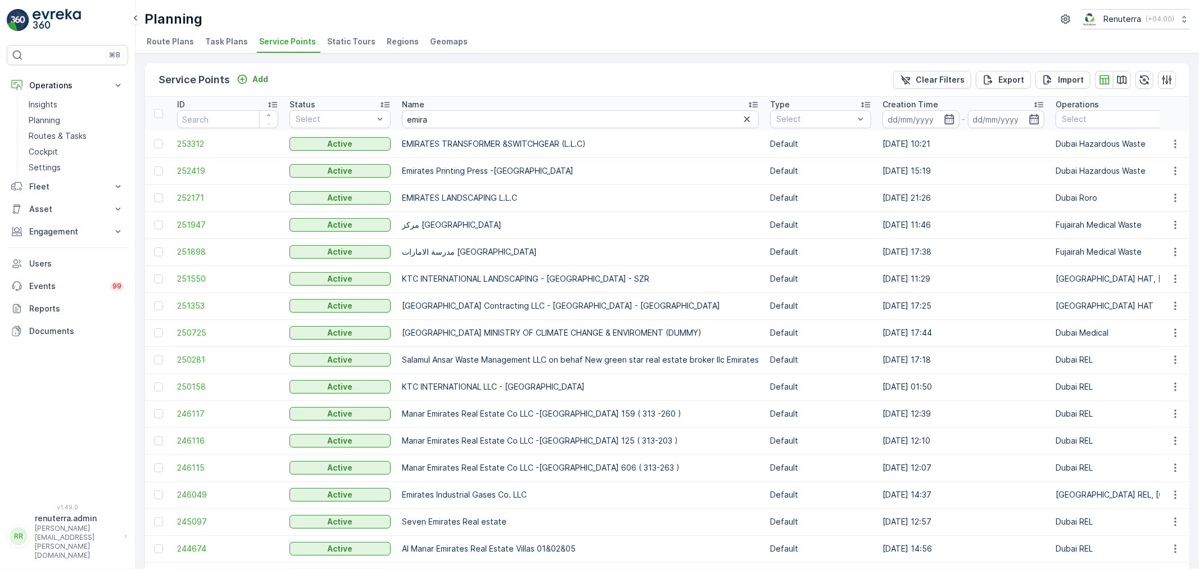
click at [193, 190] on td "252171" at bounding box center [227, 197] width 112 height 27
click at [183, 194] on span "252171" at bounding box center [227, 197] width 101 height 11
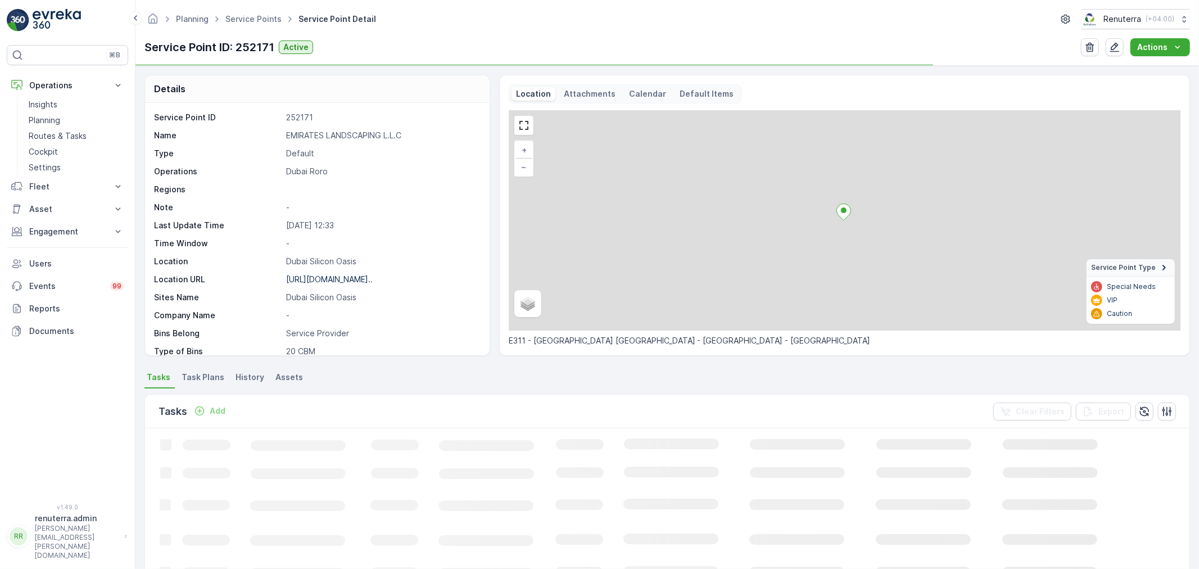
click at [301, 133] on p "EMIRATES LANDSCAPING L.L.C" at bounding box center [382, 135] width 192 height 11
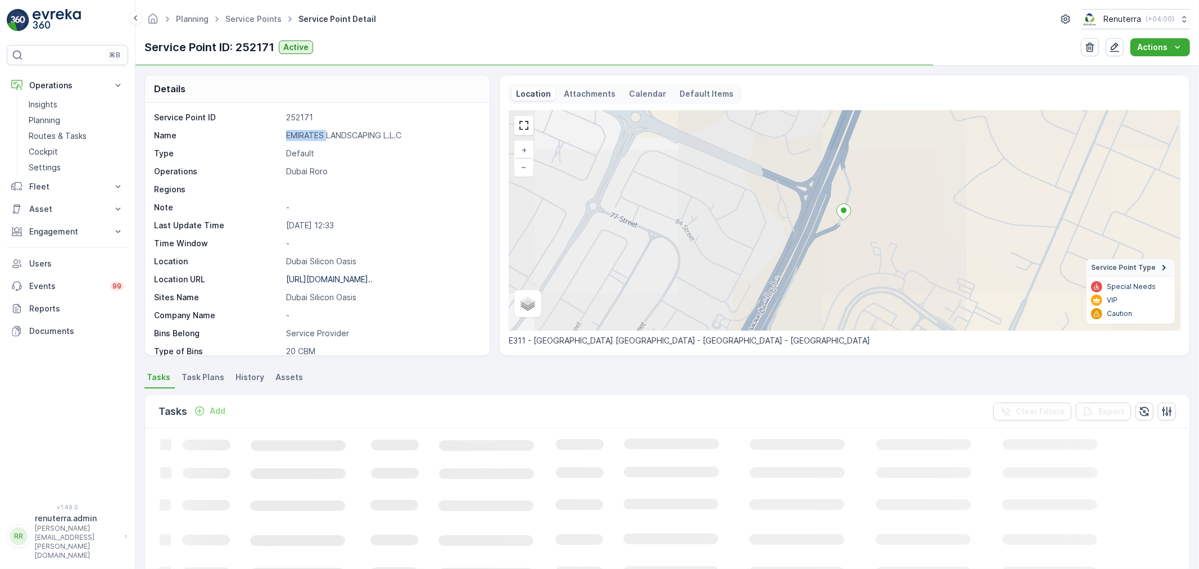
click at [301, 133] on p "EMIRATES LANDSCAPING L.L.C" at bounding box center [382, 135] width 192 height 11
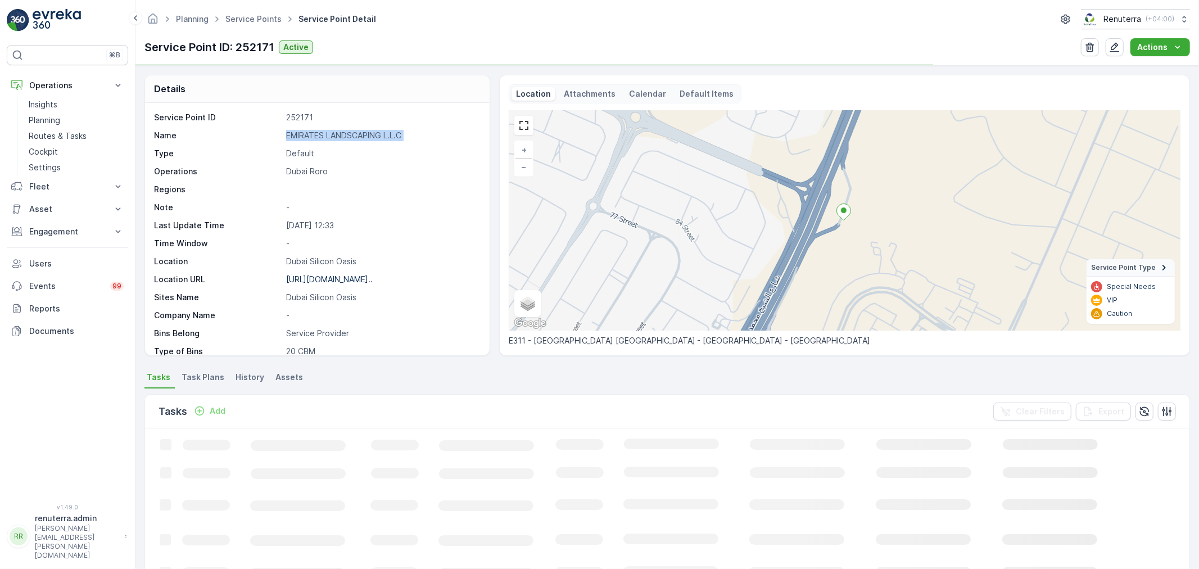
copy p "EMIRATES LANDSCAPING L.L.C"
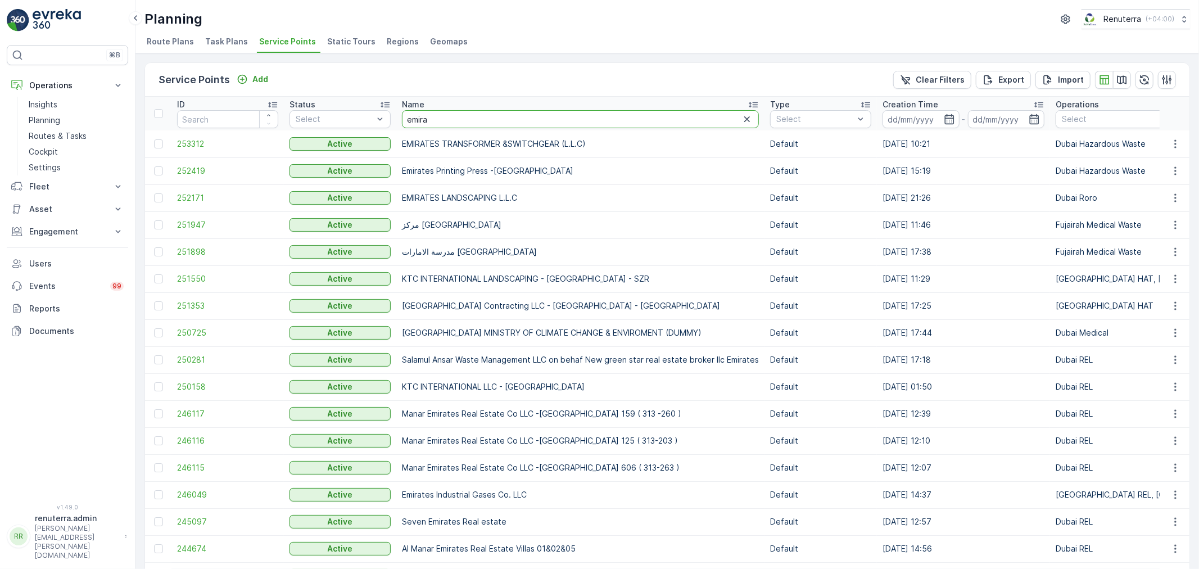
click at [452, 119] on input "emira" at bounding box center [580, 119] width 357 height 18
drag, startPoint x: 435, startPoint y: 114, endPoint x: 341, endPoint y: 105, distance: 94.3
type input "ktc"
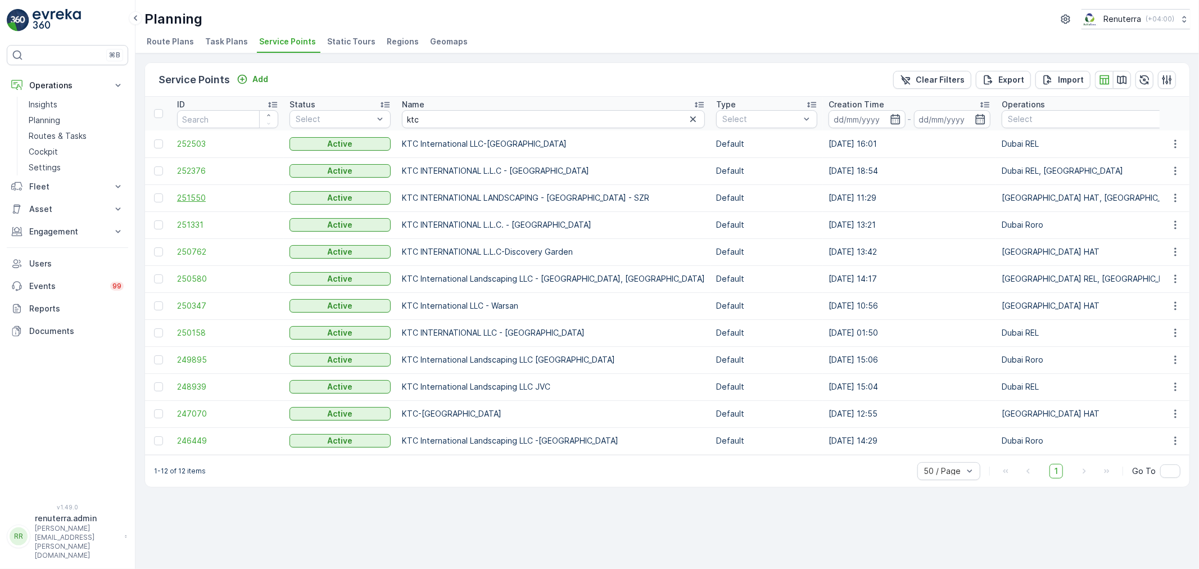
click at [195, 193] on span "251550" at bounding box center [227, 197] width 101 height 11
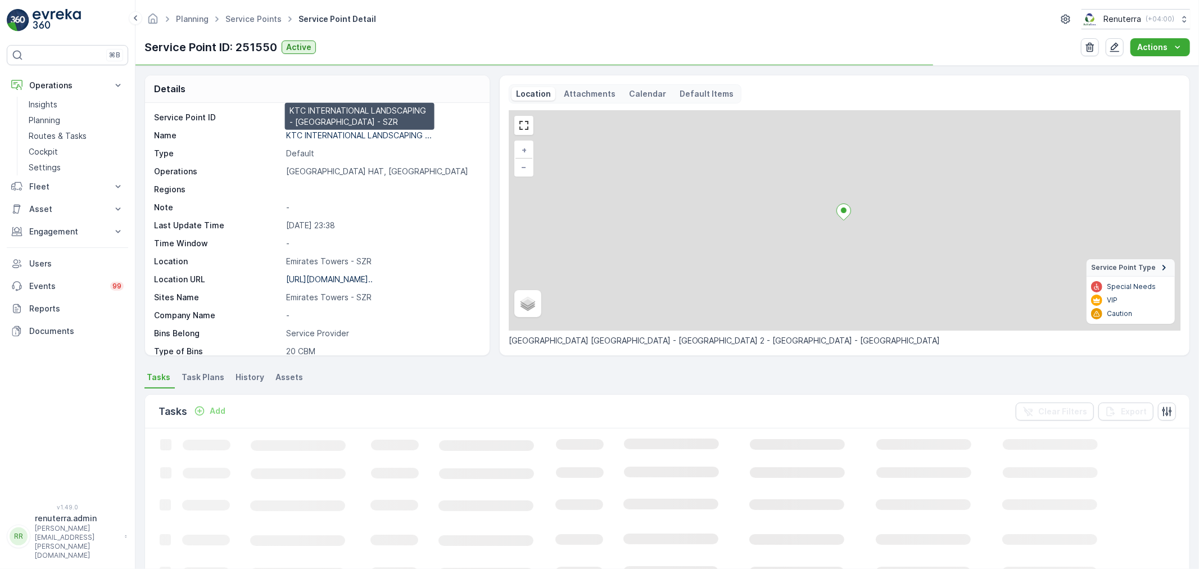
click at [334, 133] on p "KTC INTERNATIONAL LANDSCAPING ..." at bounding box center [359, 135] width 146 height 10
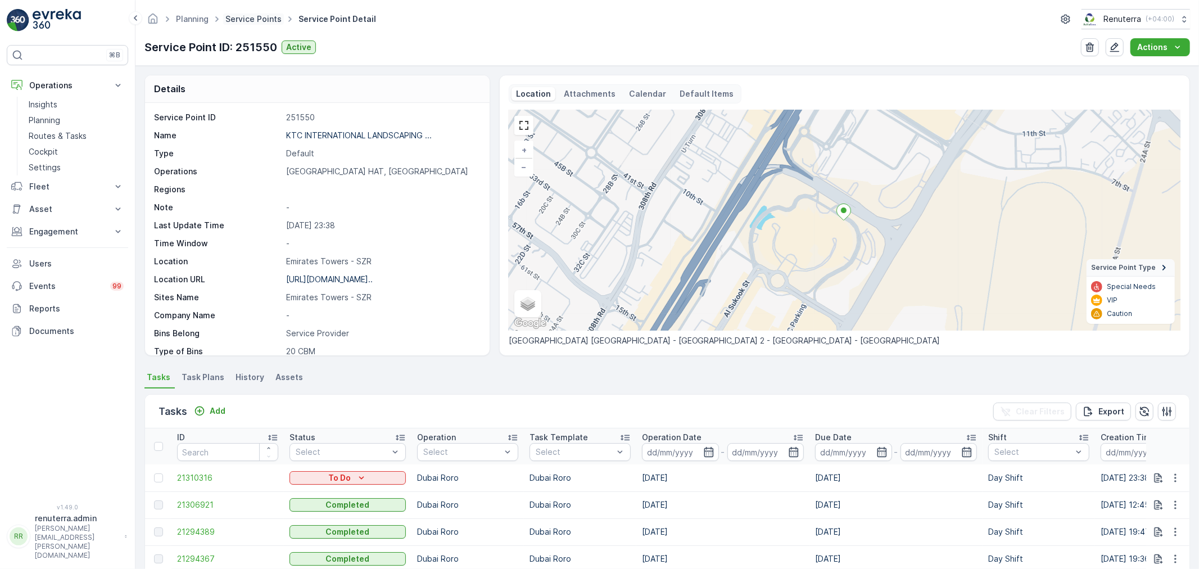
click at [243, 16] on link "Service Points" at bounding box center [253, 19] width 56 height 10
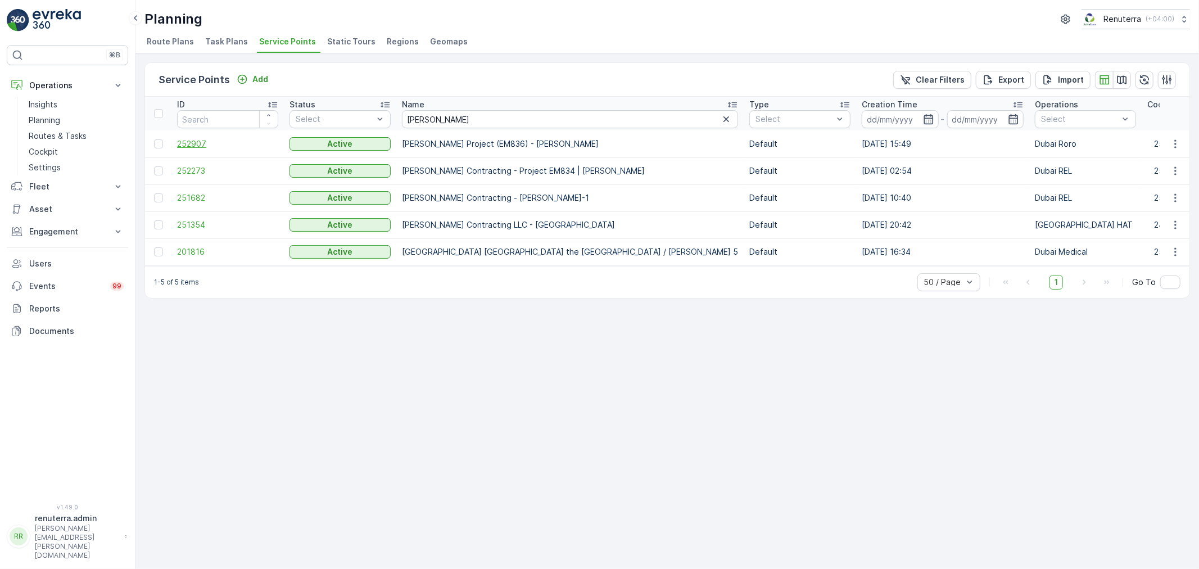
click at [181, 139] on span "252907" at bounding box center [227, 143] width 101 height 11
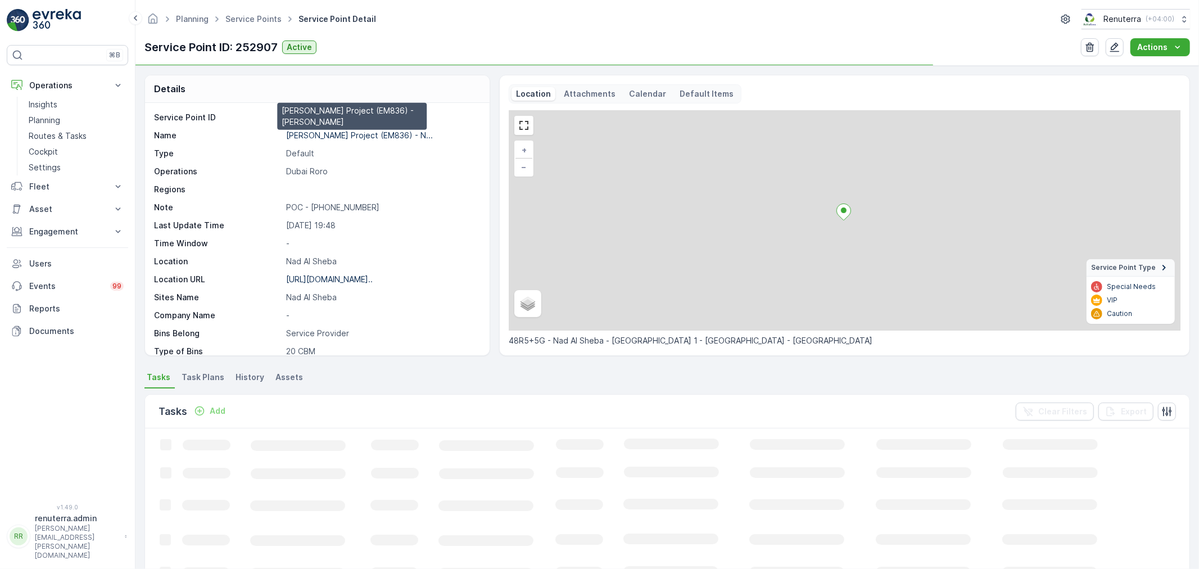
click at [330, 136] on p "[PERSON_NAME] Project (EM836) - N..." at bounding box center [359, 135] width 147 height 10
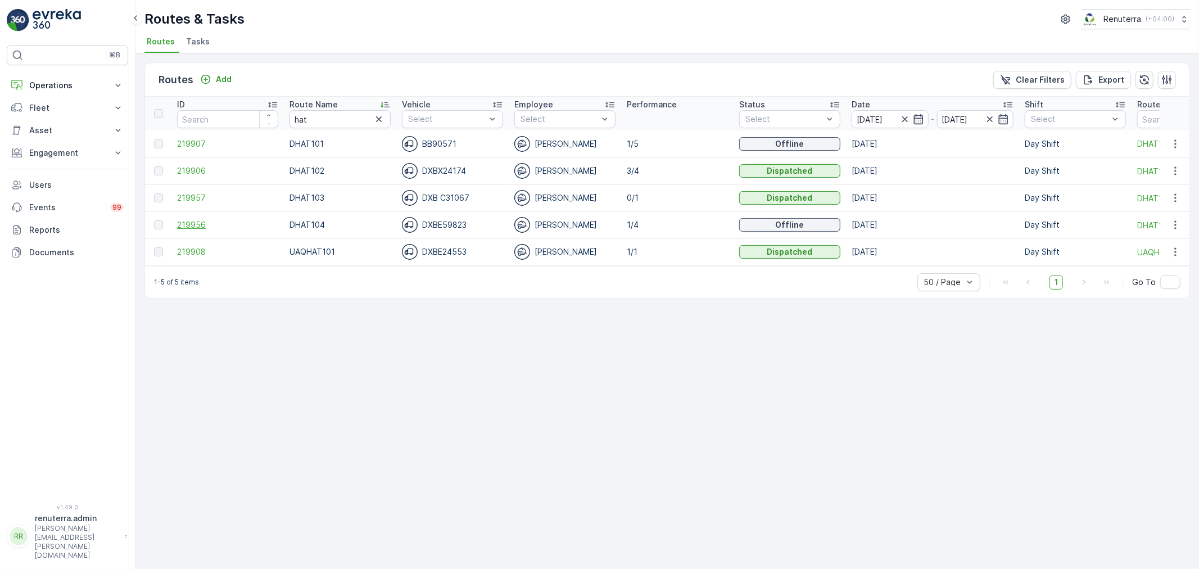
click at [183, 219] on span "219956" at bounding box center [227, 224] width 101 height 11
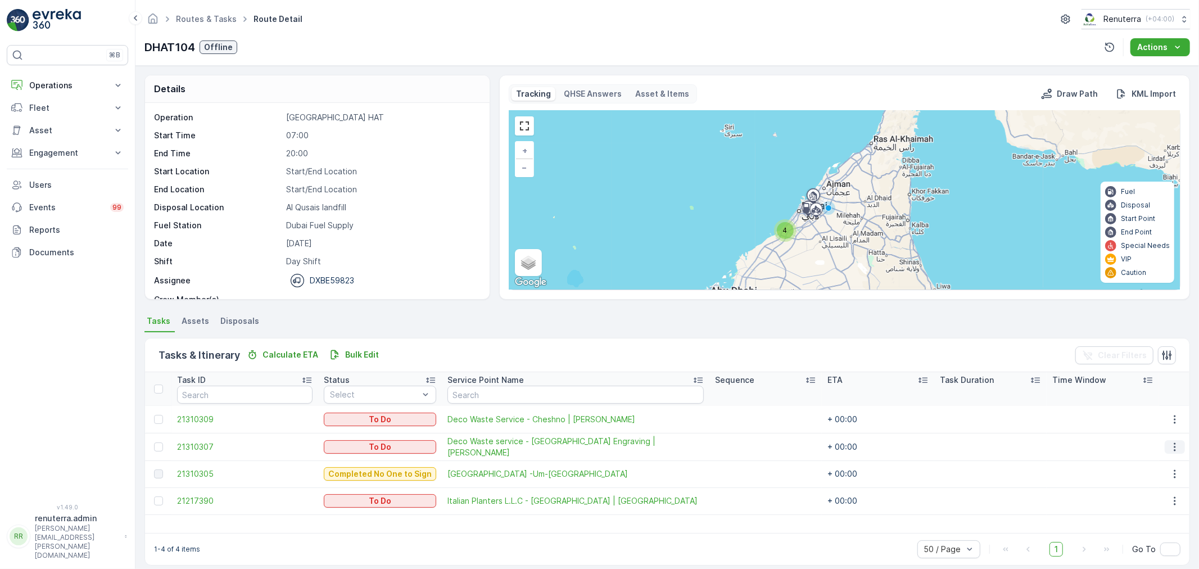
click at [1169, 444] on icon "button" at bounding box center [1174, 446] width 11 height 11
click at [1143, 493] on span "Change Route" at bounding box center [1146, 493] width 55 height 11
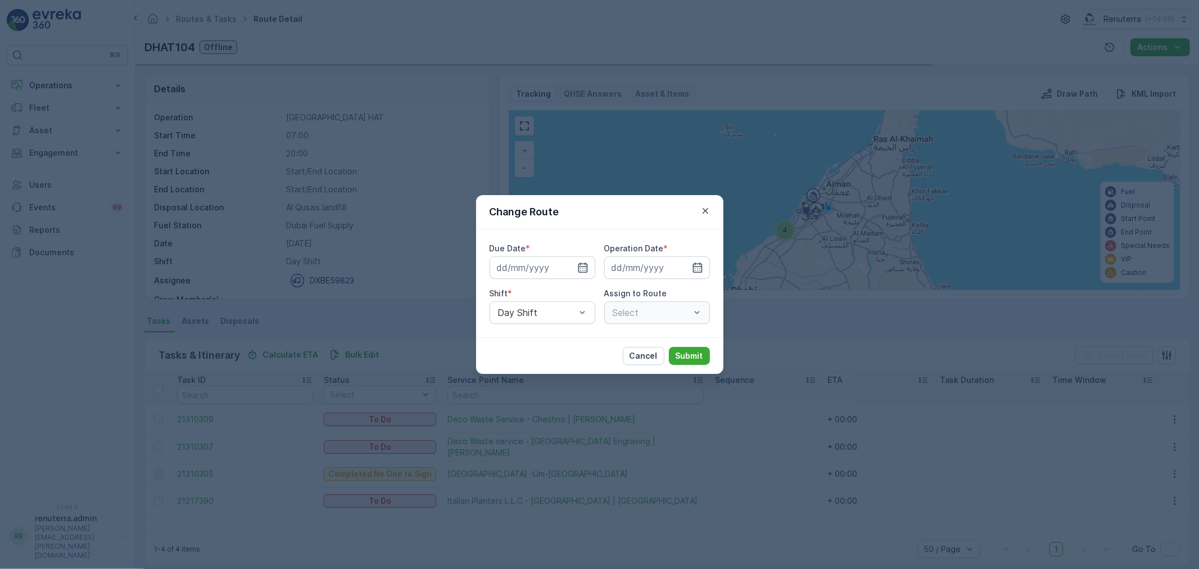
type input "[DATE]"
click at [637, 306] on div "DHAT104 (Offline) - DXBE59823" at bounding box center [657, 312] width 106 height 22
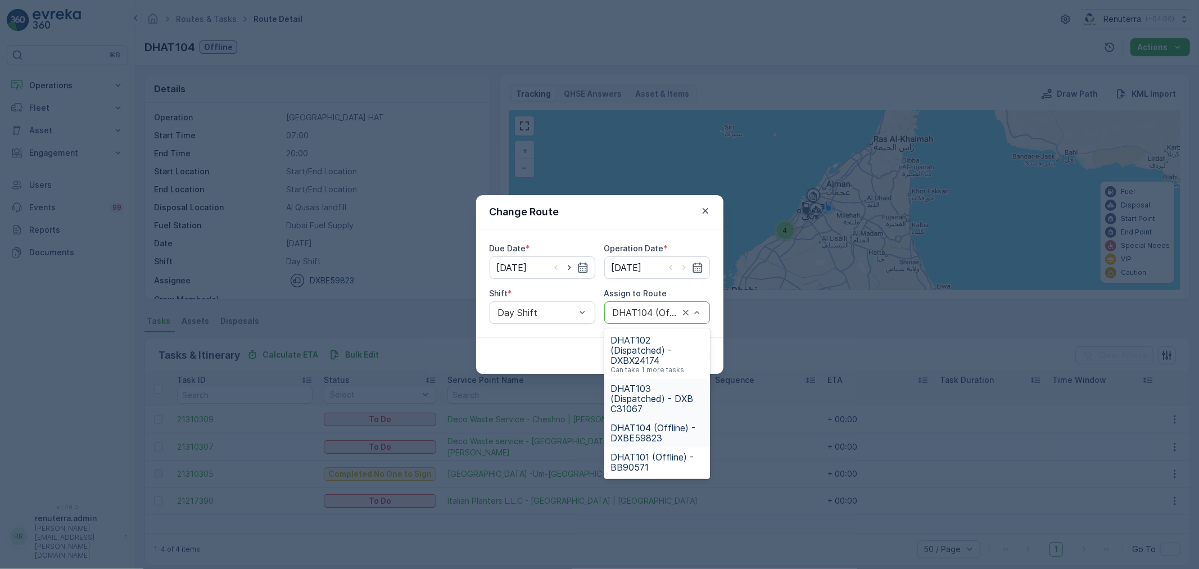
click at [642, 395] on span "DHAT103 (Dispatched) - DXB C31067" at bounding box center [657, 398] width 92 height 30
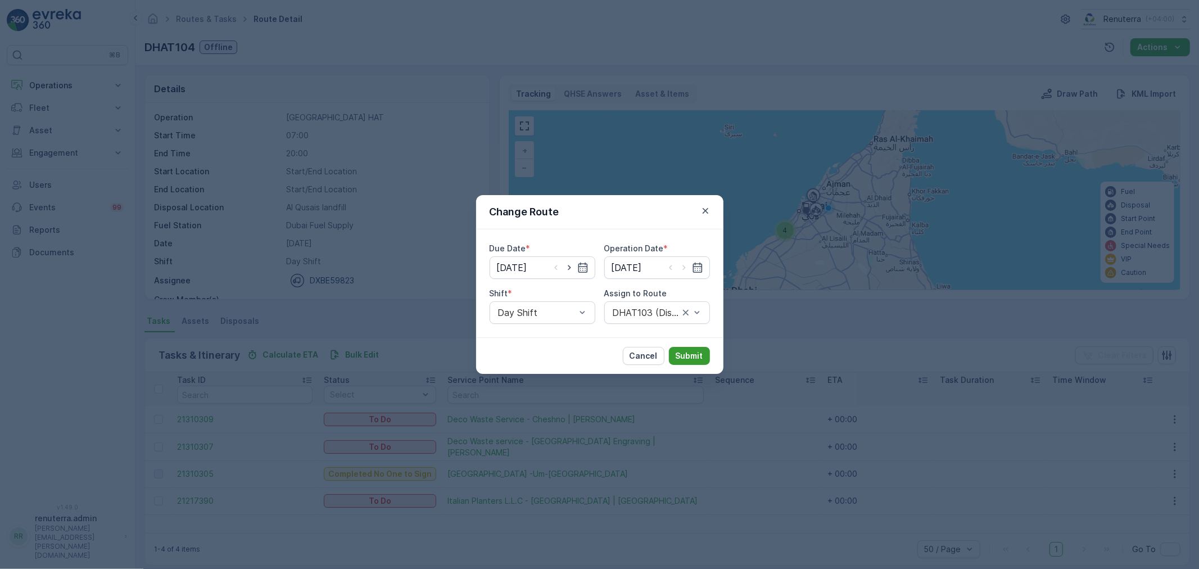
click at [681, 351] on p "Submit" at bounding box center [690, 355] width 28 height 11
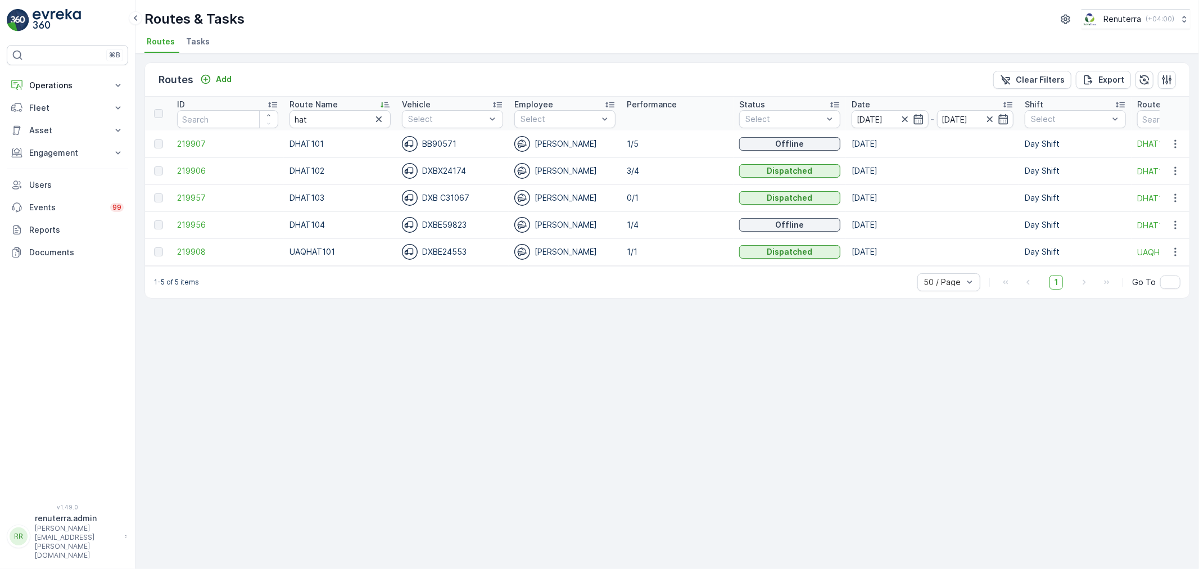
click at [199, 191] on td "219957" at bounding box center [227, 197] width 112 height 27
click at [197, 196] on span "219957" at bounding box center [227, 197] width 101 height 11
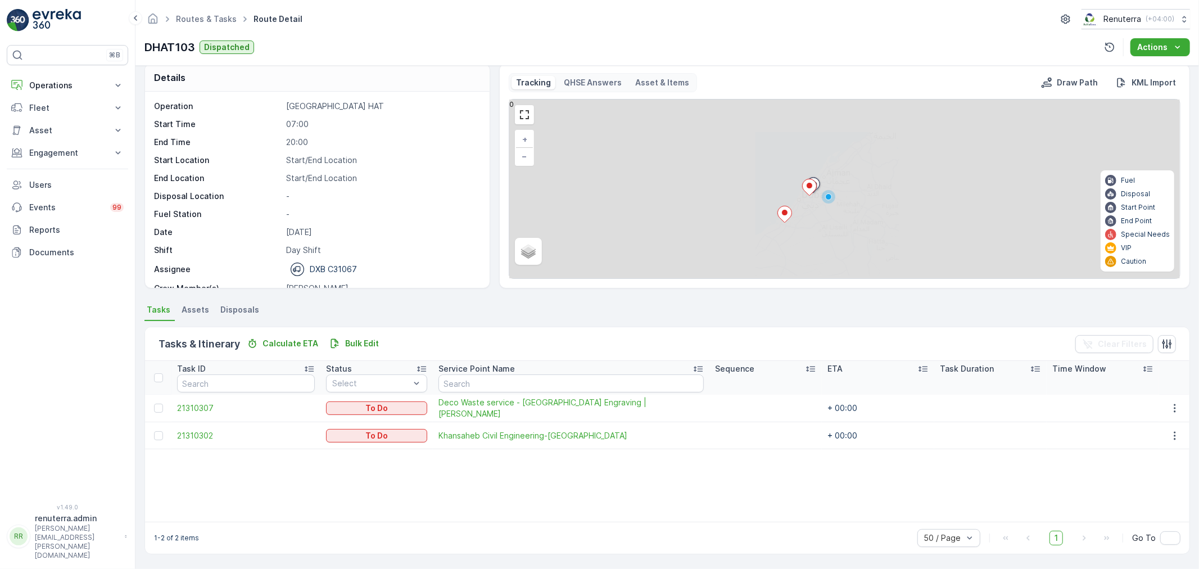
scroll to position [4, 0]
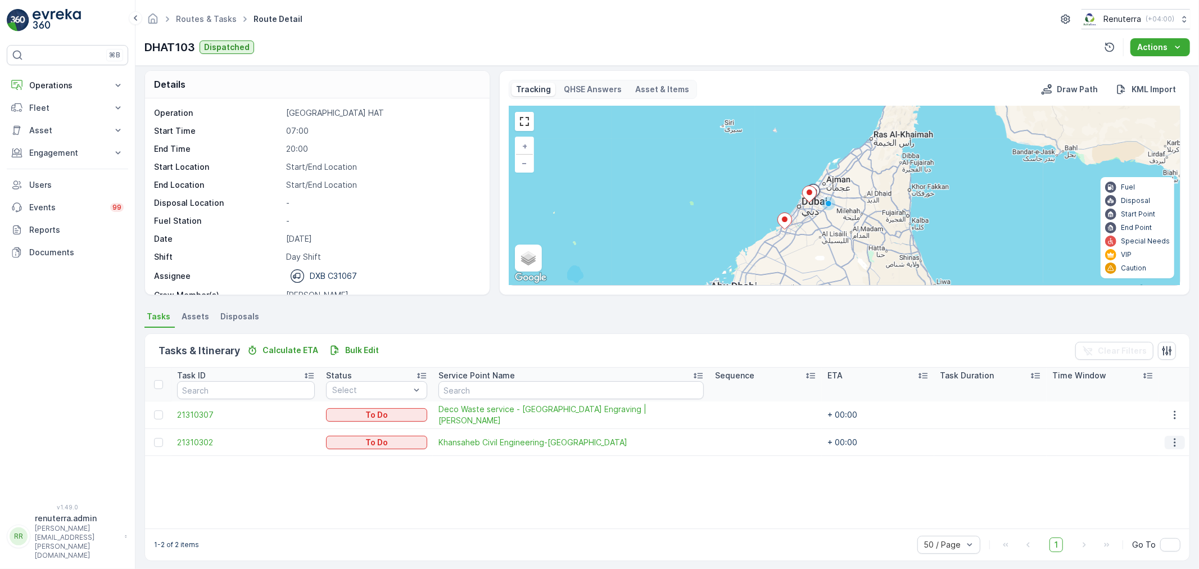
click at [1170, 437] on icon "button" at bounding box center [1174, 442] width 11 height 11
click at [1153, 491] on span "Change Route" at bounding box center [1146, 488] width 55 height 11
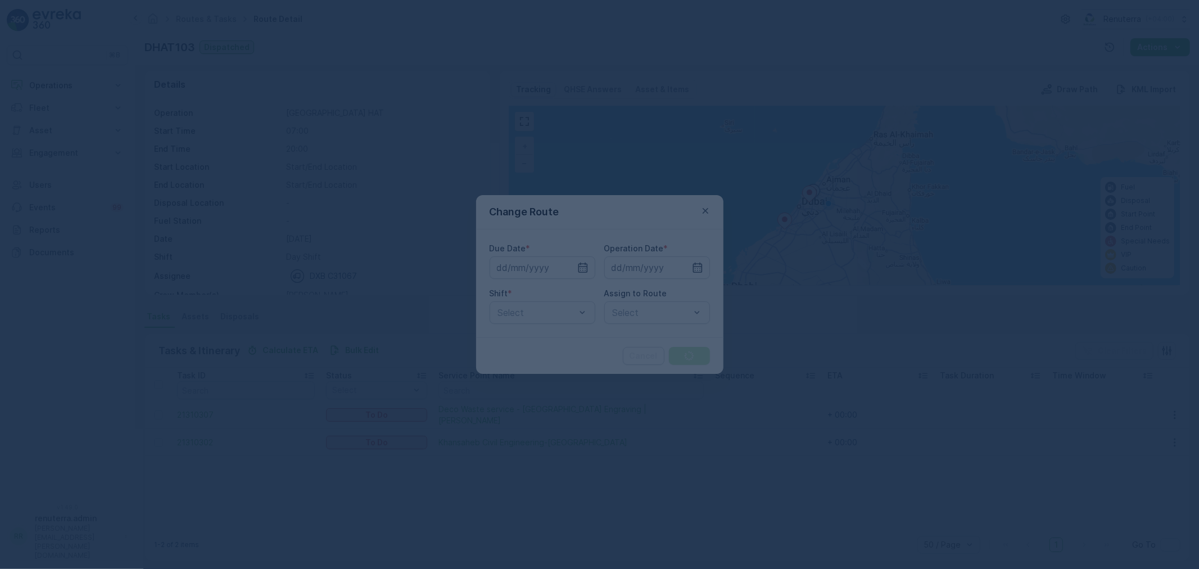
type input "[DATE]"
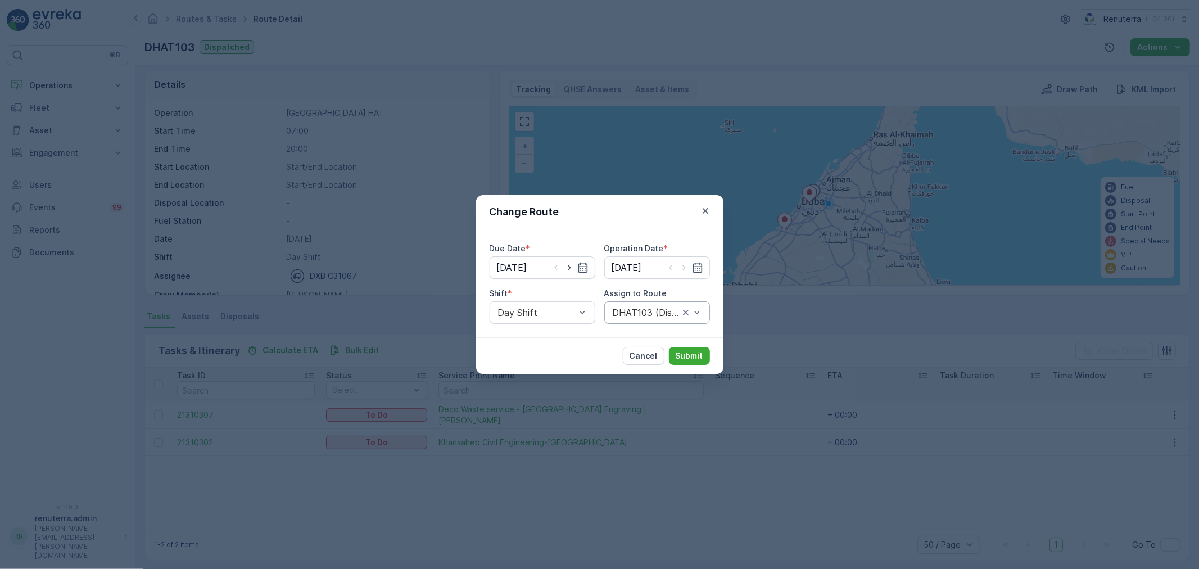
click at [641, 311] on div at bounding box center [645, 312] width 69 height 10
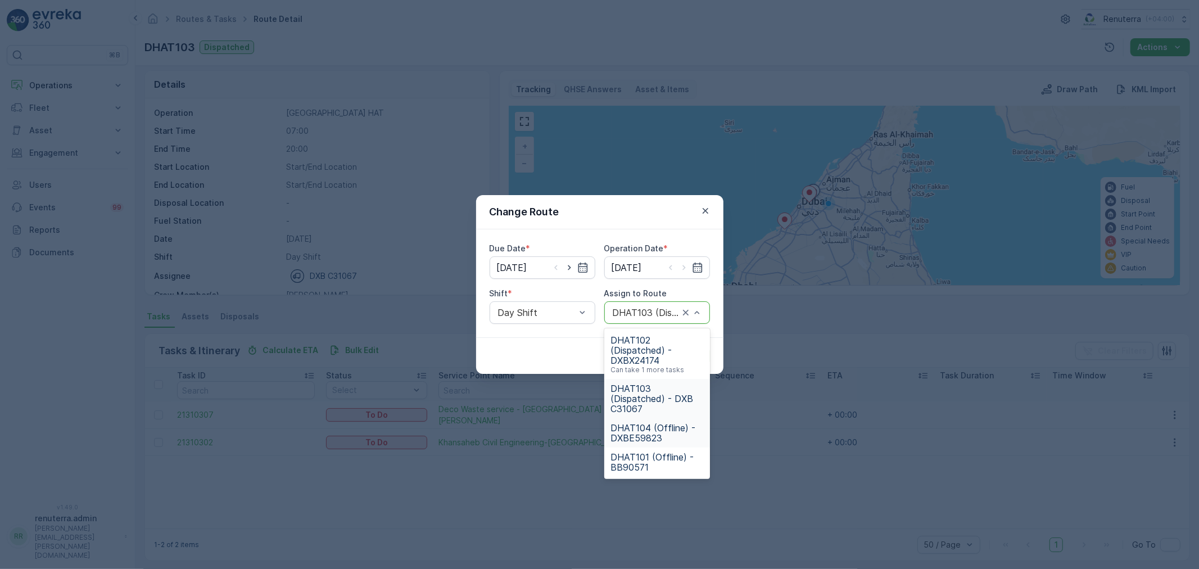
click at [648, 426] on span "DHAT104 (Offline) - DXBE59823" at bounding box center [657, 433] width 92 height 20
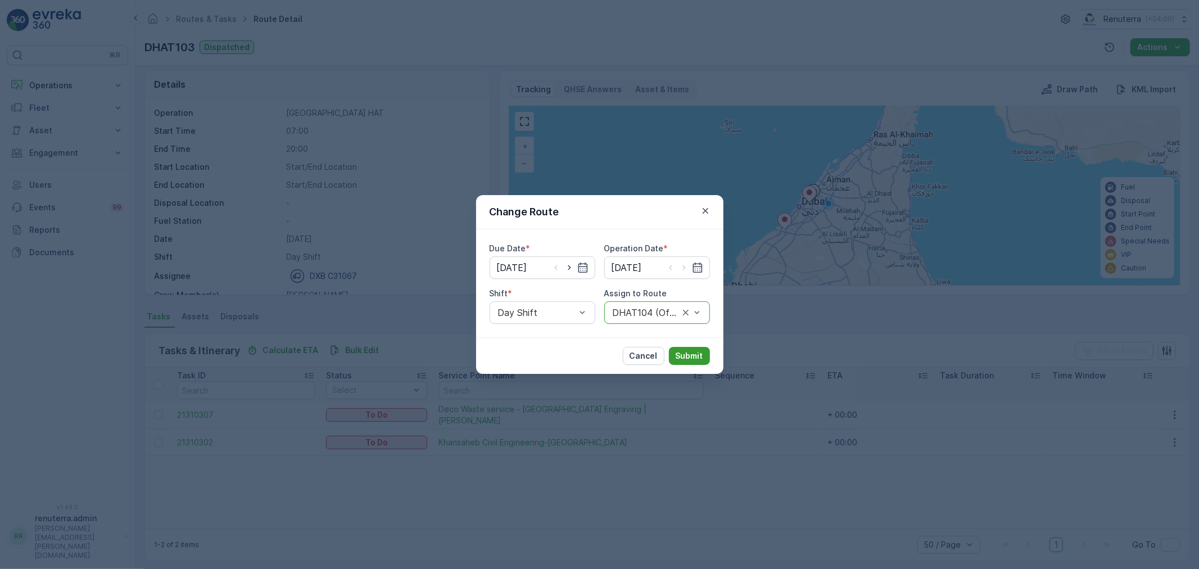
click at [690, 349] on button "Submit" at bounding box center [689, 356] width 41 height 18
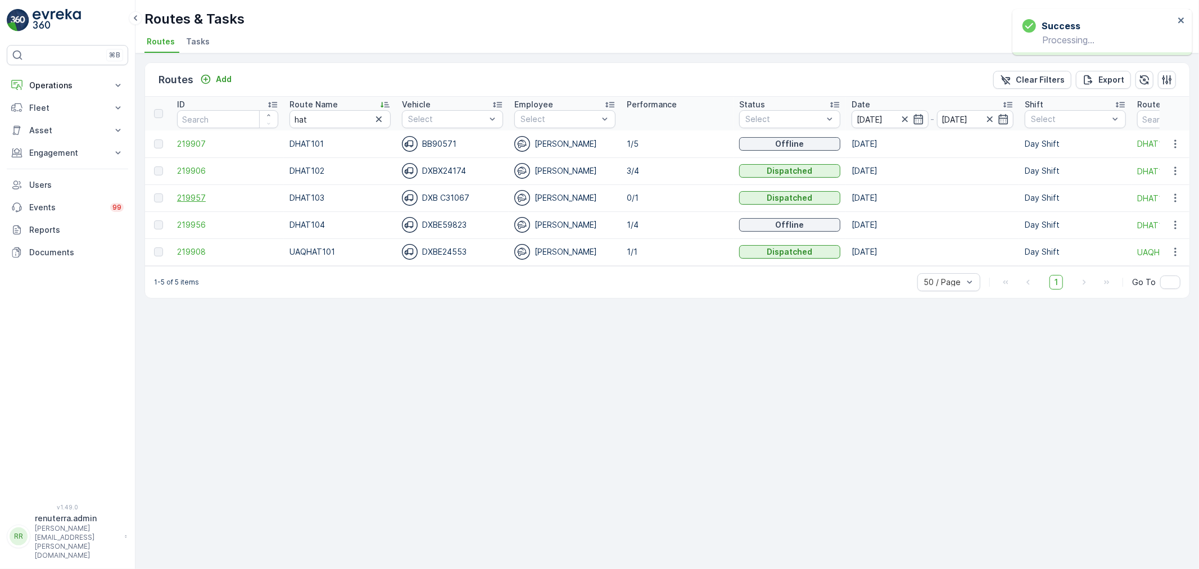
click at [194, 194] on span "219957" at bounding box center [227, 197] width 101 height 11
click at [192, 221] on span "219956" at bounding box center [227, 224] width 101 height 11
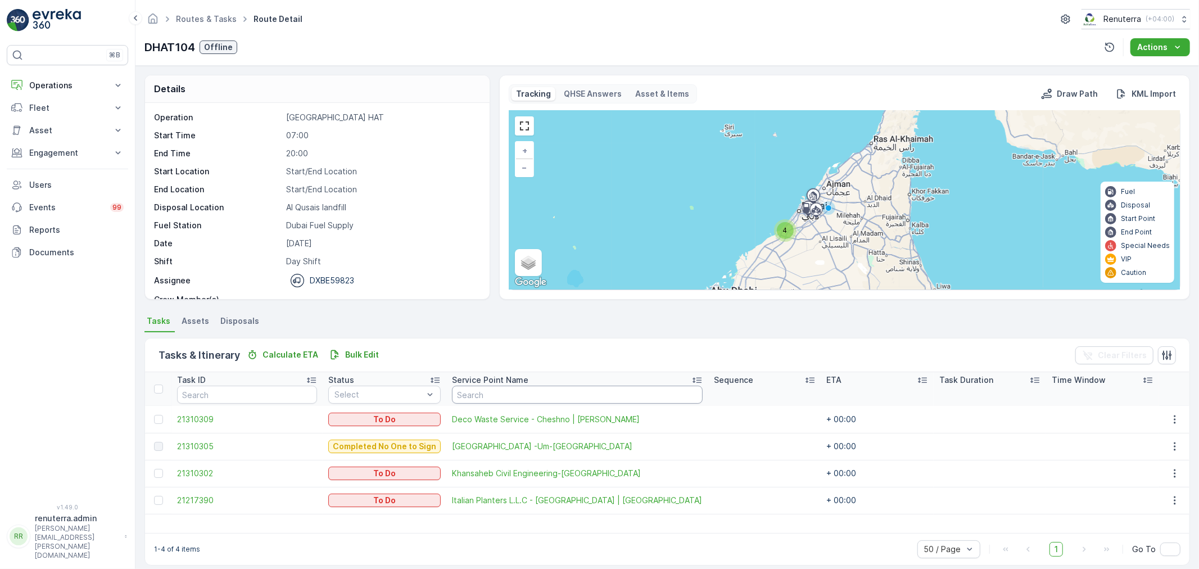
scroll to position [10, 0]
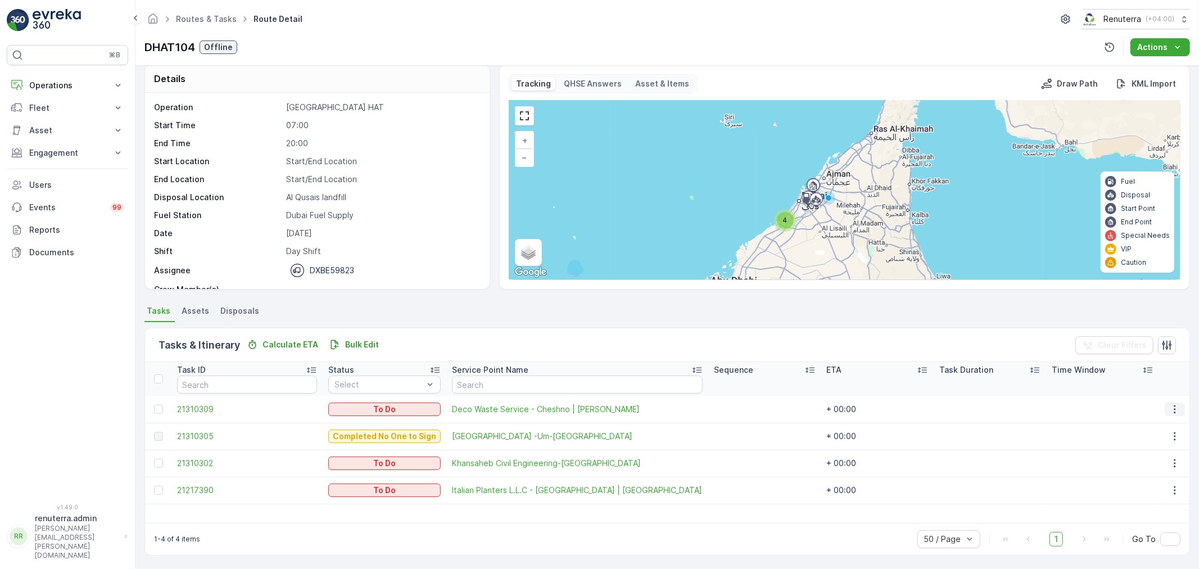
click at [1169, 406] on icon "button" at bounding box center [1174, 409] width 11 height 11
click at [159, 379] on div at bounding box center [158, 378] width 9 height 9
click at [160, 374] on input "checkbox" at bounding box center [160, 374] width 0 height 0
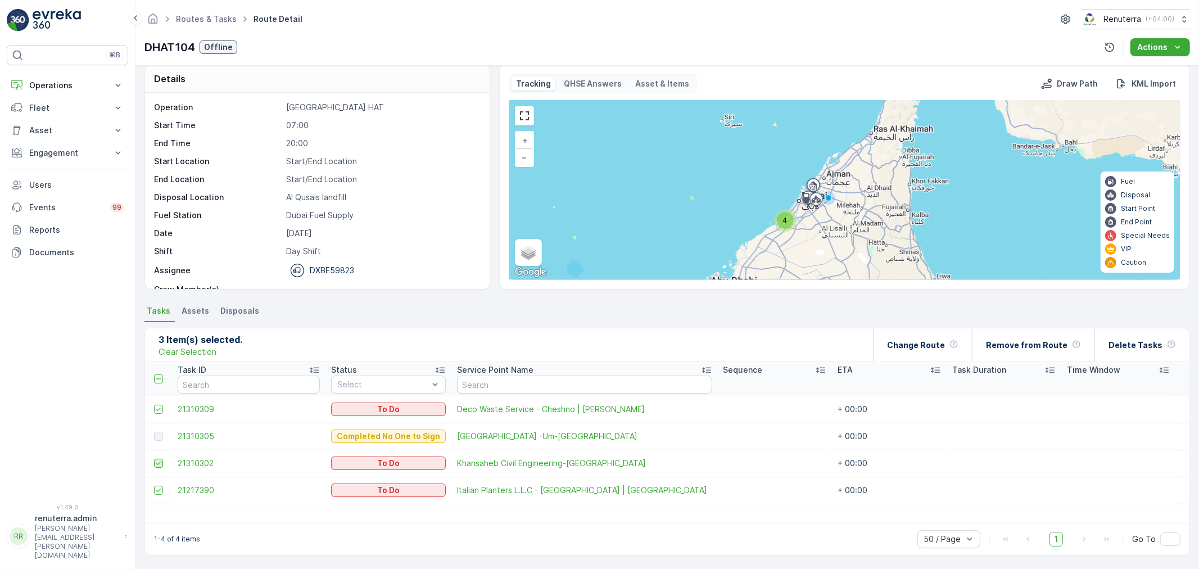
click at [160, 459] on icon at bounding box center [159, 463] width 8 height 8
click at [154, 459] on input "checkbox" at bounding box center [154, 459] width 0 height 0
click at [932, 341] on p "Change Route" at bounding box center [916, 344] width 58 height 11
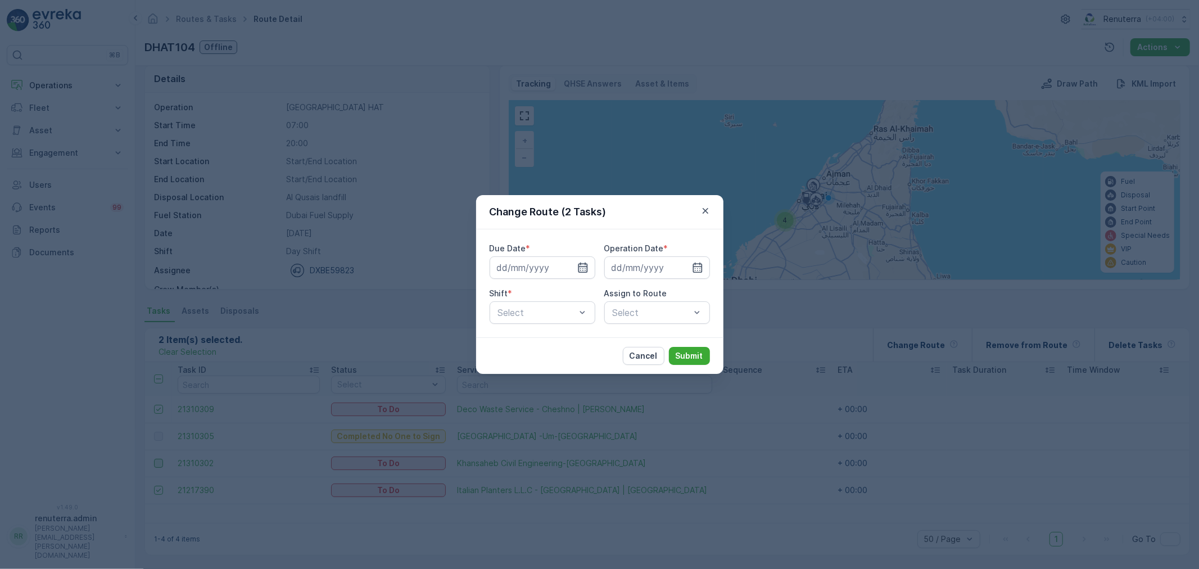
click at [583, 263] on icon "button" at bounding box center [583, 267] width 10 height 10
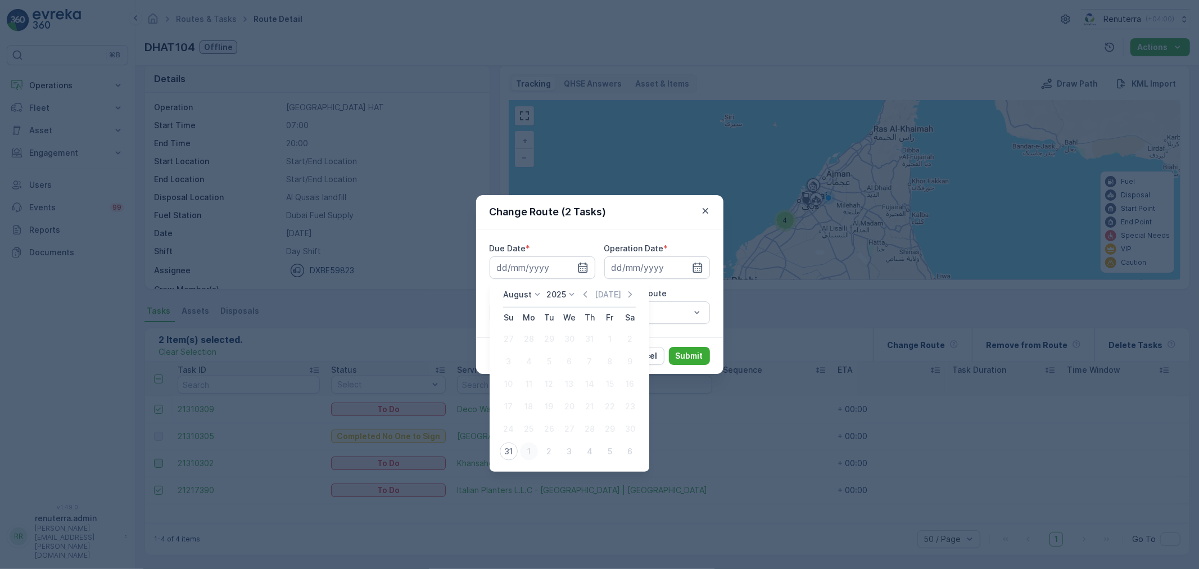
click at [528, 447] on div "1" at bounding box center [529, 451] width 18 height 18
type input "01.09.2025"
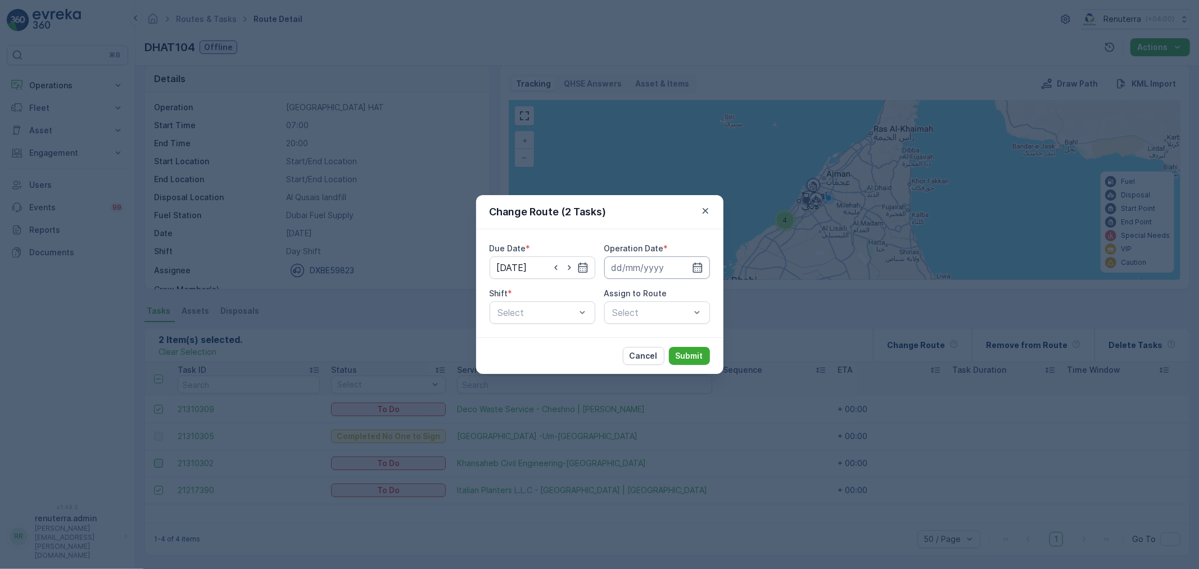
click at [659, 269] on input at bounding box center [657, 267] width 106 height 22
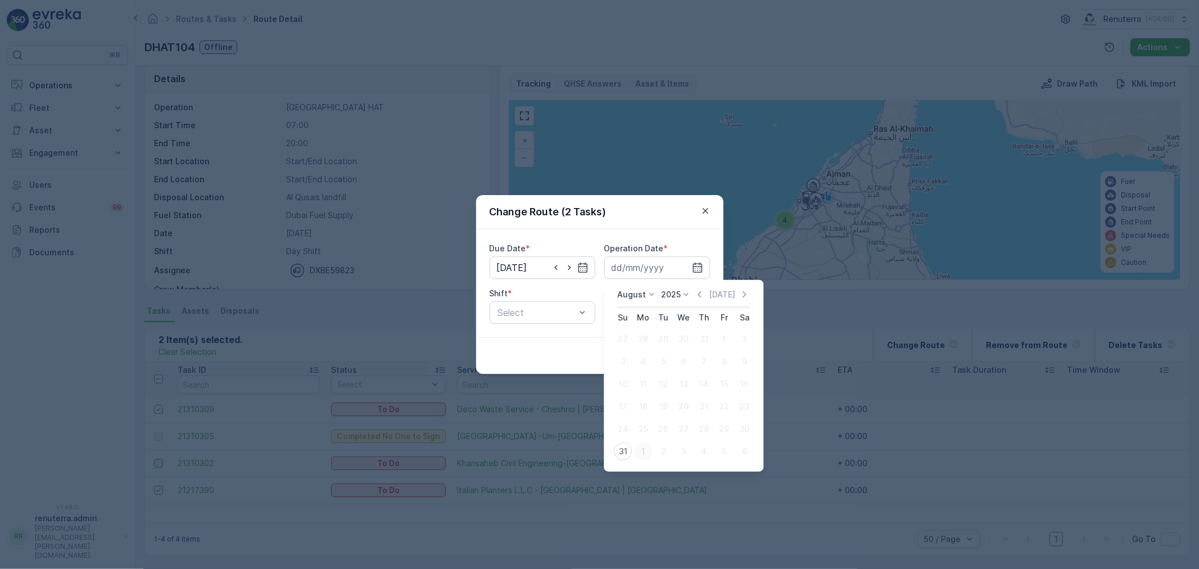
click at [642, 448] on div "1" at bounding box center [643, 451] width 18 height 18
type input "01.09.2025"
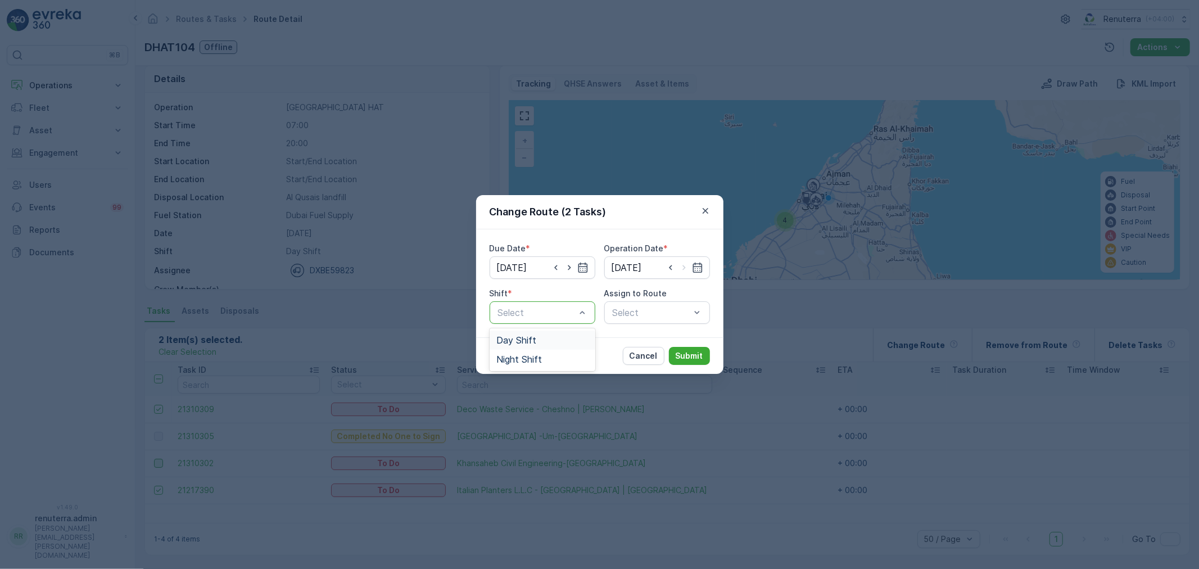
click at [554, 307] on div at bounding box center [537, 312] width 80 height 10
click at [529, 343] on span "Day Shift" at bounding box center [516, 340] width 40 height 10
click at [645, 311] on div "Select" at bounding box center [657, 312] width 106 height 22
click at [645, 311] on div at bounding box center [651, 312] width 80 height 10
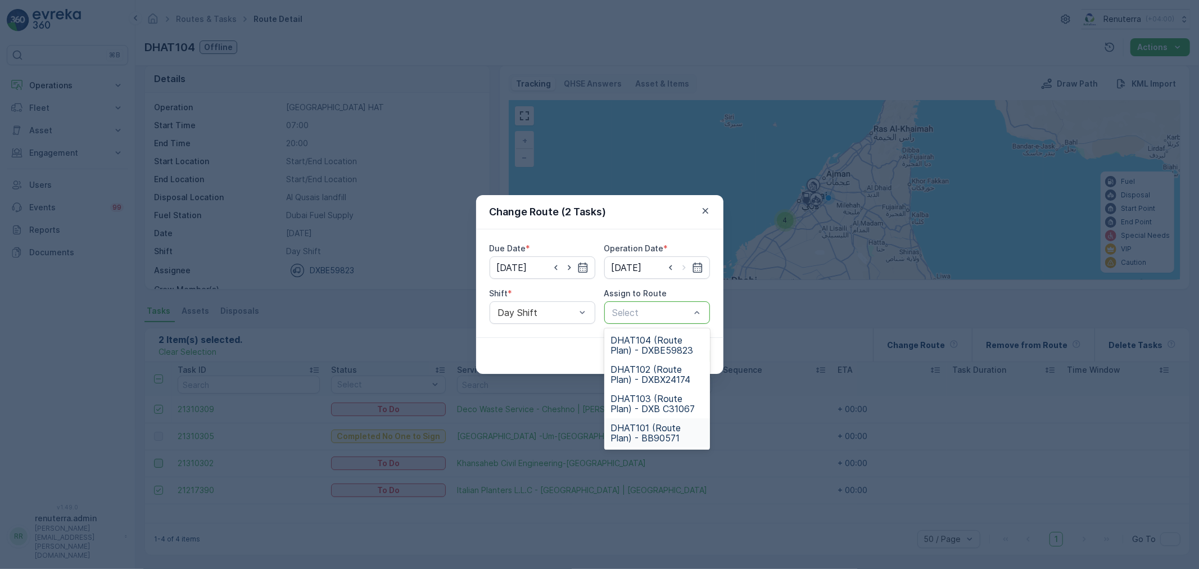
click at [643, 431] on span "DHAT101 (Route Plan) - BB90571" at bounding box center [657, 433] width 92 height 20
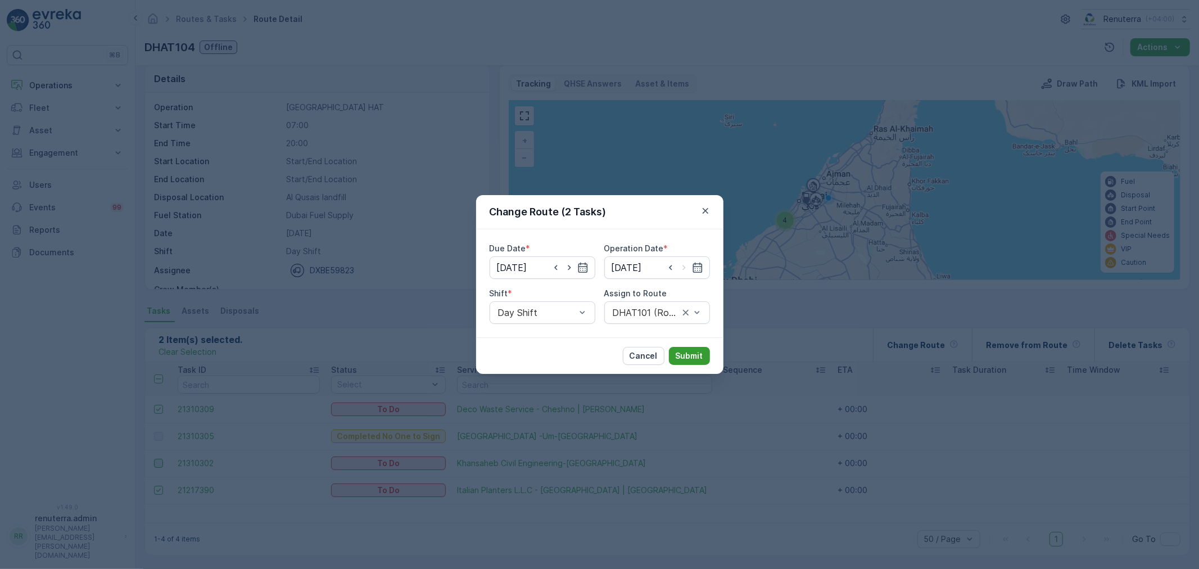
click at [681, 353] on p "Submit" at bounding box center [690, 355] width 28 height 11
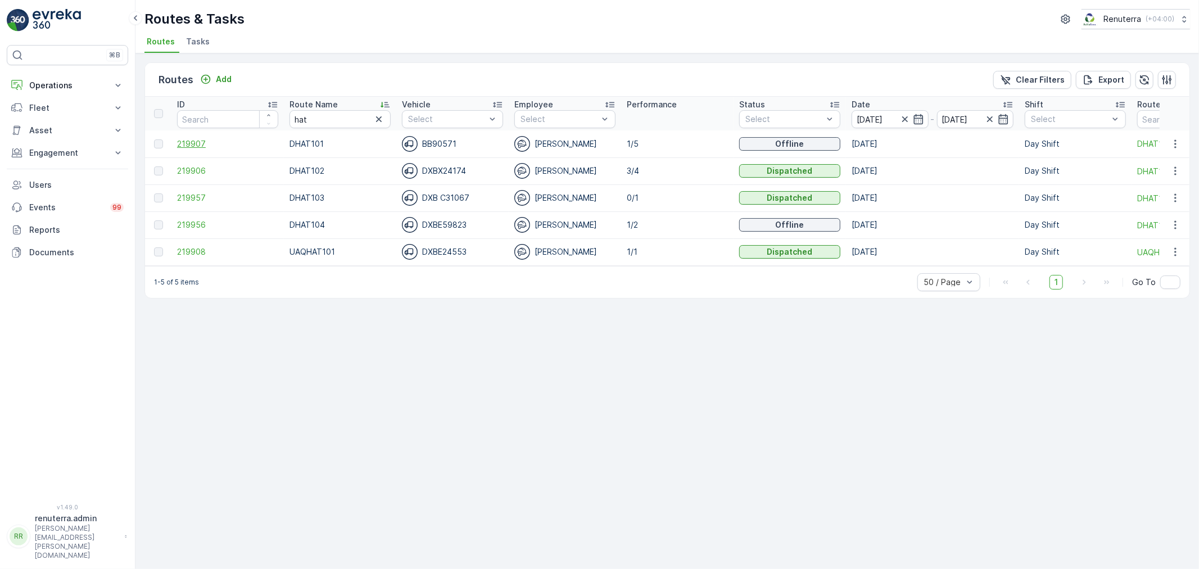
click at [187, 138] on span "219907" at bounding box center [227, 143] width 101 height 11
click at [196, 167] on span "219906" at bounding box center [227, 170] width 101 height 11
click at [189, 142] on span "219907" at bounding box center [227, 143] width 101 height 11
drag, startPoint x: 338, startPoint y: 121, endPoint x: 223, endPoint y: 109, distance: 115.9
click at [223, 109] on tr "ID Route Name hat Vehicle Select Employee Select Performance Status Select Date…" at bounding box center [709, 114] width 1129 height 34
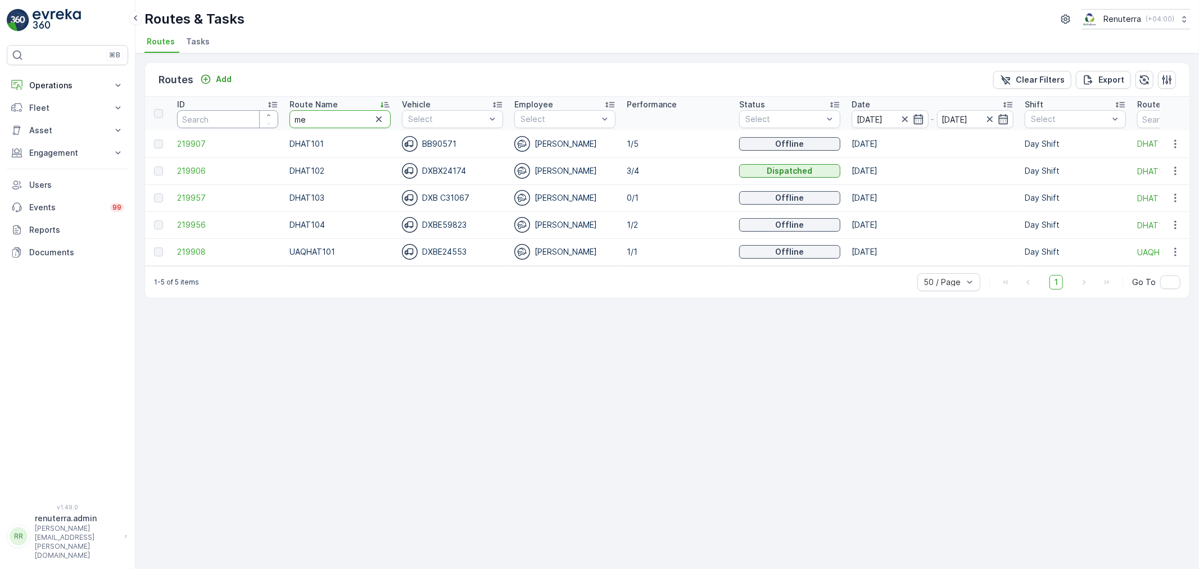
type input "med"
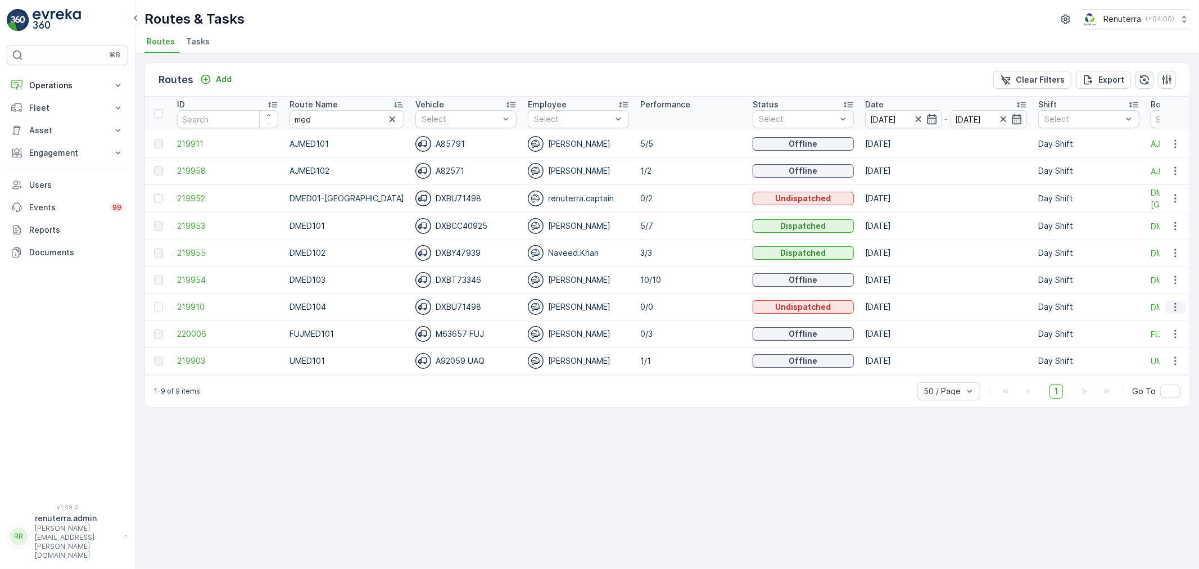
click at [1176, 305] on icon "button" at bounding box center [1175, 306] width 11 height 11
click at [1133, 388] on span "Delete" at bounding box center [1129, 391] width 26 height 11
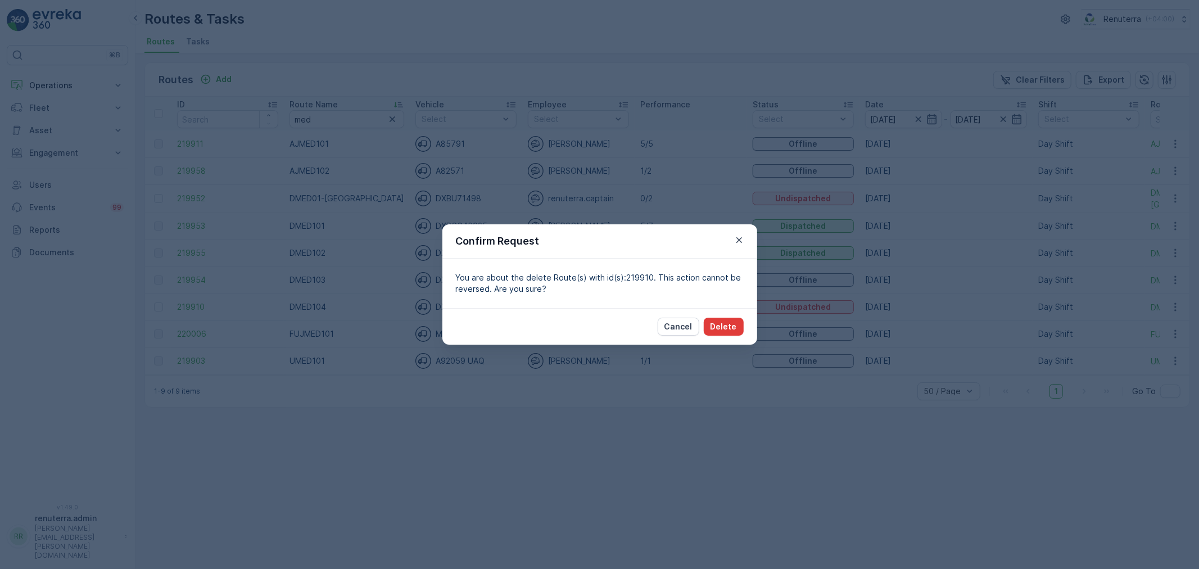
click at [727, 328] on p "Delete" at bounding box center [723, 326] width 26 height 11
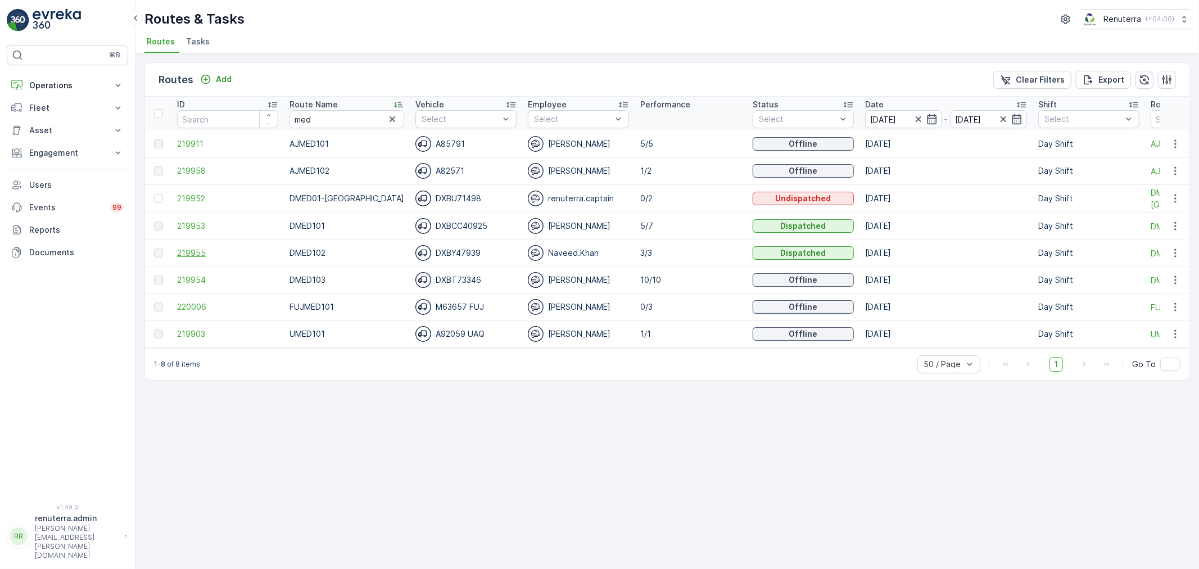
click at [197, 251] on span "219955" at bounding box center [227, 252] width 101 height 11
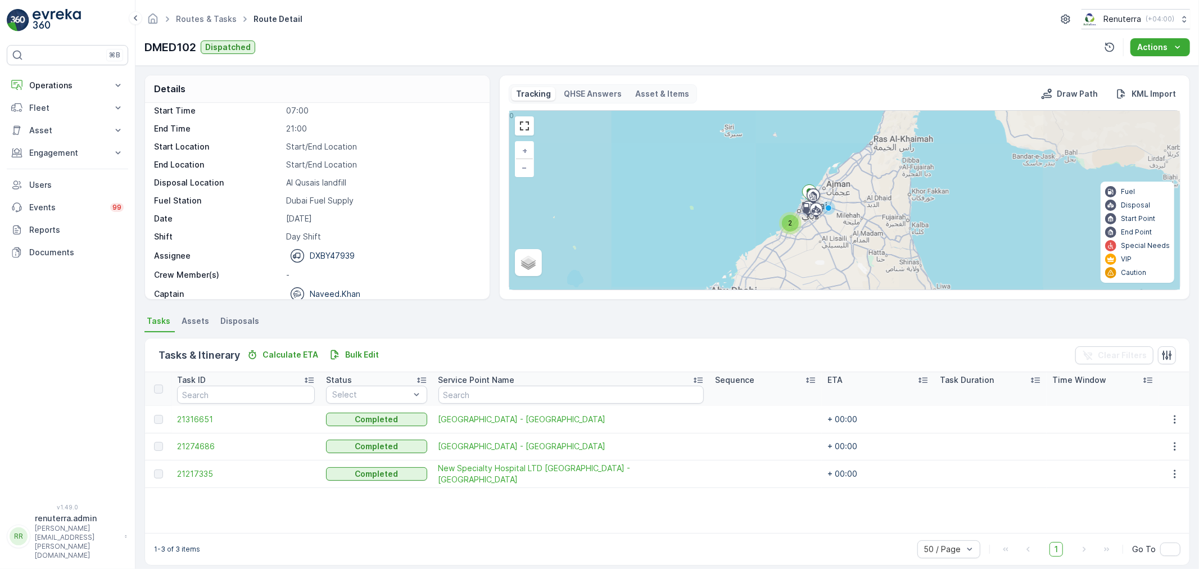
scroll to position [35, 0]
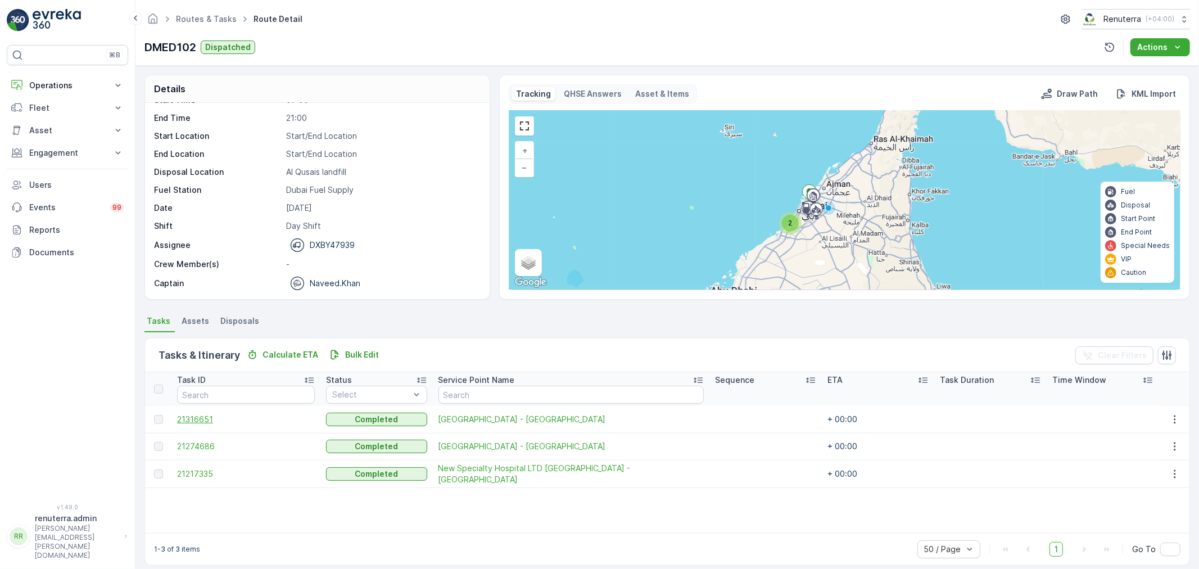
click at [201, 419] on span "21316651" at bounding box center [246, 419] width 138 height 11
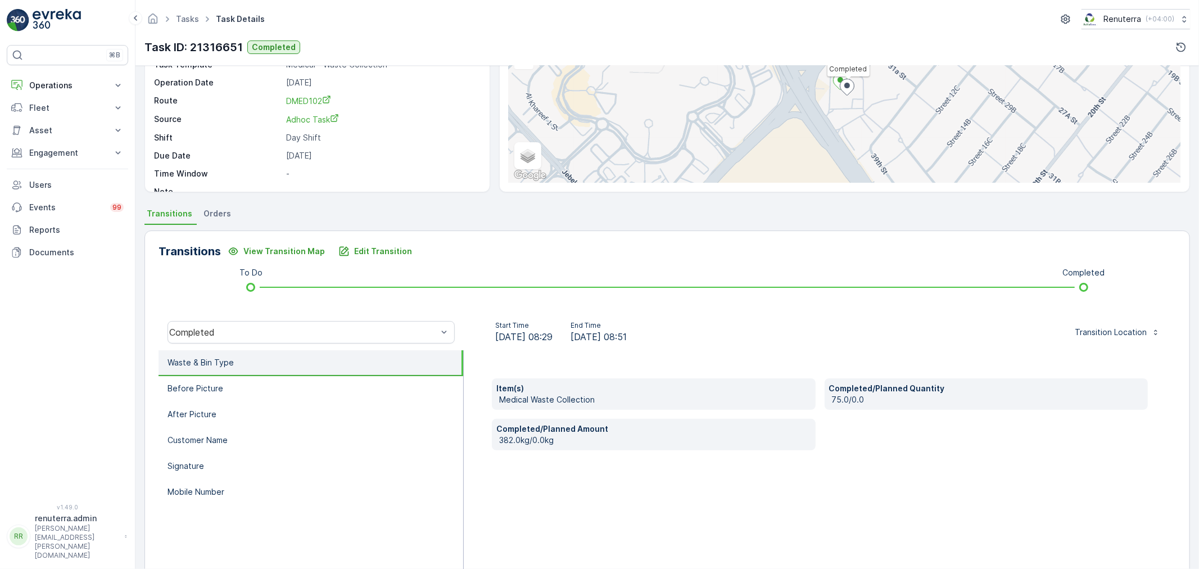
scroll to position [139, 0]
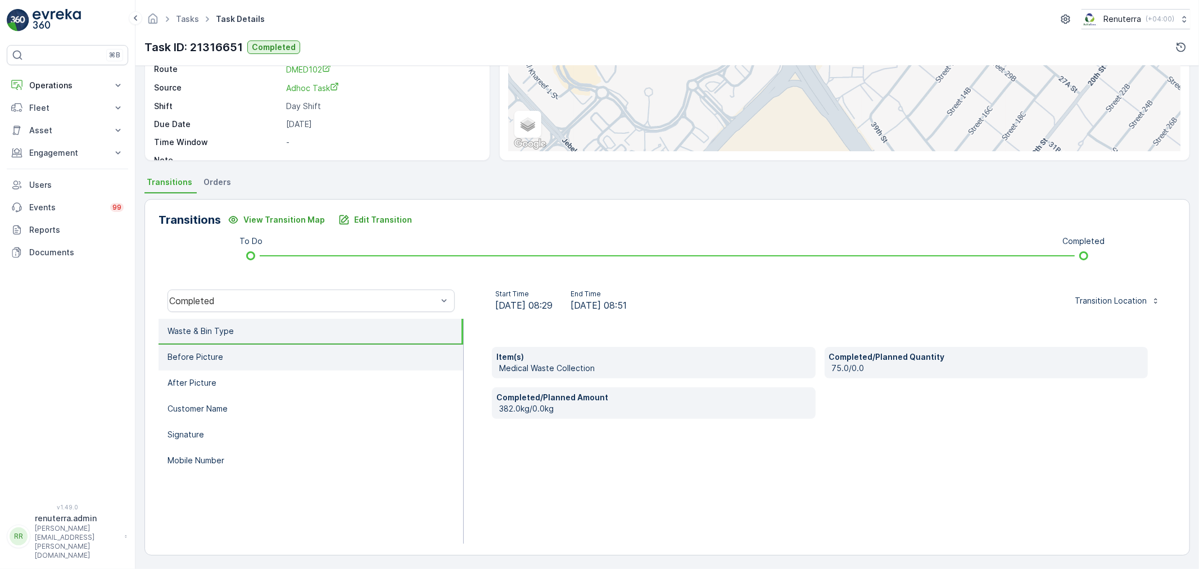
click at [234, 364] on li "Before Picture" at bounding box center [310, 358] width 305 height 26
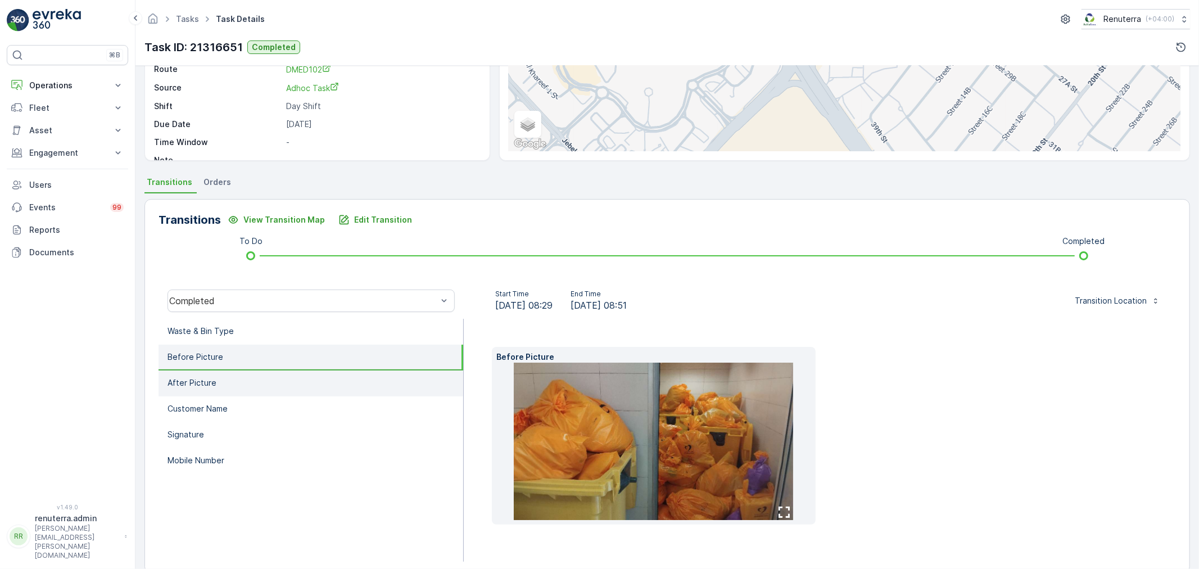
click at [234, 378] on li "After Picture" at bounding box center [310, 383] width 305 height 26
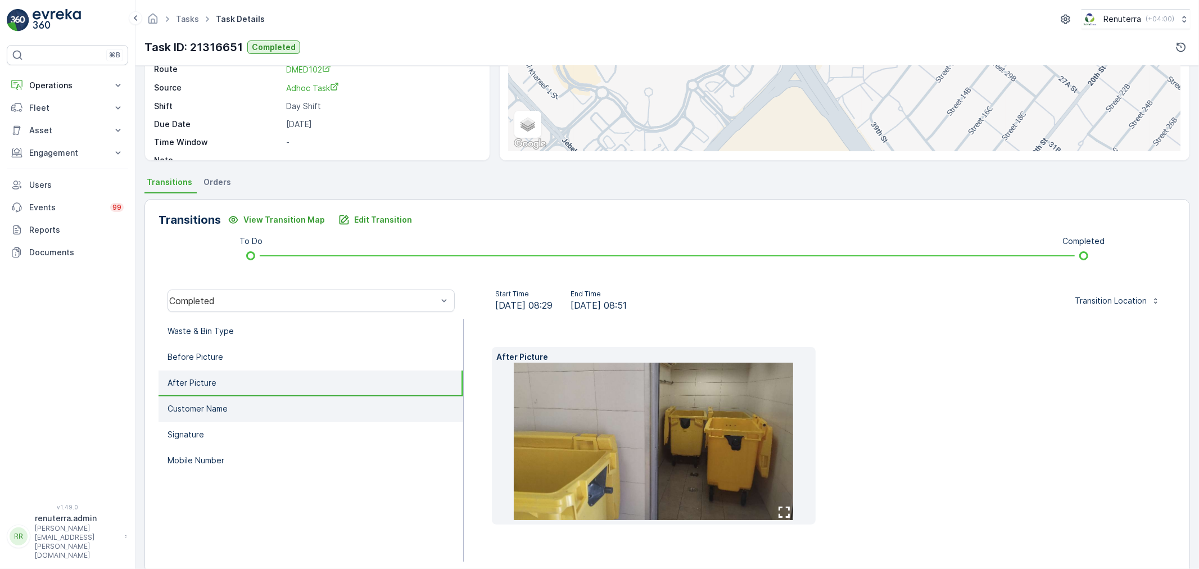
click at [236, 401] on li "Customer Name" at bounding box center [310, 409] width 305 height 26
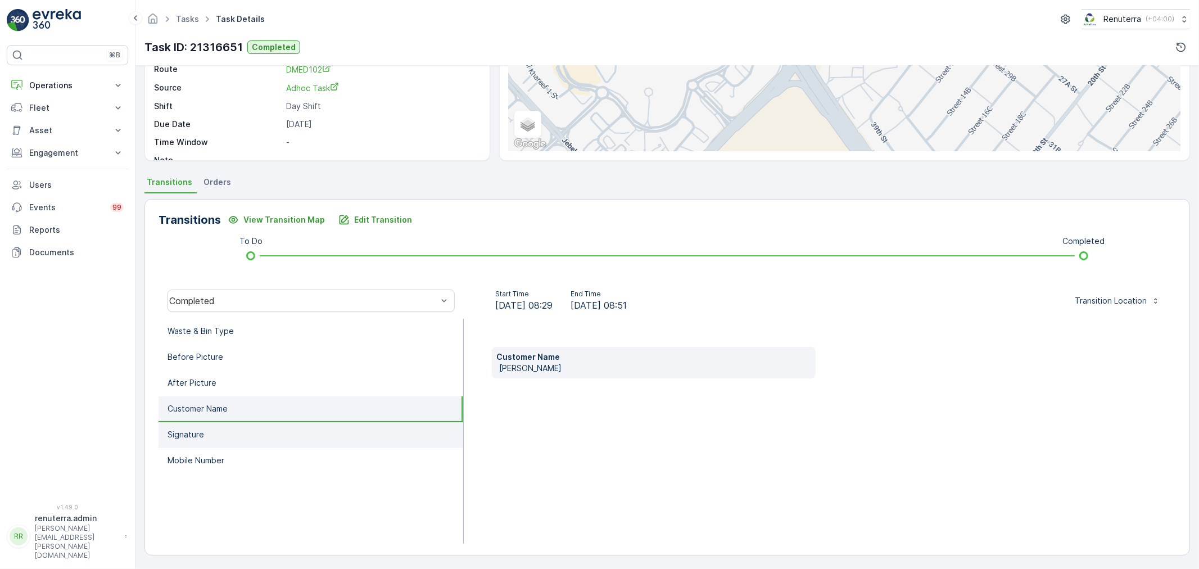
click at [238, 422] on li "Signature" at bounding box center [310, 435] width 305 height 26
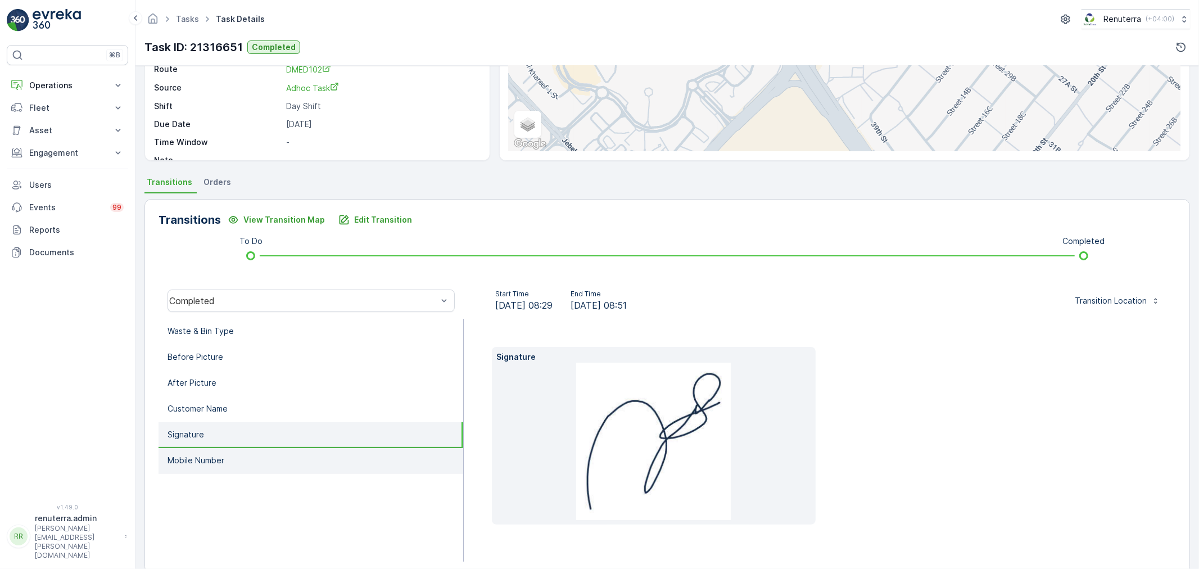
click at [242, 448] on li "Mobile Number" at bounding box center [310, 461] width 305 height 26
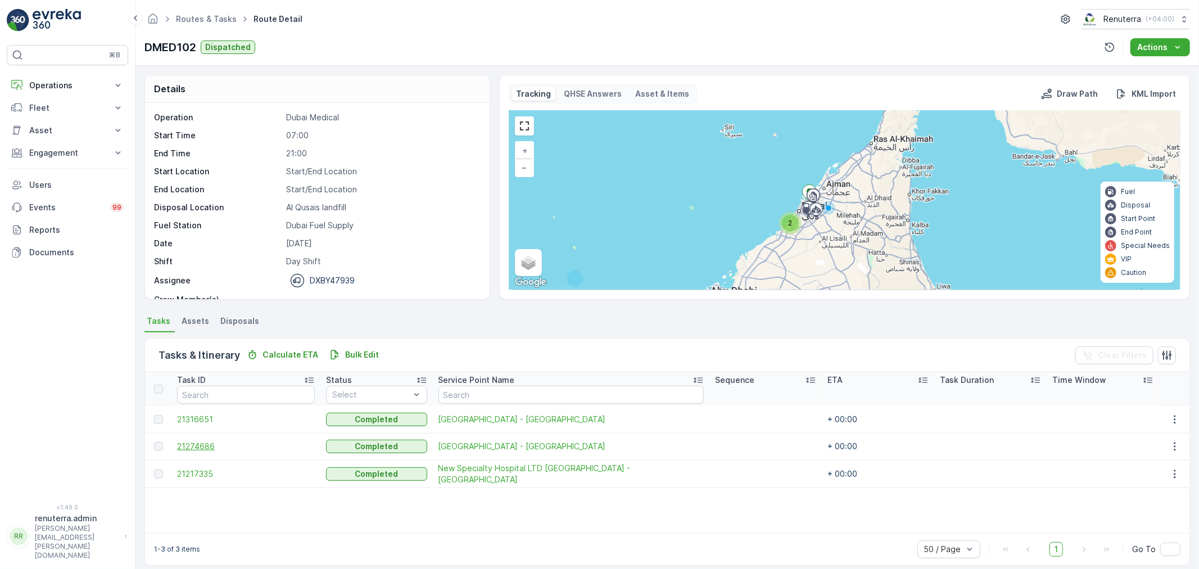
click at [201, 442] on span "21274686" at bounding box center [246, 446] width 138 height 11
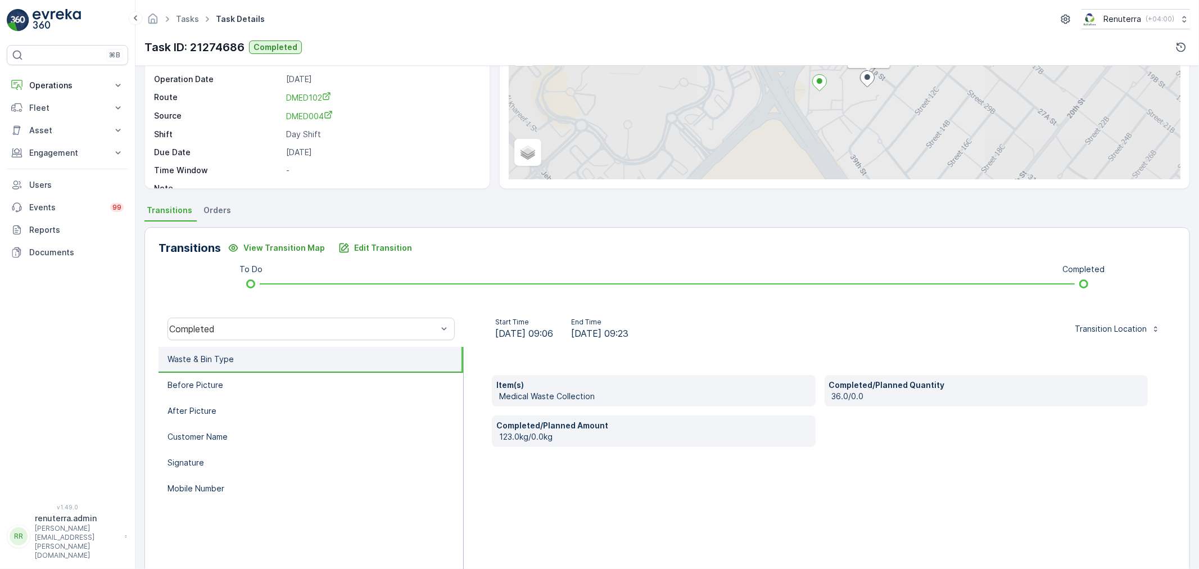
scroll to position [139, 0]
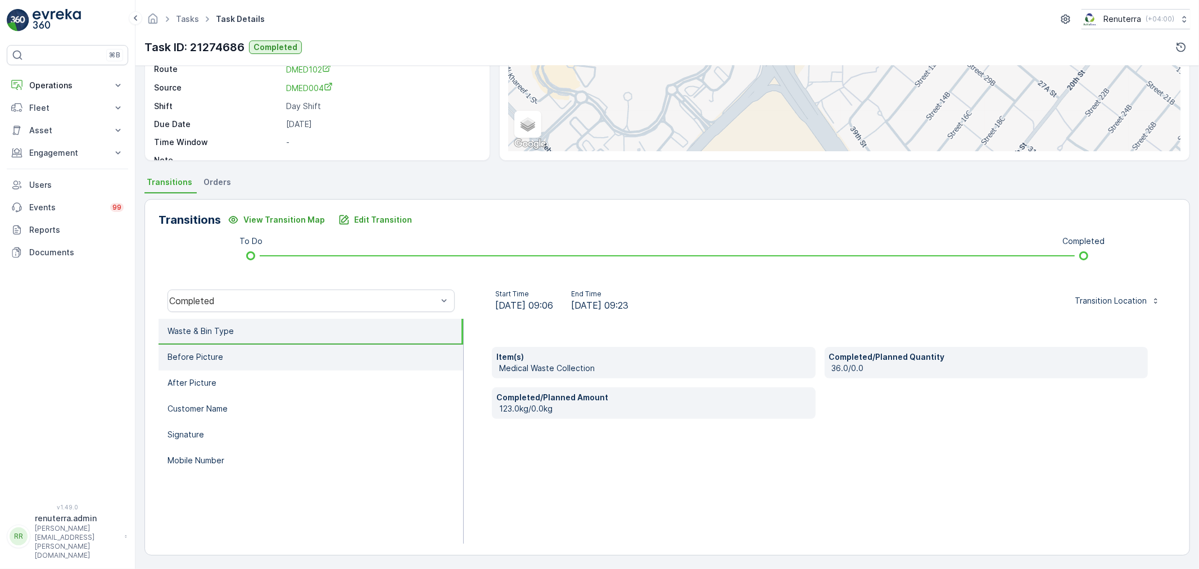
click at [220, 352] on li "Before Picture" at bounding box center [310, 358] width 305 height 26
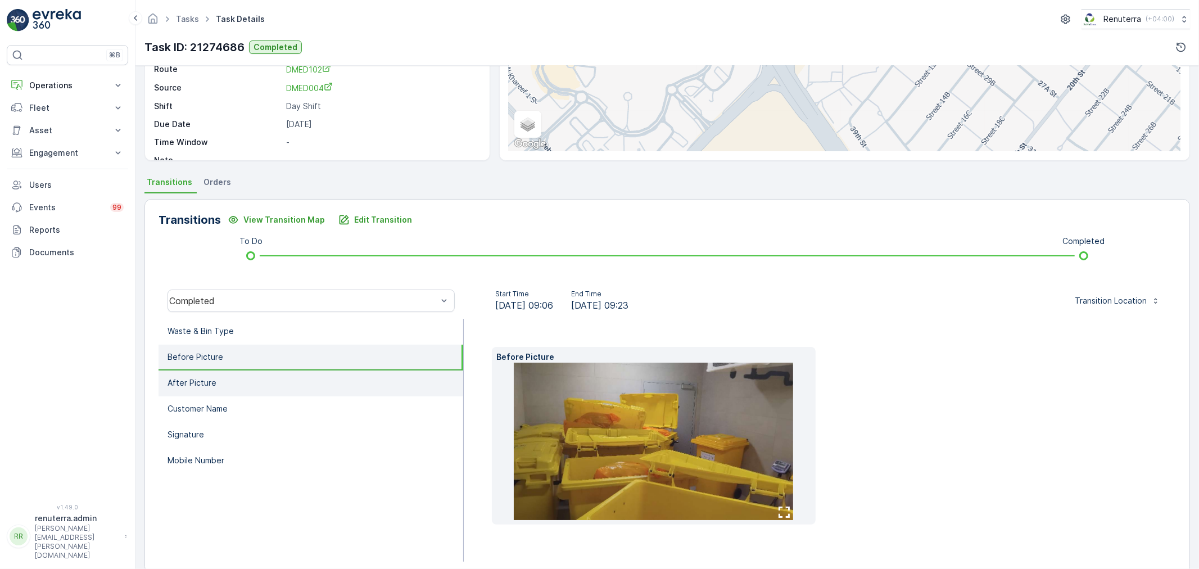
click at [221, 384] on li "After Picture" at bounding box center [310, 383] width 305 height 26
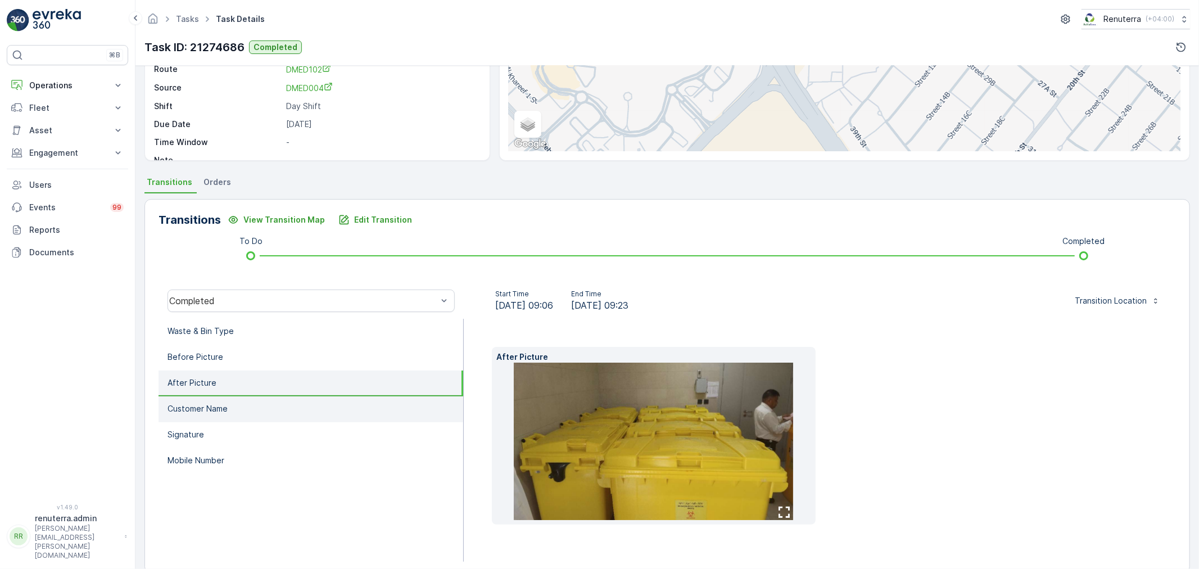
click at [223, 399] on li "Customer Name" at bounding box center [310, 409] width 305 height 26
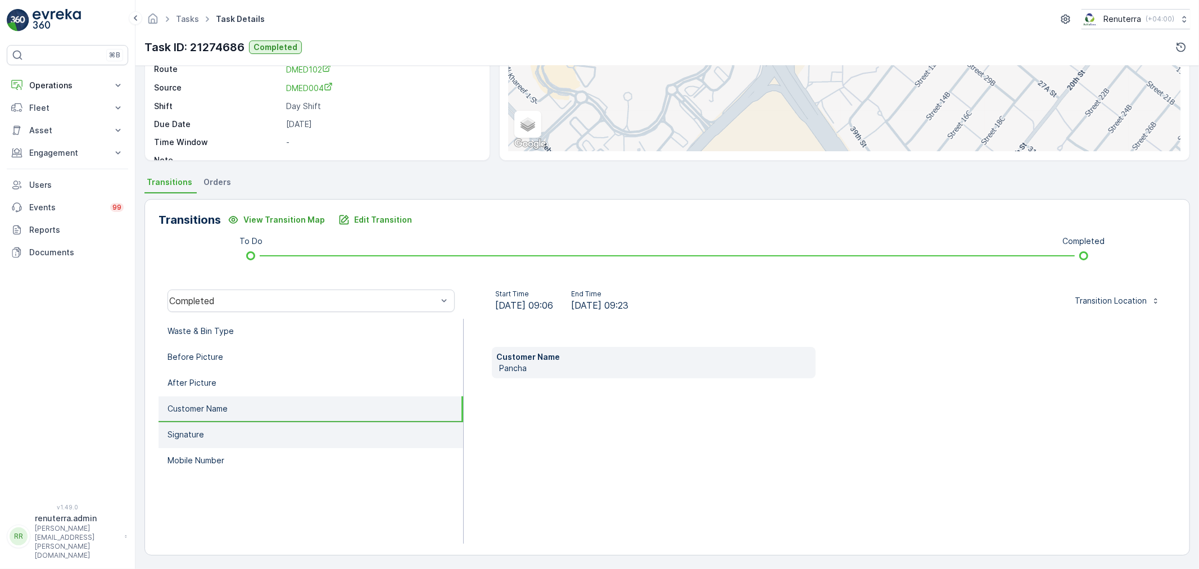
click at [220, 433] on li "Signature" at bounding box center [310, 435] width 305 height 26
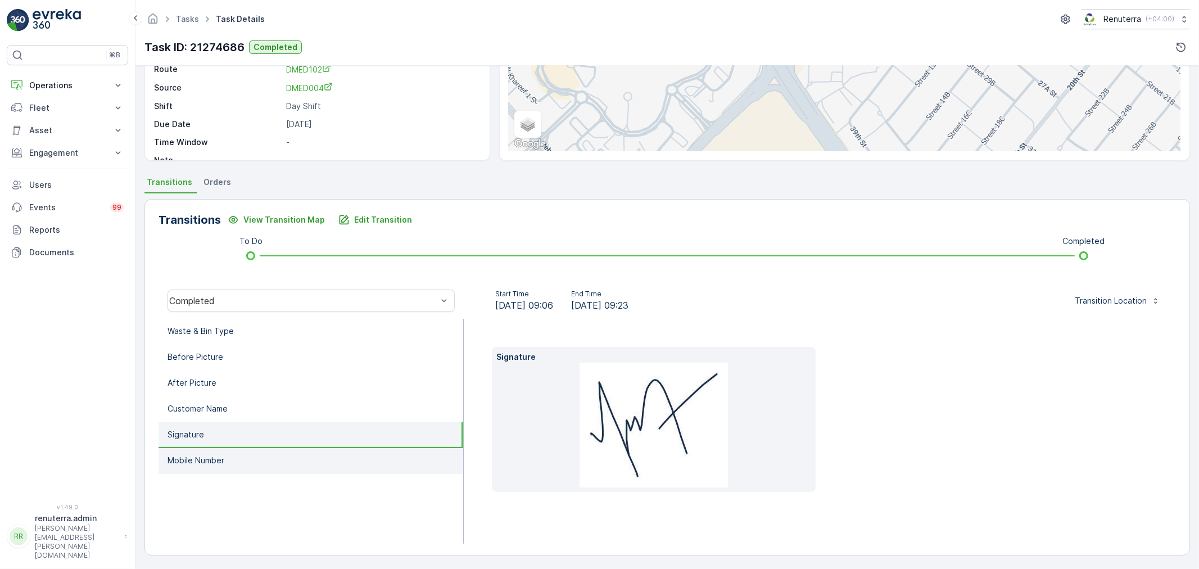
click at [226, 453] on li "Mobile Number" at bounding box center [310, 461] width 305 height 26
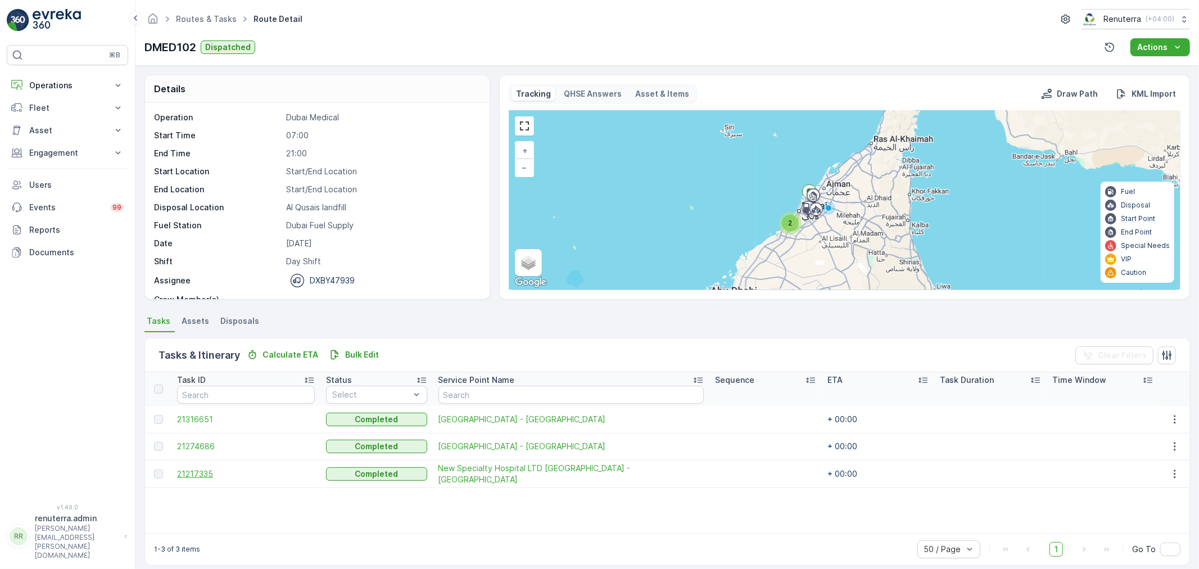
click at [195, 471] on span "21217335" at bounding box center [246, 473] width 138 height 11
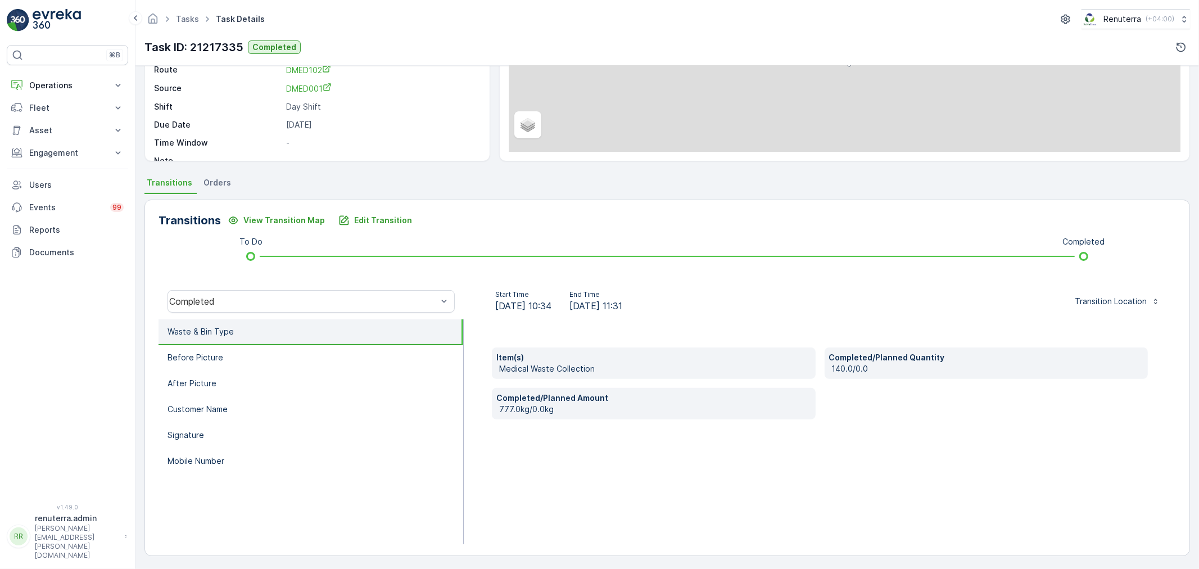
scroll to position [139, 0]
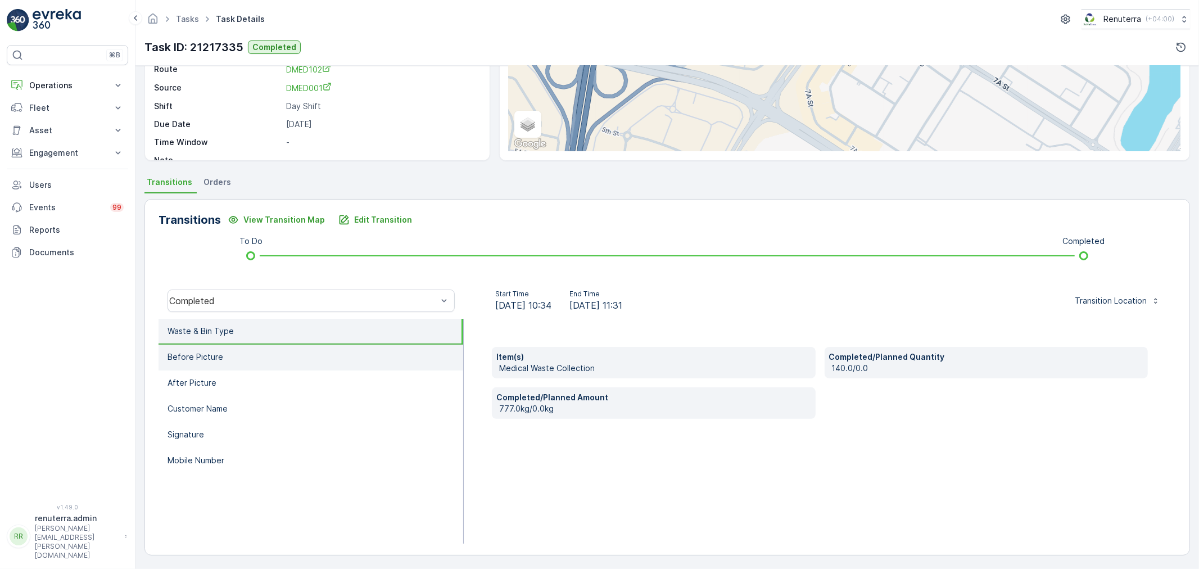
click at [212, 360] on p "Before Picture" at bounding box center [195, 356] width 56 height 11
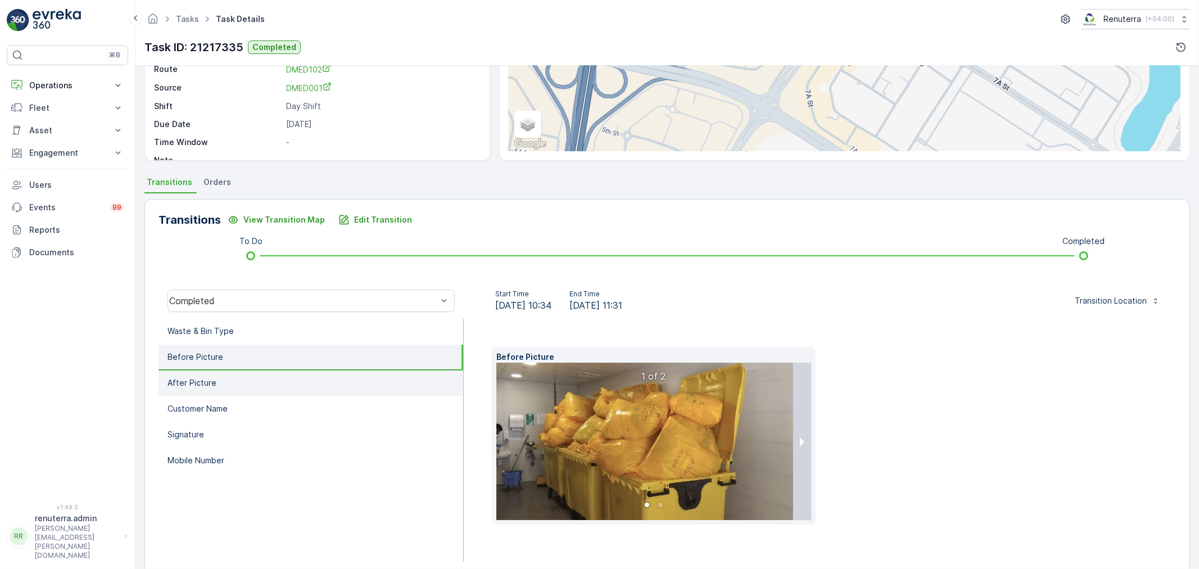
click at [212, 377] on p "After Picture" at bounding box center [191, 382] width 49 height 11
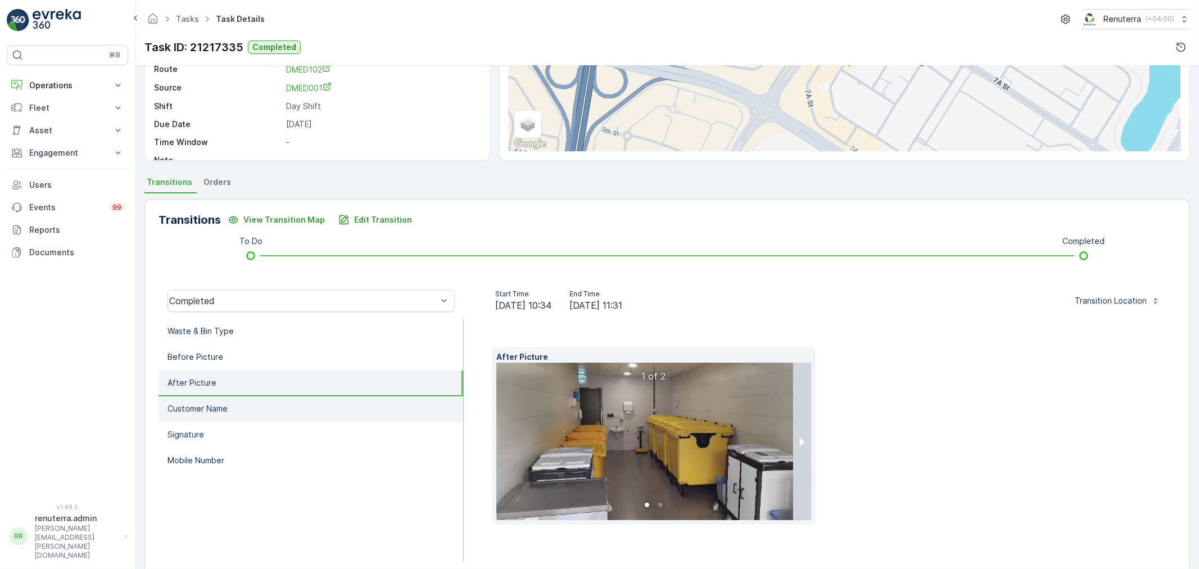
click at [208, 407] on p "Customer Name" at bounding box center [197, 408] width 60 height 11
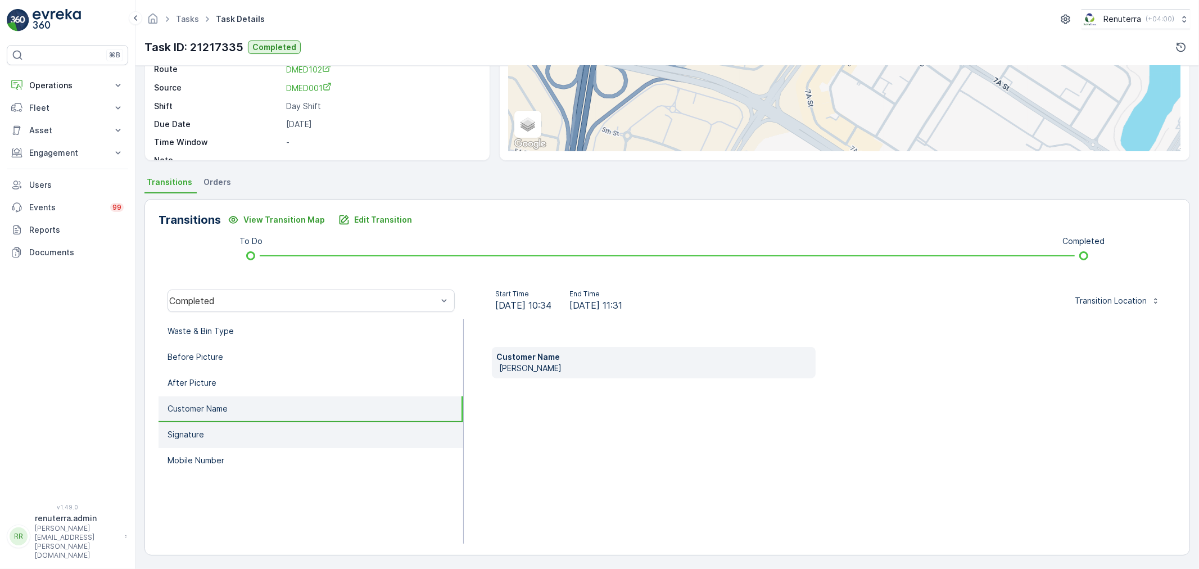
click at [205, 427] on li "Signature" at bounding box center [310, 435] width 305 height 26
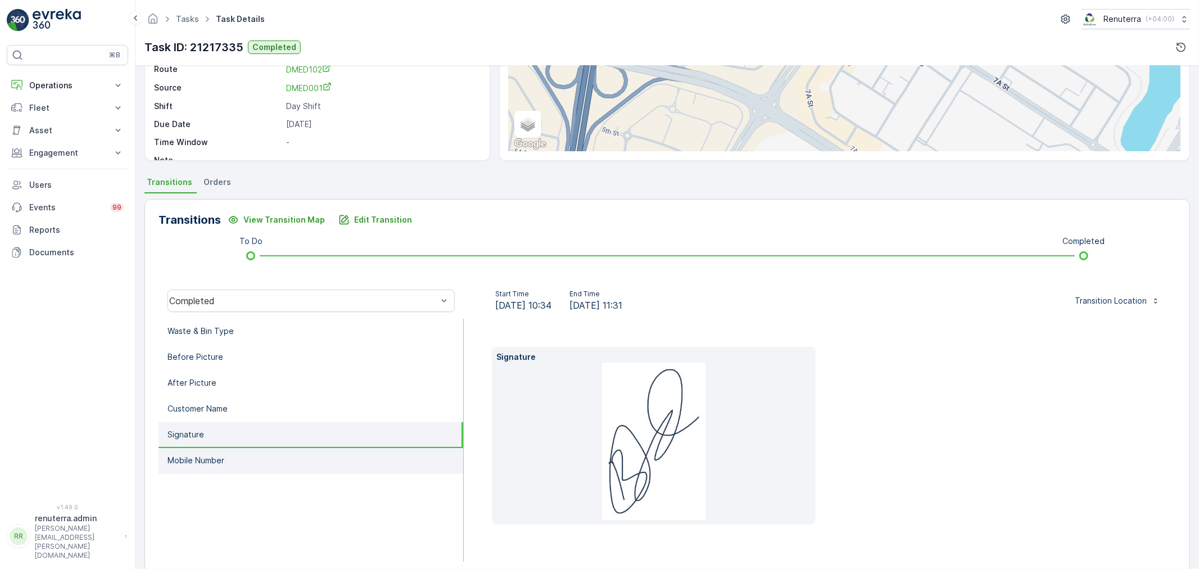
click at [207, 456] on p "Mobile Number" at bounding box center [195, 460] width 57 height 11
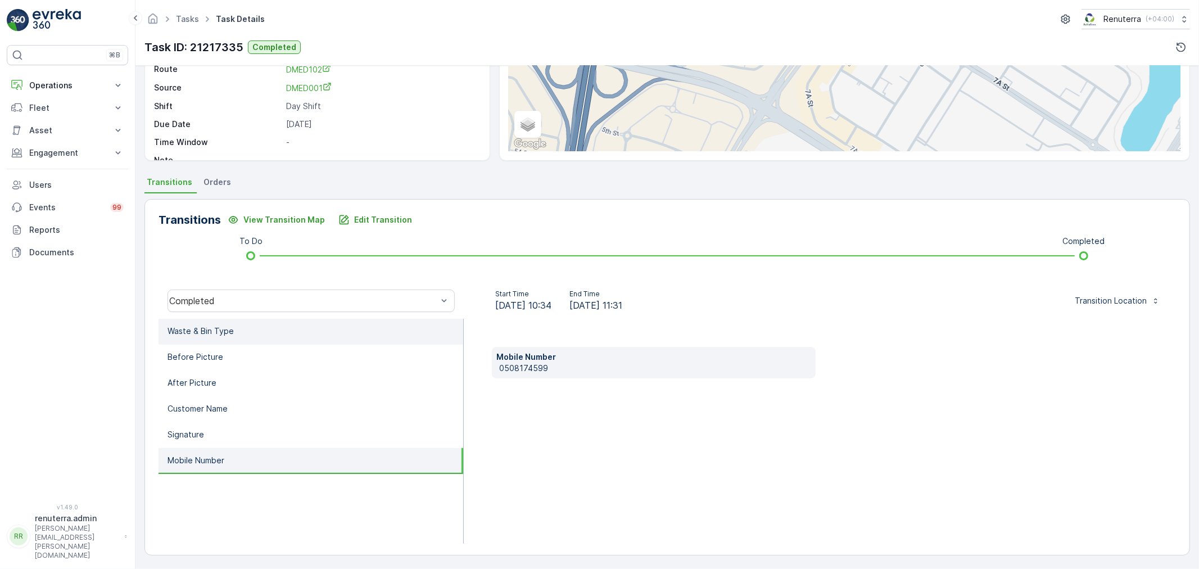
click at [220, 333] on p "Waste & Bin Type" at bounding box center [200, 330] width 66 height 11
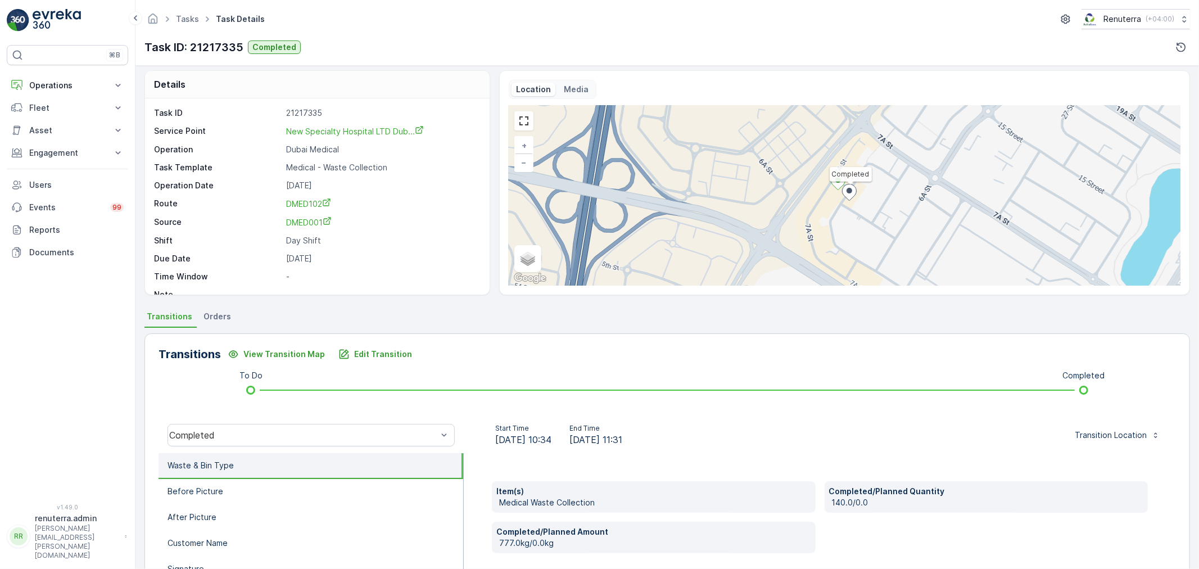
scroll to position [0, 0]
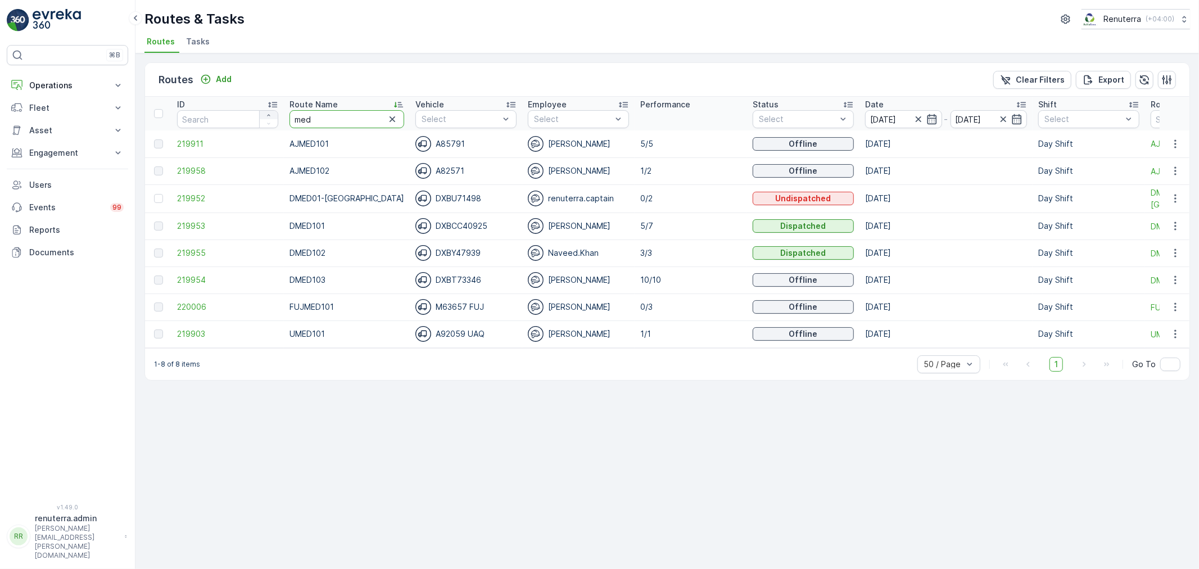
drag, startPoint x: 330, startPoint y: 121, endPoint x: 268, endPoint y: 116, distance: 62.0
click at [268, 116] on tr "ID Route Name med Vehicle Select Employee Select Performance Status Select Date…" at bounding box center [716, 114] width 1143 height 34
type input "rel"
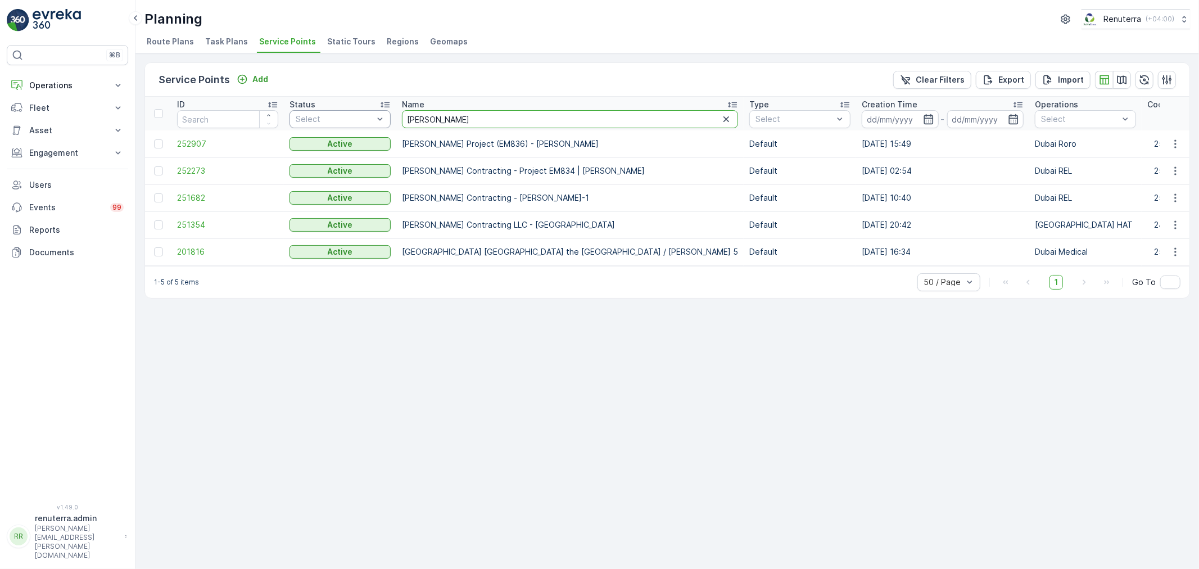
drag, startPoint x: 439, startPoint y: 121, endPoint x: 366, endPoint y: 115, distance: 73.3
type input "white"
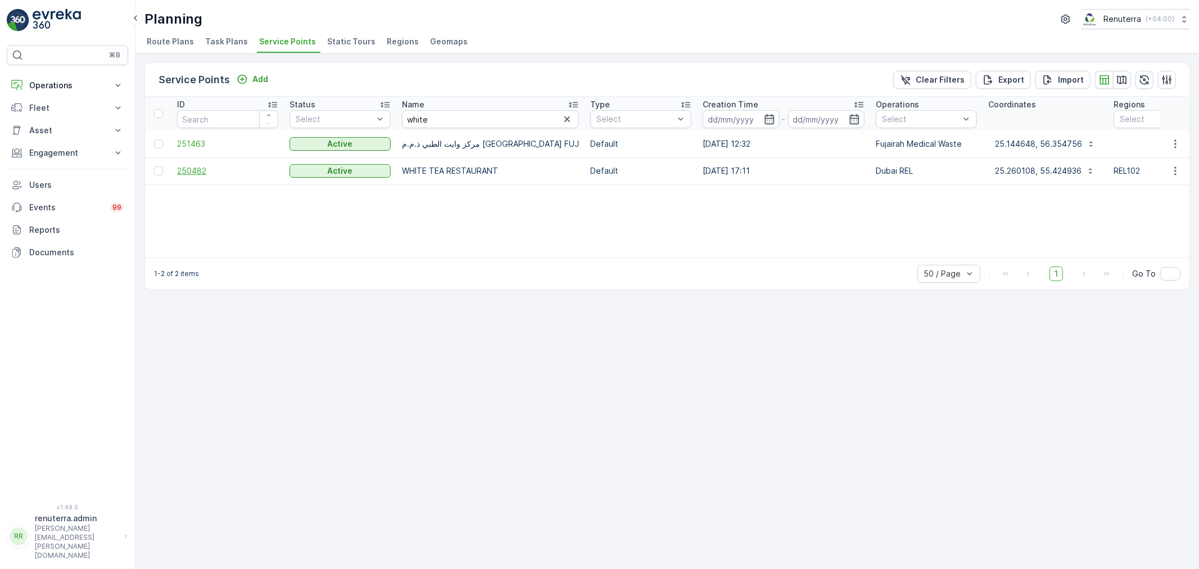
click at [198, 170] on span "250482" at bounding box center [227, 170] width 101 height 11
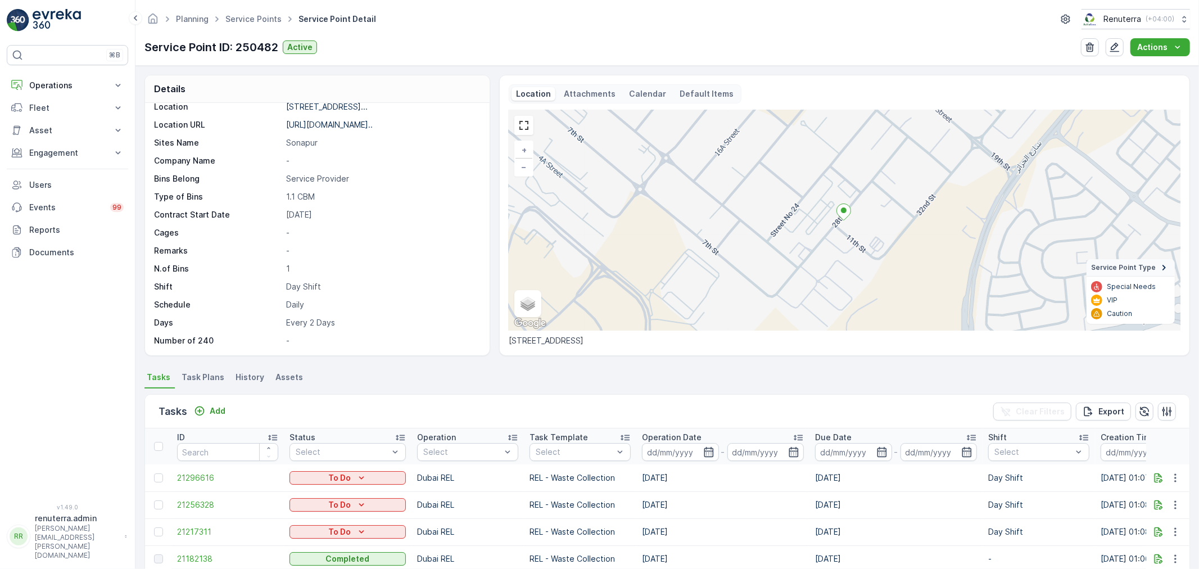
scroll to position [62, 0]
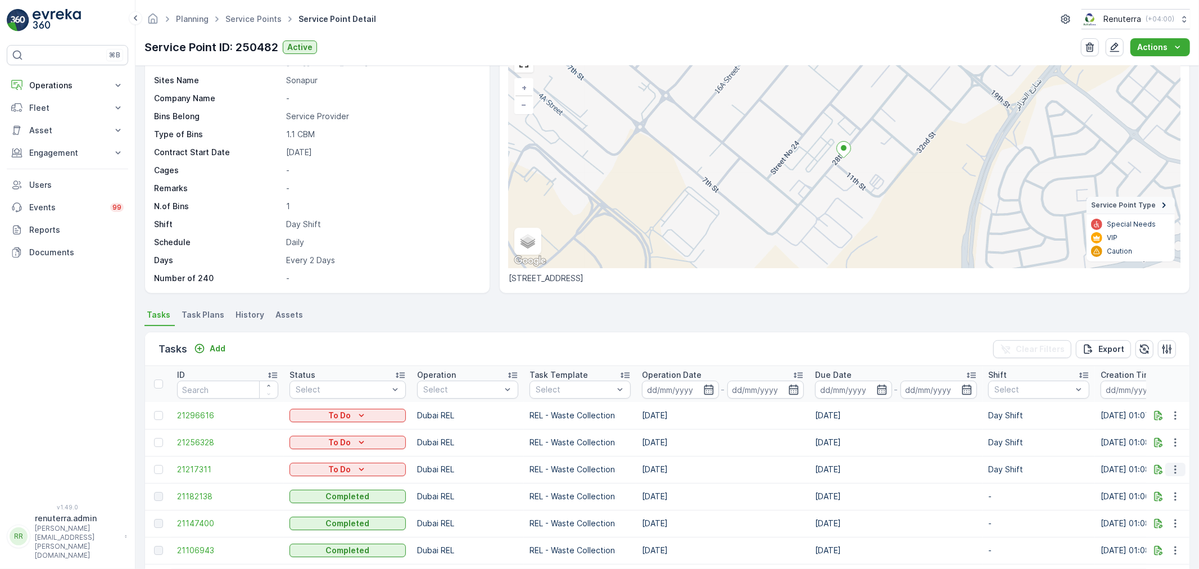
click at [1175, 465] on icon "button" at bounding box center [1175, 469] width 11 height 11
click at [1131, 520] on span "Change Route" at bounding box center [1146, 516] width 55 height 11
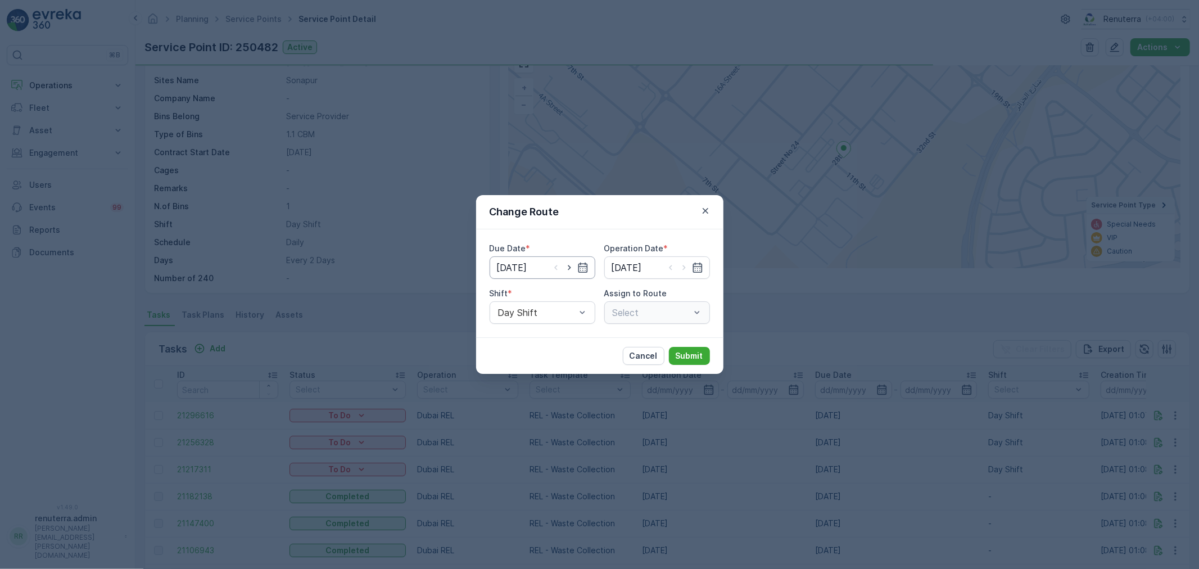
type input "[DATE]"
click at [555, 311] on div at bounding box center [537, 312] width 80 height 10
drag, startPoint x: 528, startPoint y: 361, endPoint x: 629, endPoint y: 333, distance: 105.1
click at [527, 361] on span "Night Shift" at bounding box center [519, 359] width 46 height 10
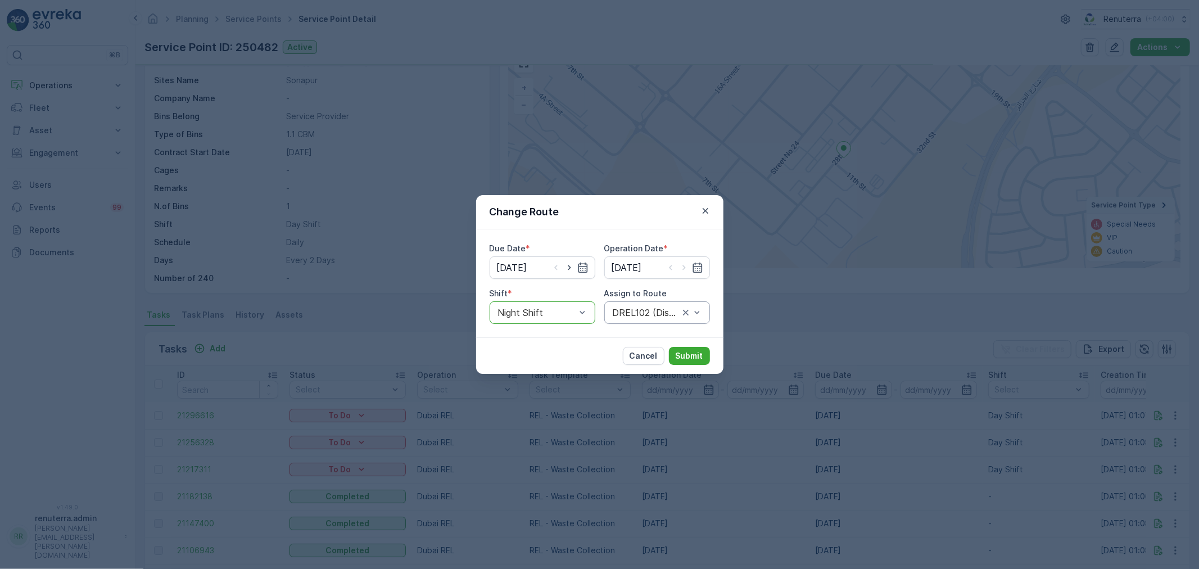
click at [652, 306] on div "DREL102 (Dispatched) - DXBCC86175" at bounding box center [657, 312] width 106 height 22
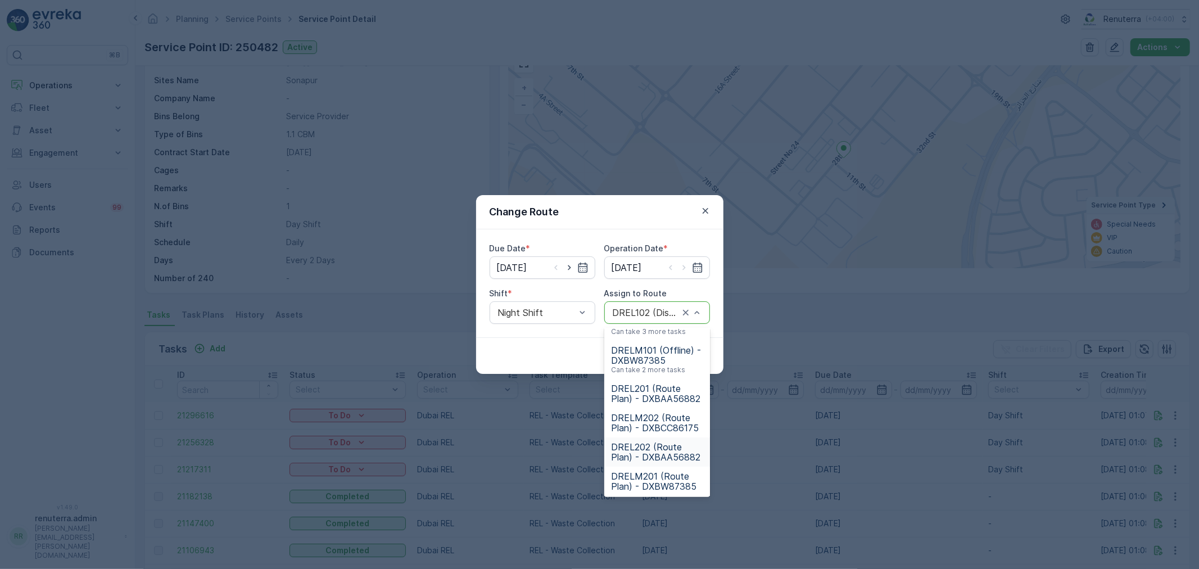
scroll to position [125, 0]
click at [659, 474] on span "DRELM201 (Route Plan) - DXBW87385" at bounding box center [657, 480] width 92 height 20
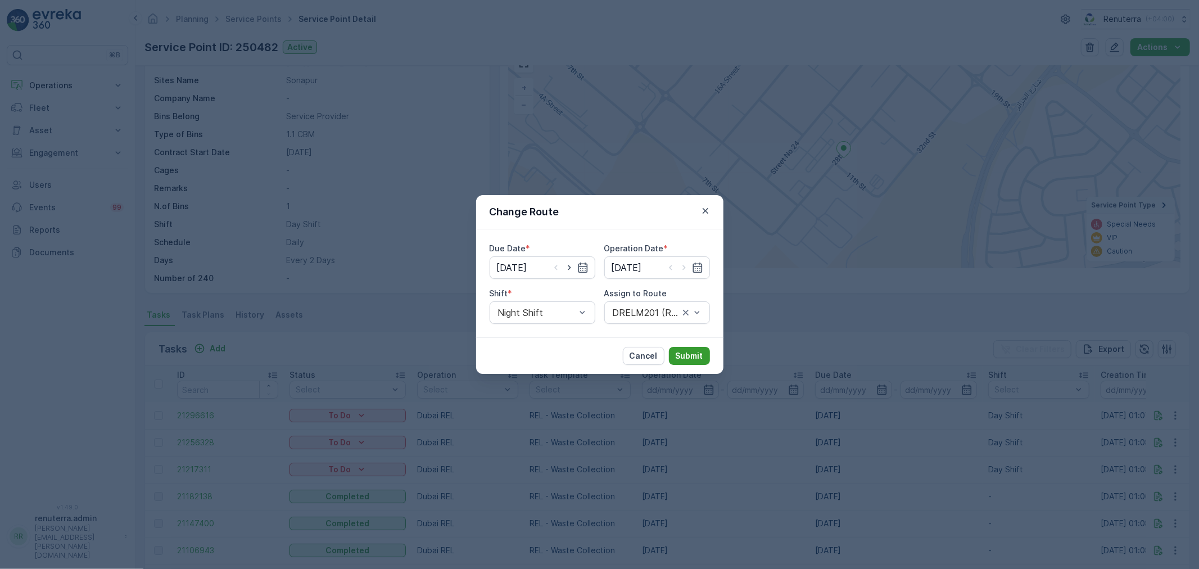
click at [691, 356] on p "Submit" at bounding box center [690, 355] width 28 height 11
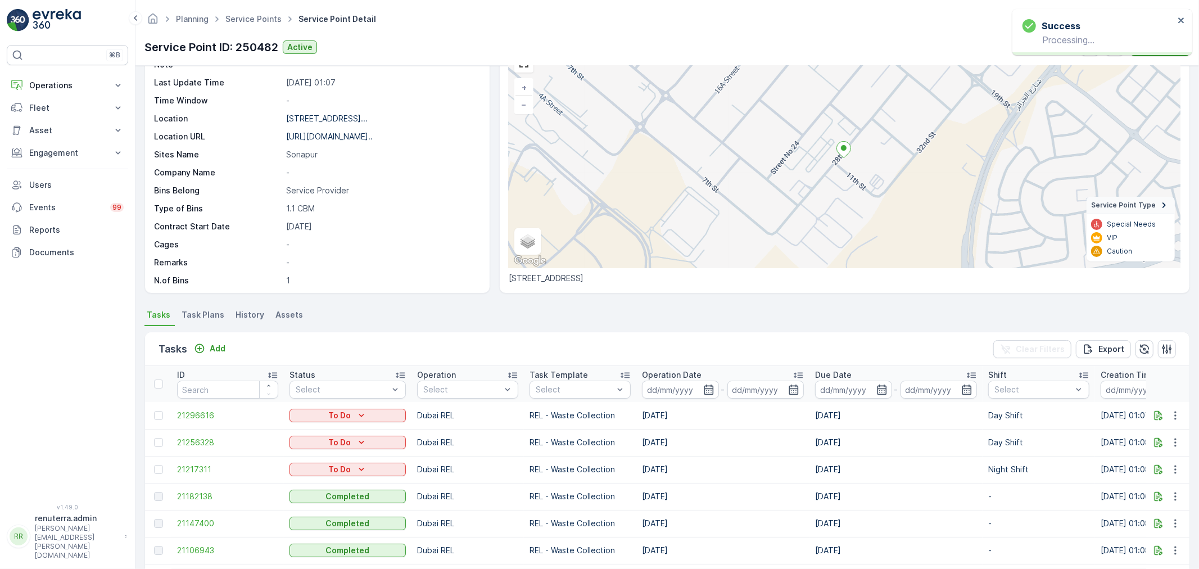
scroll to position [0, 0]
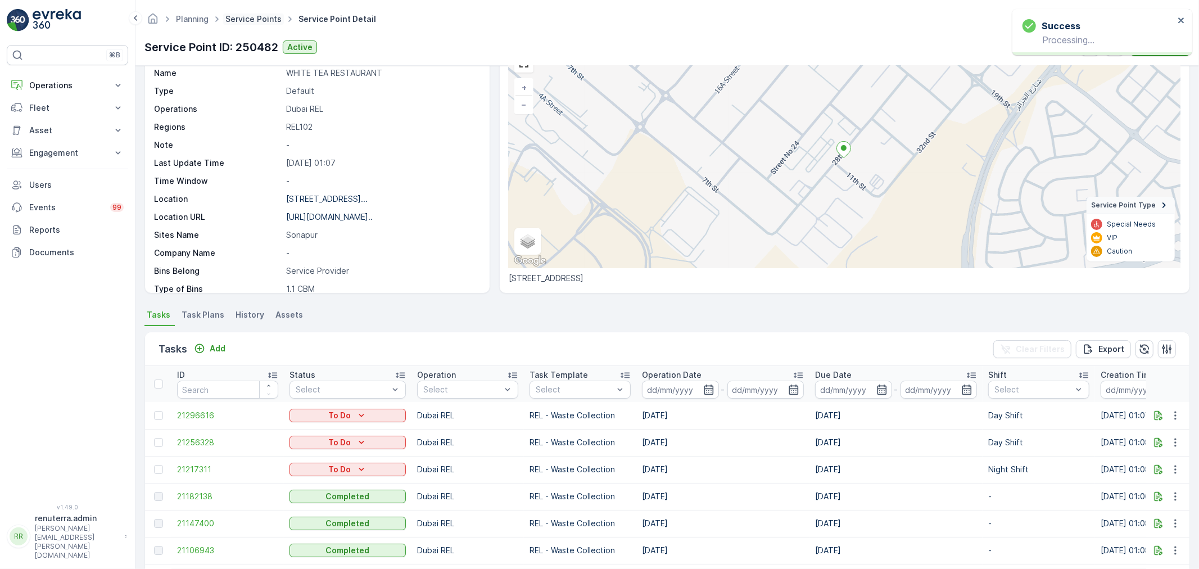
click at [261, 19] on link "Service Points" at bounding box center [253, 19] width 56 height 10
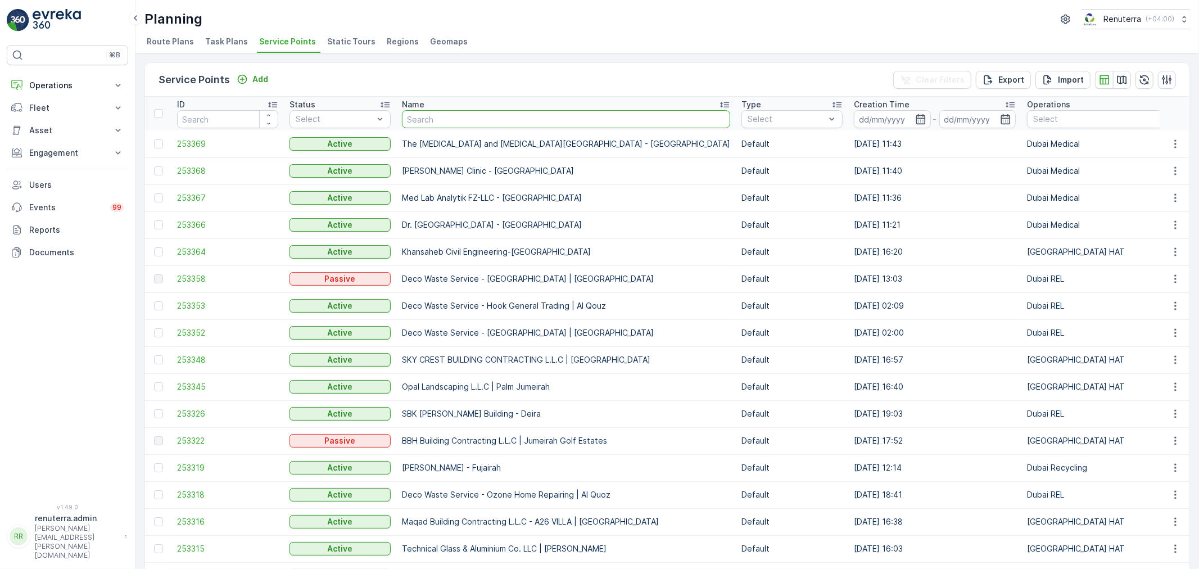
click at [510, 116] on input "text" at bounding box center [566, 119] width 328 height 18
type input "bhoj"
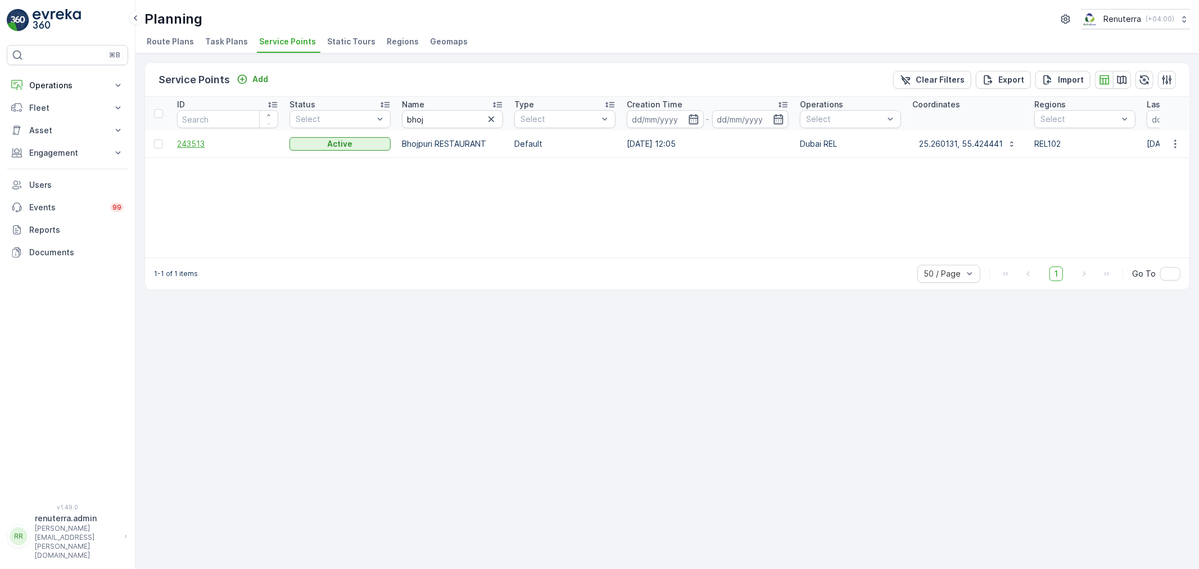
click at [187, 141] on span "243513" at bounding box center [227, 143] width 101 height 11
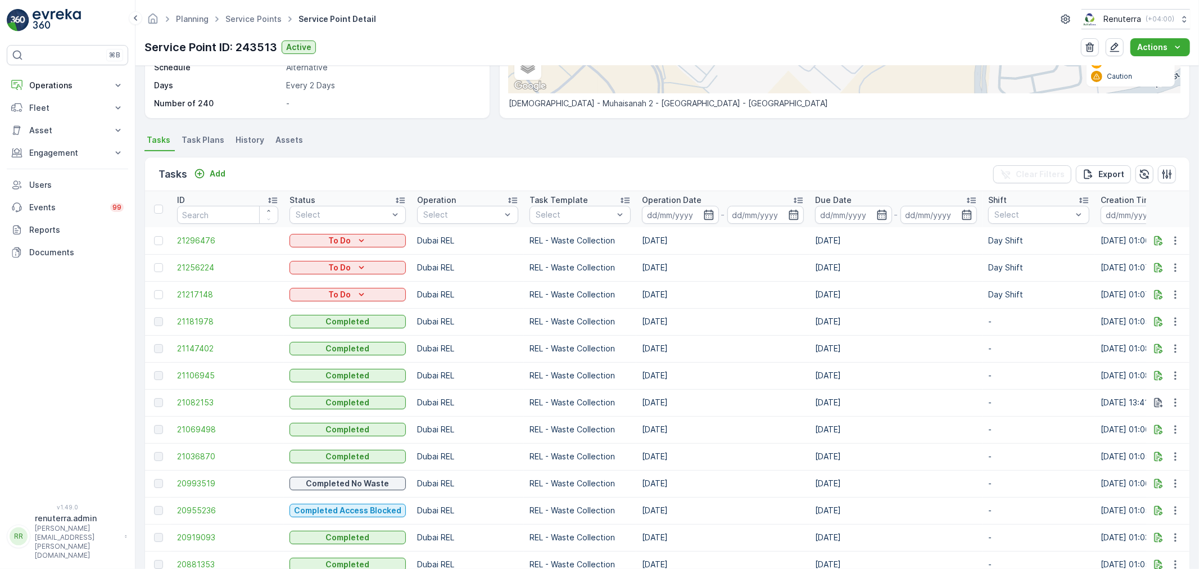
scroll to position [312, 0]
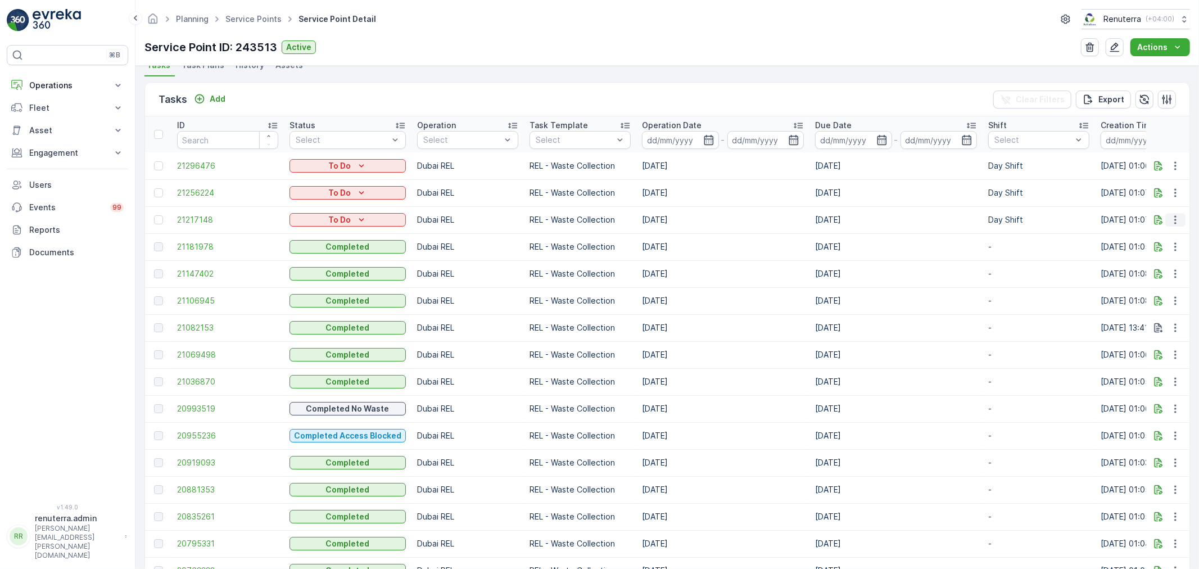
click at [1173, 219] on icon "button" at bounding box center [1175, 219] width 11 height 11
click at [1139, 264] on span "Change Route" at bounding box center [1146, 267] width 55 height 11
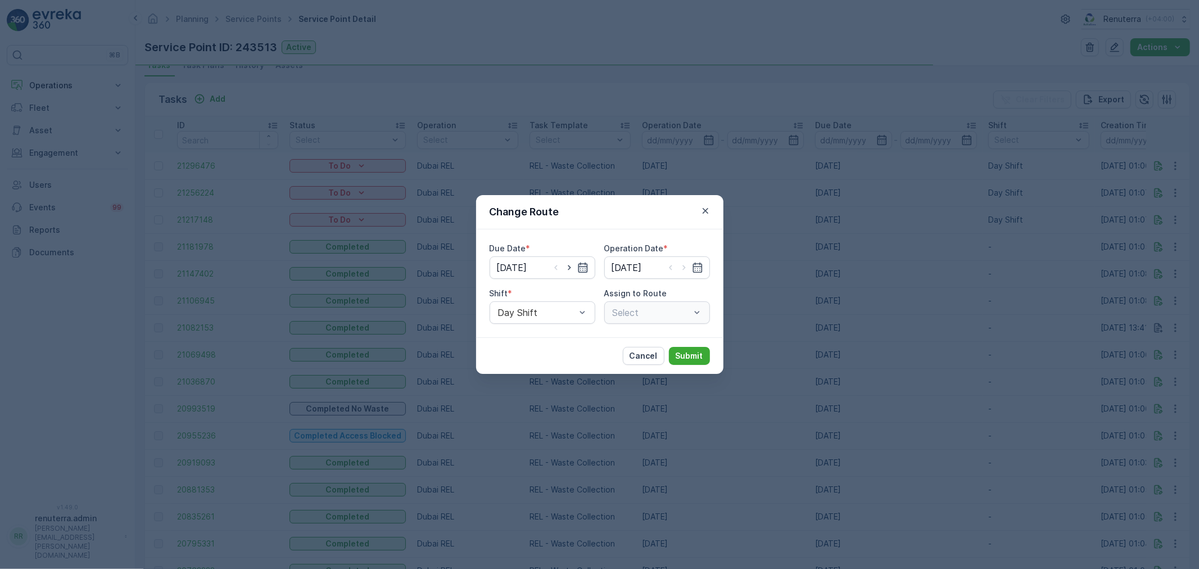
type input "[DATE]"
click at [568, 315] on div at bounding box center [537, 312] width 80 height 10
click at [525, 360] on span "Night Shift" at bounding box center [519, 359] width 46 height 10
click at [640, 311] on div at bounding box center [645, 312] width 69 height 10
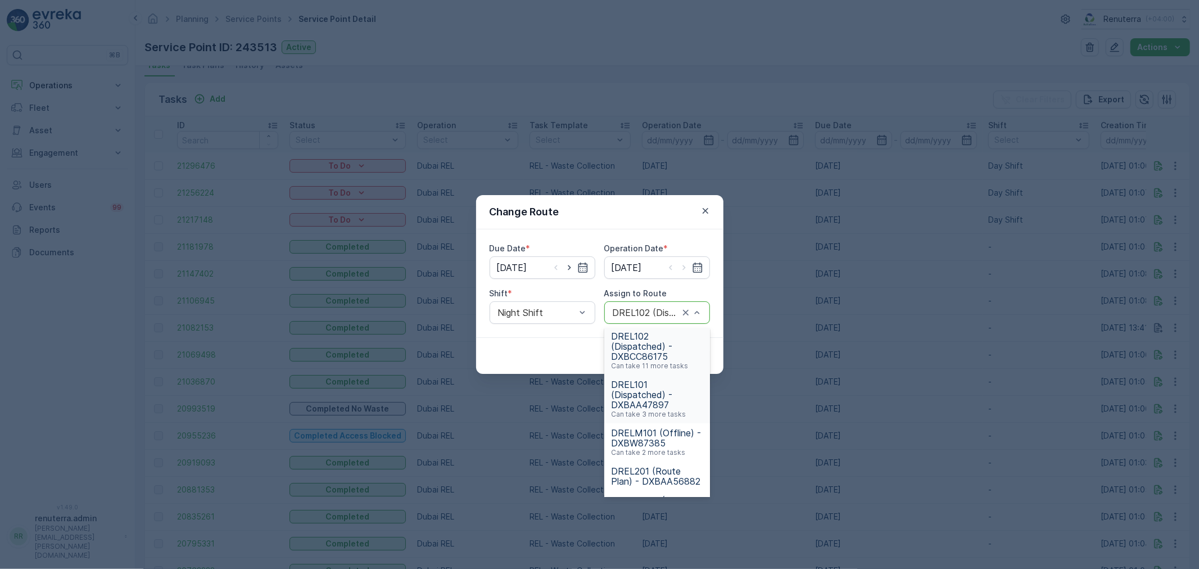
scroll to position [125, 0]
click at [655, 472] on span "DRELM201 (Route Plan) - DXBW87385" at bounding box center [657, 480] width 92 height 20
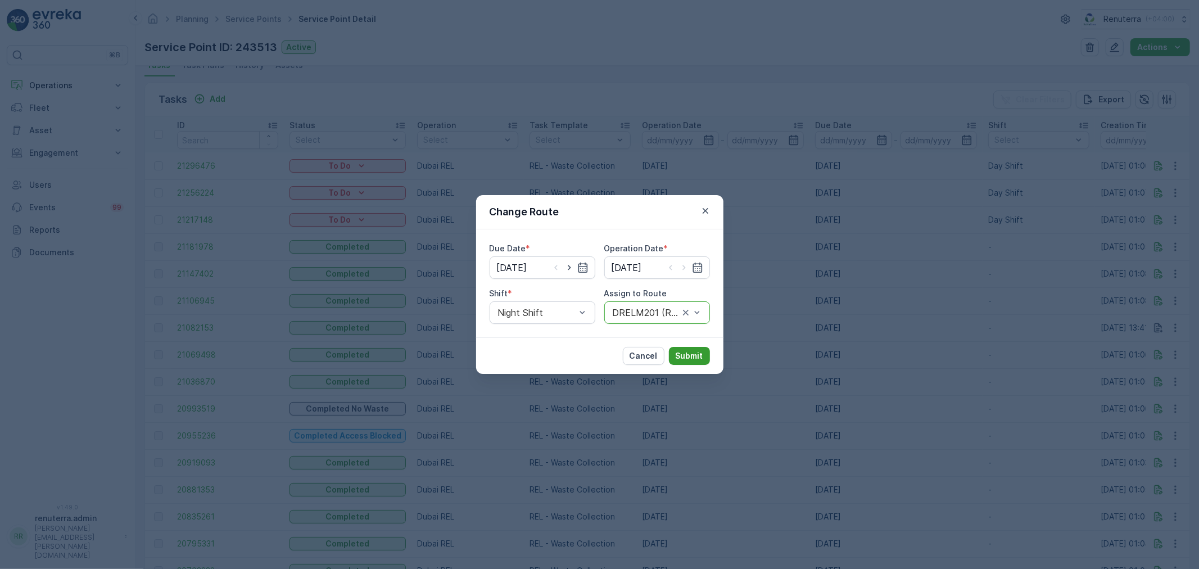
click at [686, 352] on p "Submit" at bounding box center [690, 355] width 28 height 11
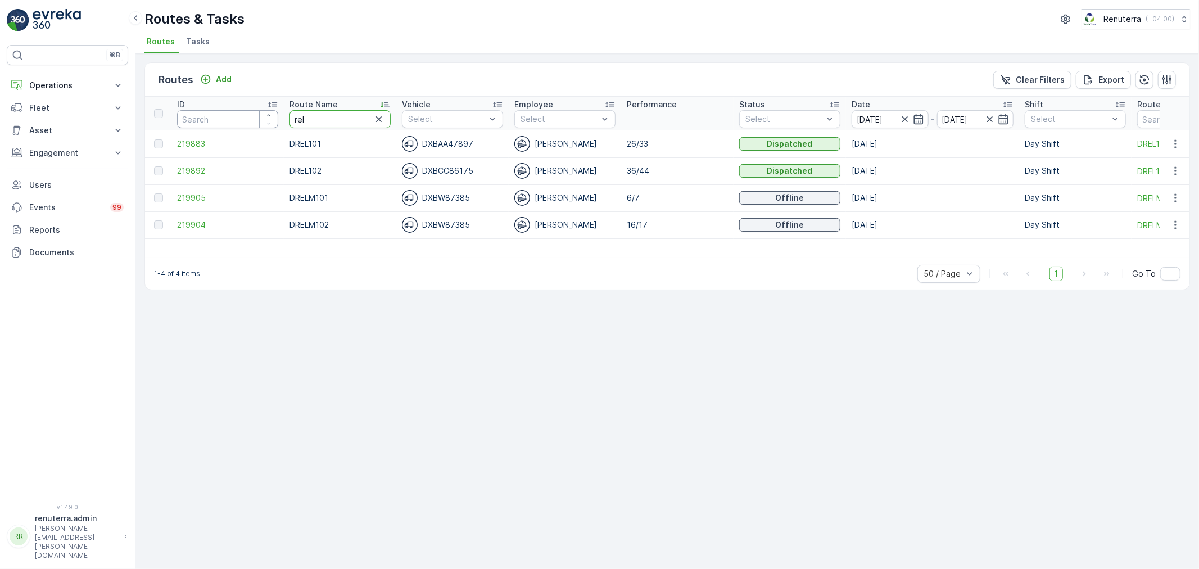
drag, startPoint x: 323, startPoint y: 121, endPoint x: 225, endPoint y: 110, distance: 99.0
click at [225, 110] on tr "ID Route Name rel Vehicle Select Employee Select Performance Status Select Date…" at bounding box center [709, 114] width 1129 height 34
type input "hat"
